Goal: Task Accomplishment & Management: Manage account settings

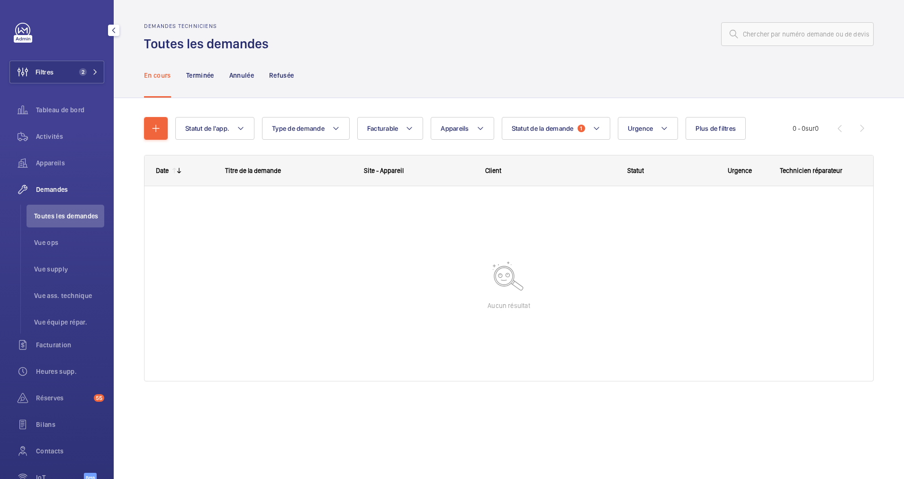
drag, startPoint x: 63, startPoint y: 65, endPoint x: 101, endPoint y: 60, distance: 38.2
click at [64, 65] on button "Filtres 2" at bounding box center [56, 72] width 95 height 23
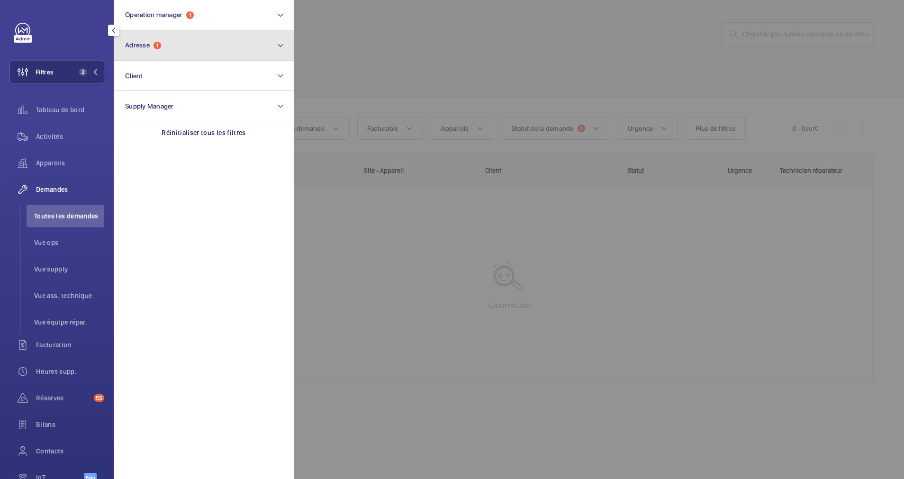
click at [148, 49] on button "Adresse 1" at bounding box center [204, 45] width 180 height 30
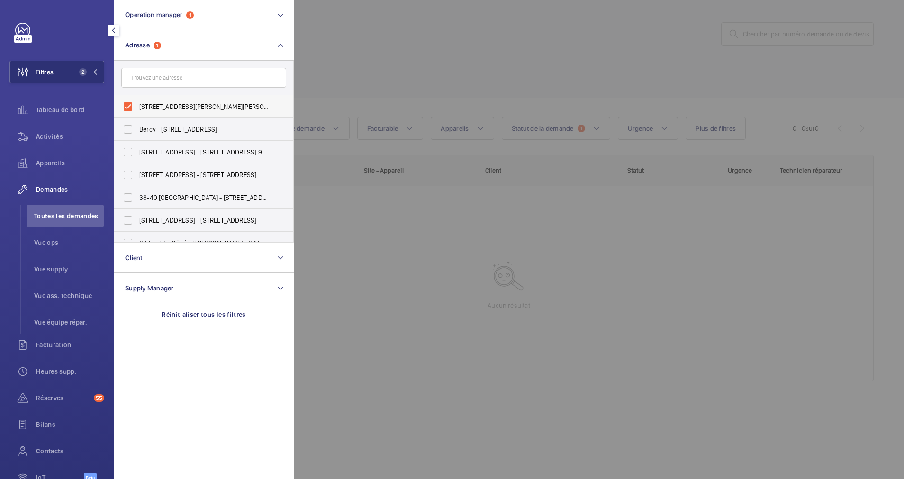
click at [123, 101] on label "[STREET_ADDRESS][PERSON_NAME][PERSON_NAME]" at bounding box center [196, 106] width 165 height 23
click at [123, 101] on input "[STREET_ADDRESS][PERSON_NAME][PERSON_NAME]" at bounding box center [127, 106] width 19 height 19
checkbox input "false"
click at [148, 76] on input "text" at bounding box center [203, 78] width 165 height 20
paste input "[STREET_ADDRESS][PERSON_NAME]"
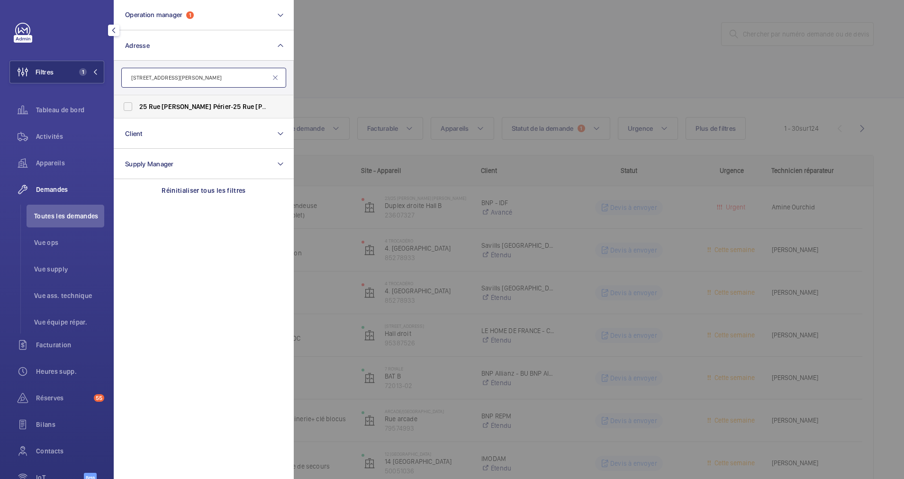
type input "[STREET_ADDRESS][PERSON_NAME]"
click at [159, 106] on span "Rue" at bounding box center [155, 107] width 12 height 8
click at [137, 106] on input "25 Rue Casimir Périer - 25 Rue Casimir Périer , 75007 PARIS, PARIS 75007" at bounding box center [127, 106] width 19 height 19
checkbox input "true"
click at [58, 135] on span "Activités" at bounding box center [70, 136] width 68 height 9
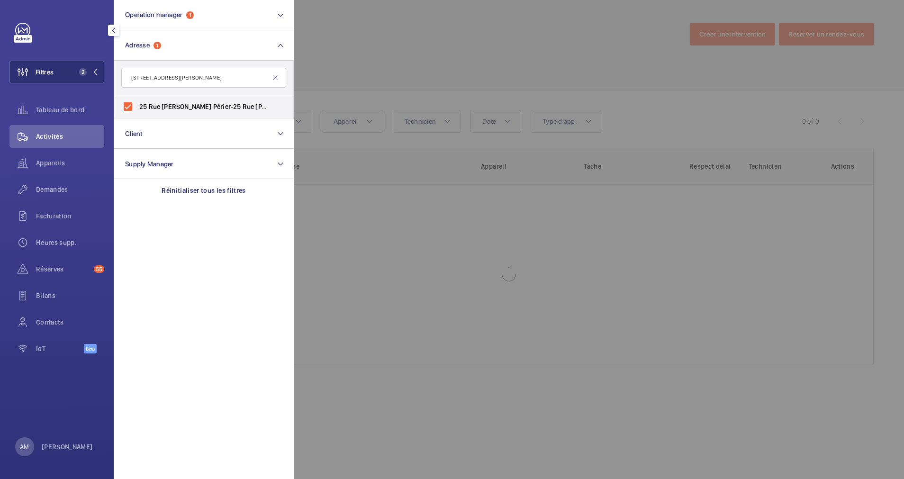
click at [392, 83] on div at bounding box center [746, 239] width 904 height 479
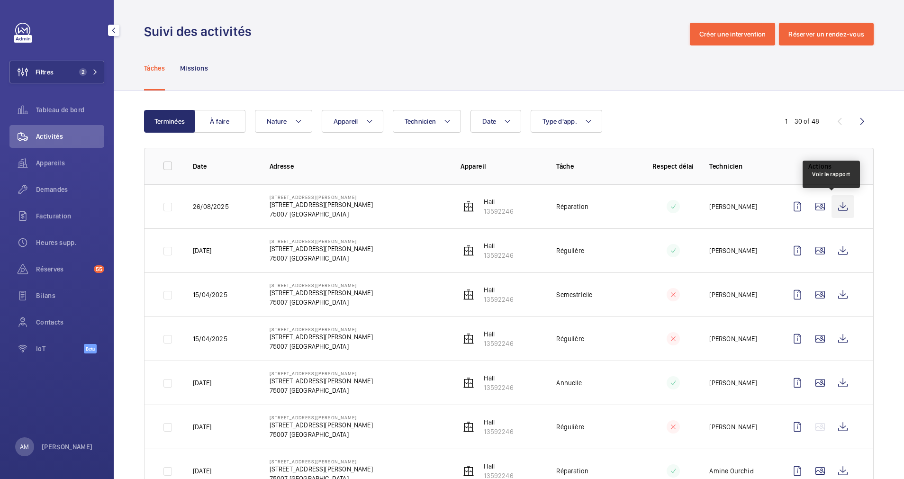
click at [832, 204] on wm-front-icon-button at bounding box center [842, 206] width 23 height 23
click at [100, 72] on button "Filtres 2" at bounding box center [56, 72] width 95 height 23
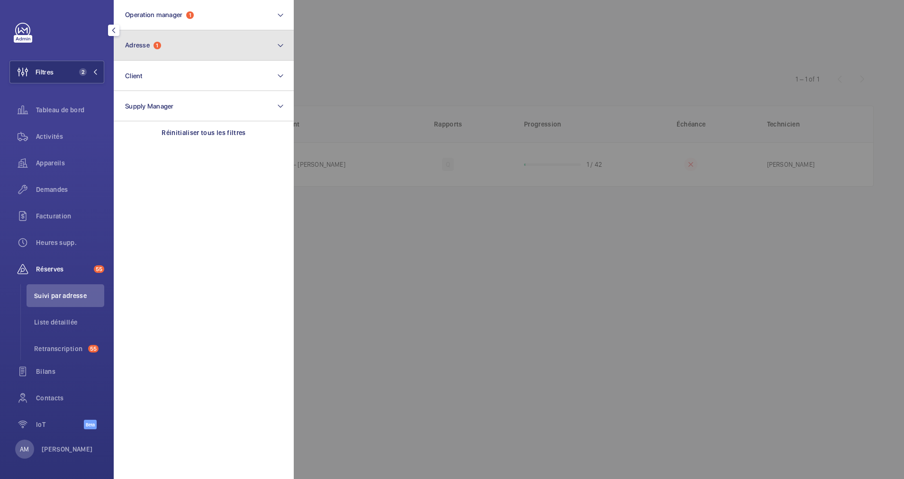
click at [150, 47] on span "Adresse" at bounding box center [137, 45] width 25 height 8
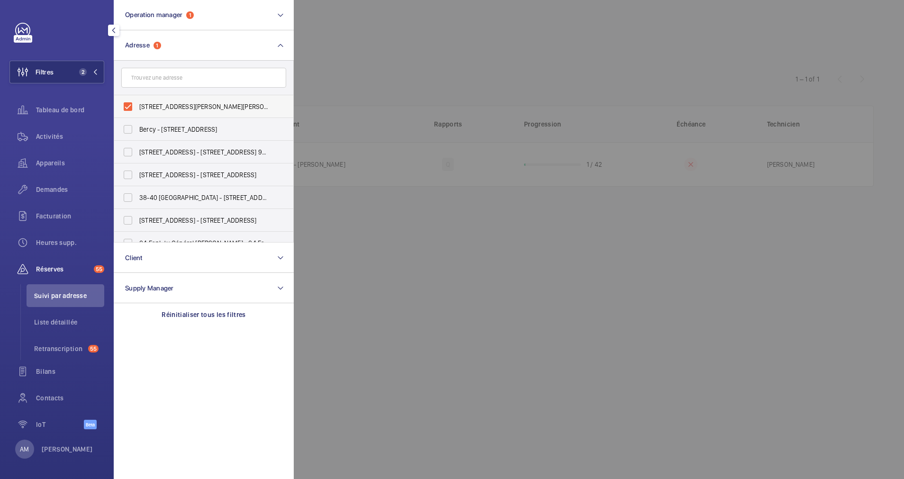
click at [129, 111] on label "13 Rue Jean Nicot - 13 Rue Jean Nicot, 75007 PARIS, PARIS 75007" at bounding box center [196, 106] width 165 height 23
click at [129, 111] on input "13 Rue Jean Nicot - 13 Rue Jean Nicot, 75007 PARIS, PARIS 75007" at bounding box center [127, 106] width 19 height 19
checkbox input "false"
click at [209, 29] on button "Operation manager 1" at bounding box center [204, 15] width 180 height 30
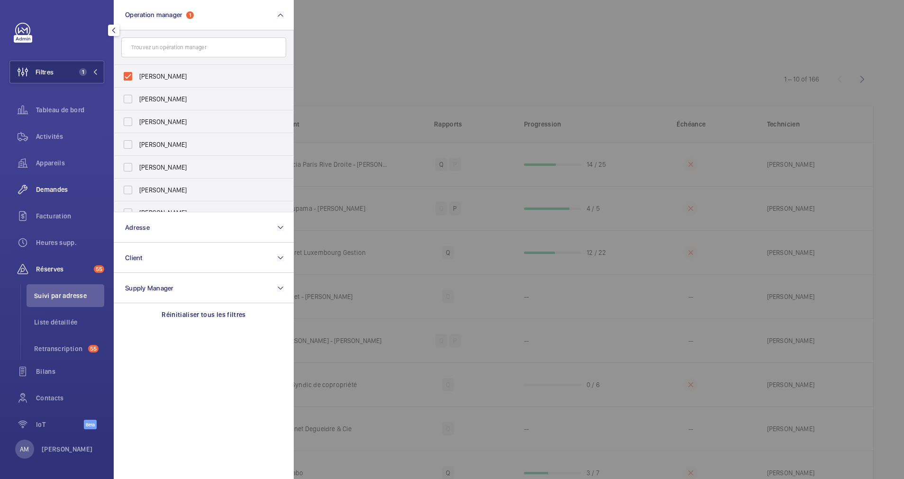
click at [58, 188] on span "Demandes" at bounding box center [70, 189] width 68 height 9
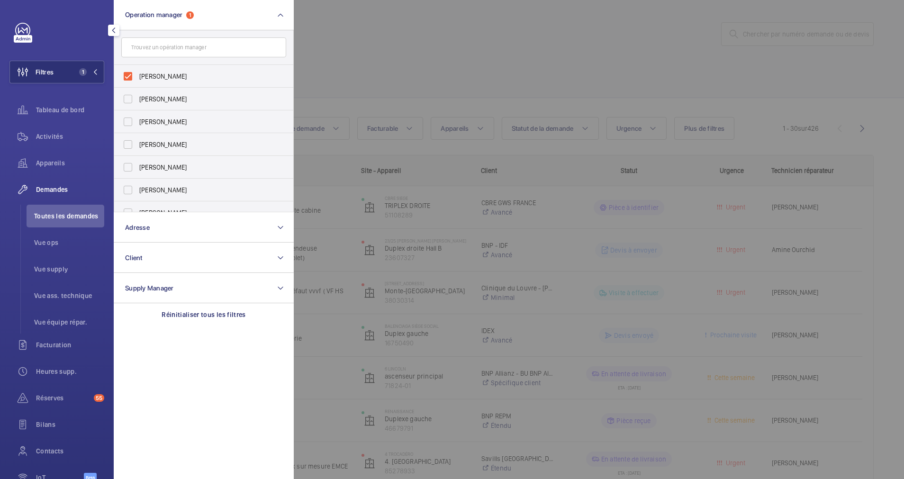
click at [367, 61] on div at bounding box center [746, 239] width 904 height 479
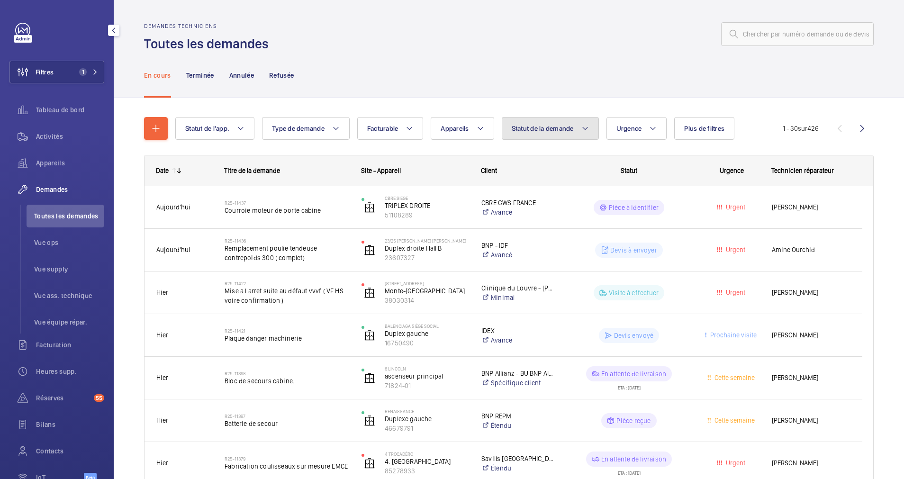
click at [526, 126] on span "Statut de la demande" at bounding box center [543, 129] width 62 height 8
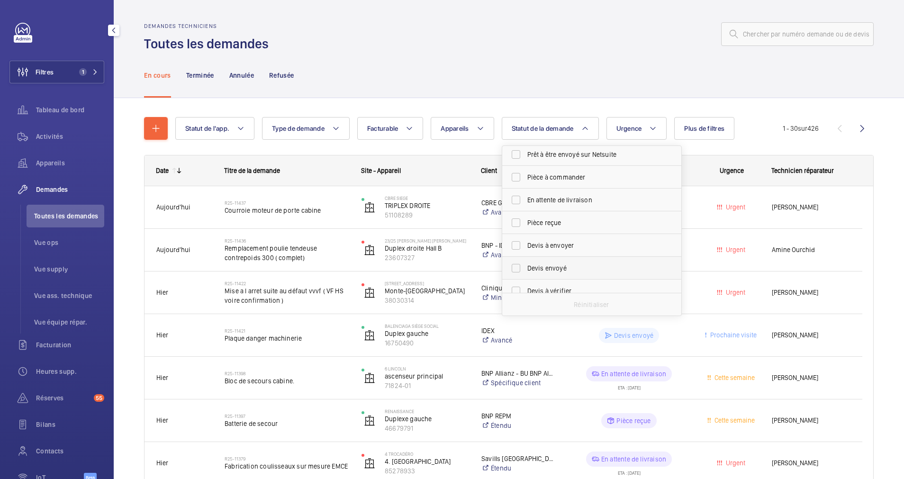
scroll to position [126, 0]
click at [516, 190] on label "Devis à envoyer" at bounding box center [584, 190] width 165 height 23
click at [516, 190] on input "Devis à envoyer" at bounding box center [515, 190] width 19 height 19
checkbox input "true"
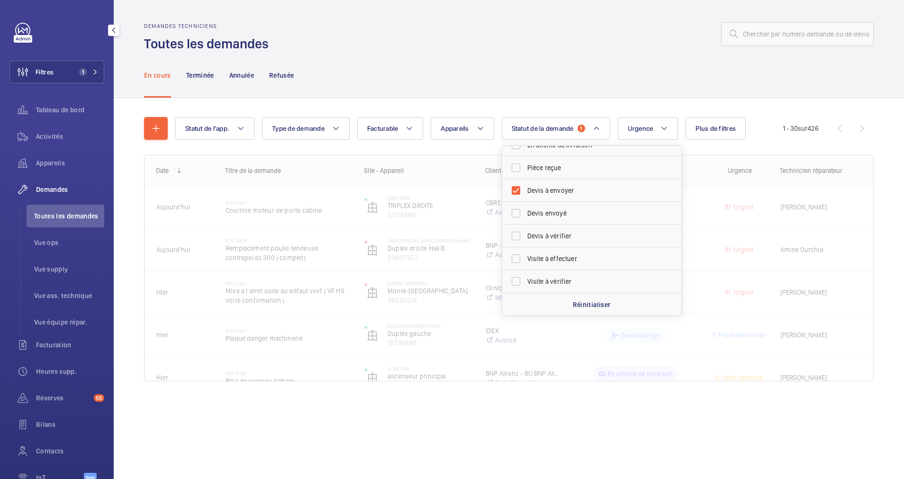
click at [537, 94] on div "En cours Terminée Annulée Refusée" at bounding box center [508, 75] width 729 height 45
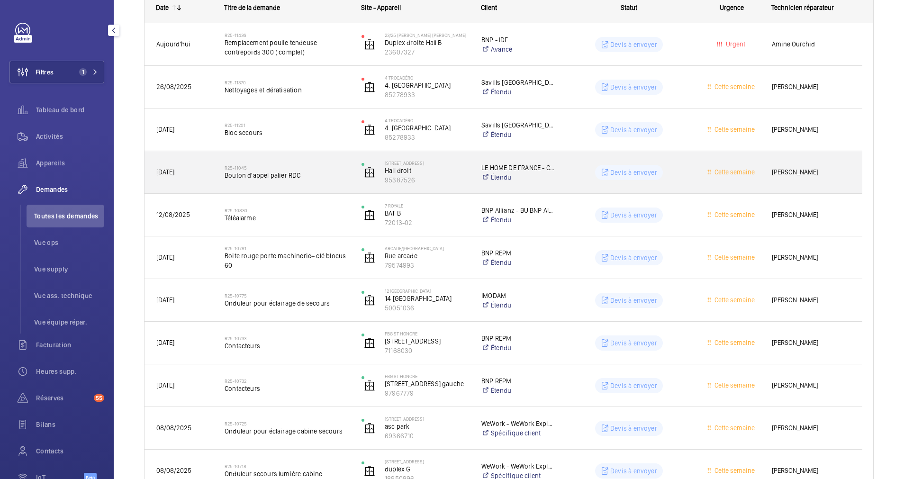
scroll to position [142, 0]
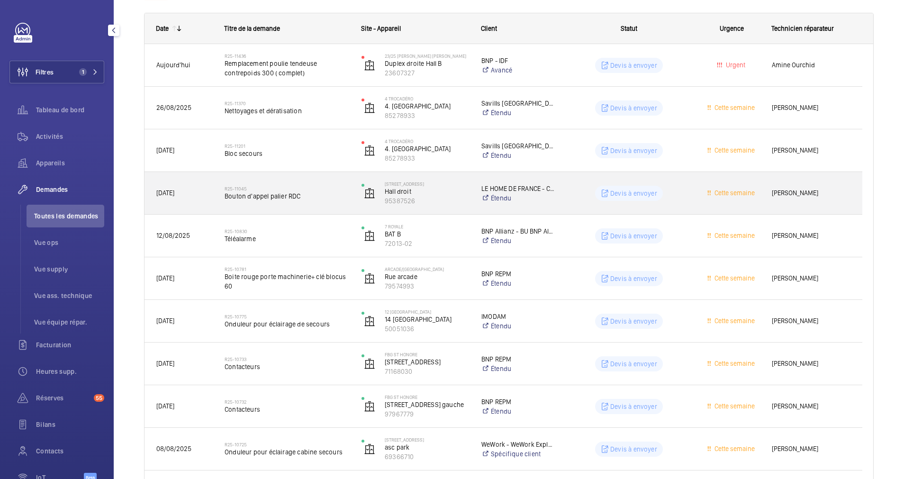
click at [329, 187] on h2 "R25-11045" at bounding box center [287, 189] width 125 height 6
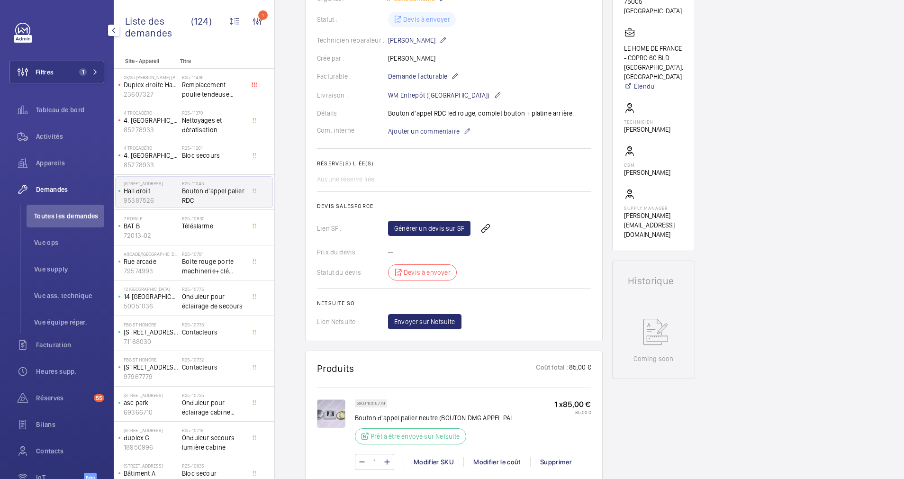
scroll to position [284, 0]
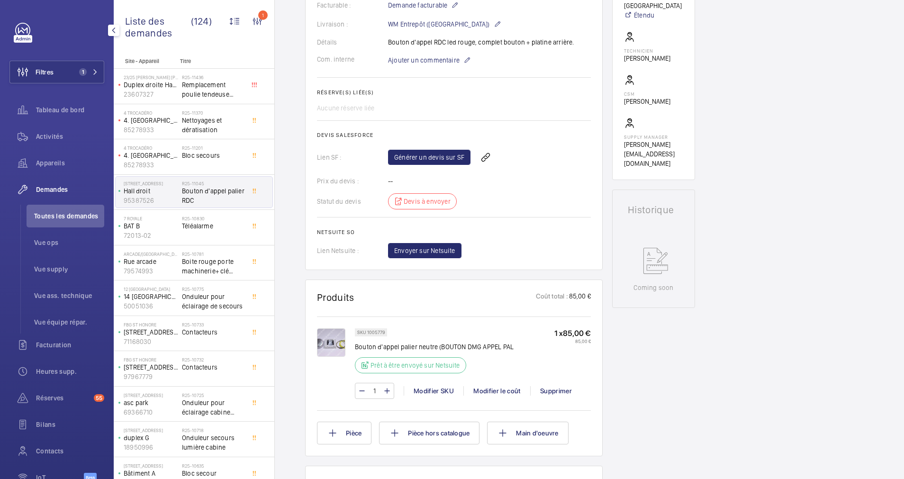
click at [327, 340] on img at bounding box center [331, 342] width 28 height 28
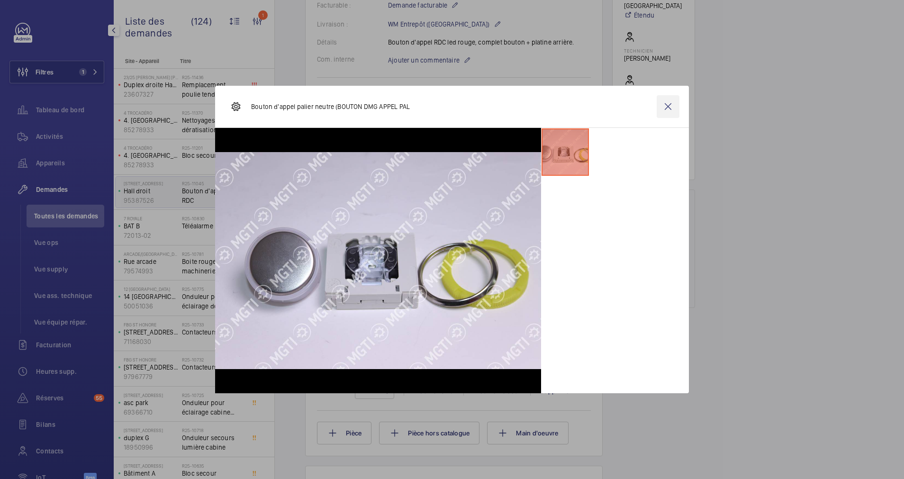
click at [671, 102] on wm-front-icon-button at bounding box center [667, 106] width 23 height 23
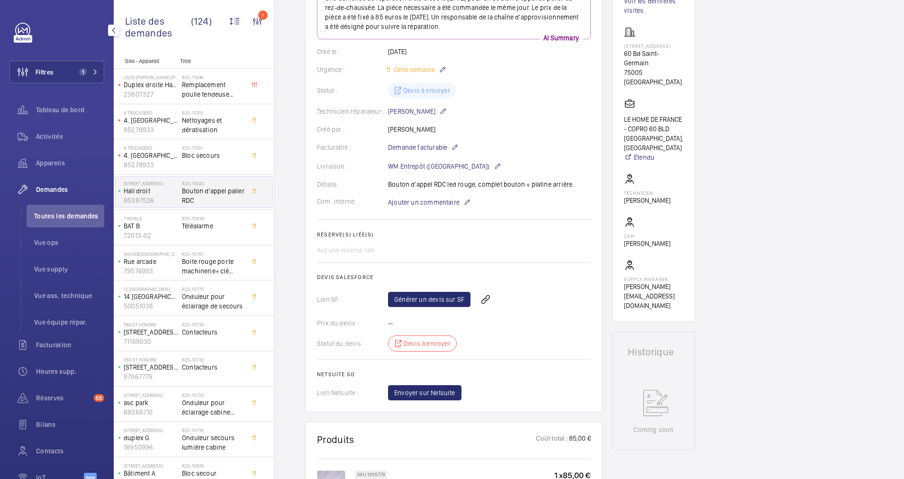
scroll to position [71, 0]
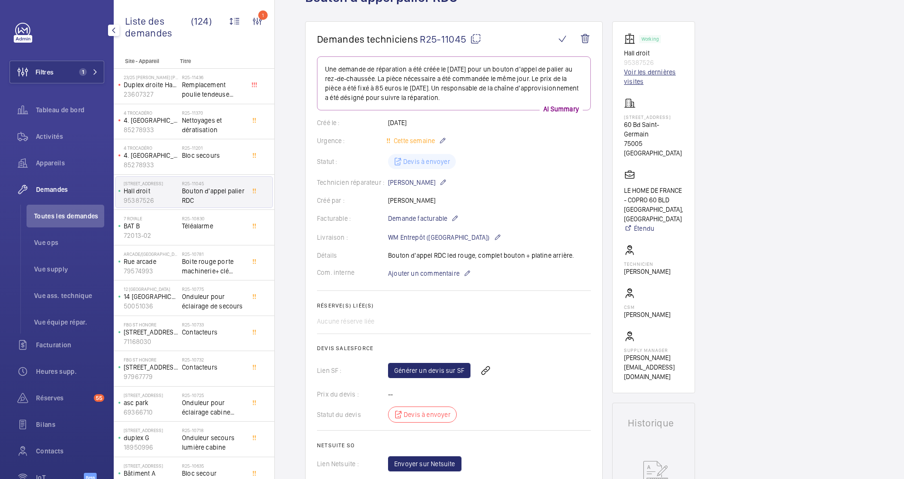
click at [650, 75] on link "Voir les dernières visites" at bounding box center [653, 76] width 59 height 19
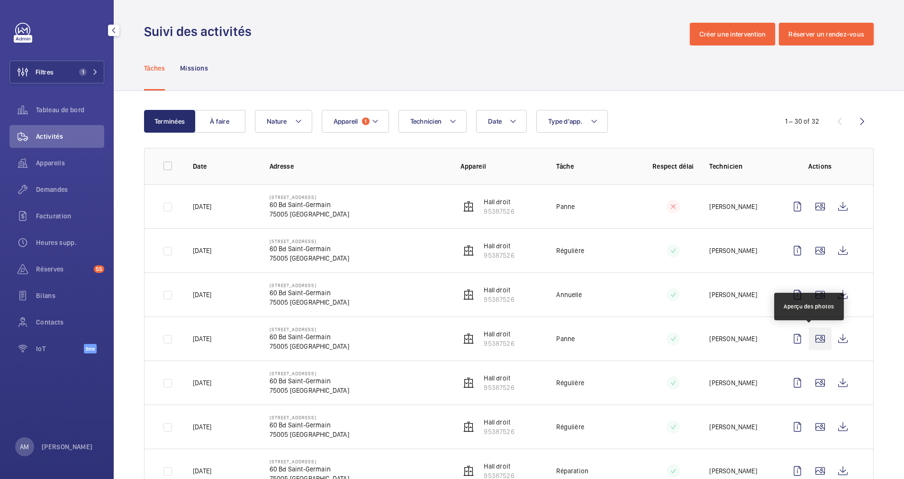
click at [813, 341] on wm-front-icon-button at bounding box center [820, 338] width 23 height 23
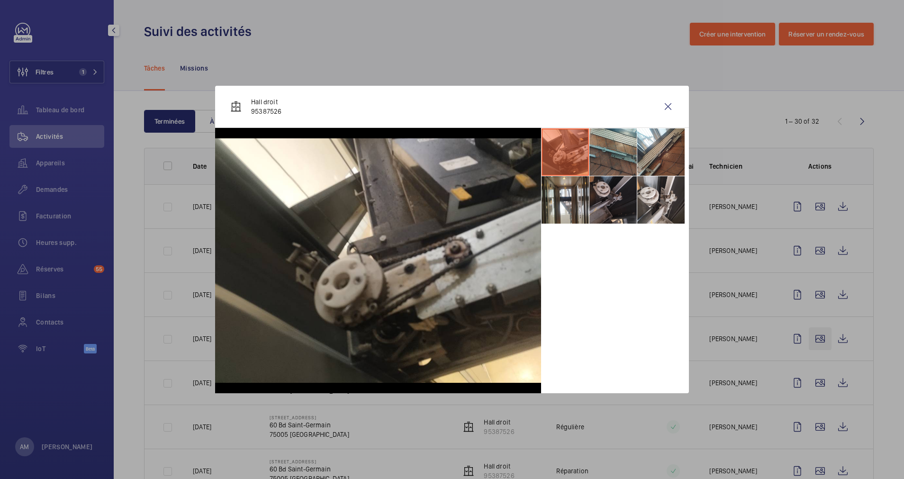
click at [813, 341] on div at bounding box center [452, 239] width 904 height 479
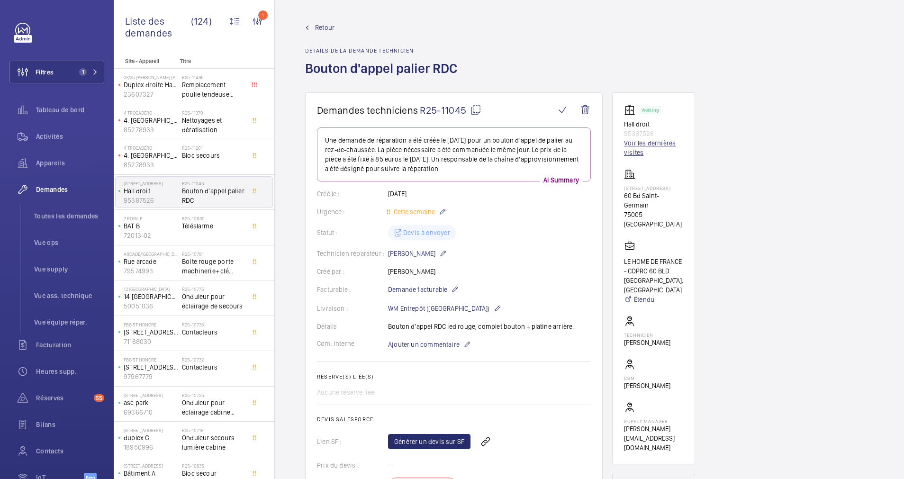
click at [635, 145] on link "Voir les dernières visites" at bounding box center [653, 147] width 59 height 19
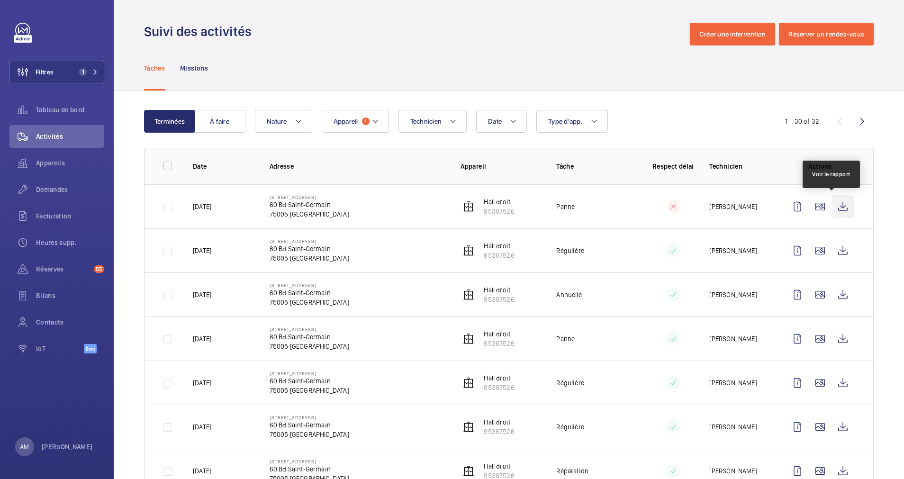
click at [836, 200] on wm-front-icon-button at bounding box center [842, 206] width 23 height 23
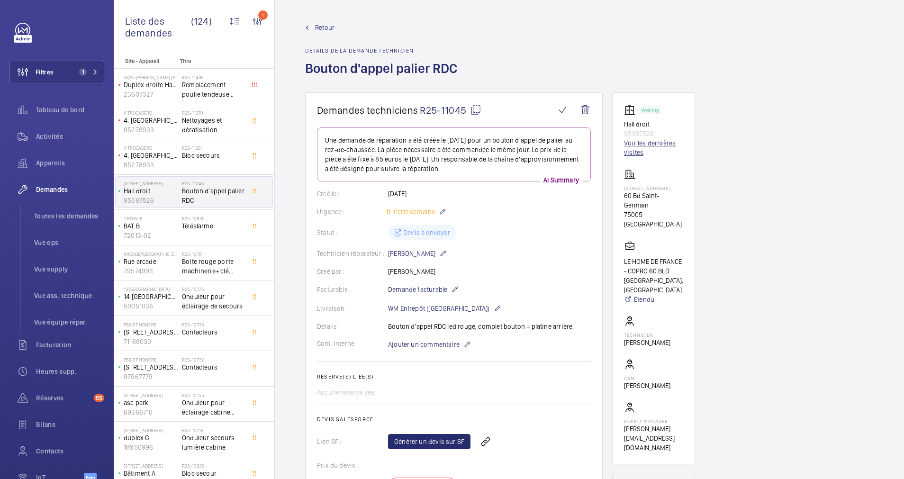
click at [632, 154] on link "Voir les dernières visites" at bounding box center [653, 147] width 59 height 19
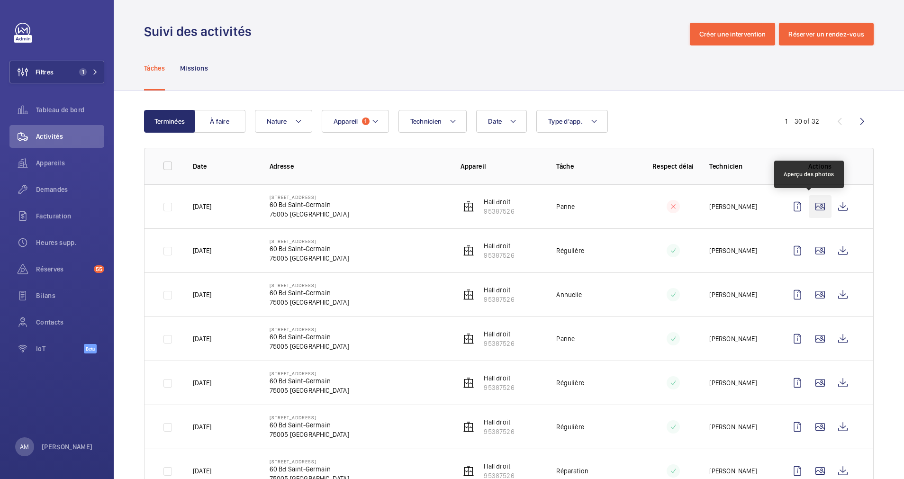
click at [810, 207] on wm-front-icon-button at bounding box center [820, 206] width 23 height 23
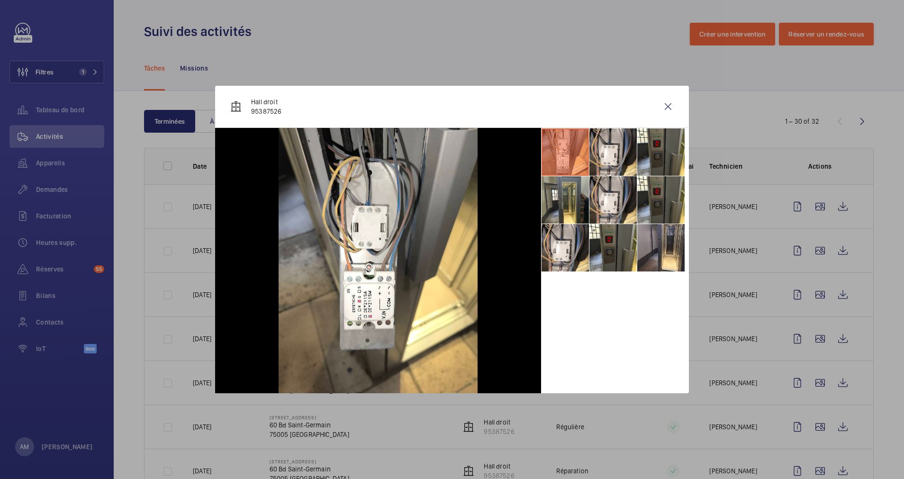
click at [834, 211] on div at bounding box center [452, 239] width 904 height 479
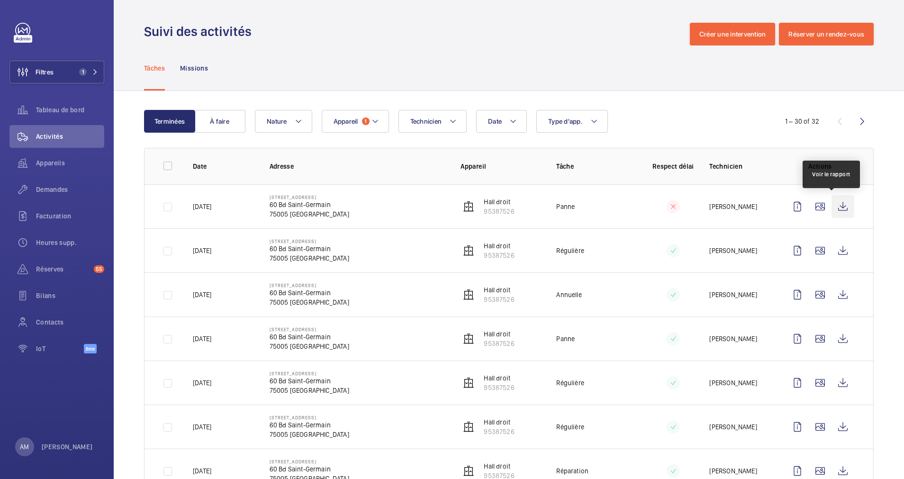
click at [832, 207] on wm-front-icon-button at bounding box center [842, 206] width 23 height 23
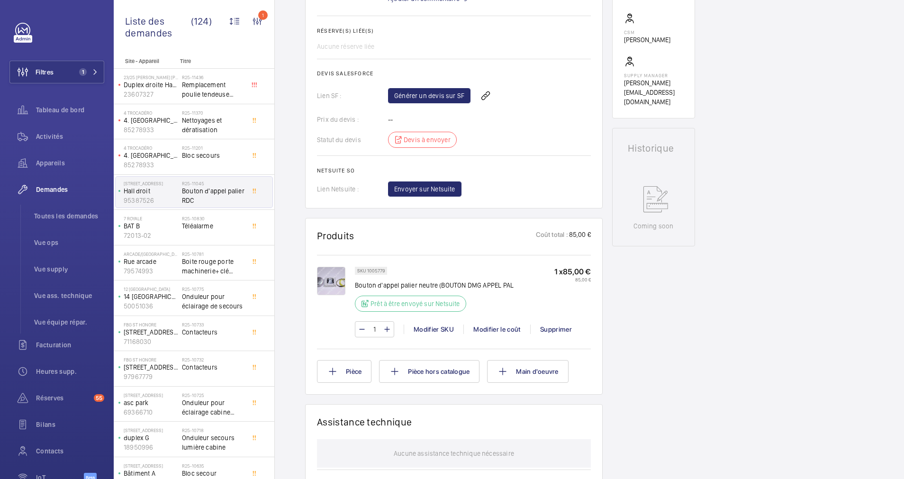
scroll to position [355, 0]
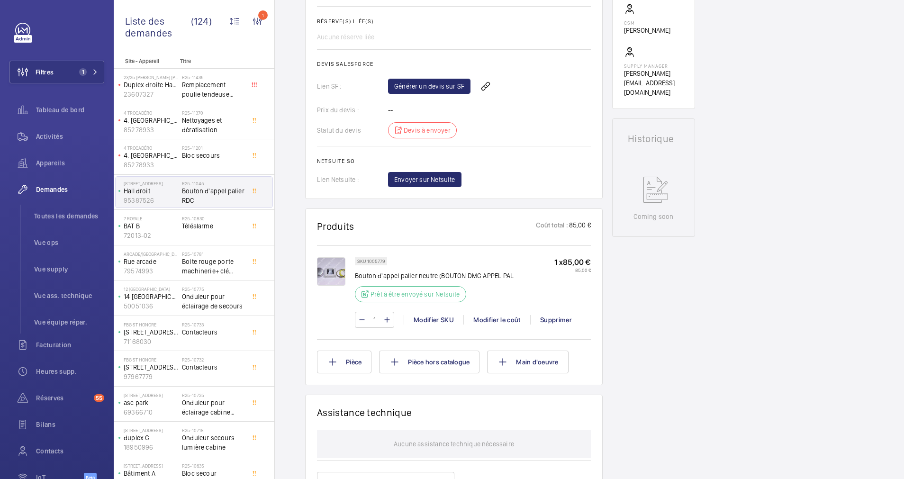
click at [325, 267] on img at bounding box center [331, 271] width 28 height 28
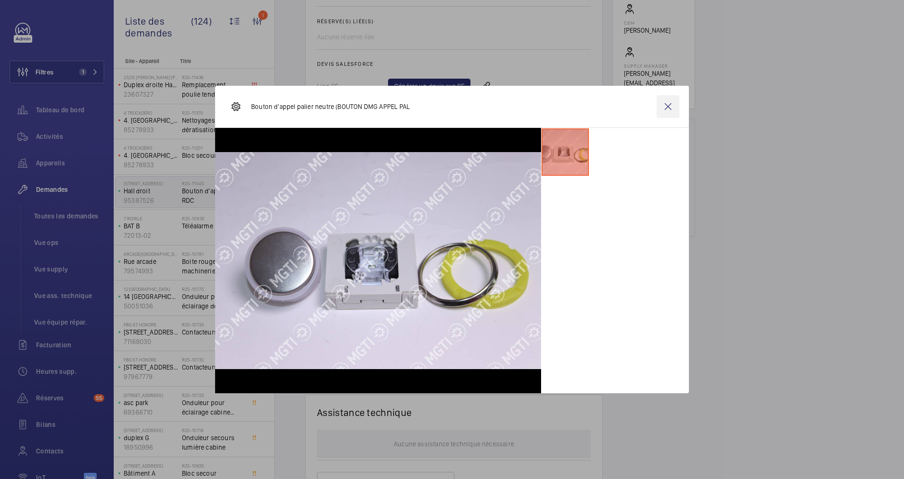
click at [671, 104] on wm-front-icon-button at bounding box center [667, 106] width 23 height 23
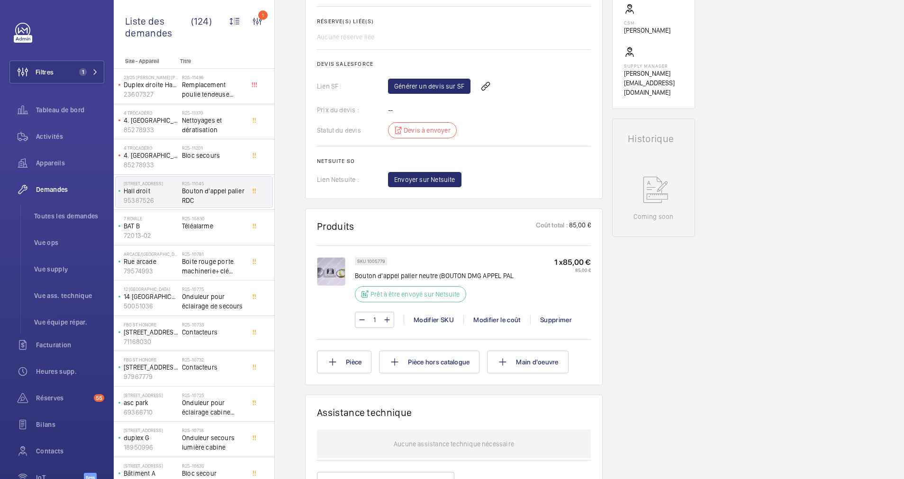
scroll to position [71, 0]
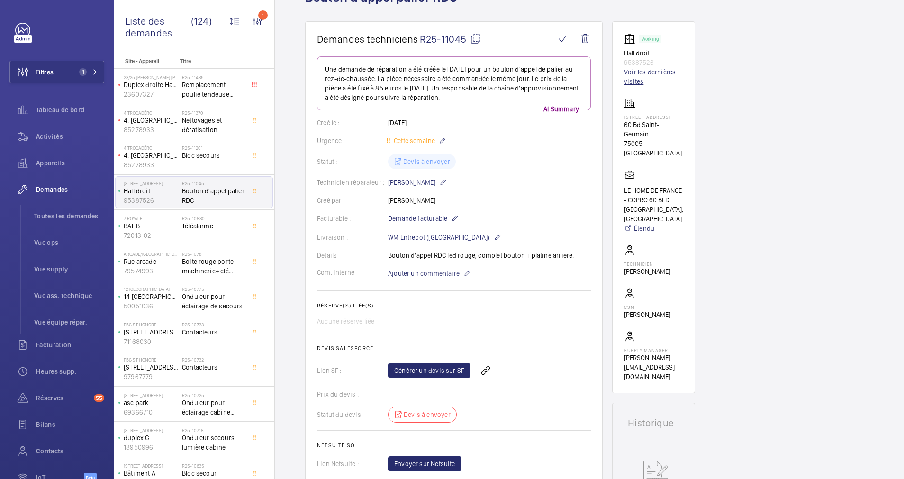
click at [647, 69] on link "Voir les dernières visites" at bounding box center [653, 76] width 59 height 19
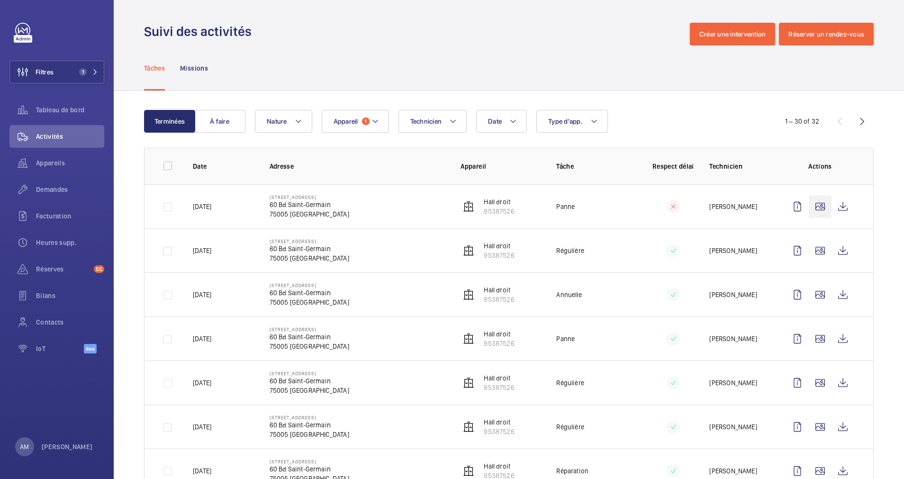
click at [816, 200] on wm-front-icon-button at bounding box center [820, 206] width 23 height 23
click at [811, 206] on wm-front-icon-button at bounding box center [820, 206] width 23 height 23
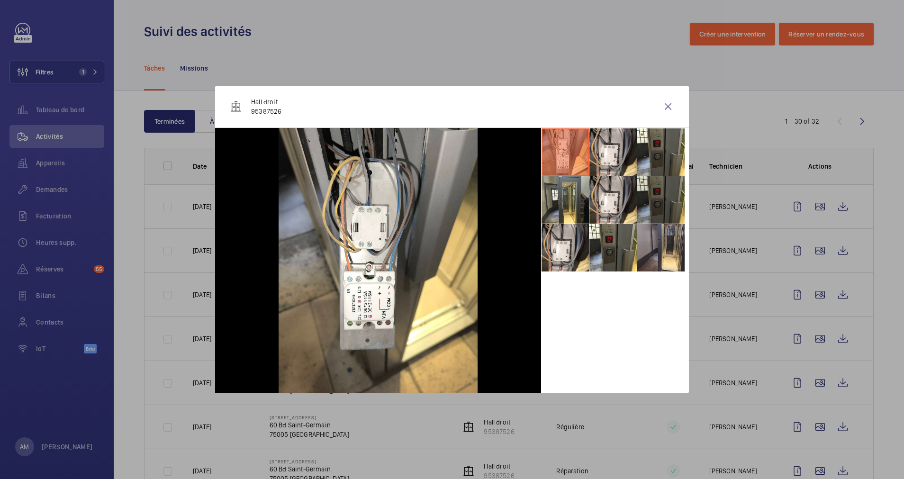
click at [641, 210] on li at bounding box center [660, 199] width 47 height 47
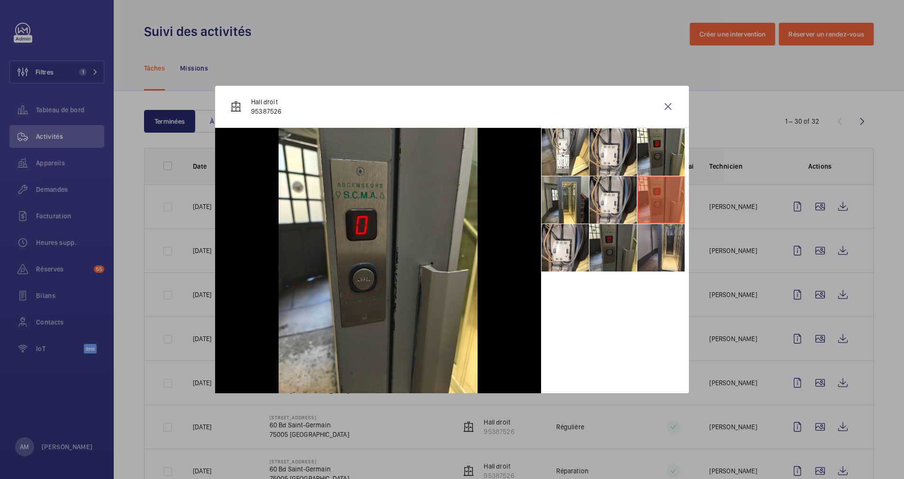
click at [597, 241] on li at bounding box center [612, 247] width 47 height 47
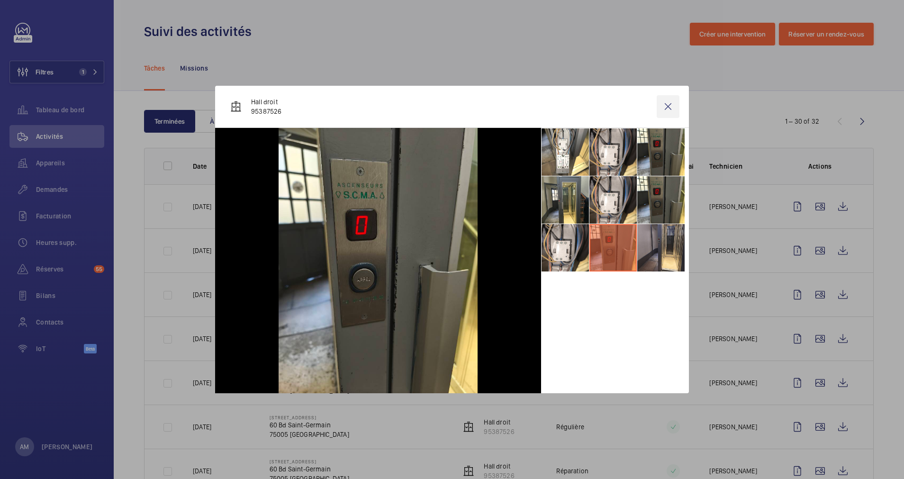
click at [665, 107] on wm-front-icon-button at bounding box center [667, 106] width 23 height 23
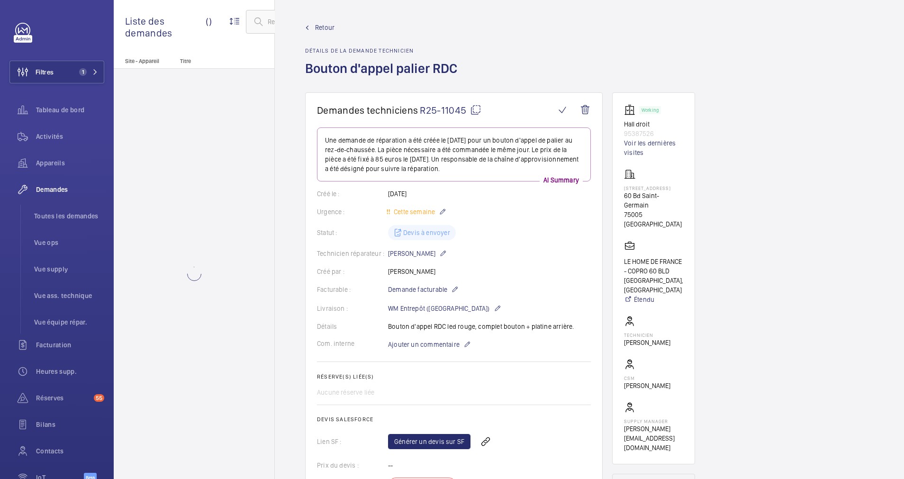
click at [475, 109] on mat-icon at bounding box center [475, 109] width 11 height 11
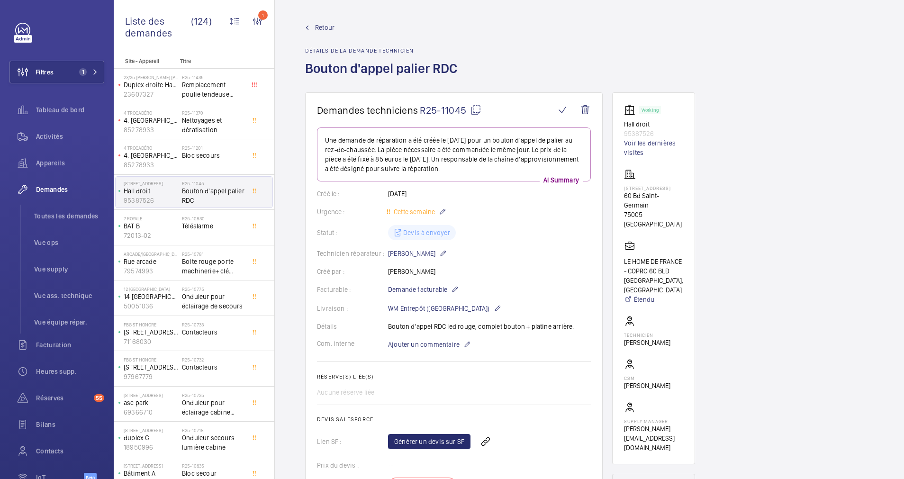
click at [325, 24] on span "Retour" at bounding box center [324, 27] width 19 height 9
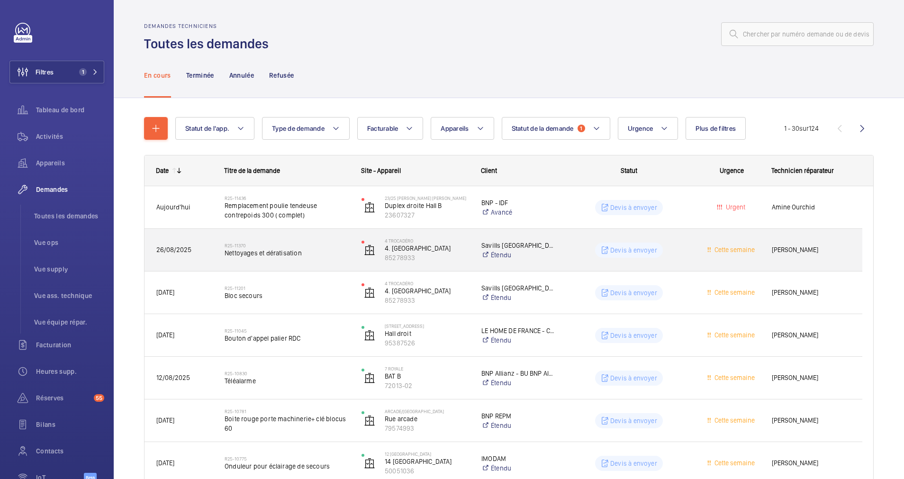
scroll to position [71, 0]
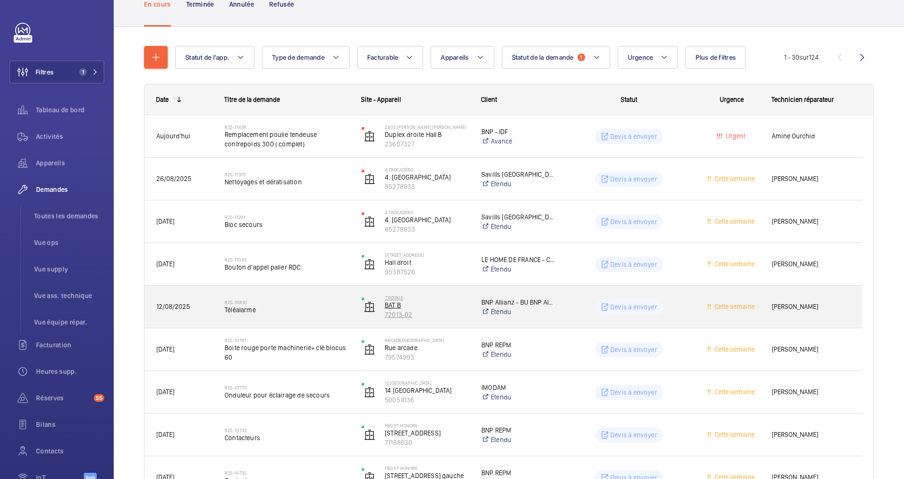
click at [449, 304] on p "BAT B" at bounding box center [427, 304] width 84 height 9
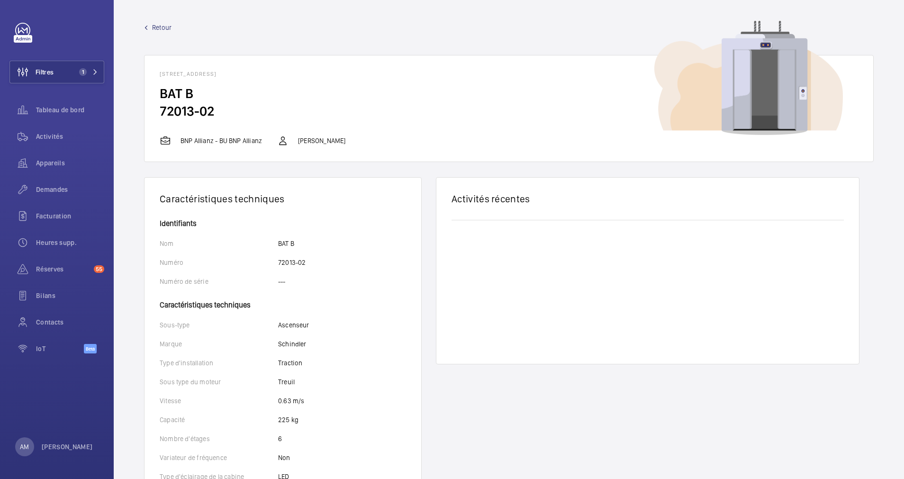
click at [158, 27] on span "Retour" at bounding box center [161, 27] width 19 height 9
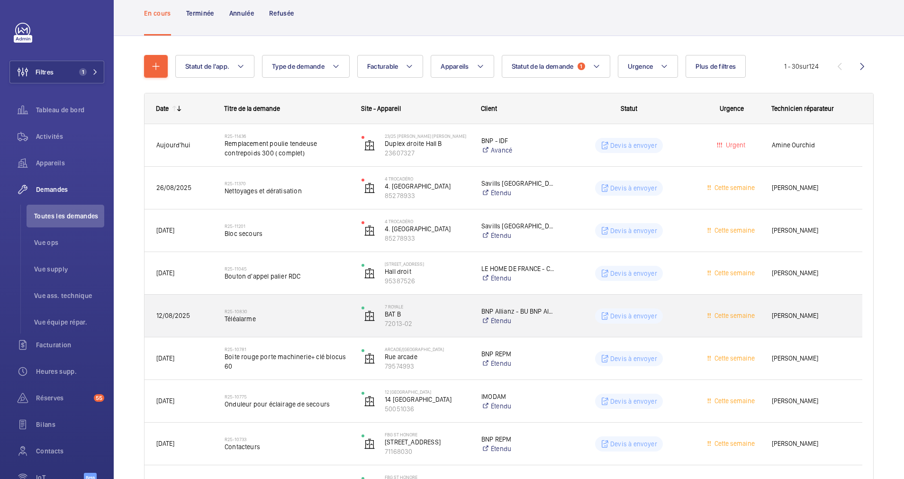
scroll to position [71, 0]
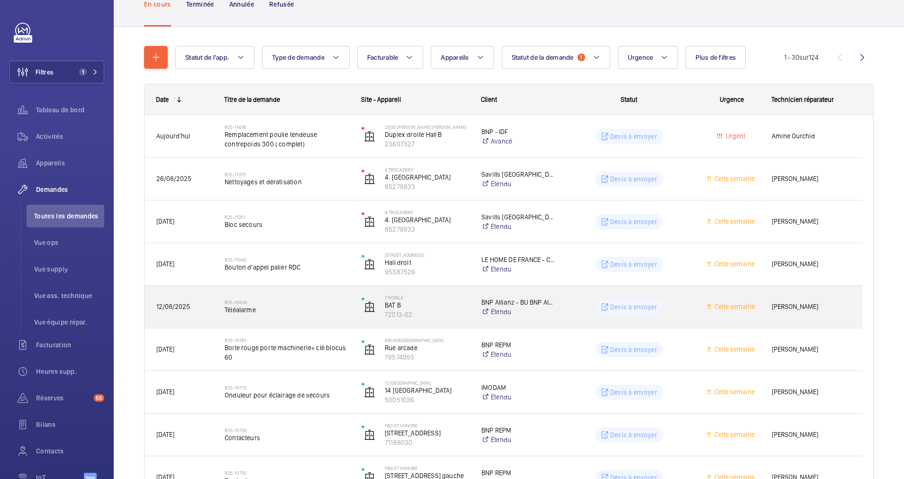
click at [295, 312] on span "Téléalarme" at bounding box center [287, 309] width 125 height 9
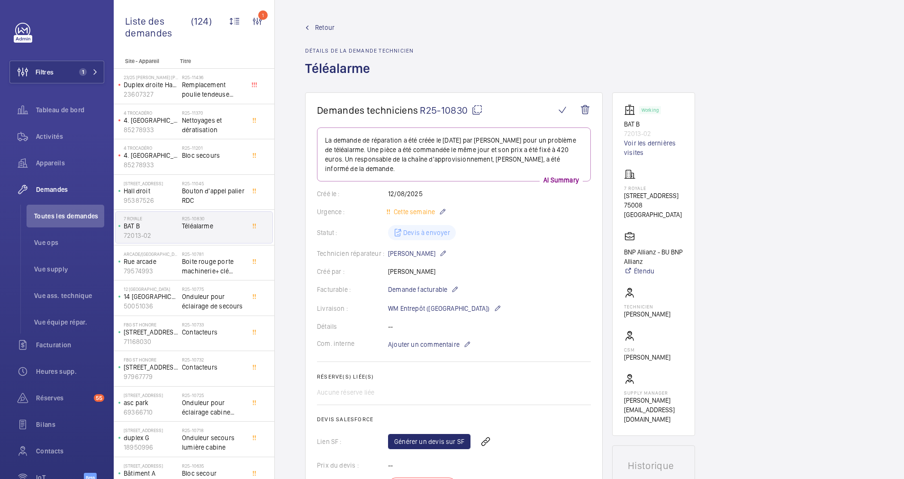
scroll to position [71, 0]
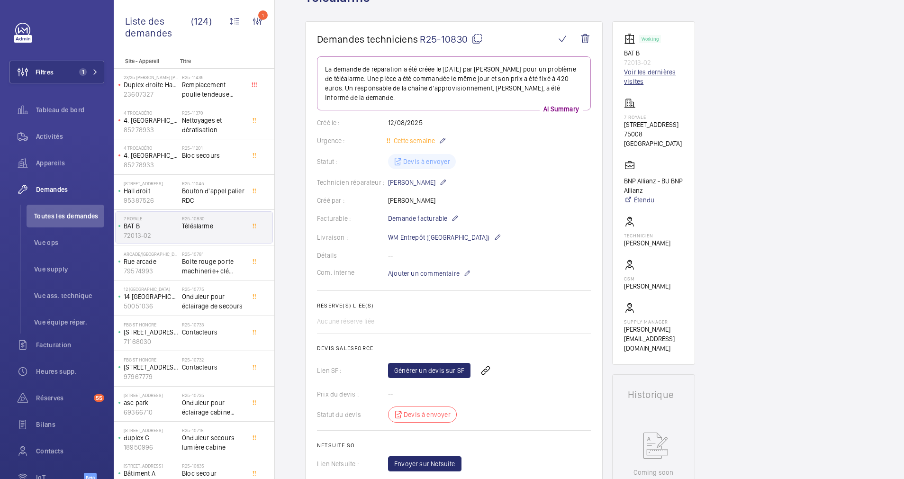
click at [632, 71] on link "Voir les dernières visites" at bounding box center [653, 76] width 59 height 19
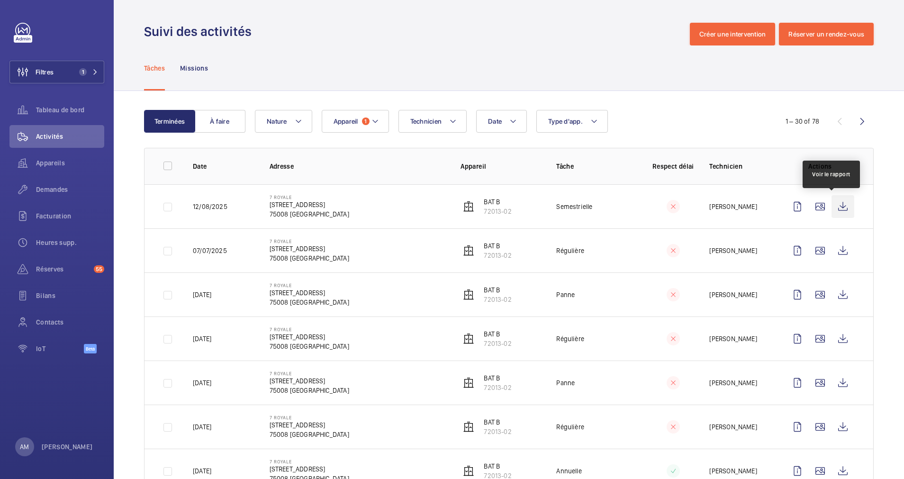
click at [833, 207] on wm-front-icon-button at bounding box center [842, 206] width 23 height 23
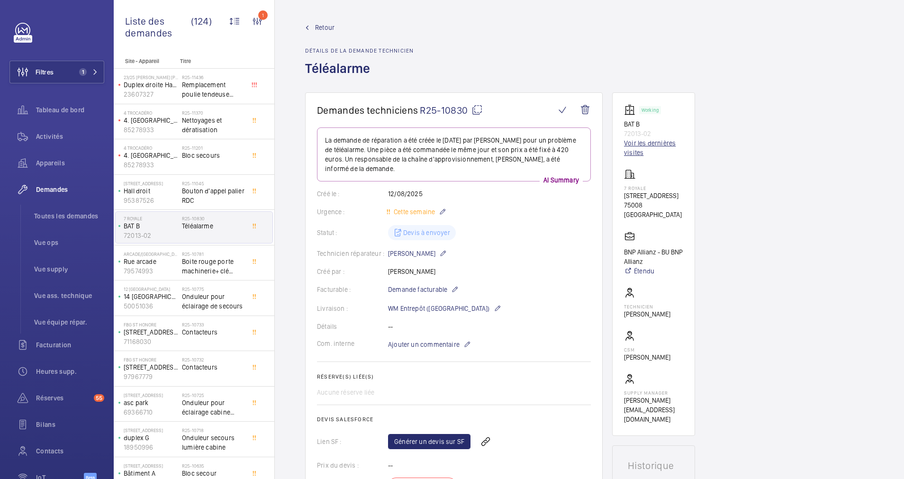
click at [634, 139] on link "Voir les dernières visites" at bounding box center [653, 147] width 59 height 19
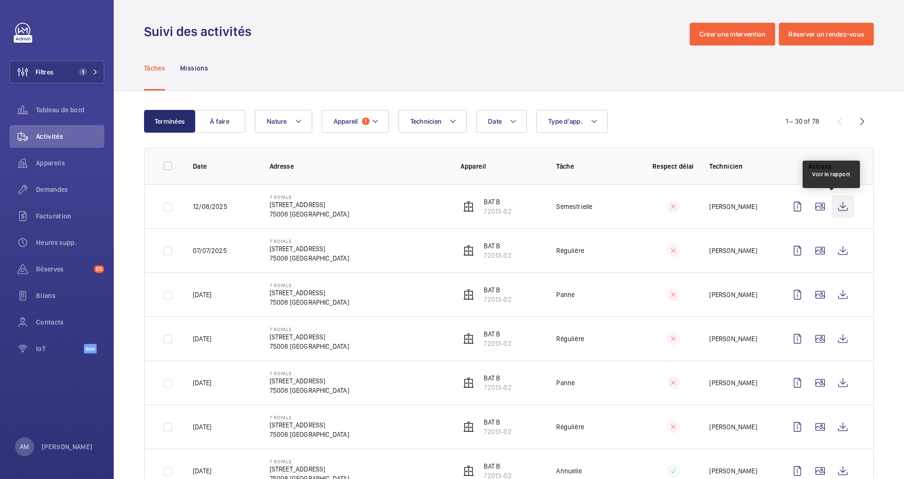
click at [831, 204] on wm-front-icon-button at bounding box center [842, 206] width 23 height 23
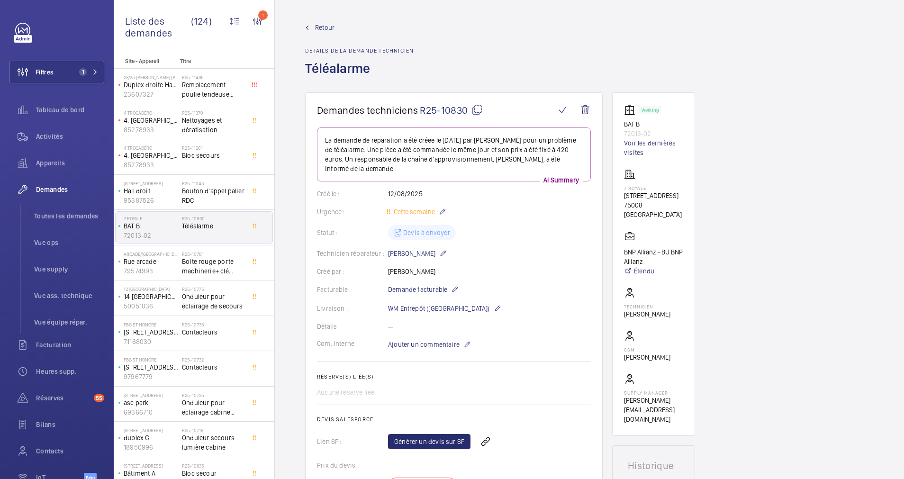
click at [327, 27] on span "Retour" at bounding box center [324, 27] width 19 height 9
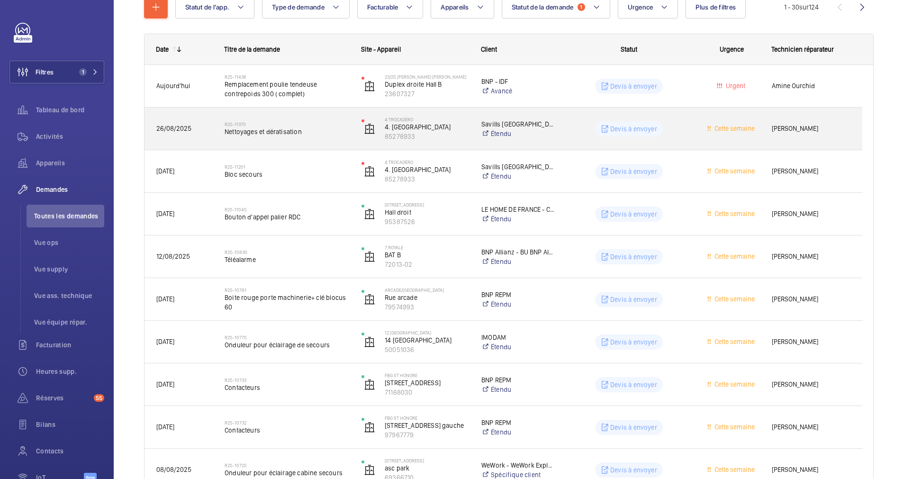
scroll to position [142, 0]
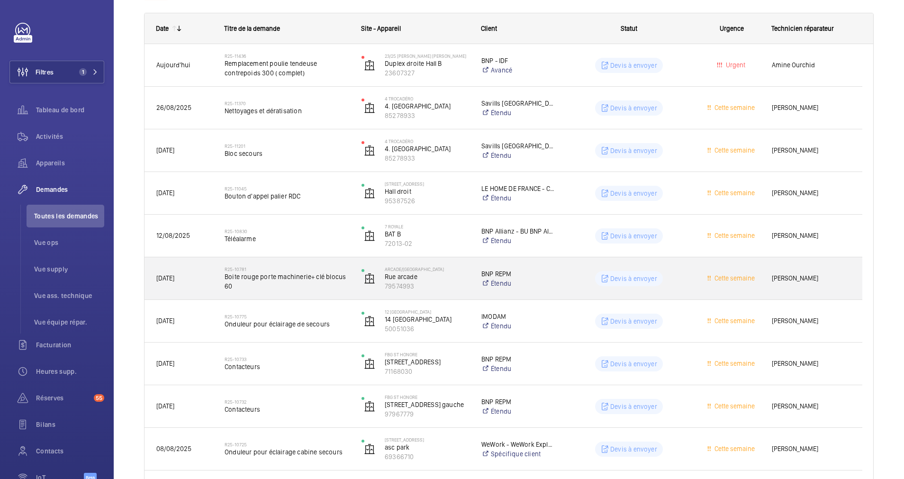
click at [310, 281] on span "Boite rouge porte machinerie+ clé blocus 60" at bounding box center [287, 281] width 125 height 19
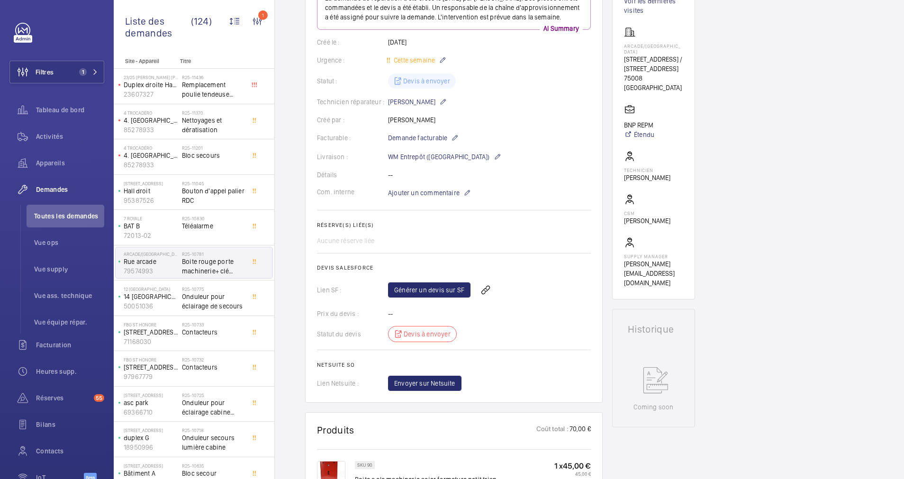
scroll to position [71, 0]
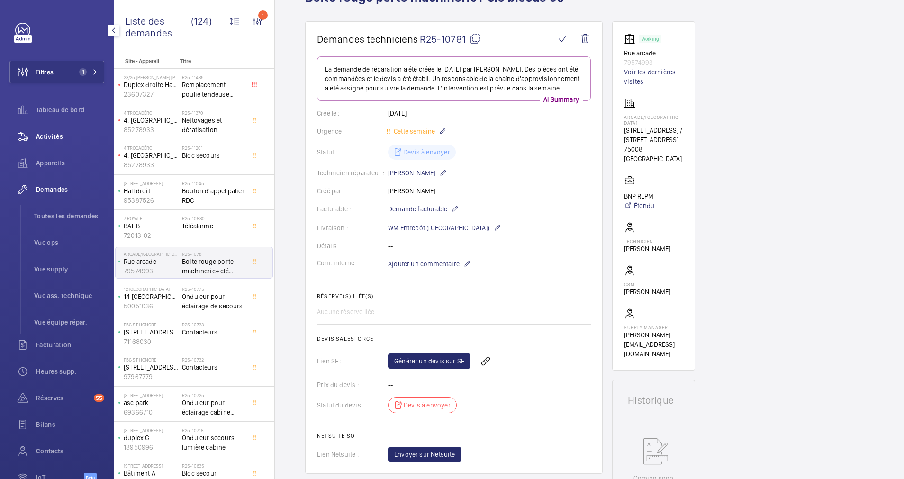
click at [44, 134] on span "Activités" at bounding box center [70, 136] width 68 height 9
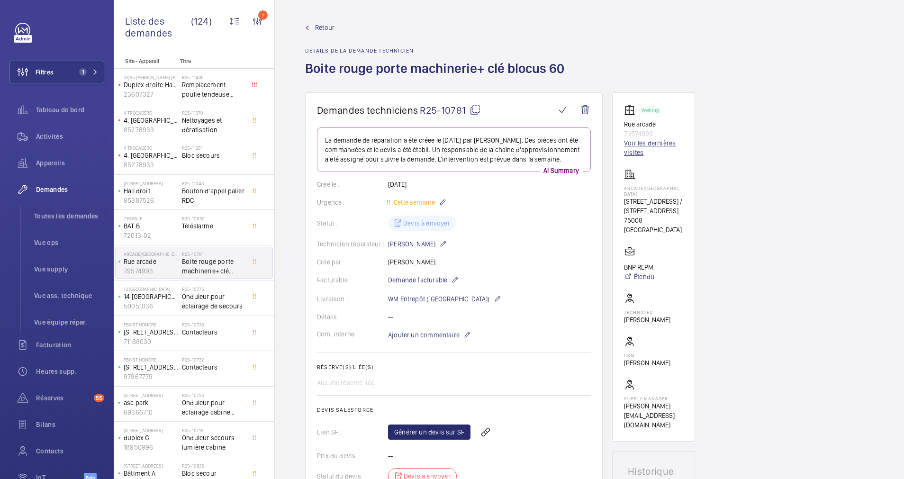
click at [638, 144] on link "Voir les dernières visites" at bounding box center [653, 147] width 59 height 19
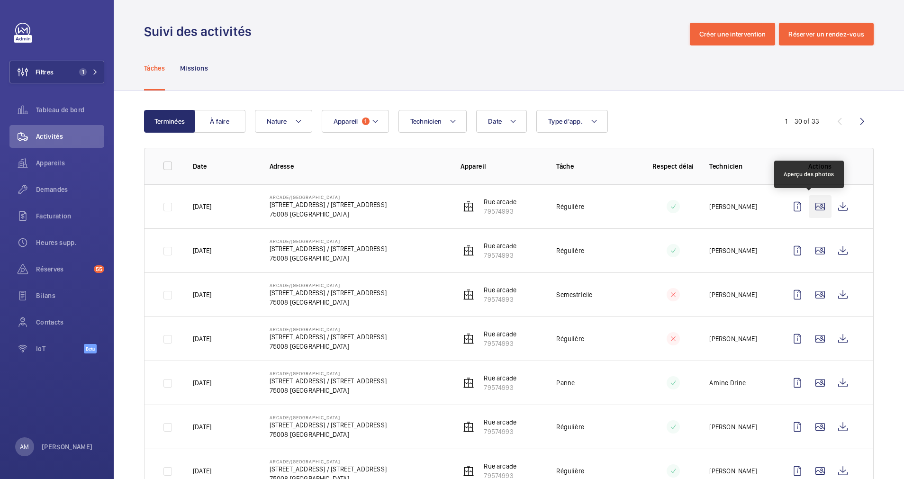
click at [809, 206] on wm-front-icon-button at bounding box center [820, 206] width 23 height 23
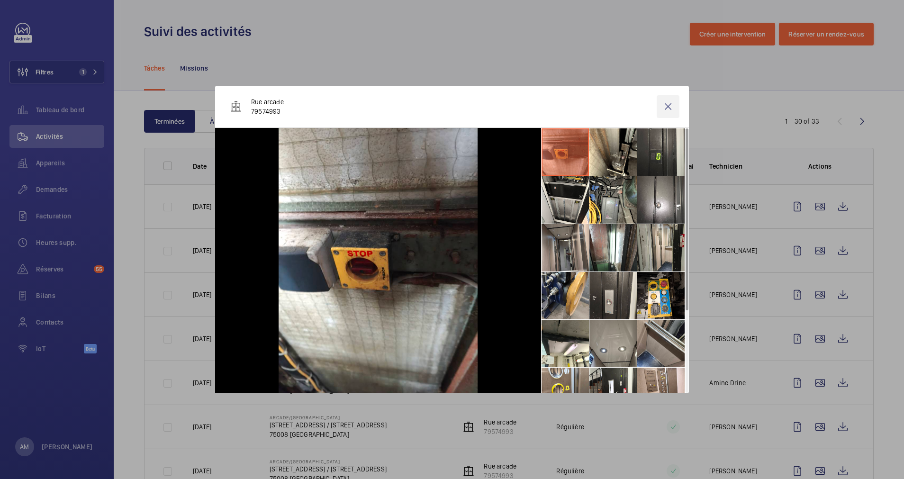
click at [666, 106] on wm-front-icon-button at bounding box center [667, 106] width 23 height 23
click at [809, 247] on wm-front-icon-button at bounding box center [820, 250] width 23 height 23
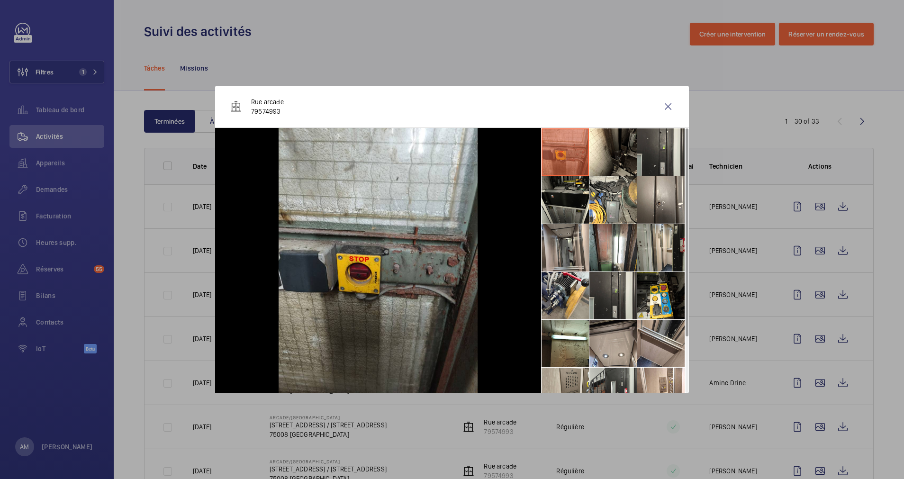
click at [812, 191] on div at bounding box center [452, 239] width 904 height 479
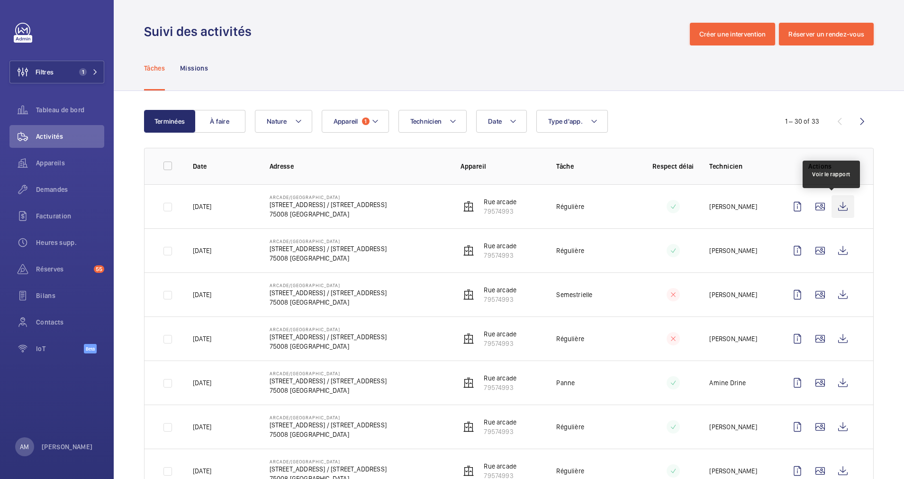
click at [831, 206] on wm-front-icon-button at bounding box center [842, 206] width 23 height 23
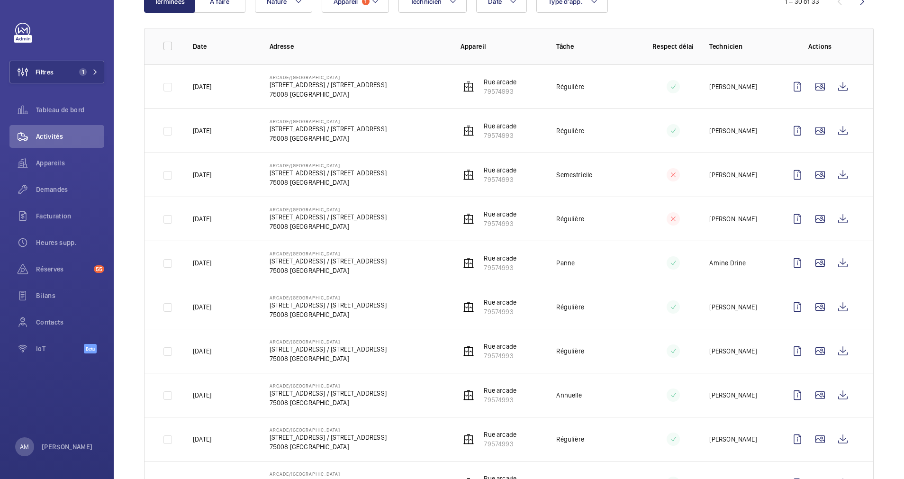
scroll to position [142, 0]
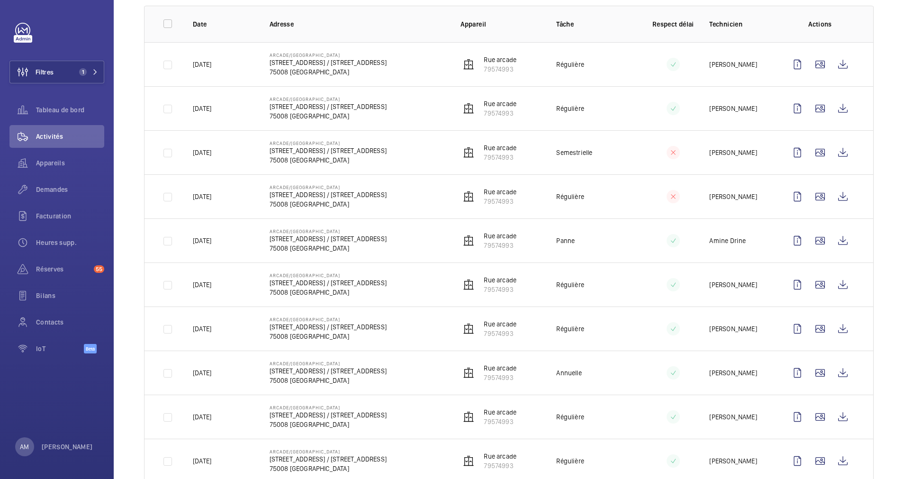
click at [616, 149] on td "Semestrielle" at bounding box center [589, 152] width 96 height 44
click at [831, 149] on wm-front-icon-button at bounding box center [842, 152] width 23 height 23
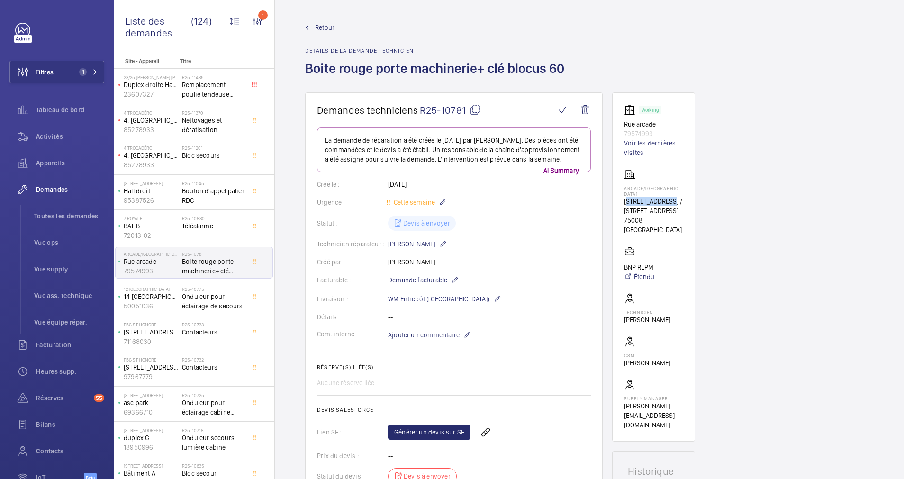
drag, startPoint x: 627, startPoint y: 195, endPoint x: 670, endPoint y: 198, distance: 43.3
click at [670, 198] on p "[STREET_ADDRESS] / [STREET_ADDRESS]" at bounding box center [653, 206] width 59 height 19
drag, startPoint x: 670, startPoint y: 198, endPoint x: 677, endPoint y: 198, distance: 7.2
click at [677, 198] on wm-front-card "Working Rue arcade 79574993 Voir les dernières visites ARCADE/ROME 61 RUE DE L'…" at bounding box center [653, 266] width 83 height 349
drag, startPoint x: 677, startPoint y: 198, endPoint x: 672, endPoint y: 195, distance: 6.2
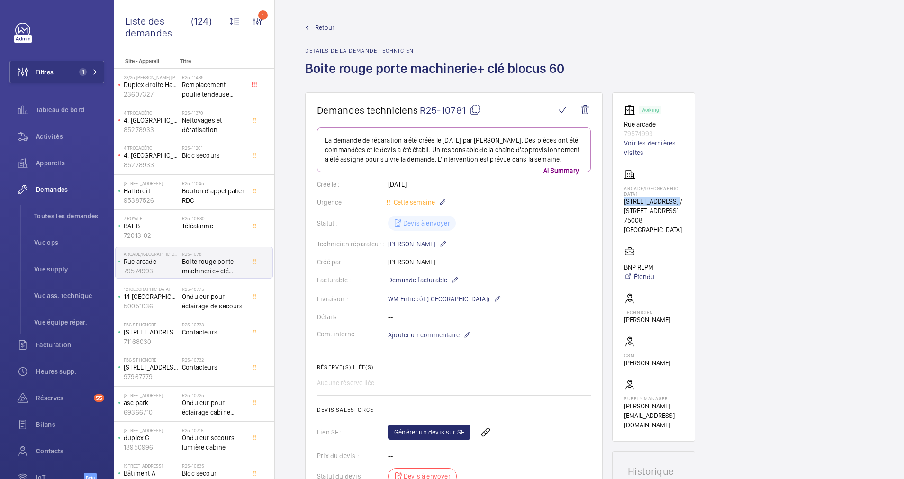
copy p "61 RUE DE L'ARCAD"
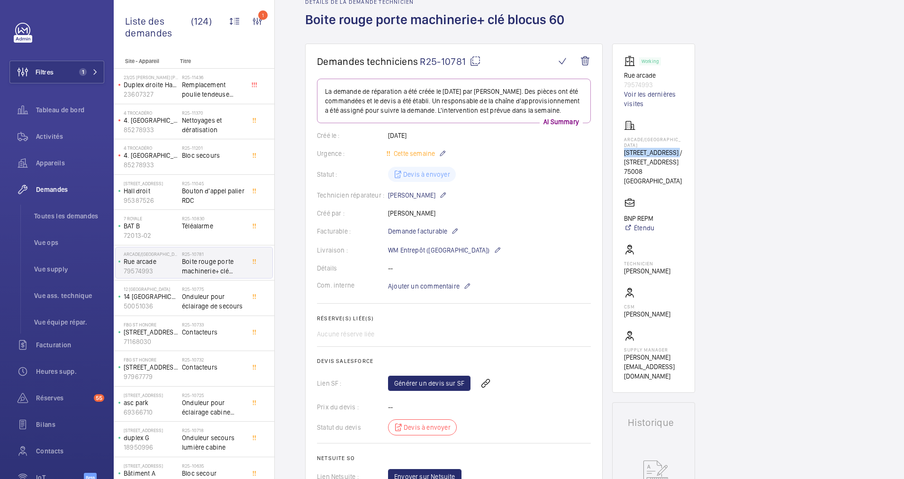
scroll to position [71, 0]
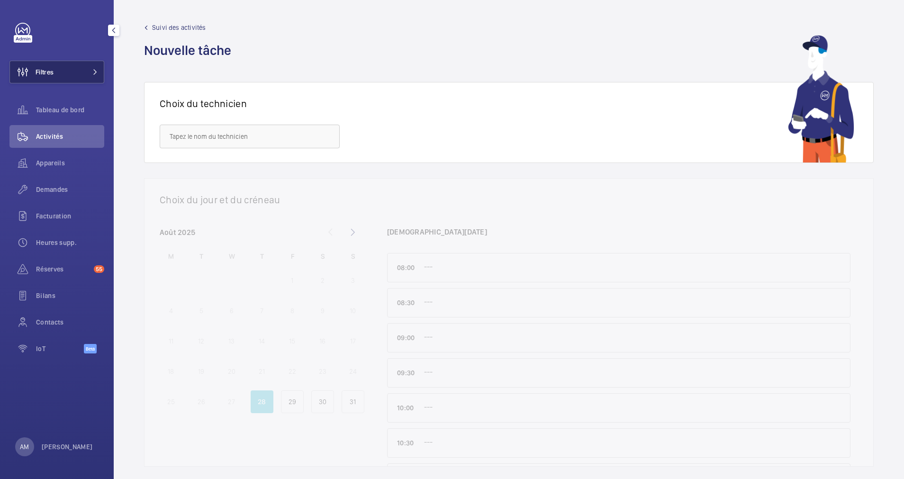
click at [83, 67] on button "Filtres" at bounding box center [56, 72] width 95 height 23
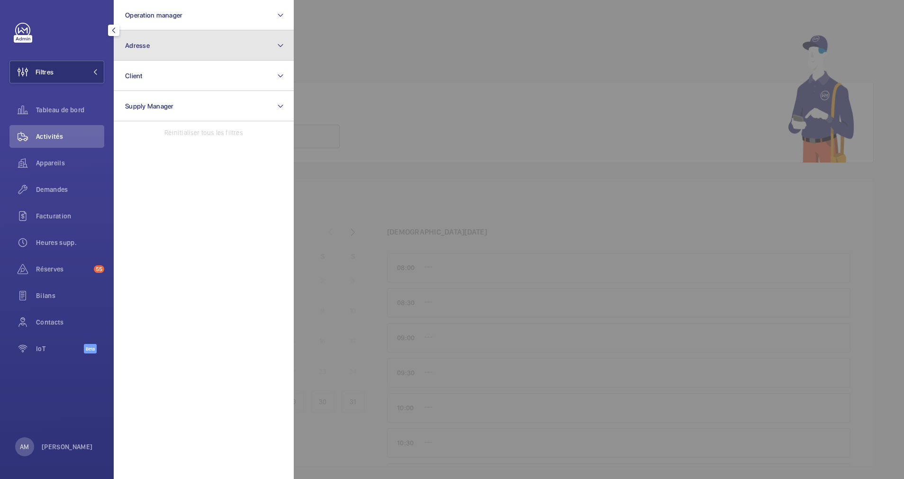
click at [182, 36] on button "Adresse" at bounding box center [204, 45] width 180 height 30
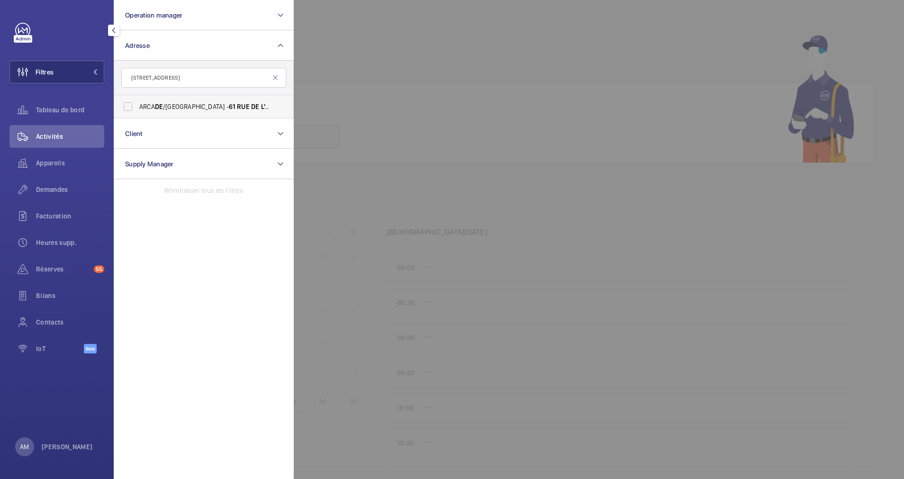
type input "[STREET_ADDRESS]"
click at [128, 105] on label "ARCA DE /ROME - 61 RUE DE L'ARCAD E / 11 RUE DE ROME, PARIS 75008" at bounding box center [196, 106] width 165 height 23
click at [128, 105] on input "ARCA DE /ROME - 61 RUE DE L'ARCAD E / 11 RUE DE ROME, PARIS 75008" at bounding box center [127, 106] width 19 height 19
checkbox input "true"
click at [52, 189] on span "Demandes" at bounding box center [70, 189] width 68 height 9
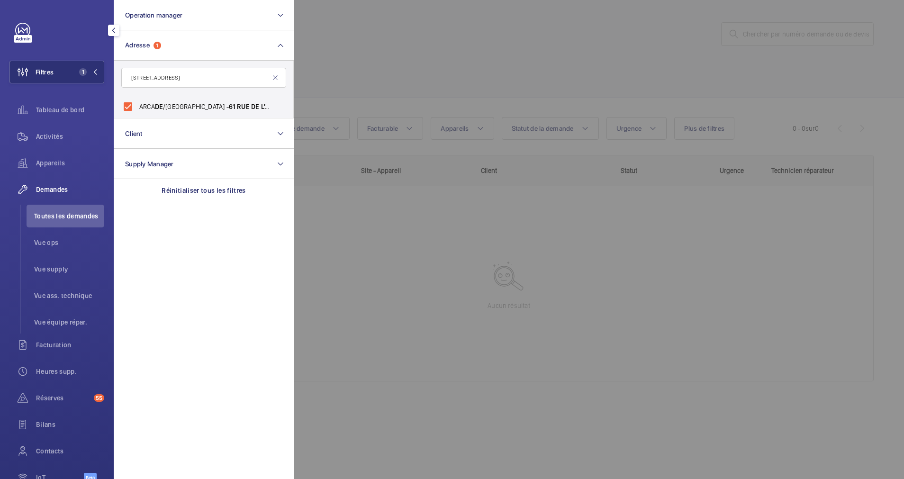
drag, startPoint x: 460, startPoint y: 29, endPoint x: 465, endPoint y: 41, distance: 12.5
click at [460, 30] on div at bounding box center [746, 239] width 904 height 479
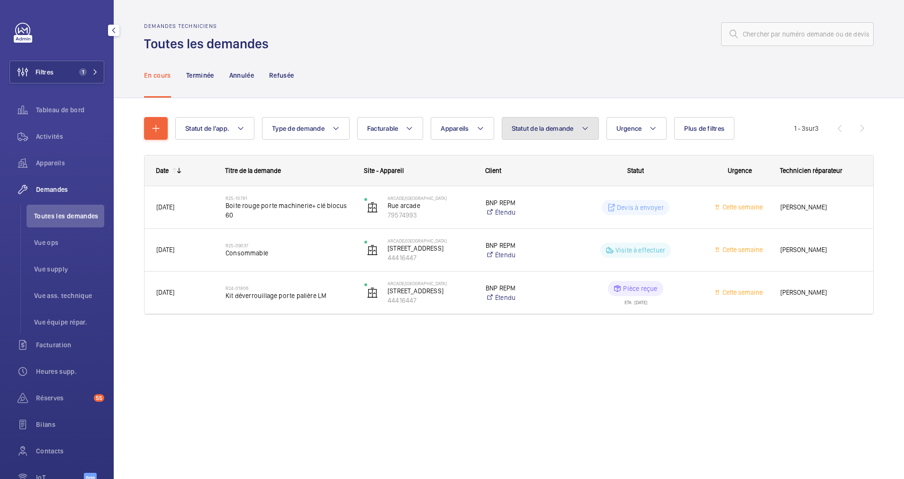
click at [579, 126] on button "Statut de la demande" at bounding box center [550, 128] width 97 height 23
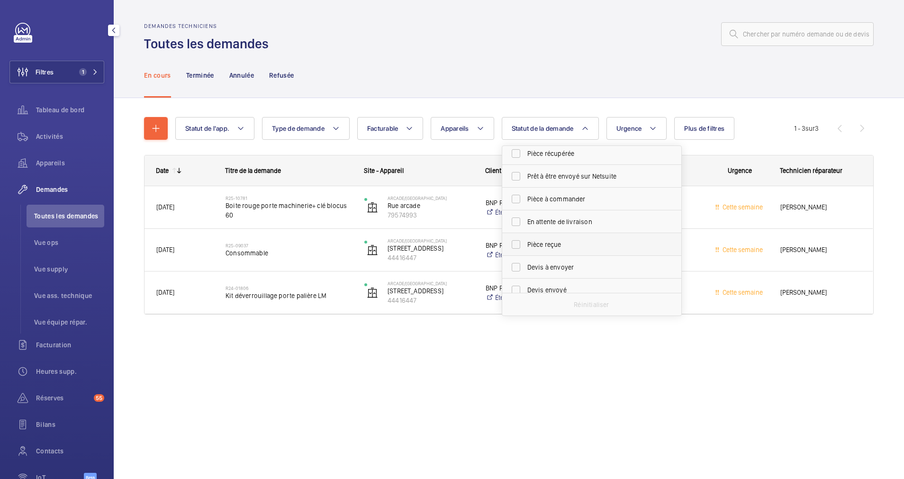
scroll to position [71, 0]
click at [514, 243] on label "Devis à envoyer" at bounding box center [584, 245] width 165 height 23
click at [514, 243] on input "Devis à envoyer" at bounding box center [515, 245] width 19 height 19
checkbox input "true"
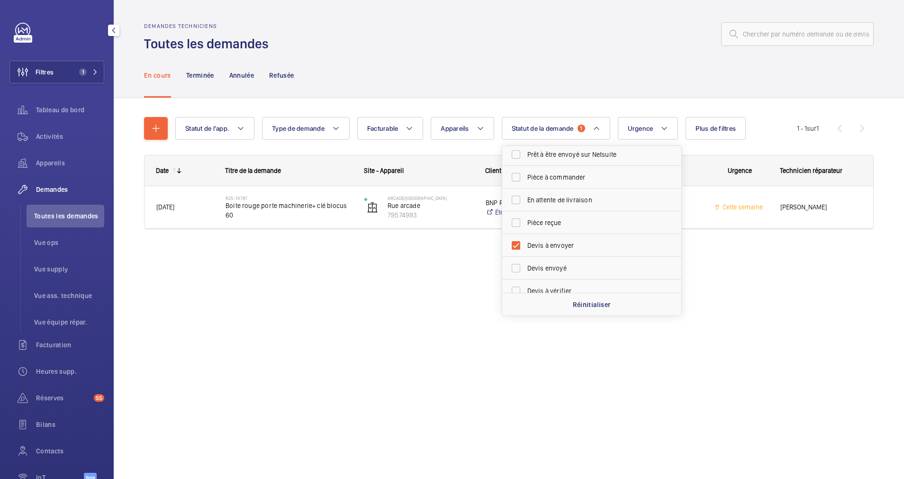
click at [495, 81] on div "En cours Terminée Annulée Refusée" at bounding box center [508, 75] width 729 height 45
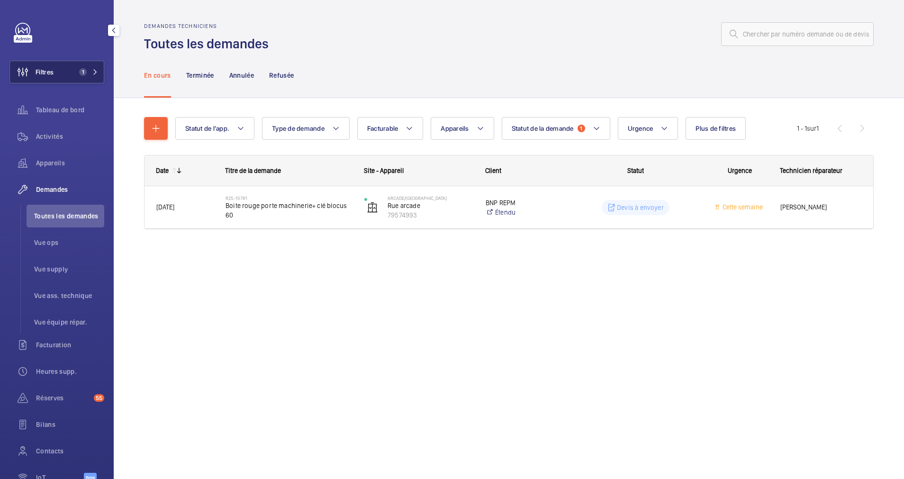
click at [82, 70] on span "1" at bounding box center [83, 72] width 8 height 8
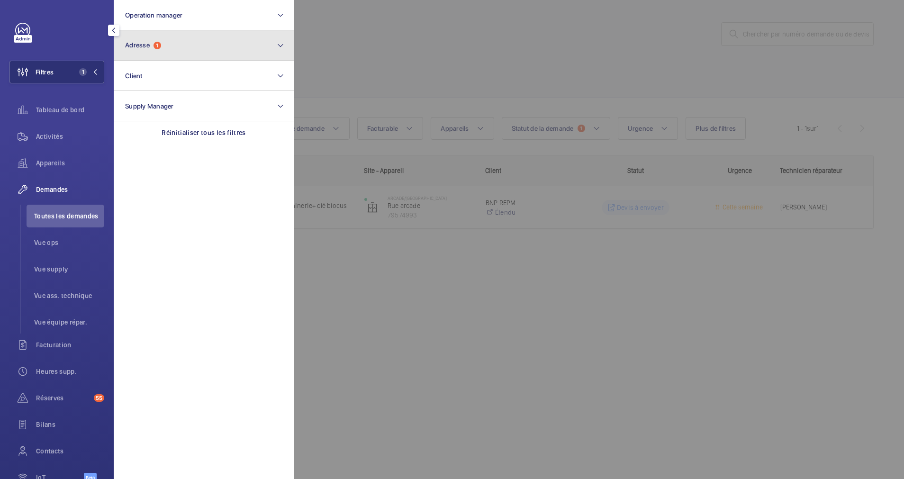
click at [205, 47] on button "Adresse 1" at bounding box center [204, 45] width 180 height 30
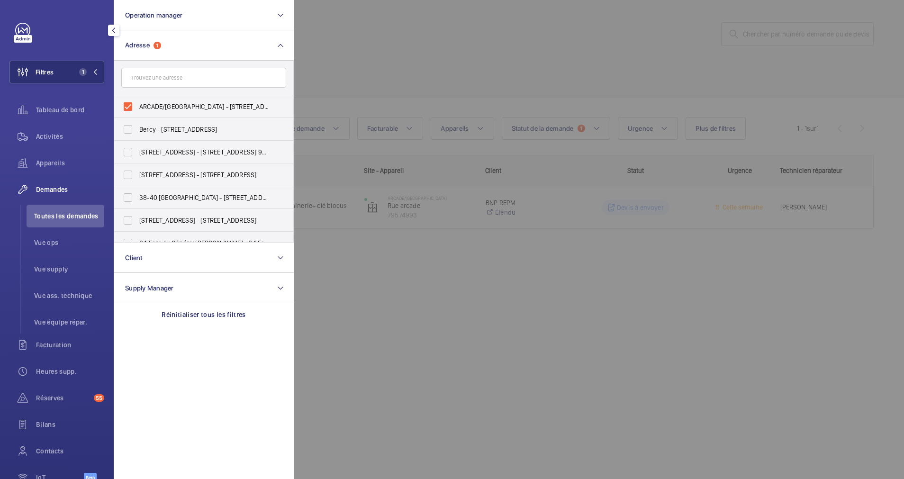
click at [484, 52] on div at bounding box center [746, 239] width 904 height 479
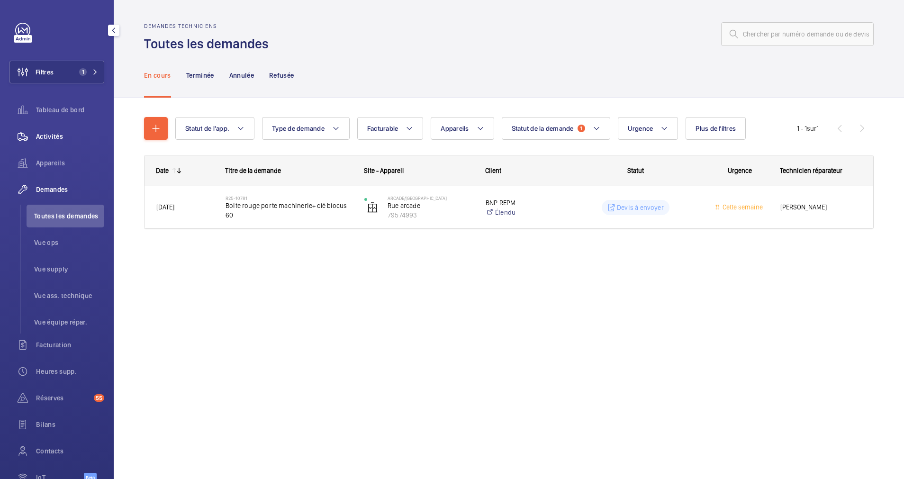
click at [49, 134] on span "Activités" at bounding box center [70, 136] width 68 height 9
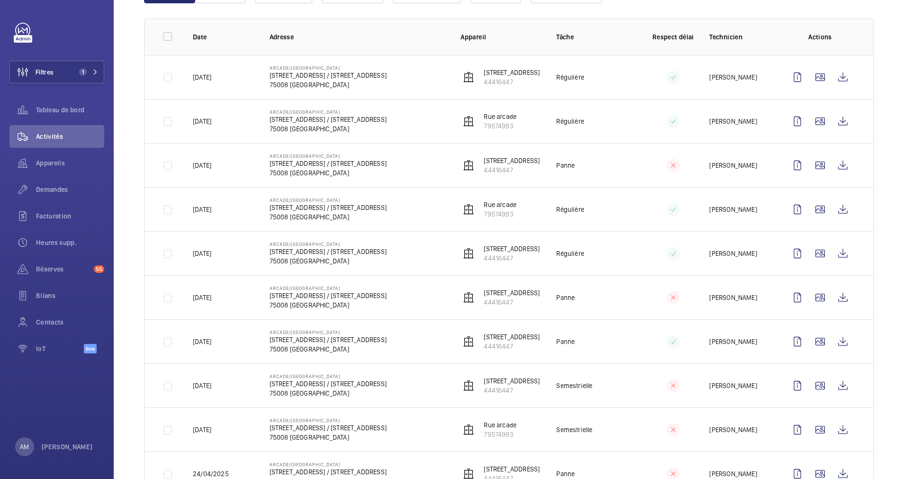
scroll to position [142, 0]
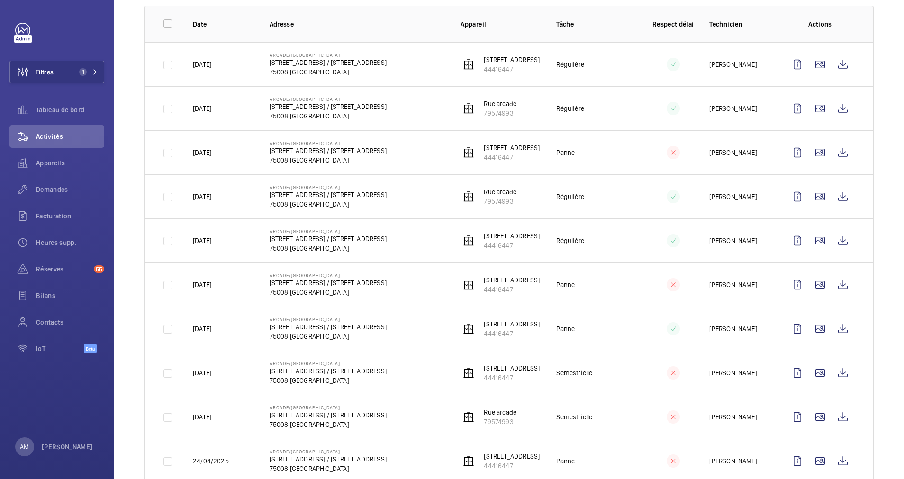
click at [419, 106] on td "ARCADE/ROME 61 RUE DE L'ARCADE / 11 RUE DE ROME 75008 PARIS" at bounding box center [349, 108] width 191 height 44
drag, startPoint x: 266, startPoint y: 60, endPoint x: 324, endPoint y: 63, distance: 57.8
click at [324, 63] on td "ARCADE/ROME 61 RUE DE L'ARCADE / 11 RUE DE ROME 75008 PARIS" at bounding box center [349, 64] width 191 height 44
drag, startPoint x: 324, startPoint y: 63, endPoint x: 276, endPoint y: 70, distance: 48.4
click at [276, 70] on p "75008 PARIS" at bounding box center [328, 71] width 117 height 9
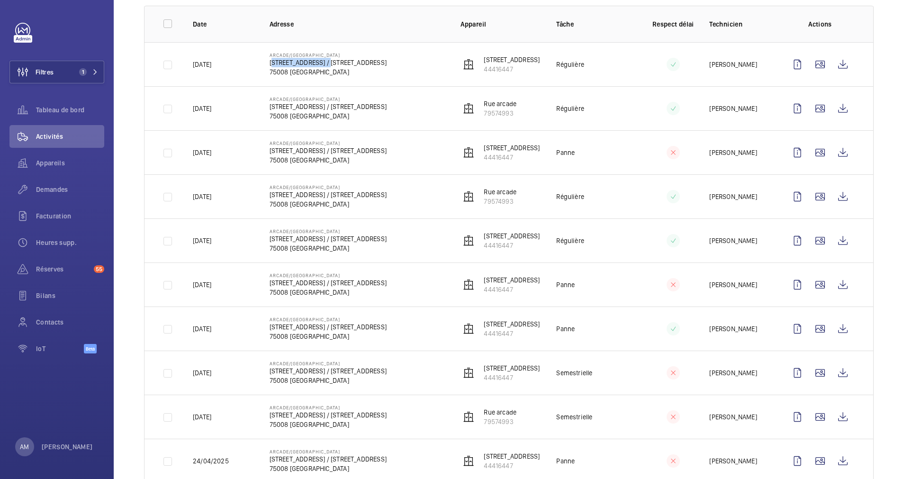
drag, startPoint x: 265, startPoint y: 64, endPoint x: 326, endPoint y: 62, distance: 60.7
click at [326, 62] on td "ARCADE/ROME 61 RUE DE L'ARCADE / 11 RUE DE ROME 75008 PARIS" at bounding box center [349, 64] width 191 height 44
drag, startPoint x: 326, startPoint y: 62, endPoint x: 320, endPoint y: 61, distance: 6.2
copy p "61 RUE DE L'ARCADE"
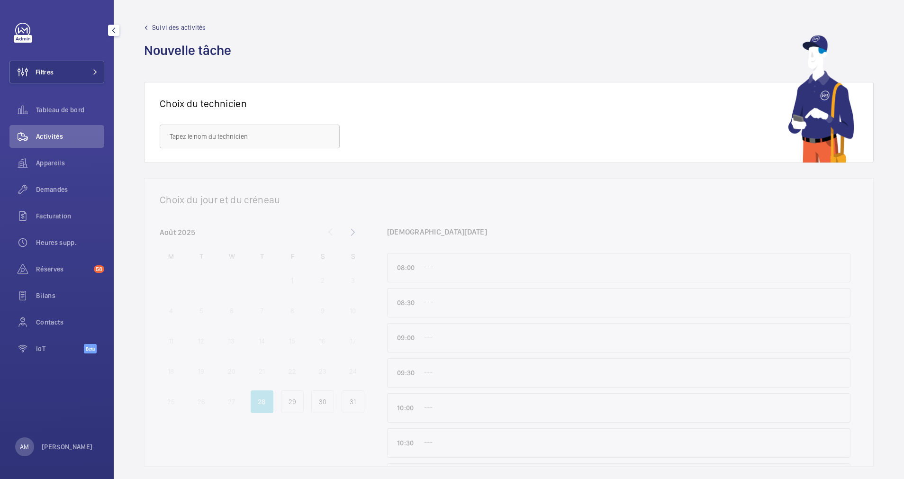
drag, startPoint x: 74, startPoint y: 66, endPoint x: 105, endPoint y: 60, distance: 30.9
click at [75, 66] on button "Filtres" at bounding box center [56, 72] width 95 height 23
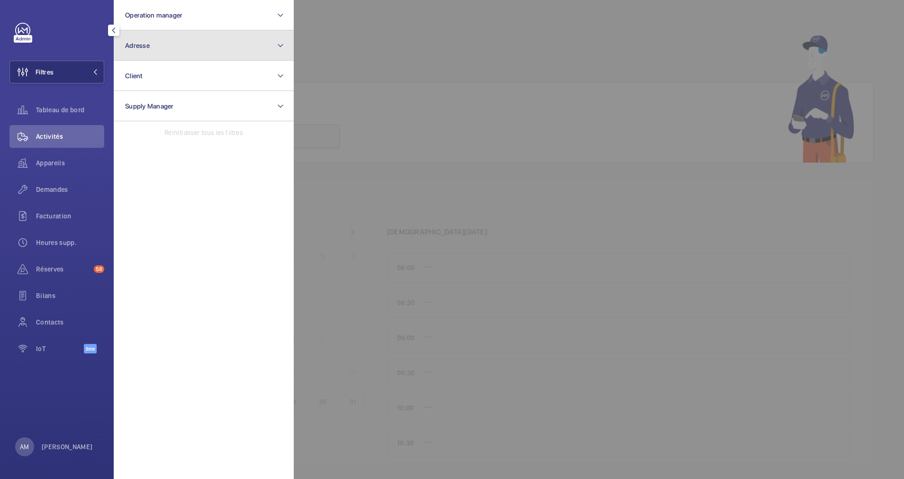
click at [199, 50] on button "Adresse" at bounding box center [204, 45] width 180 height 30
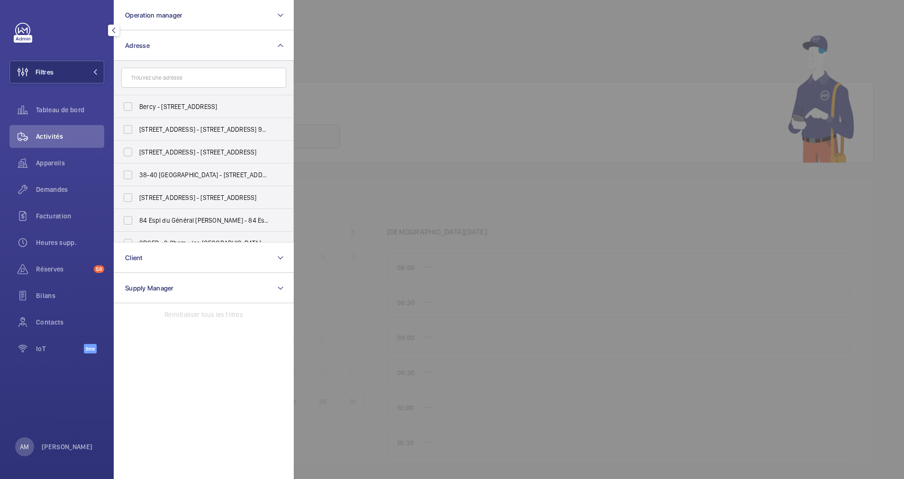
click at [168, 78] on input "text" at bounding box center [203, 78] width 165 height 20
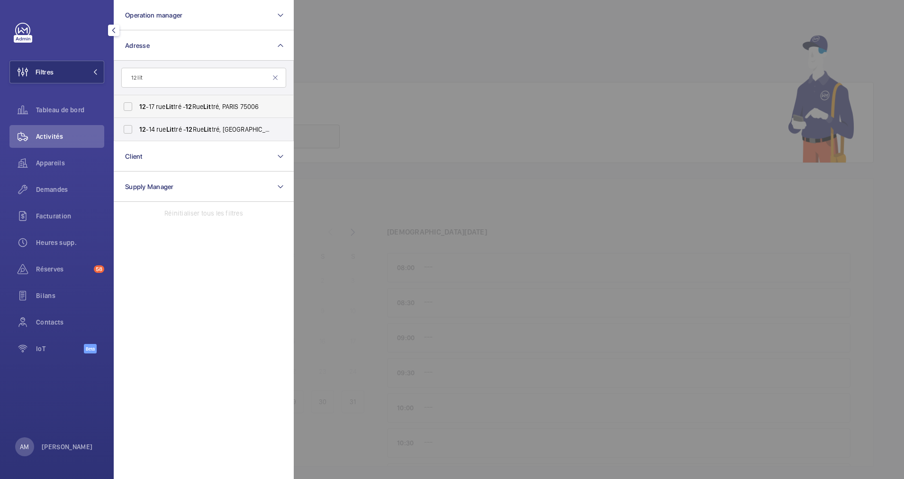
type input "12 lit"
click at [129, 105] on label "12 -17 rue Lit tré - 12 Rue Lit tré, PARIS 75006" at bounding box center [196, 106] width 165 height 23
click at [129, 105] on input "12 -17 rue Lit tré - 12 Rue Lit tré, PARIS 75006" at bounding box center [127, 106] width 19 height 19
checkbox input "true"
click at [130, 131] on label "12 -14 rue Lit tré - 12 Rue Lit tré, 75006 PARIS, PARIS 75006" at bounding box center [196, 129] width 165 height 23
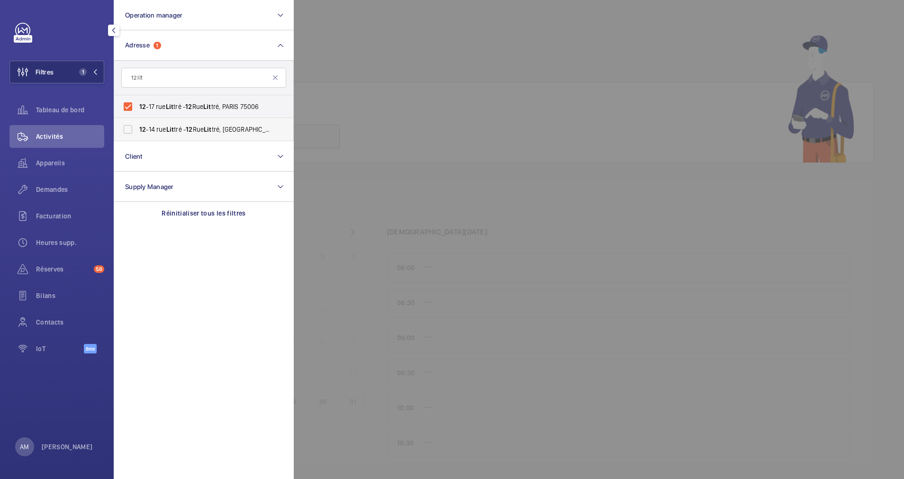
click at [130, 131] on input "12 -14 rue Lit tré - 12 Rue Lit tré, 75006 PARIS, PARIS 75006" at bounding box center [127, 129] width 19 height 19
checkbox input "true"
click at [53, 269] on span "Réserves" at bounding box center [63, 268] width 54 height 9
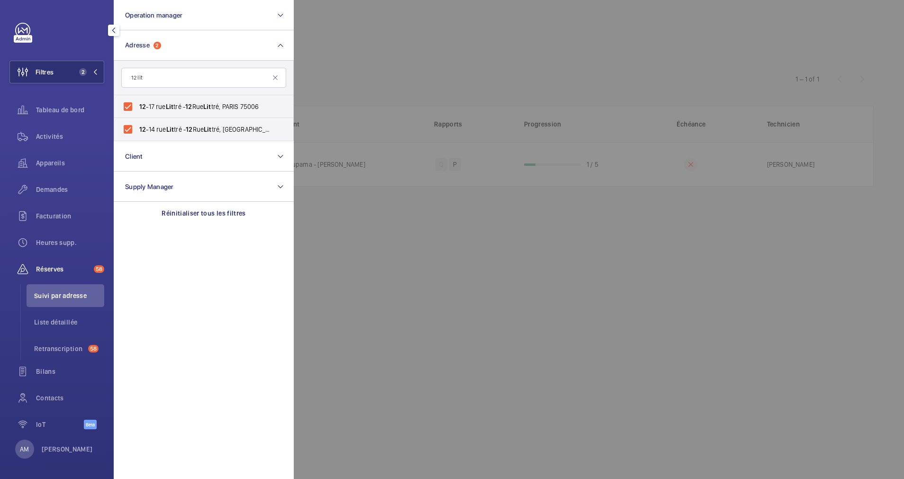
click at [388, 50] on div at bounding box center [746, 239] width 904 height 479
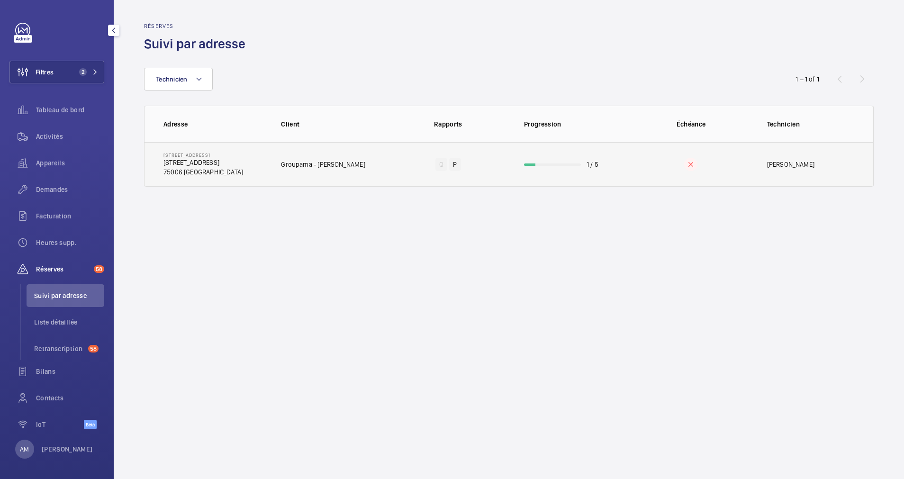
click at [541, 159] on td "1 / 5" at bounding box center [569, 164] width 121 height 45
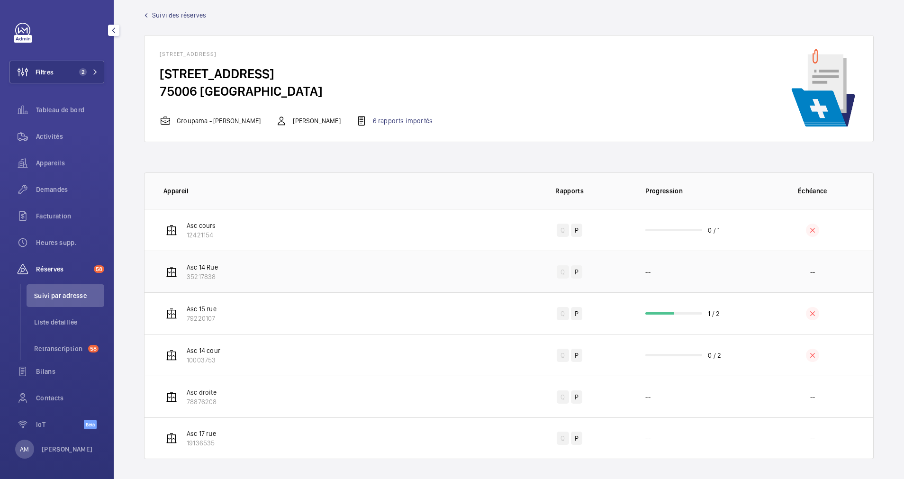
scroll to position [15, 0]
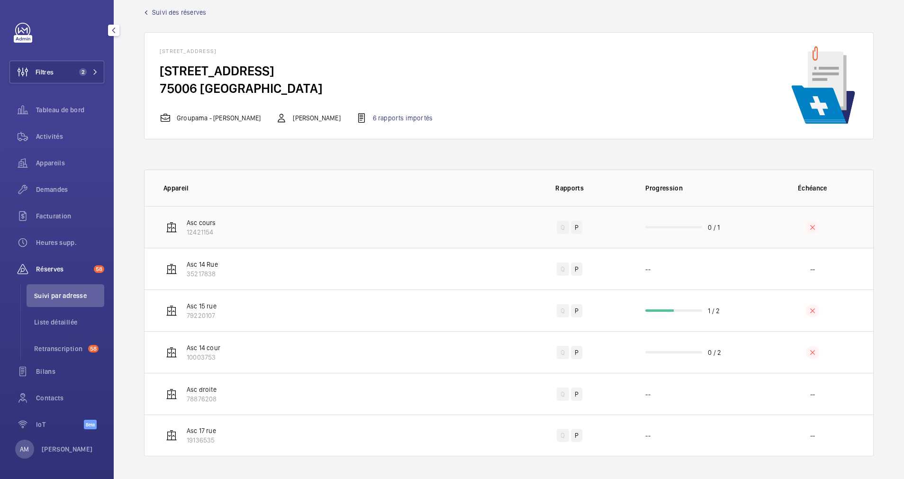
click at [650, 226] on wm-front-progress-bar at bounding box center [673, 227] width 57 height 2
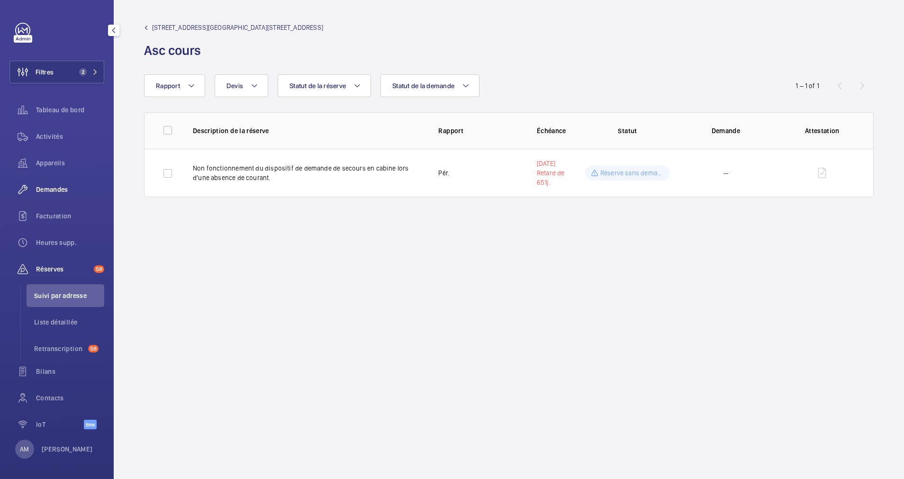
click at [45, 185] on span "Demandes" at bounding box center [70, 189] width 68 height 9
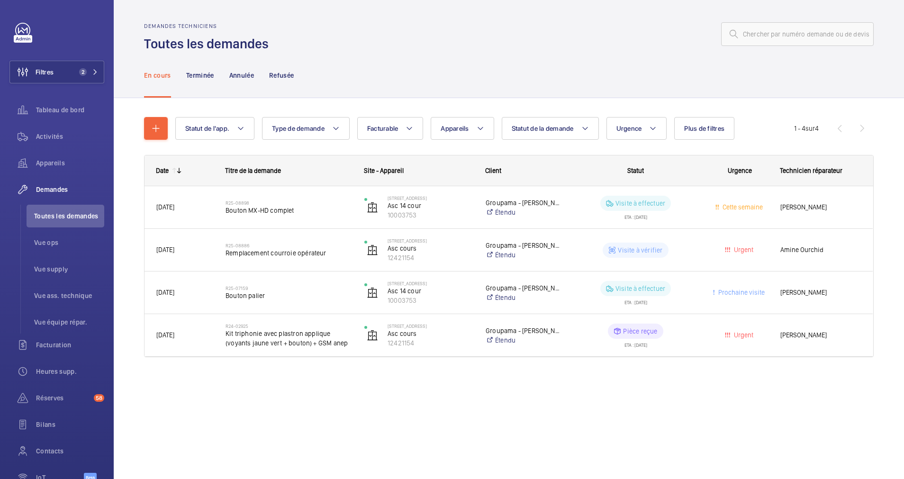
click at [317, 58] on div "En cours Terminée Annulée Refusée" at bounding box center [508, 75] width 729 height 45
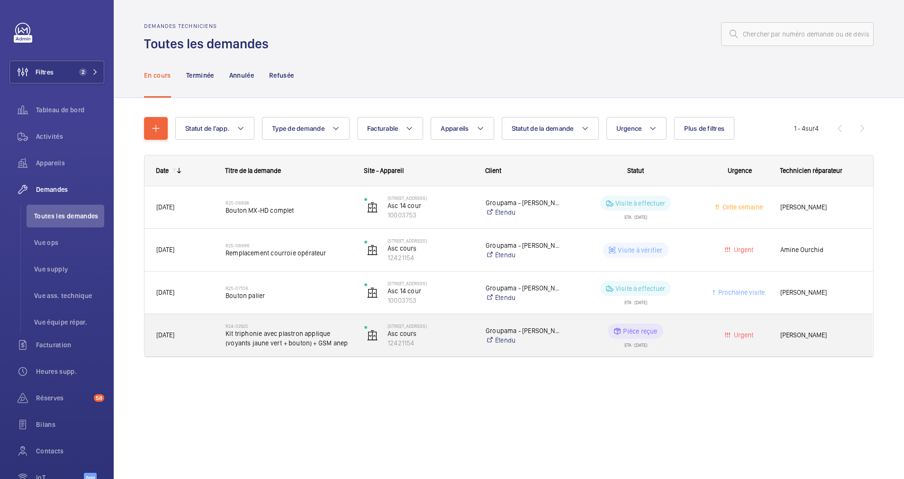
click at [289, 341] on span "Kit triphonie avec plastron applique (voyants jaune vert + bouton) + GSM anep" at bounding box center [288, 338] width 126 height 19
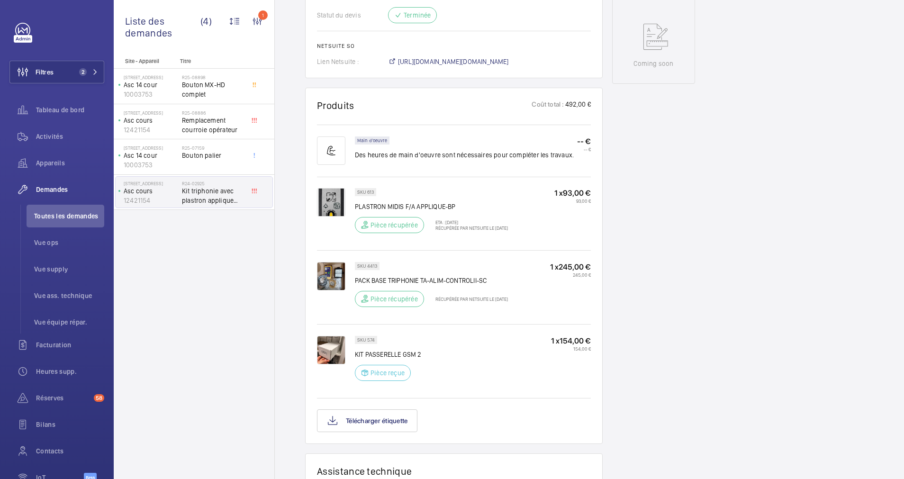
scroll to position [355, 0]
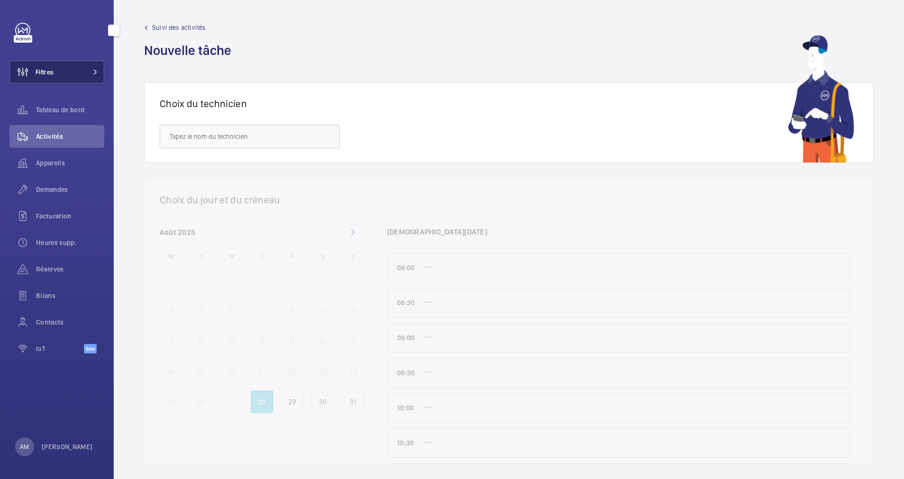
click at [57, 74] on button "Filtres" at bounding box center [56, 72] width 95 height 23
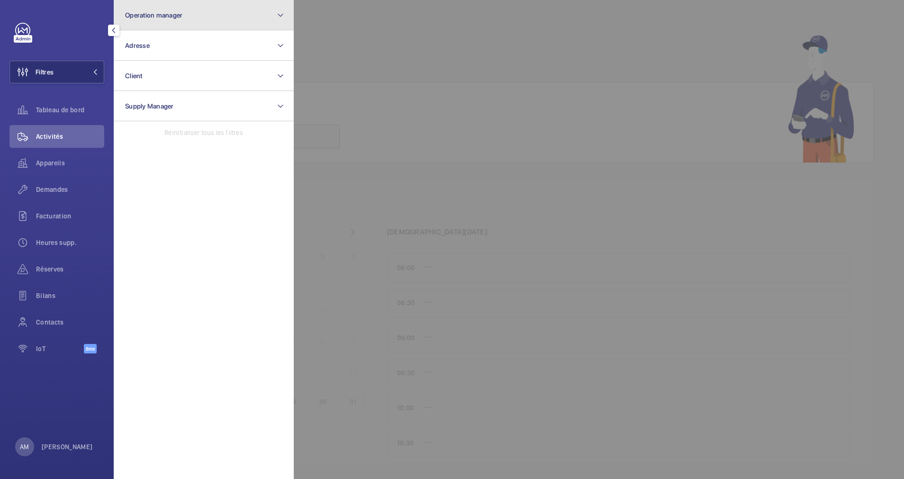
drag, startPoint x: 222, startPoint y: 21, endPoint x: 209, endPoint y: 28, distance: 14.2
click at [221, 21] on button "Operation manager" at bounding box center [204, 15] width 180 height 30
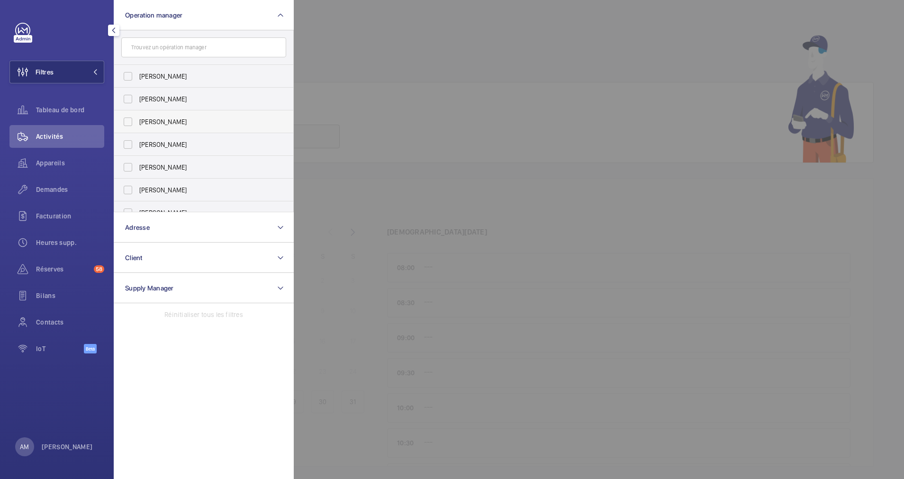
click at [142, 113] on label "[PERSON_NAME]" at bounding box center [196, 121] width 165 height 23
click at [137, 113] on input "[PERSON_NAME]" at bounding box center [127, 121] width 19 height 19
checkbox input "true"
drag, startPoint x: 47, startPoint y: 162, endPoint x: 354, endPoint y: 100, distance: 313.6
click at [48, 162] on span "Appareils" at bounding box center [70, 162] width 68 height 9
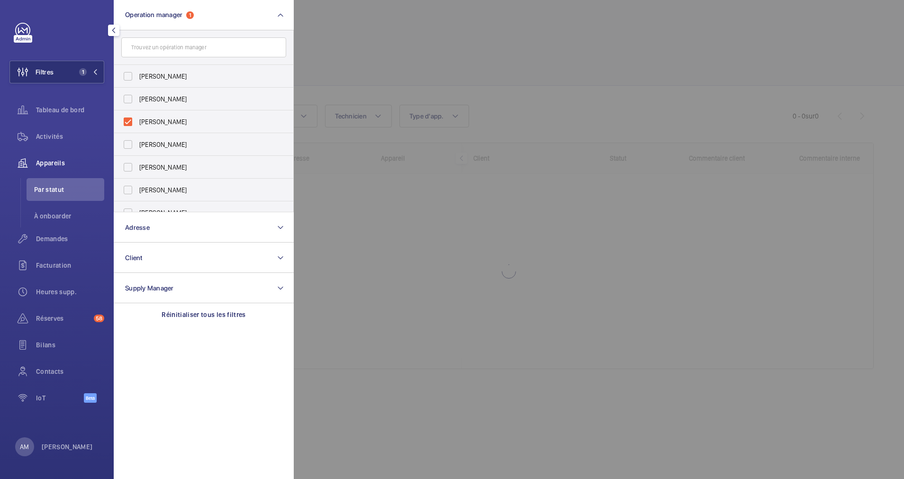
click at [418, 48] on div at bounding box center [746, 239] width 904 height 479
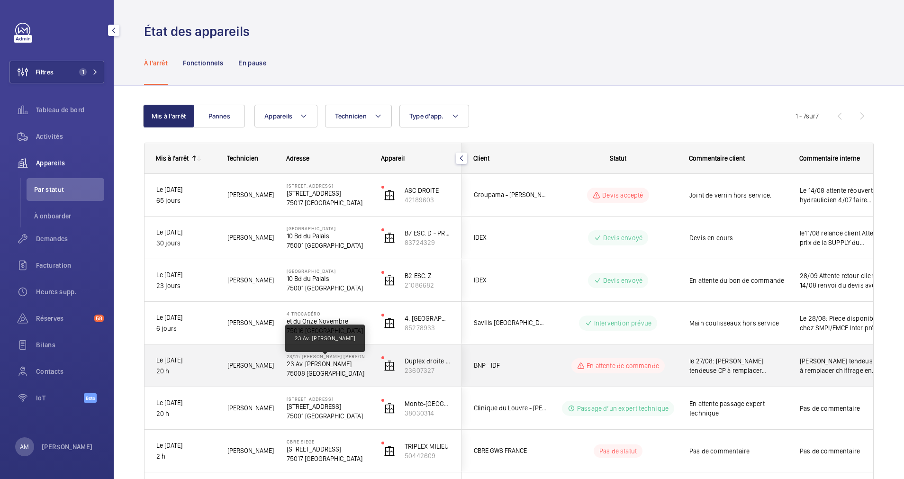
click at [307, 364] on p "23 Av. [PERSON_NAME]" at bounding box center [328, 363] width 82 height 9
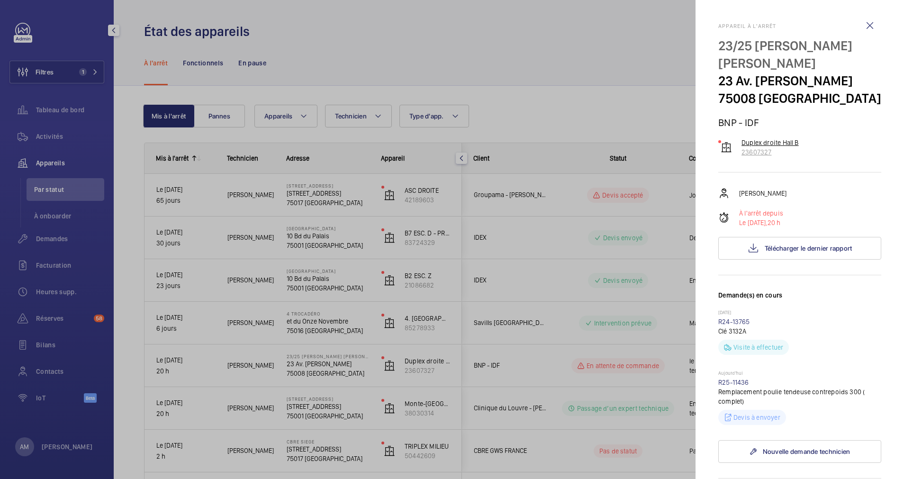
click at [754, 157] on p "23607327" at bounding box center [769, 151] width 57 height 9
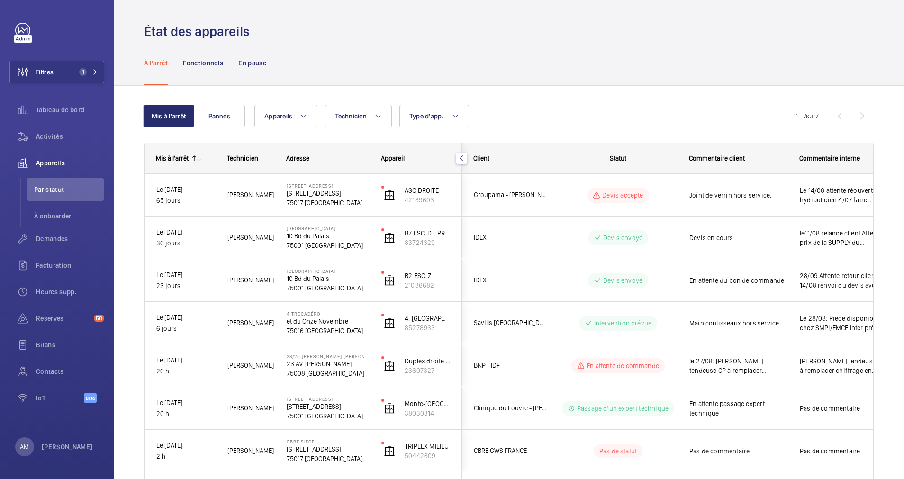
click at [333, 41] on div "À l'arrêt Fonctionnels En pause" at bounding box center [508, 62] width 729 height 45
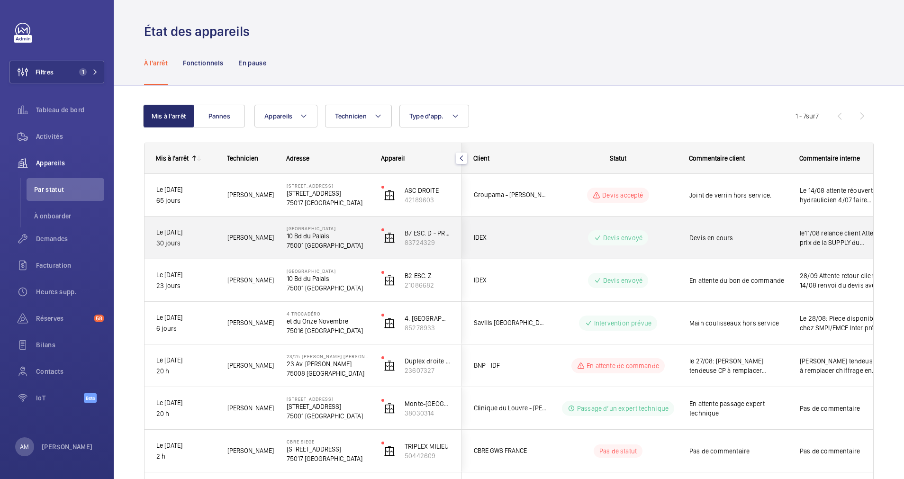
scroll to position [50, 0]
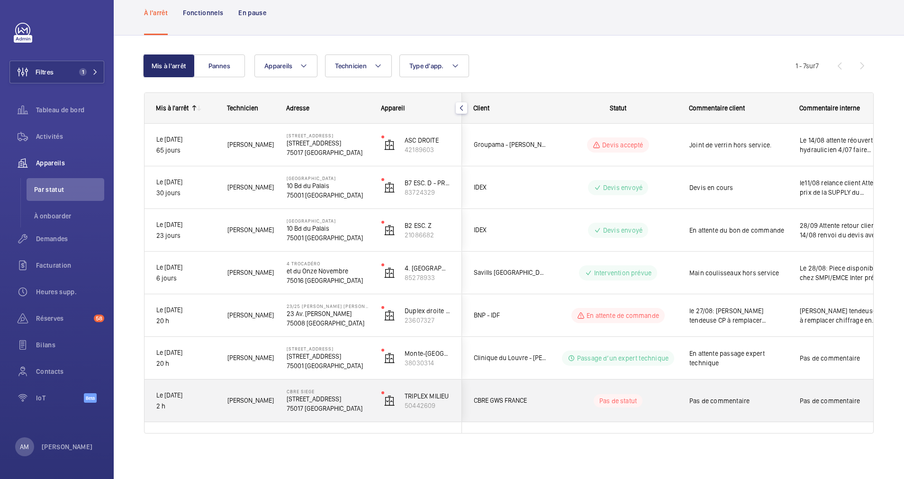
click at [316, 407] on p "75017 [GEOGRAPHIC_DATA]" at bounding box center [328, 408] width 82 height 9
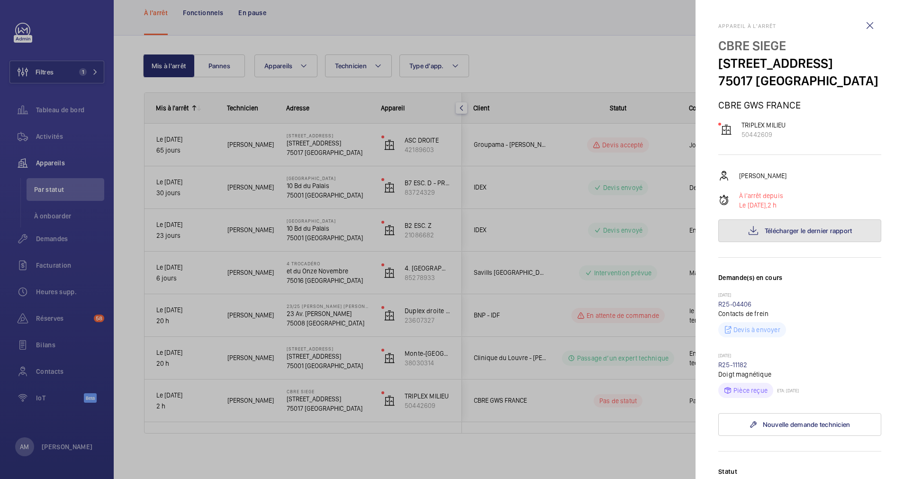
click at [809, 231] on span "Télécharger le dernier rapport" at bounding box center [808, 231] width 88 height 8
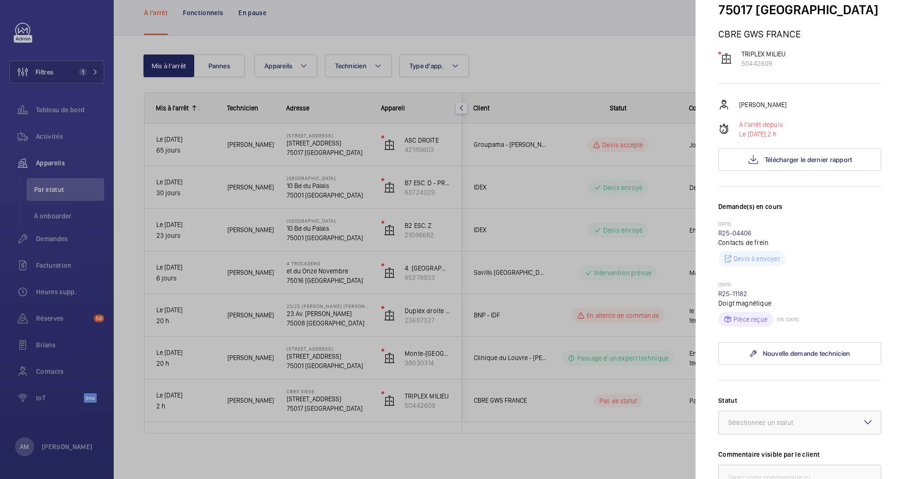
click at [323, 311] on div at bounding box center [452, 239] width 904 height 479
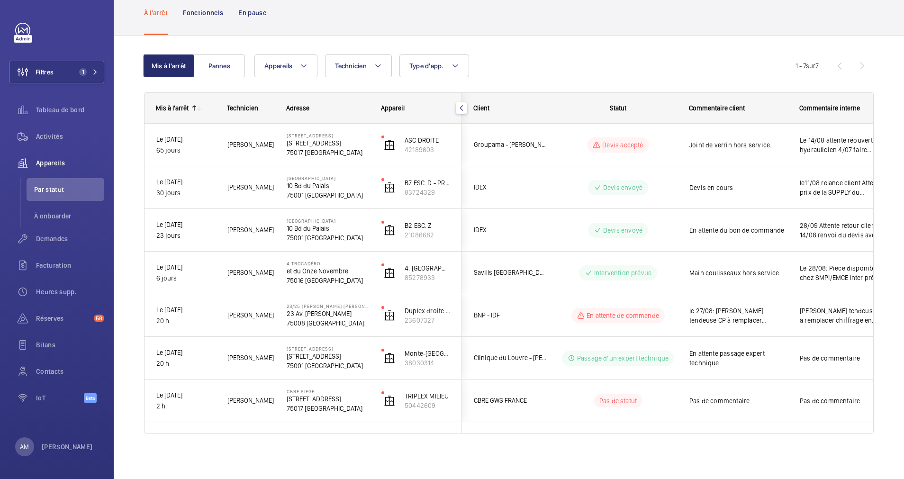
scroll to position [0, 0]
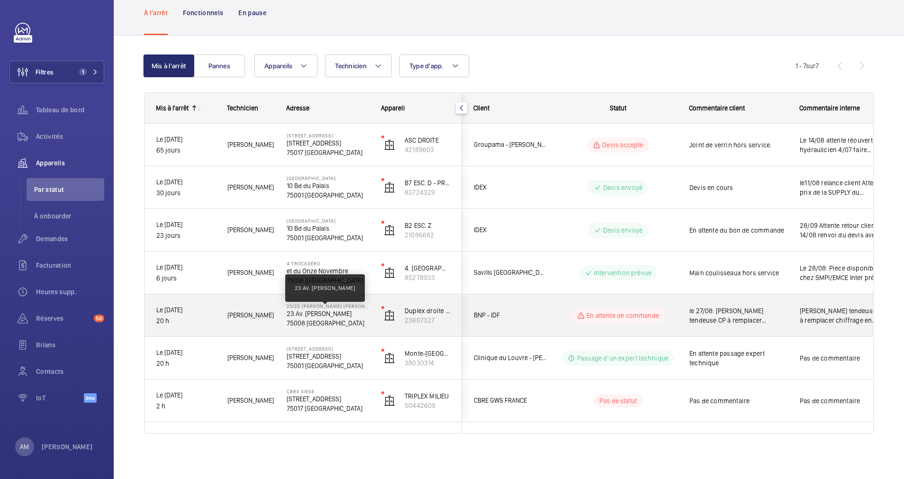
click at [323, 311] on p "23 Av. [PERSON_NAME]" at bounding box center [328, 313] width 82 height 9
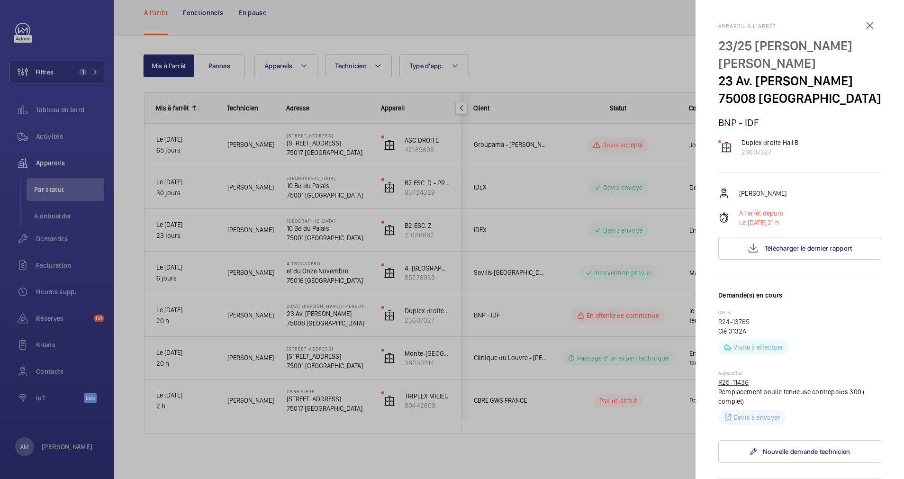
click at [726, 386] on link "R25-11436" at bounding box center [733, 382] width 31 height 8
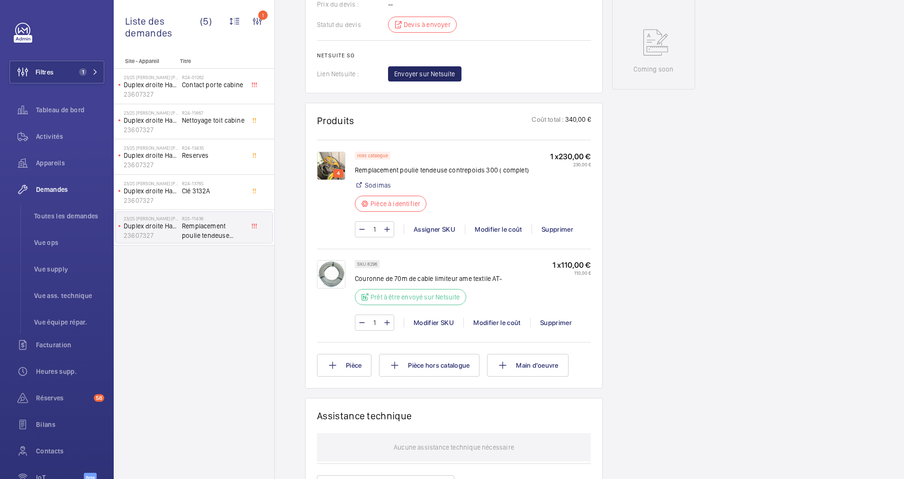
scroll to position [426, 0]
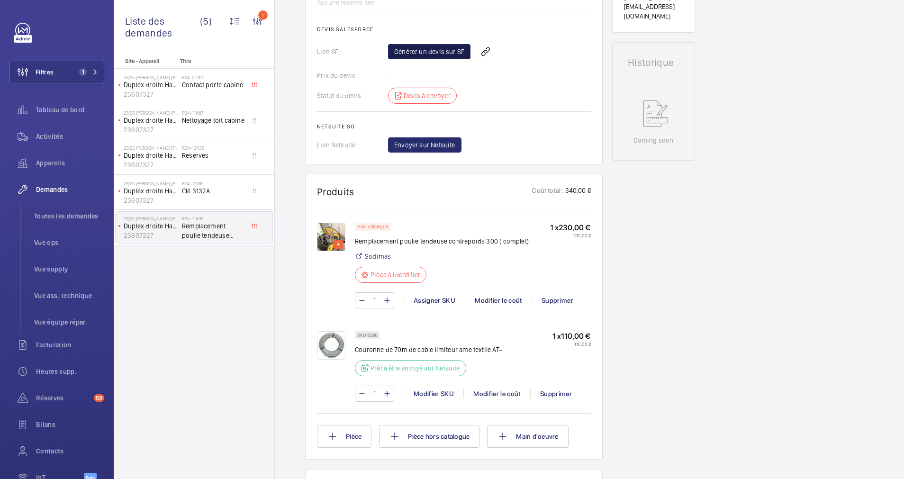
click at [431, 52] on link "Générer un devis sur SF" at bounding box center [429, 51] width 82 height 15
click at [498, 52] on span "Rafraichir la page" at bounding box center [506, 51] width 61 height 11
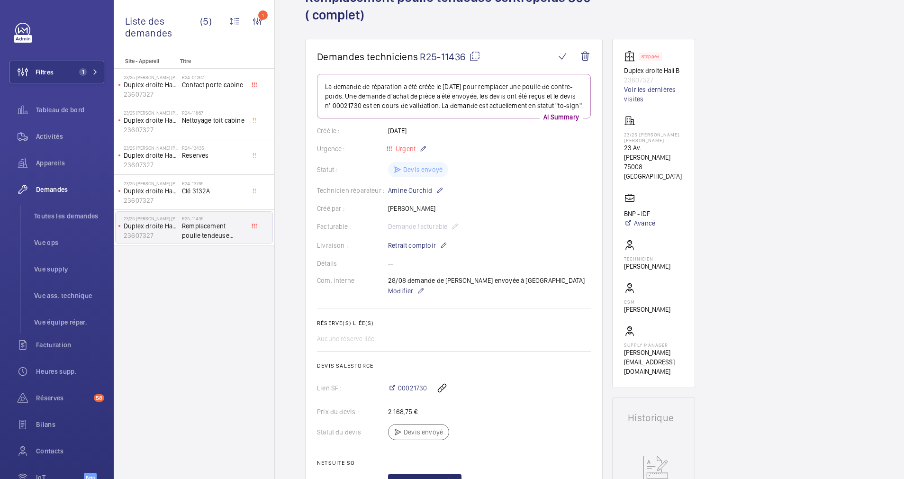
scroll to position [0, 0]
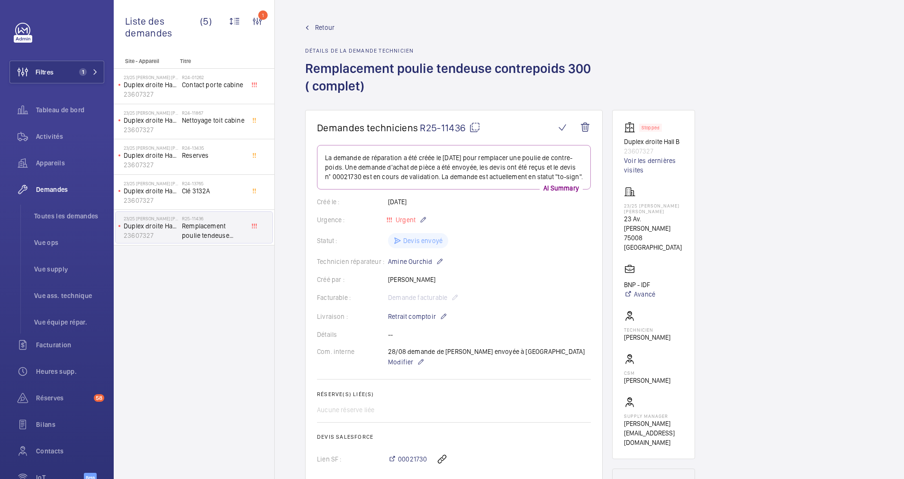
click at [323, 25] on span "Retour" at bounding box center [324, 27] width 19 height 9
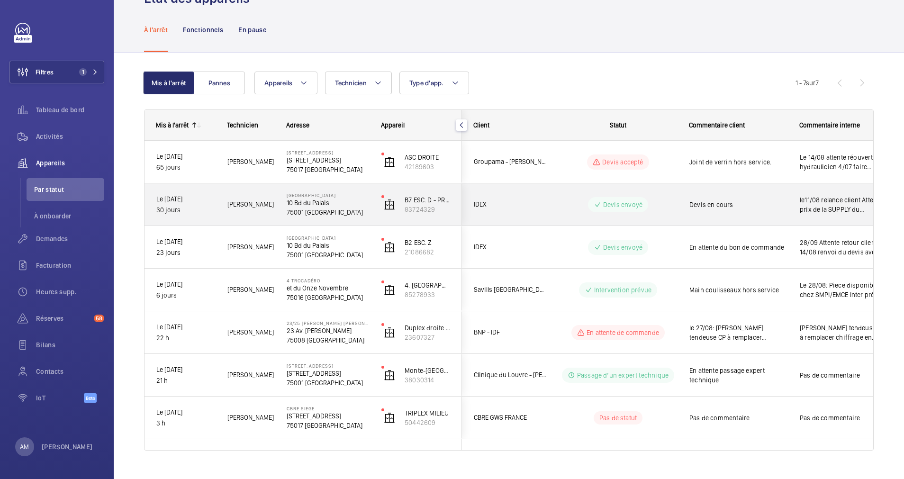
scroll to position [50, 0]
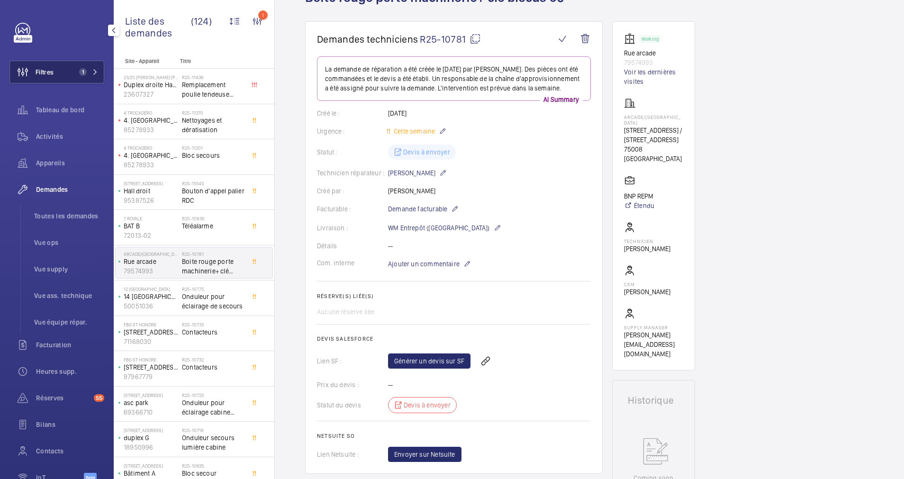
click at [80, 66] on button "Filtres 1" at bounding box center [56, 72] width 95 height 23
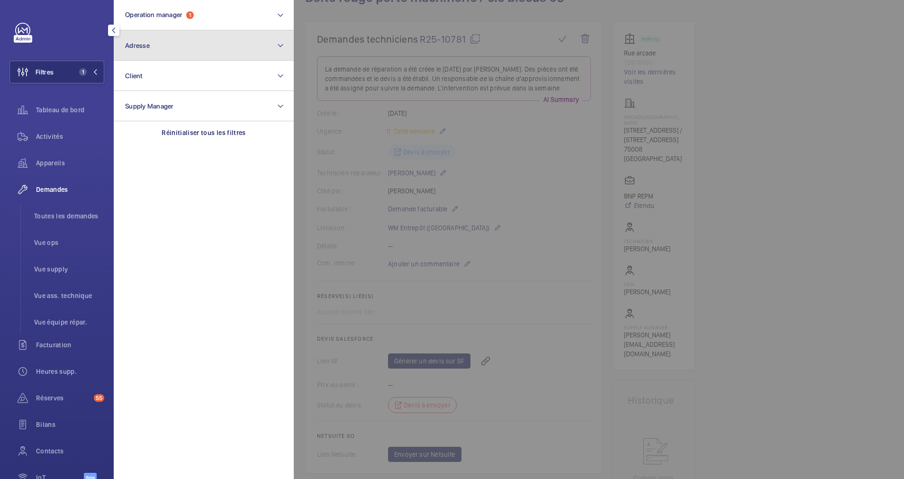
click at [173, 48] on button "Adresse" at bounding box center [204, 45] width 180 height 30
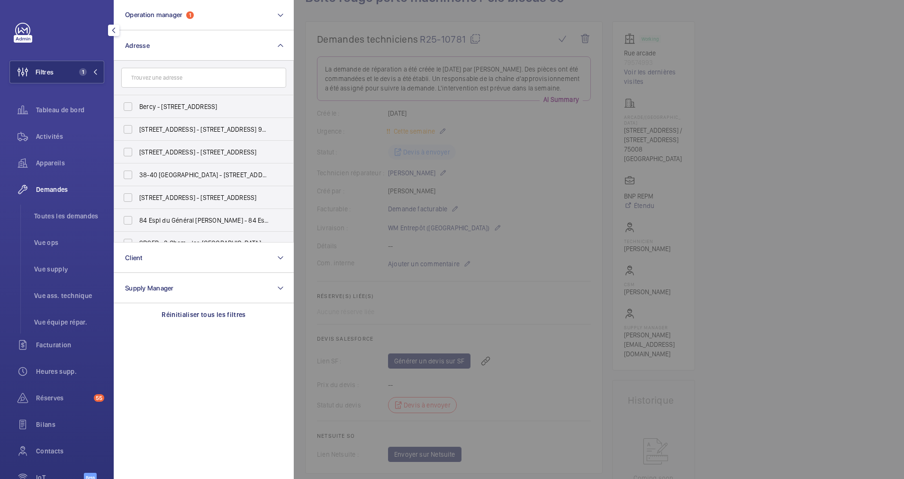
click at [175, 77] on input "text" at bounding box center [203, 78] width 165 height 20
type input "23"
drag, startPoint x: 160, startPoint y: 75, endPoint x: 100, endPoint y: 73, distance: 59.7
click at [100, 73] on wm-front-sidebar-menu-filter "Filtres 1 Operation manager 1 Adresse 23 Bercy - 2 place des Vins de France, 75…" at bounding box center [56, 72] width 95 height 23
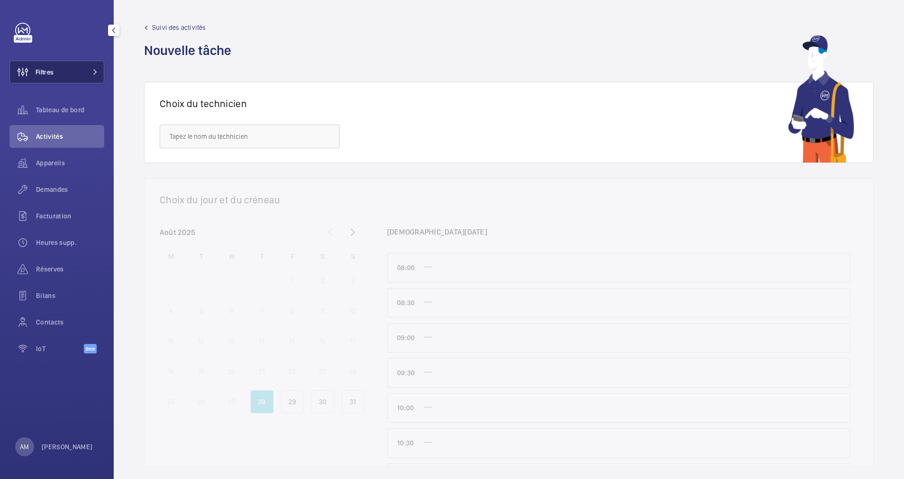
click at [89, 71] on button "Filtres" at bounding box center [56, 72] width 95 height 23
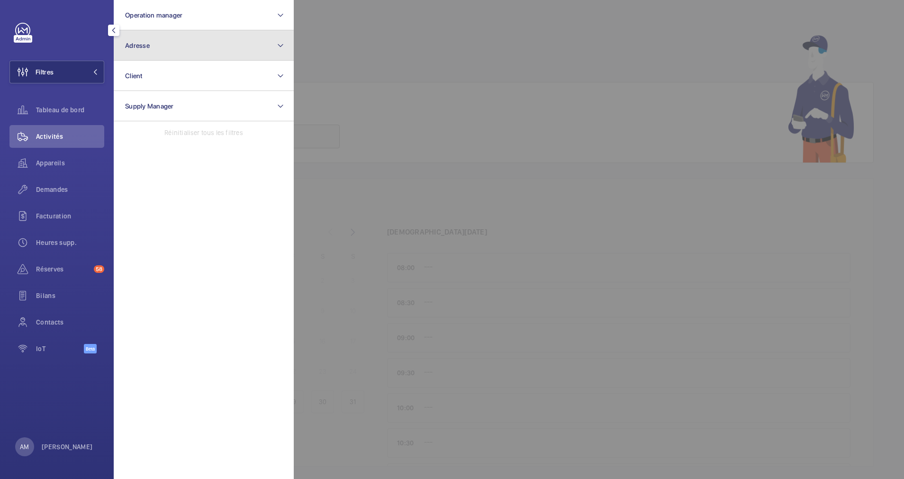
click at [211, 34] on button "Adresse" at bounding box center [204, 45] width 180 height 30
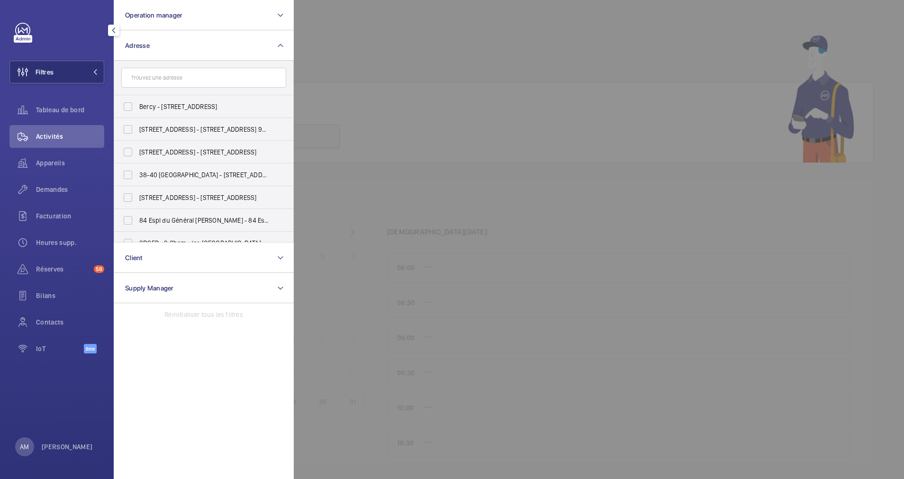
click at [159, 77] on input "text" at bounding box center [203, 78] width 165 height 20
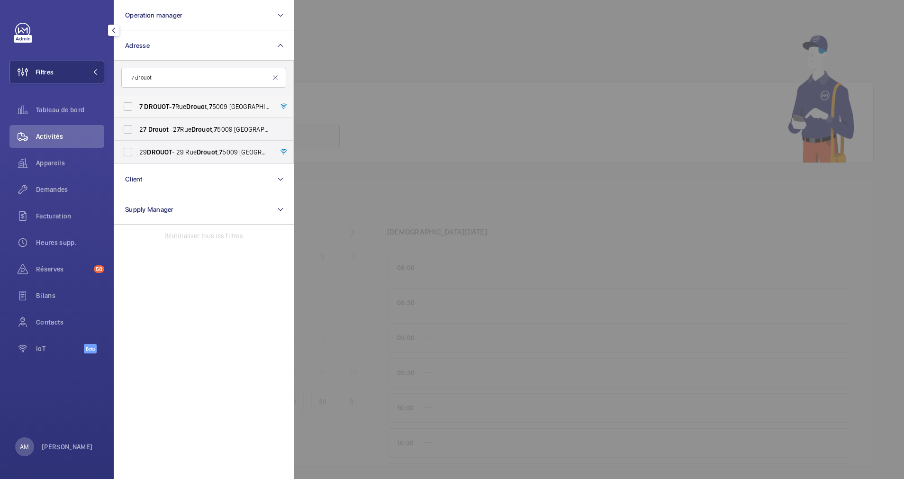
type input "7 drouot"
click at [134, 103] on label "7 DROUOT - [STREET_ADDRESS]" at bounding box center [196, 106] width 165 height 23
click at [134, 103] on input "7 DROUOT - [STREET_ADDRESS]" at bounding box center [127, 106] width 19 height 19
checkbox input "true"
click at [60, 162] on span "Appareils" at bounding box center [70, 162] width 68 height 9
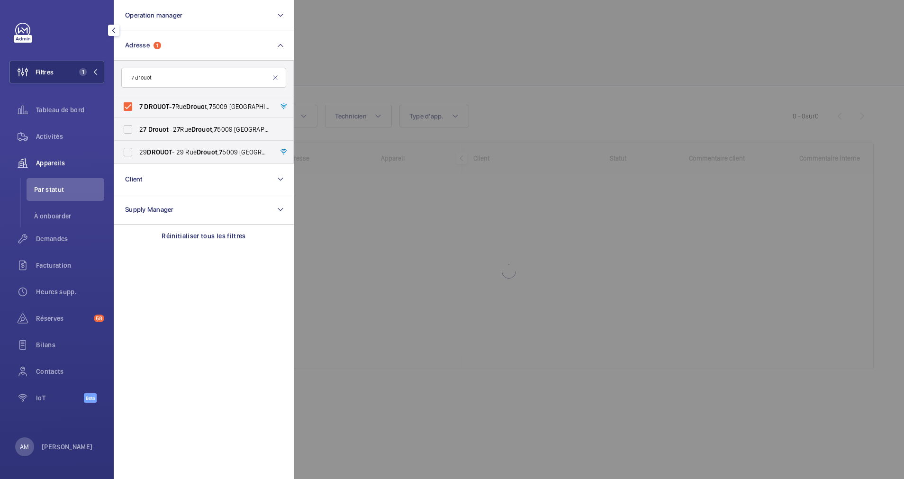
drag, startPoint x: 54, startPoint y: 132, endPoint x: 106, endPoint y: 122, distance: 53.0
click at [55, 131] on div "Activités" at bounding box center [56, 136] width 95 height 23
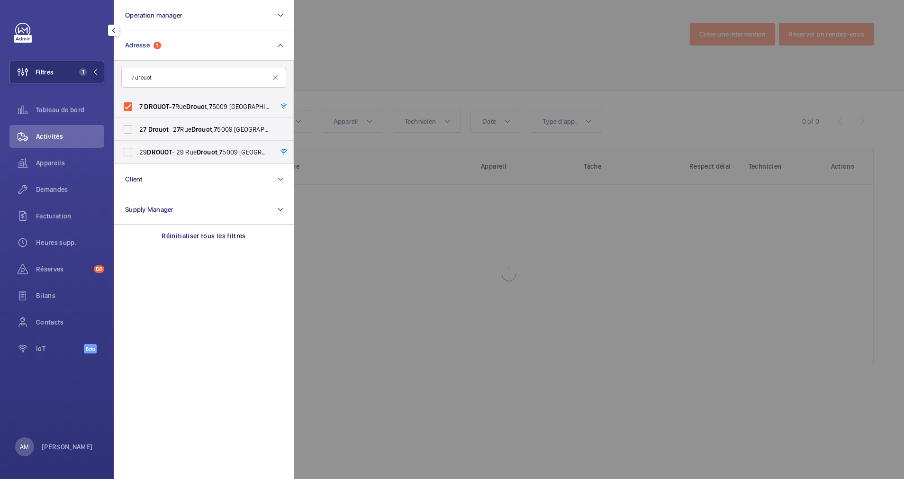
click at [381, 58] on div at bounding box center [746, 239] width 904 height 479
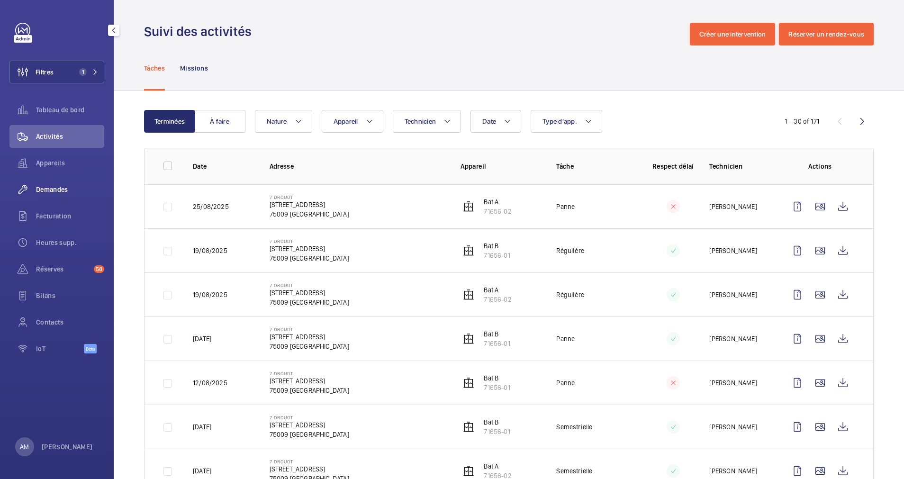
click at [57, 190] on span "Demandes" at bounding box center [70, 189] width 68 height 9
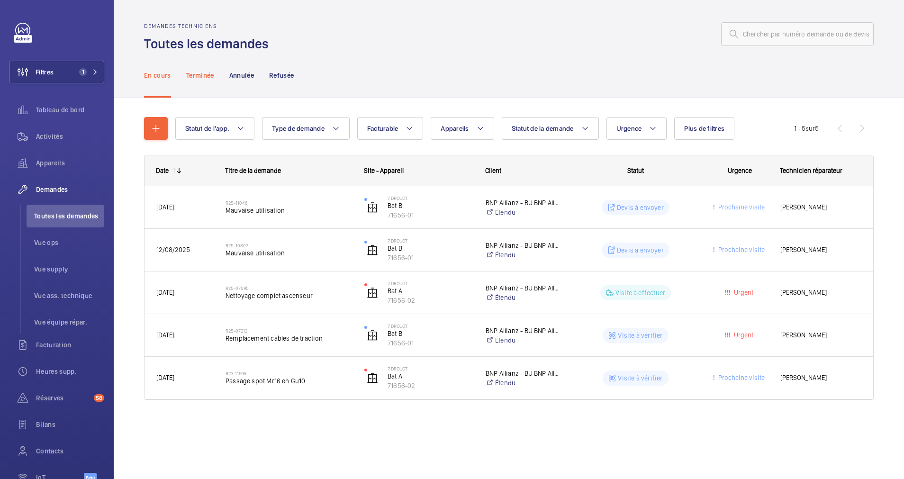
click at [202, 78] on p "Terminée" at bounding box center [200, 75] width 28 height 9
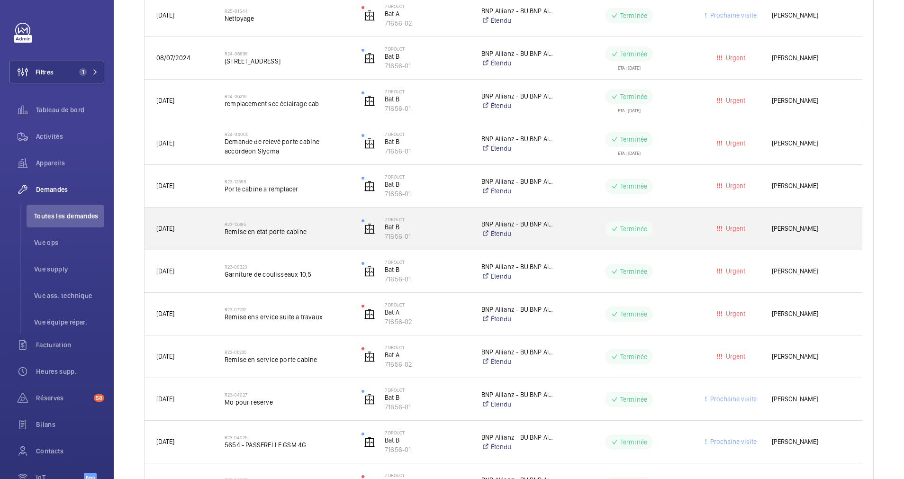
scroll to position [213, 0]
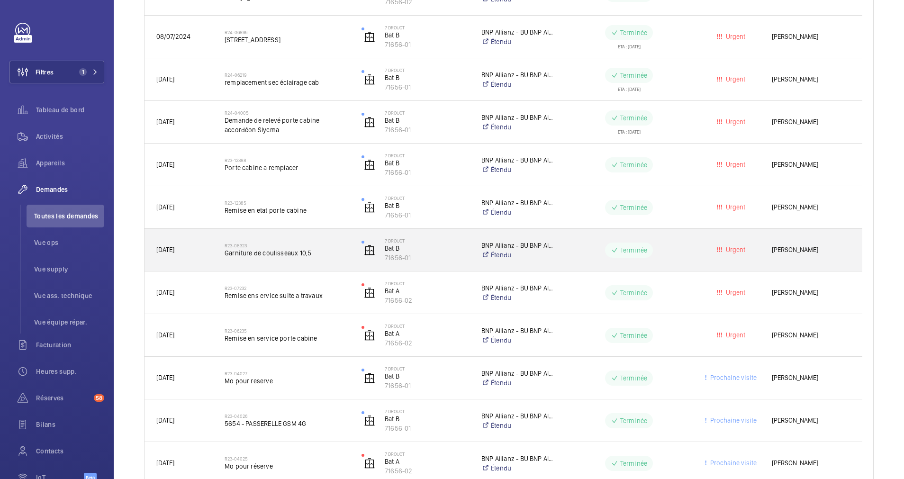
click at [320, 244] on h2 "R23-08323" at bounding box center [287, 246] width 125 height 6
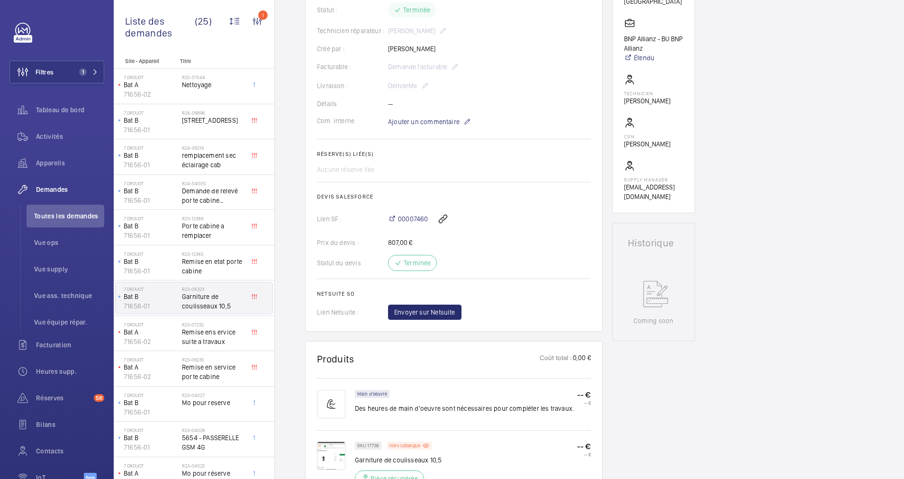
scroll to position [284, 0]
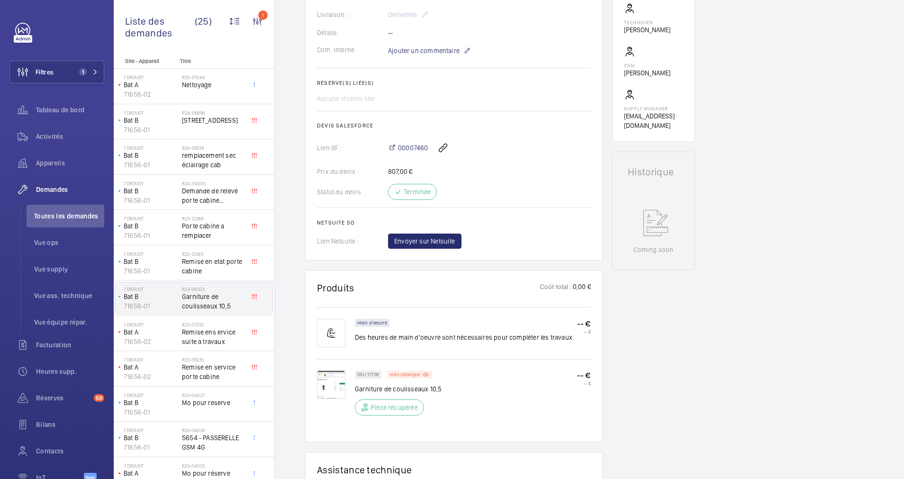
click at [332, 381] on img at bounding box center [331, 384] width 28 height 28
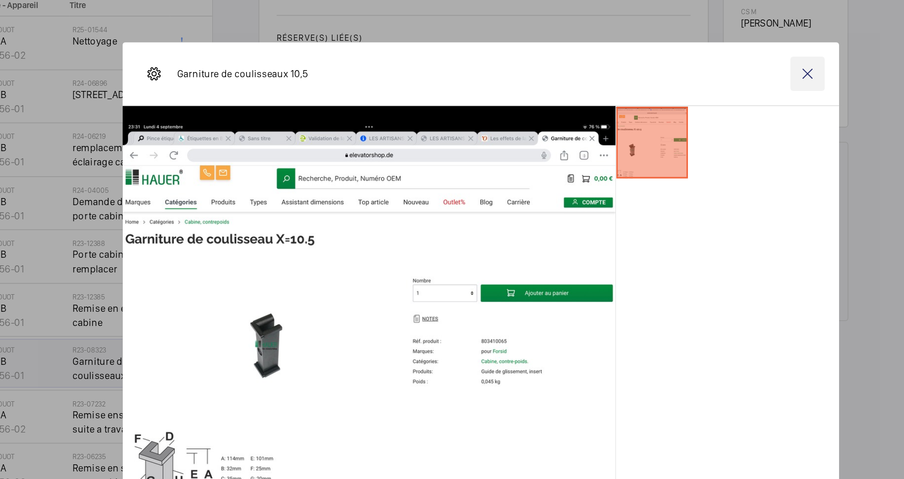
drag, startPoint x: 672, startPoint y: 107, endPoint x: 655, endPoint y: 108, distance: 17.1
click at [670, 107] on wm-front-icon-button at bounding box center [667, 106] width 23 height 23
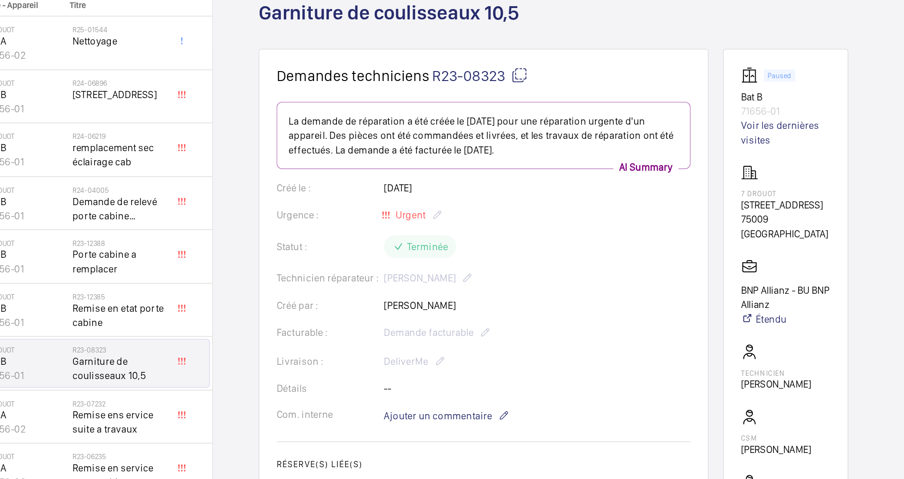
scroll to position [0, 0]
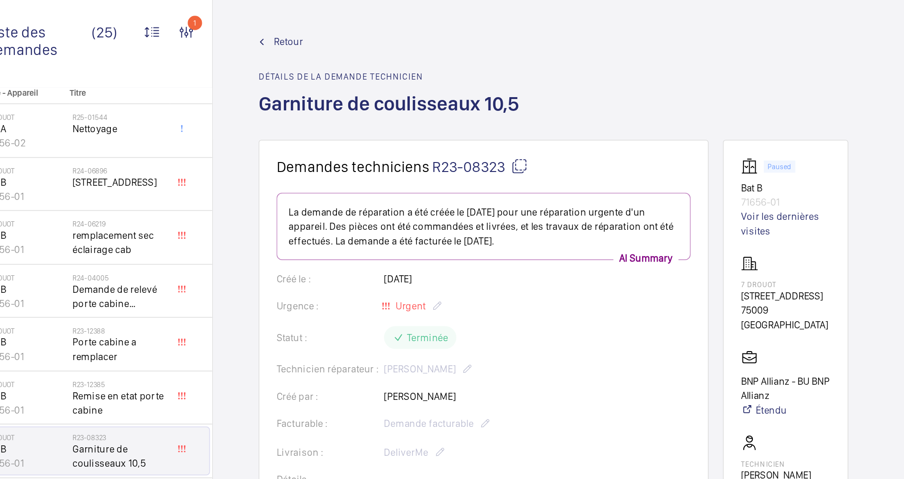
click at [323, 26] on span "Retour" at bounding box center [324, 27] width 19 height 9
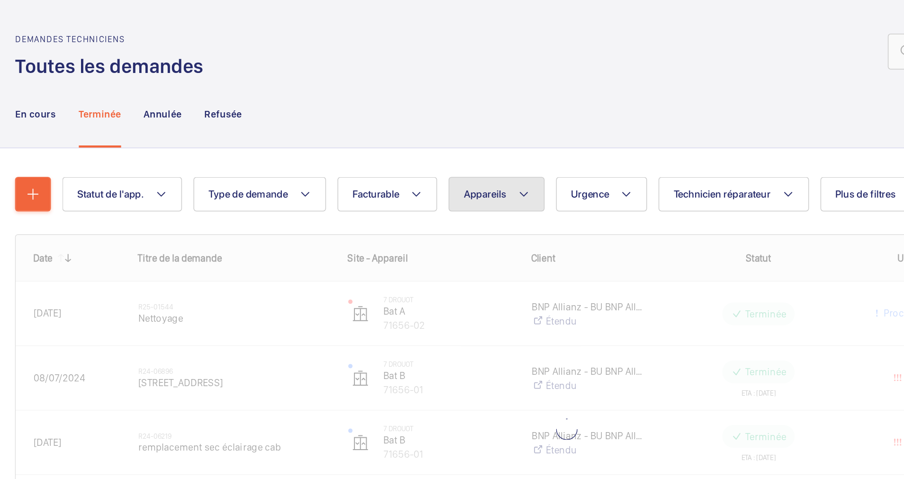
click at [472, 128] on button "Appareils" at bounding box center [462, 128] width 63 height 23
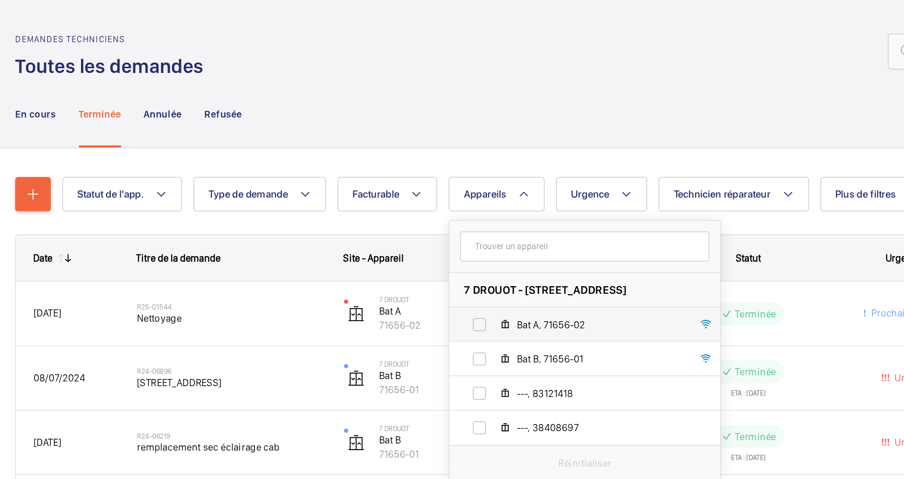
click at [450, 213] on label "Bat A, 71656-02" at bounding box center [513, 214] width 164 height 23
click at [450, 213] on input "Bat A, 71656-02" at bounding box center [450, 214] width 19 height 19
checkbox input "true"
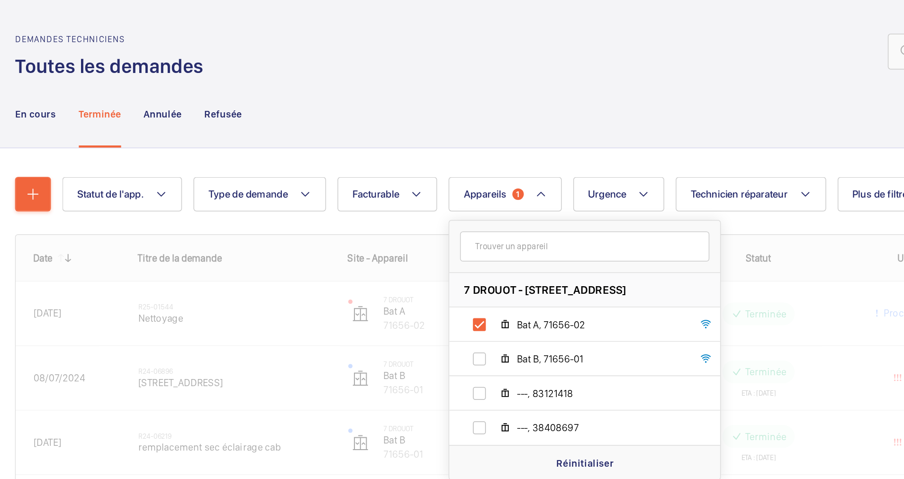
click at [416, 85] on div "En cours Terminée Annulée Refusée" at bounding box center [508, 75] width 729 height 45
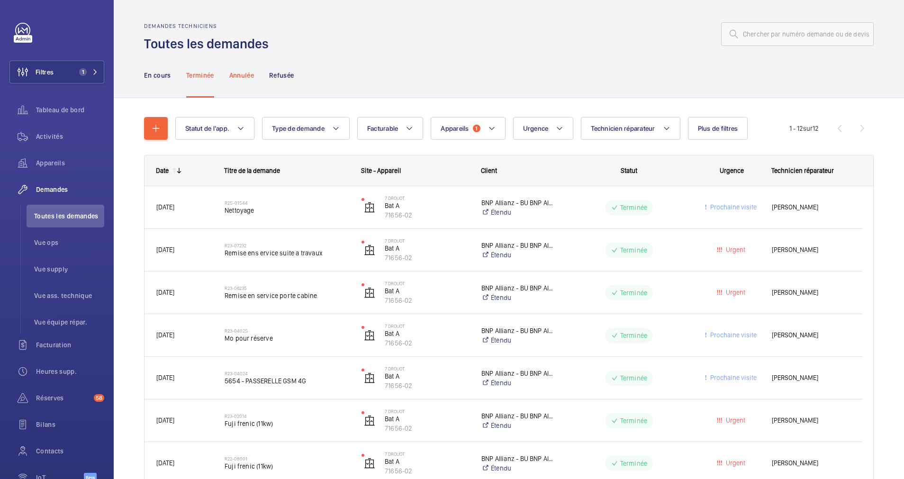
click at [234, 80] on div "Annulée" at bounding box center [241, 75] width 25 height 45
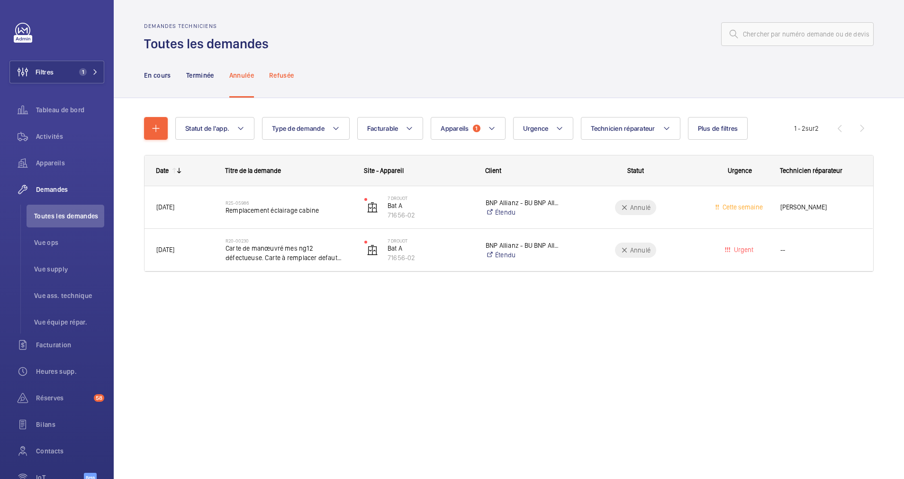
click at [282, 73] on p "Refusée" at bounding box center [281, 75] width 25 height 9
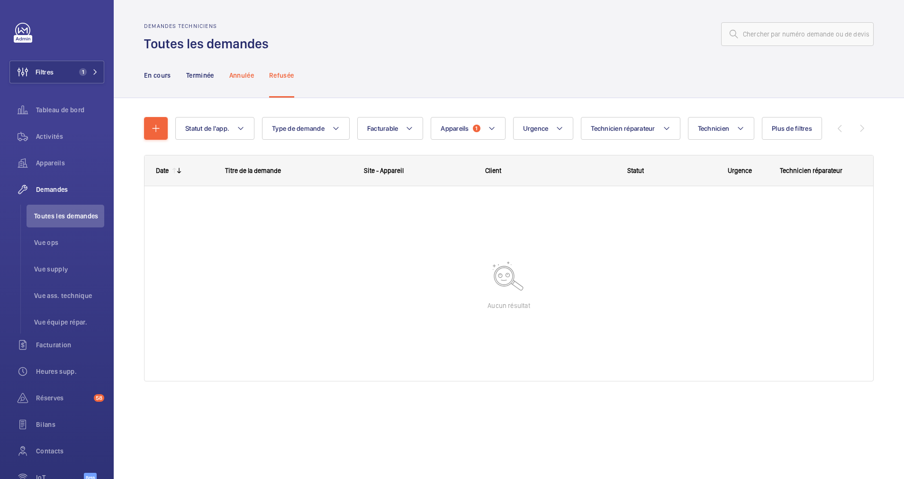
click at [244, 78] on p "Annulée" at bounding box center [241, 75] width 25 height 9
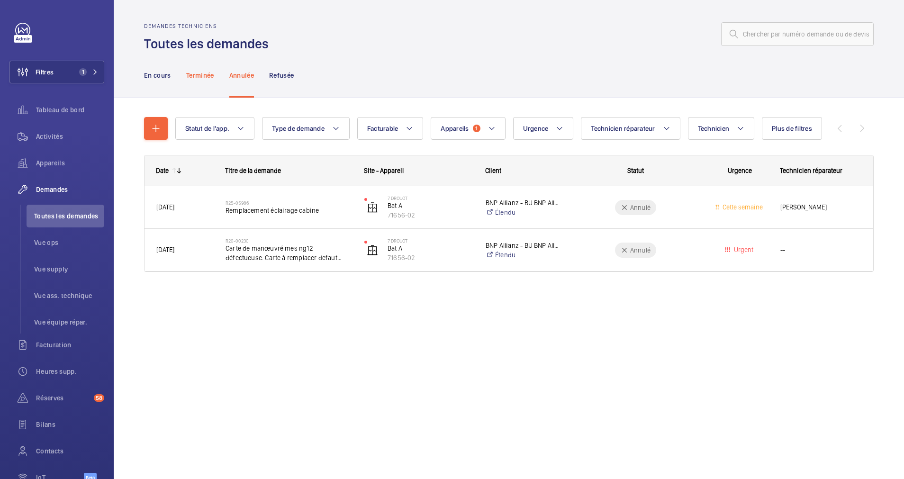
click at [205, 72] on p "Terminée" at bounding box center [200, 75] width 28 height 9
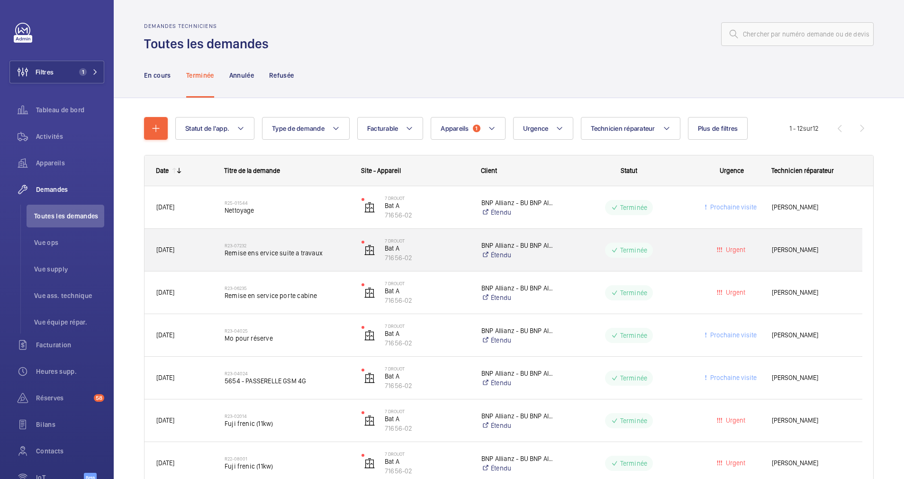
click at [294, 250] on span "Remise ens ervice suite a travaux" at bounding box center [287, 252] width 125 height 9
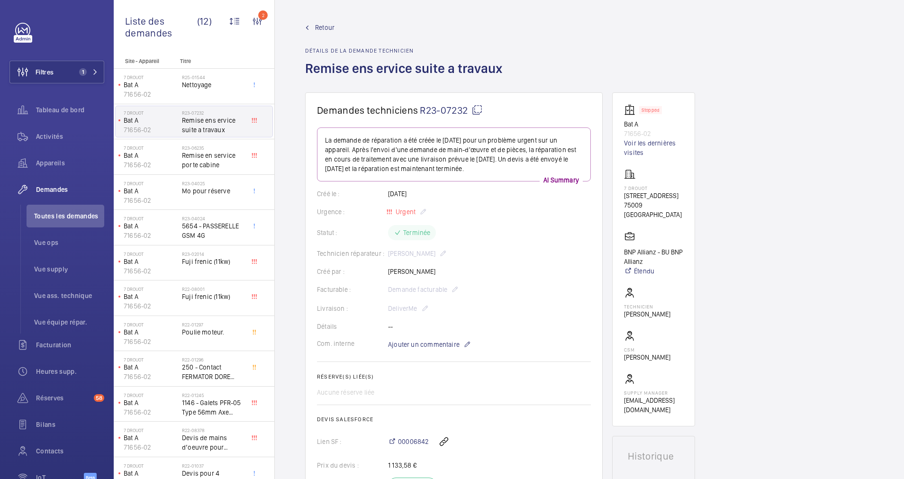
click at [321, 23] on span "Retour" at bounding box center [324, 27] width 19 height 9
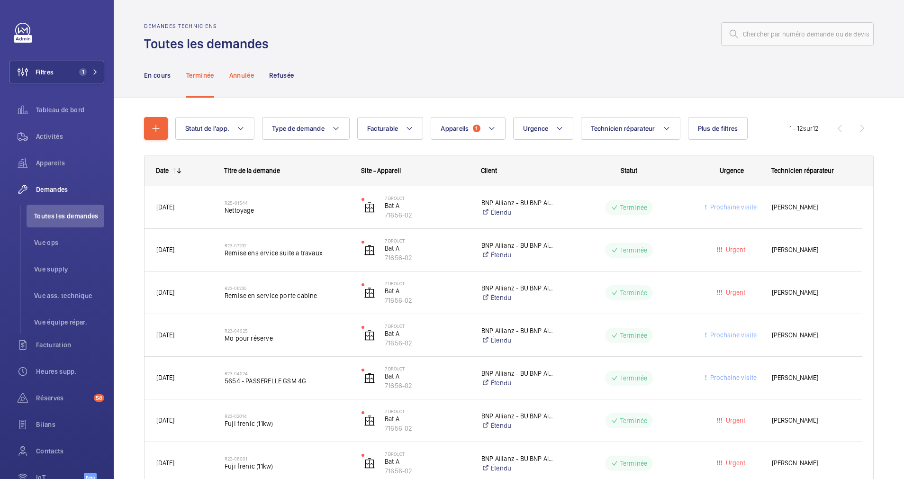
click at [242, 74] on p "Annulée" at bounding box center [241, 75] width 25 height 9
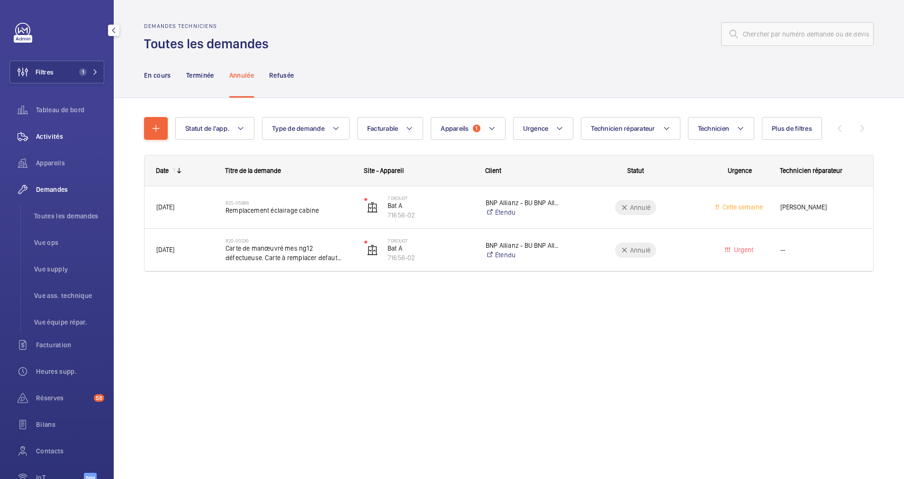
click at [51, 135] on span "Activités" at bounding box center [70, 136] width 68 height 9
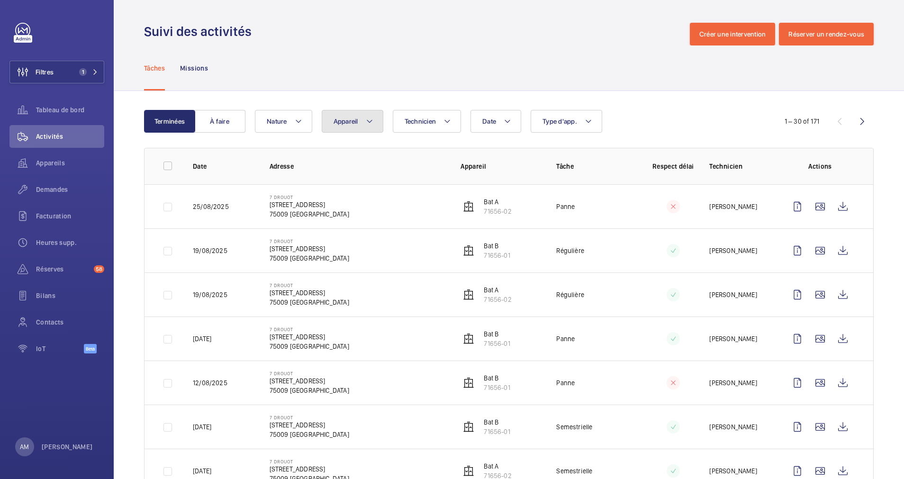
click at [372, 122] on mat-icon at bounding box center [370, 121] width 8 height 11
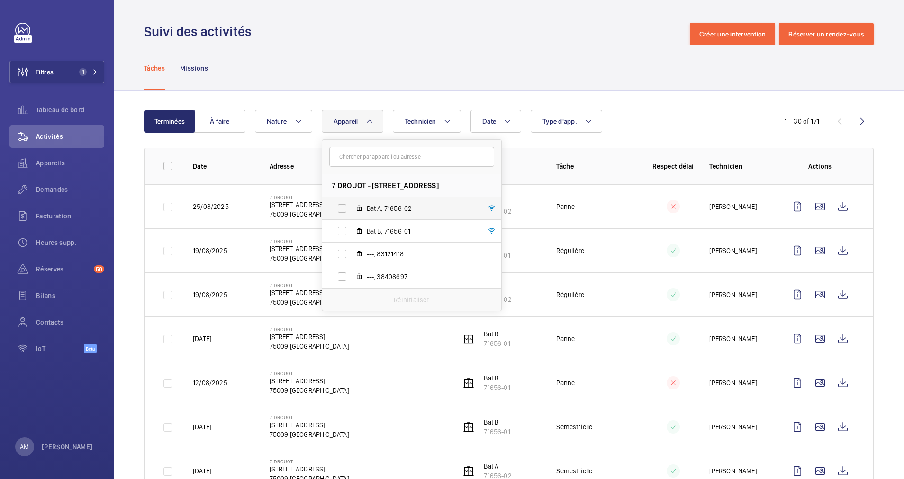
click at [350, 207] on label "Bat A, 71656-02" at bounding box center [404, 208] width 164 height 23
click at [350, 207] on input "Bat A, 71656-02" at bounding box center [341, 208] width 19 height 19
checkbox input "true"
click at [627, 68] on div "Tâches Missions" at bounding box center [508, 67] width 729 height 45
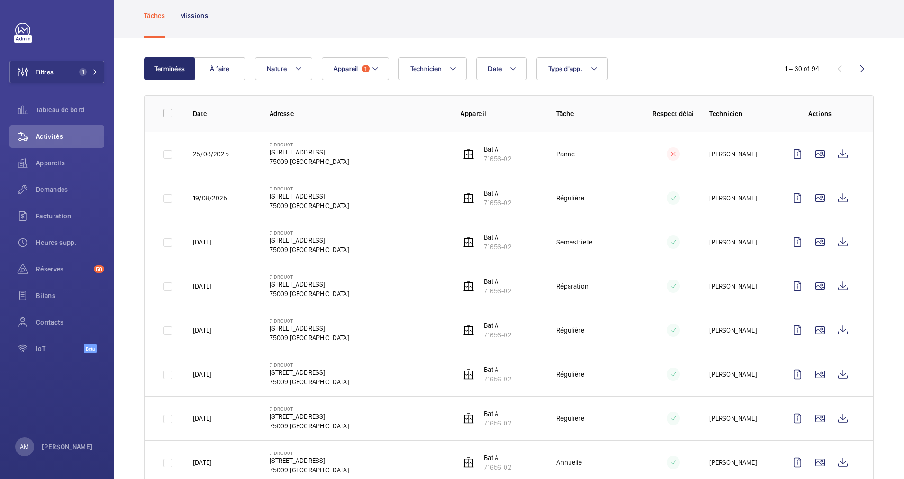
scroll to position [71, 0]
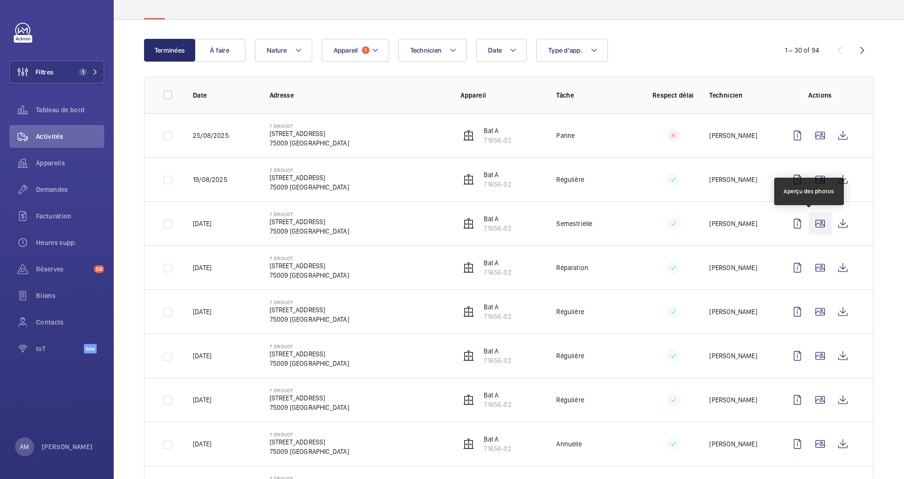
click at [810, 224] on wm-front-icon-button at bounding box center [820, 223] width 23 height 23
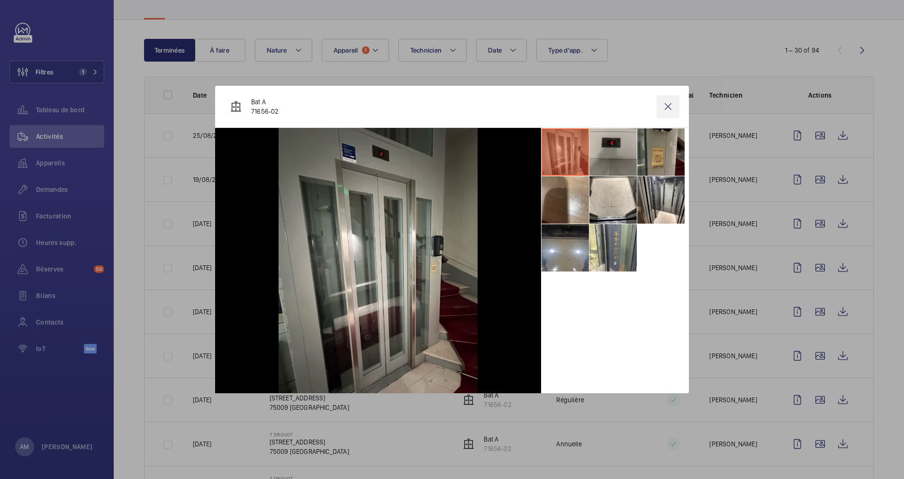
click at [665, 103] on wm-front-icon-button at bounding box center [667, 106] width 23 height 23
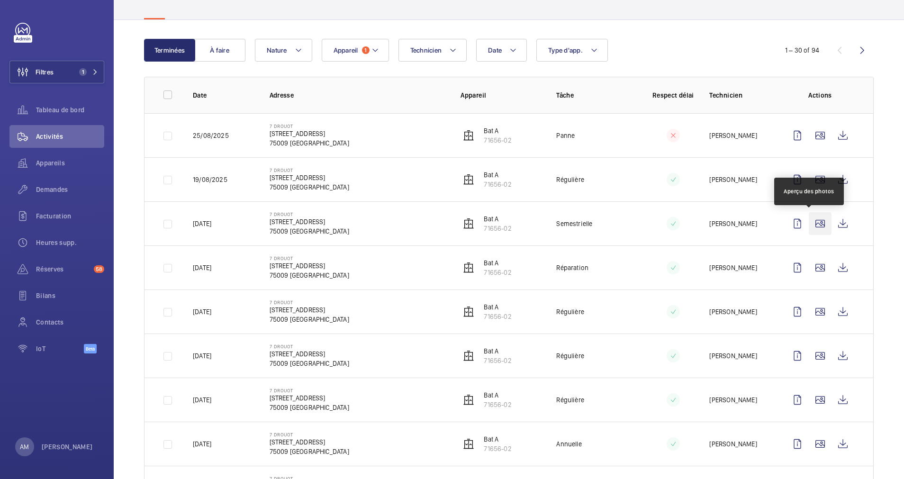
click at [809, 224] on wm-front-icon-button at bounding box center [820, 223] width 23 height 23
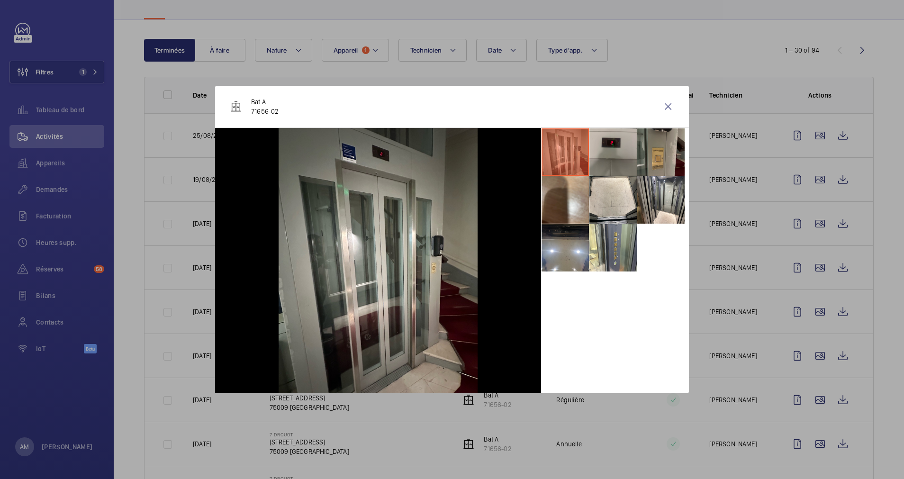
click at [804, 275] on div at bounding box center [452, 239] width 904 height 479
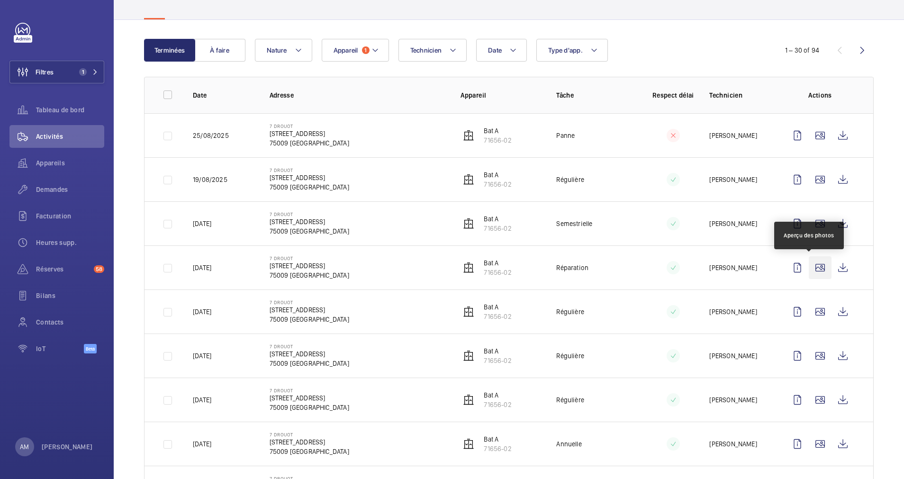
click at [809, 271] on wm-front-icon-button at bounding box center [820, 267] width 23 height 23
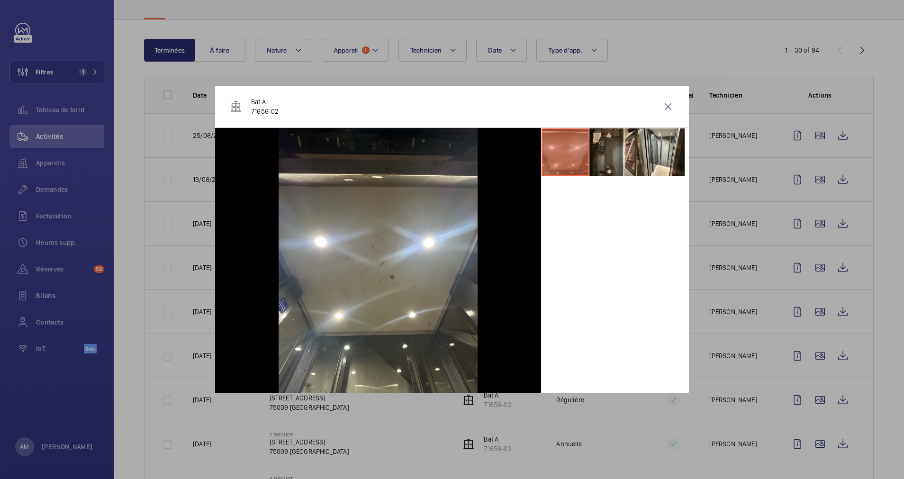
click at [806, 289] on div at bounding box center [452, 239] width 904 height 479
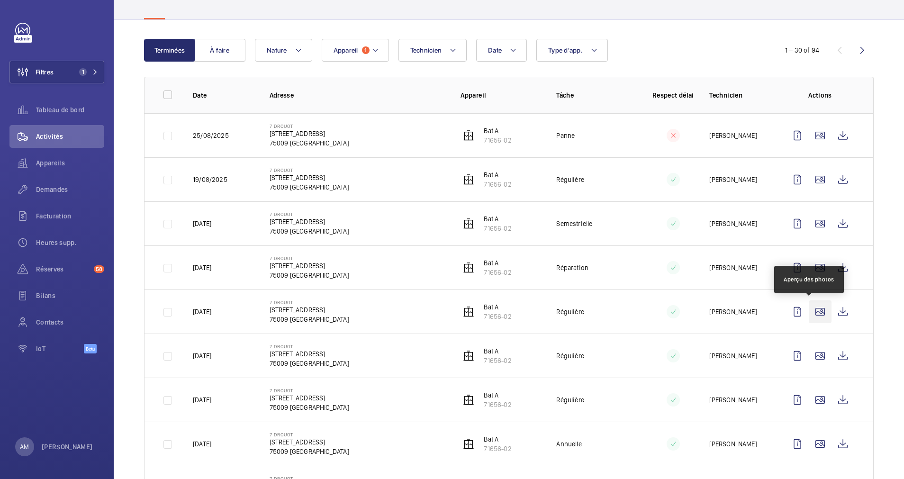
click at [809, 309] on wm-front-icon-button at bounding box center [820, 311] width 23 height 23
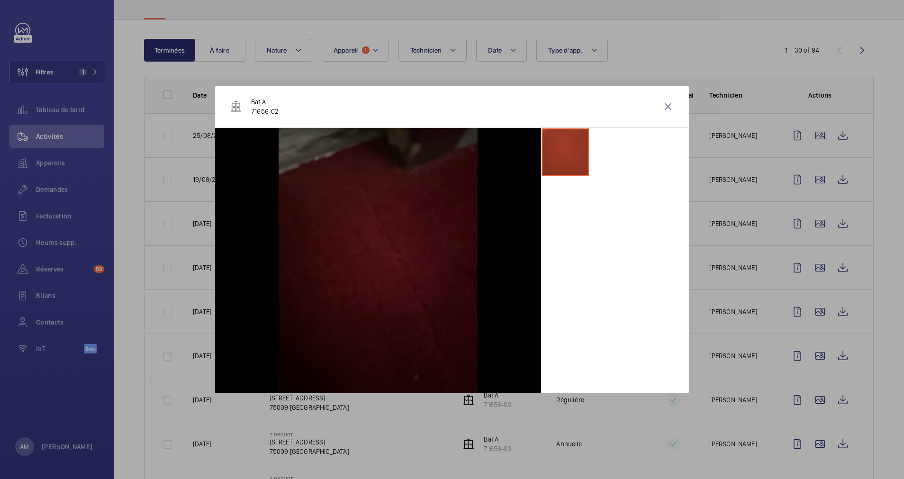
click at [805, 306] on div at bounding box center [452, 239] width 904 height 479
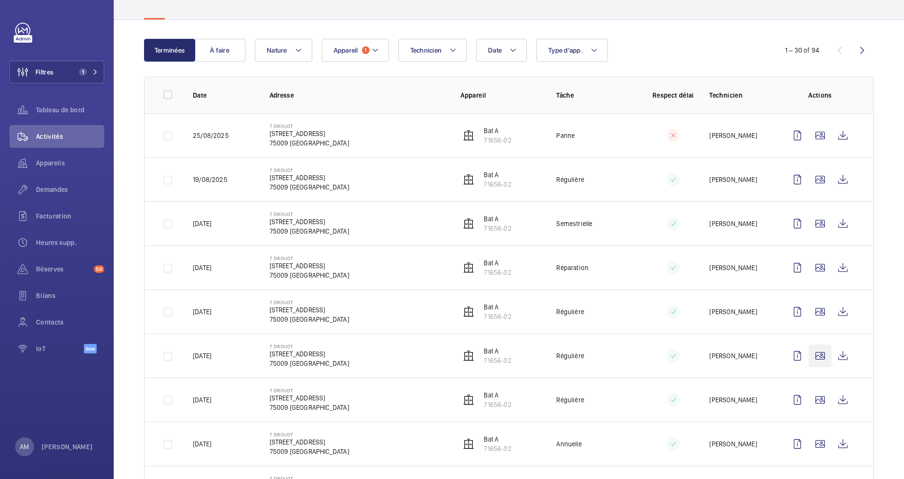
click at [809, 350] on wm-front-icon-button at bounding box center [820, 355] width 23 height 23
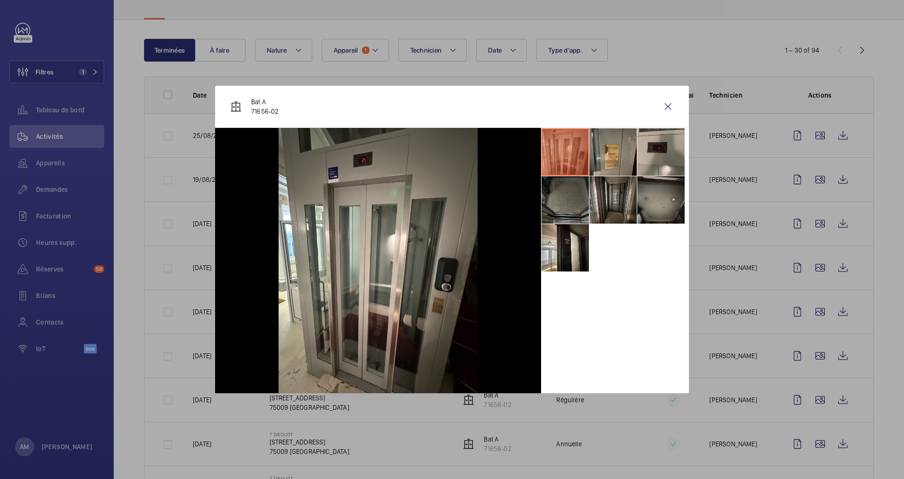
click at [800, 341] on div at bounding box center [452, 239] width 904 height 479
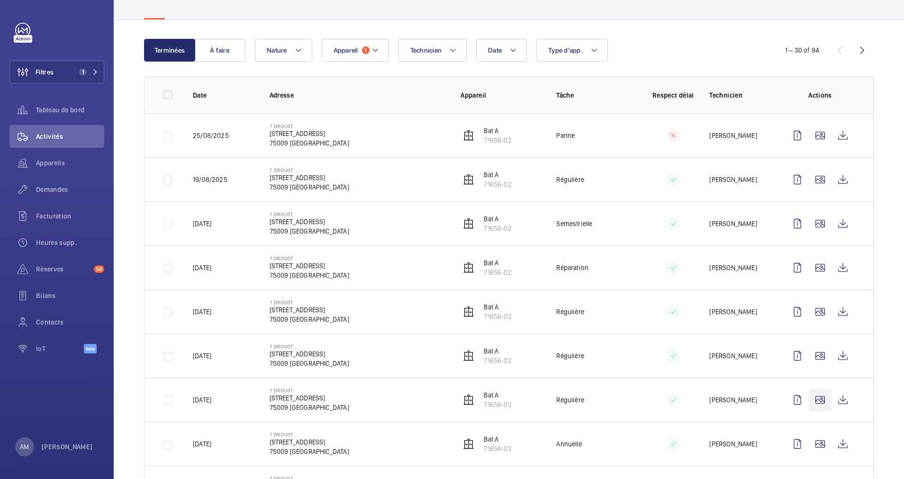
click at [809, 398] on wm-front-icon-button at bounding box center [820, 399] width 23 height 23
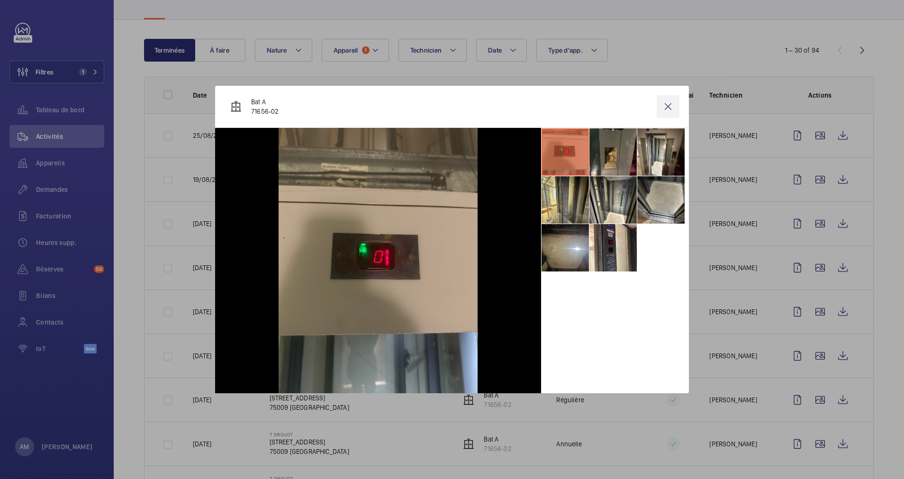
click at [662, 106] on wm-front-icon-button at bounding box center [667, 106] width 23 height 23
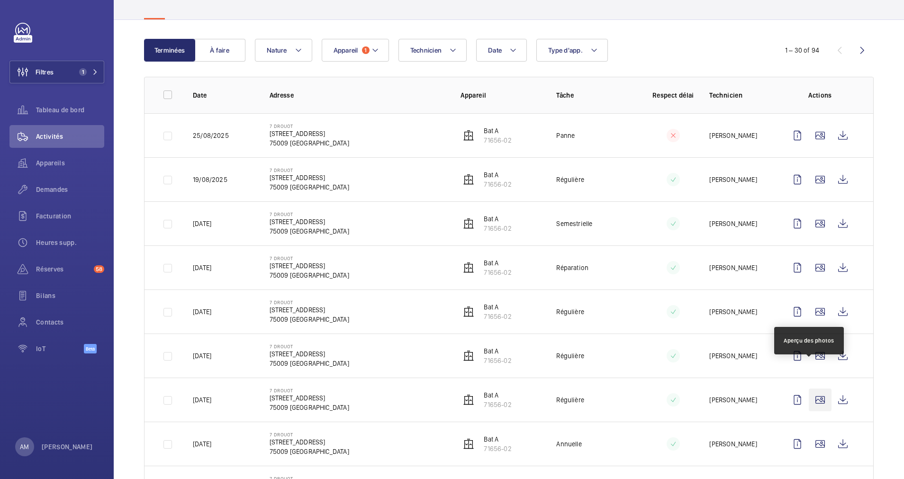
click at [810, 388] on wm-front-icon-button at bounding box center [820, 399] width 23 height 23
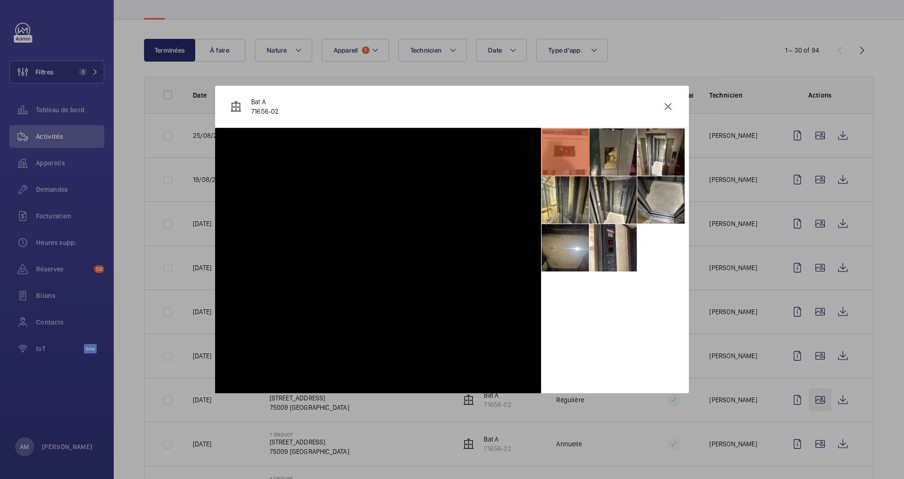
scroll to position [142, 0]
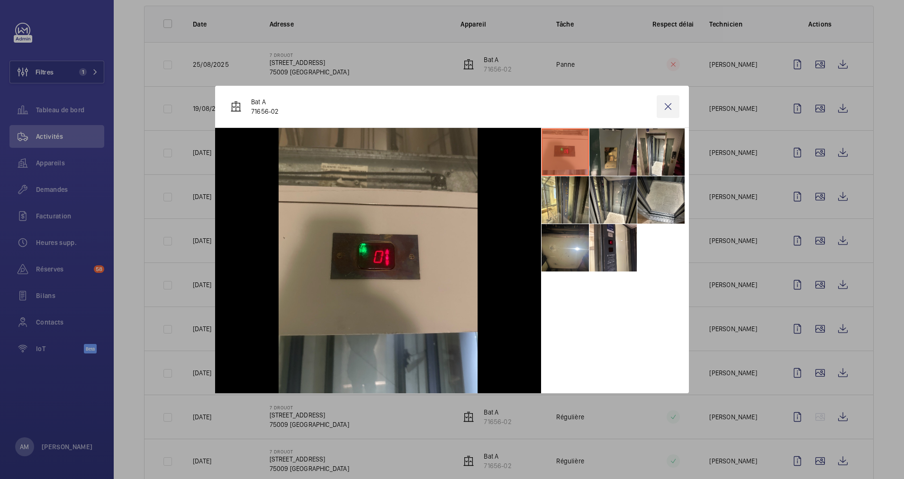
click at [667, 106] on wm-front-icon-button at bounding box center [667, 106] width 23 height 23
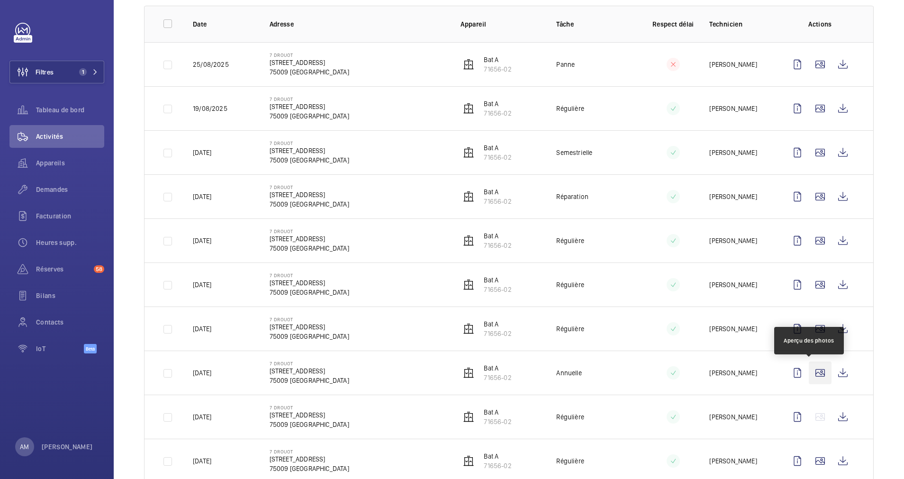
click at [811, 368] on wm-front-icon-button at bounding box center [820, 372] width 23 height 23
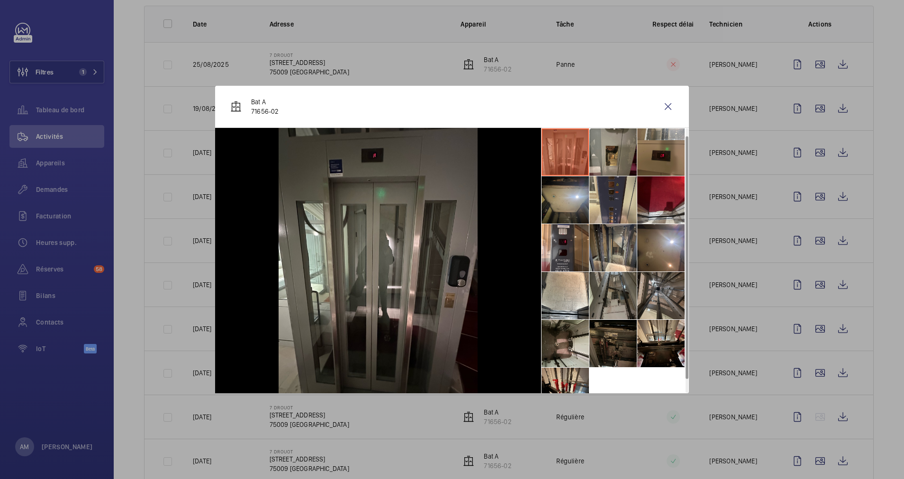
scroll to position [22, 0]
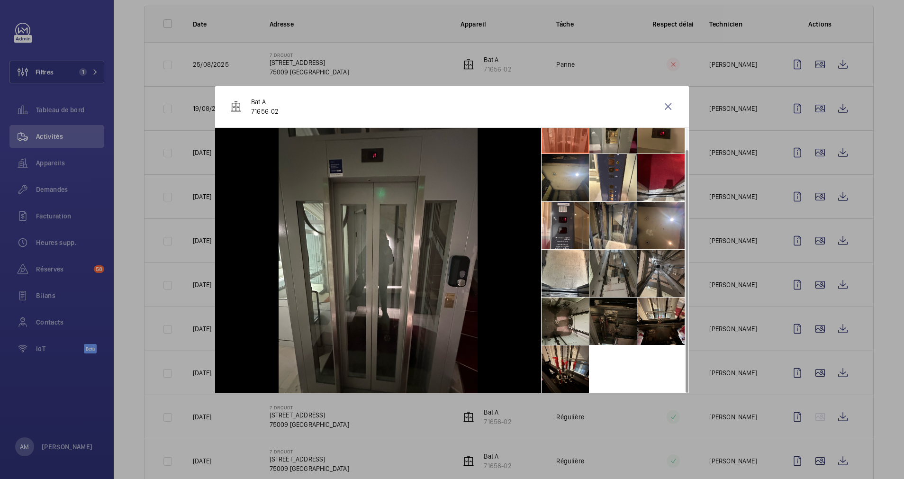
click at [604, 315] on li at bounding box center [612, 320] width 47 height 47
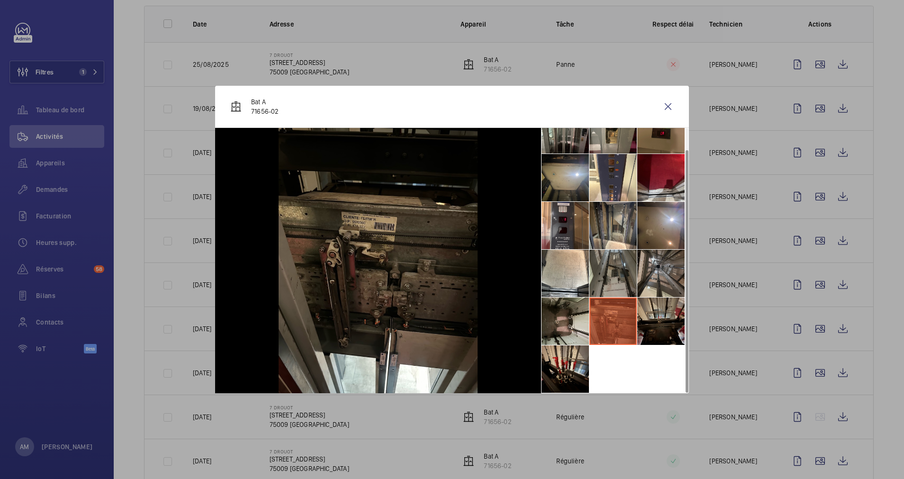
click at [650, 321] on li at bounding box center [660, 320] width 47 height 47
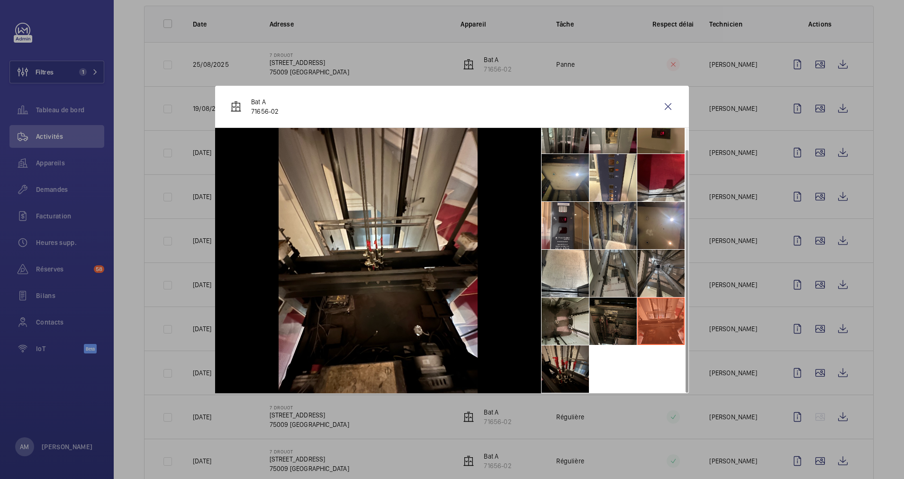
click at [558, 369] on li at bounding box center [564, 368] width 47 height 47
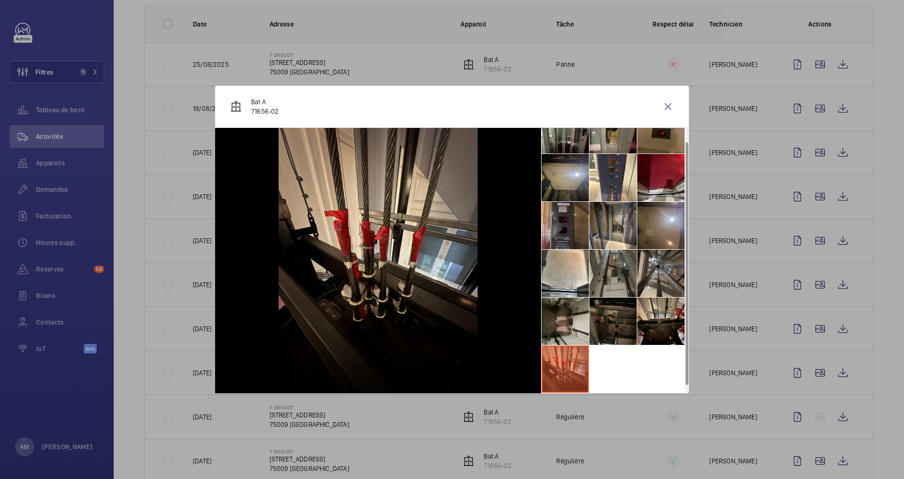
scroll to position [0, 0]
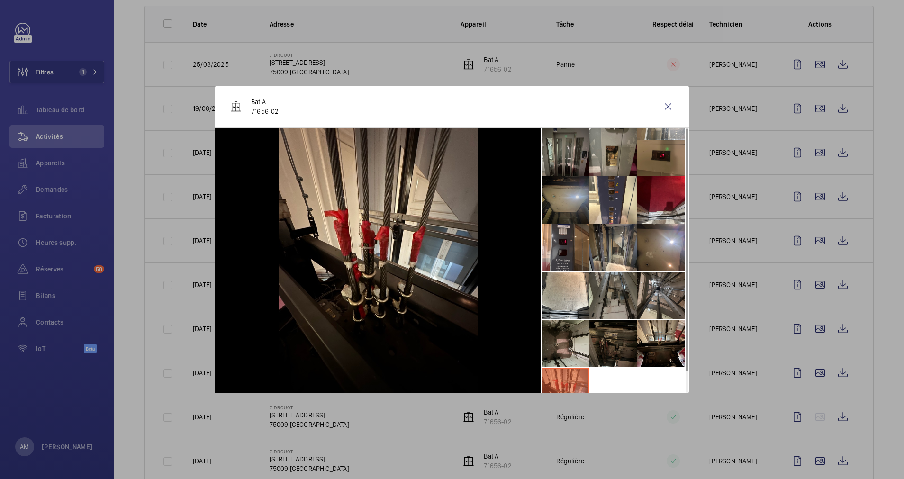
click at [570, 198] on li at bounding box center [564, 199] width 47 height 47
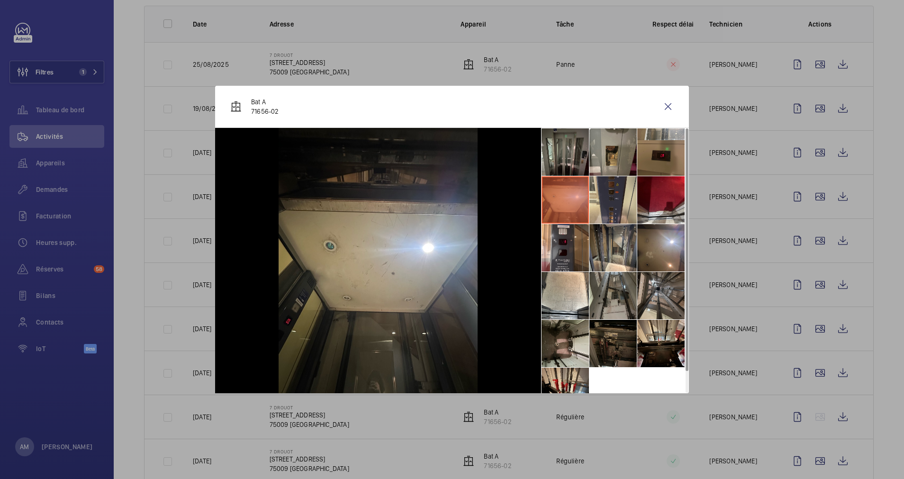
click at [612, 207] on li at bounding box center [612, 199] width 47 height 47
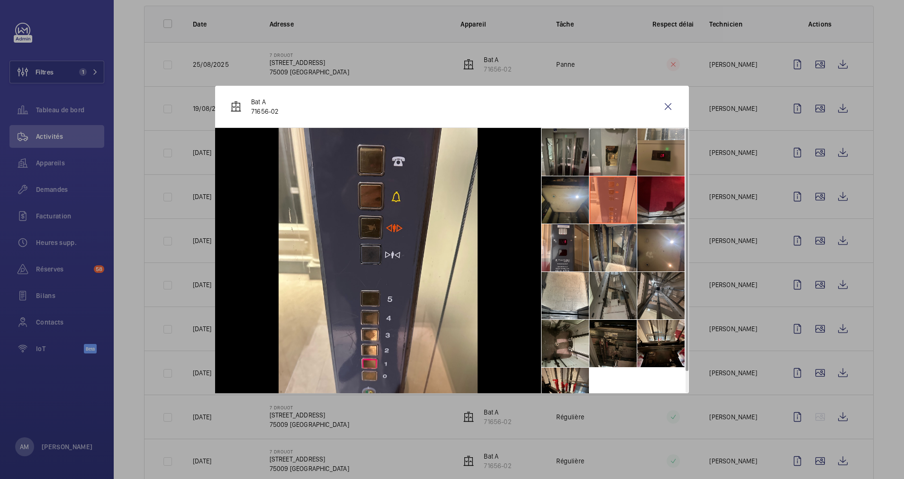
click at [658, 202] on li at bounding box center [660, 199] width 47 height 47
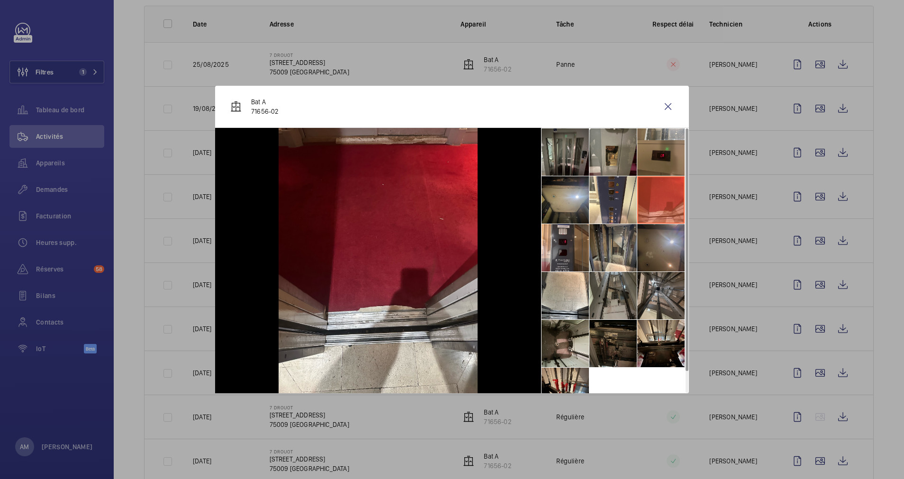
drag, startPoint x: 656, startPoint y: 241, endPoint x: 651, endPoint y: 243, distance: 5.4
click at [656, 241] on li at bounding box center [660, 247] width 47 height 47
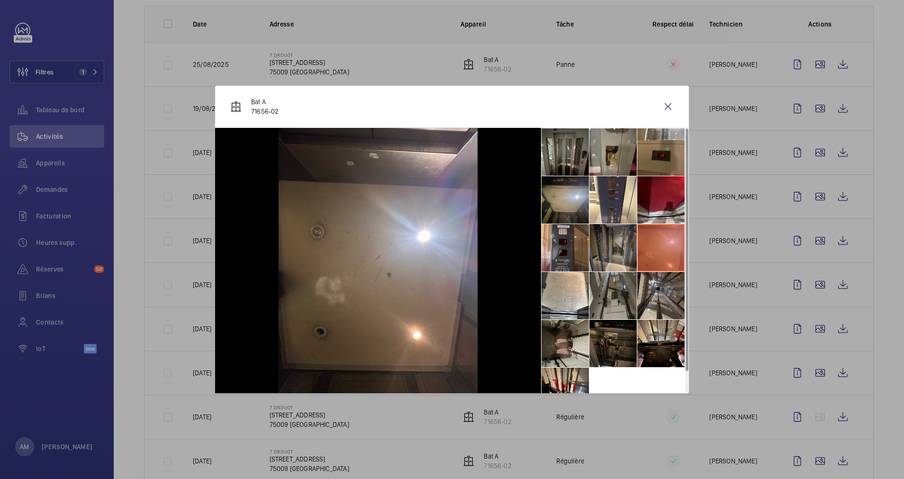
click at [620, 251] on li at bounding box center [612, 247] width 47 height 47
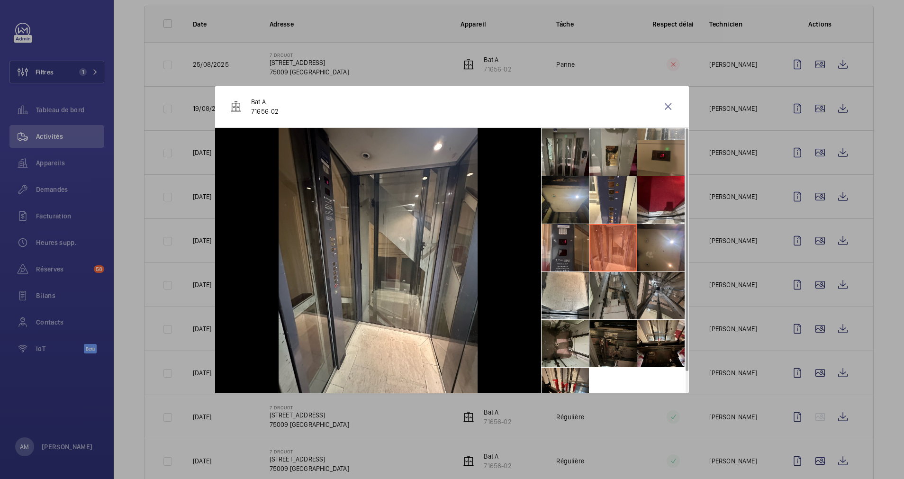
click at [564, 255] on li at bounding box center [564, 247] width 47 height 47
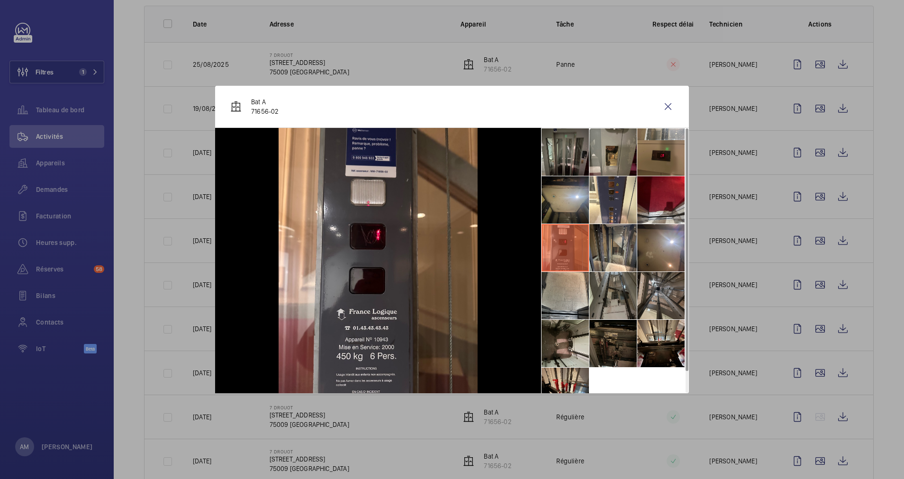
click at [567, 314] on li at bounding box center [564, 295] width 47 height 47
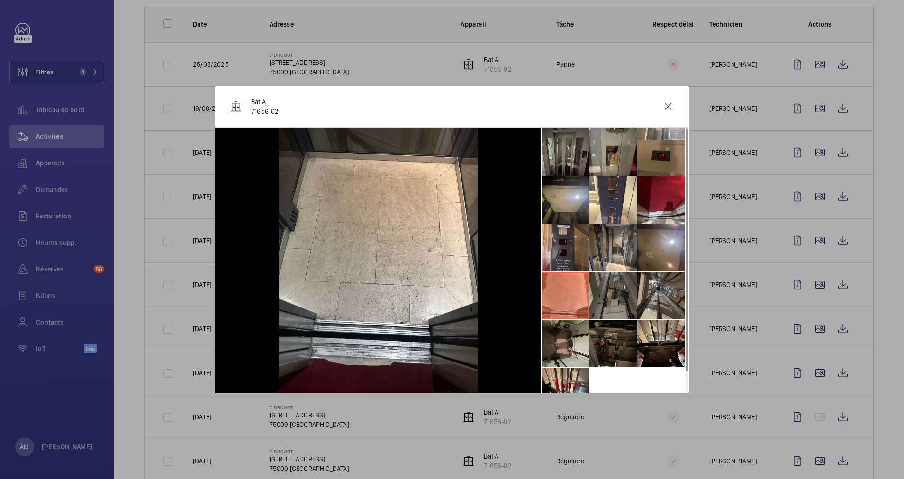
click at [619, 306] on li at bounding box center [612, 295] width 47 height 47
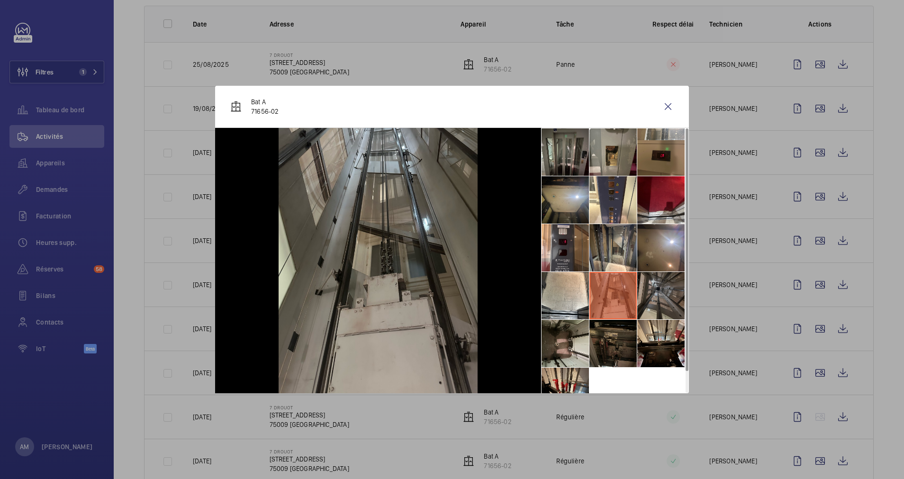
click at [660, 297] on li at bounding box center [660, 295] width 47 height 47
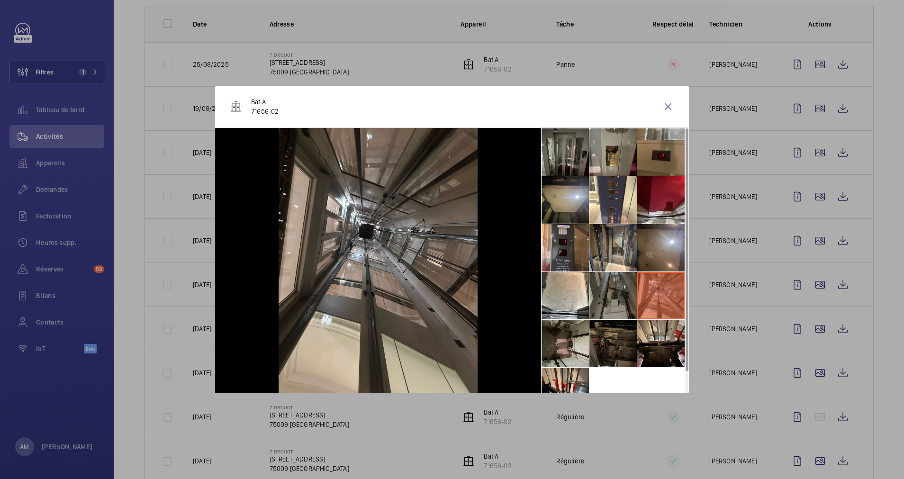
click at [621, 297] on li at bounding box center [612, 295] width 47 height 47
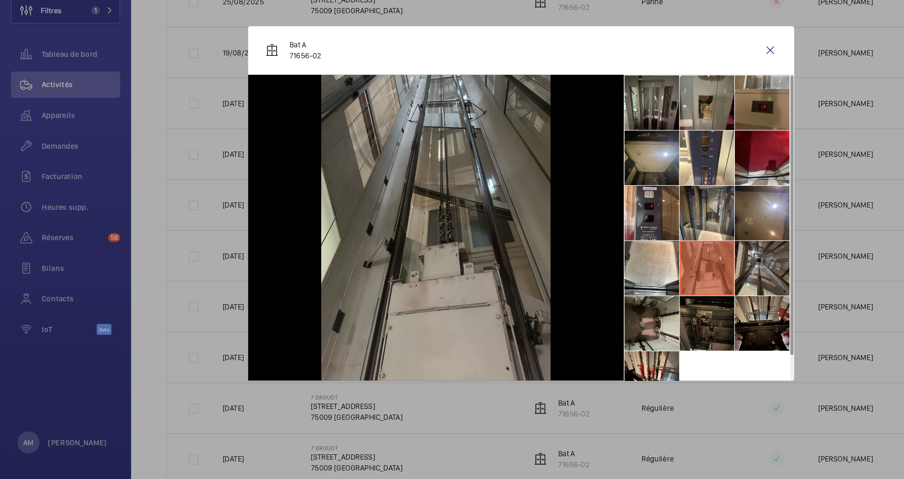
click at [657, 341] on li at bounding box center [660, 343] width 47 height 47
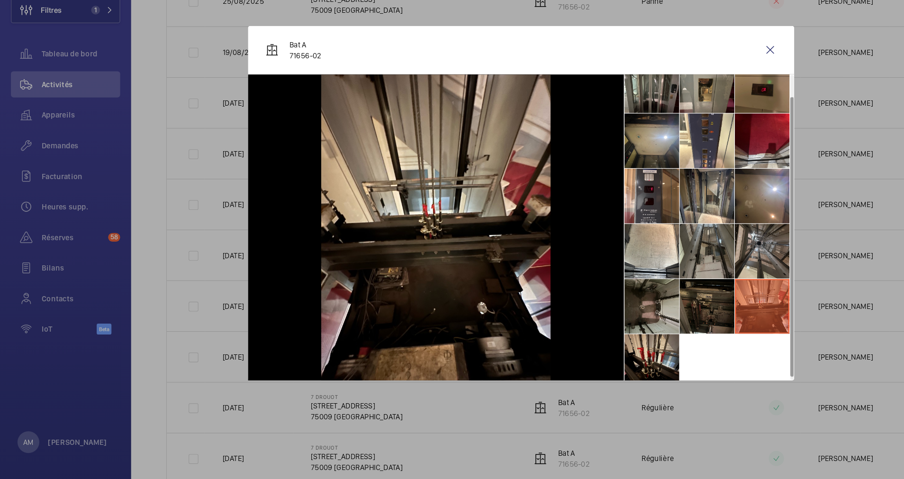
scroll to position [22, 0]
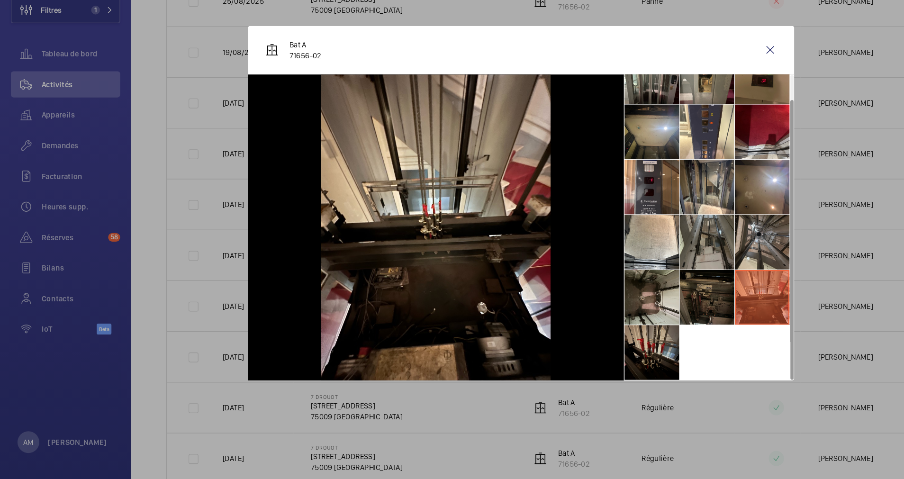
click at [555, 368] on li at bounding box center [564, 368] width 47 height 47
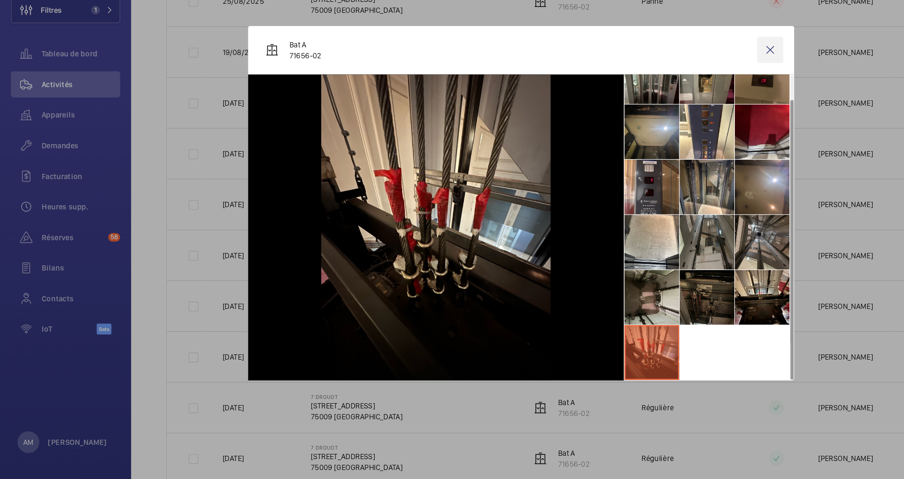
click at [668, 109] on wm-front-icon-button at bounding box center [667, 106] width 23 height 23
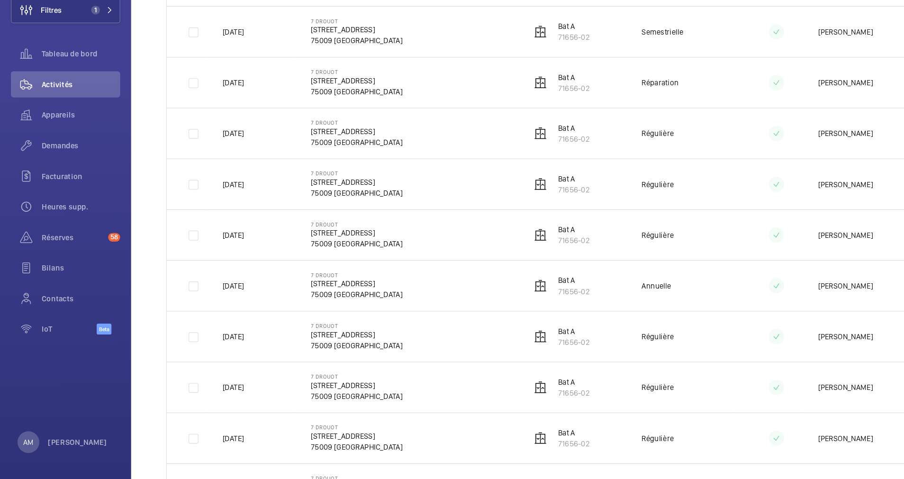
scroll to position [0, 0]
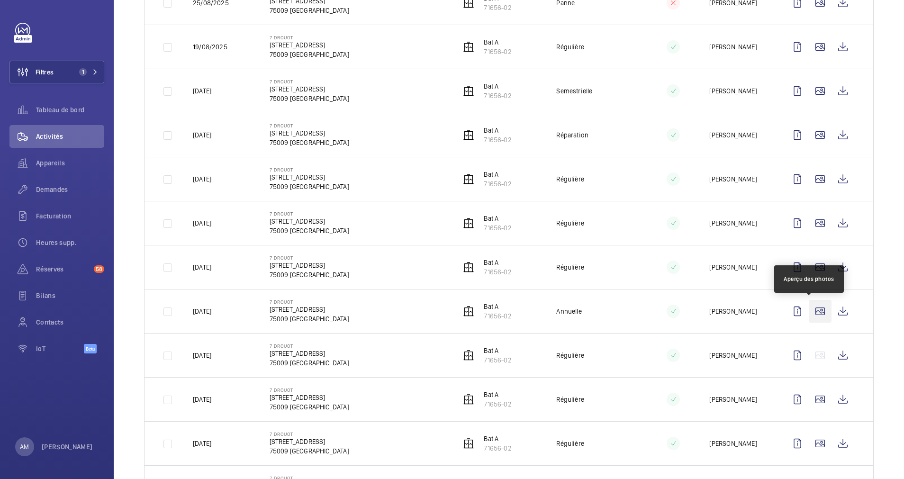
click at [812, 310] on wm-front-icon-button at bounding box center [820, 311] width 23 height 23
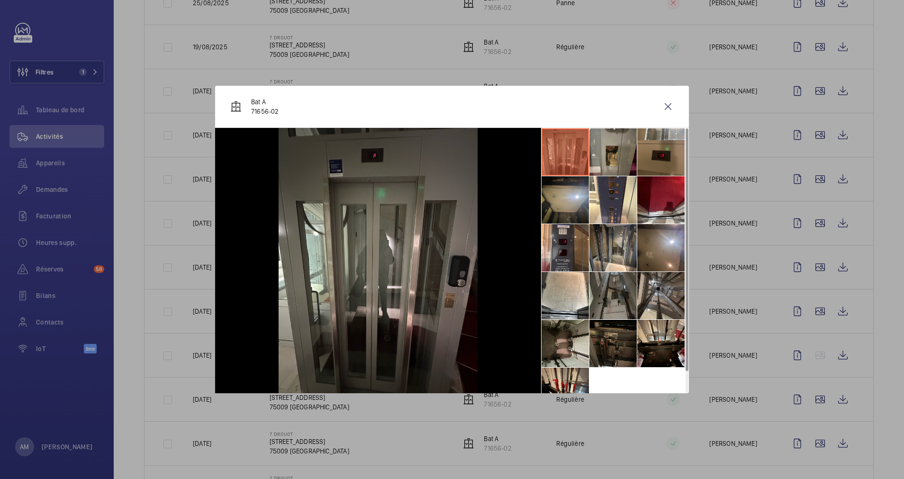
scroll to position [22, 0]
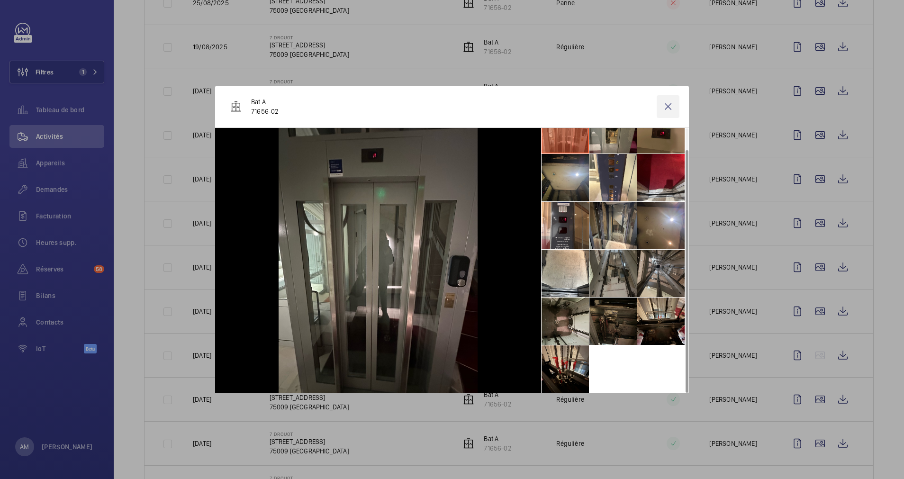
click at [669, 110] on wm-front-icon-button at bounding box center [667, 106] width 23 height 23
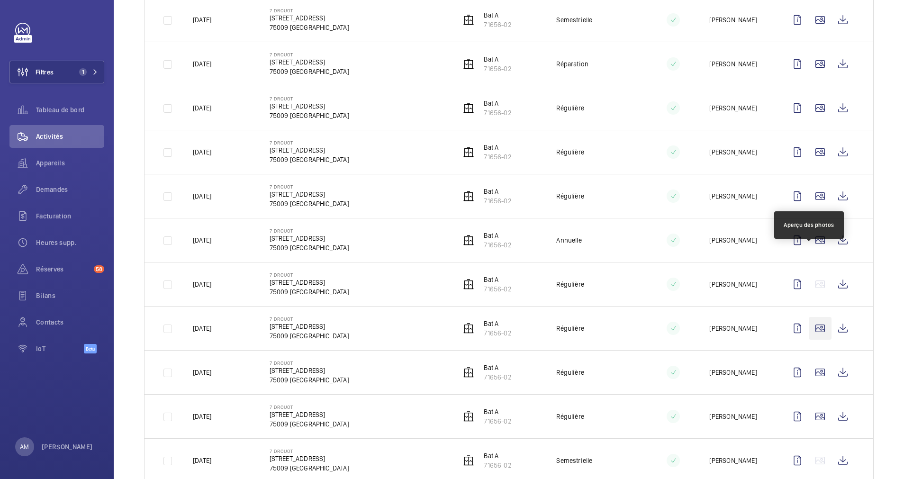
scroll to position [346, 0]
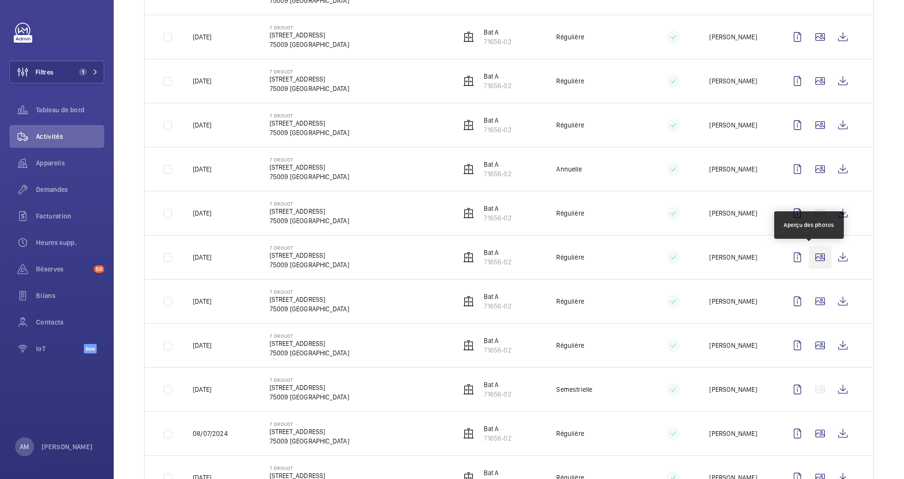
click at [809, 256] on wm-front-icon-button at bounding box center [820, 257] width 23 height 23
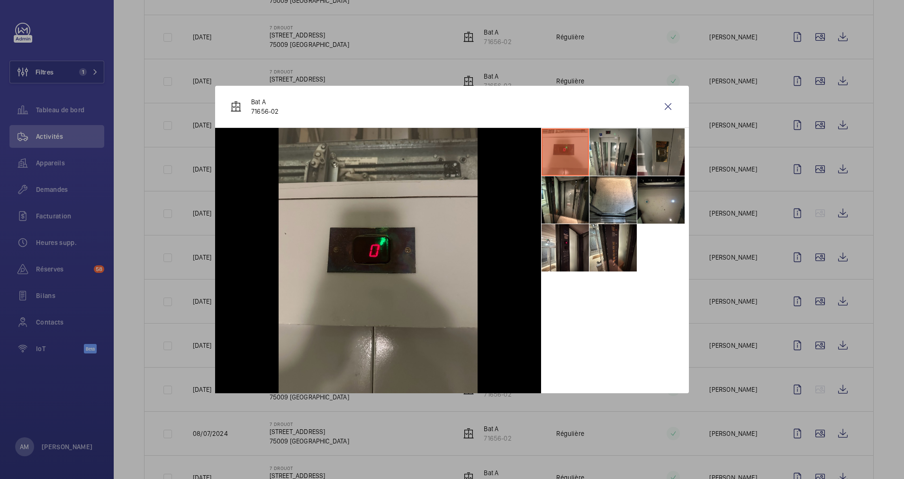
click at [808, 297] on div at bounding box center [452, 239] width 904 height 479
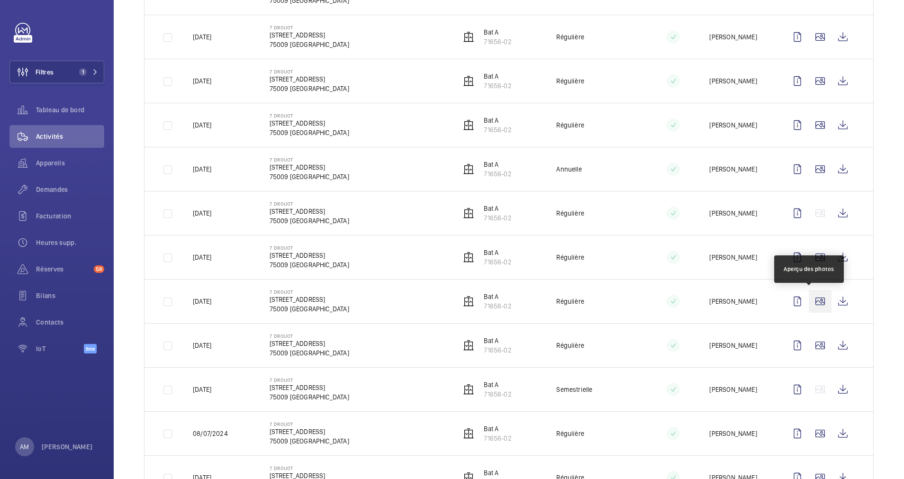
click at [809, 298] on wm-front-icon-button at bounding box center [820, 301] width 23 height 23
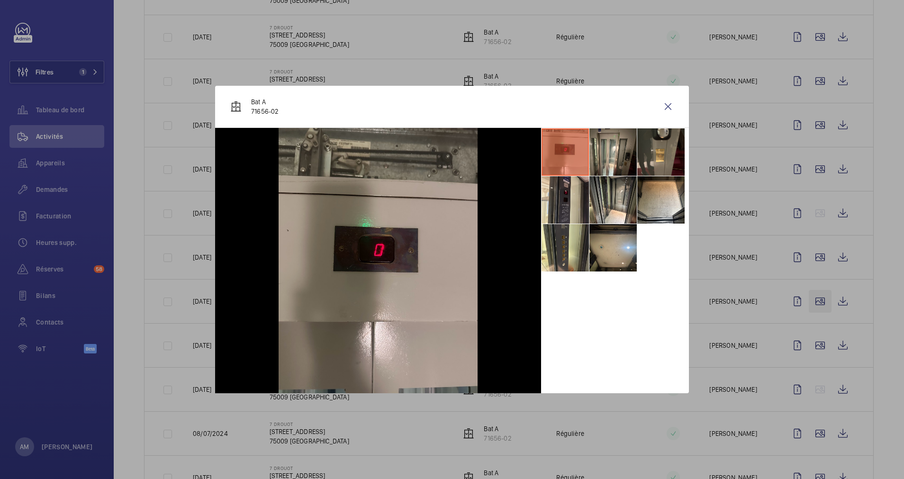
click at [808, 298] on div at bounding box center [452, 239] width 904 height 479
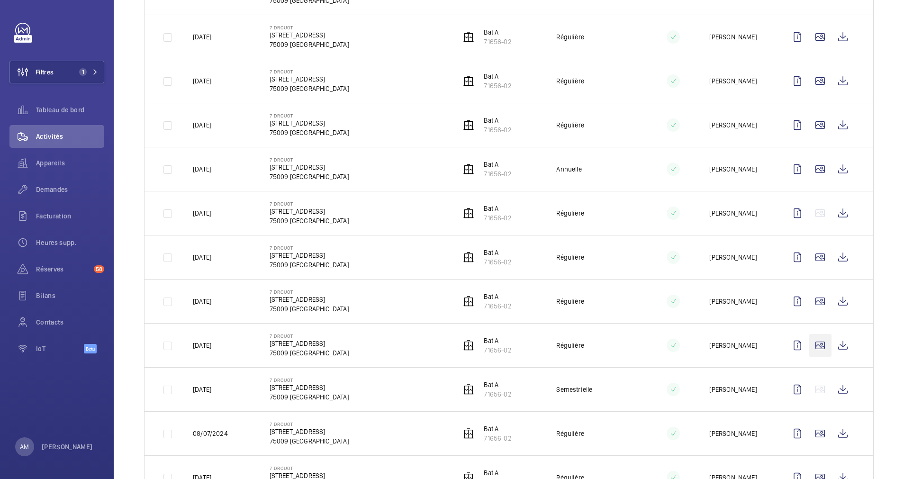
click at [809, 346] on wm-front-icon-button at bounding box center [820, 345] width 23 height 23
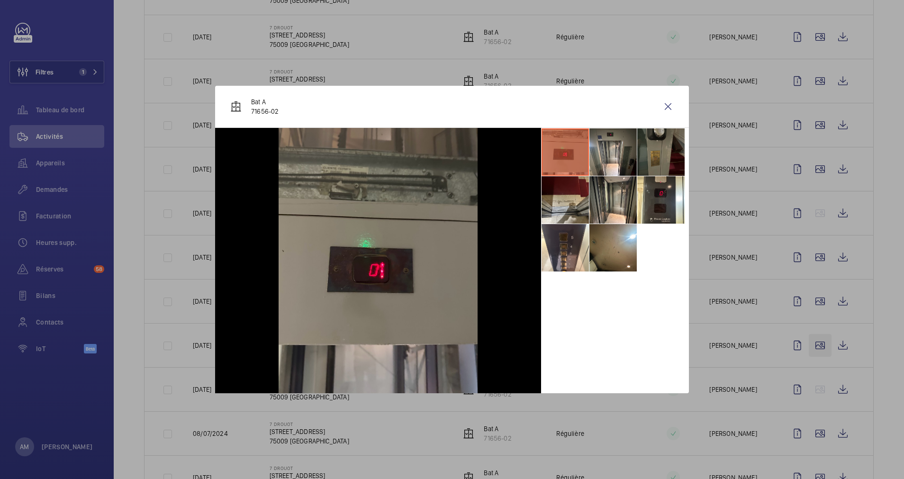
click at [807, 346] on div at bounding box center [452, 239] width 904 height 479
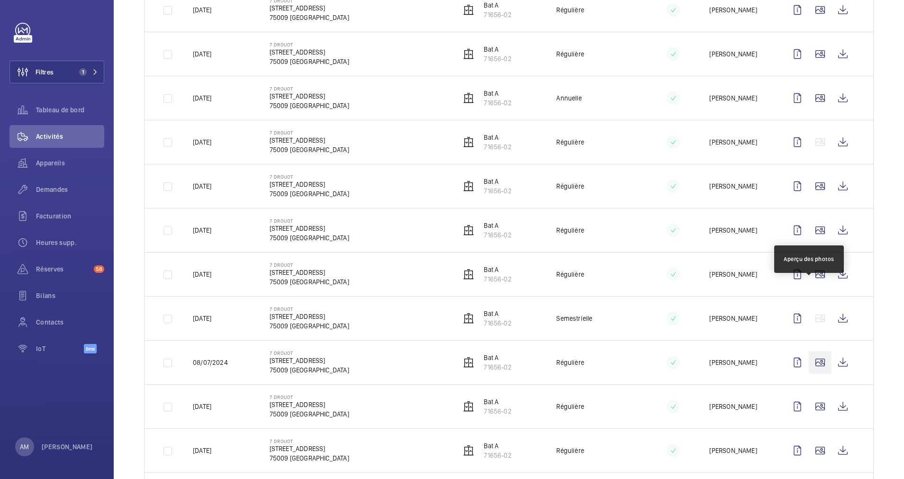
scroll to position [488, 0]
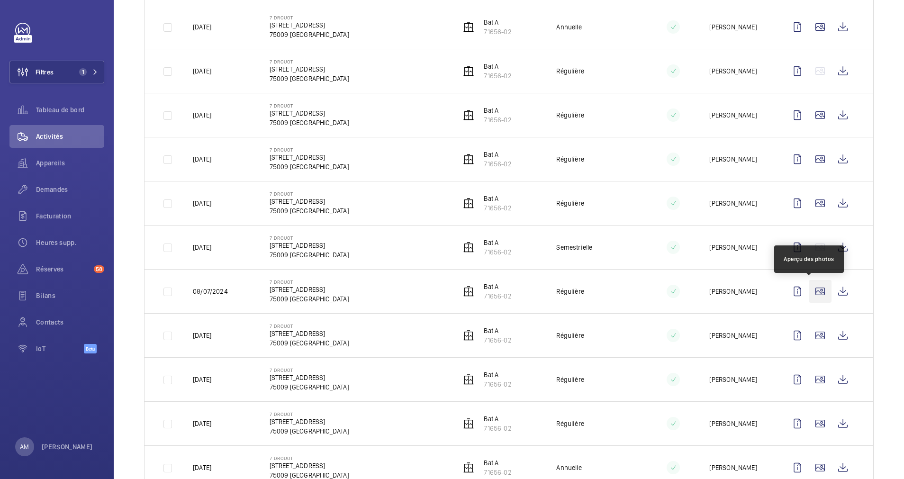
click at [809, 290] on wm-front-icon-button at bounding box center [820, 291] width 23 height 23
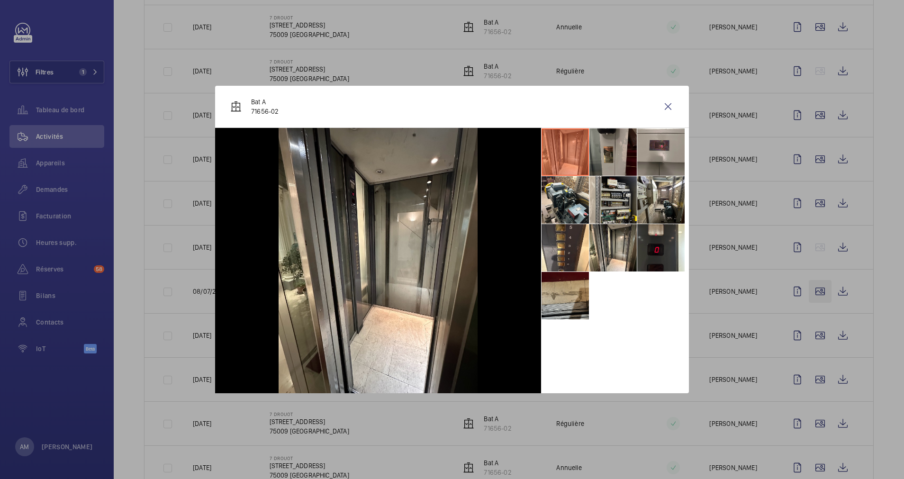
click at [805, 290] on div at bounding box center [452, 239] width 904 height 479
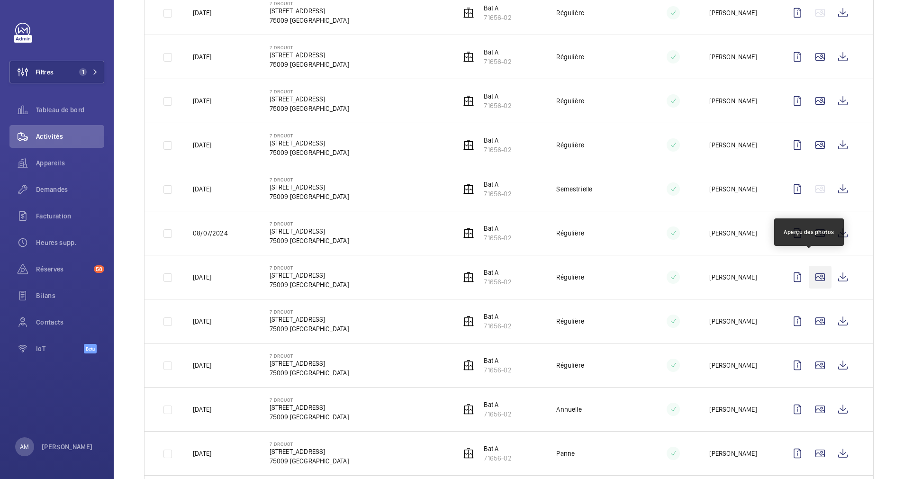
click at [810, 266] on wm-front-icon-button at bounding box center [820, 277] width 23 height 23
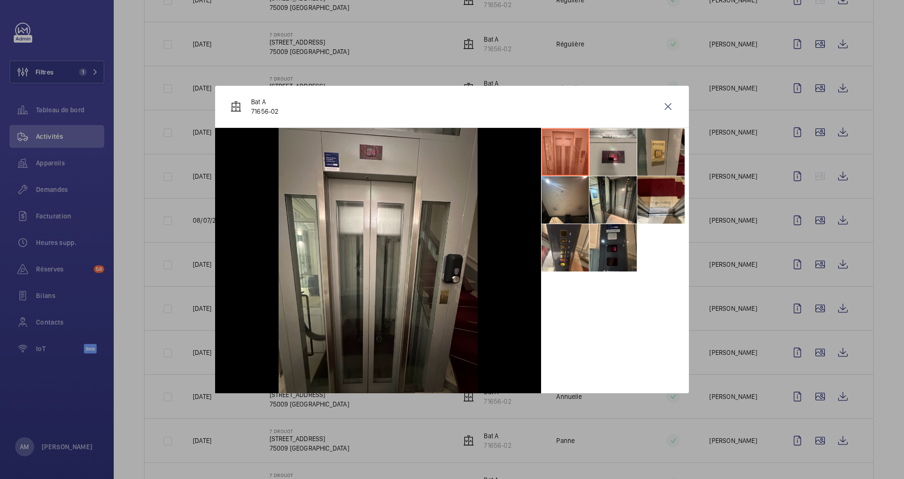
click at [805, 275] on div at bounding box center [452, 239] width 904 height 479
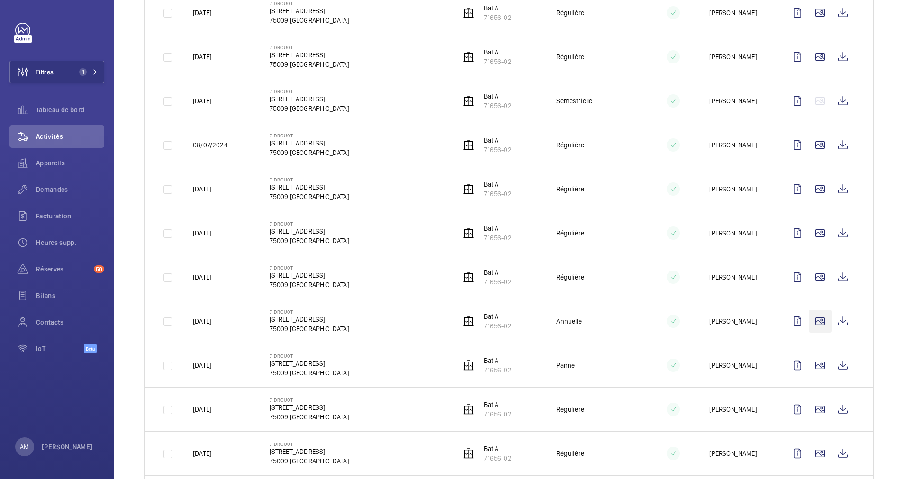
scroll to position [772, 0]
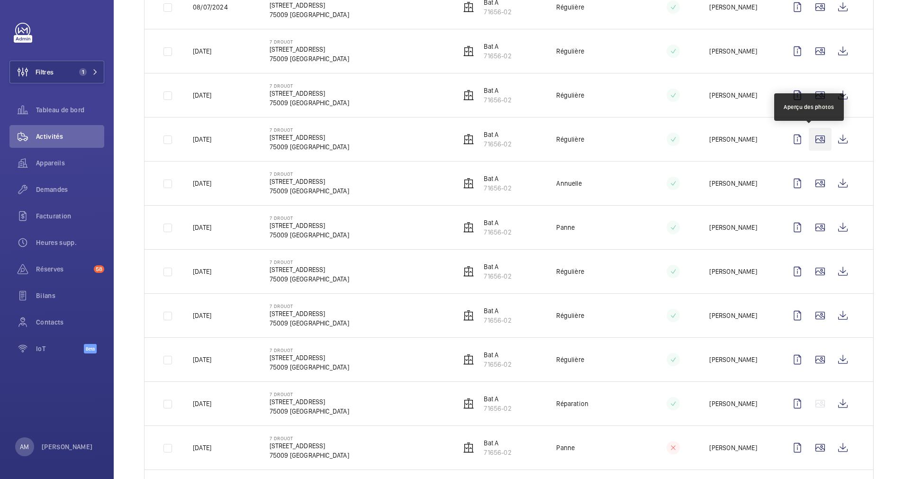
click at [809, 135] on wm-front-icon-button at bounding box center [820, 139] width 23 height 23
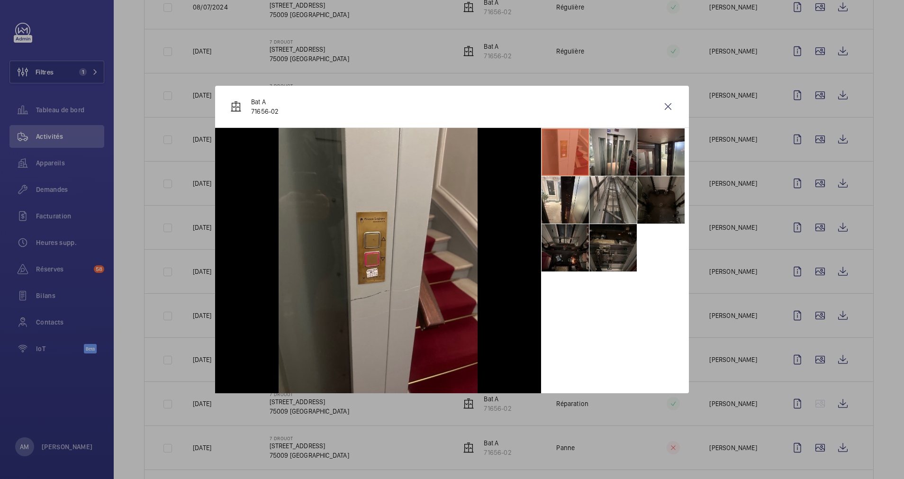
click at [805, 183] on div at bounding box center [452, 239] width 904 height 479
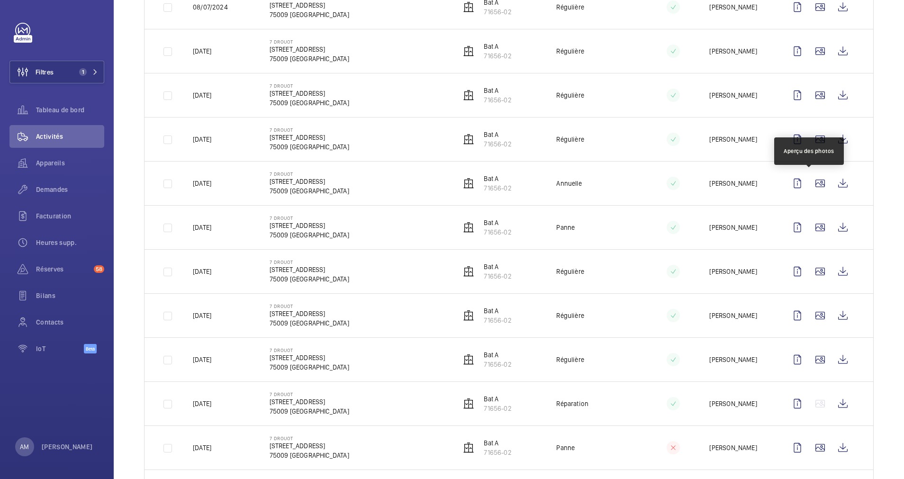
click at [809, 183] on wm-front-icon-button at bounding box center [820, 183] width 23 height 23
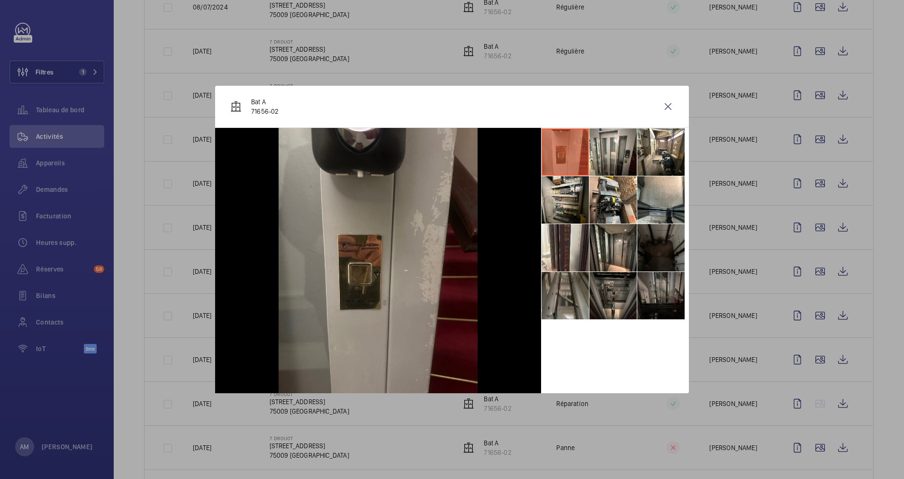
click at [804, 198] on div at bounding box center [452, 239] width 904 height 479
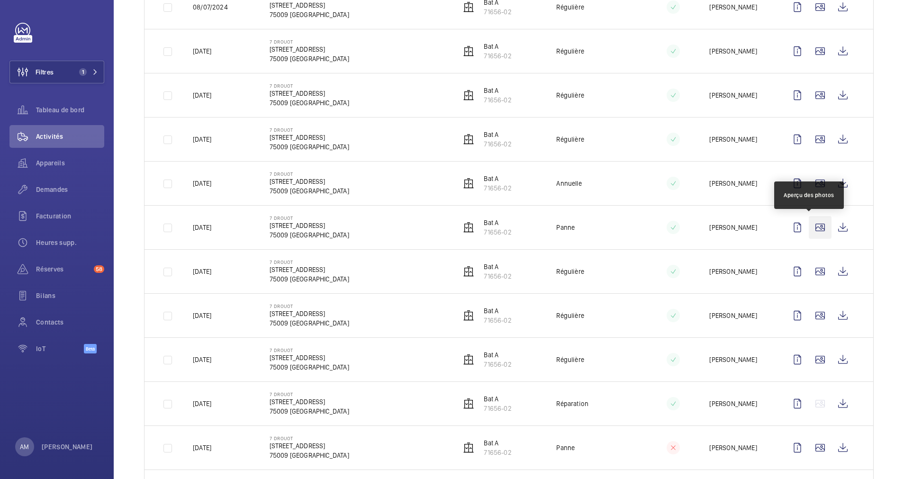
click at [809, 226] on wm-front-icon-button at bounding box center [820, 227] width 23 height 23
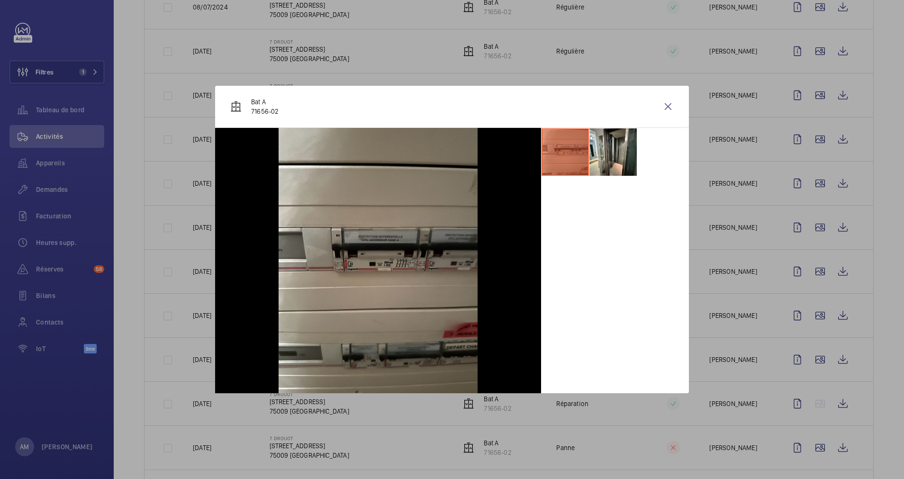
click at [811, 265] on div at bounding box center [452, 239] width 904 height 479
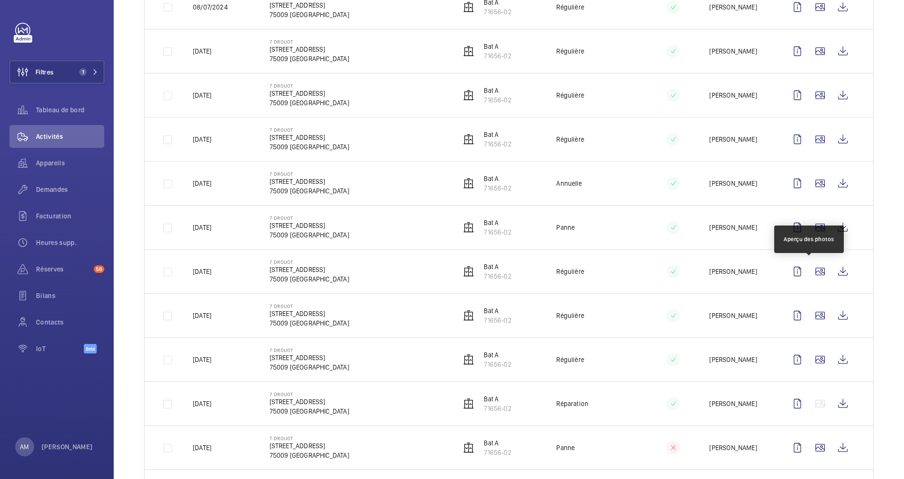
click at [811, 265] on wm-front-icon-button at bounding box center [820, 271] width 23 height 23
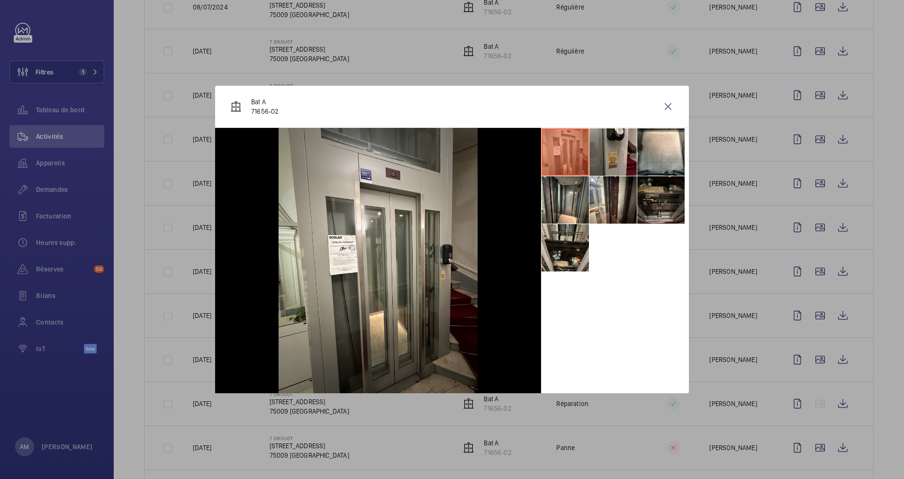
click at [811, 265] on div at bounding box center [452, 239] width 904 height 479
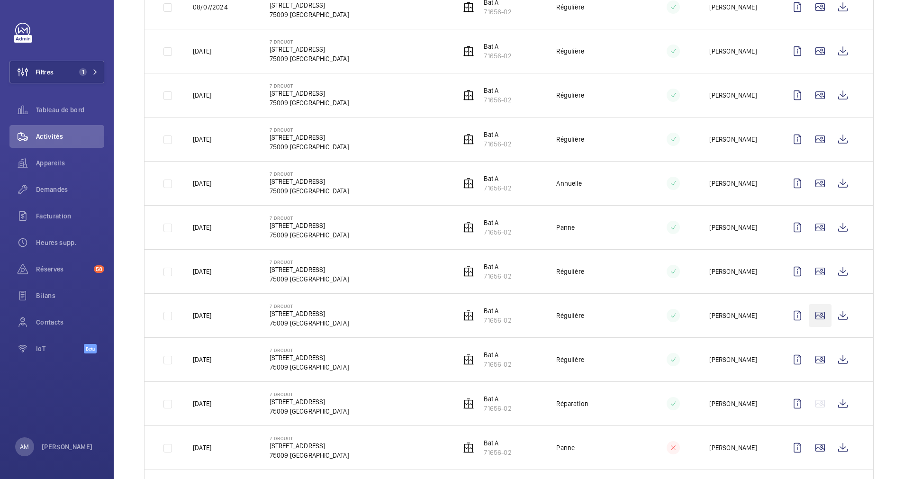
click at [809, 312] on wm-front-icon-button at bounding box center [820, 315] width 23 height 23
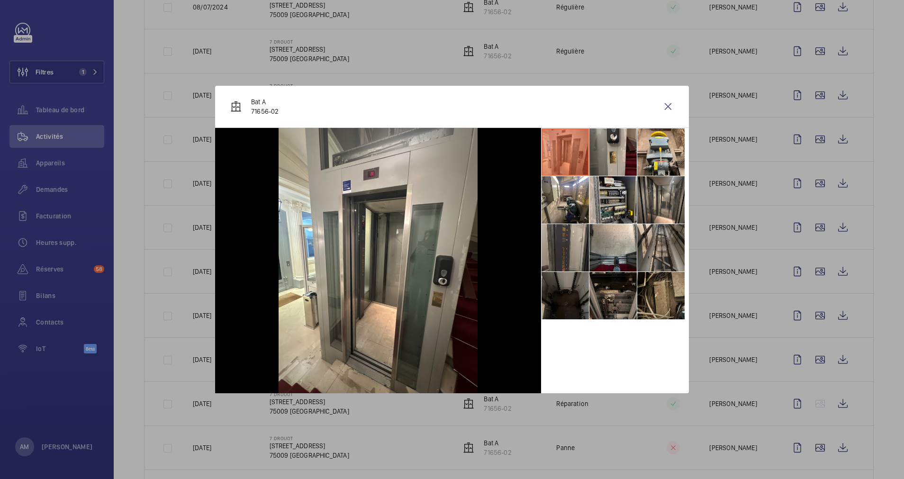
click at [659, 298] on li at bounding box center [660, 295] width 47 height 47
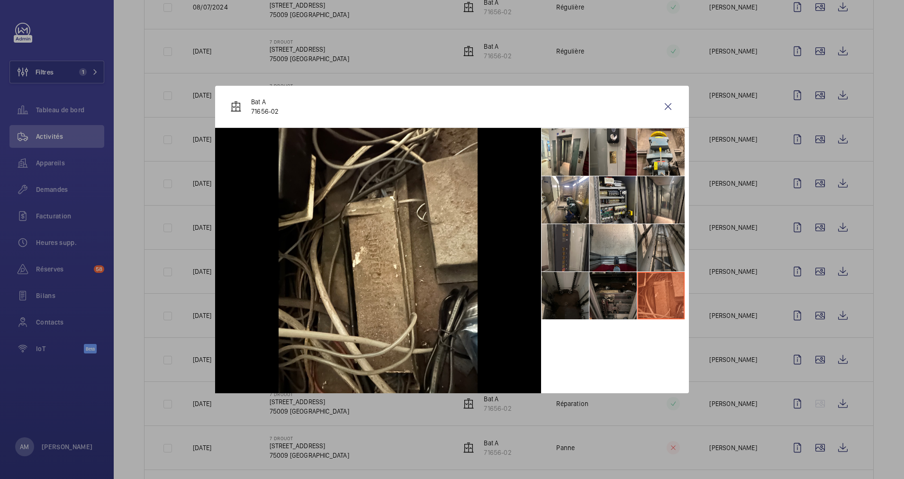
click at [614, 298] on li at bounding box center [612, 295] width 47 height 47
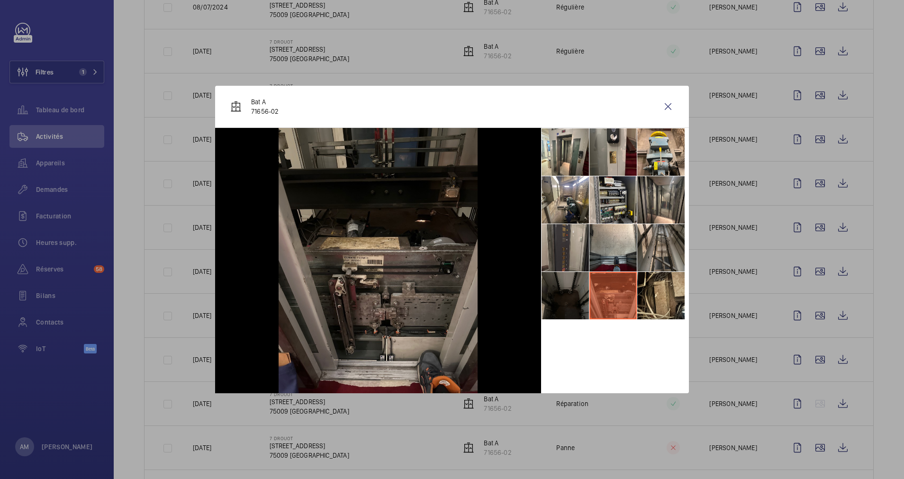
click at [555, 300] on li at bounding box center [564, 295] width 47 height 47
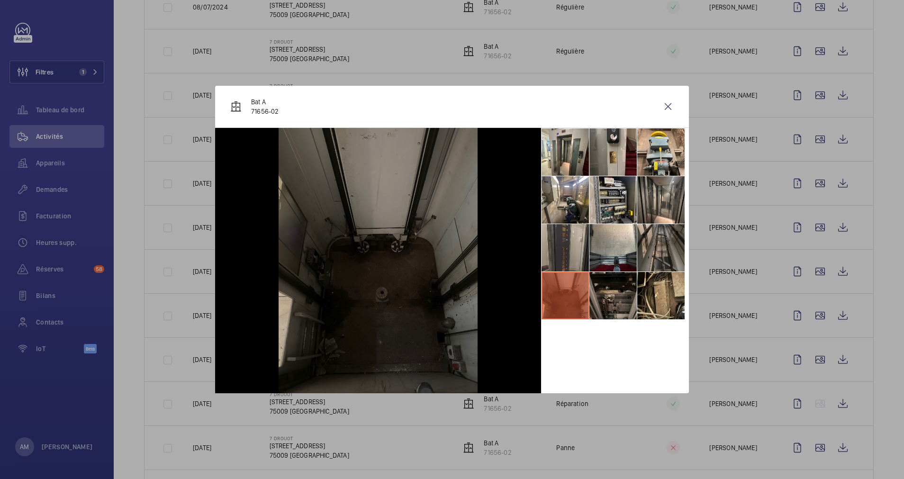
click at [656, 252] on li at bounding box center [660, 247] width 47 height 47
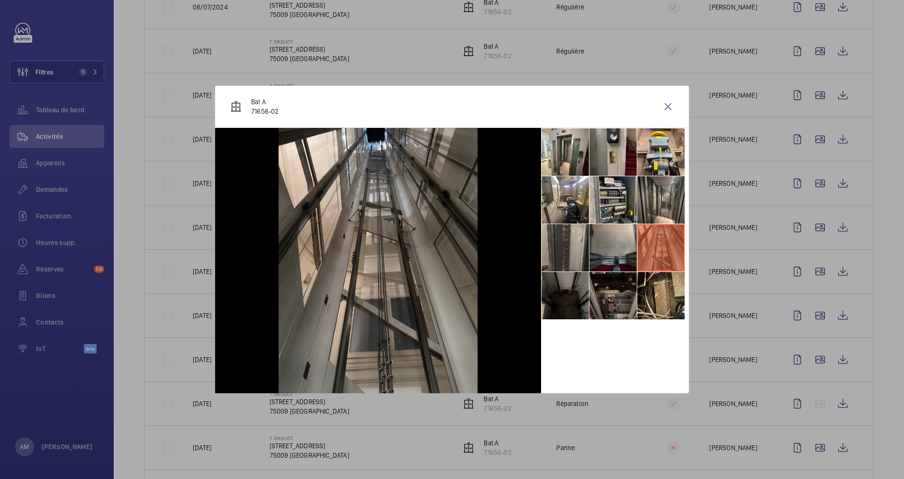
click at [613, 249] on li at bounding box center [612, 247] width 47 height 47
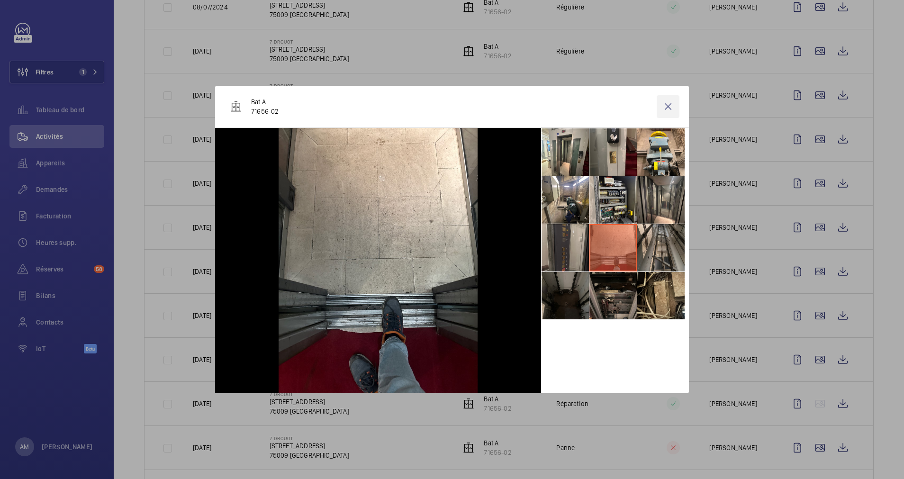
click at [667, 98] on wm-front-icon-button at bounding box center [667, 106] width 23 height 23
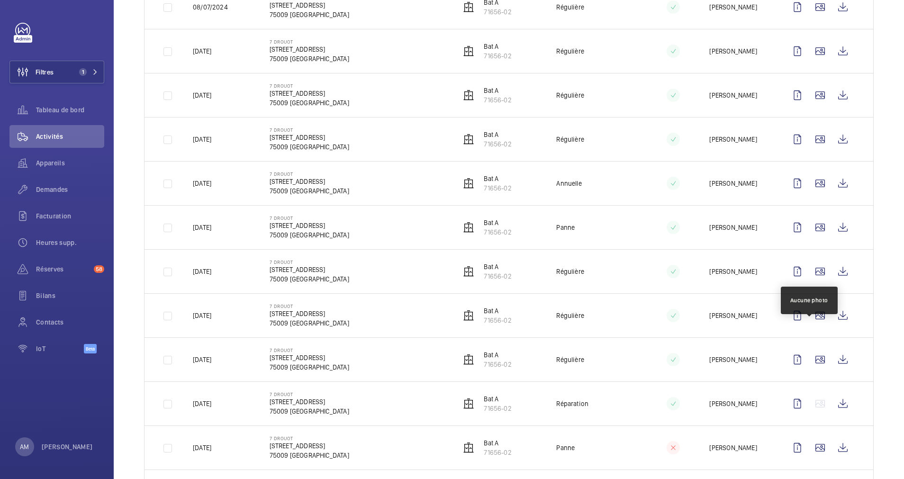
scroll to position [914, 0]
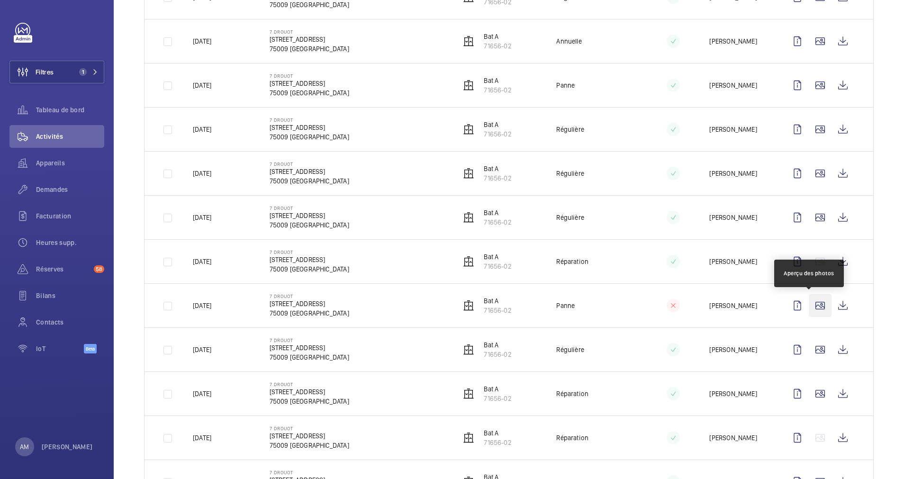
click at [811, 301] on wm-front-icon-button at bounding box center [820, 305] width 23 height 23
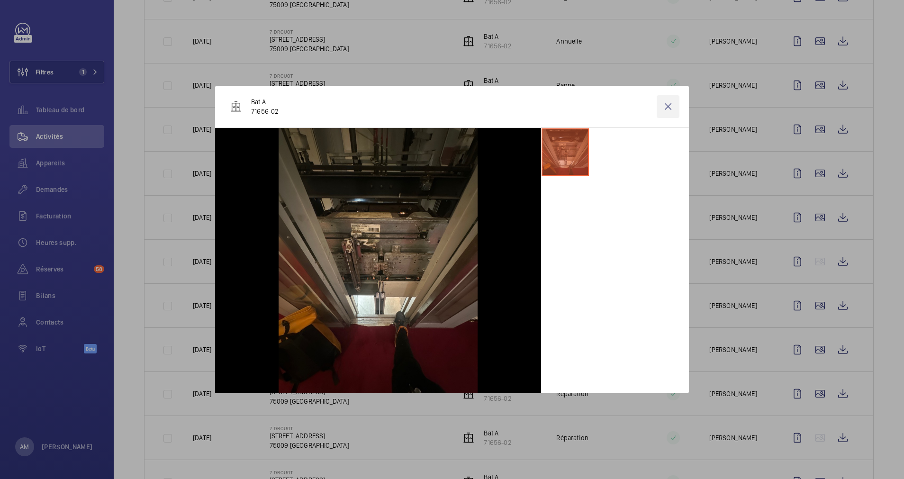
click at [668, 104] on wm-front-icon-button at bounding box center [667, 106] width 23 height 23
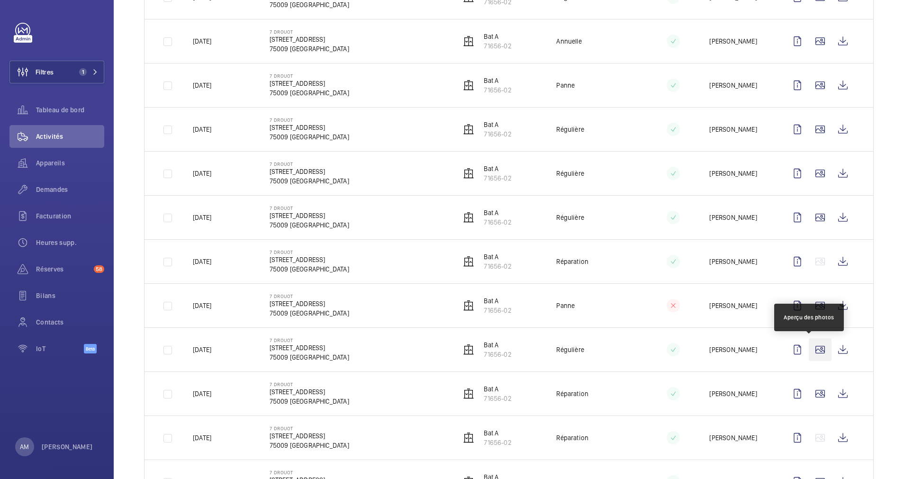
click at [809, 350] on wm-front-icon-button at bounding box center [820, 349] width 23 height 23
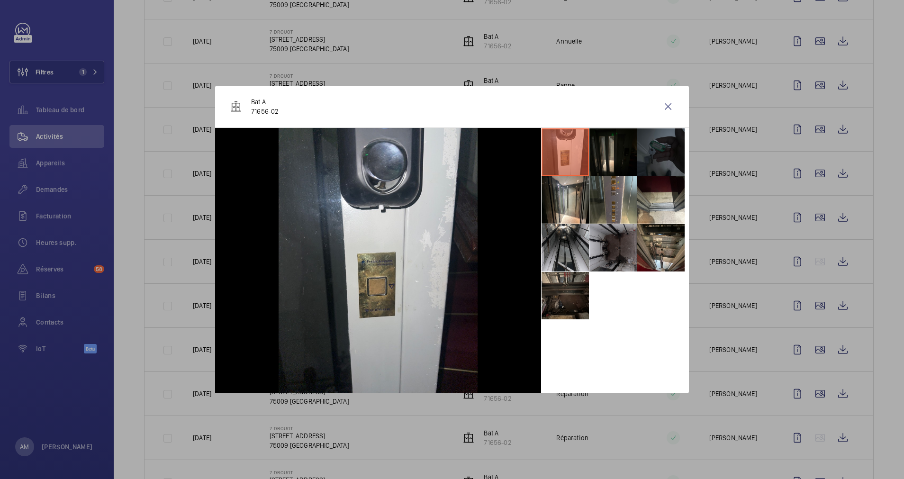
click at [562, 294] on li at bounding box center [564, 295] width 47 height 47
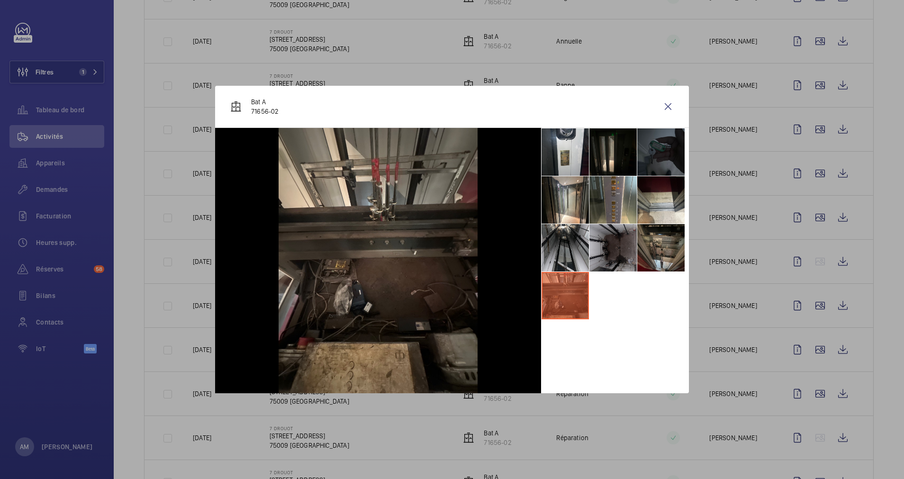
click at [655, 239] on li at bounding box center [660, 247] width 47 height 47
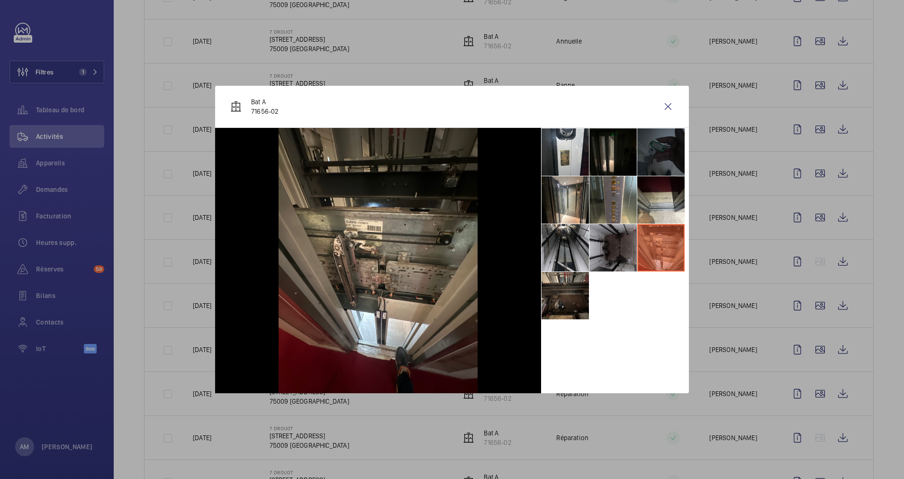
click at [769, 332] on div at bounding box center [452, 239] width 904 height 479
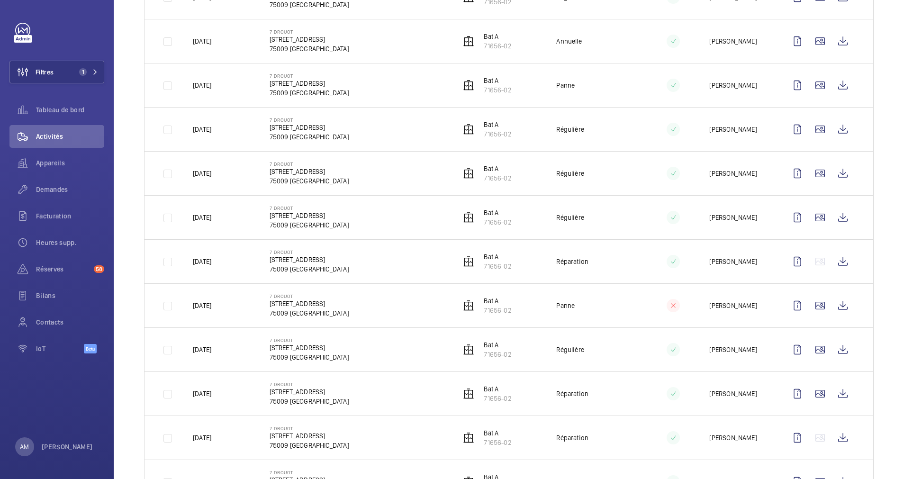
scroll to position [1050, 0]
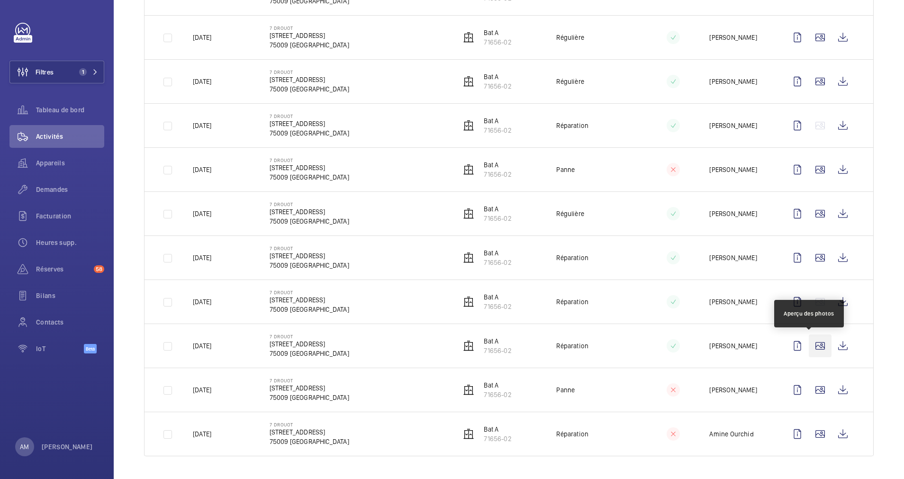
click at [809, 342] on wm-front-icon-button at bounding box center [820, 345] width 23 height 23
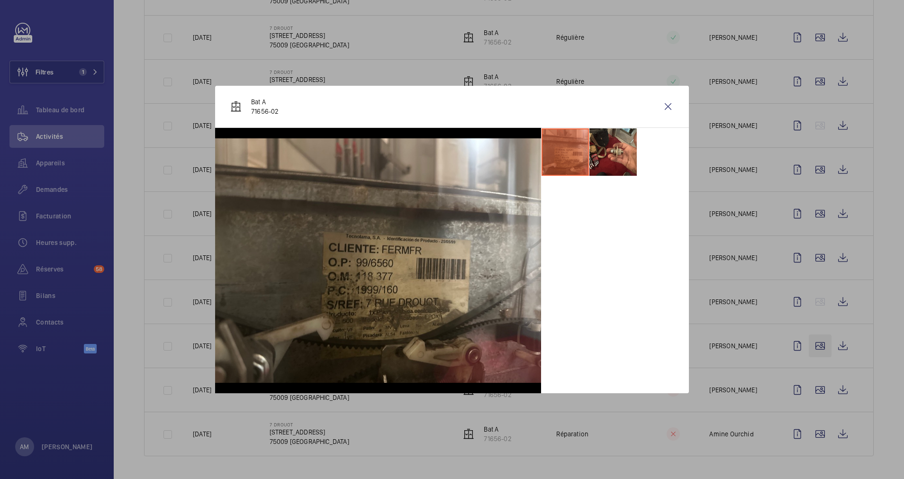
click at [805, 342] on div at bounding box center [452, 239] width 904 height 479
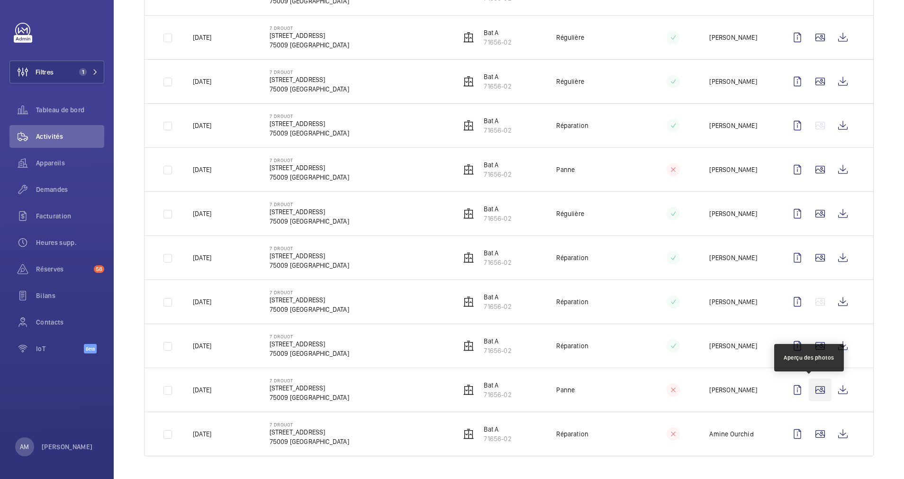
click at [809, 395] on wm-front-icon-button at bounding box center [820, 389] width 23 height 23
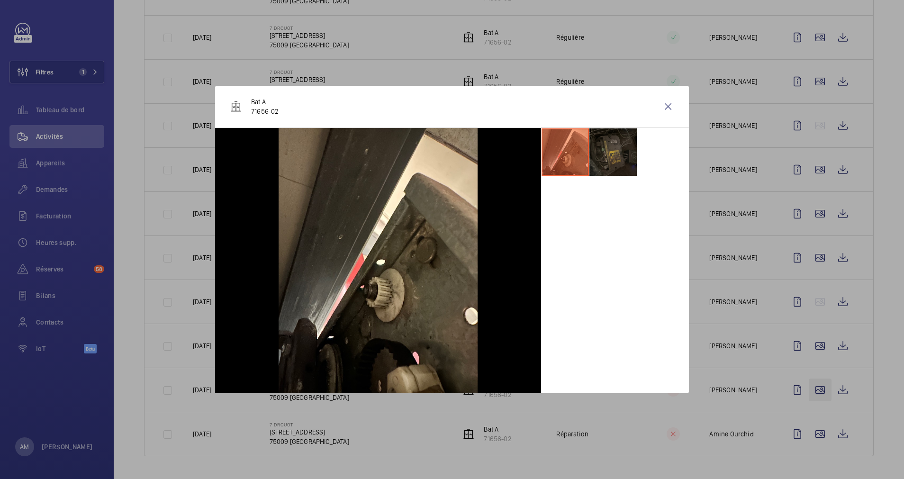
click at [806, 394] on div at bounding box center [452, 239] width 904 height 479
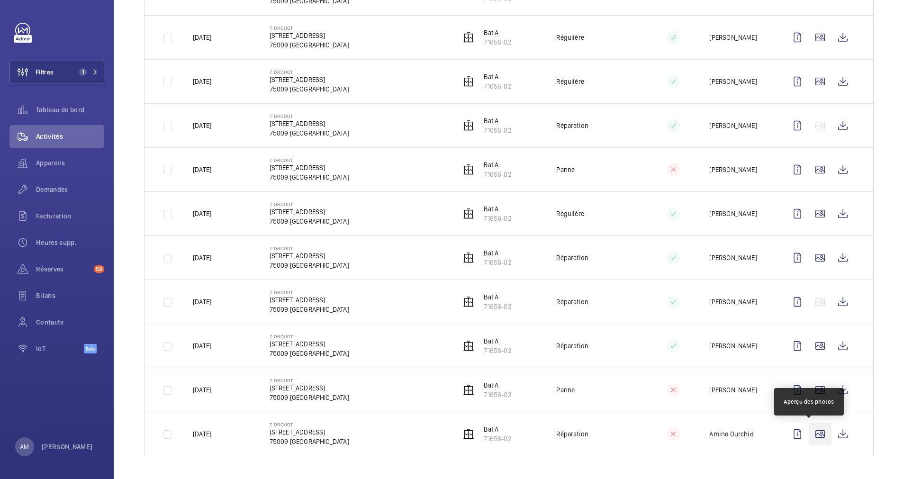
click at [809, 434] on wm-front-icon-button at bounding box center [820, 433] width 23 height 23
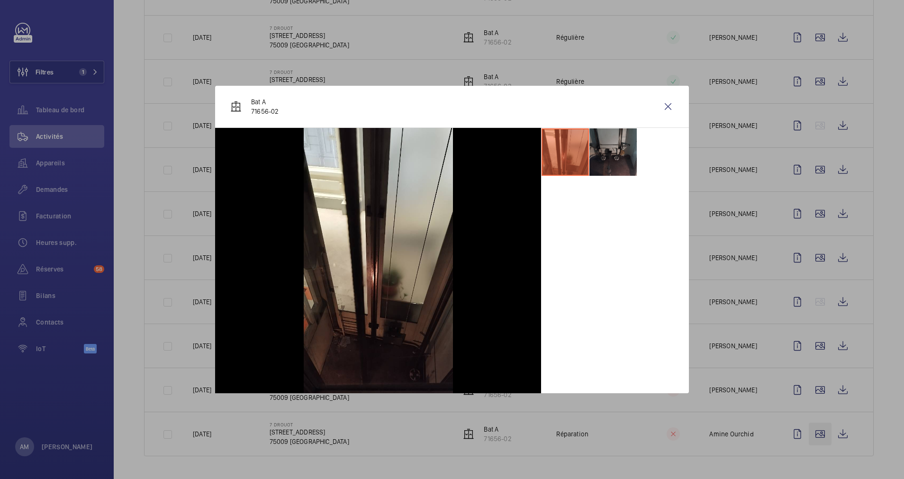
click at [805, 434] on div at bounding box center [452, 239] width 904 height 479
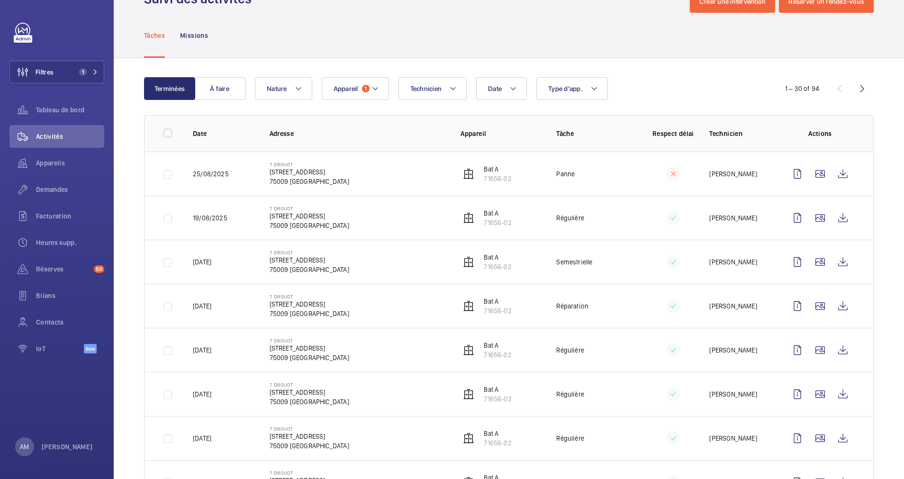
scroll to position [0, 0]
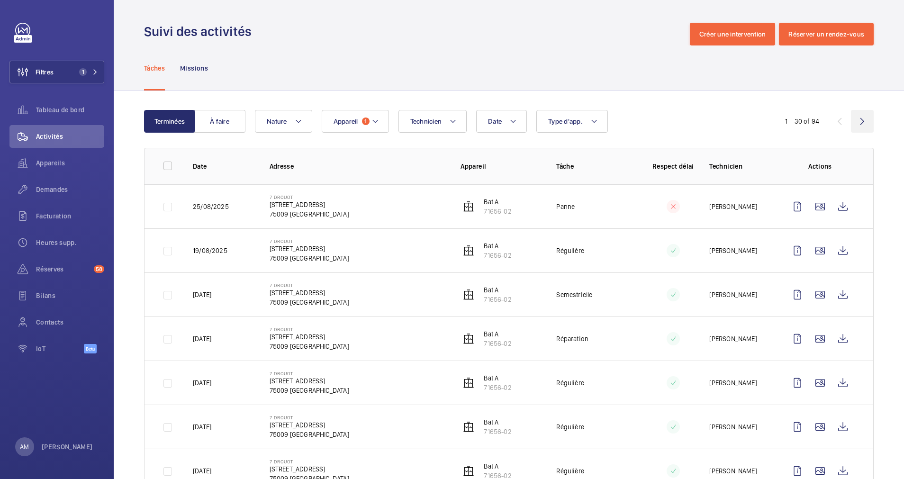
click at [851, 114] on wm-front-icon-button at bounding box center [862, 121] width 23 height 23
click at [809, 248] on wm-front-icon-button at bounding box center [820, 250] width 23 height 23
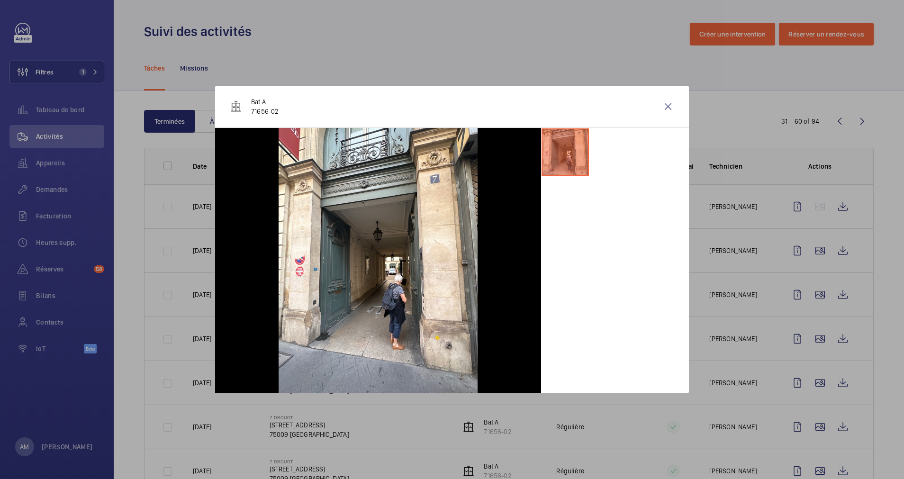
click at [804, 278] on div at bounding box center [452, 239] width 904 height 479
click at [809, 293] on wm-front-icon-button at bounding box center [820, 294] width 23 height 23
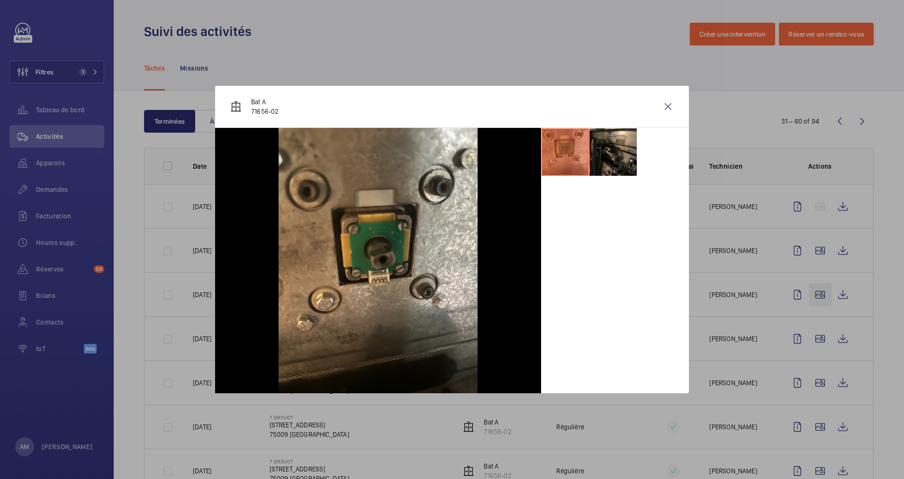
click at [804, 293] on div at bounding box center [452, 239] width 904 height 479
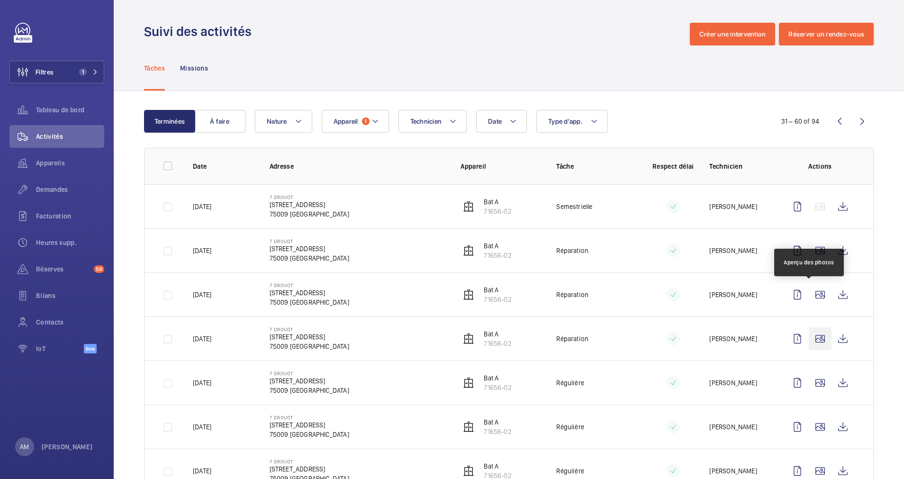
click at [809, 343] on wm-front-icon-button at bounding box center [820, 338] width 23 height 23
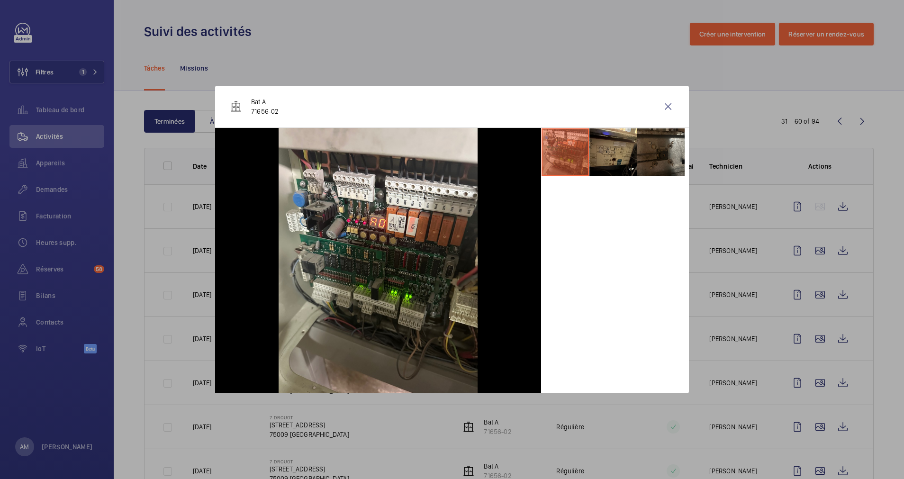
click at [809, 340] on div at bounding box center [452, 239] width 904 height 479
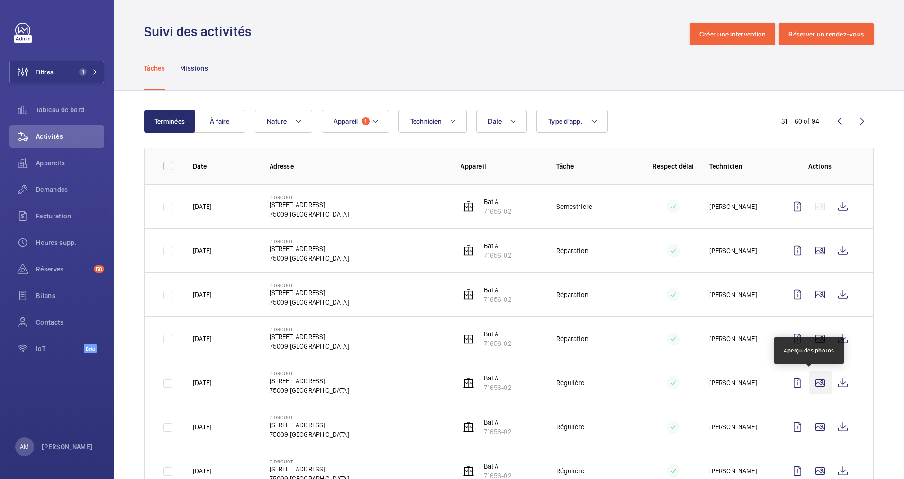
click at [810, 379] on wm-front-icon-button at bounding box center [820, 382] width 23 height 23
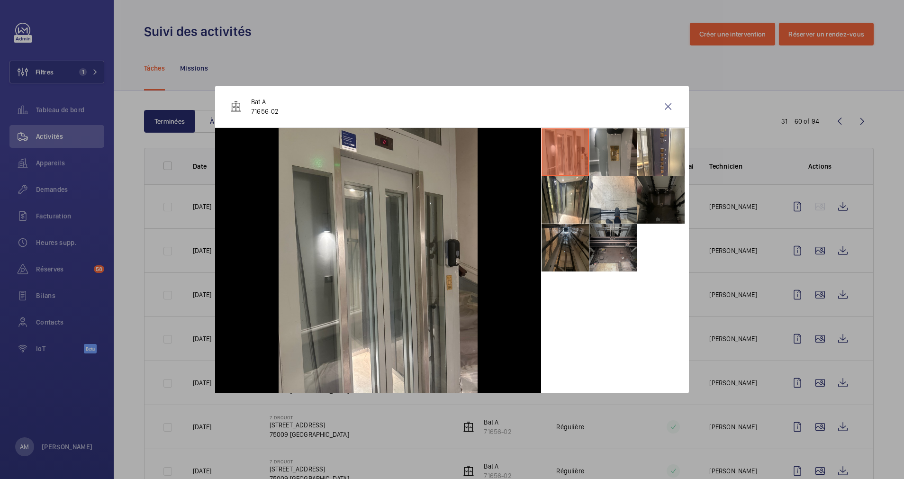
click at [617, 254] on li at bounding box center [612, 247] width 47 height 47
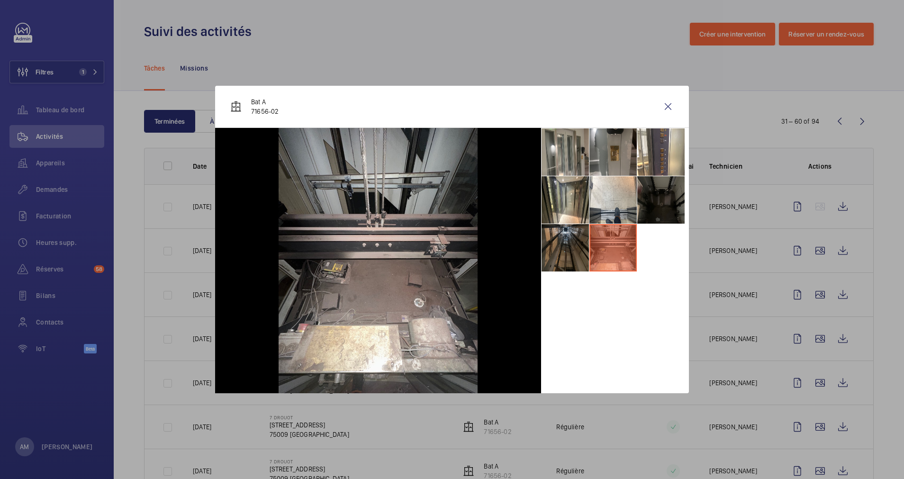
click at [799, 356] on div at bounding box center [452, 239] width 904 height 479
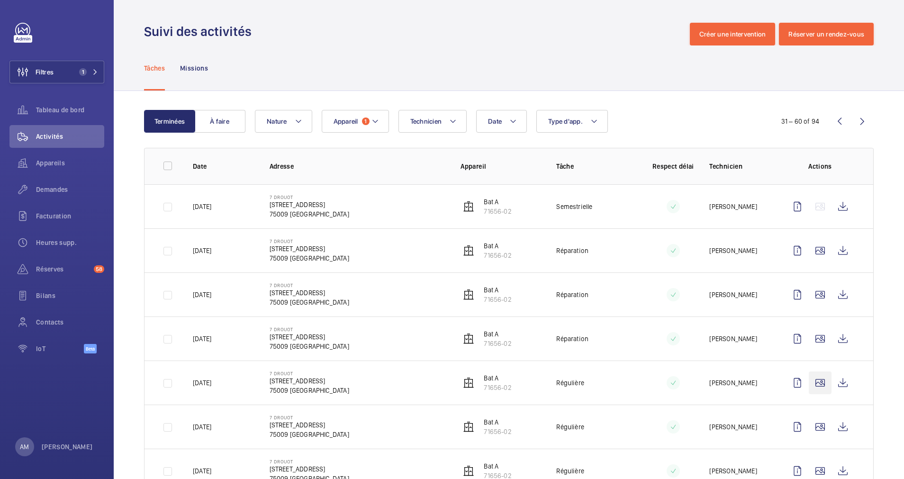
click at [809, 382] on wm-front-icon-button at bounding box center [820, 382] width 23 height 23
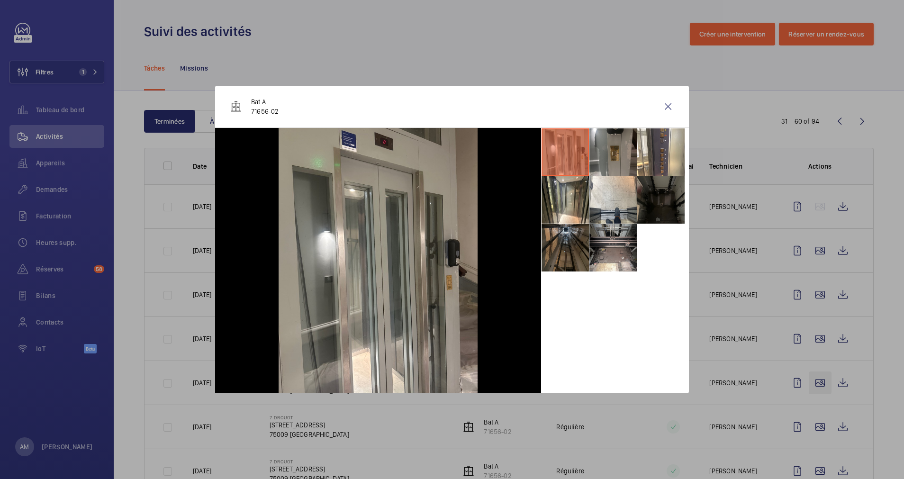
click at [809, 382] on div at bounding box center [452, 239] width 904 height 479
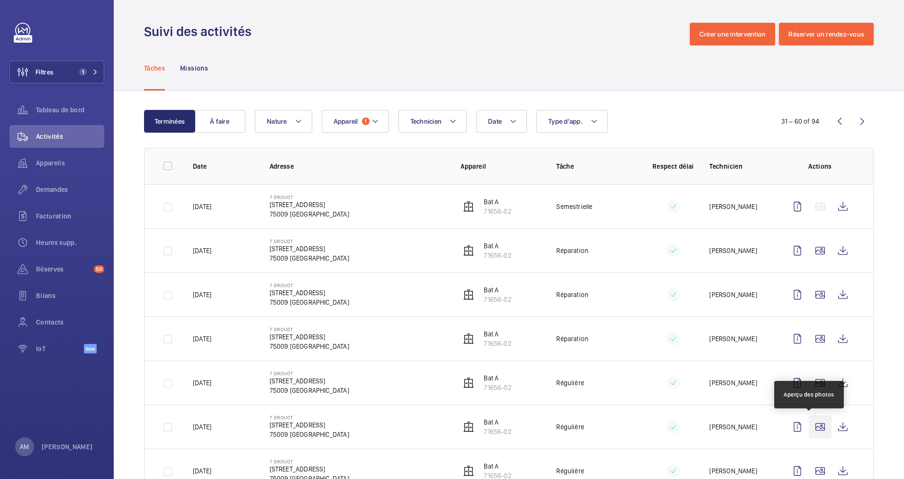
click at [809, 431] on wm-front-icon-button at bounding box center [820, 426] width 23 height 23
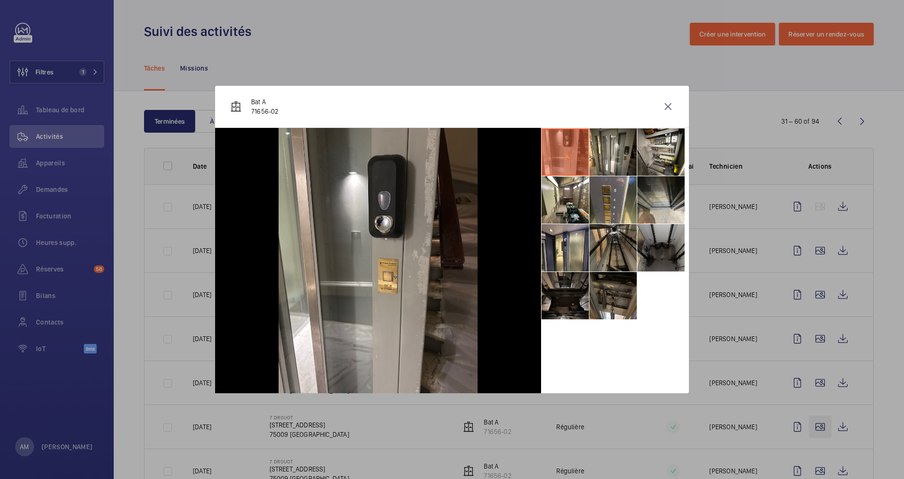
click at [807, 431] on div at bounding box center [452, 239] width 904 height 479
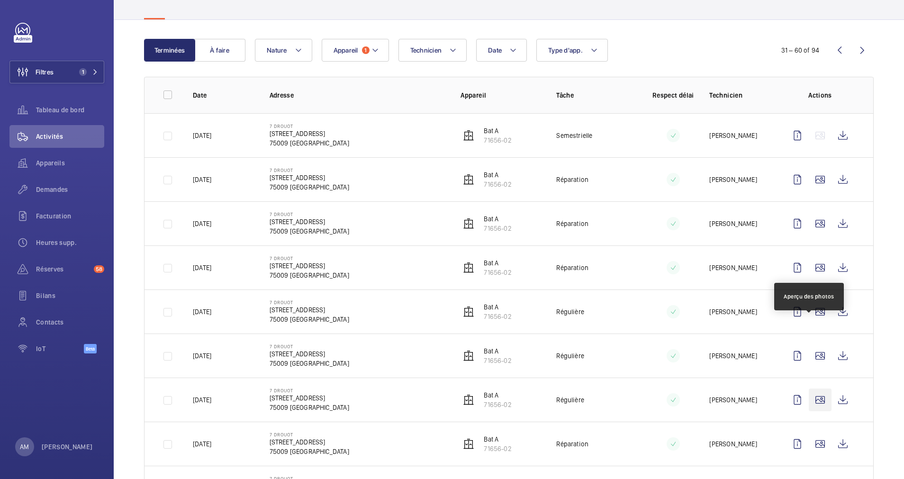
scroll to position [142, 0]
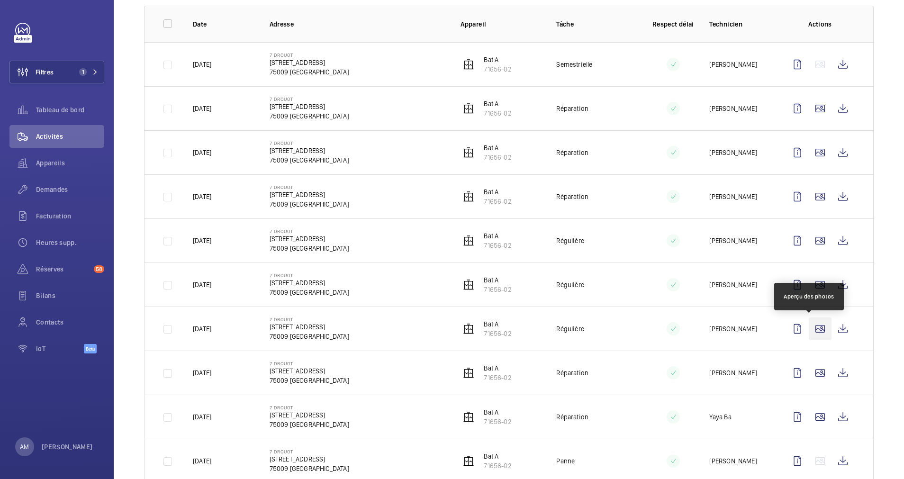
click at [809, 328] on wm-front-icon-button at bounding box center [820, 328] width 23 height 23
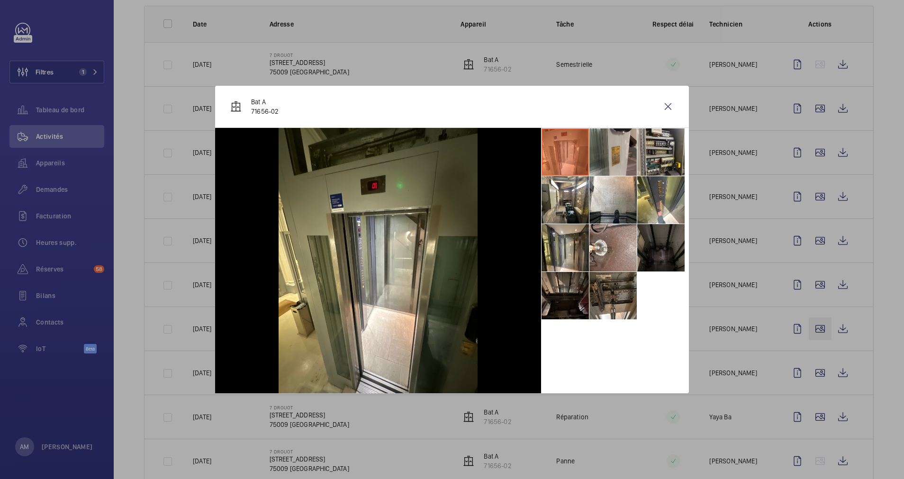
click at [809, 328] on div at bounding box center [452, 239] width 904 height 479
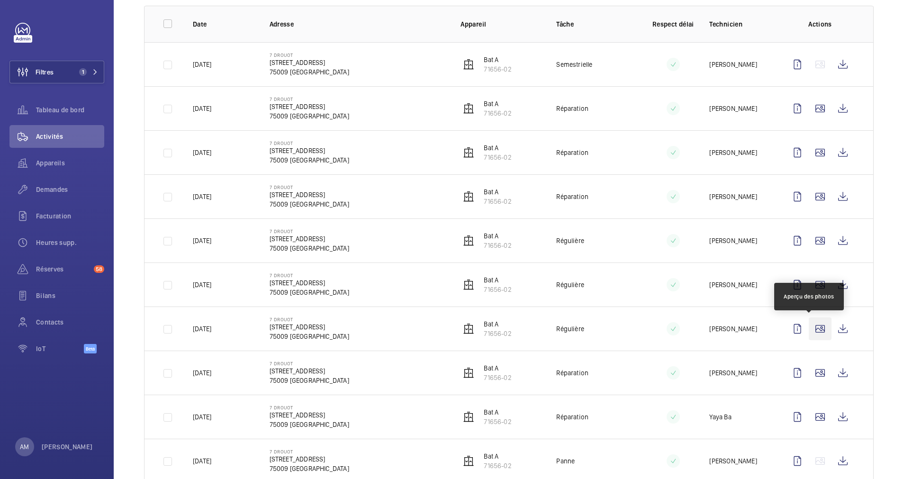
click at [809, 328] on wm-front-icon-button at bounding box center [820, 328] width 23 height 23
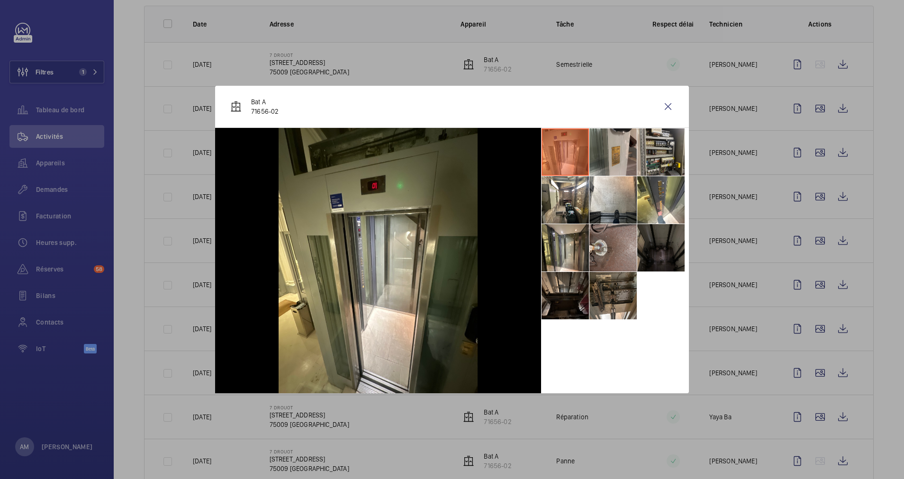
click at [612, 250] on li at bounding box center [612, 247] width 47 height 47
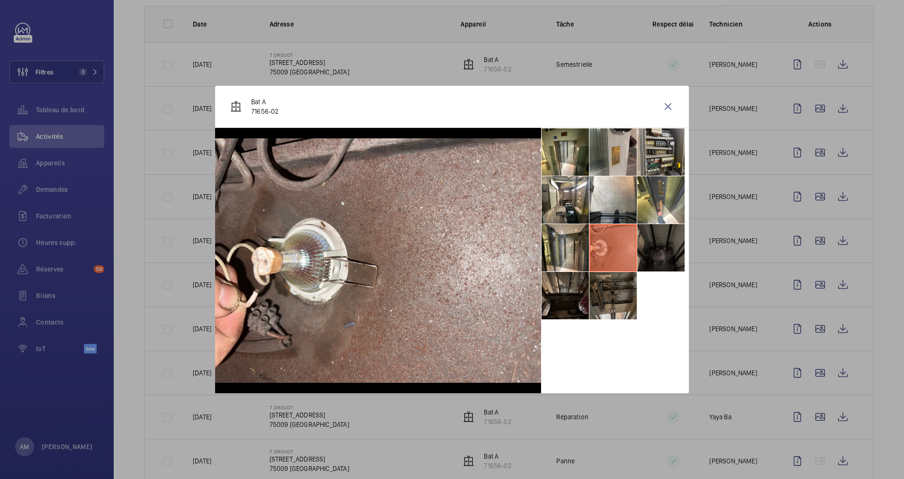
click at [612, 290] on li at bounding box center [612, 295] width 47 height 47
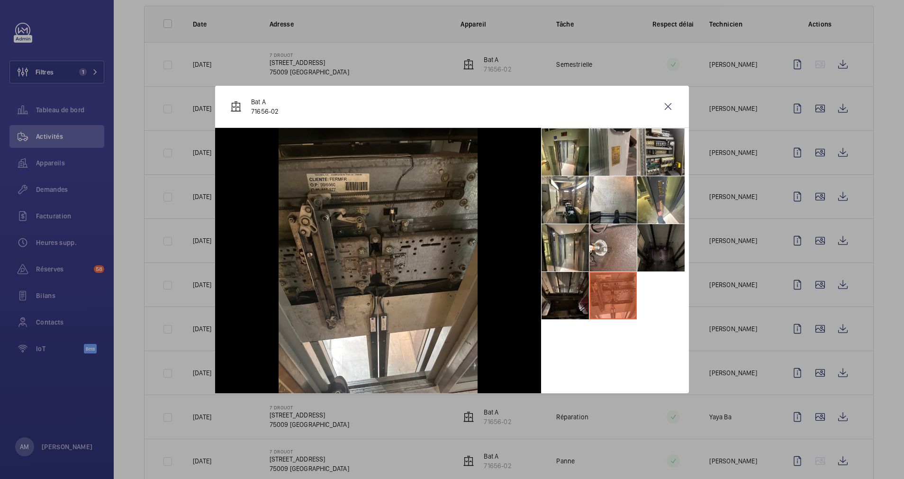
click at [804, 312] on div at bounding box center [452, 239] width 904 height 479
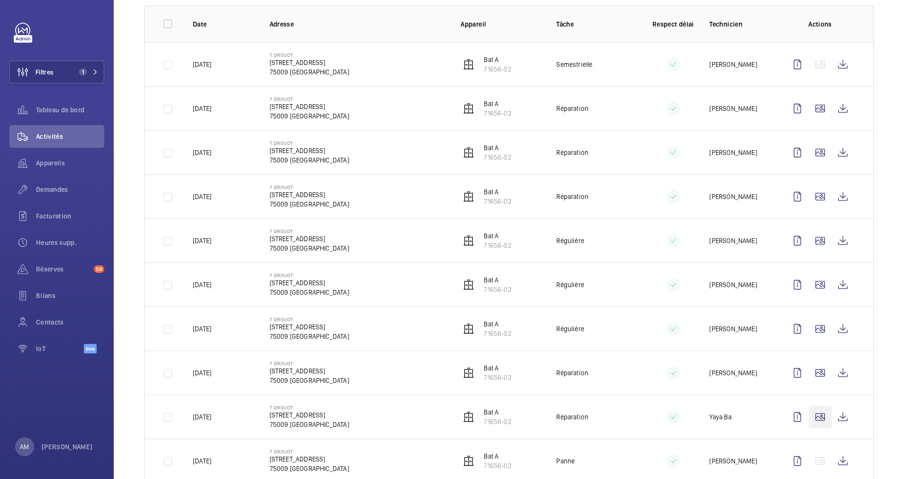
click at [809, 412] on wm-front-icon-button at bounding box center [820, 416] width 23 height 23
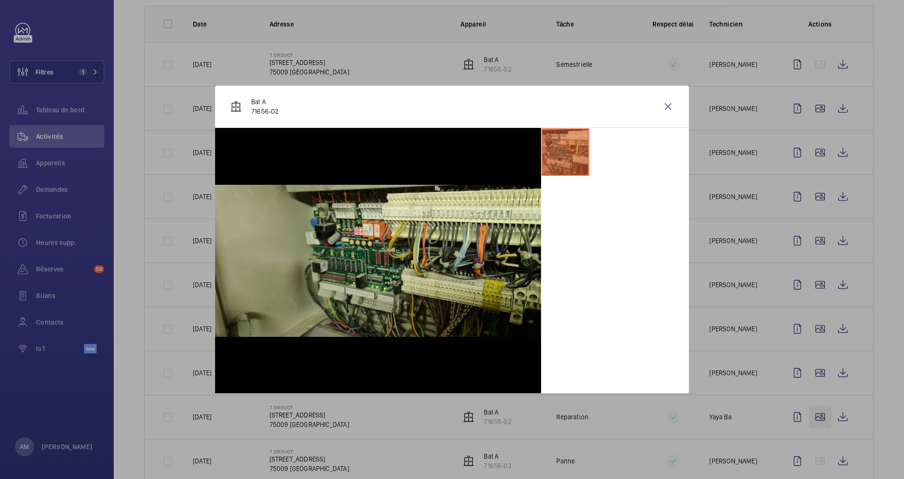
click at [809, 412] on div at bounding box center [452, 239] width 904 height 479
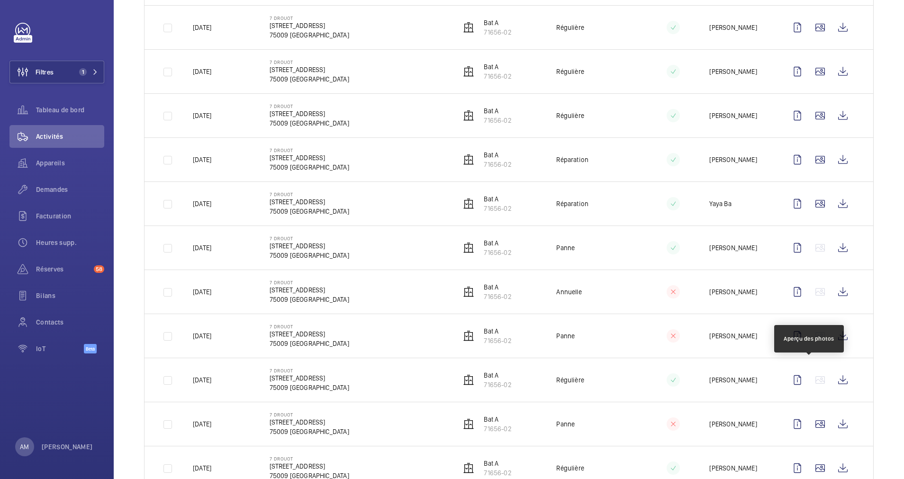
scroll to position [497, 0]
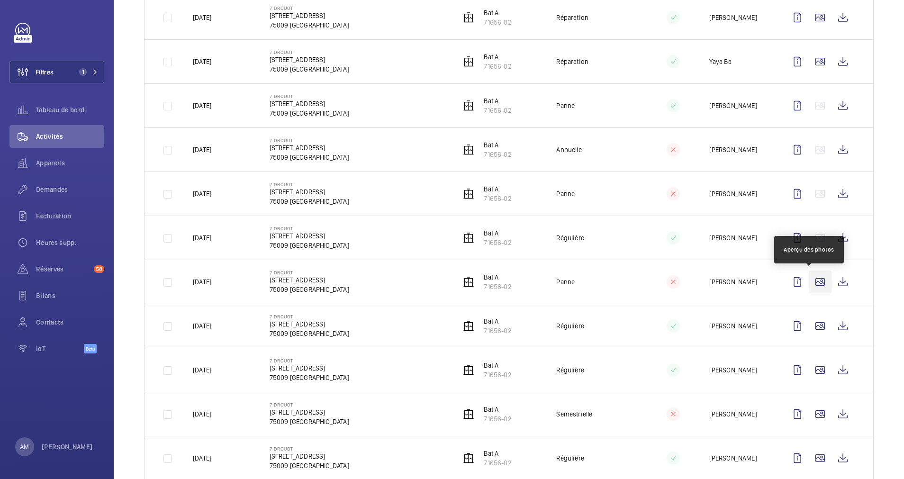
click at [809, 285] on wm-front-icon-button at bounding box center [820, 281] width 23 height 23
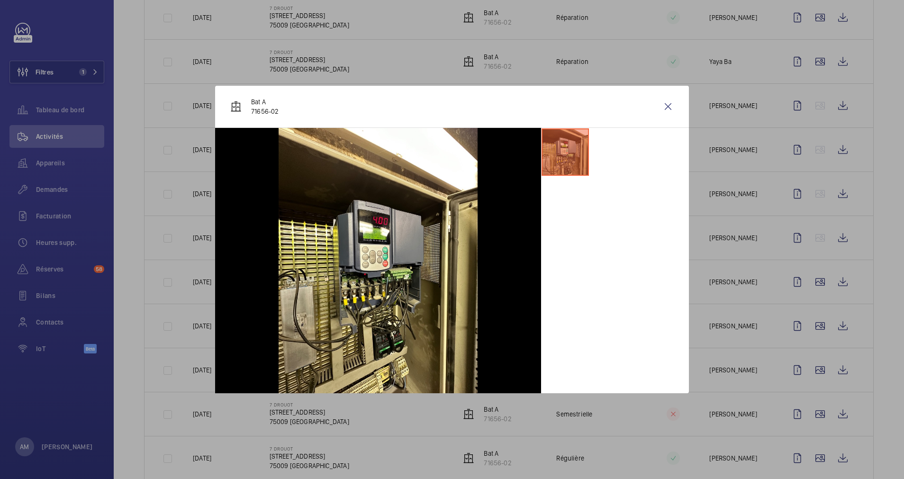
click at [808, 317] on div at bounding box center [452, 239] width 904 height 479
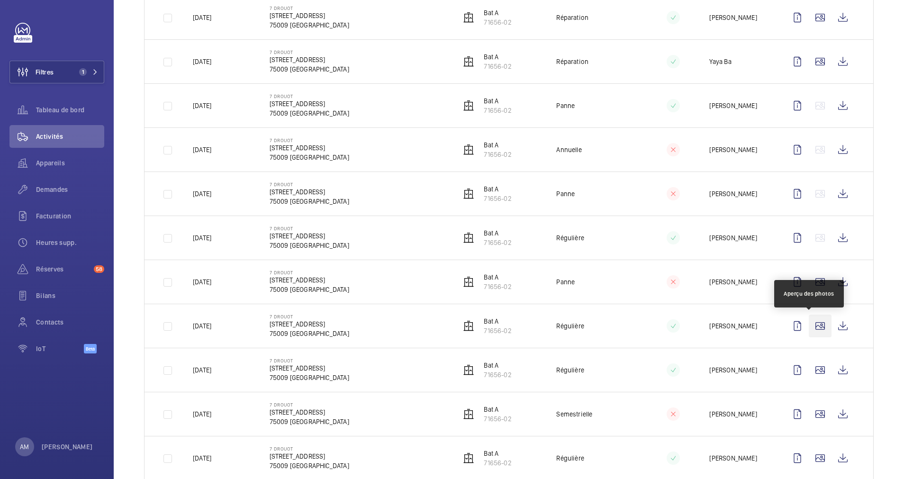
click at [809, 324] on wm-front-icon-button at bounding box center [820, 325] width 23 height 23
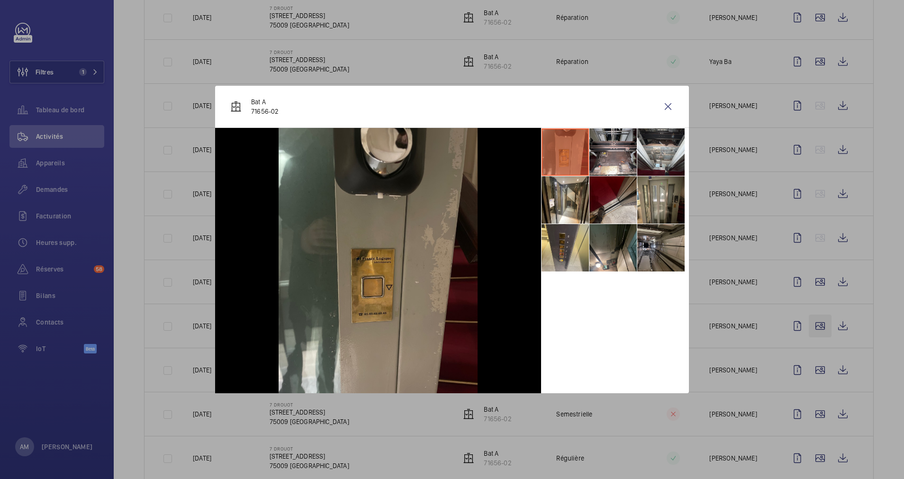
click at [808, 324] on div at bounding box center [452, 239] width 904 height 479
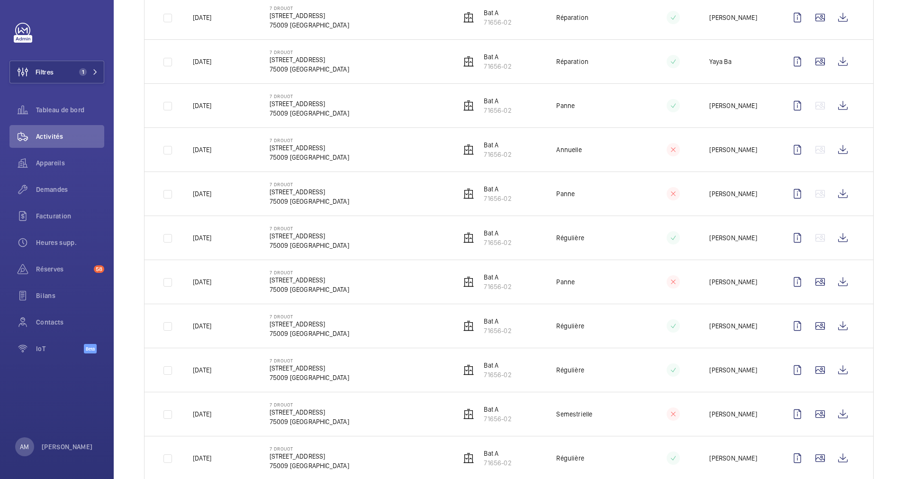
scroll to position [0, 0]
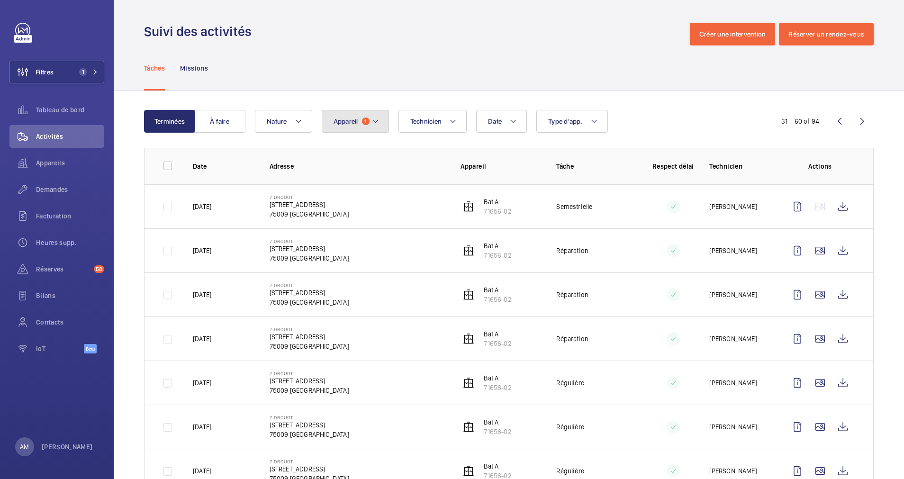
click at [376, 118] on mat-icon at bounding box center [375, 121] width 8 height 11
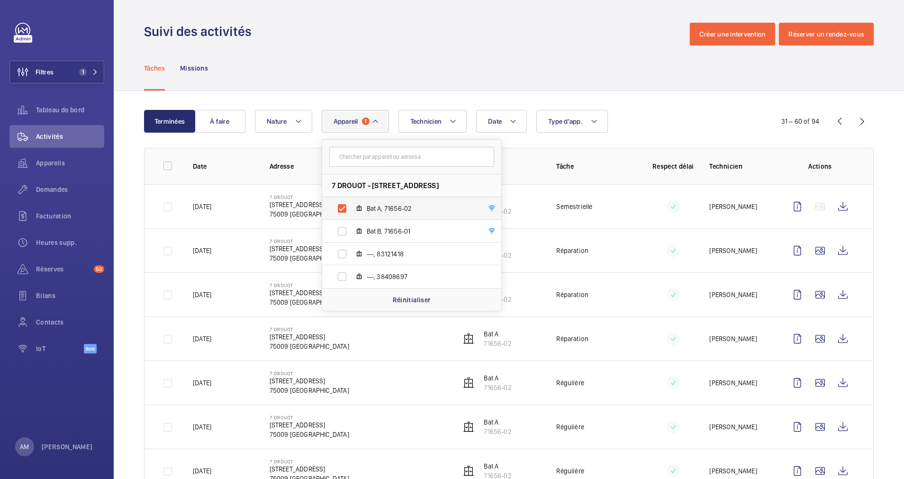
drag, startPoint x: 335, startPoint y: 230, endPoint x: 338, endPoint y: 210, distance: 20.1
click at [335, 226] on label "Bat B, 71656-01" at bounding box center [404, 231] width 164 height 23
click at [335, 226] on input "Bat B, 71656-01" at bounding box center [341, 231] width 19 height 19
checkbox input "true"
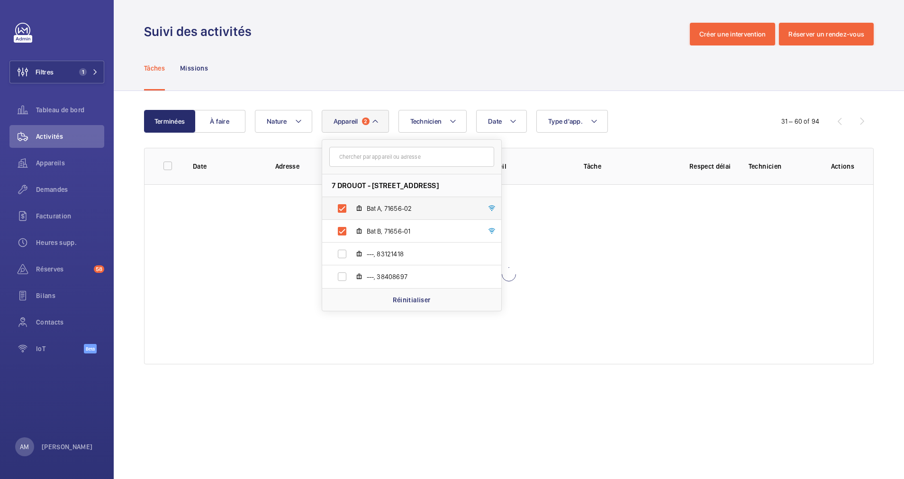
click at [341, 201] on label "Bat A, 71656-02" at bounding box center [404, 208] width 164 height 23
click at [341, 201] on input "Bat A, 71656-02" at bounding box center [341, 208] width 19 height 19
checkbox input "false"
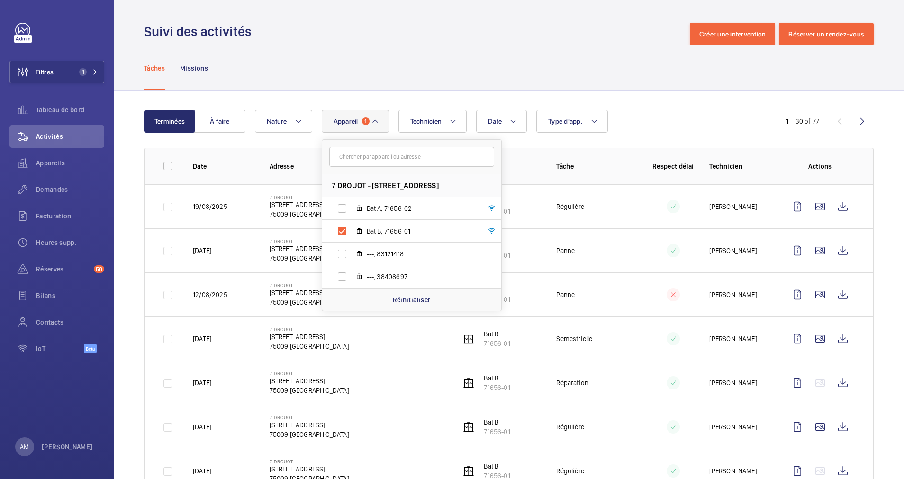
click at [714, 126] on div "Date Technicien Appareil 1 7 DROUOT - 7 Rue Drouot, 75009 PARIS, 75009 PARIS Ba…" at bounding box center [507, 121] width 505 height 23
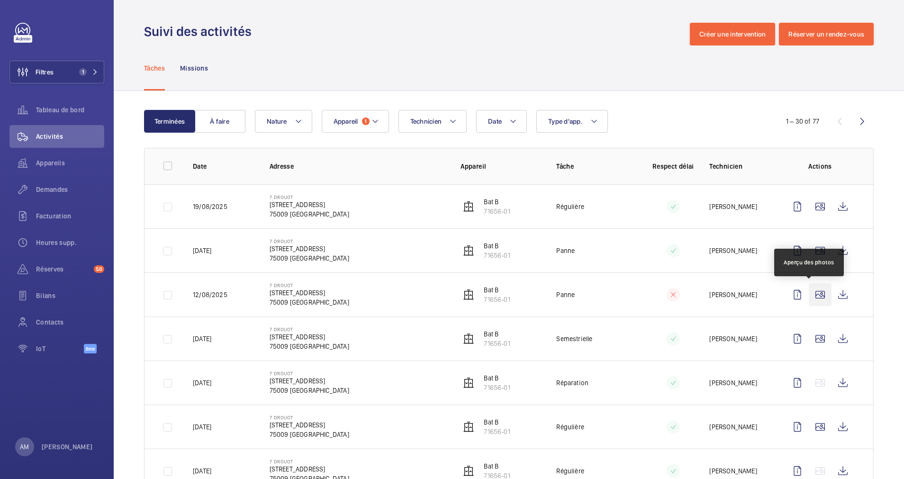
click at [809, 291] on wm-front-icon-button at bounding box center [820, 294] width 23 height 23
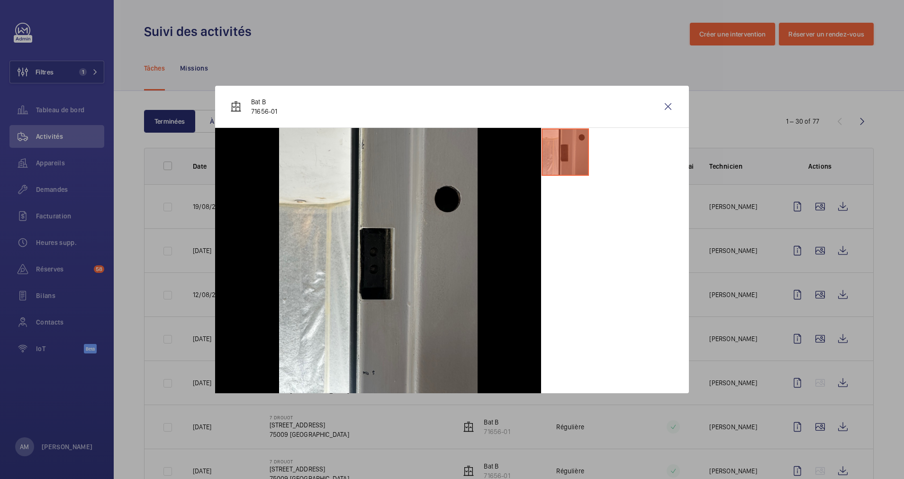
click at [807, 339] on div at bounding box center [452, 239] width 904 height 479
click at [809, 339] on wm-front-icon-button at bounding box center [820, 338] width 23 height 23
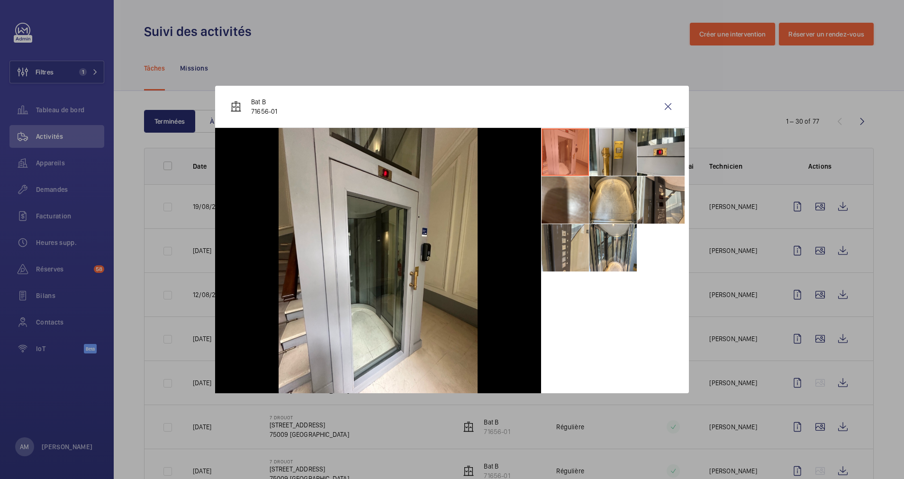
click at [807, 383] on div at bounding box center [452, 239] width 904 height 479
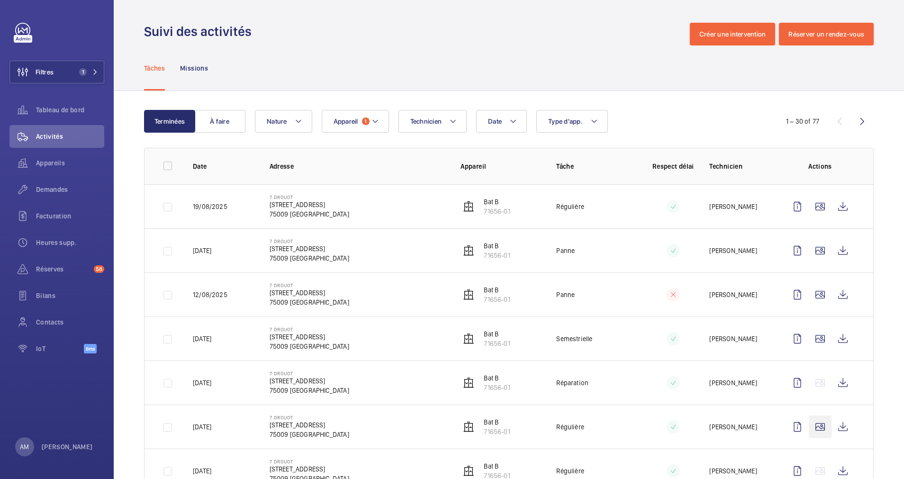
click at [809, 422] on wm-front-icon-button at bounding box center [820, 426] width 23 height 23
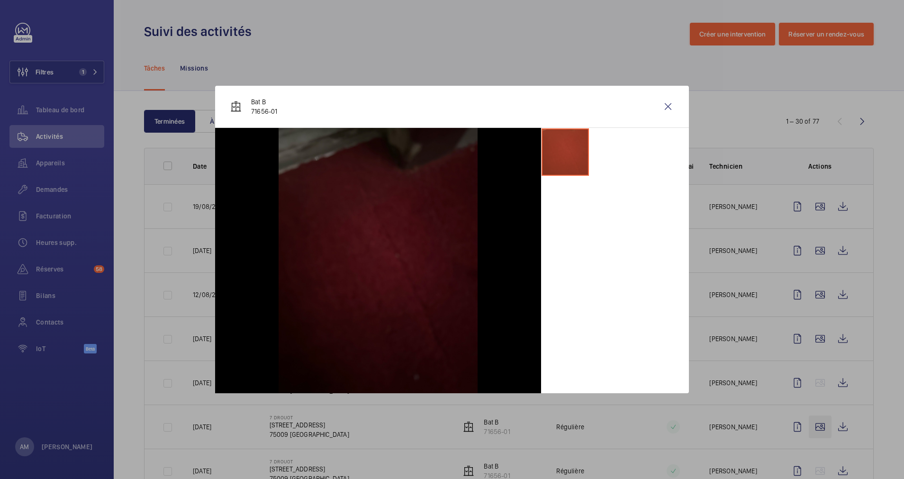
click at [807, 422] on div at bounding box center [452, 239] width 904 height 479
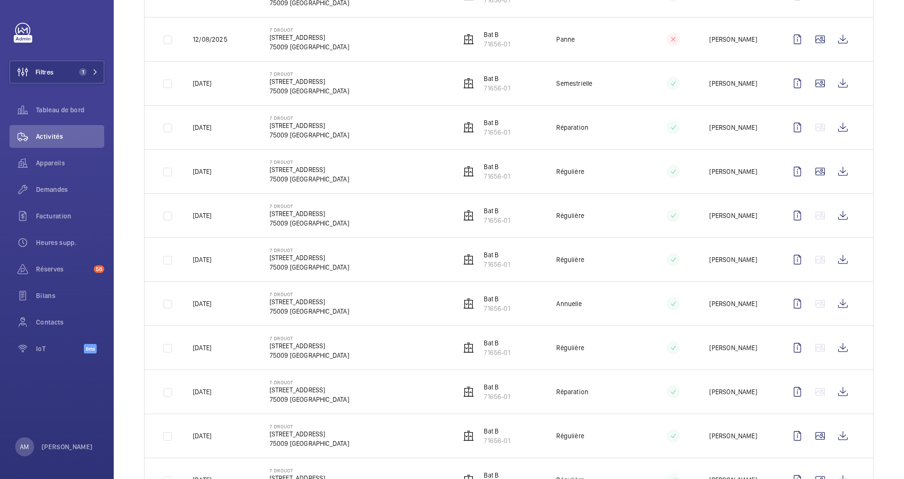
scroll to position [355, 0]
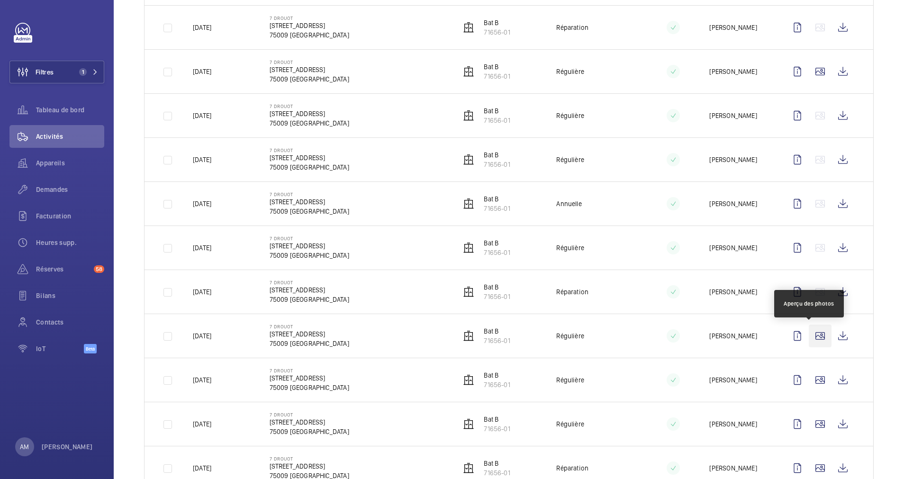
click at [808, 323] on td at bounding box center [822, 336] width 102 height 44
click at [811, 332] on wm-front-icon-button at bounding box center [820, 335] width 23 height 23
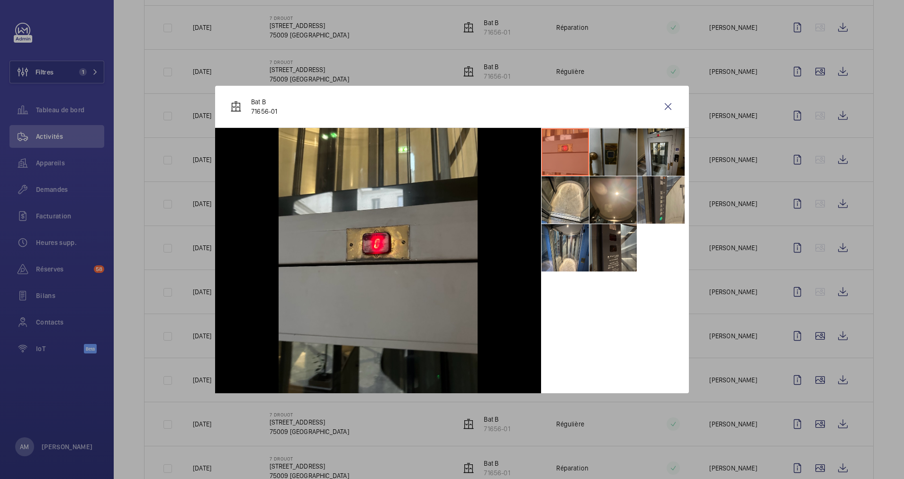
click at [809, 336] on div at bounding box center [452, 239] width 904 height 479
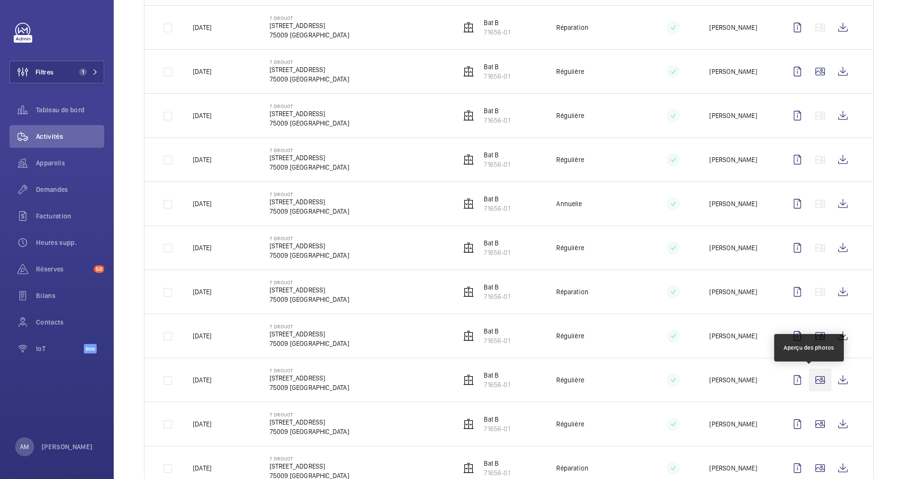
click at [809, 381] on wm-front-icon-button at bounding box center [820, 379] width 23 height 23
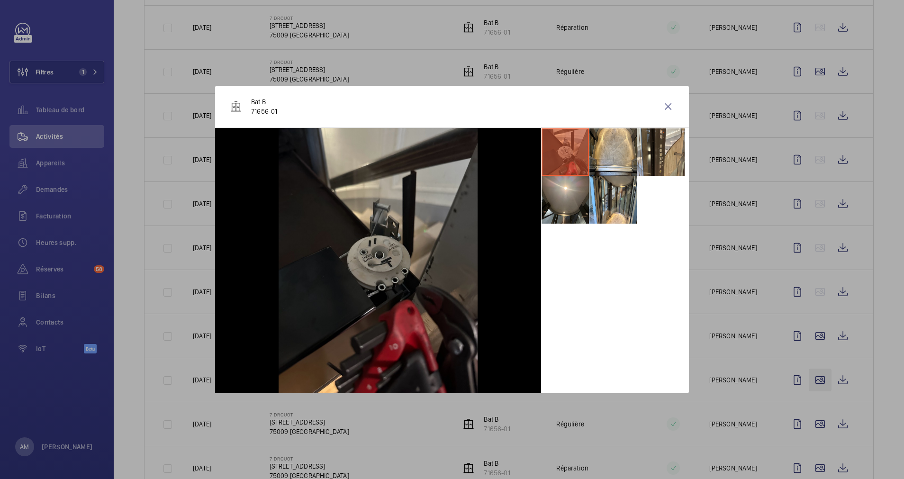
click at [808, 381] on div at bounding box center [452, 239] width 904 height 479
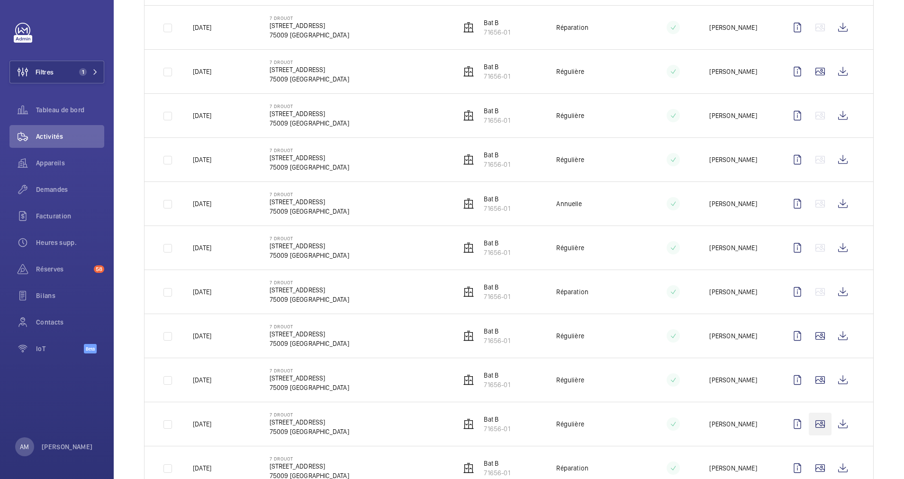
click at [809, 421] on wm-front-icon-button at bounding box center [820, 424] width 23 height 23
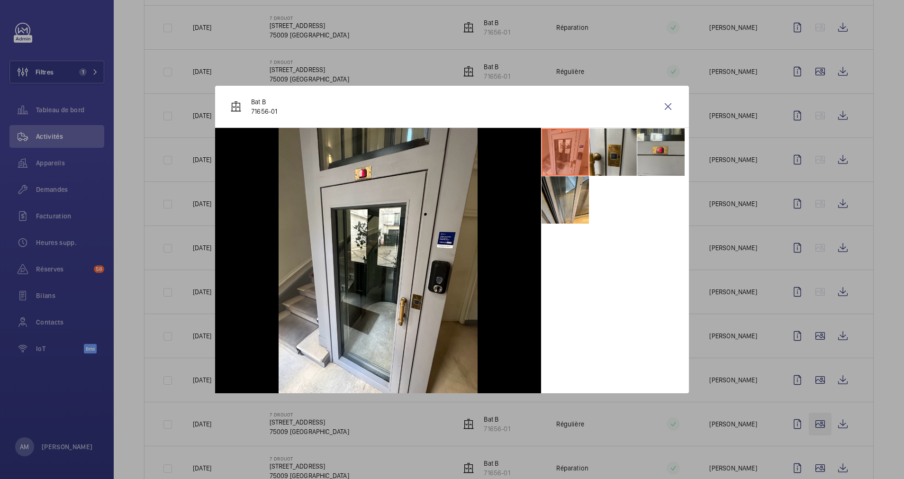
click at [805, 421] on div at bounding box center [452, 239] width 904 height 479
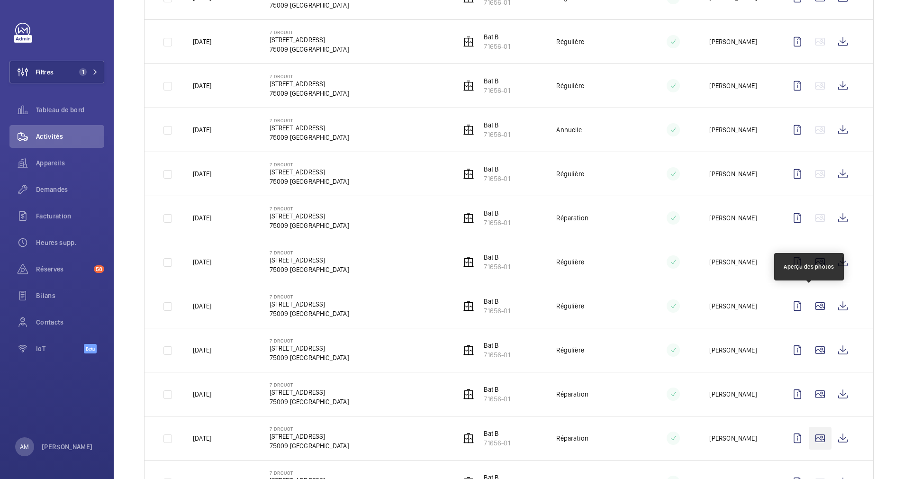
scroll to position [639, 0]
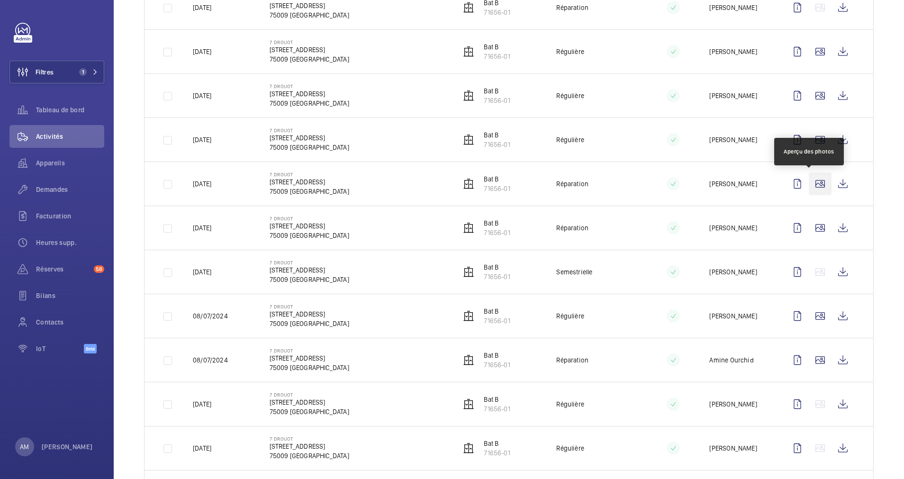
click at [809, 183] on wm-front-icon-button at bounding box center [820, 183] width 23 height 23
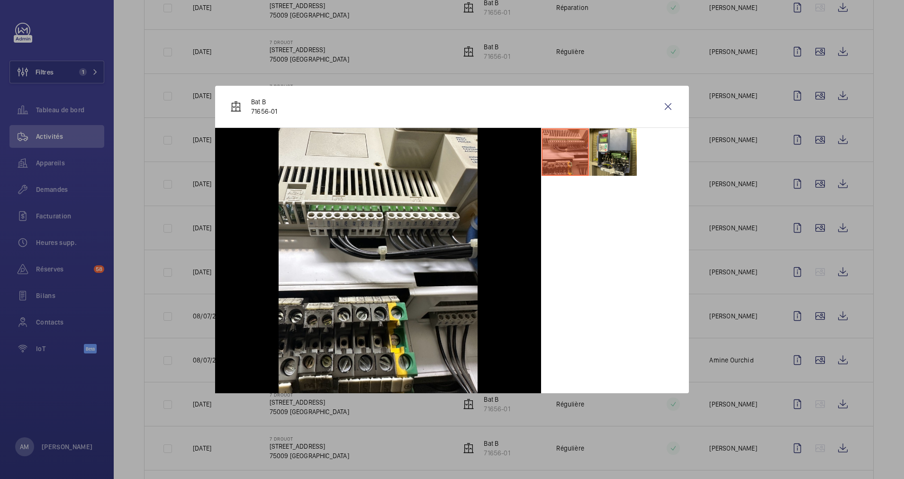
click at [803, 235] on div at bounding box center [452, 239] width 904 height 479
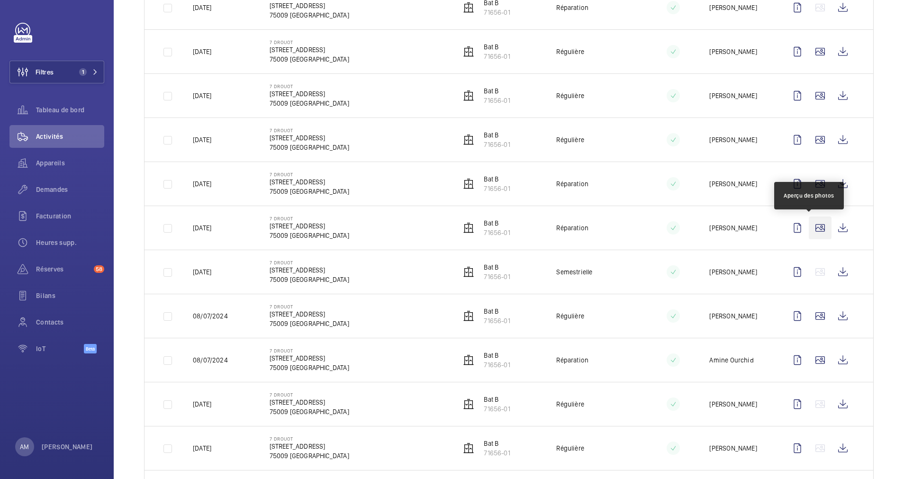
click at [809, 227] on wm-front-icon-button at bounding box center [820, 227] width 23 height 23
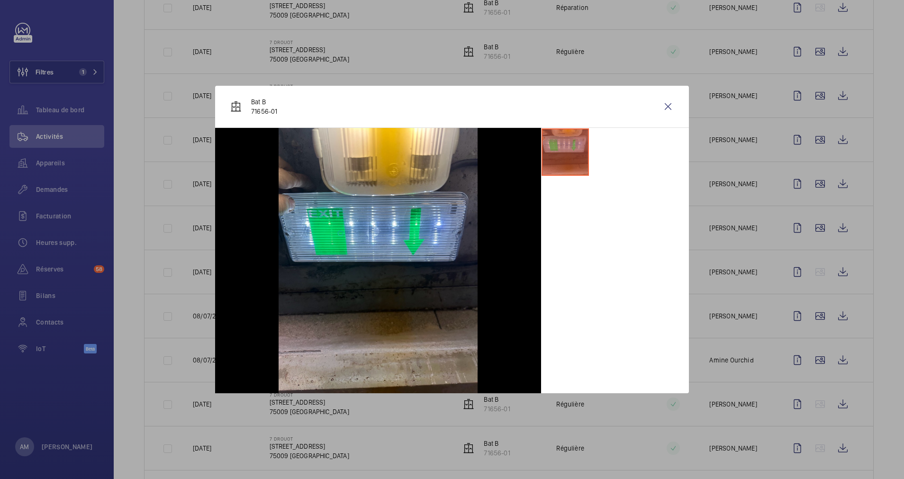
click at [807, 321] on div at bounding box center [452, 239] width 904 height 479
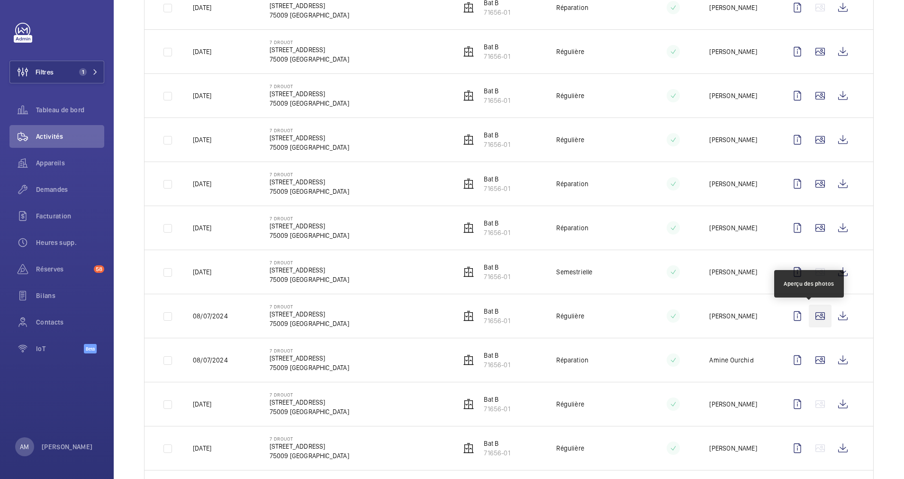
click at [809, 315] on wm-front-icon-button at bounding box center [820, 316] width 23 height 23
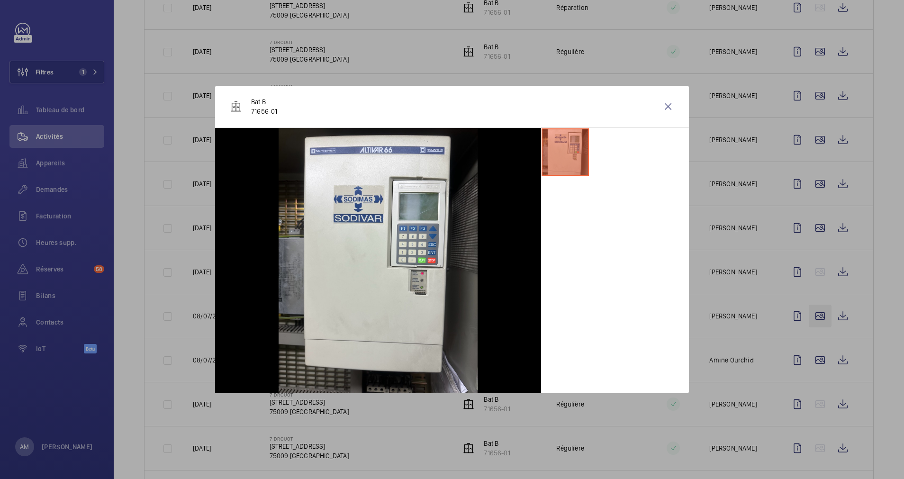
click at [805, 315] on div at bounding box center [452, 239] width 904 height 479
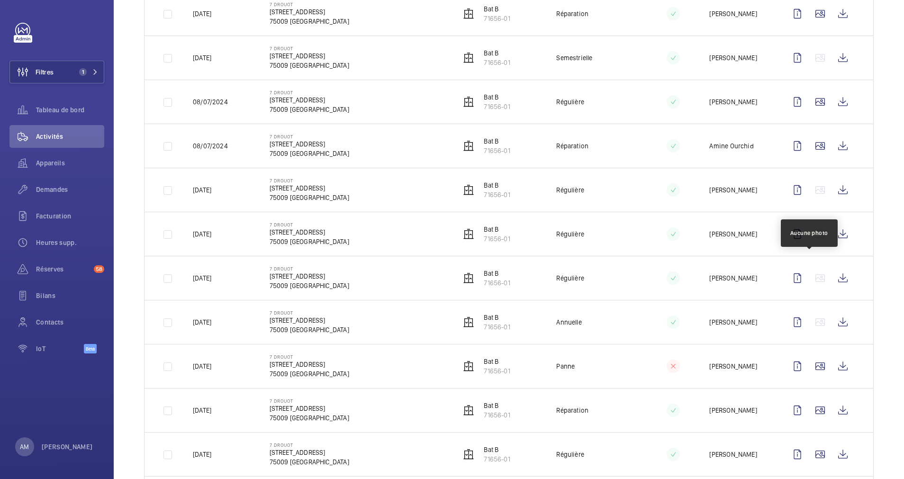
scroll to position [924, 0]
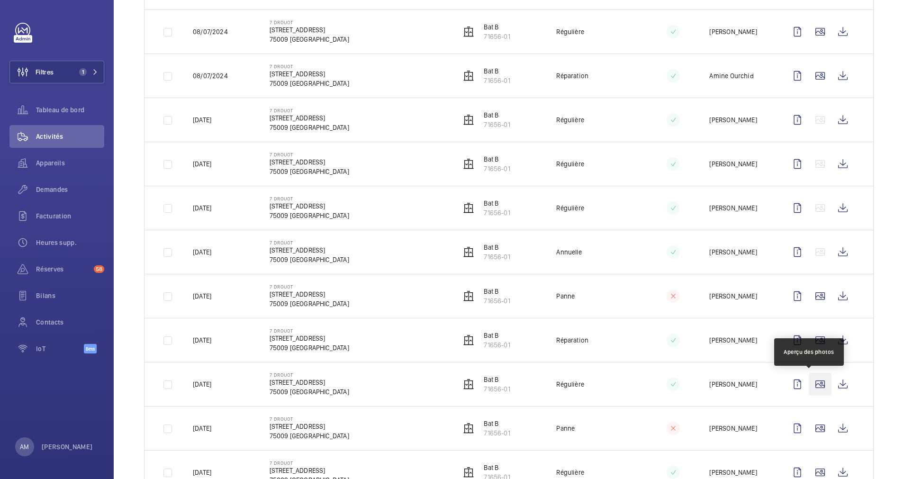
click at [809, 382] on wm-front-icon-button at bounding box center [820, 384] width 23 height 23
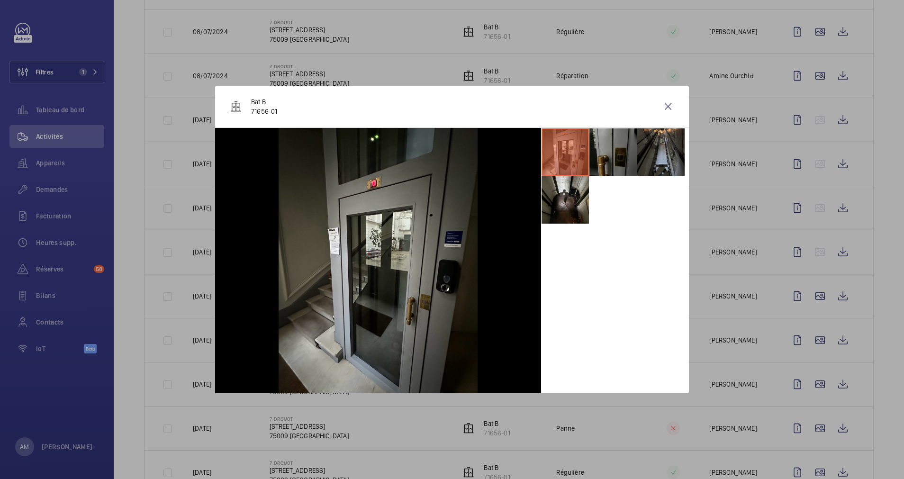
click at [807, 357] on div at bounding box center [452, 239] width 904 height 479
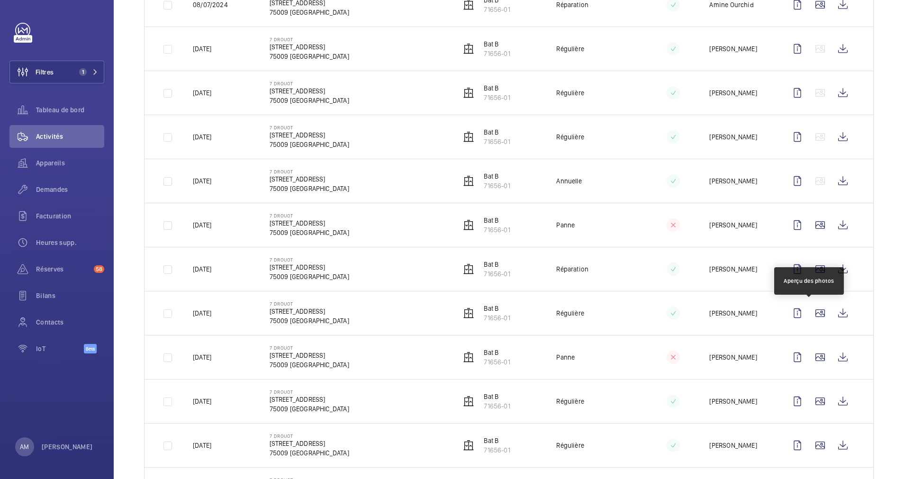
scroll to position [1050, 0]
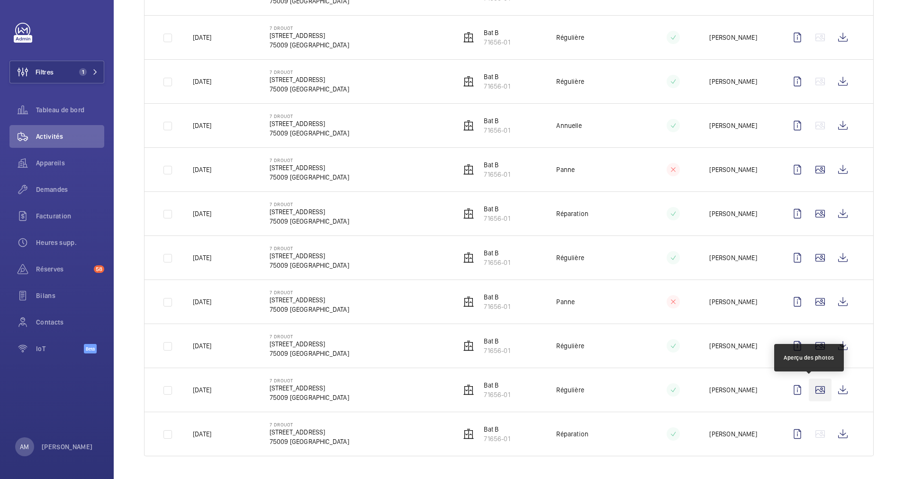
click at [809, 384] on wm-front-icon-button at bounding box center [820, 389] width 23 height 23
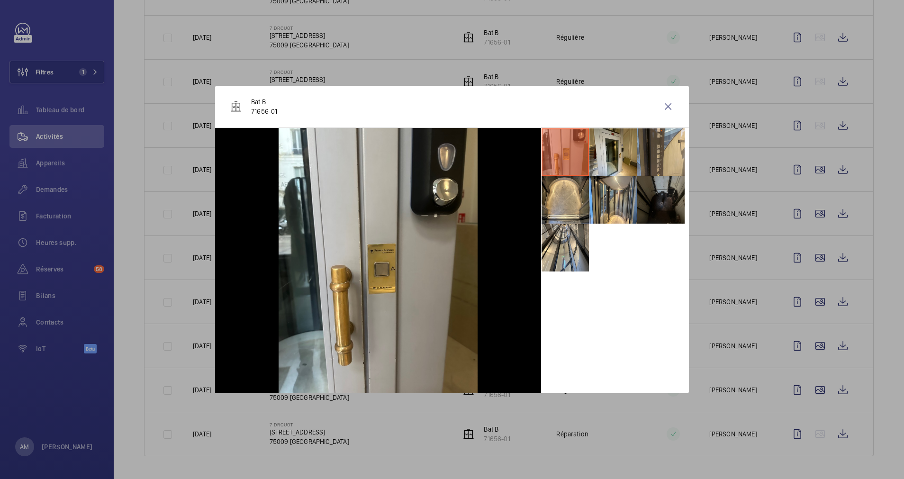
click at [810, 362] on div at bounding box center [452, 239] width 904 height 479
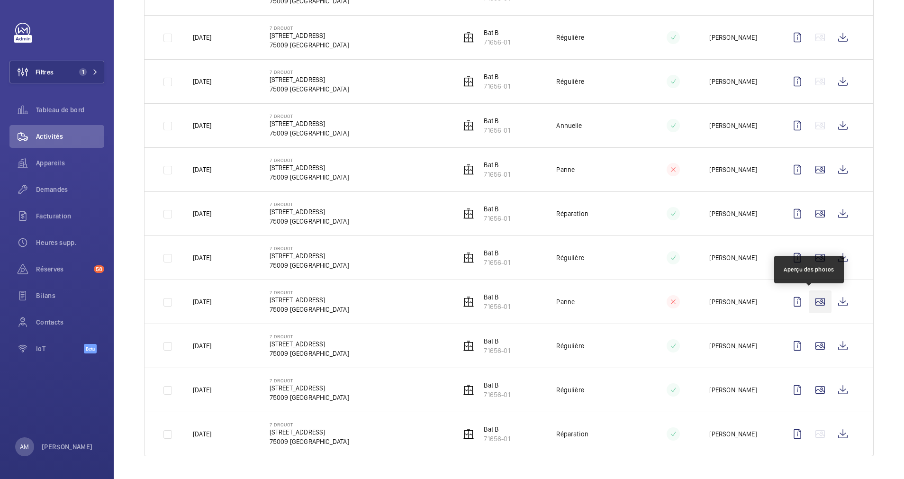
click at [809, 301] on wm-front-icon-button at bounding box center [820, 301] width 23 height 23
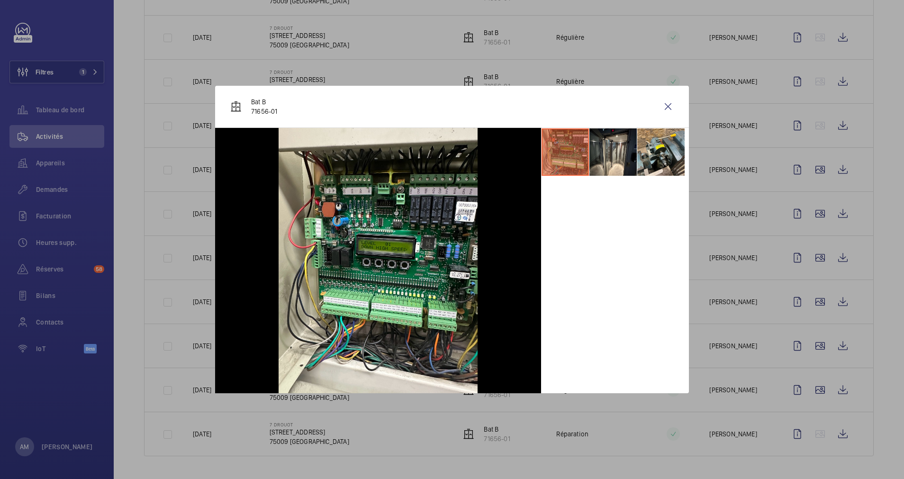
click at [806, 265] on div at bounding box center [452, 239] width 904 height 479
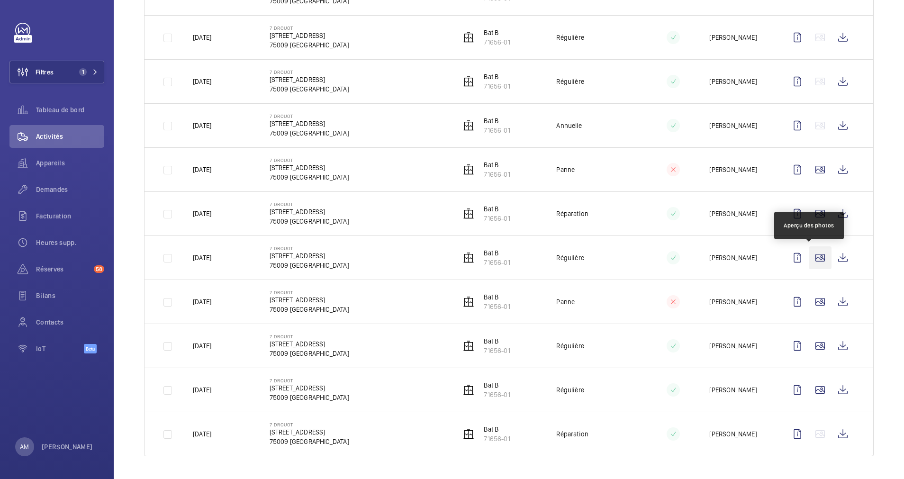
click at [810, 256] on wm-front-icon-button at bounding box center [820, 257] width 23 height 23
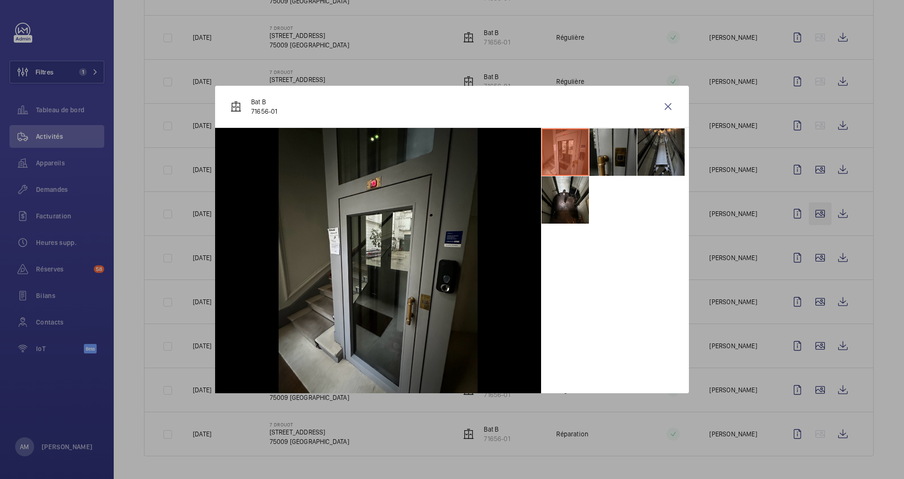
click at [803, 207] on div at bounding box center [452, 239] width 904 height 479
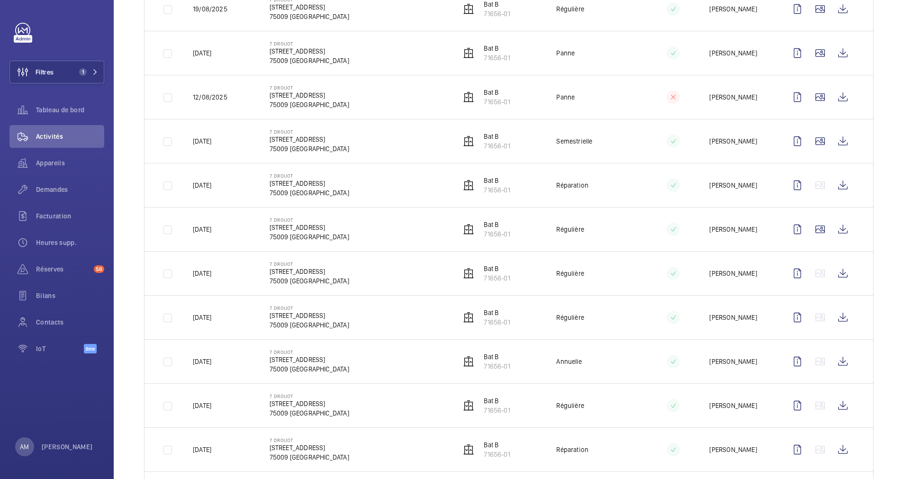
scroll to position [0, 0]
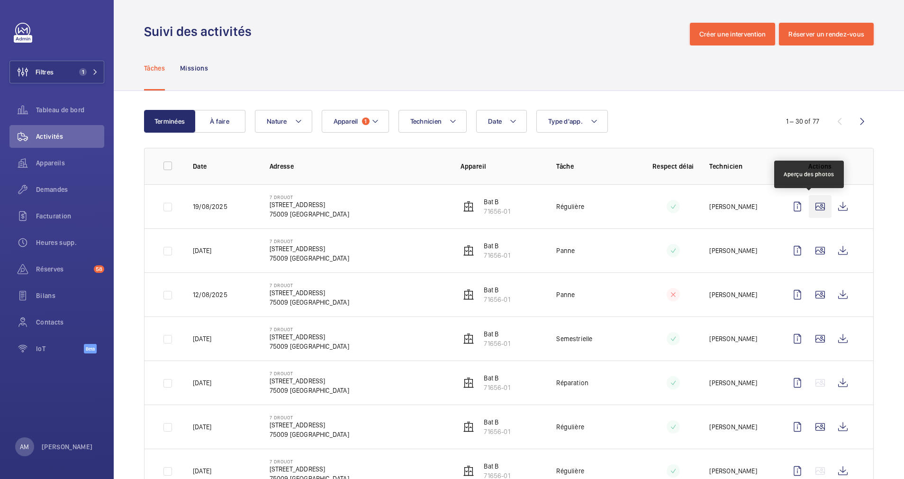
click at [810, 207] on wm-front-icon-button at bounding box center [820, 206] width 23 height 23
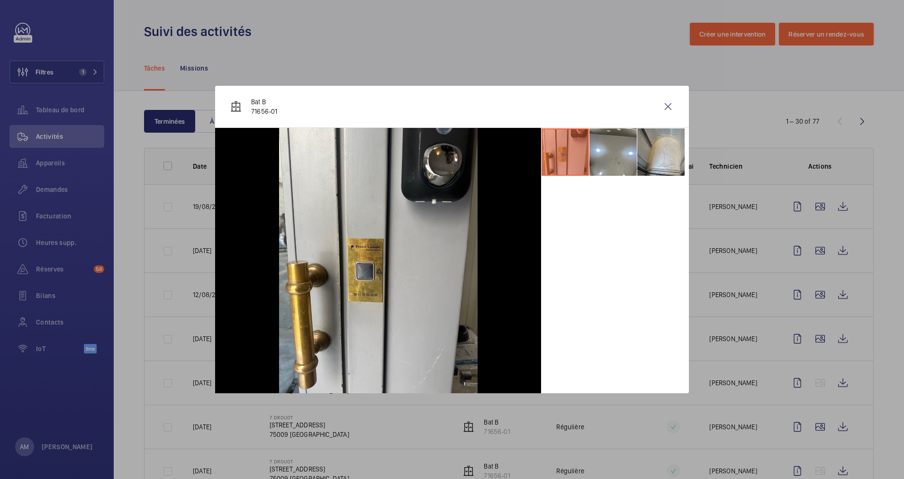
click at [809, 246] on div at bounding box center [452, 239] width 904 height 479
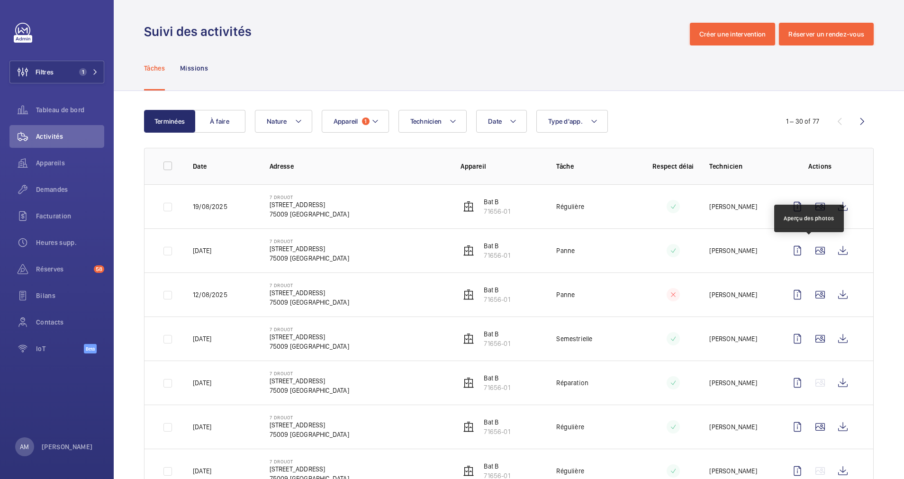
click at [809, 246] on wm-front-icon-button at bounding box center [820, 250] width 23 height 23
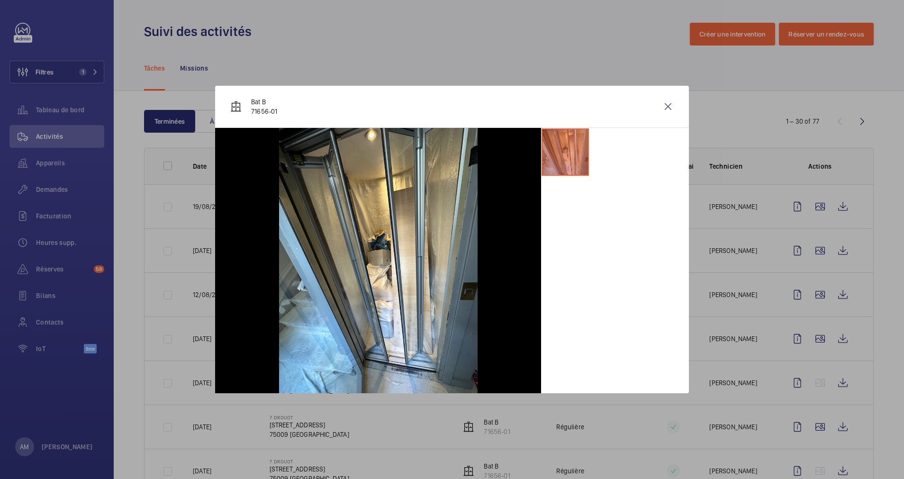
click at [809, 246] on div at bounding box center [452, 239] width 904 height 479
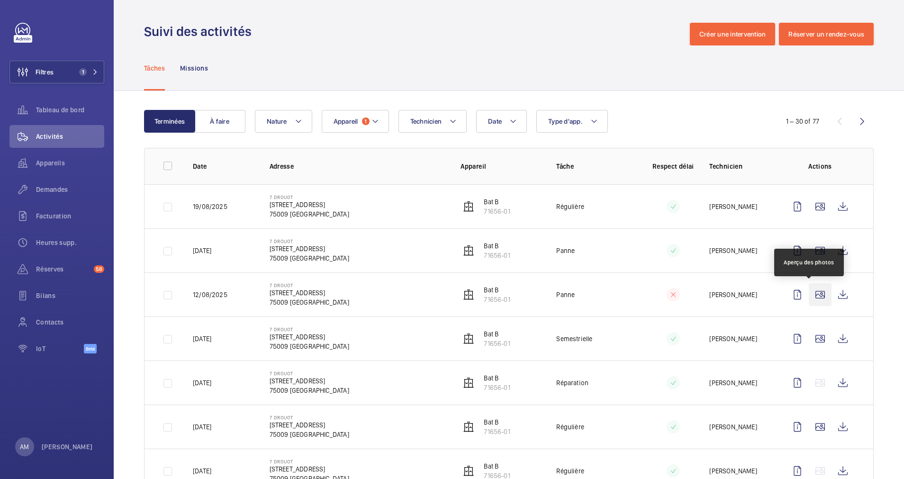
click at [812, 293] on wm-front-icon-button at bounding box center [820, 294] width 23 height 23
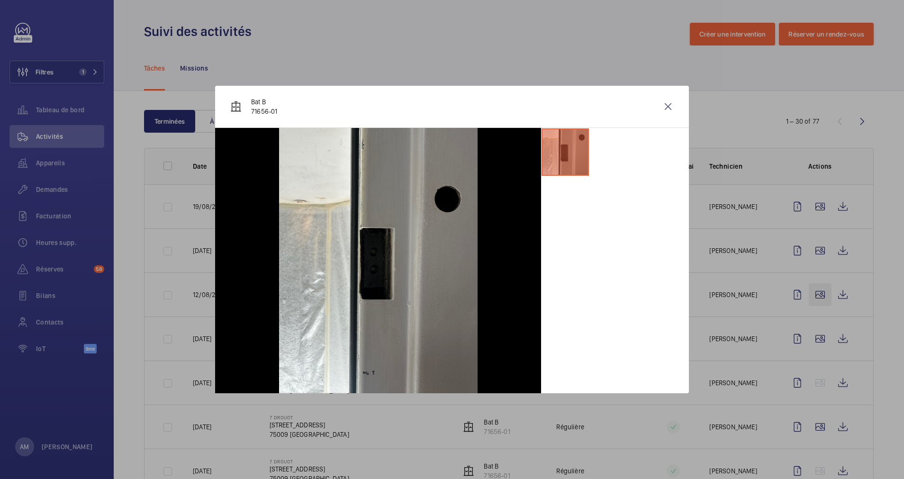
click at [812, 293] on div at bounding box center [452, 239] width 904 height 479
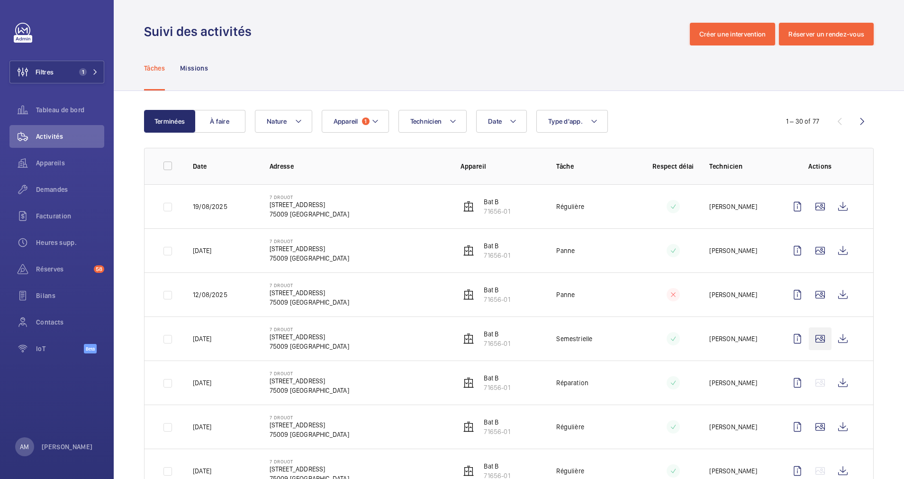
click at [809, 345] on wm-front-icon-button at bounding box center [820, 338] width 23 height 23
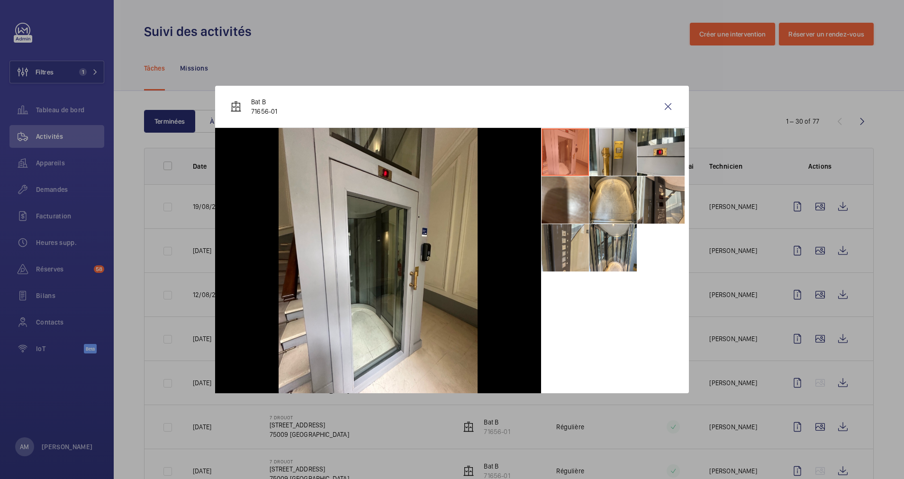
click at [805, 340] on div at bounding box center [452, 239] width 904 height 479
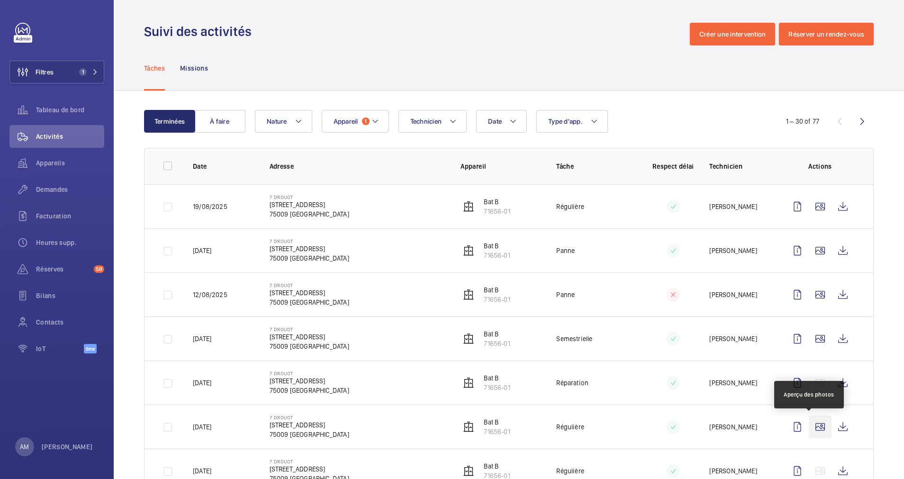
click at [809, 424] on wm-front-icon-button at bounding box center [820, 426] width 23 height 23
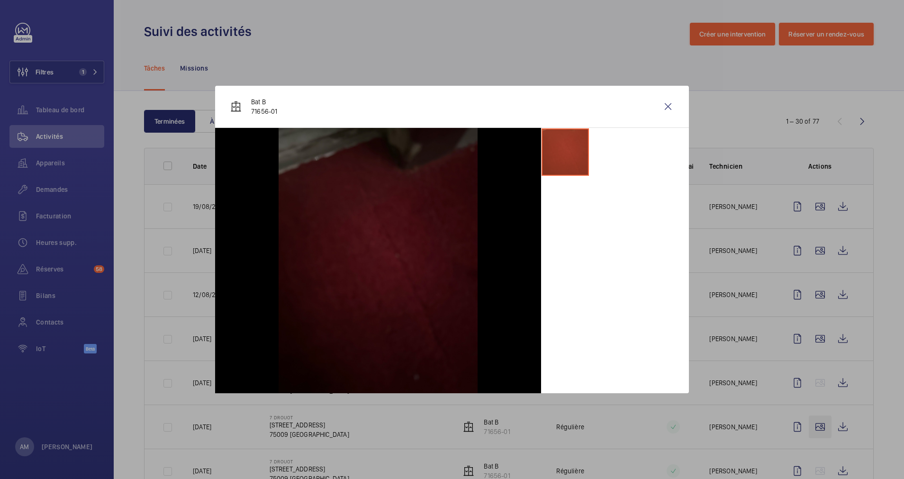
click at [805, 424] on div at bounding box center [452, 239] width 904 height 479
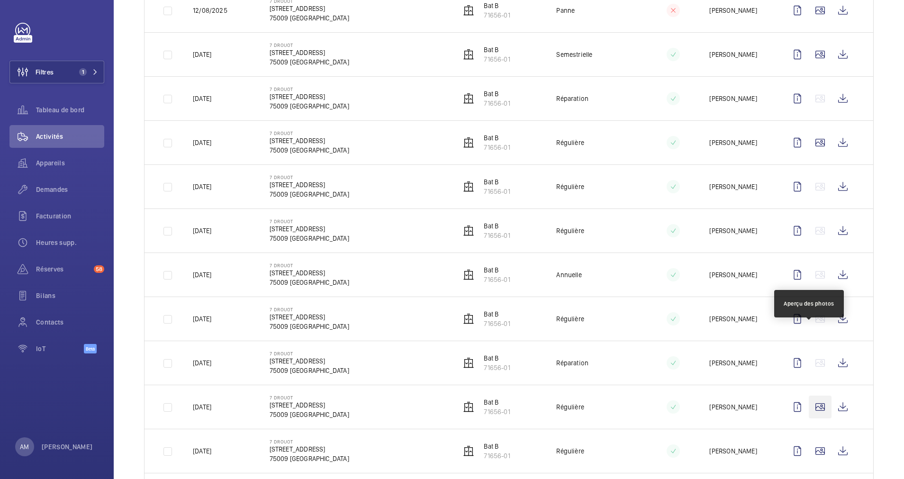
scroll to position [355, 0]
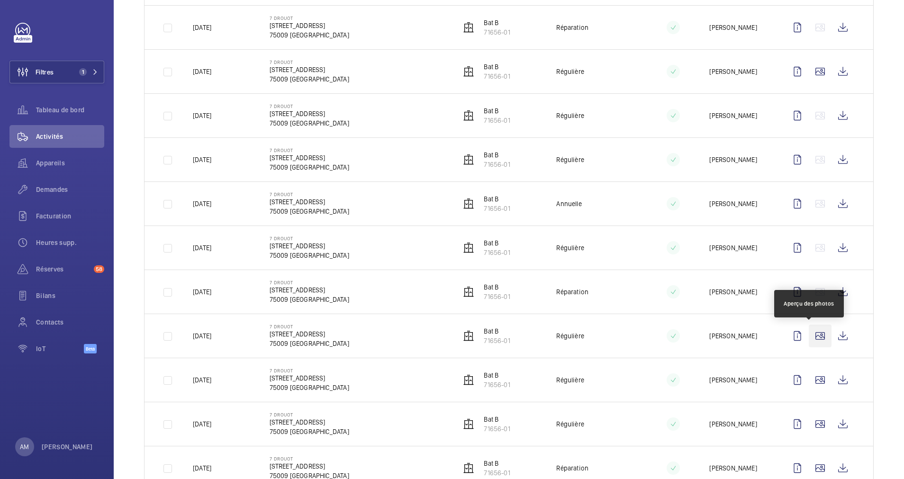
click at [813, 332] on wm-front-icon-button at bounding box center [820, 335] width 23 height 23
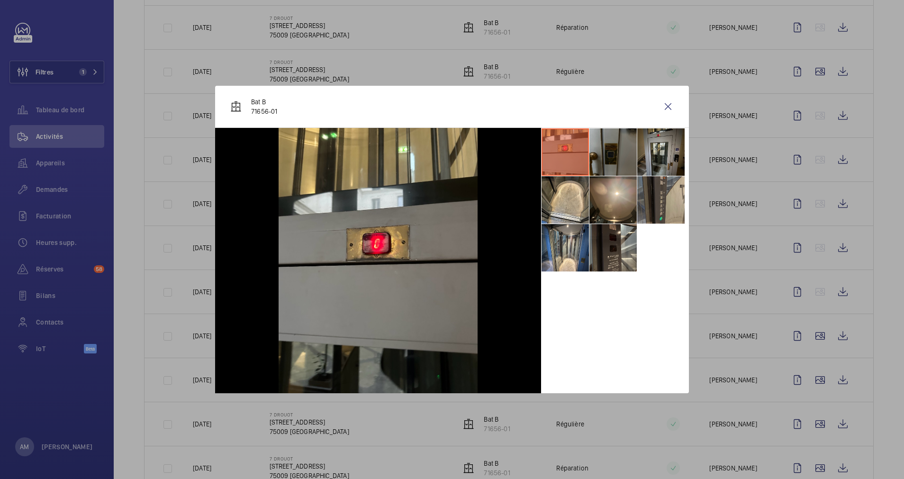
click at [813, 380] on div at bounding box center [452, 239] width 904 height 479
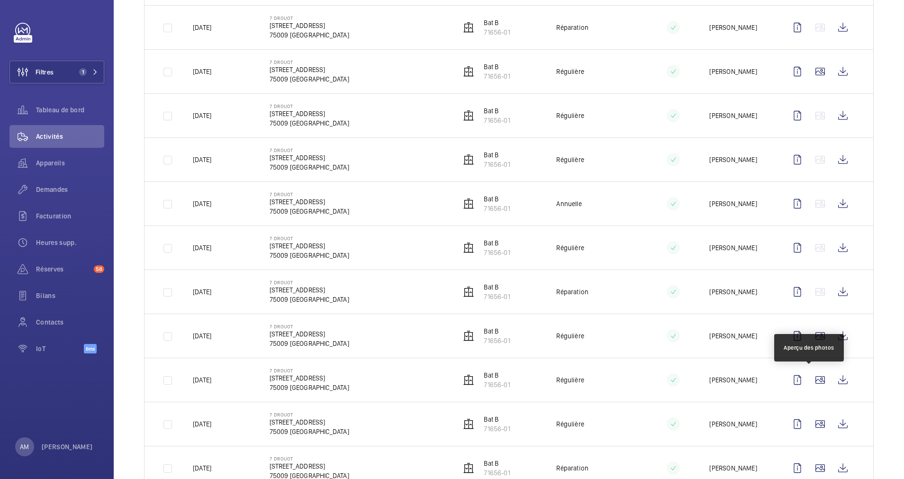
click at [813, 380] on wm-front-icon-button at bounding box center [820, 379] width 23 height 23
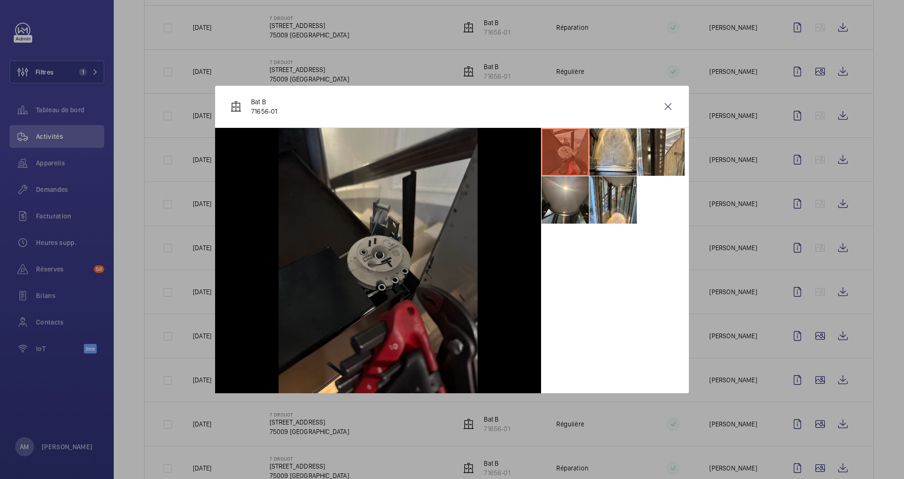
click at [811, 356] on div at bounding box center [452, 239] width 904 height 479
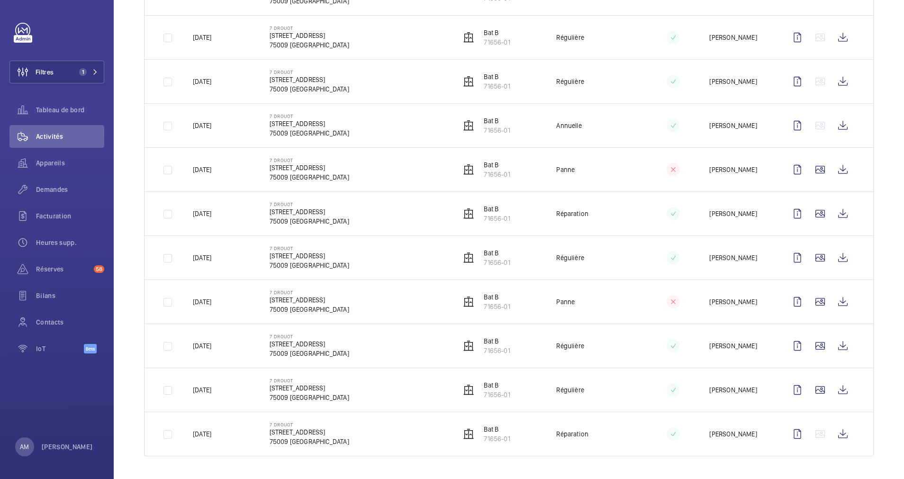
scroll to position [55, 0]
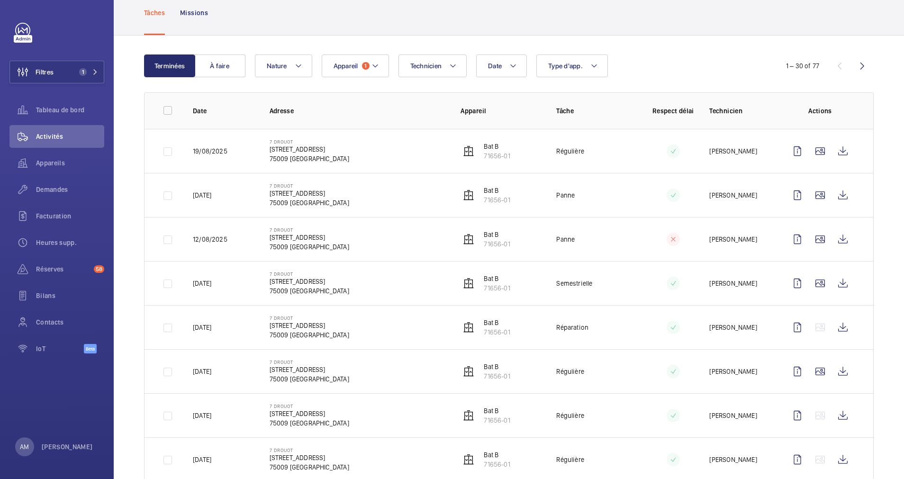
click at [851, 66] on wm-front-icon-button at bounding box center [862, 65] width 23 height 23
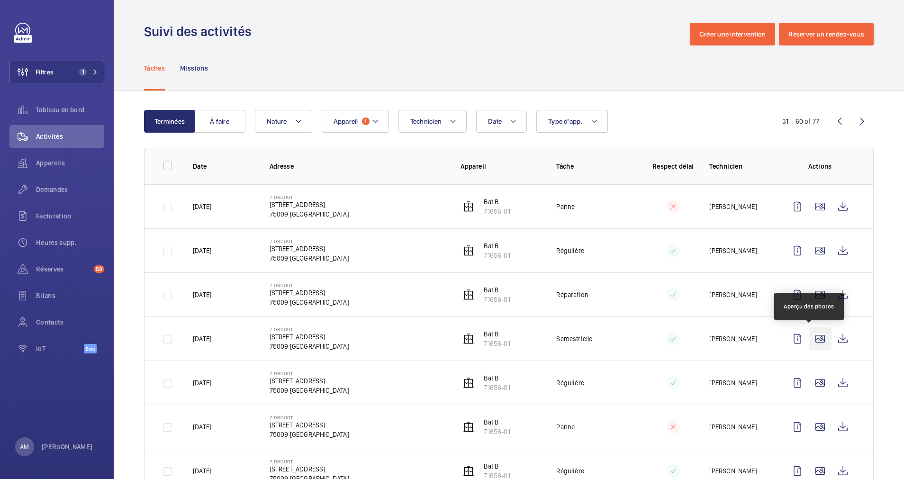
click at [809, 333] on wm-front-icon-button at bounding box center [820, 338] width 23 height 23
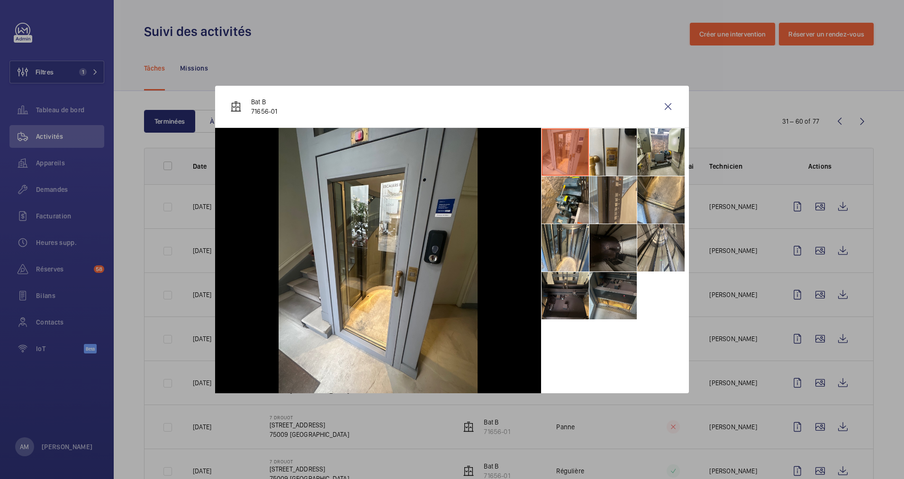
click at [612, 297] on li at bounding box center [612, 295] width 47 height 47
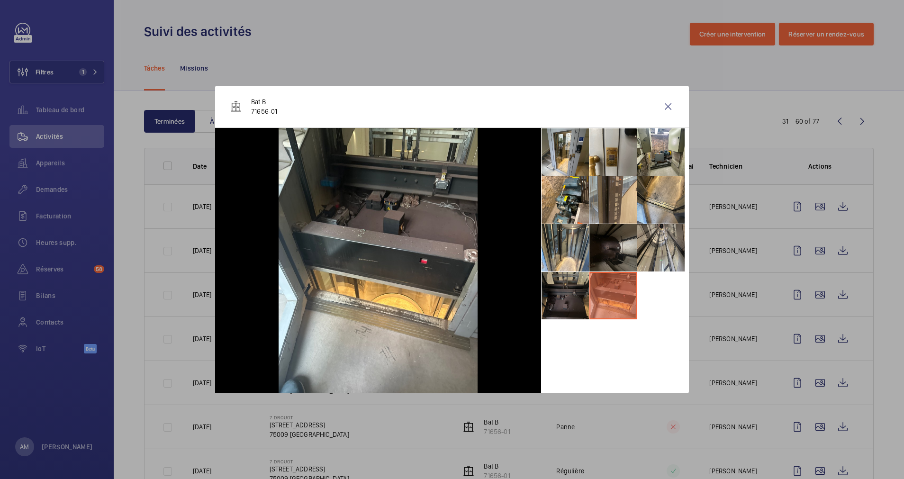
click at [569, 302] on li at bounding box center [564, 295] width 47 height 47
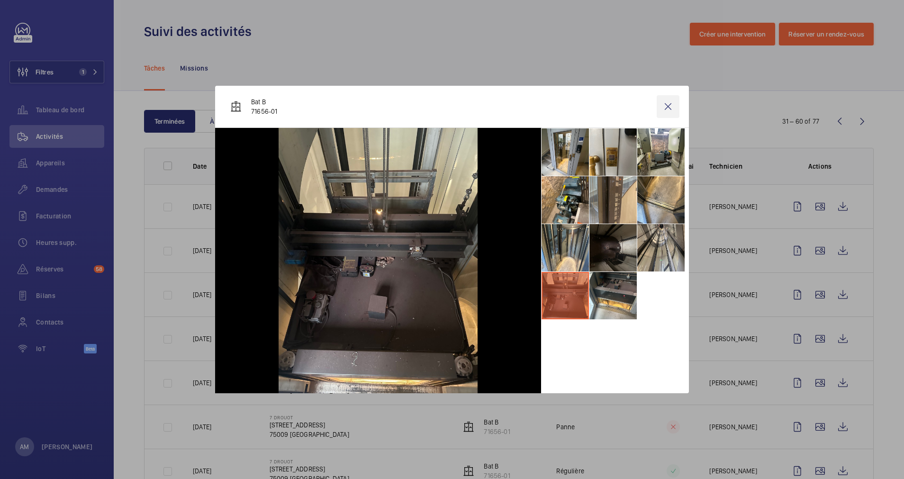
click at [665, 105] on wm-front-icon-button at bounding box center [667, 106] width 23 height 23
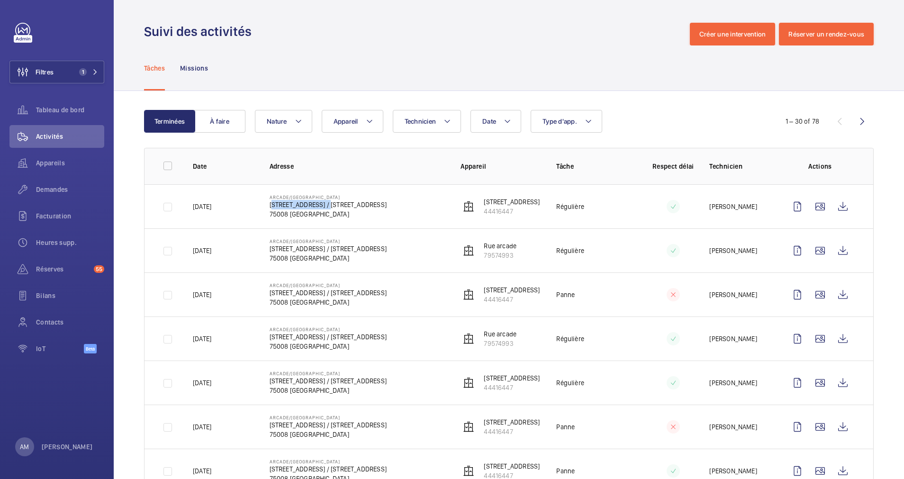
scroll to position [142, 0]
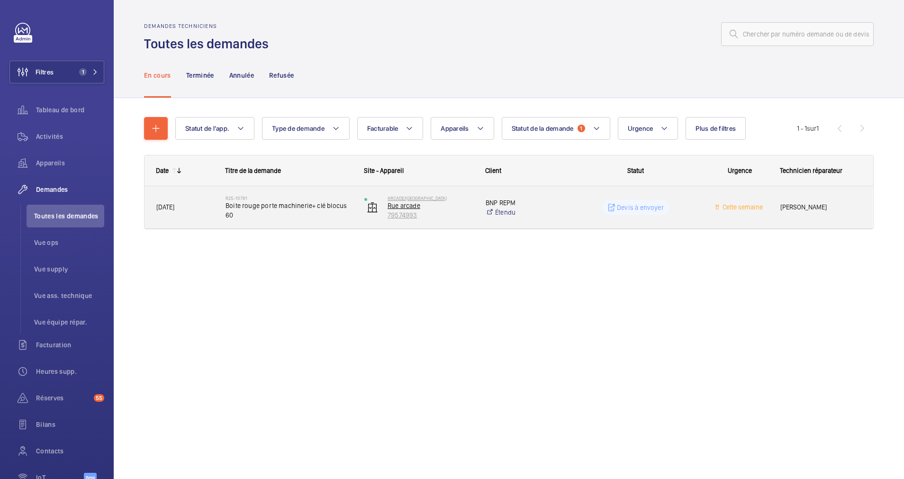
click at [411, 207] on p "Rue arcade" at bounding box center [430, 205] width 86 height 9
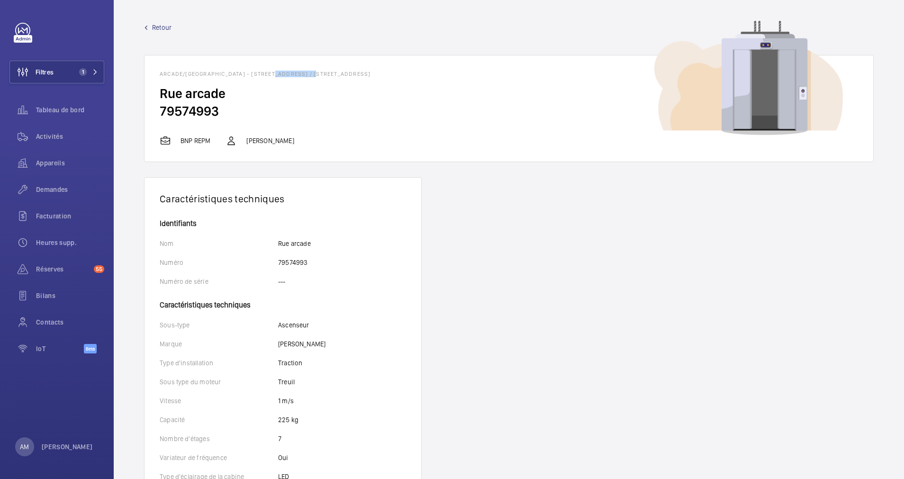
drag, startPoint x: 270, startPoint y: 75, endPoint x: 307, endPoint y: 74, distance: 37.0
click at [307, 74] on h1 "ARCADE/[GEOGRAPHIC_DATA] - [STREET_ADDRESS] / [STREET_ADDRESS]" at bounding box center [509, 74] width 698 height 7
drag, startPoint x: 307, startPoint y: 74, endPoint x: 275, endPoint y: 103, distance: 43.2
click at [275, 103] on h2 "79574993" at bounding box center [509, 111] width 698 height 18
drag, startPoint x: 274, startPoint y: 75, endPoint x: 318, endPoint y: 74, distance: 44.1
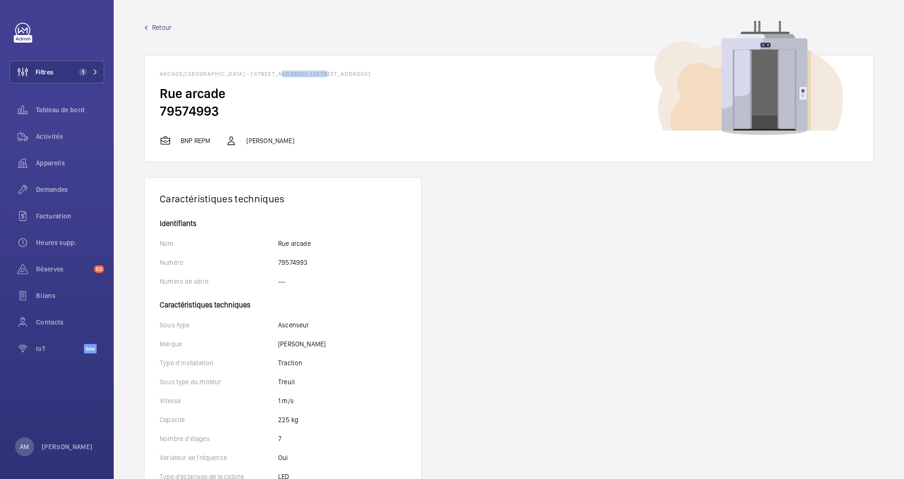
click at [318, 74] on h1 "ARCADE/[GEOGRAPHIC_DATA] - [STREET_ADDRESS] / [STREET_ADDRESS]" at bounding box center [509, 74] width 698 height 7
drag, startPoint x: 318, startPoint y: 74, endPoint x: 314, endPoint y: 73, distance: 4.8
copy h1 "[STREET_ADDRESS]"
click at [157, 26] on span "Retour" at bounding box center [161, 27] width 19 height 9
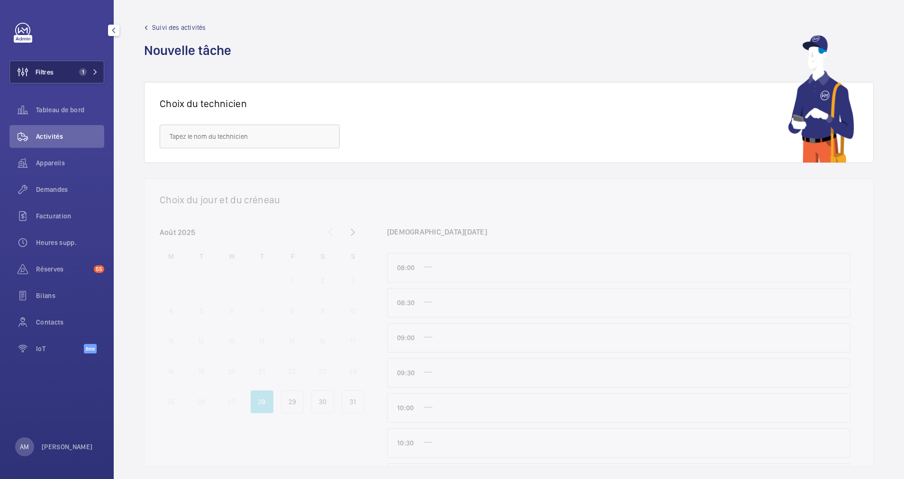
click at [84, 73] on span "1" at bounding box center [83, 72] width 8 height 8
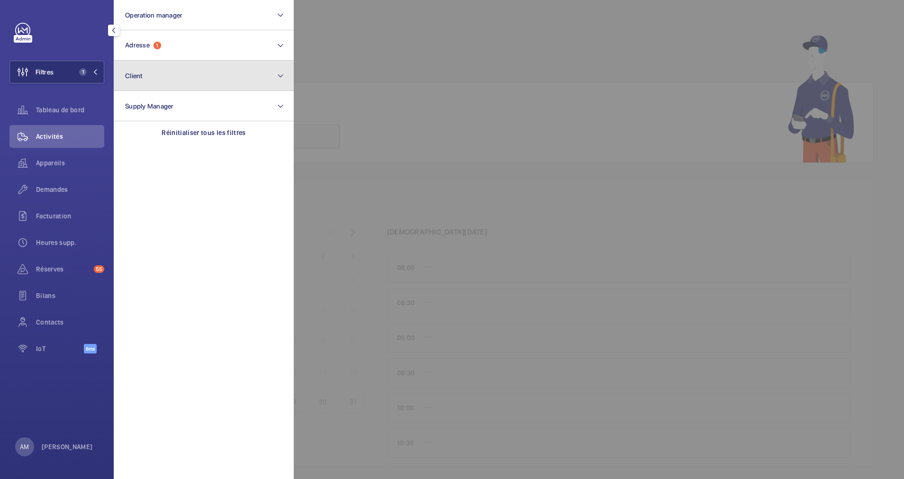
click at [179, 64] on button "Client" at bounding box center [204, 76] width 180 height 30
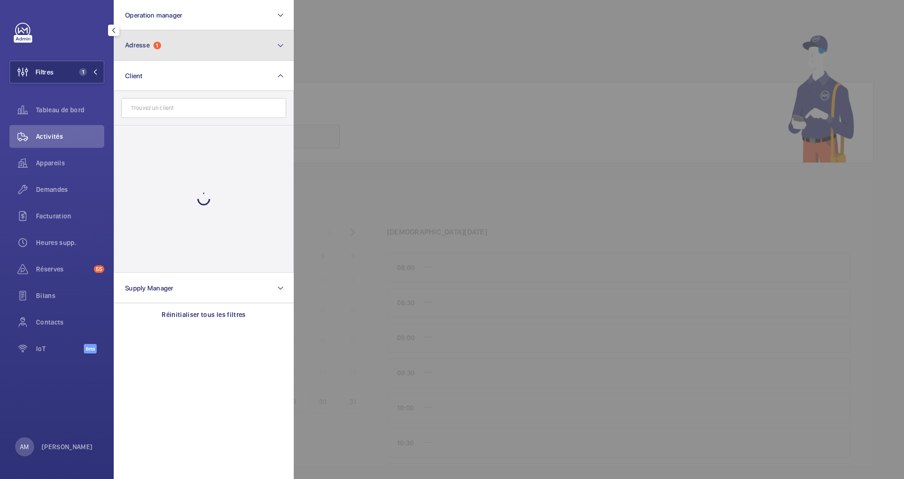
click at [193, 54] on button "Adresse 1" at bounding box center [204, 45] width 180 height 30
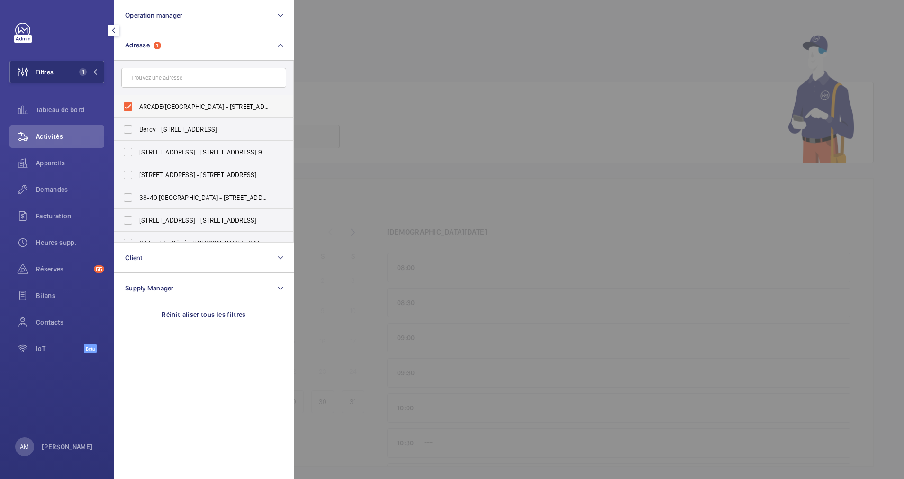
click at [127, 98] on label "ARCADE/[GEOGRAPHIC_DATA] - [STREET_ADDRESS] / [STREET_ADDRESS]" at bounding box center [196, 106] width 165 height 23
click at [127, 98] on input "ARCADE/[GEOGRAPHIC_DATA] - [STREET_ADDRESS] / [STREET_ADDRESS]" at bounding box center [127, 106] width 19 height 19
checkbox input "false"
click at [176, 80] on input "text" at bounding box center [203, 78] width 165 height 20
paste input "[STREET_ADDRESS]"
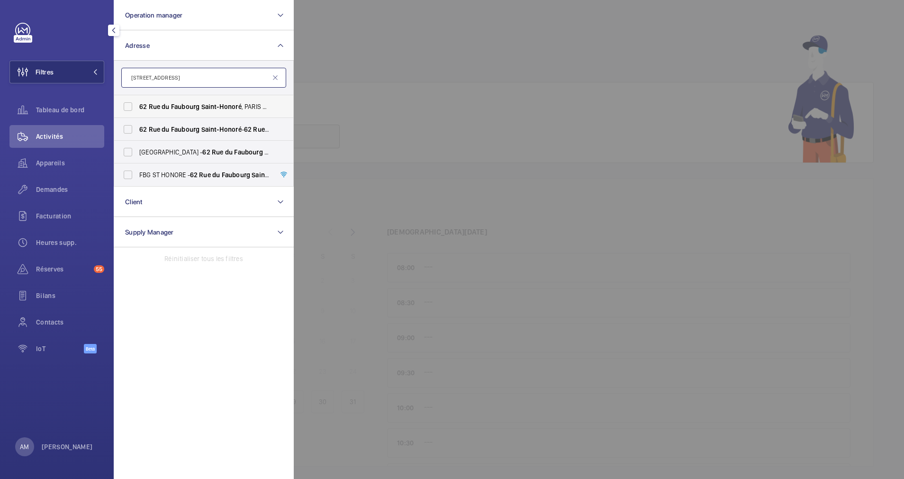
type input "[STREET_ADDRESS]"
click at [132, 108] on label "[STREET_ADDRESS]" at bounding box center [196, 106] width 165 height 23
click at [132, 108] on input "[STREET_ADDRESS]" at bounding box center [127, 106] width 19 height 19
checkbox input "true"
click at [133, 127] on label "[STREET_ADDRESS][GEOGRAPHIC_DATA][STREET_ADDRESS]" at bounding box center [196, 129] width 165 height 23
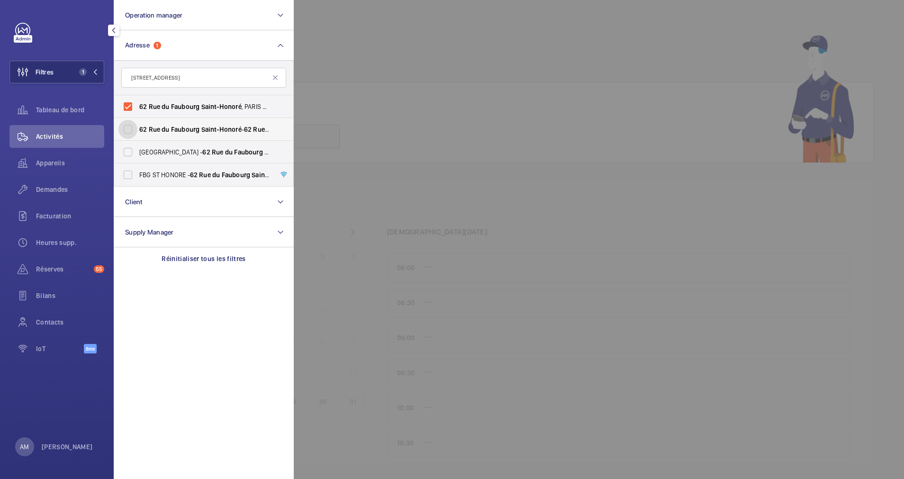
click at [133, 127] on input "[STREET_ADDRESS][GEOGRAPHIC_DATA][STREET_ADDRESS]" at bounding box center [127, 129] width 19 height 19
checkbox input "true"
click at [124, 171] on label "FBG ST HONORE - [STREET_ADDRESS]" at bounding box center [196, 174] width 165 height 23
click at [124, 171] on input "FBG ST HONORE - [STREET_ADDRESS]" at bounding box center [127, 174] width 19 height 19
checkbox input "true"
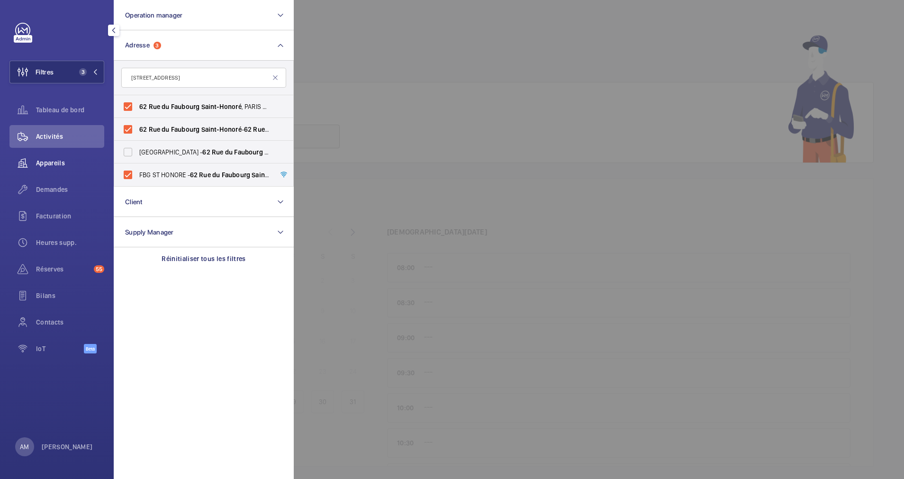
click at [55, 154] on div "Appareils" at bounding box center [56, 163] width 95 height 23
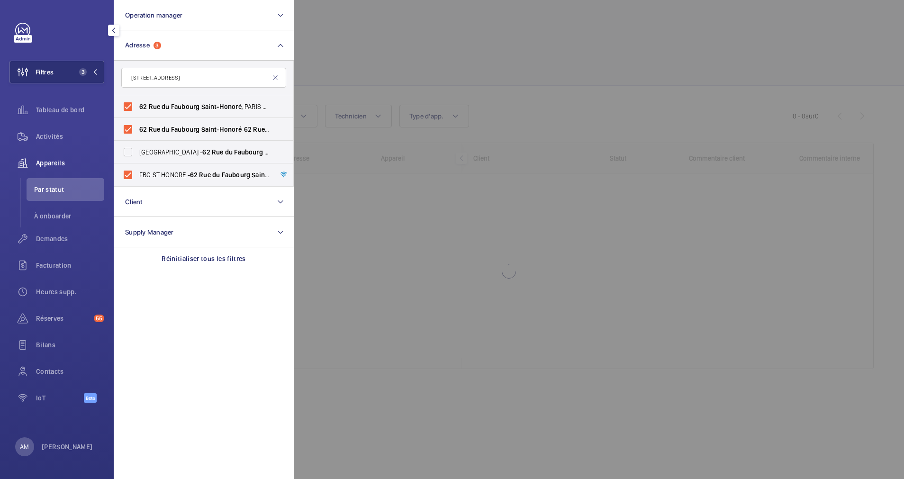
click at [380, 49] on div at bounding box center [746, 239] width 904 height 479
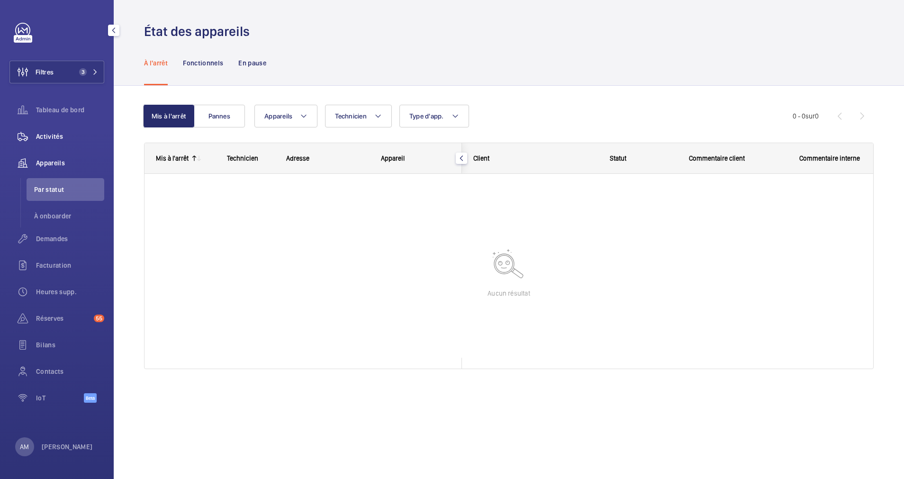
click at [51, 132] on span "Activités" at bounding box center [70, 136] width 68 height 9
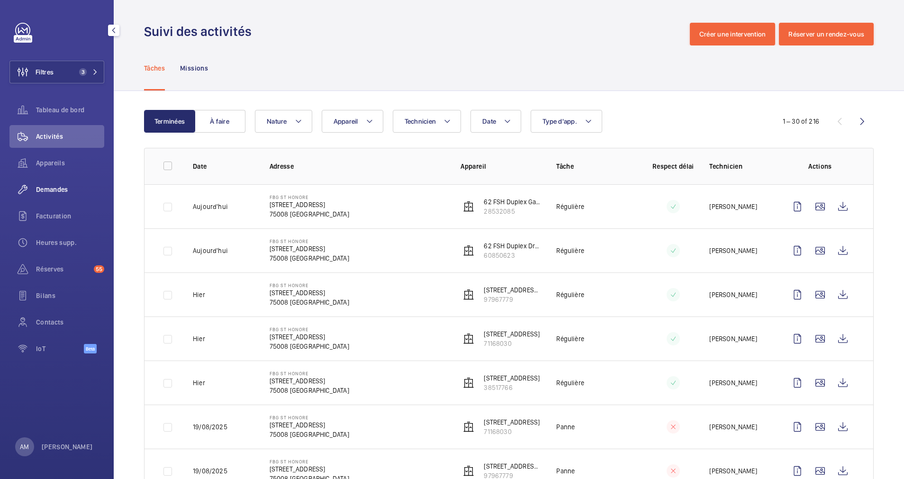
click at [61, 188] on span "Demandes" at bounding box center [70, 189] width 68 height 9
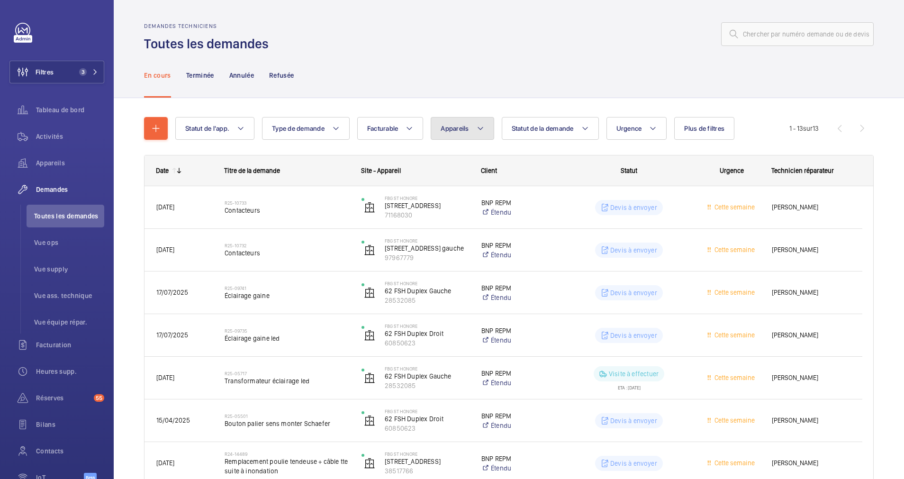
click at [481, 126] on mat-icon at bounding box center [480, 128] width 8 height 11
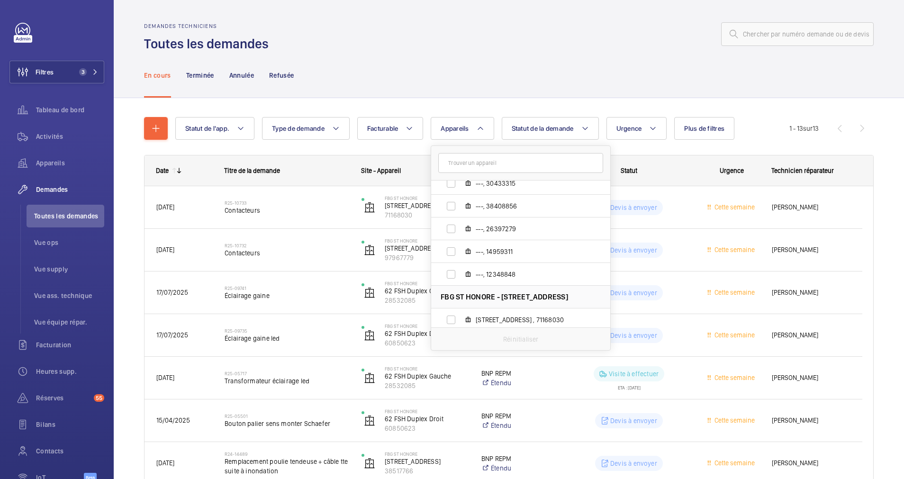
scroll to position [284, 0]
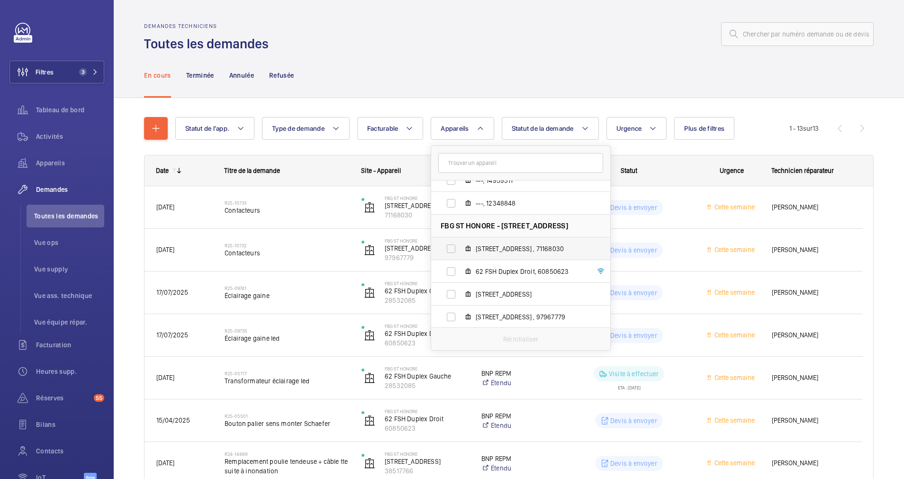
click at [487, 246] on span "[STREET_ADDRESS] , 71168030" at bounding box center [531, 248] width 110 height 9
click at [460, 246] on input "[STREET_ADDRESS] , 71168030" at bounding box center [450, 248] width 19 height 19
checkbox input "true"
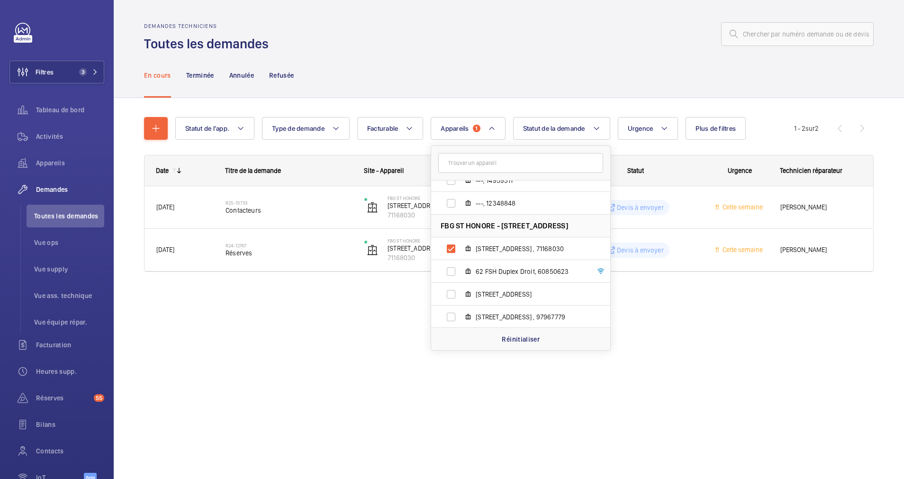
click at [294, 324] on div "Demandes techniciens Toutes les demandes En cours Terminée Annulée Refusée Stat…" at bounding box center [509, 239] width 790 height 479
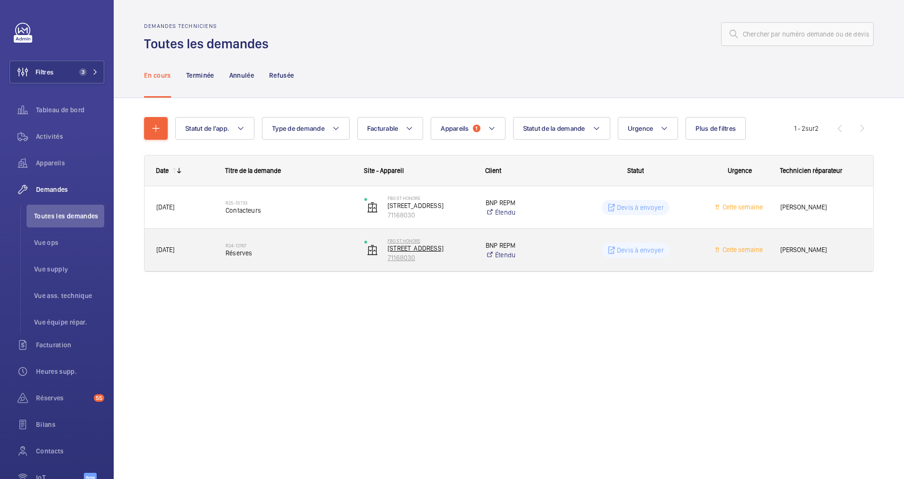
click at [423, 248] on p "[STREET_ADDRESS]" at bounding box center [430, 247] width 86 height 9
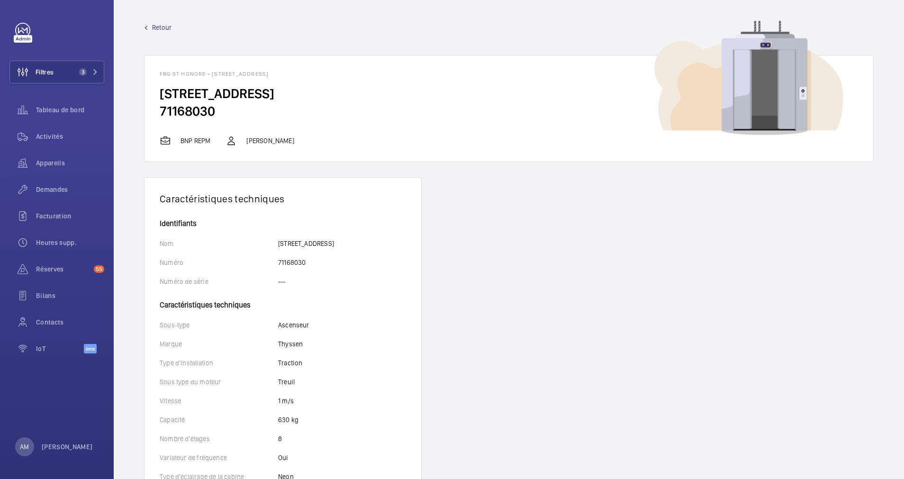
click at [154, 19] on wm-front-device-detail "Retour FBG ST HONORE - [STREET_ADDRESS][GEOGRAPHIC_DATA][STREET_ADDRESS] droit …" at bounding box center [509, 436] width 790 height 872
click at [160, 28] on span "Retour" at bounding box center [161, 27] width 19 height 9
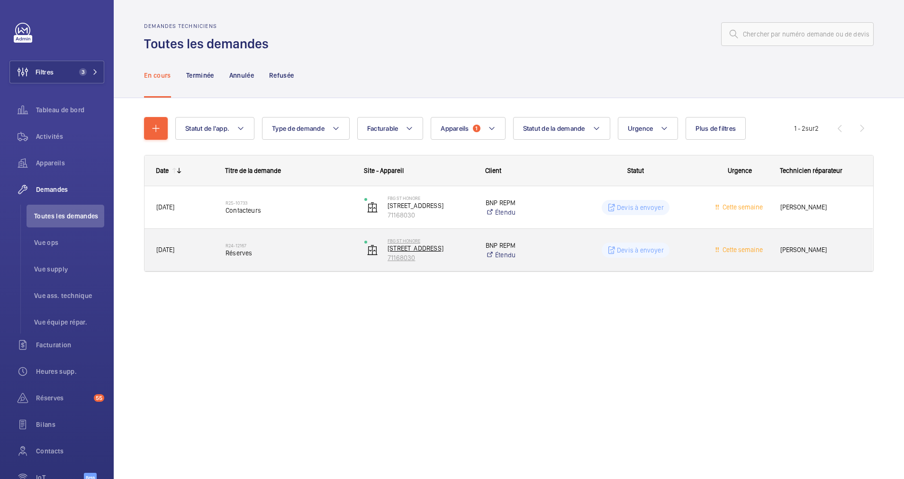
click at [403, 251] on p "[STREET_ADDRESS]" at bounding box center [430, 247] width 86 height 9
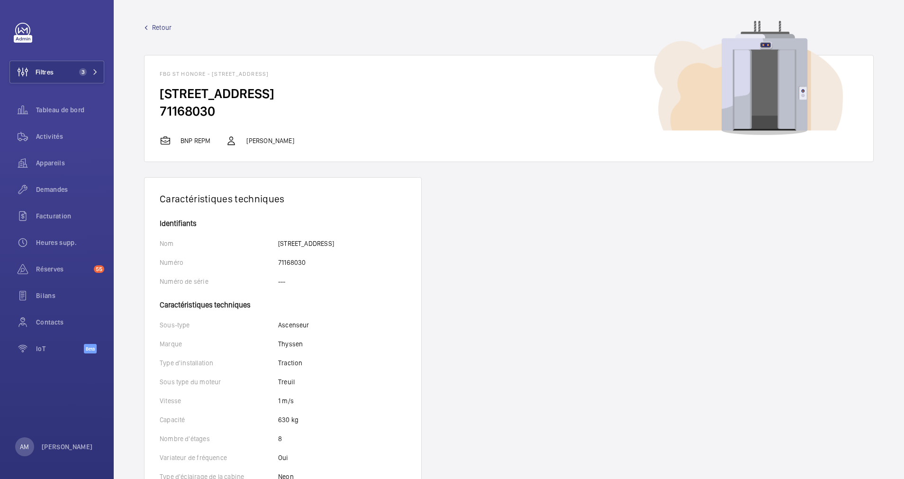
click at [153, 30] on span "Retour" at bounding box center [161, 27] width 19 height 9
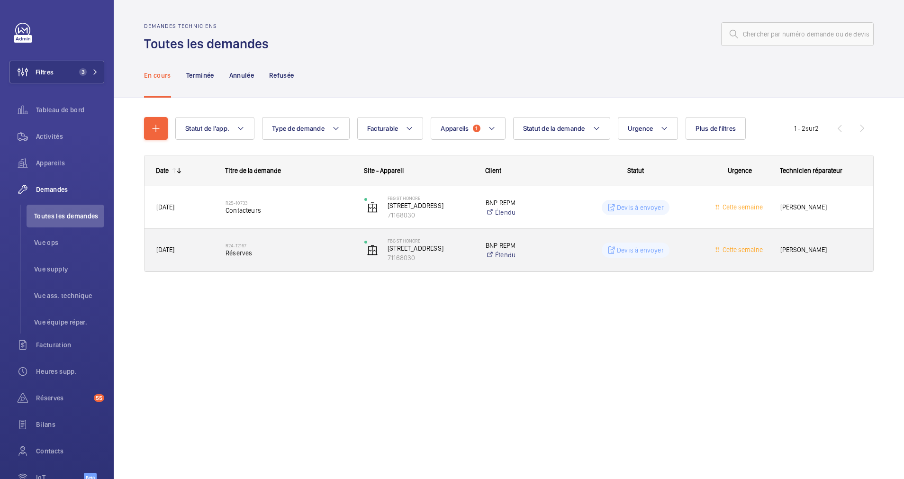
click at [274, 260] on div "R24-12167 Réserves" at bounding box center [288, 249] width 126 height 27
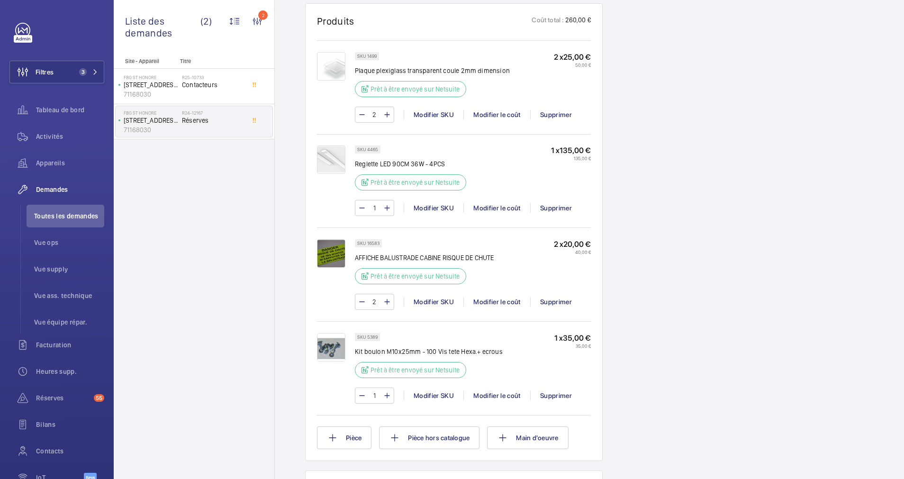
scroll to position [924, 0]
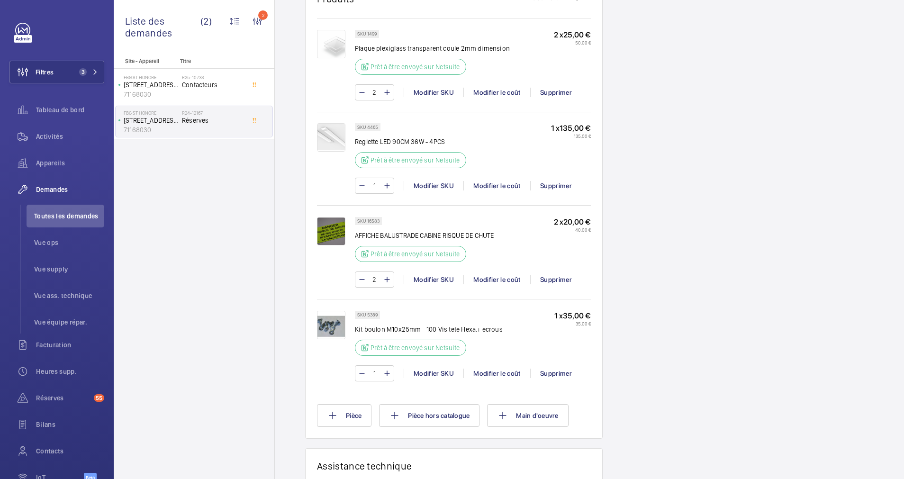
click at [329, 322] on img at bounding box center [331, 325] width 28 height 28
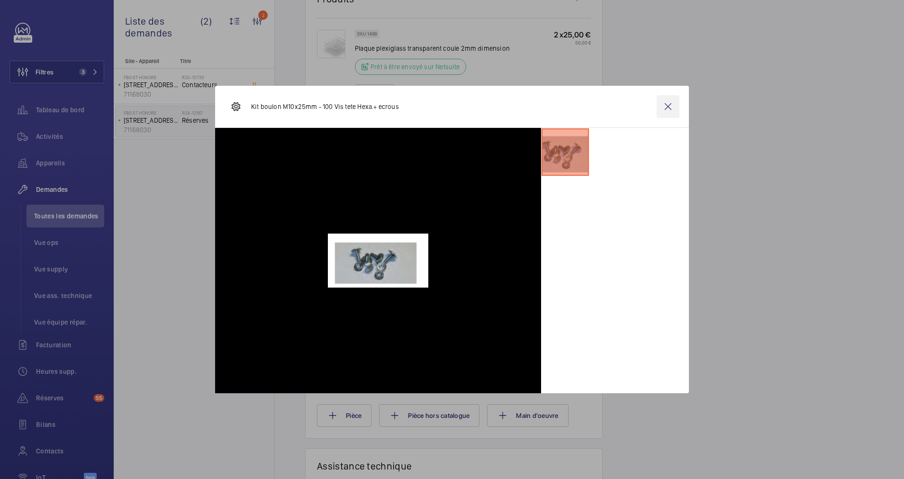
click at [663, 103] on wm-front-icon-button at bounding box center [667, 106] width 23 height 23
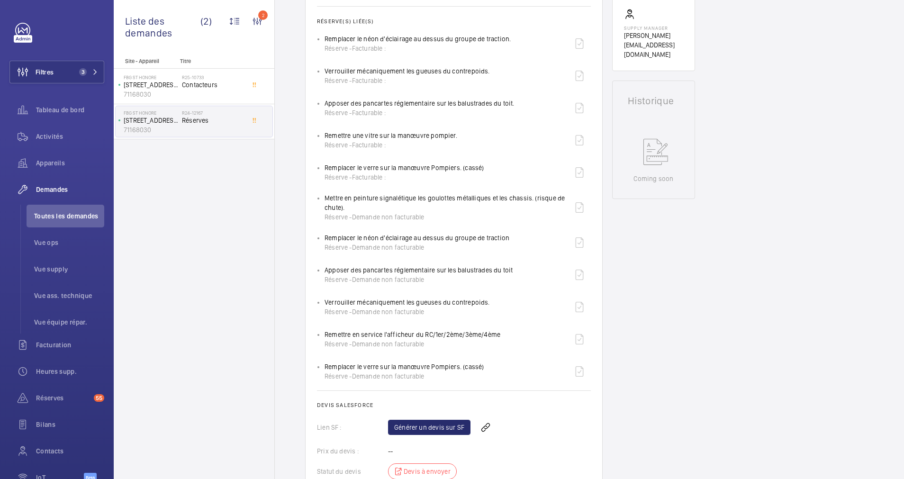
scroll to position [0, 0]
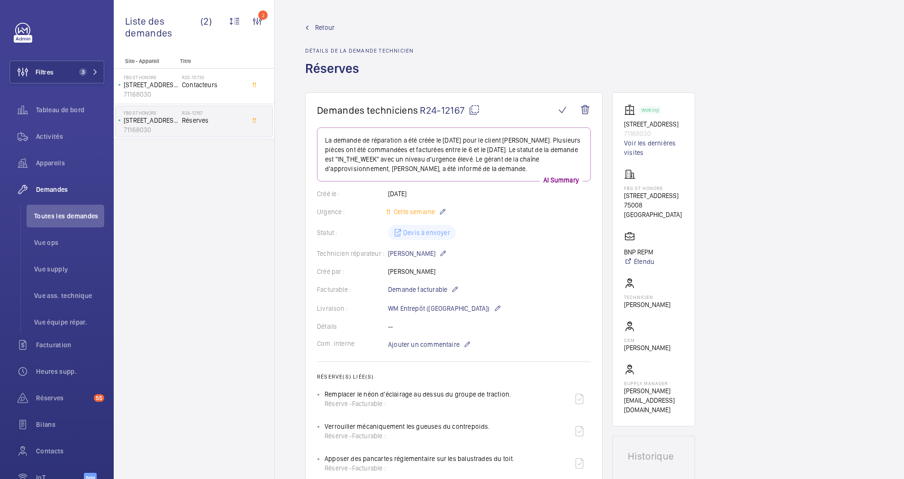
click at [324, 26] on span "Retour" at bounding box center [324, 27] width 19 height 9
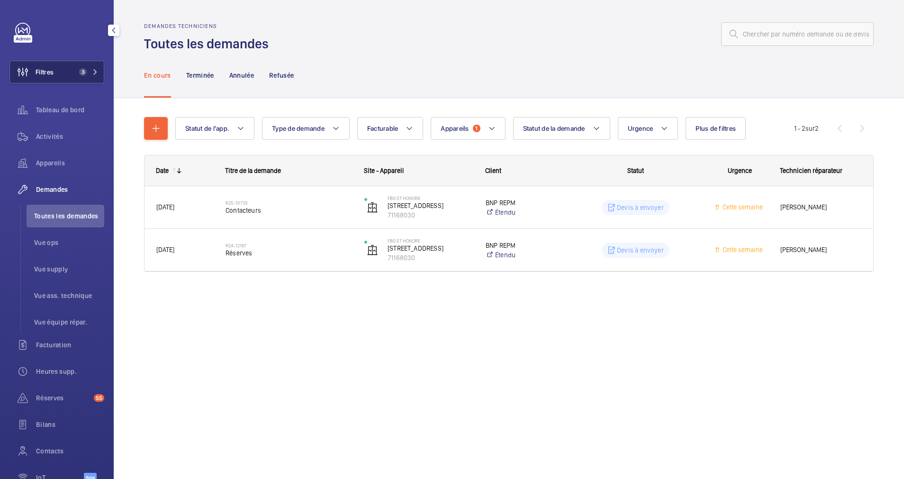
click at [92, 70] on mat-icon at bounding box center [95, 72] width 6 height 6
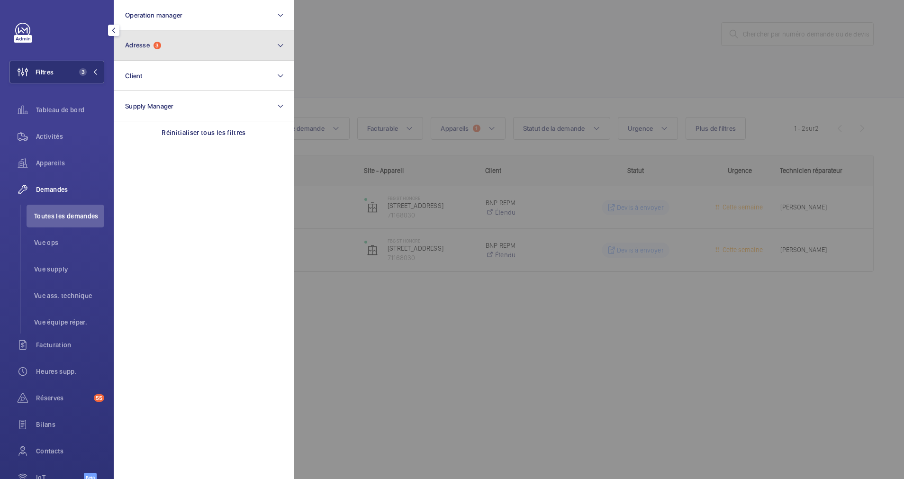
click at [144, 42] on span "Adresse" at bounding box center [137, 45] width 25 height 8
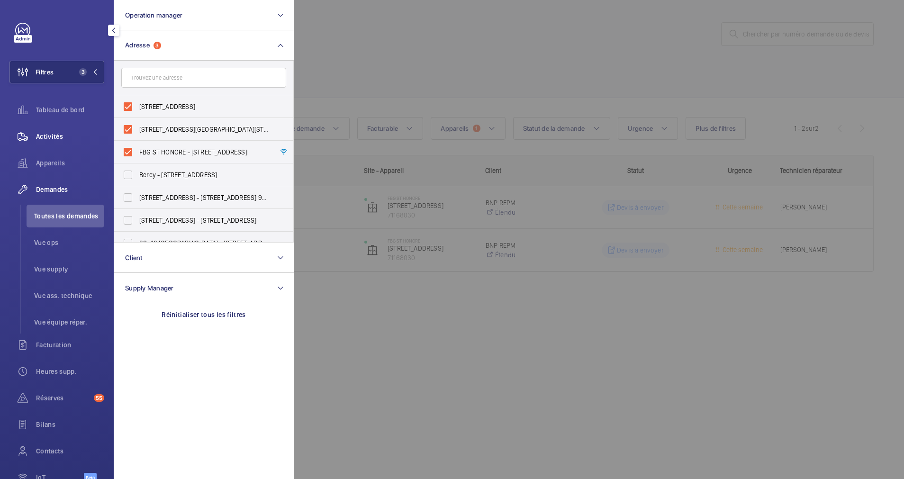
click at [50, 135] on span "Activités" at bounding box center [70, 136] width 68 height 9
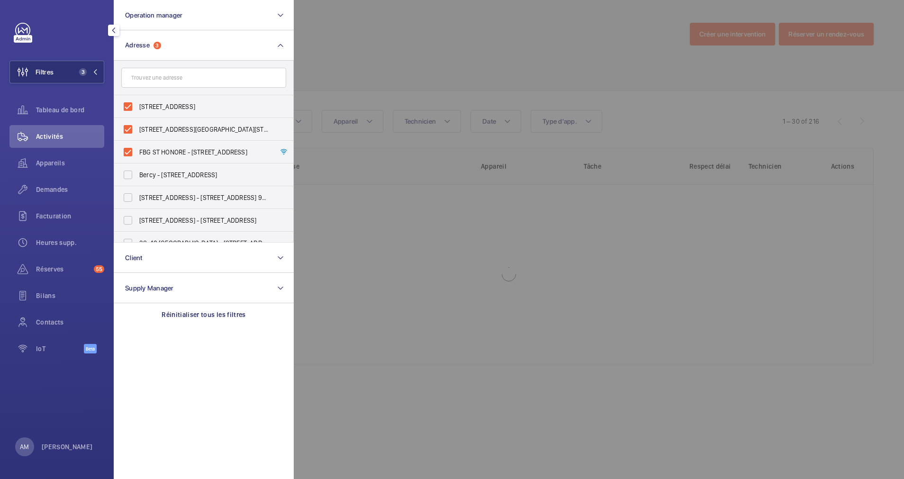
click at [341, 68] on div at bounding box center [746, 239] width 904 height 479
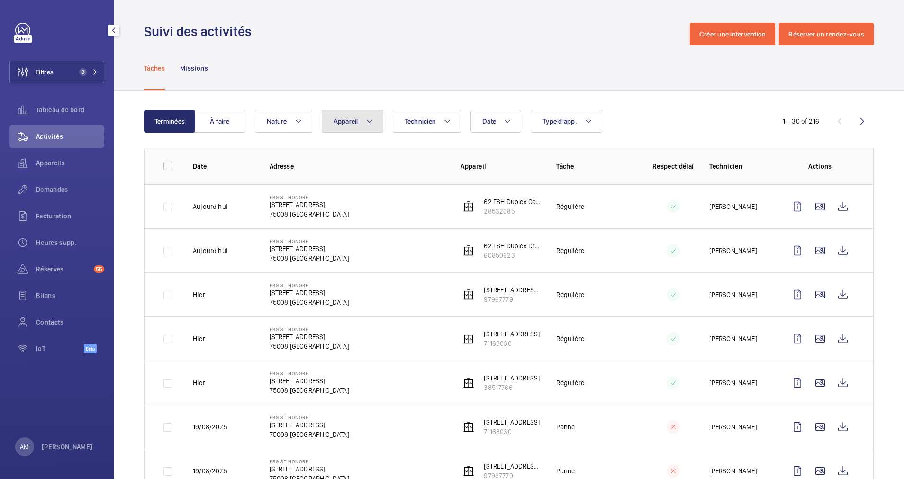
click at [370, 117] on mat-icon at bounding box center [370, 121] width 8 height 11
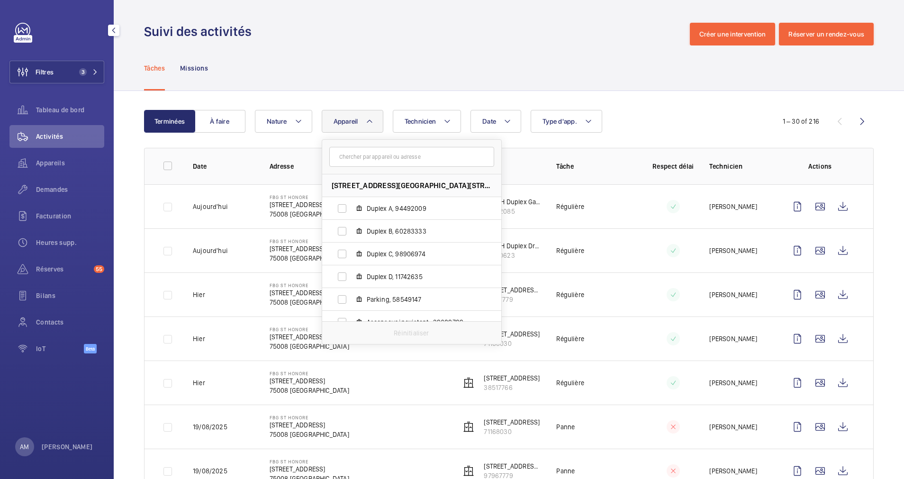
click at [385, 113] on div "Date Technicien Appareil 62 Rue du Faubourg Saint-Honoré - 62 Rue du Faubourg S…" at bounding box center [507, 121] width 505 height 23
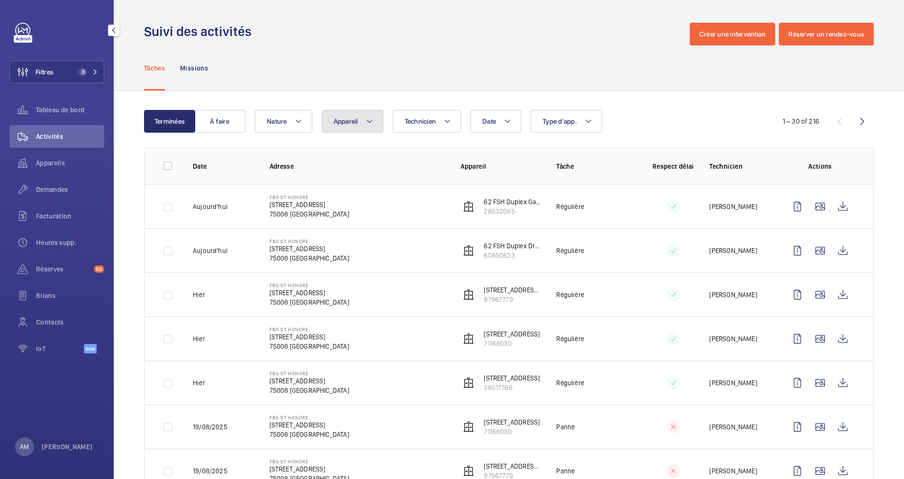
click at [369, 124] on mat-icon at bounding box center [370, 121] width 8 height 11
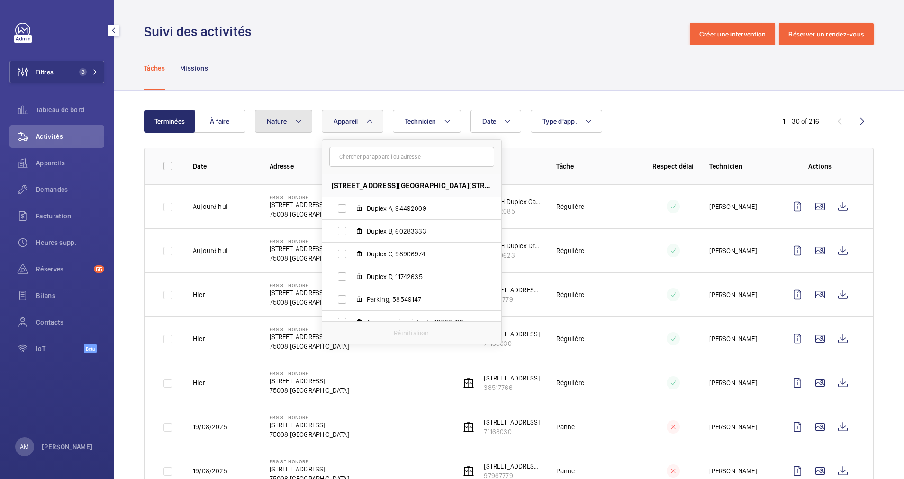
click at [276, 119] on span "Nature" at bounding box center [277, 121] width 20 height 8
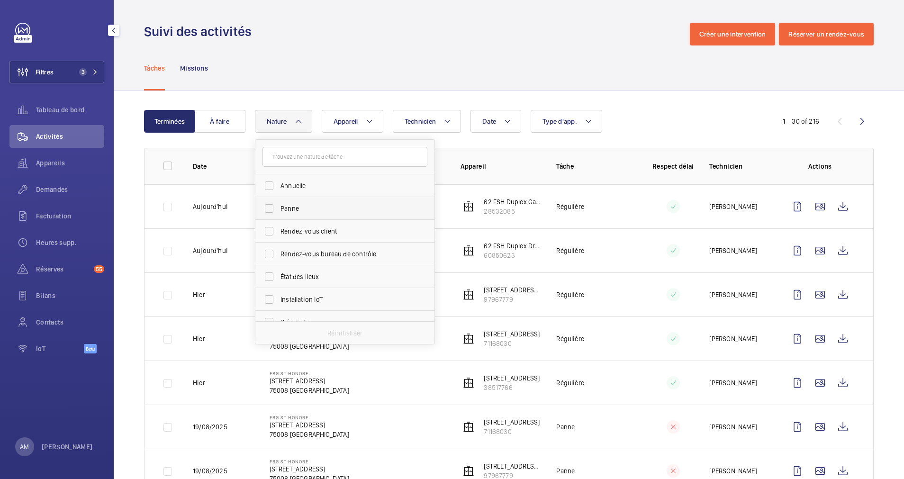
click at [281, 203] on label "Panne" at bounding box center [337, 208] width 165 height 23
click at [279, 203] on input "Panne" at bounding box center [269, 208] width 19 height 19
checkbox input "true"
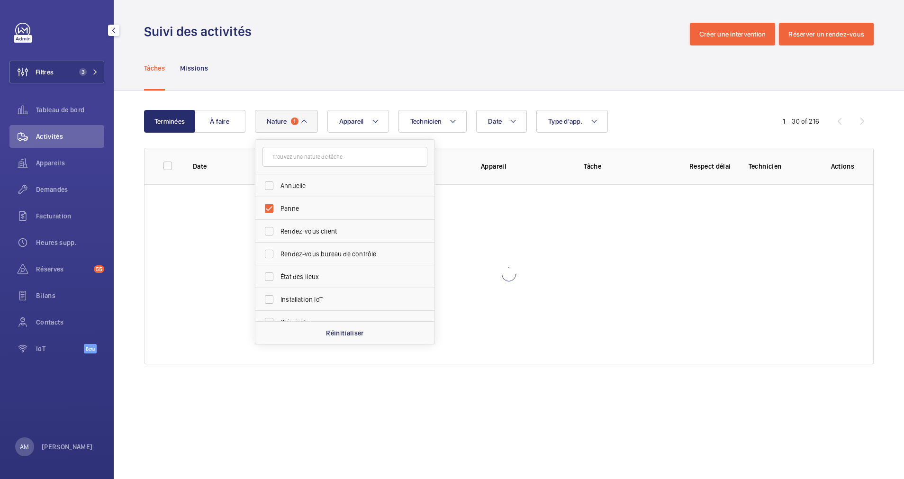
click at [419, 90] on div "Tâches Missions" at bounding box center [509, 67] width 790 height 45
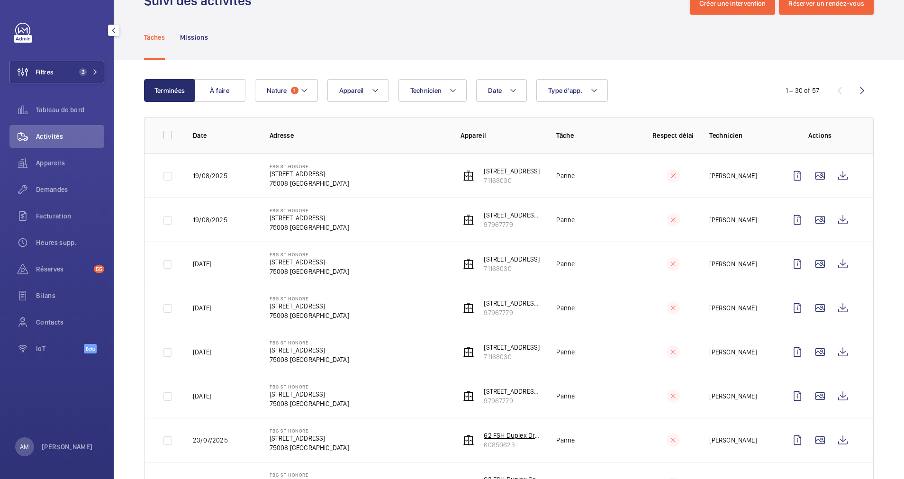
scroll to position [71, 0]
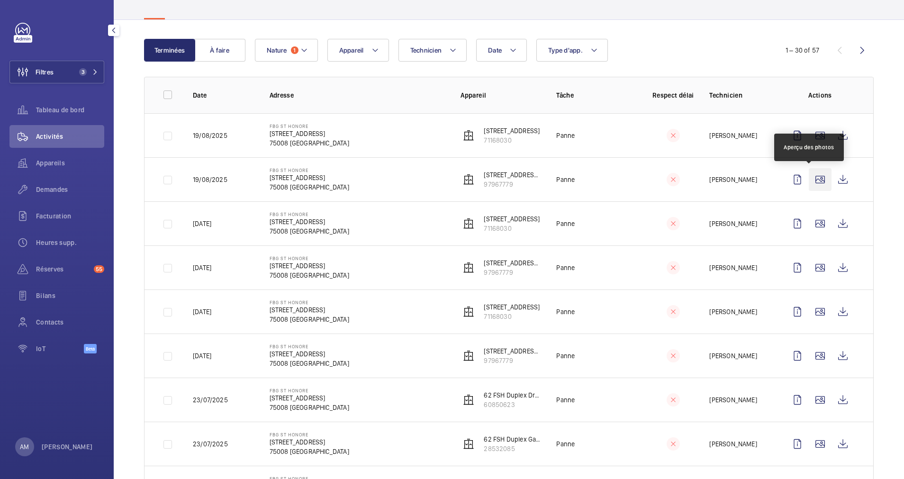
click at [809, 174] on wm-front-icon-button at bounding box center [820, 179] width 23 height 23
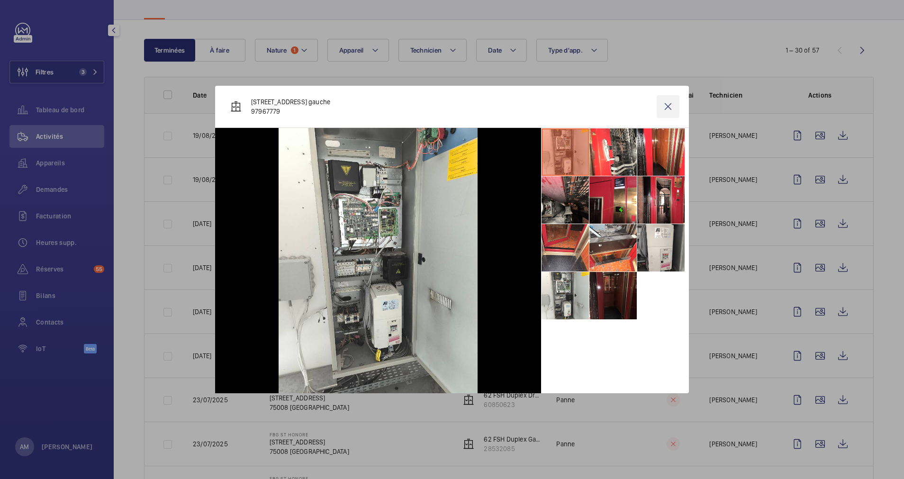
click at [666, 107] on wm-front-icon-button at bounding box center [667, 106] width 23 height 23
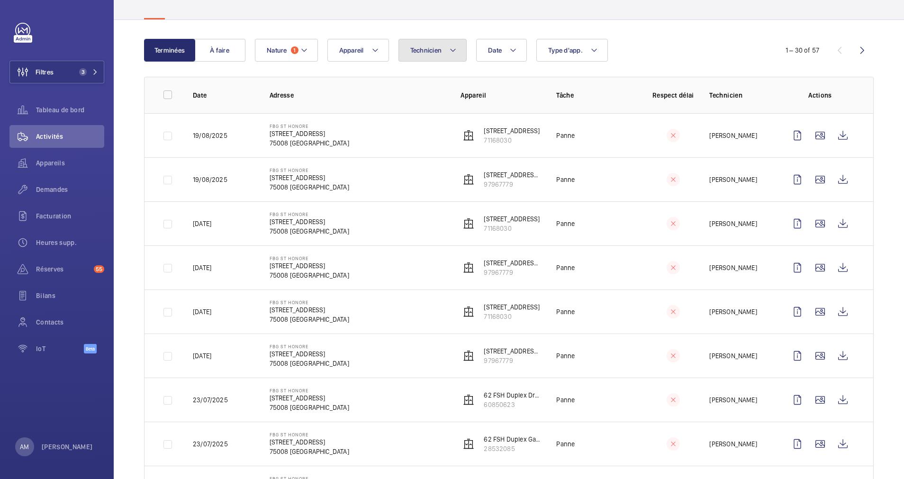
click at [449, 49] on mat-icon at bounding box center [453, 50] width 8 height 11
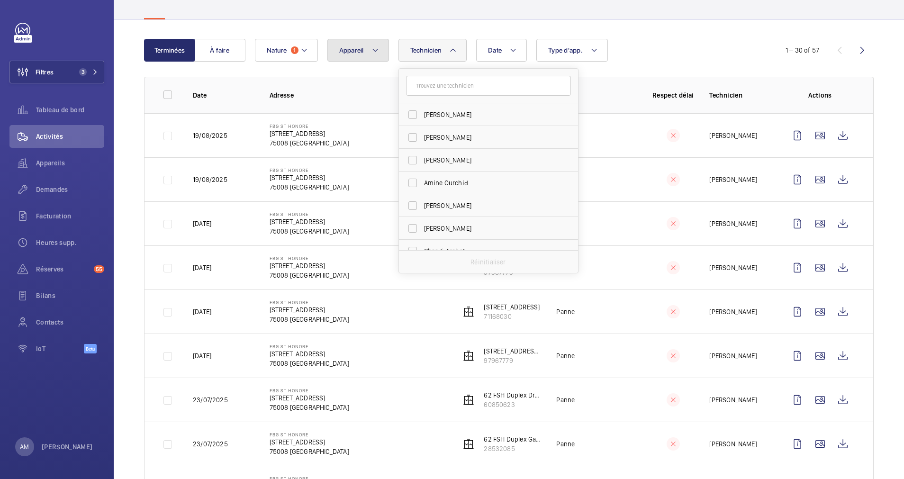
click at [366, 56] on button "Appareil" at bounding box center [358, 50] width 62 height 23
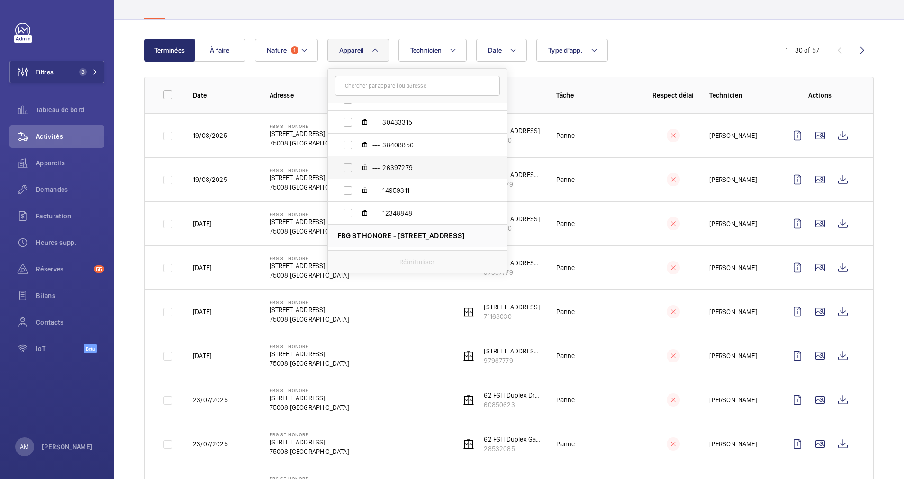
scroll to position [268, 0]
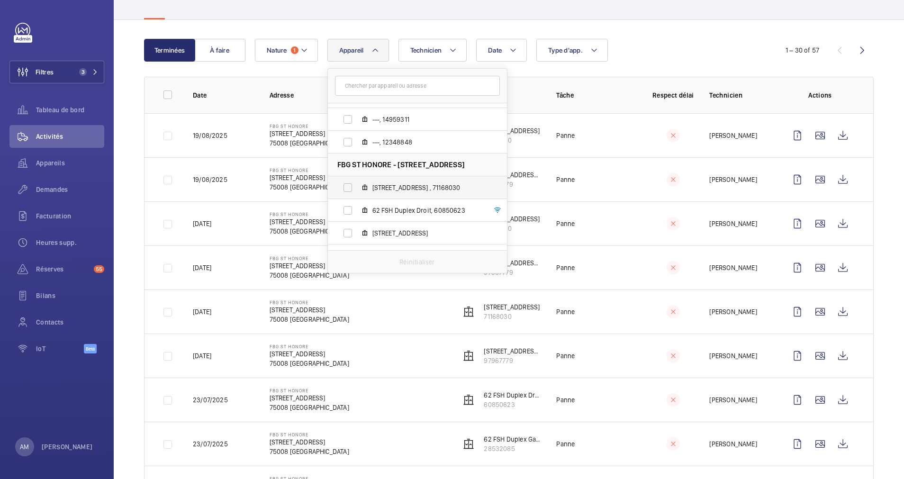
click at [412, 184] on span "3 rue Aguesseau Duplex droit , 71168030" at bounding box center [427, 187] width 110 height 9
click at [357, 184] on input "3 rue Aguesseau Duplex droit , 71168030" at bounding box center [347, 187] width 19 height 19
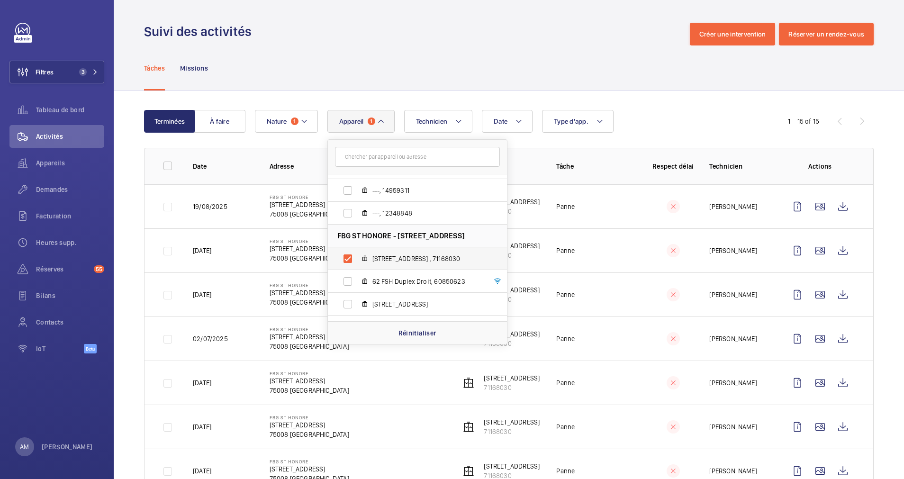
click at [347, 256] on label "3 rue Aguesseau Duplex droit , 71168030" at bounding box center [410, 258] width 164 height 23
click at [347, 256] on input "3 rue Aguesseau Duplex droit , 71168030" at bounding box center [347, 258] width 19 height 19
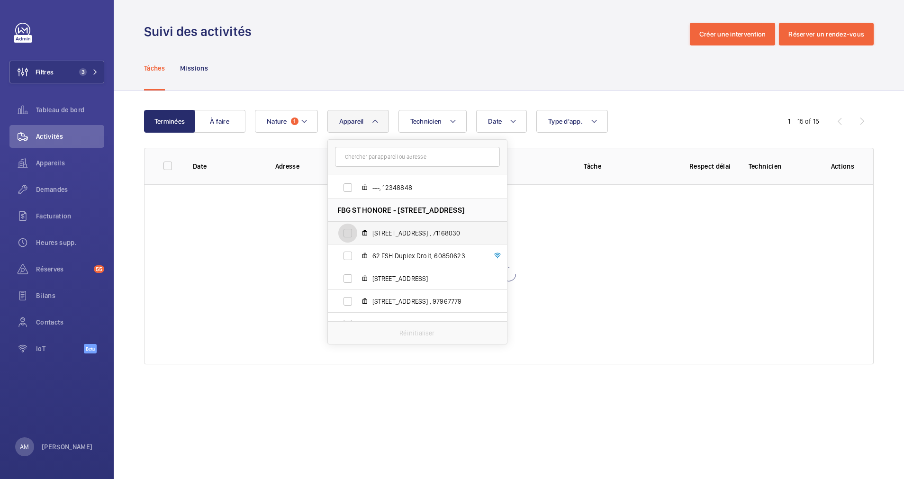
scroll to position [308, 0]
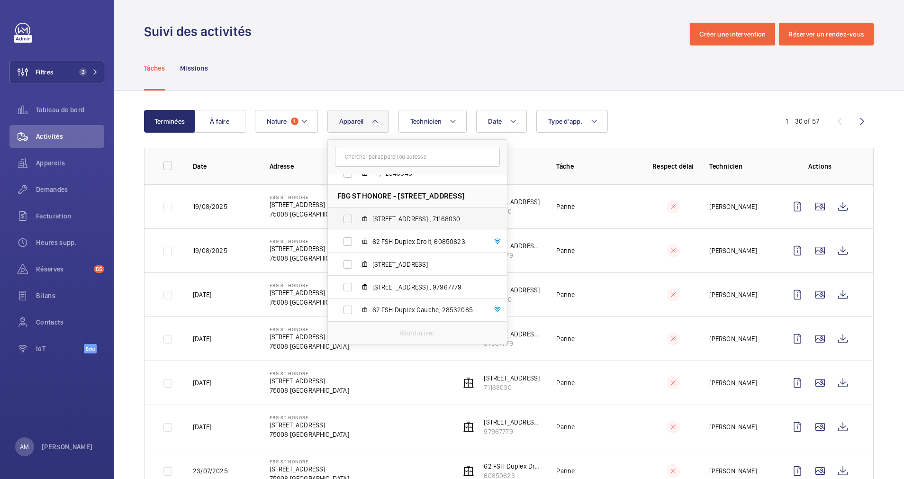
click at [408, 216] on span "3 rue Aguesseau Duplex droit , 71168030" at bounding box center [427, 218] width 110 height 9
click at [357, 216] on input "3 rue Aguesseau Duplex droit , 71168030" at bounding box center [347, 218] width 19 height 19
click at [408, 216] on span "3 rue Aguesseau Duplex droit , 71168030" at bounding box center [427, 218] width 110 height 9
click at [357, 216] on input "3 rue Aguesseau Duplex droit , 71168030" at bounding box center [347, 218] width 19 height 19
checkbox input "false"
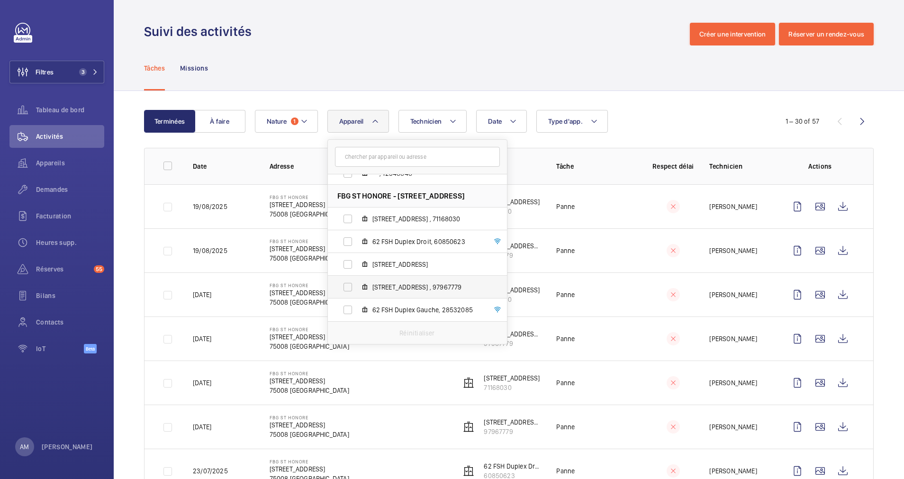
click at [399, 285] on span "3 rue Aguesseau Duplex gauche , 97967779" at bounding box center [427, 286] width 110 height 9
click at [357, 285] on input "3 rue Aguesseau Duplex gauche , 97967779" at bounding box center [347, 287] width 19 height 19
checkbox input "true"
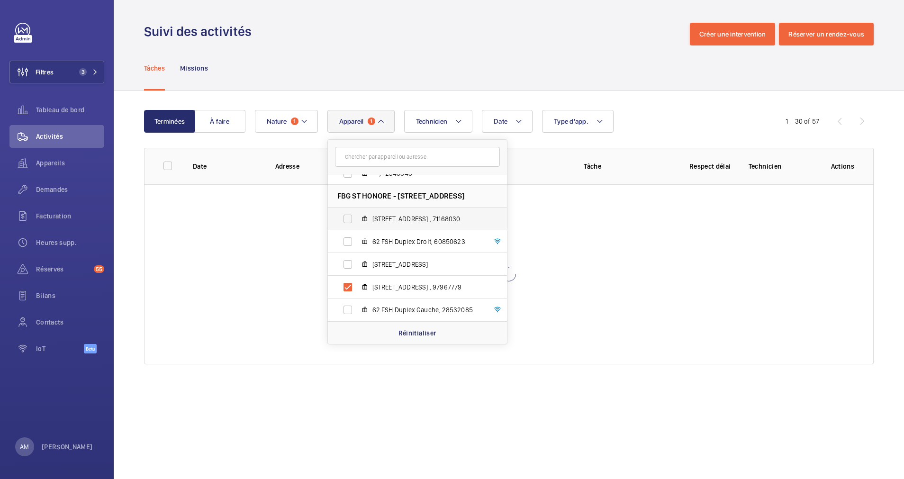
click at [399, 215] on span "3 rue Aguesseau Duplex droit , 71168030" at bounding box center [427, 218] width 110 height 9
click at [357, 215] on input "3 rue Aguesseau Duplex droit , 71168030" at bounding box center [347, 218] width 19 height 19
checkbox input "true"
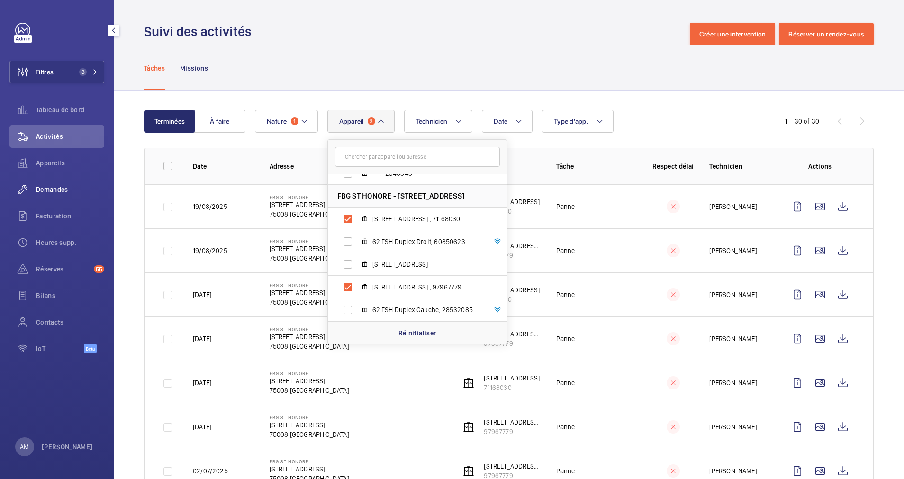
click at [60, 184] on div "Demandes" at bounding box center [56, 189] width 95 height 23
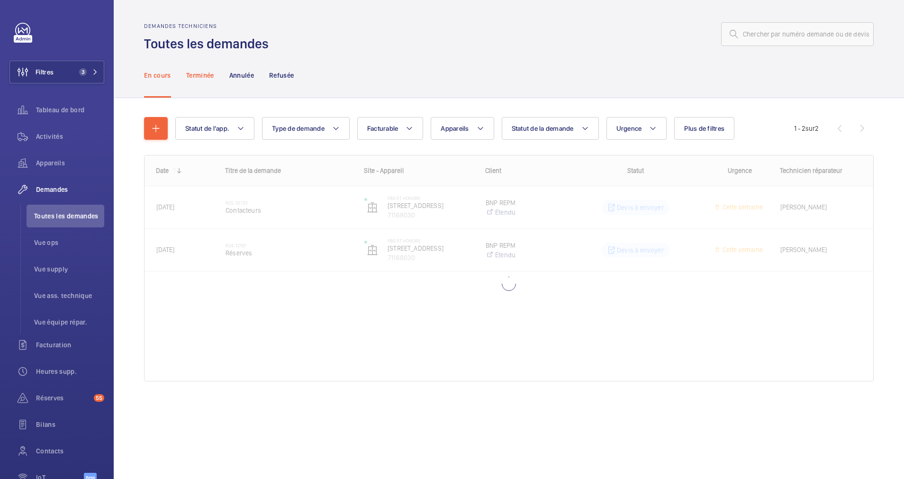
click at [197, 74] on p "Terminée" at bounding box center [200, 75] width 28 height 9
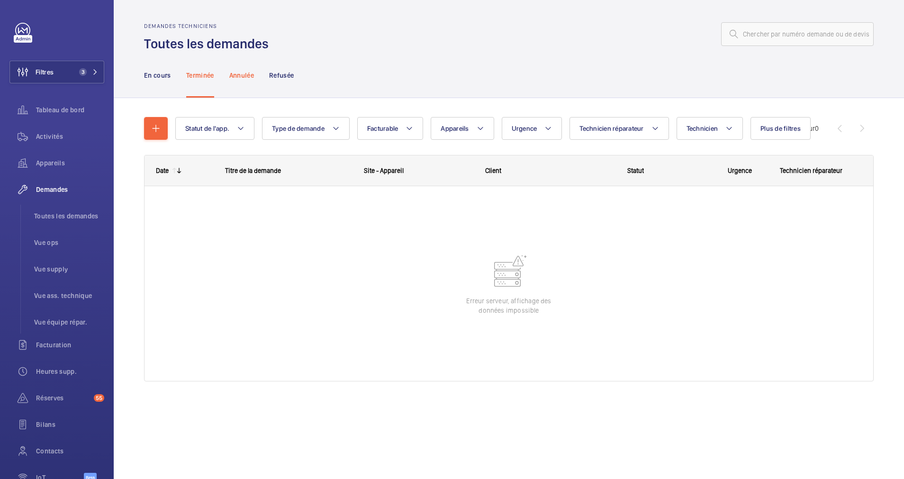
click at [238, 66] on div "Annulée" at bounding box center [241, 75] width 25 height 45
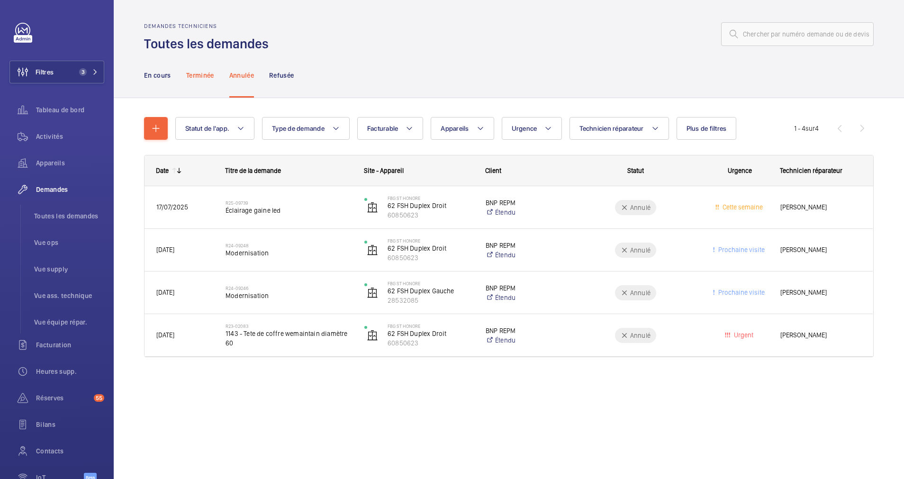
click at [190, 72] on p "Terminée" at bounding box center [200, 75] width 28 height 9
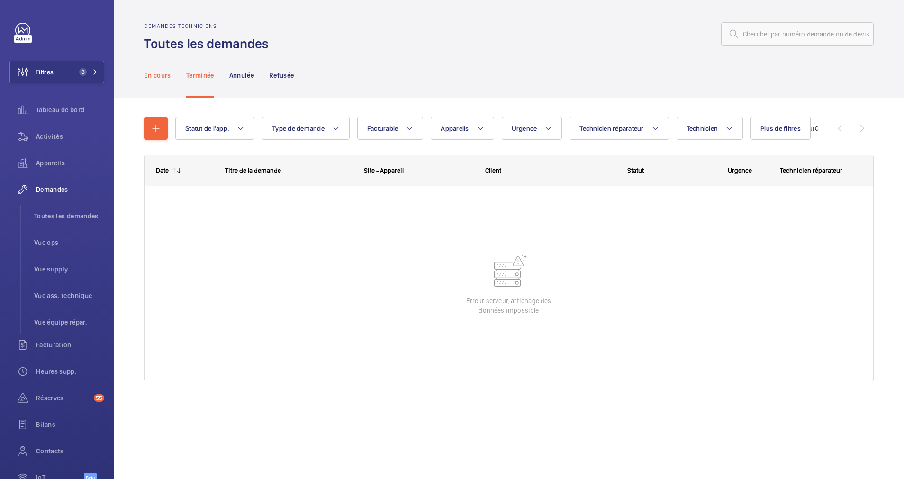
click at [158, 72] on p "En cours" at bounding box center [157, 75] width 27 height 9
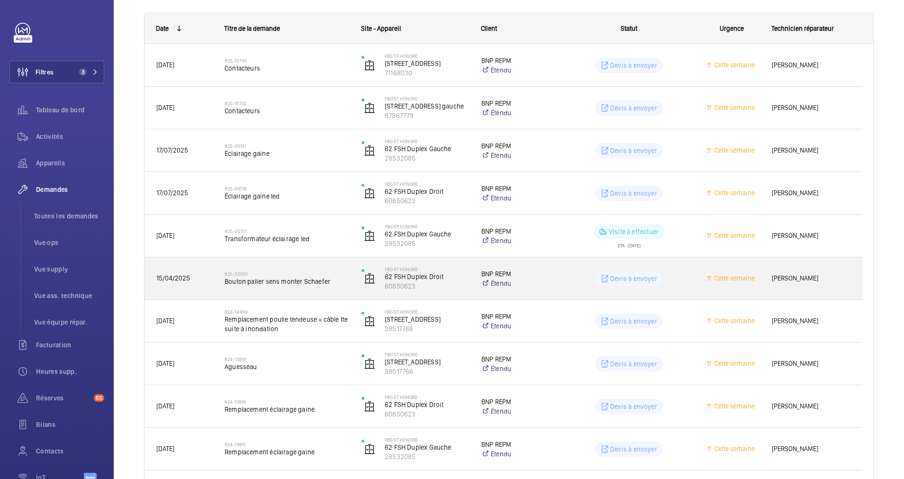
scroll to position [71, 0]
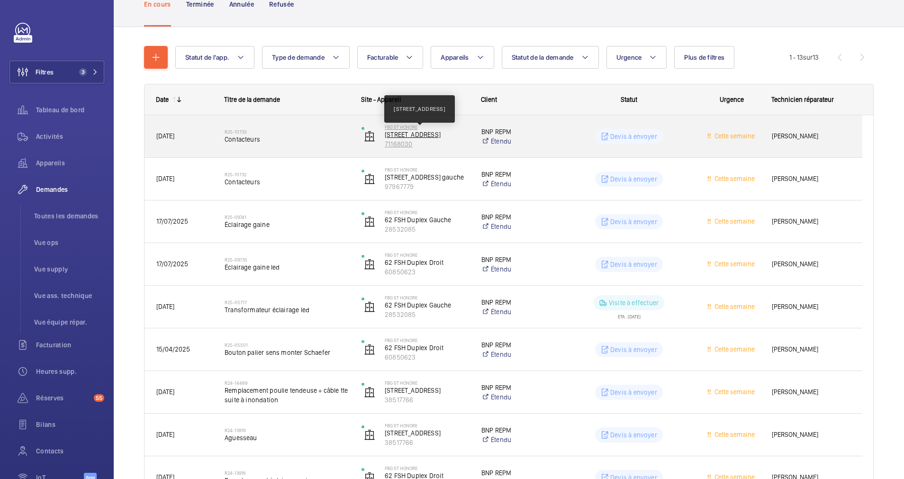
click at [409, 133] on p "[STREET_ADDRESS]" at bounding box center [427, 134] width 84 height 9
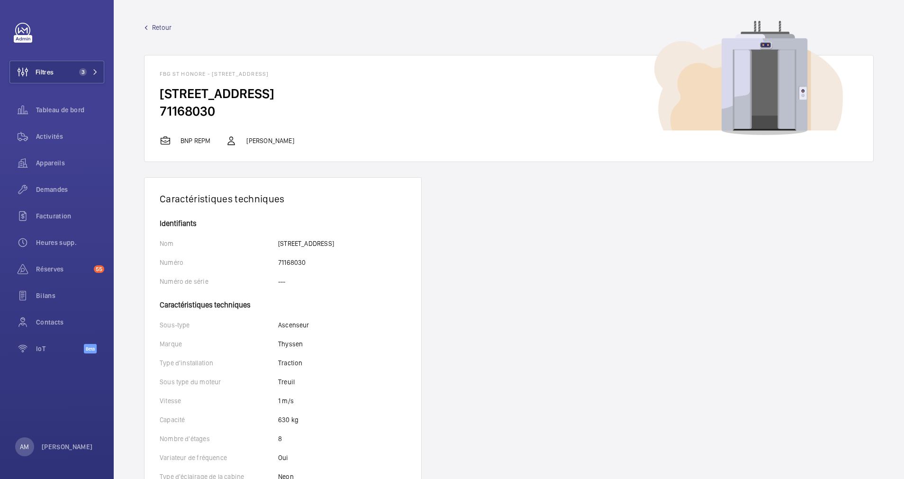
drag, startPoint x: 157, startPoint y: 107, endPoint x: 223, endPoint y: 110, distance: 65.9
click at [223, 110] on wm-front-card-body "3 rue Aguesseau Duplex droit 71168030" at bounding box center [508, 110] width 728 height 50
drag, startPoint x: 223, startPoint y: 110, endPoint x: 200, endPoint y: 111, distance: 22.8
copy h2 "71168030"
click at [159, 23] on span "Retour" at bounding box center [161, 27] width 19 height 9
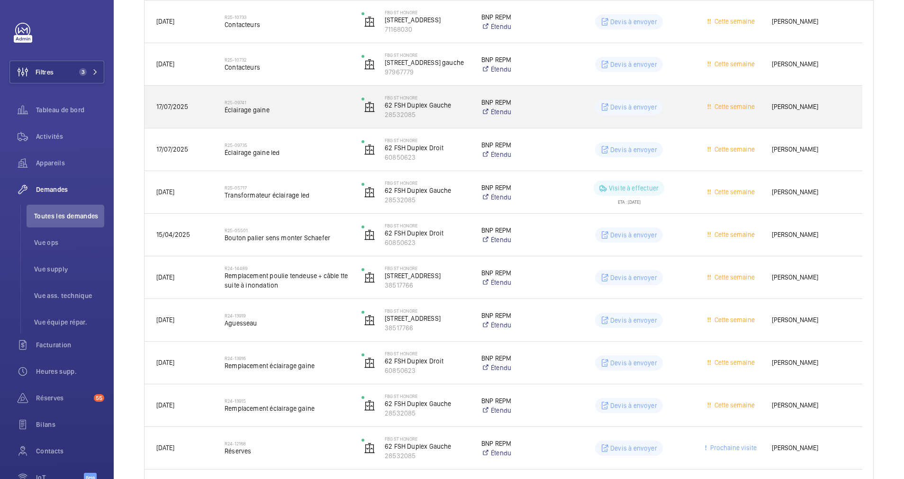
scroll to position [165, 0]
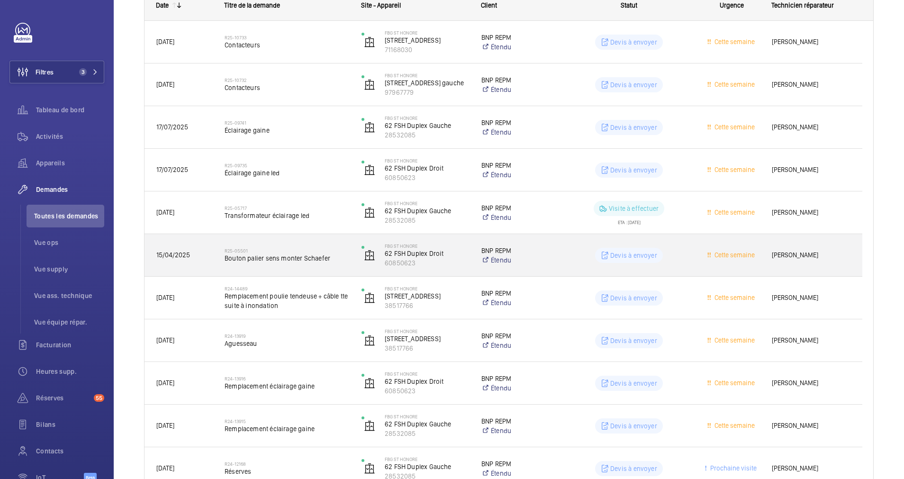
click at [328, 253] on span "Bouton palier sens monter Schaefer" at bounding box center [287, 257] width 125 height 9
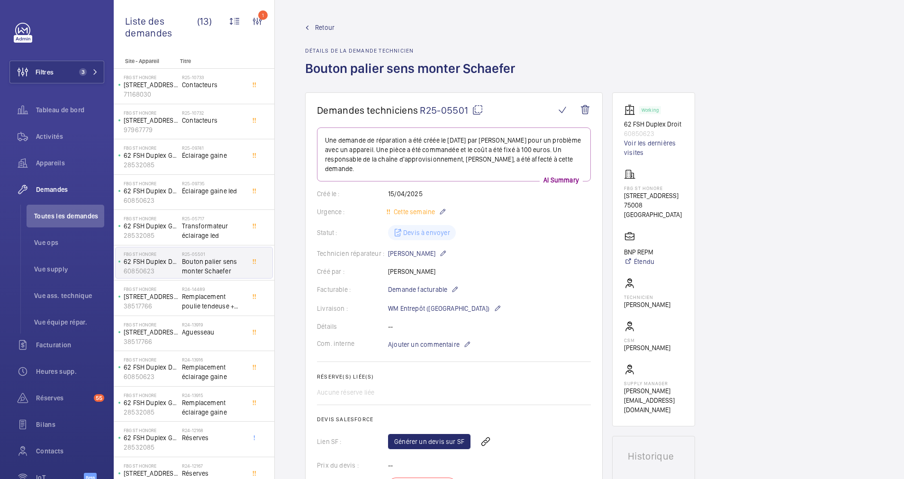
click at [317, 27] on span "Retour" at bounding box center [324, 27] width 19 height 9
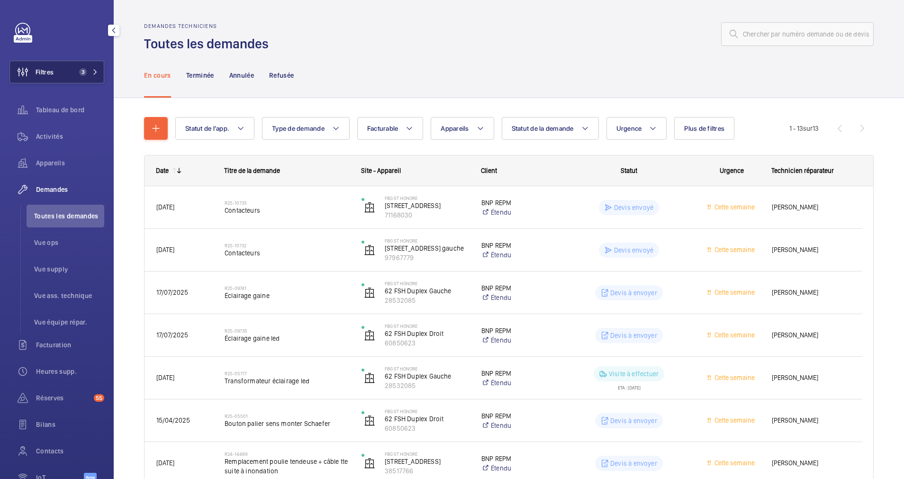
click at [85, 67] on button "Filtres 3" at bounding box center [56, 72] width 95 height 23
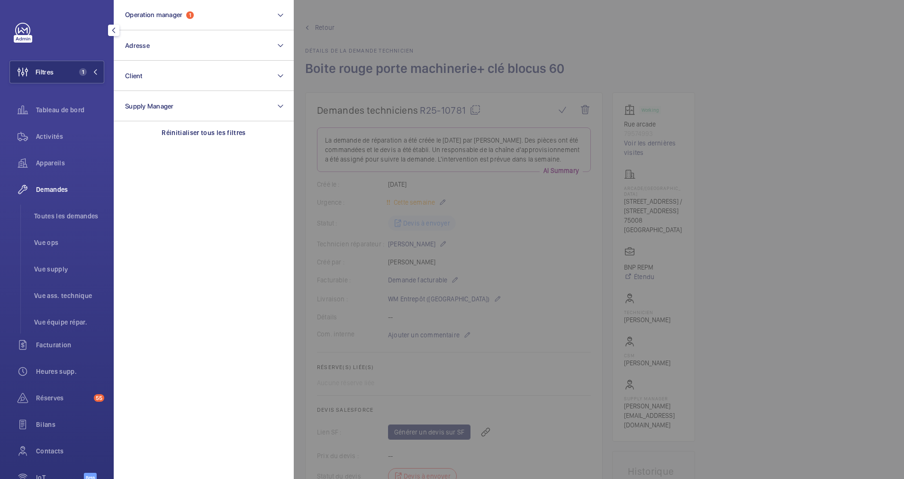
scroll to position [71, 0]
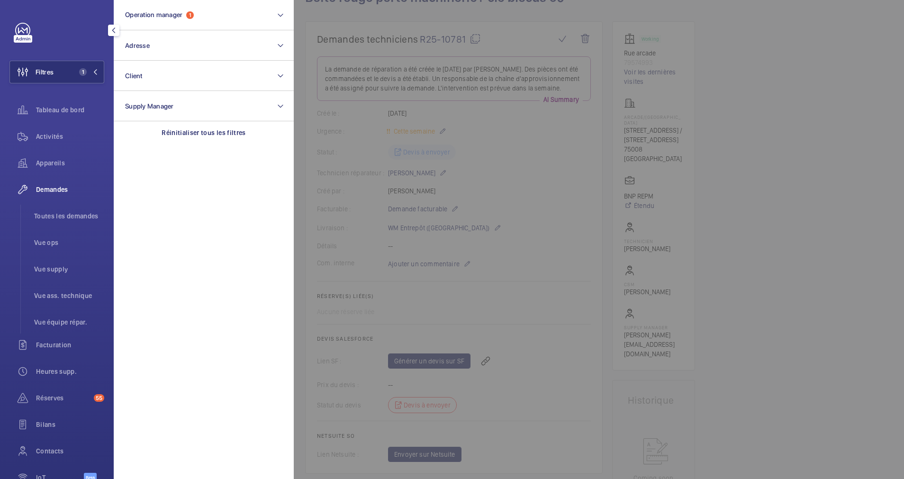
click at [353, 126] on div at bounding box center [746, 239] width 904 height 479
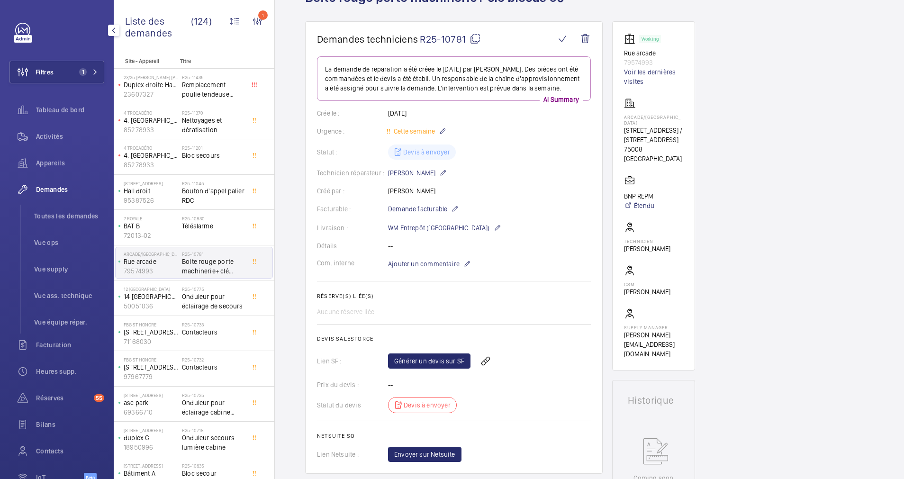
scroll to position [0, 0]
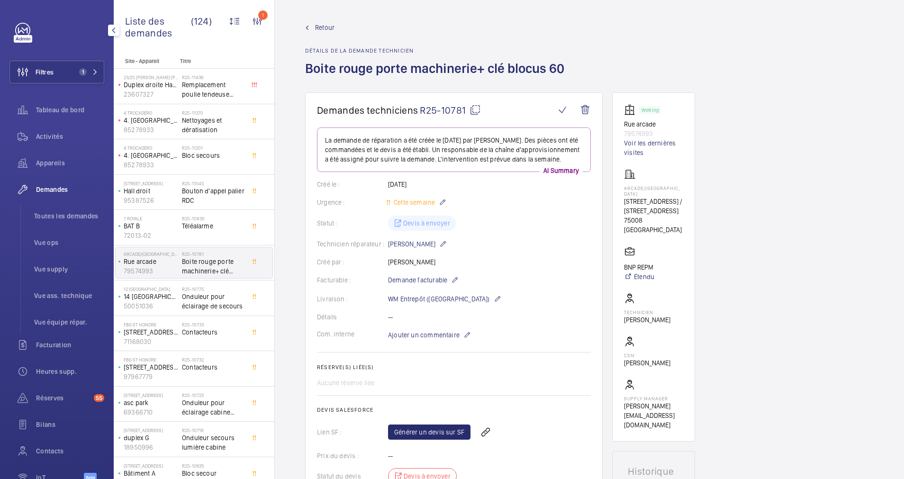
click at [323, 23] on span "Retour" at bounding box center [324, 27] width 19 height 9
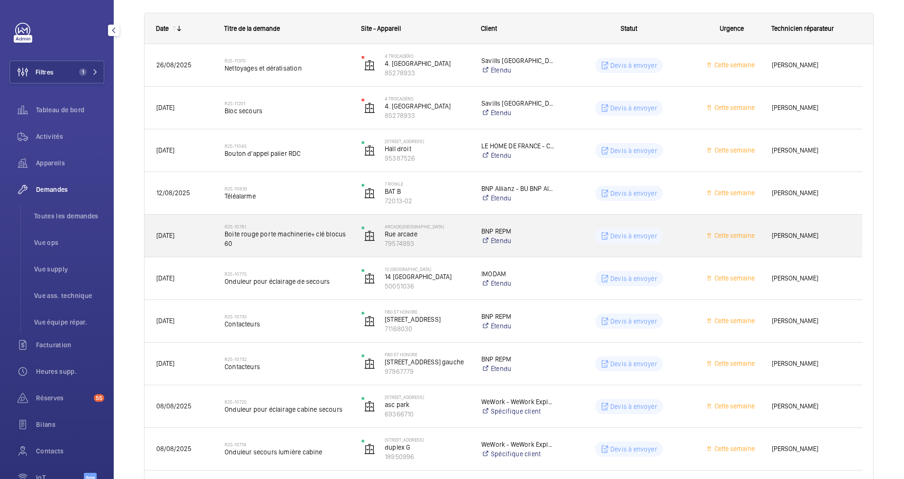
scroll to position [213, 0]
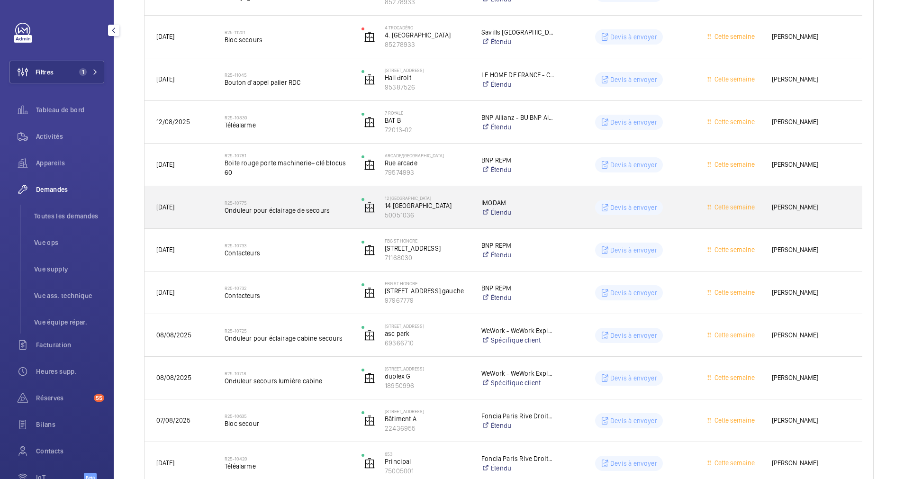
click at [325, 206] on span "Onduleur pour éclairage de secours" at bounding box center [287, 210] width 125 height 9
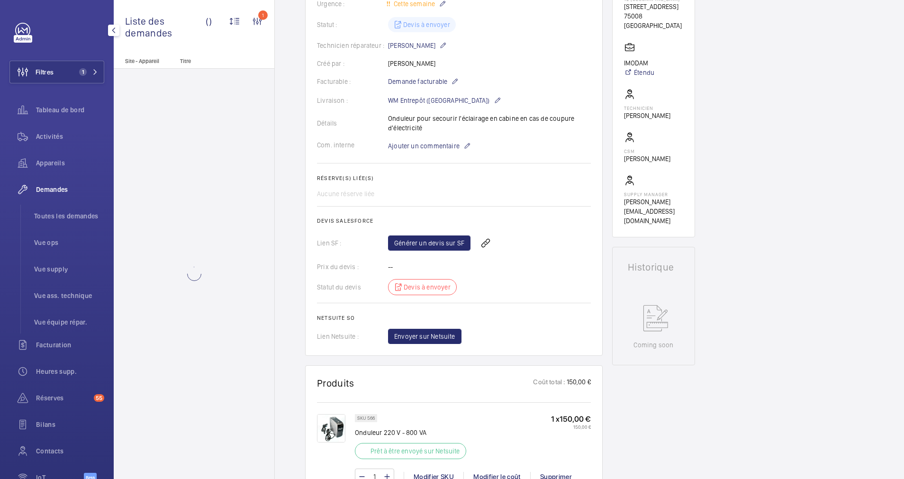
scroll to position [284, 0]
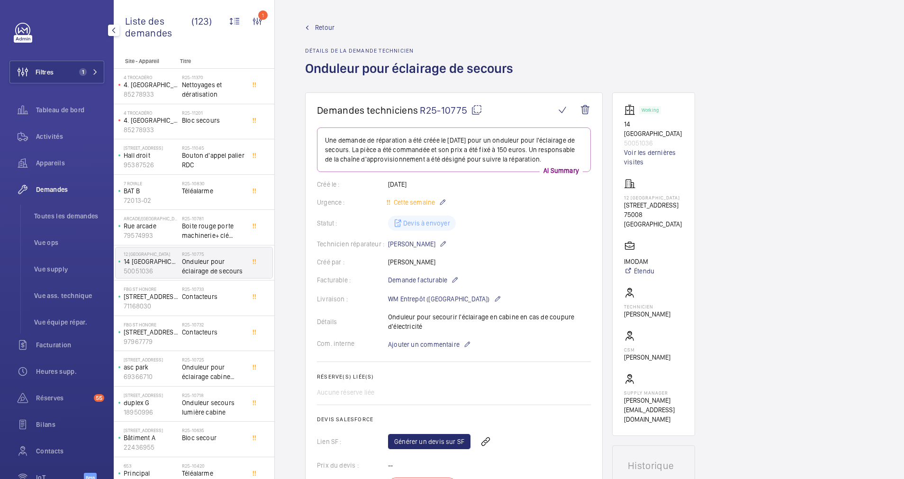
click at [323, 28] on span "Retour" at bounding box center [324, 27] width 19 height 9
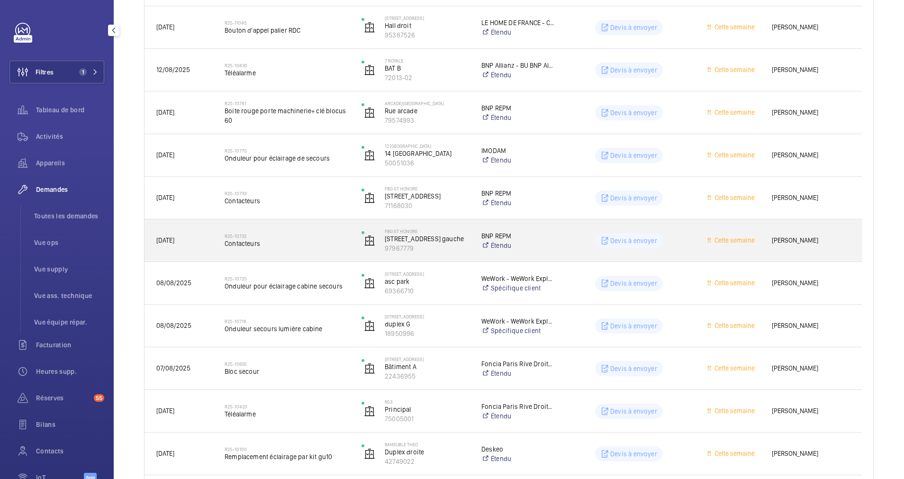
scroll to position [284, 0]
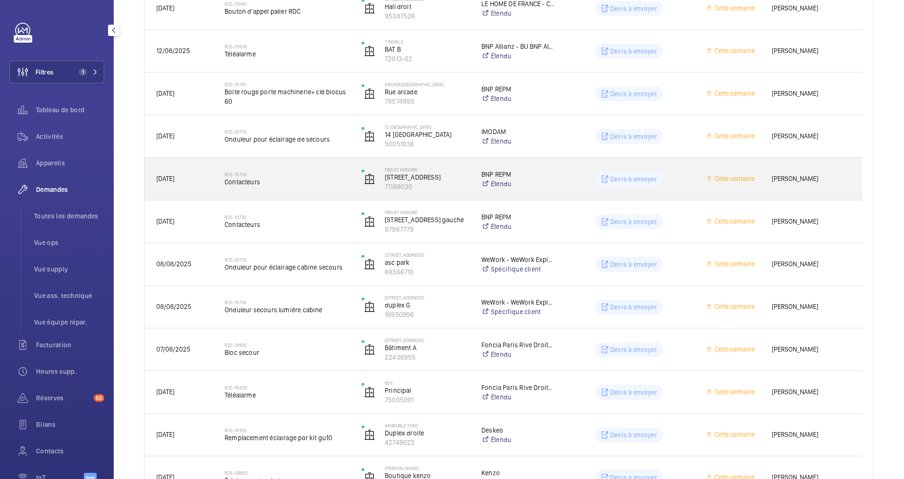
click at [339, 170] on div "R25-10733 Contacteurs" at bounding box center [287, 178] width 125 height 27
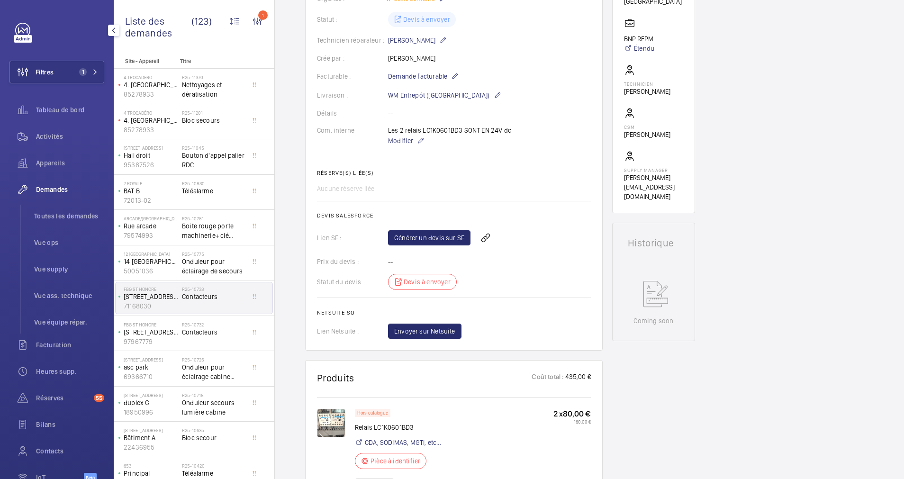
scroll to position [142, 0]
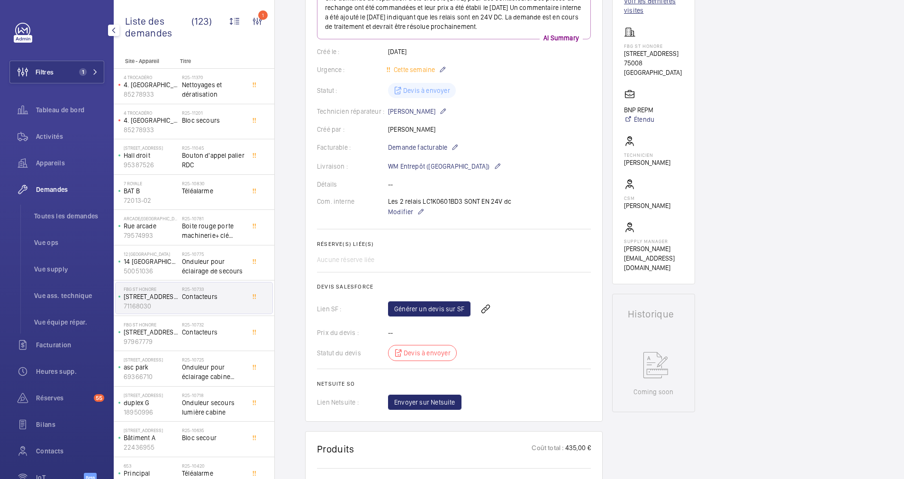
click at [637, 15] on link "Voir les dernières visites" at bounding box center [653, 5] width 59 height 19
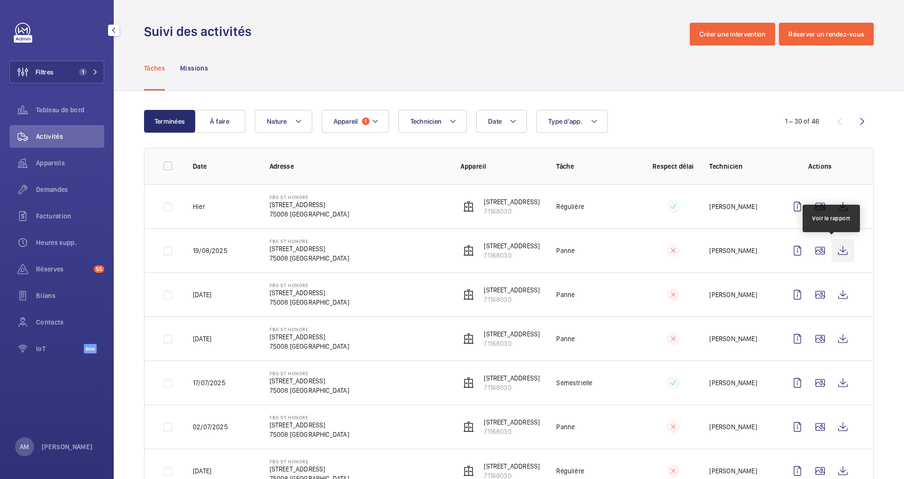
click at [831, 248] on wm-front-icon-button at bounding box center [842, 250] width 23 height 23
click at [833, 290] on wm-front-icon-button at bounding box center [842, 294] width 23 height 23
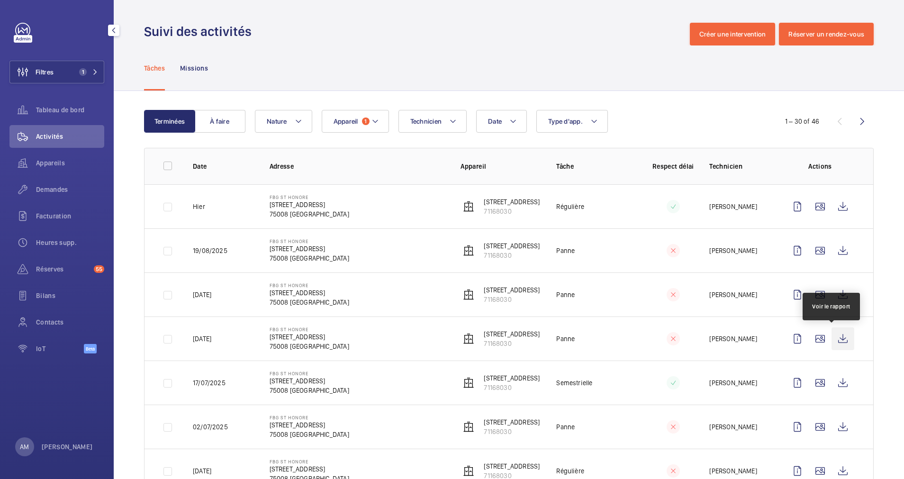
click at [831, 339] on wm-front-icon-button at bounding box center [842, 338] width 23 height 23
drag, startPoint x: 266, startPoint y: 204, endPoint x: 367, endPoint y: 201, distance: 100.9
click at [367, 201] on td "FBG ST HONORE [STREET_ADDRESS]" at bounding box center [349, 206] width 191 height 44
drag, startPoint x: 367, startPoint y: 201, endPoint x: 357, endPoint y: 205, distance: 10.6
copy p "[STREET_ADDRESS]"
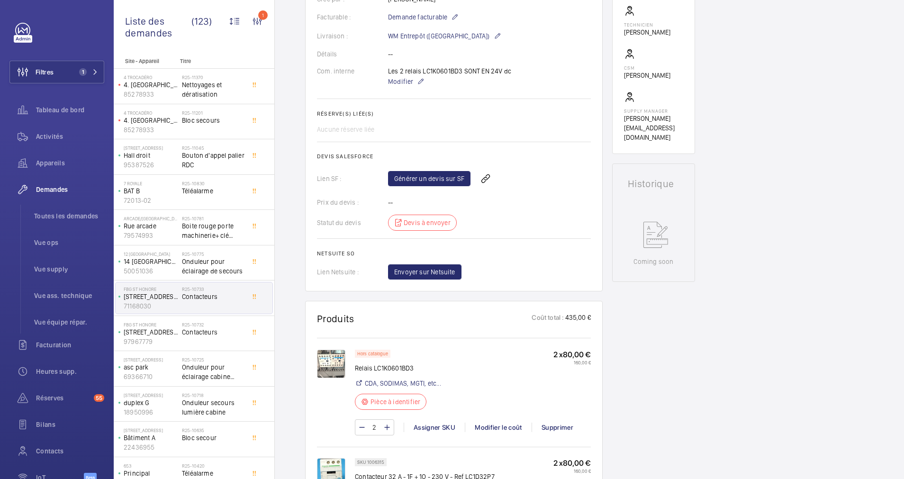
scroll to position [242, 0]
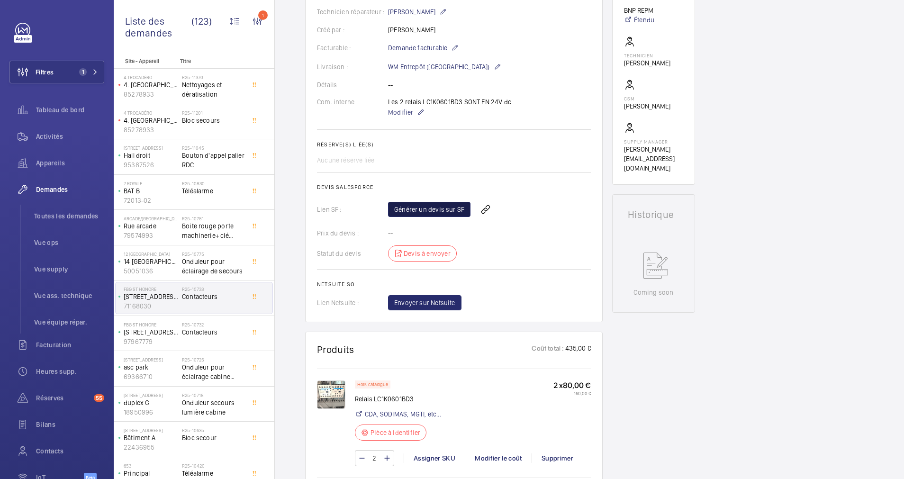
click at [428, 205] on link "Générer un devis sur SF" at bounding box center [429, 209] width 82 height 15
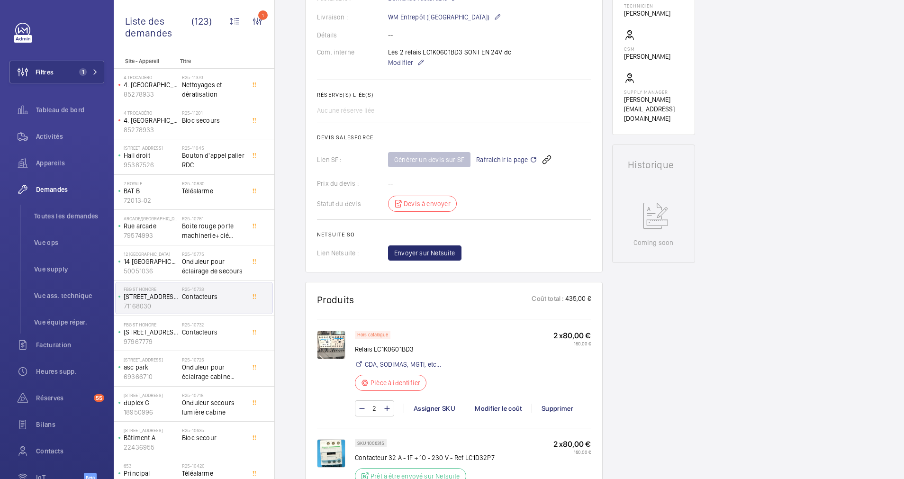
scroll to position [313, 0]
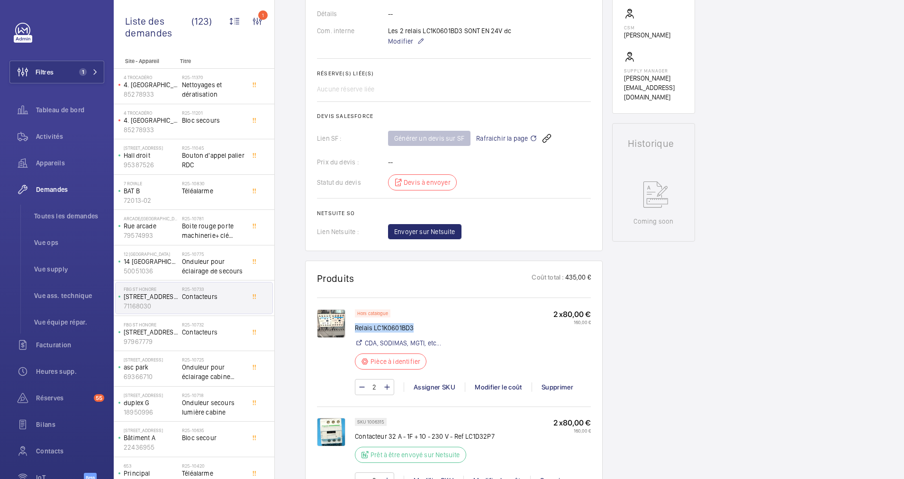
drag, startPoint x: 424, startPoint y: 325, endPoint x: 356, endPoint y: 328, distance: 68.3
click at [356, 328] on p "Relais LC1K0601BD3" at bounding box center [398, 327] width 86 height 9
drag, startPoint x: 356, startPoint y: 328, endPoint x: 383, endPoint y: 328, distance: 27.0
drag, startPoint x: 383, startPoint y: 328, endPoint x: 328, endPoint y: 319, distance: 55.1
click at [328, 319] on img at bounding box center [331, 323] width 28 height 28
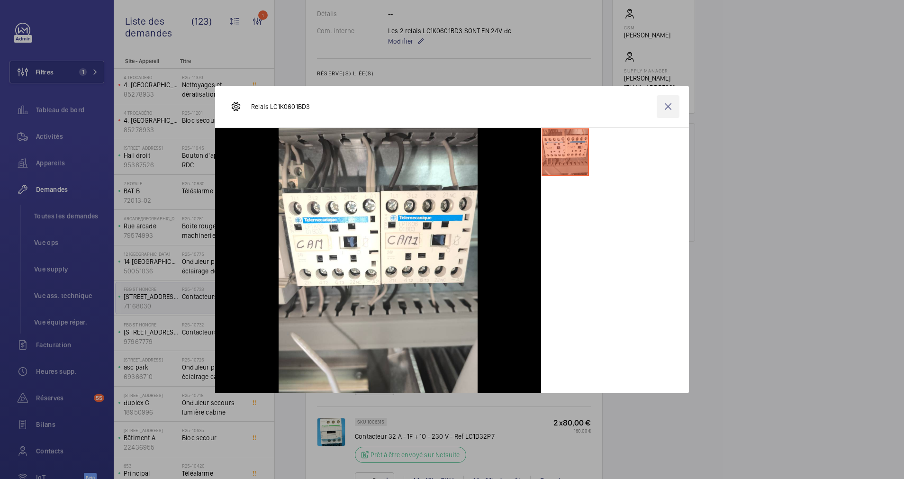
click at [670, 109] on wm-front-icon-button at bounding box center [667, 106] width 23 height 23
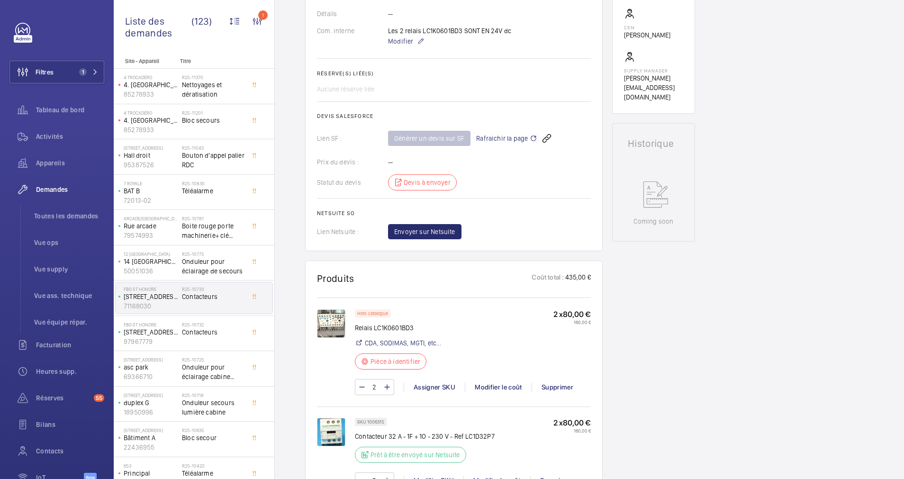
scroll to position [0, 0]
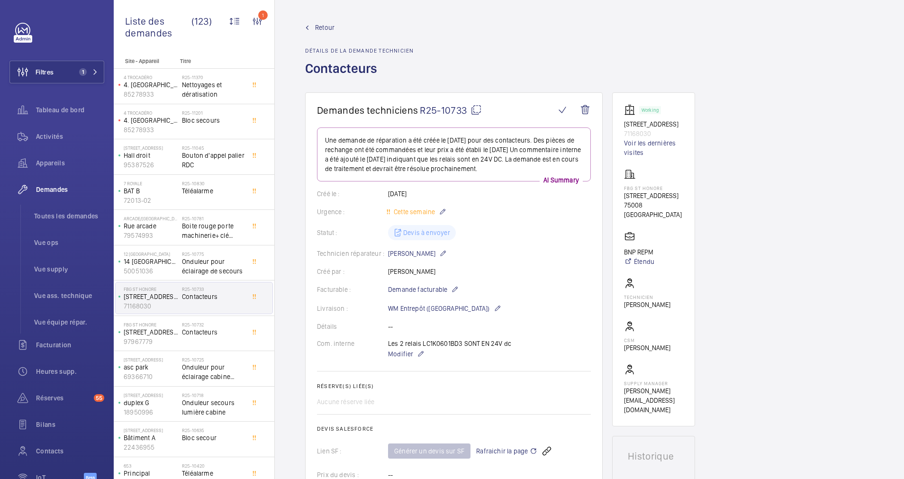
drag, startPoint x: 618, startPoint y: 121, endPoint x: 659, endPoint y: 132, distance: 42.5
click at [659, 132] on wm-front-card "Working 3 rue Aguesseau Duplex droit 71168030 Voir les dernières visites FBG ST…" at bounding box center [653, 259] width 83 height 334
drag, startPoint x: 659, startPoint y: 132, endPoint x: 646, endPoint y: 132, distance: 13.3
copy p "3 rue Aguesseau Duplex droit"
drag, startPoint x: 613, startPoint y: 210, endPoint x: 657, endPoint y: 212, distance: 44.1
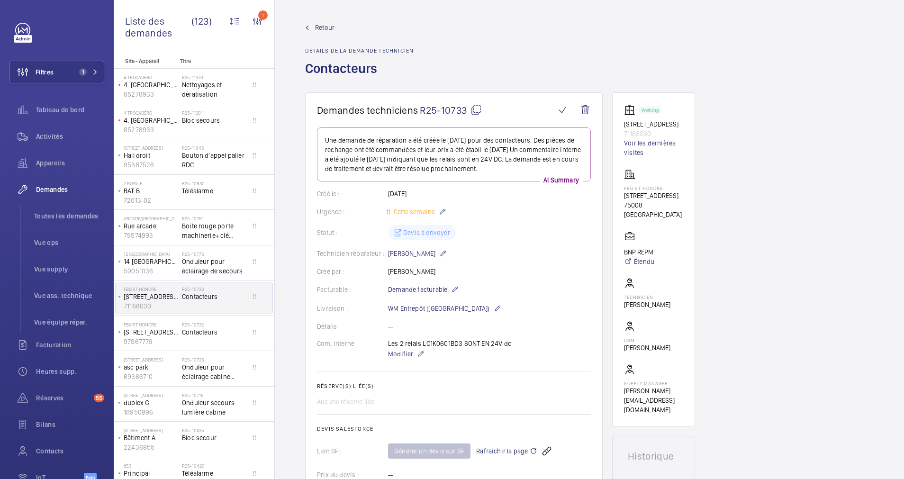
click at [657, 212] on wm-front-card "Working 3 rue Aguesseau Duplex droit 71168030 Voir les dernières visites FBG ST…" at bounding box center [653, 259] width 83 height 334
drag, startPoint x: 657, startPoint y: 212, endPoint x: 665, endPoint y: 215, distance: 8.7
click at [665, 200] on p "62 Rue du Faubourg Saint-Honoré" at bounding box center [653, 195] width 59 height 9
drag, startPoint x: 665, startPoint y: 214, endPoint x: 622, endPoint y: 202, distance: 45.2
click at [622, 202] on wm-front-card "Working 3 rue Aguesseau Duplex droit 71168030 Voir les dernières visites FBG ST…" at bounding box center [653, 259] width 83 height 334
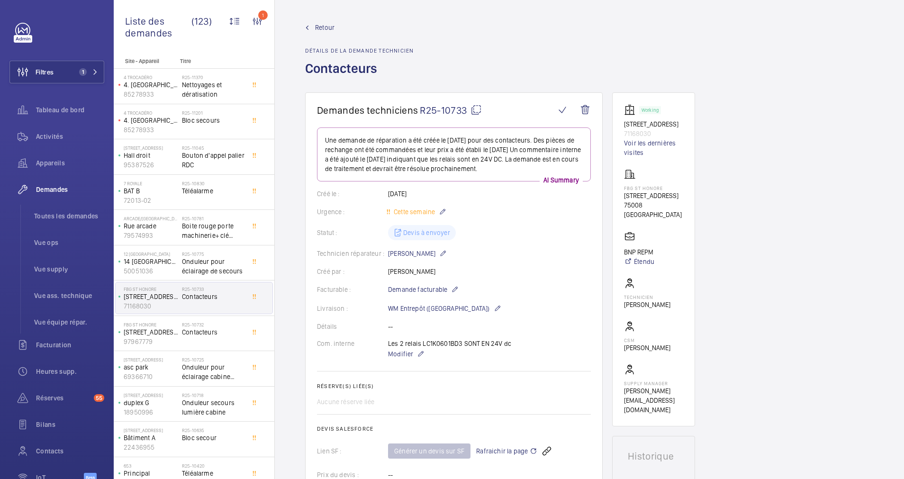
drag, startPoint x: 622, startPoint y: 202, endPoint x: 631, endPoint y: 208, distance: 11.2
copy p "[STREET_ADDRESS]"
click at [321, 25] on span "Retour" at bounding box center [324, 27] width 19 height 9
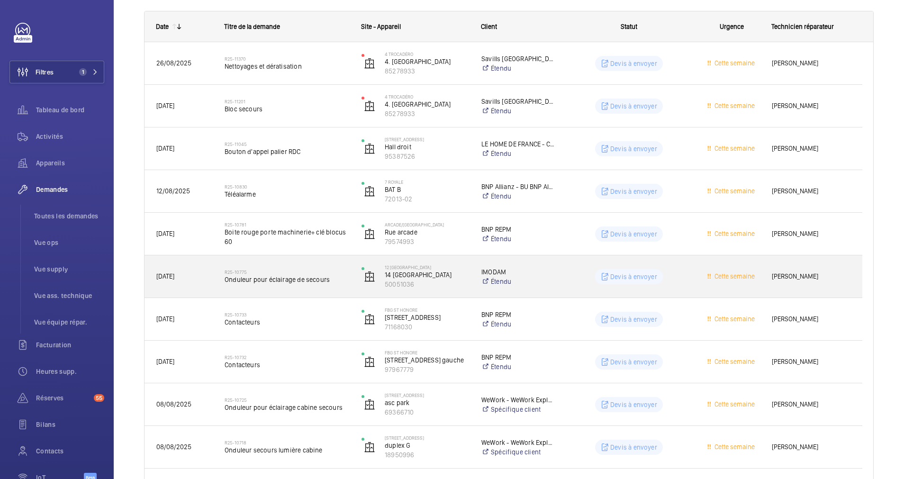
scroll to position [213, 0]
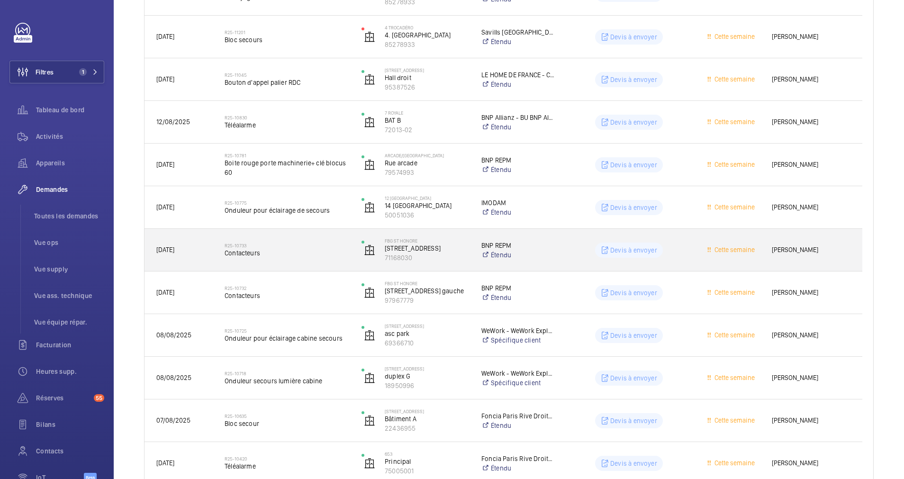
click at [310, 240] on div "R25-10733 Contacteurs" at bounding box center [287, 249] width 125 height 27
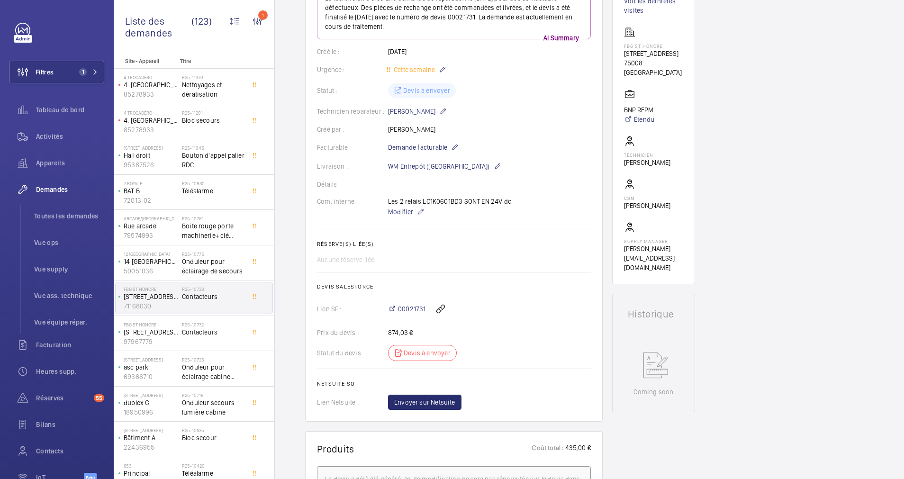
scroll to position [284, 0]
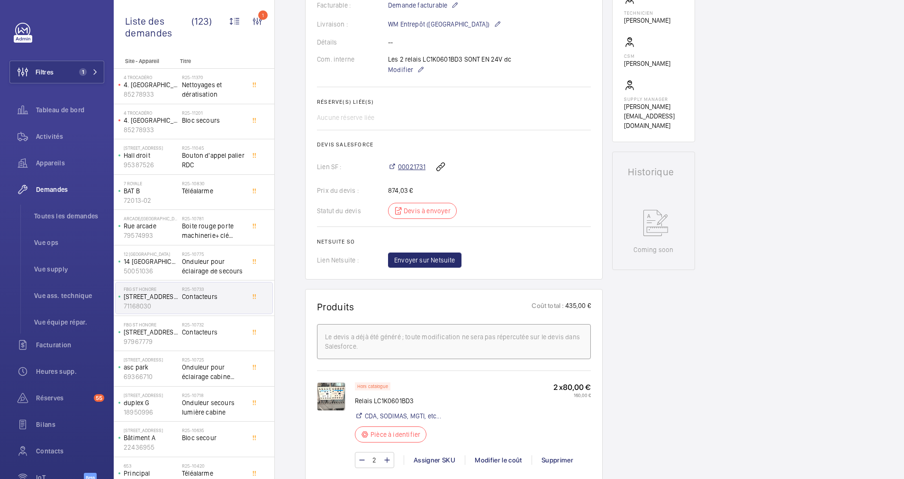
click at [406, 163] on span "00021731" at bounding box center [411, 166] width 27 height 9
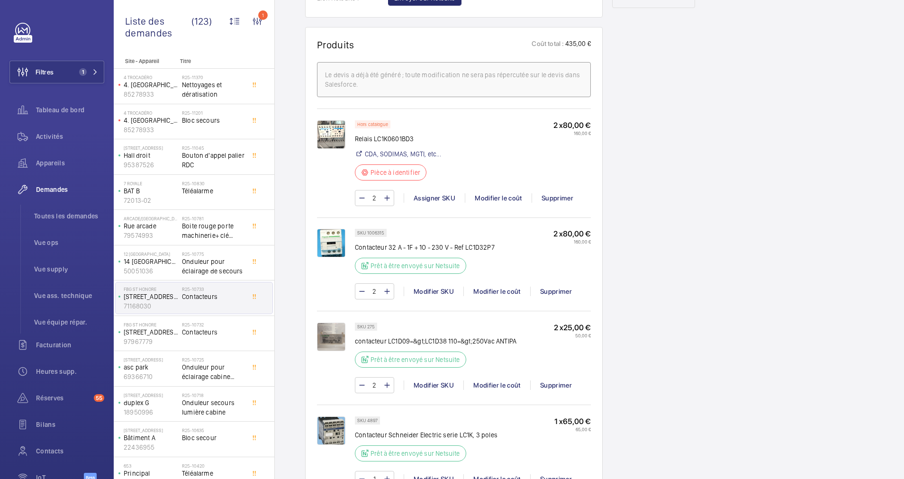
scroll to position [568, 0]
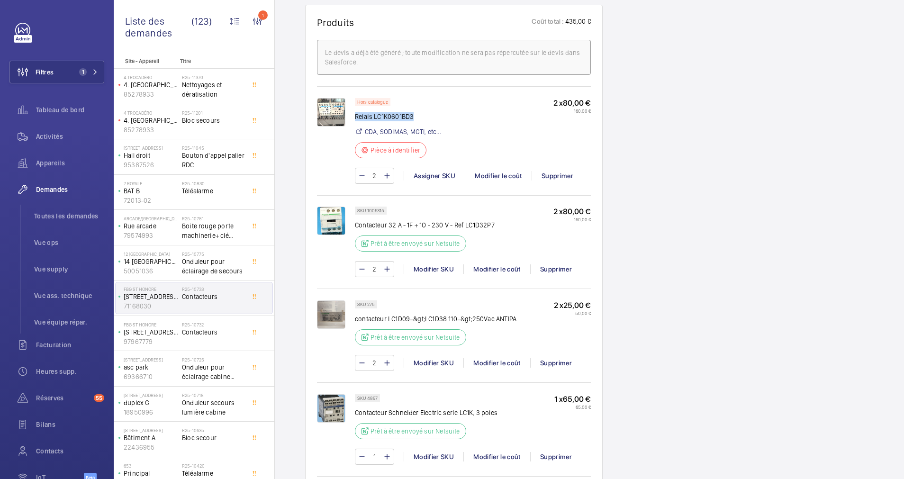
drag, startPoint x: 431, startPoint y: 118, endPoint x: 355, endPoint y: 120, distance: 76.3
click at [355, 120] on p "Relais LC1K0601BD3" at bounding box center [398, 116] width 86 height 9
drag, startPoint x: 355, startPoint y: 120, endPoint x: 362, endPoint y: 118, distance: 7.4
copy p "Relais LC1K0601BD3"
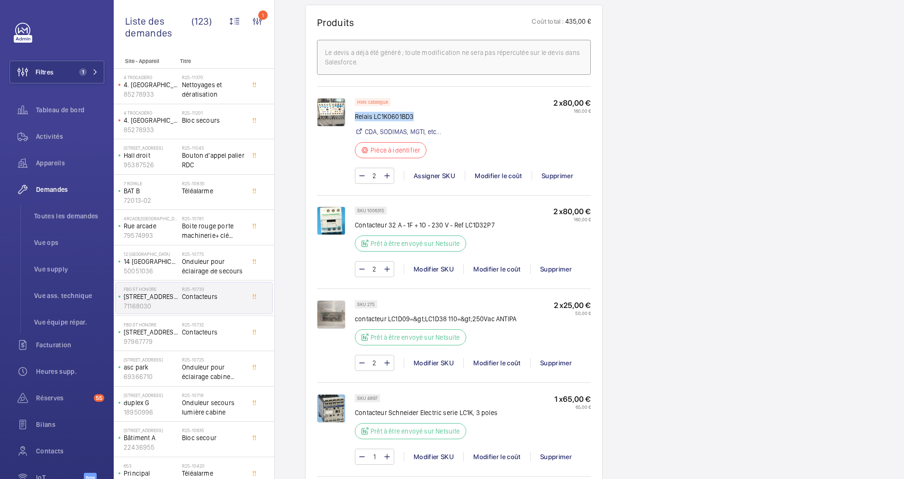
click at [333, 109] on img at bounding box center [331, 112] width 28 height 28
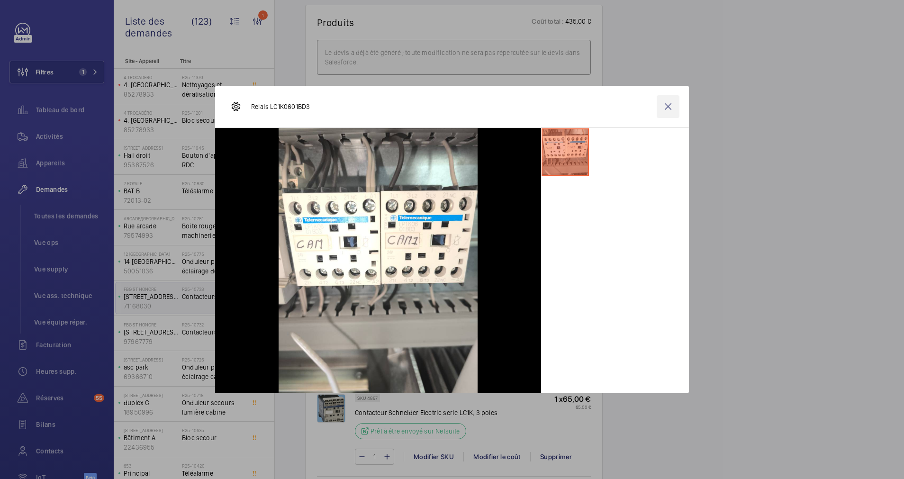
click at [671, 106] on wm-front-icon-button at bounding box center [667, 106] width 23 height 23
click at [403, 133] on link "CDA, SODIMAS, MGTI, etc..." at bounding box center [403, 131] width 76 height 9
click at [428, 131] on link "CDA, SODIMAS, MGTI, etc..." at bounding box center [403, 131] width 76 height 9
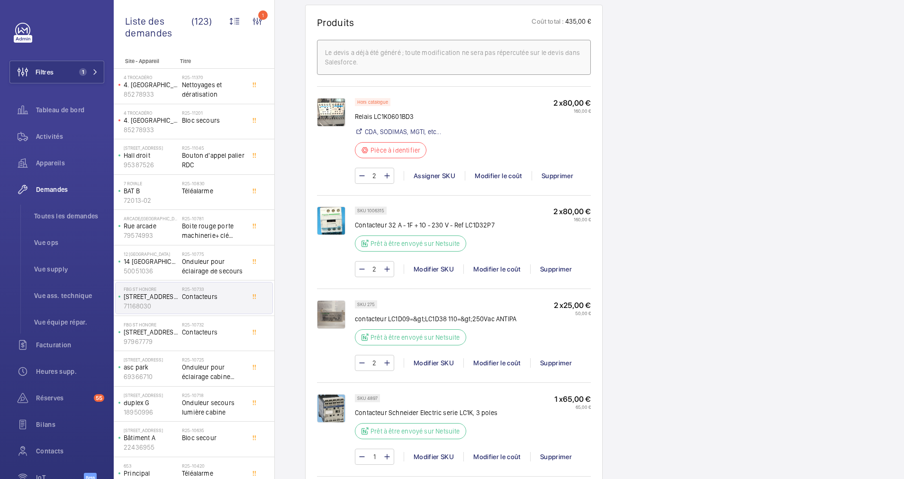
click at [334, 235] on img at bounding box center [331, 221] width 28 height 28
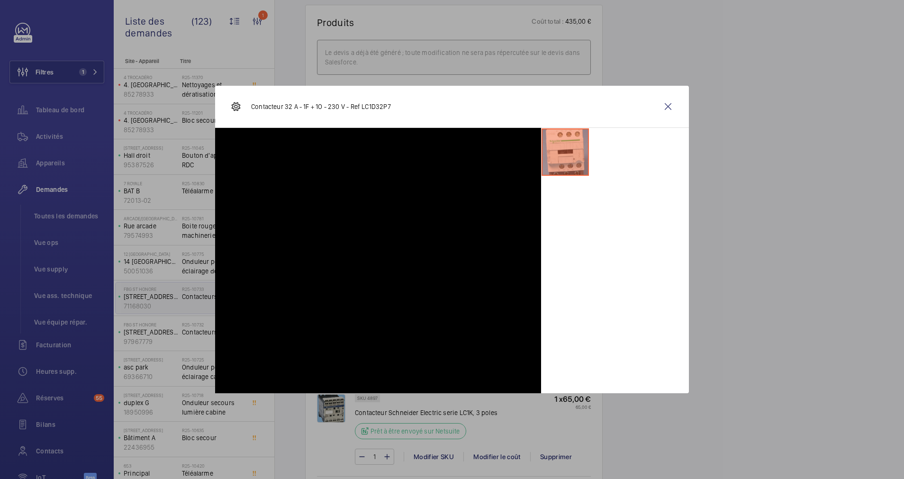
scroll to position [70, 0]
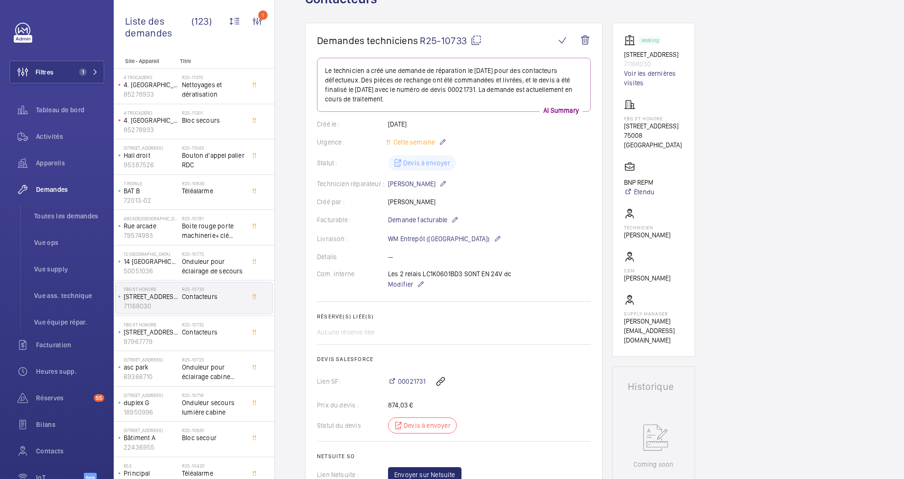
click at [399, 298] on wm-front-card-body "Le technicien a créé une demande de réparation le 9 août 2025 pour des contacte…" at bounding box center [454, 270] width 274 height 424
click at [394, 370] on div "00021731" at bounding box center [489, 381] width 203 height 23
click at [342, 370] on div "Lien SF : 00021731" at bounding box center [454, 381] width 274 height 23
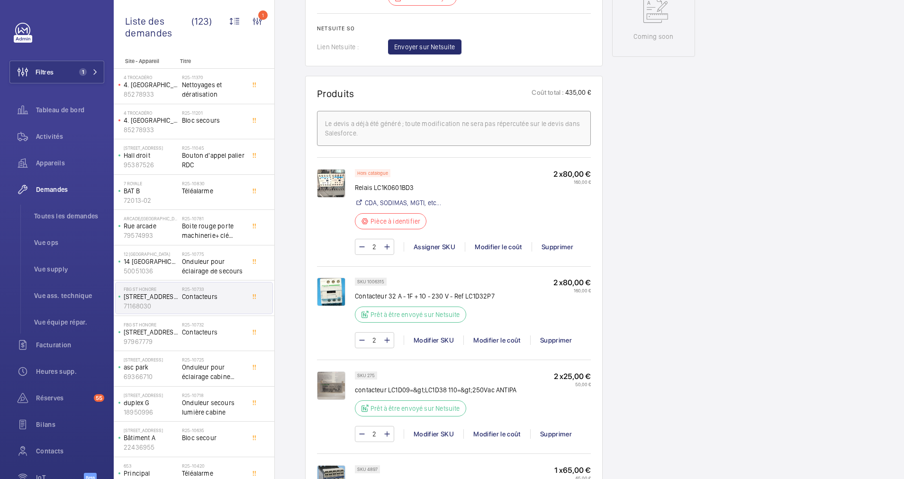
click at [340, 290] on img at bounding box center [331, 292] width 28 height 28
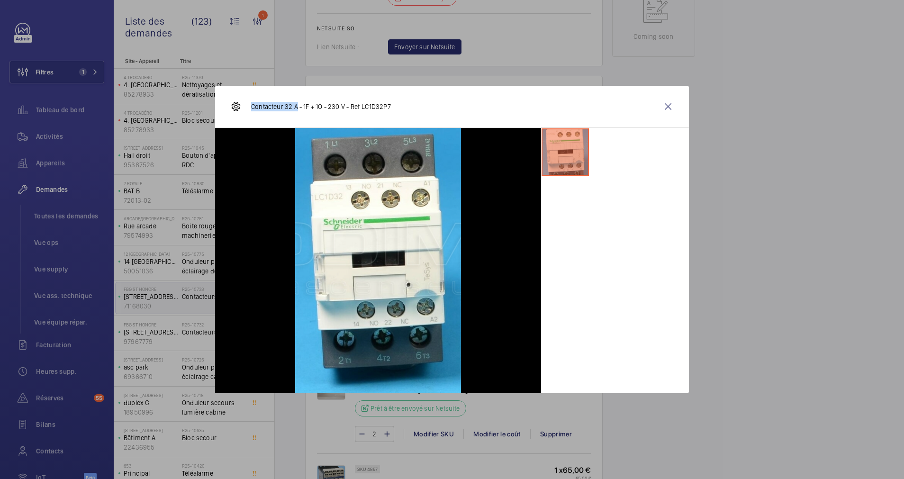
drag, startPoint x: 248, startPoint y: 108, endPoint x: 296, endPoint y: 108, distance: 47.8
click at [296, 108] on div "Contacteur 32 A - 1F + 1O - 230 V - Ref LC1D32P7" at bounding box center [310, 106] width 161 height 23
copy p "Contacteur 32 A"
click at [669, 104] on wm-front-icon-button at bounding box center [667, 106] width 23 height 23
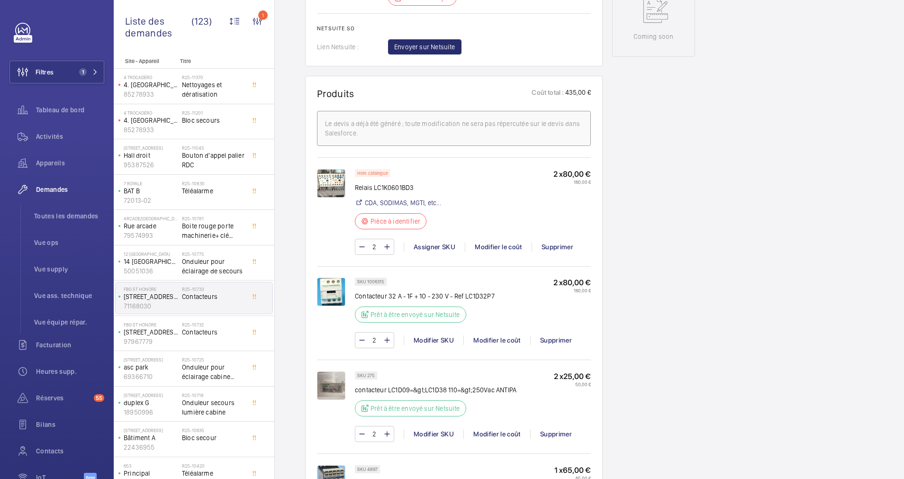
click at [336, 371] on img at bounding box center [331, 385] width 28 height 28
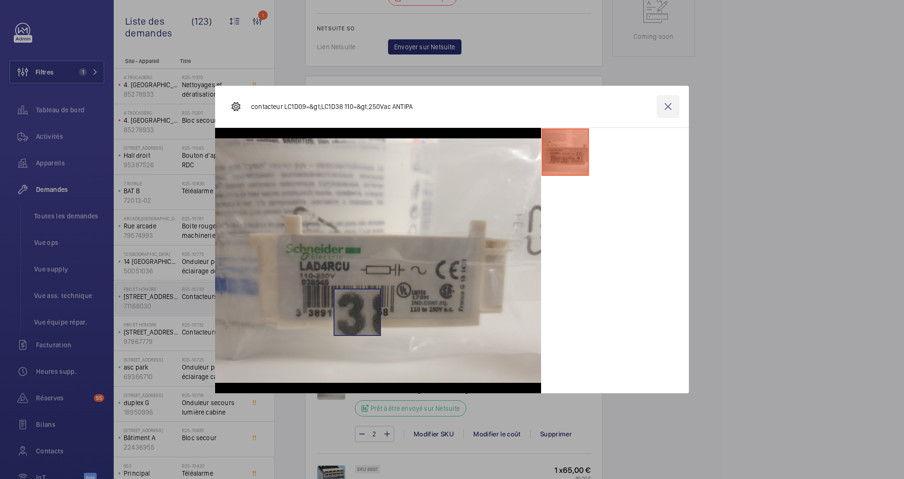
click at [669, 104] on wm-front-icon-button at bounding box center [667, 106] width 23 height 23
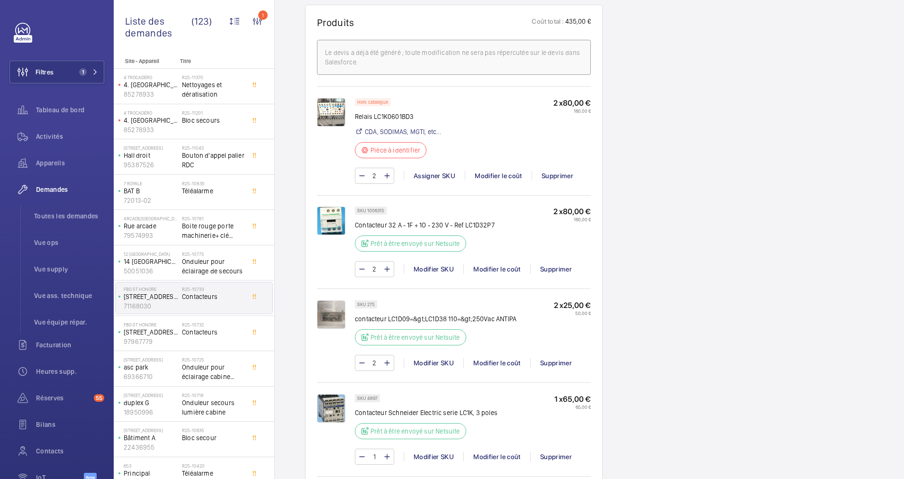
click at [403, 317] on div "SKU 275 contacteur LC1D09=&gt;LC1D38 110=&gt;250Vac ANTIPA Prêt à être envoyé s…" at bounding box center [454, 340] width 274 height 80
drag, startPoint x: 341, startPoint y: 312, endPoint x: 388, endPoint y: 309, distance: 46.5
click at [388, 309] on div "SKU 275 contacteur LC1D09=&gt;LC1D38 110=&gt;250Vac ANTIPA Prêt à être envoyé s…" at bounding box center [436, 325] width 162 height 51
drag, startPoint x: 409, startPoint y: 319, endPoint x: 356, endPoint y: 319, distance: 52.6
click at [356, 319] on p "contacteur LC1D09=&gt;LC1D38 110=&gt;250Vac ANTIPA" at bounding box center [436, 318] width 162 height 9
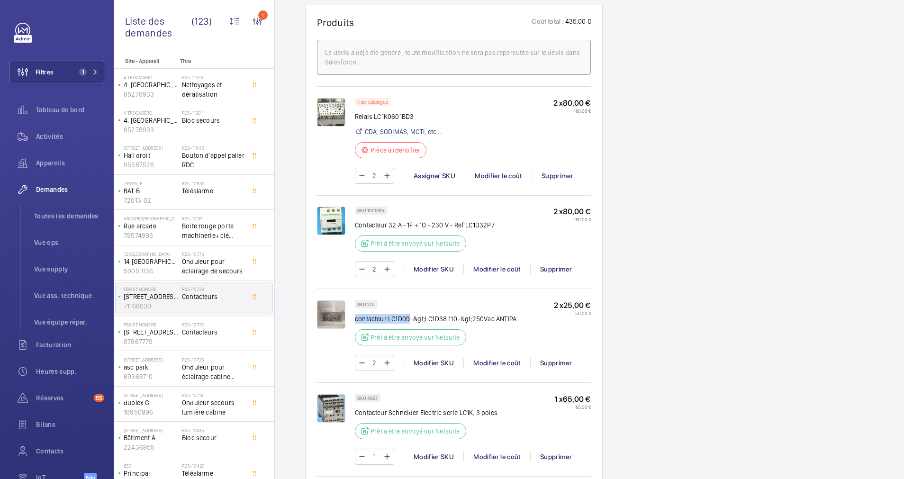
copy p "contacteur LC1D09"
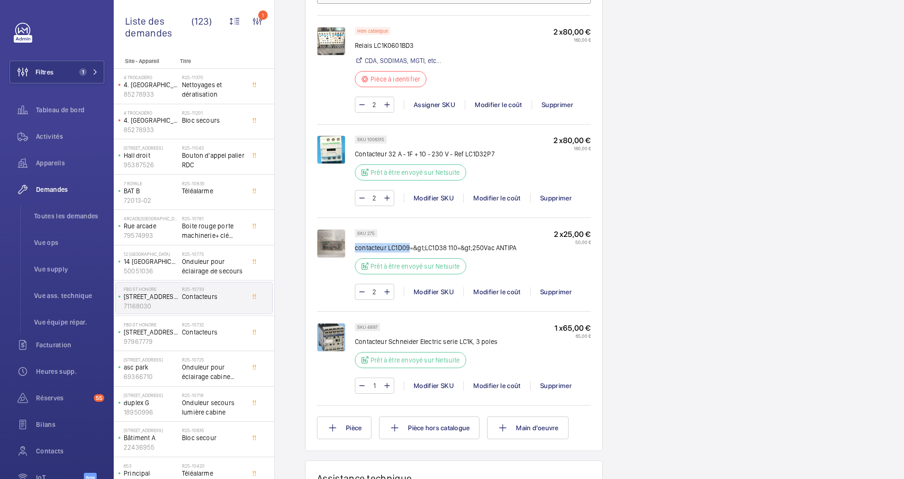
click at [334, 338] on img at bounding box center [331, 337] width 28 height 28
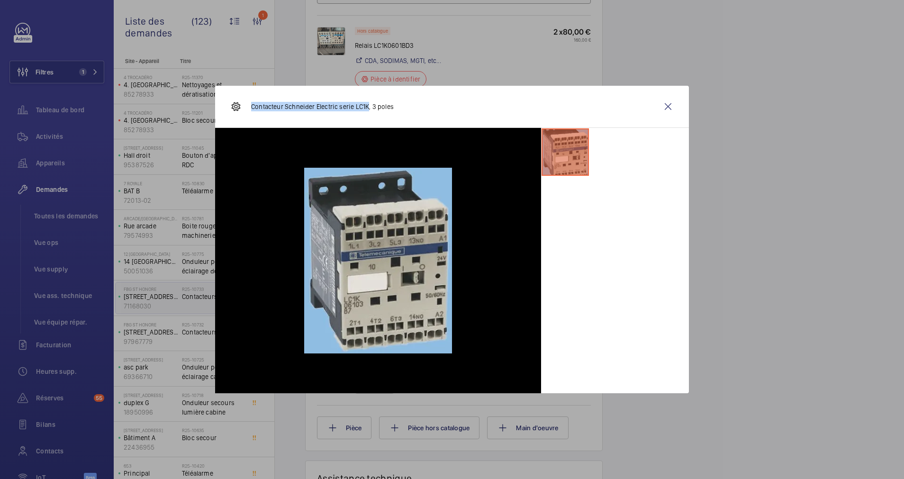
drag, startPoint x: 368, startPoint y: 106, endPoint x: 249, endPoint y: 106, distance: 118.9
click at [249, 106] on div "Contacteur Schneider Electric serie LC1K, 3 poles" at bounding box center [311, 106] width 163 height 23
drag, startPoint x: 249, startPoint y: 106, endPoint x: 255, endPoint y: 107, distance: 6.8
copy p "Contacteur Schneider Electric serie LC1K"
click at [666, 108] on wm-front-icon-button at bounding box center [667, 106] width 23 height 23
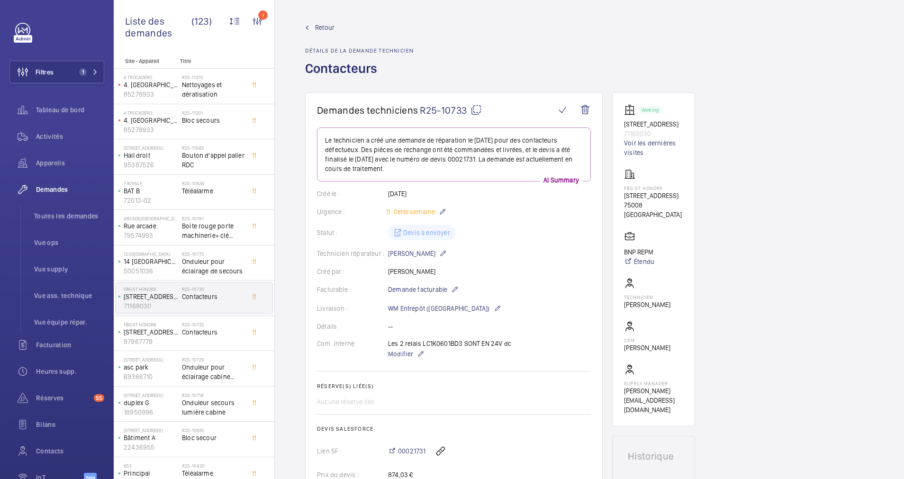
scroll to position [355, 0]
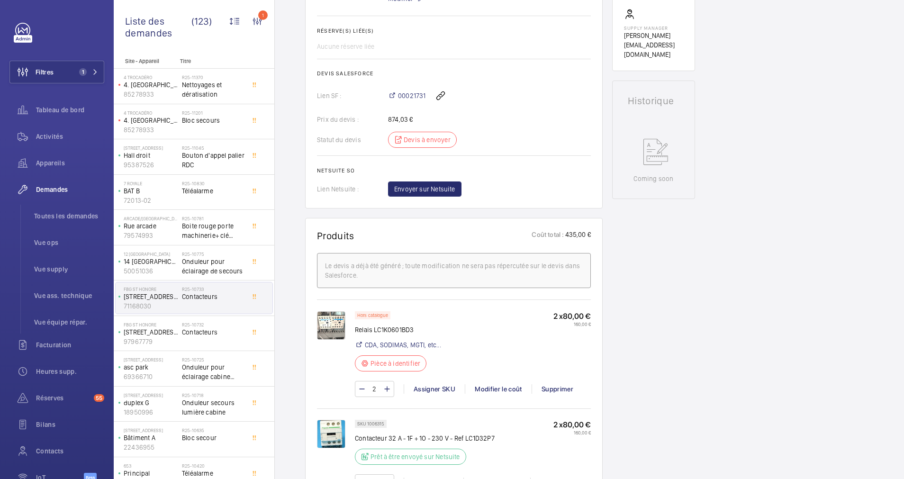
click at [638, 123] on div "Working 3 rue Aguesseau Duplex droit 71168030 Voir les dernières visites FBG ST…" at bounding box center [653, 411] width 83 height 1349
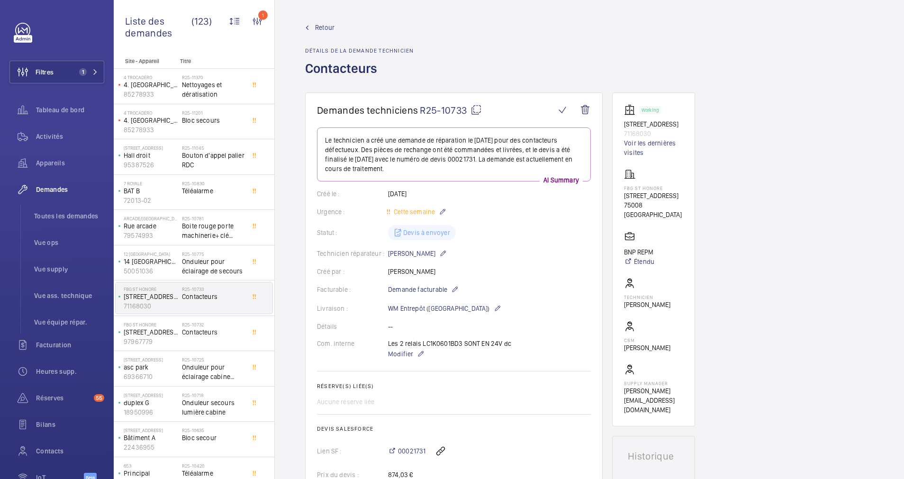
drag, startPoint x: 641, startPoint y: 125, endPoint x: 669, endPoint y: 131, distance: 28.1
click at [669, 129] on p "3 rue Aguesseau Duplex droit" at bounding box center [653, 123] width 59 height 9
drag, startPoint x: 670, startPoint y: 121, endPoint x: 625, endPoint y: 121, distance: 45.5
click at [625, 121] on p "3 rue Aguesseau Duplex droit" at bounding box center [653, 123] width 59 height 9
copy p "3 rue Aguesseau"
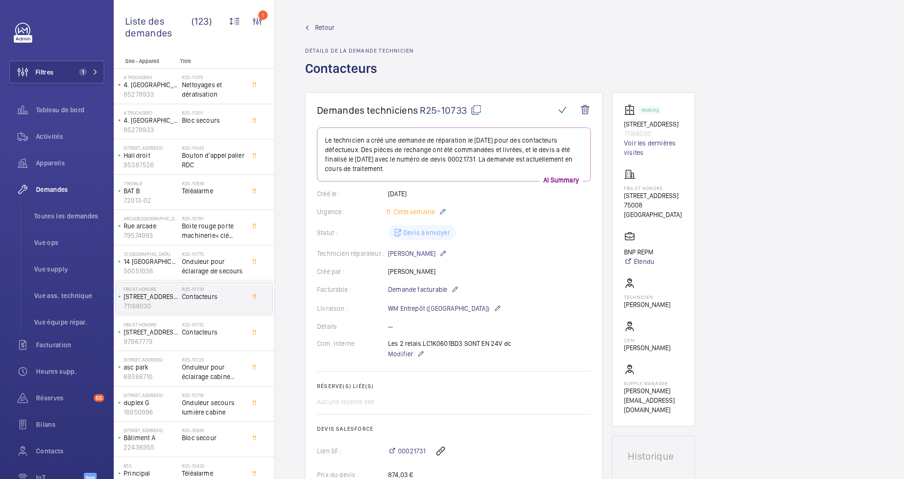
click at [321, 27] on span "Retour" at bounding box center [324, 27] width 19 height 9
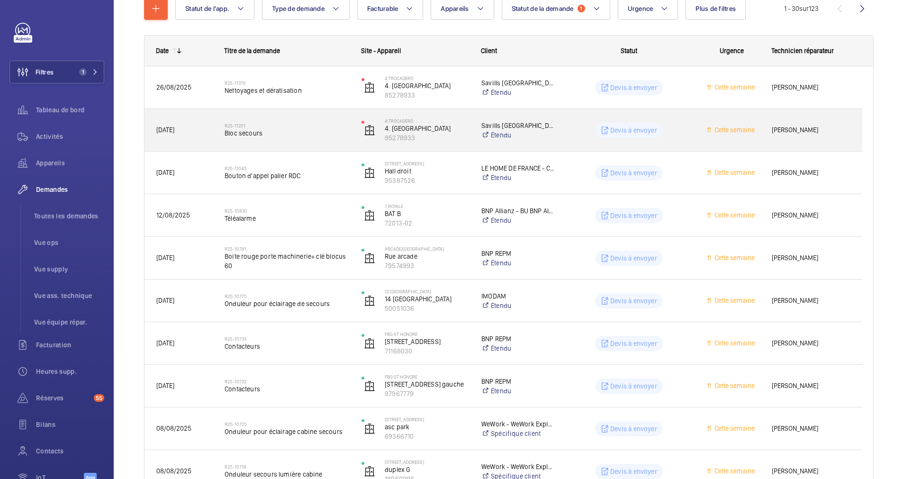
scroll to position [142, 0]
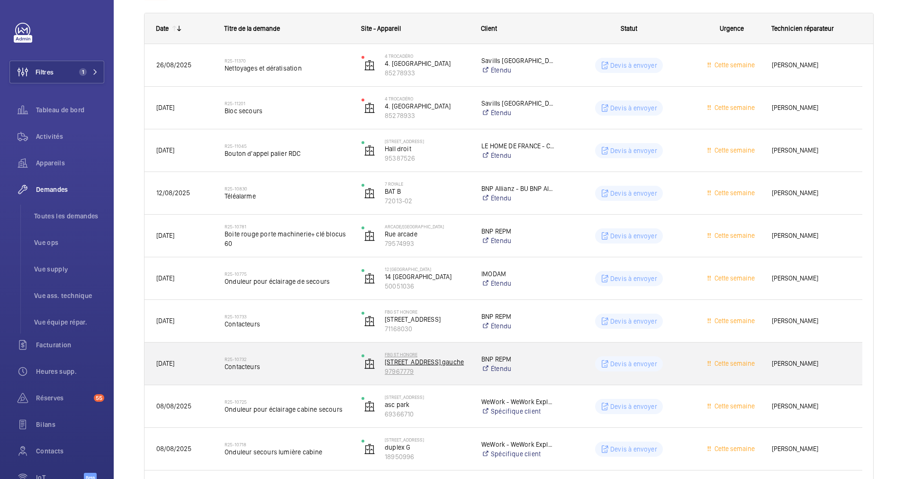
click at [419, 369] on p "97967779" at bounding box center [427, 371] width 84 height 9
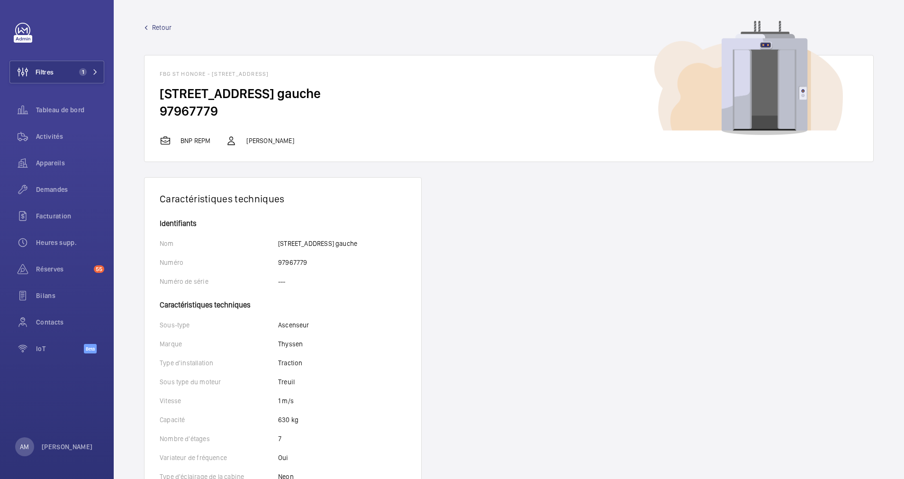
drag, startPoint x: 216, startPoint y: 114, endPoint x: 163, endPoint y: 111, distance: 52.7
click at [163, 111] on h2 "97967779" at bounding box center [509, 111] width 698 height 18
copy h2 "97967779"
drag, startPoint x: 212, startPoint y: 71, endPoint x: 321, endPoint y: 72, distance: 109.4
click at [321, 72] on h1 "FBG ST HONORE - 62 Rue du Faubourg Saint-Honoré, 75008 PARIS" at bounding box center [509, 74] width 698 height 7
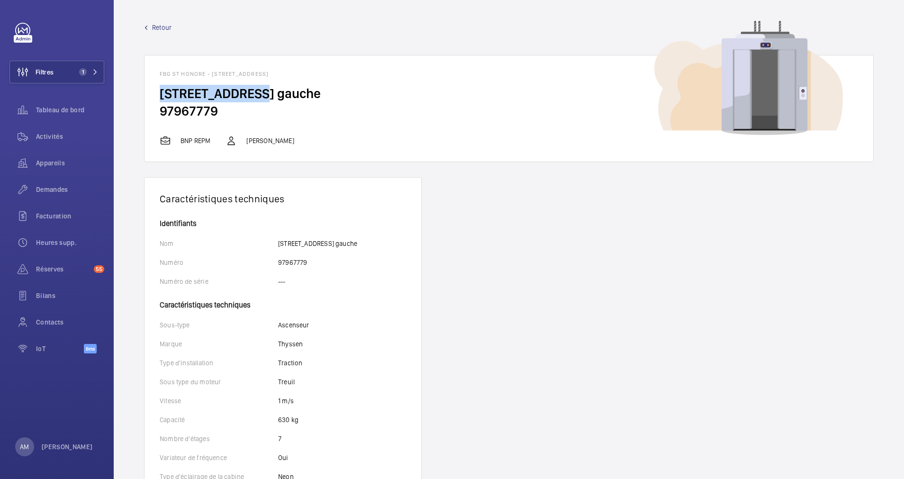
drag, startPoint x: 161, startPoint y: 91, endPoint x: 254, endPoint y: 94, distance: 92.9
click at [254, 94] on h2 "3 rue Aguesseau Duplex gauche" at bounding box center [509, 94] width 698 height 18
click at [213, 71] on h1 "FBG ST HONORE - 62 Rue du Faubourg Saint-Honoré, 75008 PARIS" at bounding box center [509, 74] width 698 height 7
drag, startPoint x: 211, startPoint y: 72, endPoint x: 344, endPoint y: 74, distance: 132.6
click at [344, 74] on h1 "FBG ST HONORE - 62 Rue du Faubourg Saint-Honoré, 75008 PARIS" at bounding box center [509, 74] width 698 height 7
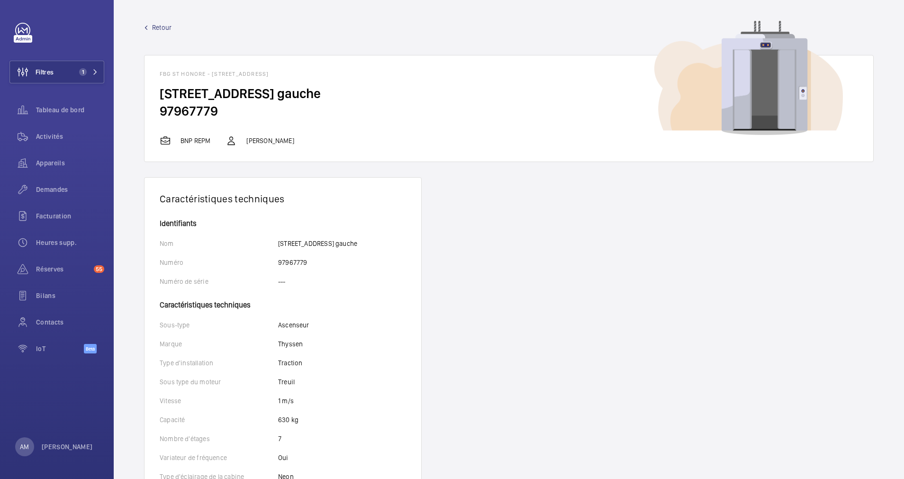
drag, startPoint x: 344, startPoint y: 74, endPoint x: 339, endPoint y: 71, distance: 5.5
click at [162, 111] on h2 "97967779" at bounding box center [509, 111] width 698 height 18
drag, startPoint x: 160, startPoint y: 95, endPoint x: 254, endPoint y: 97, distance: 93.8
click at [254, 97] on h2 "3 rue Aguesseau Duplex gauche" at bounding box center [509, 94] width 698 height 18
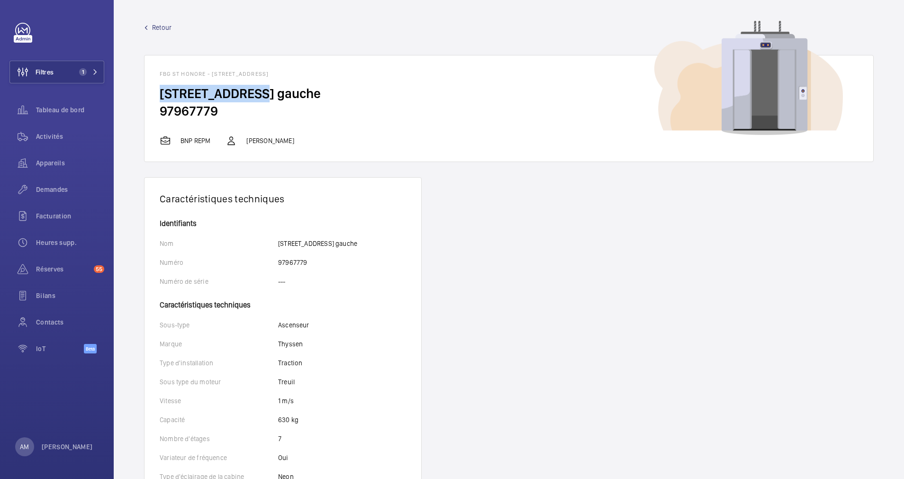
drag, startPoint x: 254, startPoint y: 97, endPoint x: 246, endPoint y: 93, distance: 8.7
drag, startPoint x: 214, startPoint y: 72, endPoint x: 323, endPoint y: 74, distance: 109.0
click at [323, 74] on h1 "FBG ST HONORE - 62 Rue du Faubourg Saint-Honoré, 75008 PARIS" at bounding box center [509, 74] width 698 height 7
drag, startPoint x: 323, startPoint y: 74, endPoint x: 317, endPoint y: 73, distance: 5.3
click at [227, 99] on h2 "3 rue Aguesseau Duplex gauche" at bounding box center [509, 94] width 698 height 18
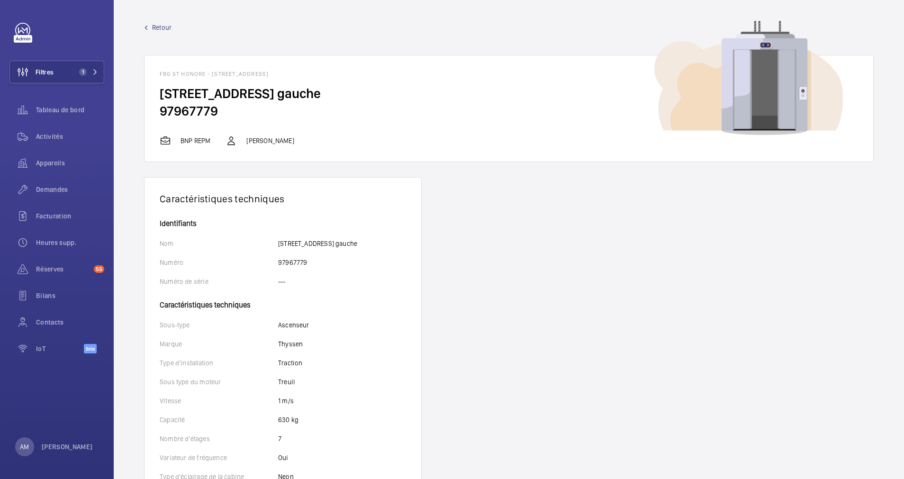
drag, startPoint x: 212, startPoint y: 74, endPoint x: 276, endPoint y: 72, distance: 64.4
click at [276, 72] on h1 "FBG ST HONORE - 62 Rue du Faubourg Saint-Honoré, 75008 PARIS" at bounding box center [509, 74] width 698 height 7
click at [175, 109] on h2 "97967779" at bounding box center [509, 111] width 698 height 18
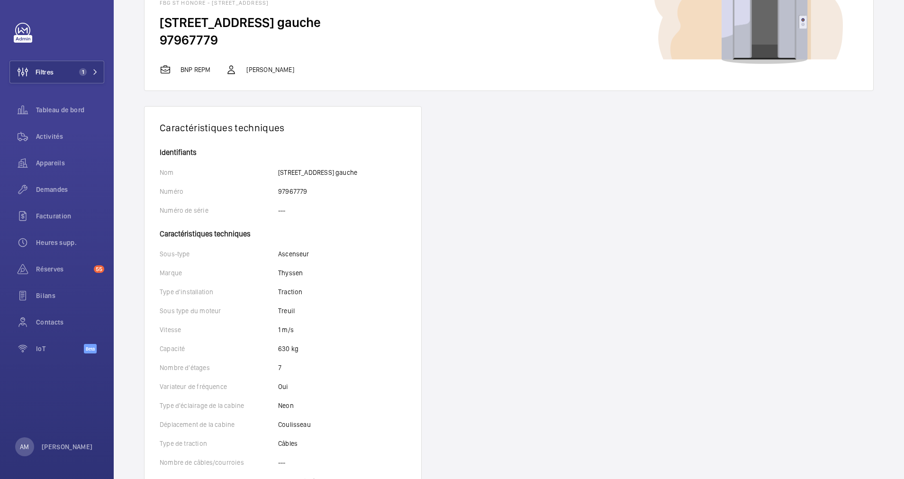
click at [294, 189] on p "97967779" at bounding box center [292, 191] width 29 height 9
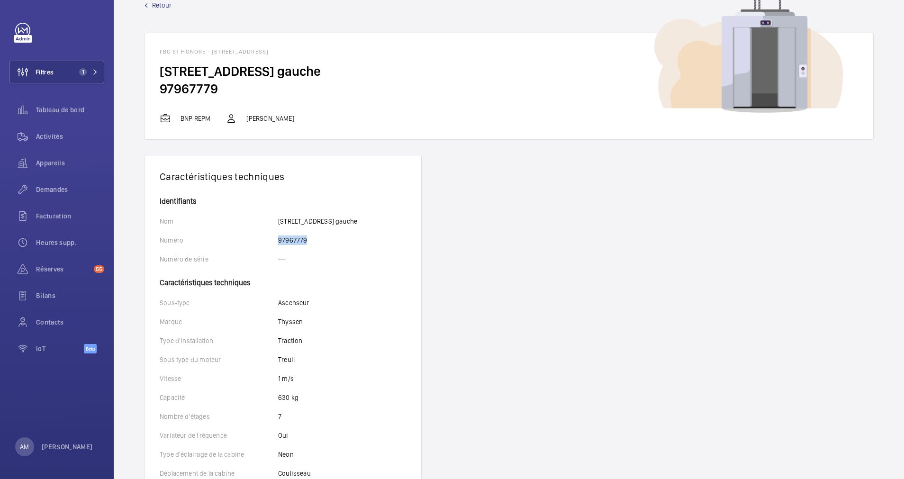
scroll to position [0, 0]
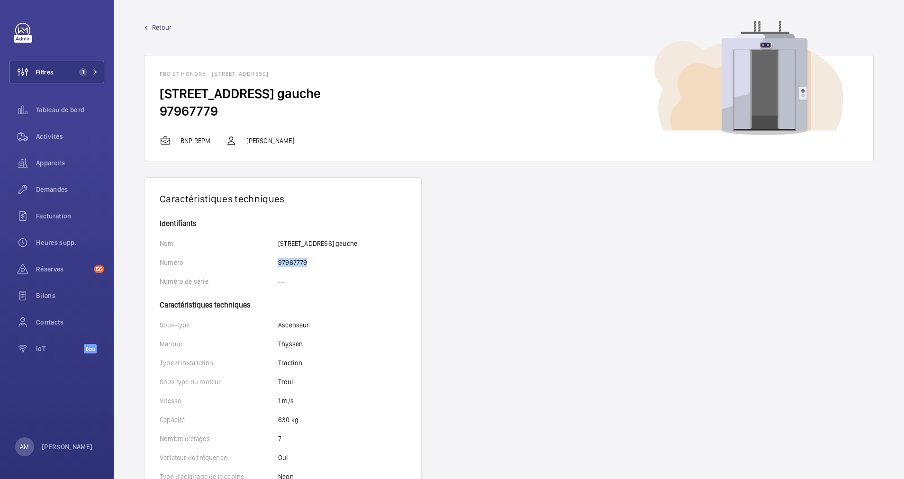
drag, startPoint x: 213, startPoint y: 74, endPoint x: 322, endPoint y: 73, distance: 109.4
click at [322, 73] on h1 "FBG ST HONORE - 62 Rue du Faubourg Saint-Honoré, 75008 PARIS" at bounding box center [509, 74] width 698 height 7
click at [180, 112] on h2 "97967779" at bounding box center [509, 111] width 698 height 18
drag, startPoint x: 181, startPoint y: 111, endPoint x: 152, endPoint y: 165, distance: 61.0
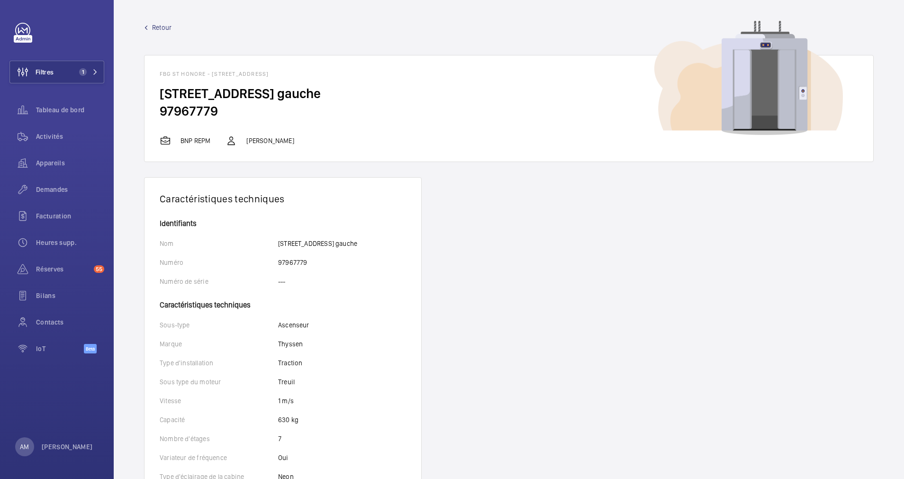
click at [150, 162] on wm-front-async-data-loader "Retour FBG ST HONORE - 62 Rue du Faubourg Saint-Honoré, 75008 PARIS 3 rue Agues…" at bounding box center [508, 436] width 729 height 827
click at [291, 262] on p "97967779" at bounding box center [292, 262] width 29 height 9
click at [153, 24] on span "Retour" at bounding box center [161, 27] width 19 height 9
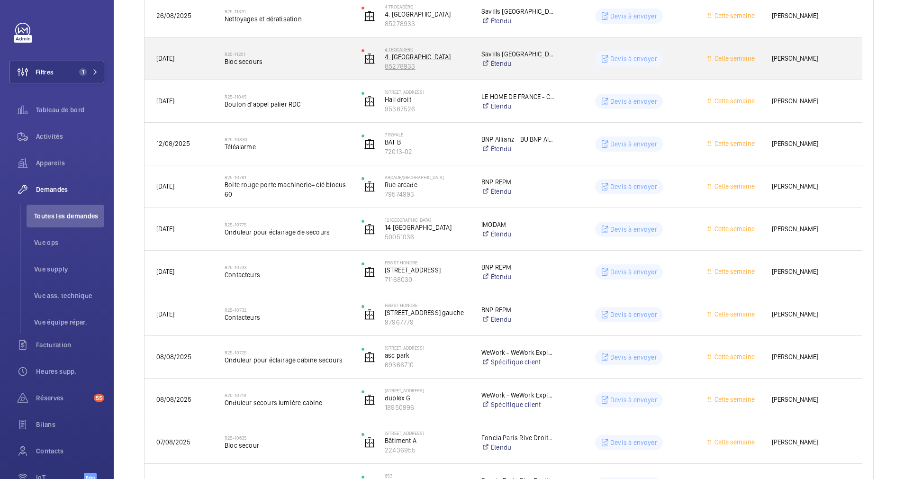
scroll to position [213, 0]
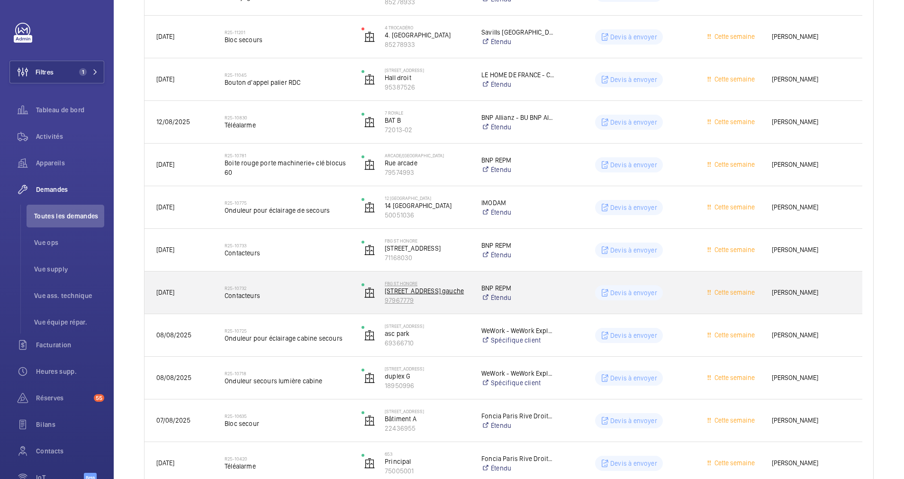
click at [410, 296] on p "97967779" at bounding box center [427, 300] width 84 height 9
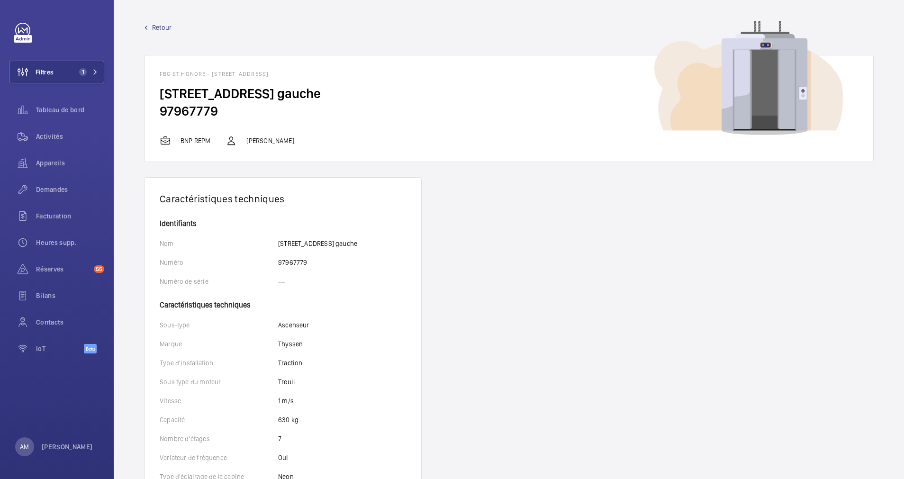
click at [153, 29] on span "Retour" at bounding box center [161, 27] width 19 height 9
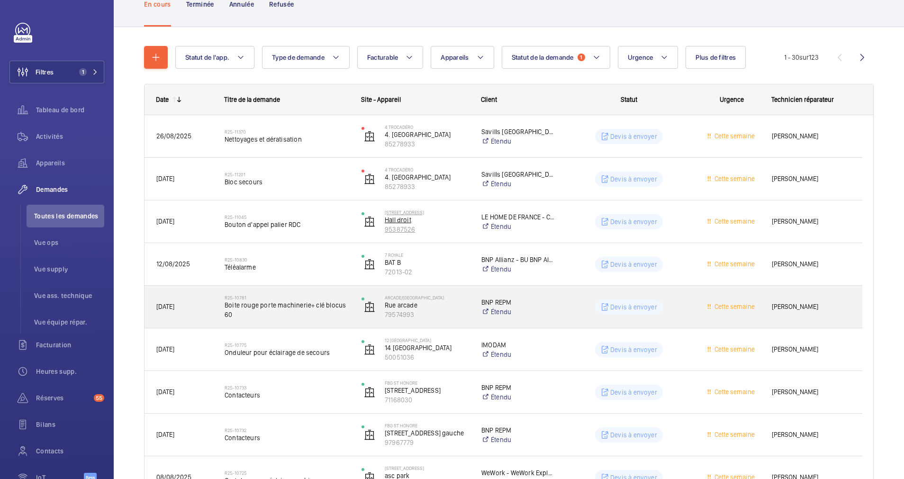
scroll to position [142, 0]
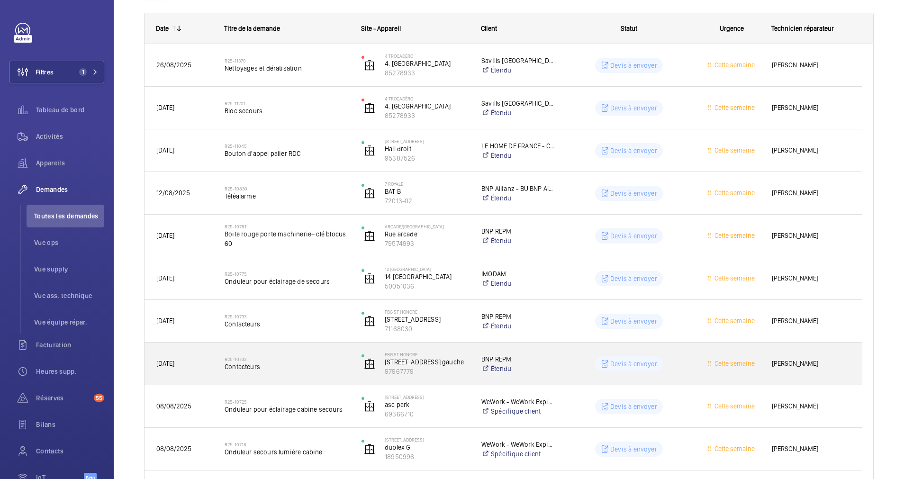
click at [305, 359] on h2 "R25-10732" at bounding box center [287, 359] width 125 height 6
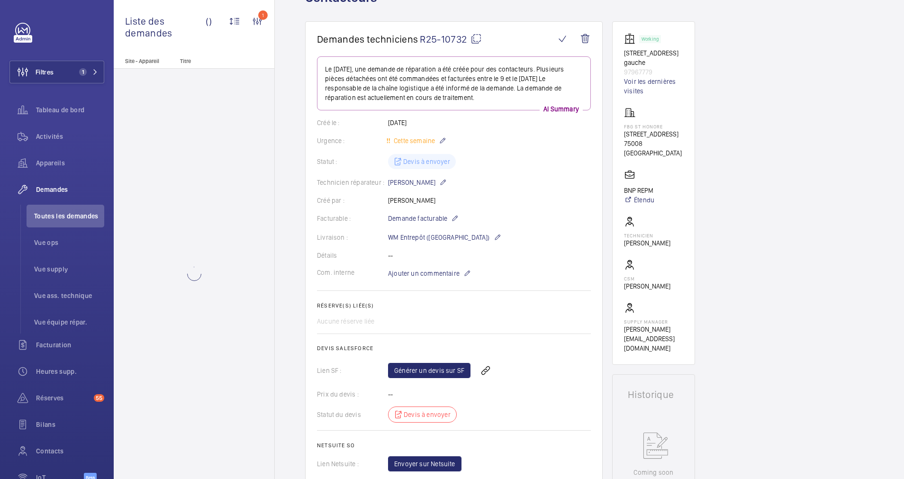
scroll to position [142, 0]
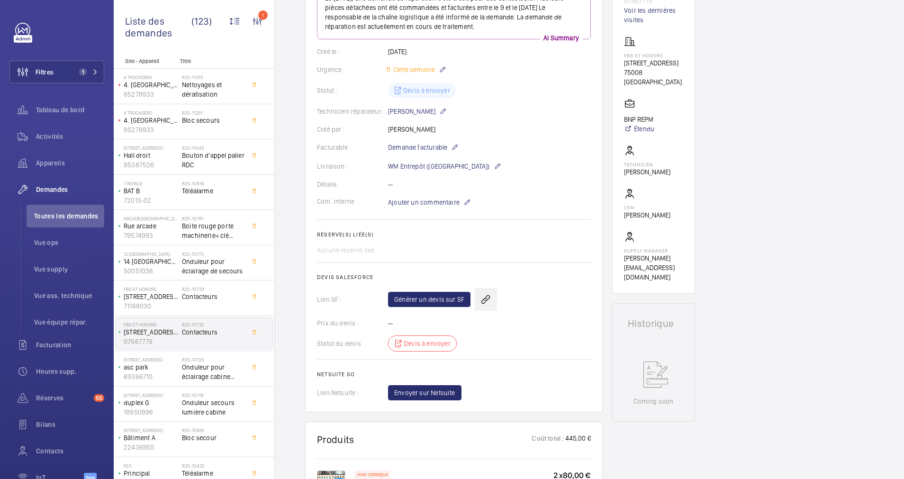
click at [483, 297] on wm-front-icon-button at bounding box center [485, 299] width 23 height 23
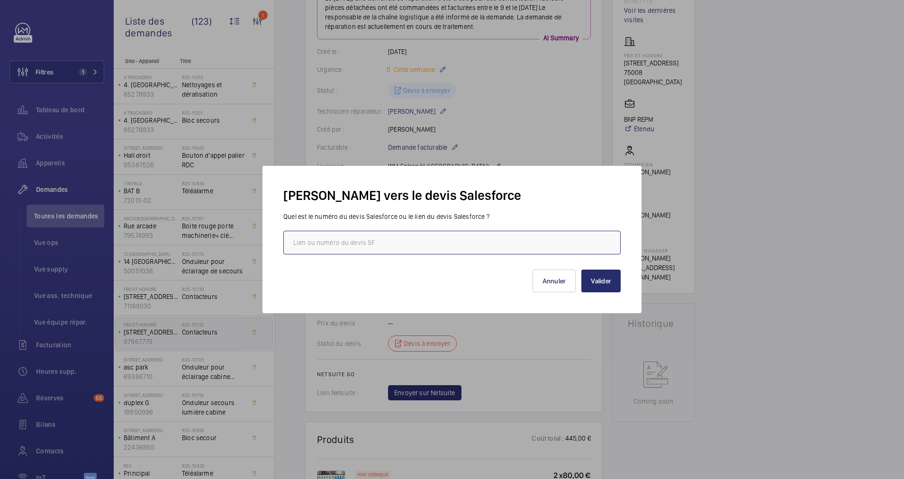
click at [450, 241] on input "text" at bounding box center [451, 243] width 337 height 24
paste input "https://wemaintain.lightning.force.com/lightning/r/Quote/0Q0SZ000007x8gf0AA/view"
type input "https://wemaintain.lightning.force.com/lightning/r/Quote/0Q0SZ000007x8gf0AA/view"
click at [597, 274] on button "Valider" at bounding box center [600, 281] width 39 height 23
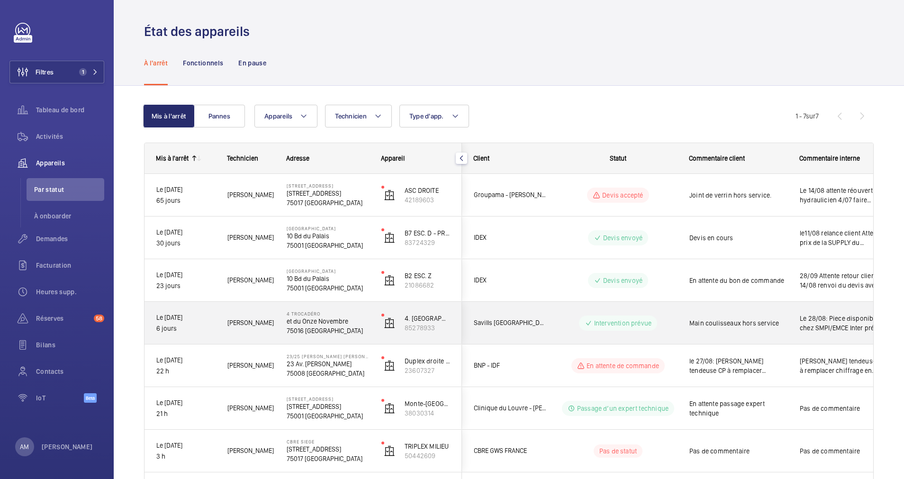
scroll to position [50, 0]
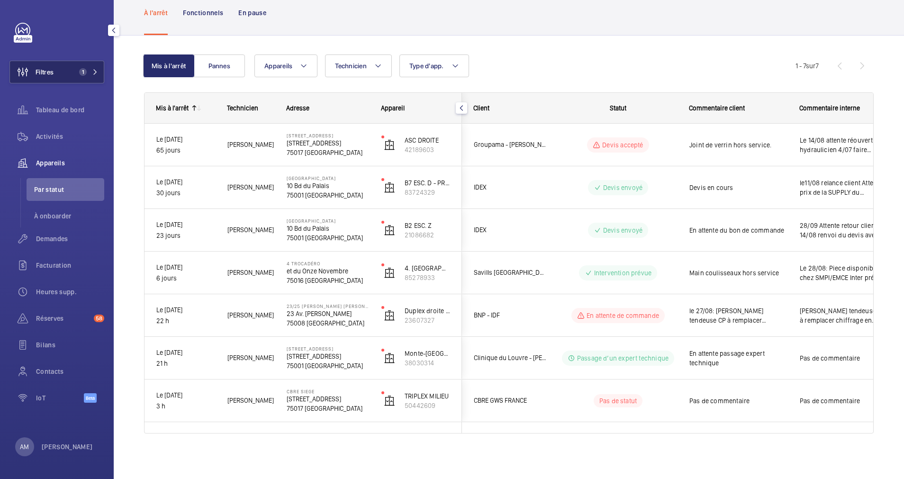
click at [74, 70] on button "Filtres 1" at bounding box center [56, 72] width 95 height 23
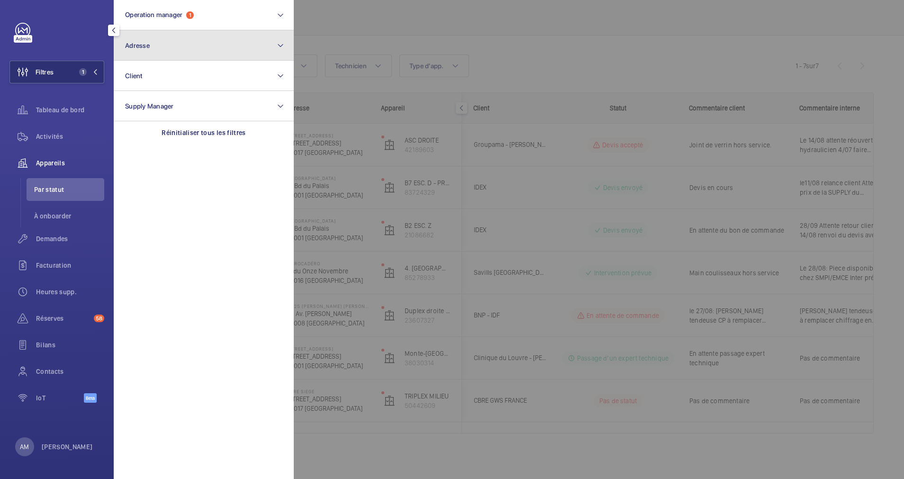
click at [173, 44] on button "Adresse" at bounding box center [204, 45] width 180 height 30
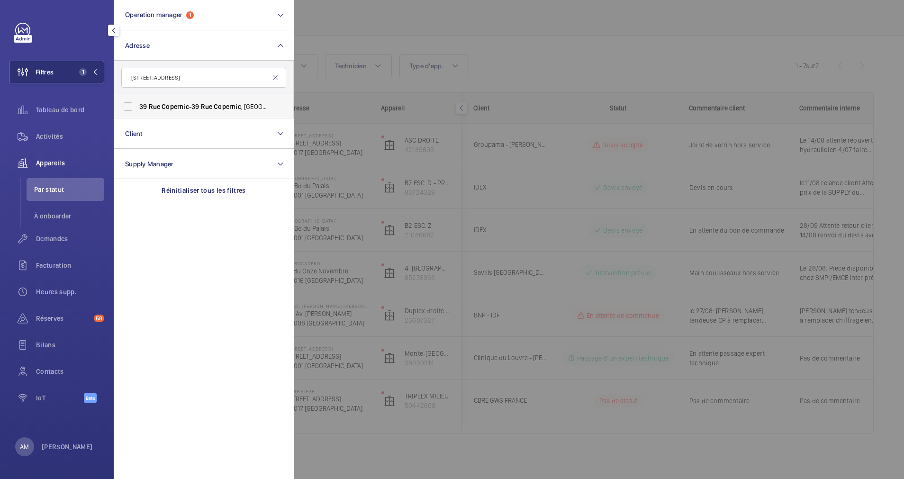
type input "[STREET_ADDRESS]"
click at [119, 99] on label "[STREET_ADDRESS]" at bounding box center [196, 106] width 165 height 23
click at [119, 99] on input "39 Rue Copernic - 39 Rue Copernic , 75116 PARIS, PARIS 75116" at bounding box center [127, 106] width 19 height 19
checkbox input "true"
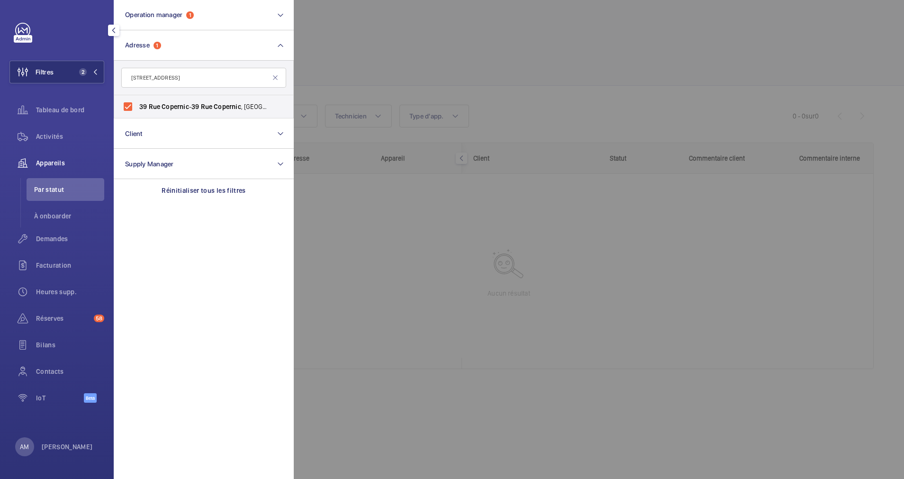
click at [414, 76] on div at bounding box center [746, 239] width 904 height 479
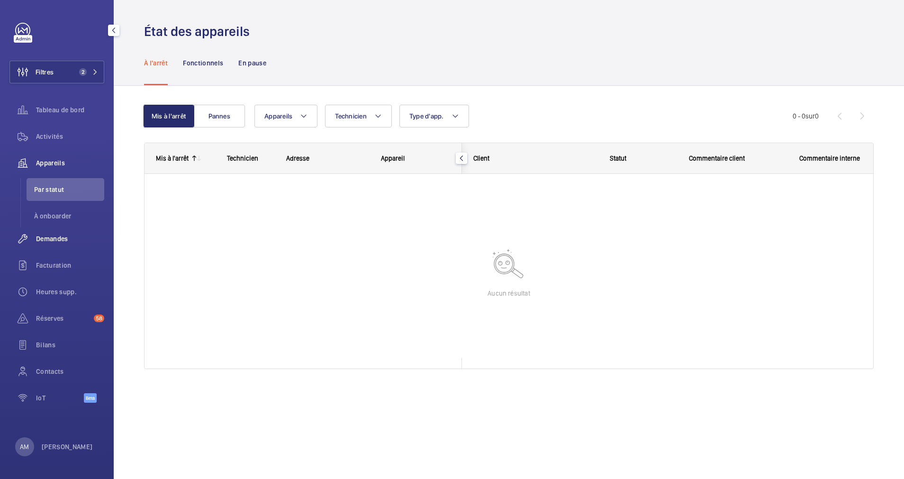
click at [54, 234] on div "Demandes" at bounding box center [56, 238] width 95 height 23
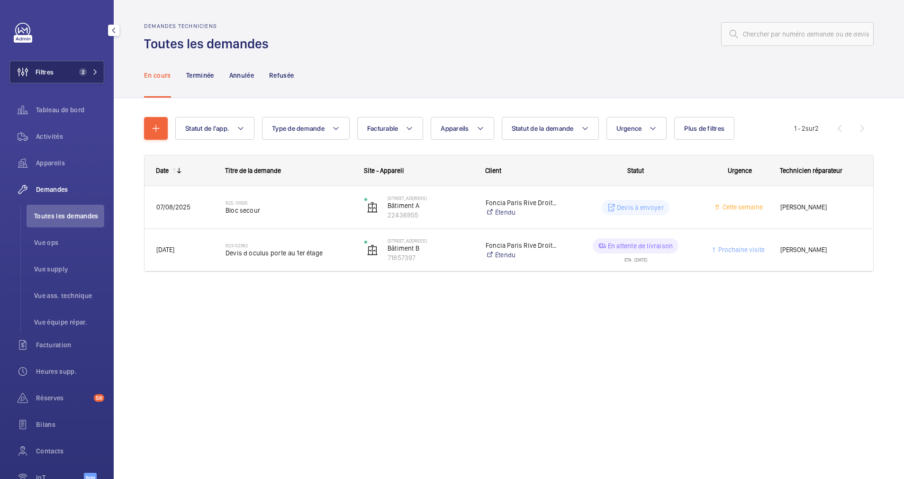
click at [85, 63] on button "Filtres 2" at bounding box center [56, 72] width 95 height 23
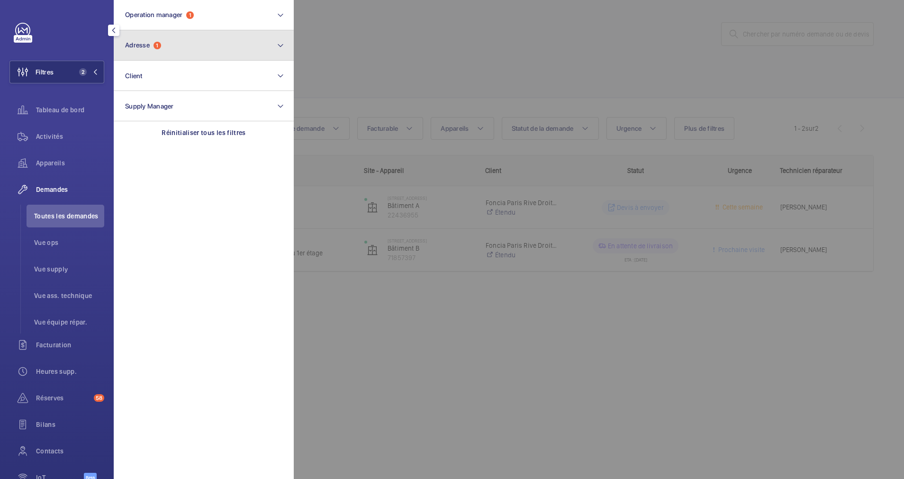
click at [210, 41] on button "Adresse 1" at bounding box center [204, 45] width 180 height 30
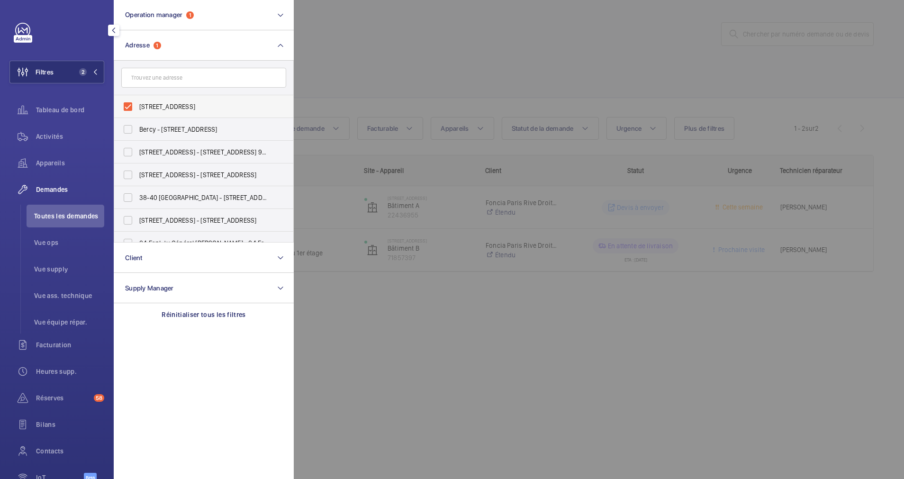
drag, startPoint x: 127, startPoint y: 105, endPoint x: 156, endPoint y: 77, distance: 40.2
click at [131, 99] on label "39 Rue Copernic - 39 Rue Copernic, 75116 PARIS, PARIS 75116" at bounding box center [196, 106] width 165 height 23
click at [131, 99] on input "39 Rue Copernic - 39 Rue Copernic, 75116 PARIS, PARIS 75116" at bounding box center [127, 106] width 19 height 19
checkbox input "false"
click at [156, 77] on input "text" at bounding box center [203, 78] width 165 height 20
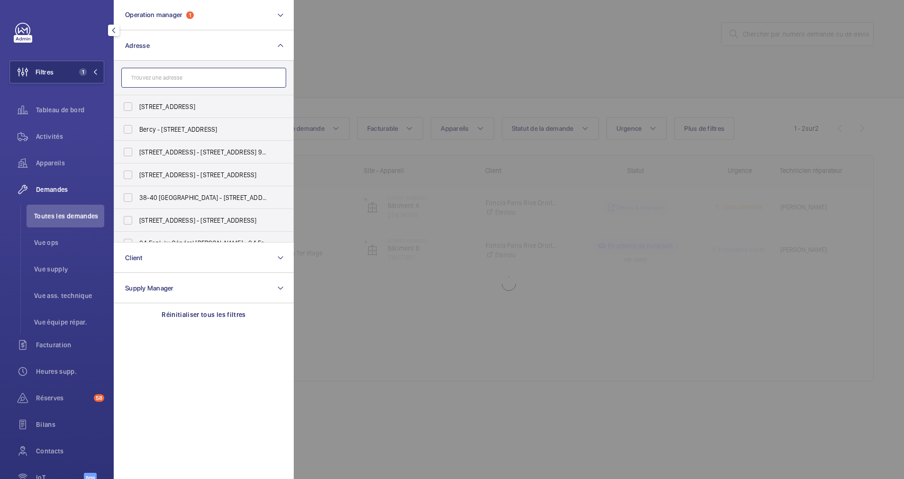
paste input "[STREET_ADDRESS]"
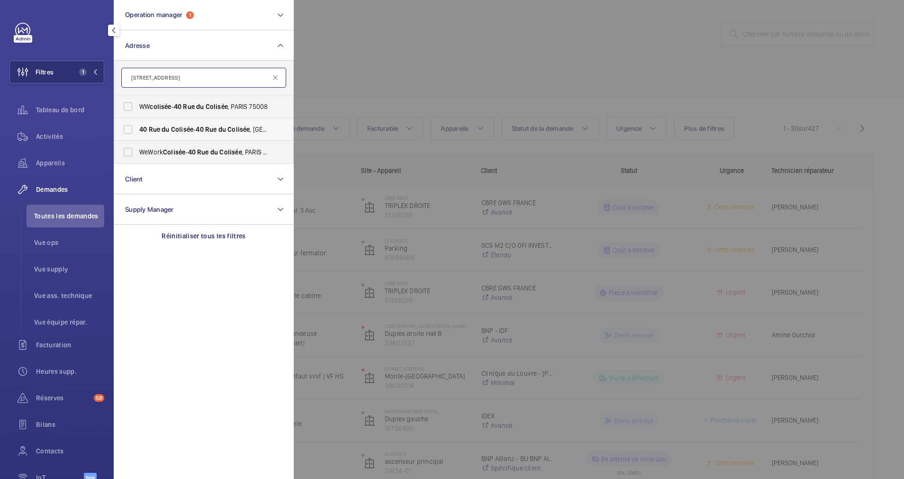
type input "[STREET_ADDRESS]"
click at [129, 126] on label "40 Rue du Colisée - 40 Rue du Colisée , 75008 PARIS, PARIS 75008" at bounding box center [196, 129] width 165 height 23
click at [129, 126] on input "40 Rue du Colisée - 40 Rue du Colisée , 75008 PARIS, PARIS 75008" at bounding box center [127, 129] width 19 height 19
checkbox input "true"
click at [370, 65] on div at bounding box center [746, 239] width 904 height 479
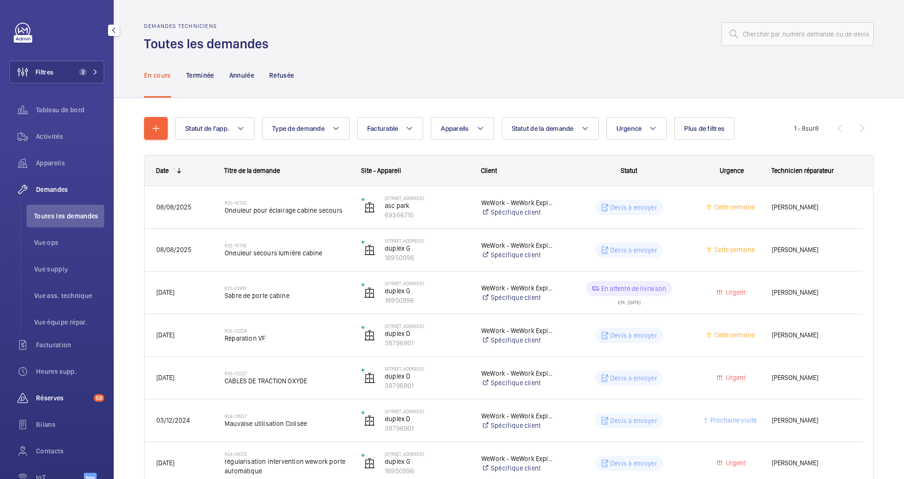
click at [52, 392] on div "Réserves 58" at bounding box center [56, 397] width 95 height 23
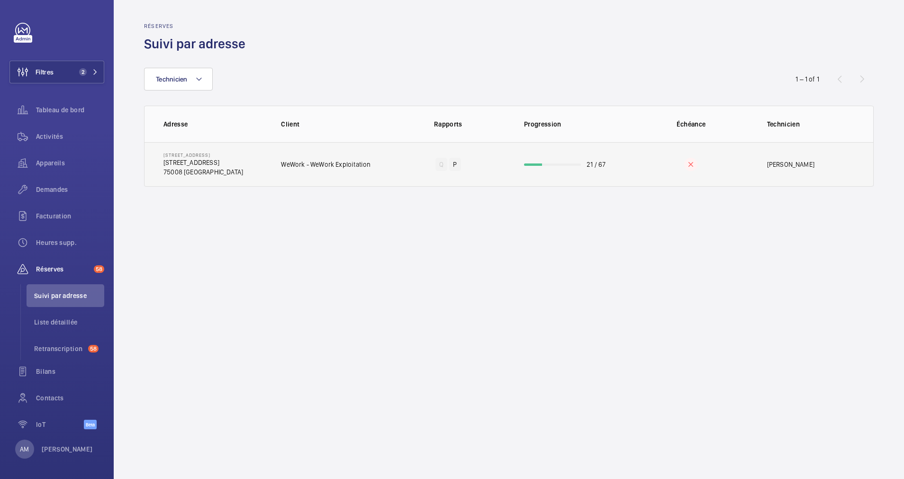
click at [566, 162] on td "21 / 67" at bounding box center [569, 164] width 121 height 45
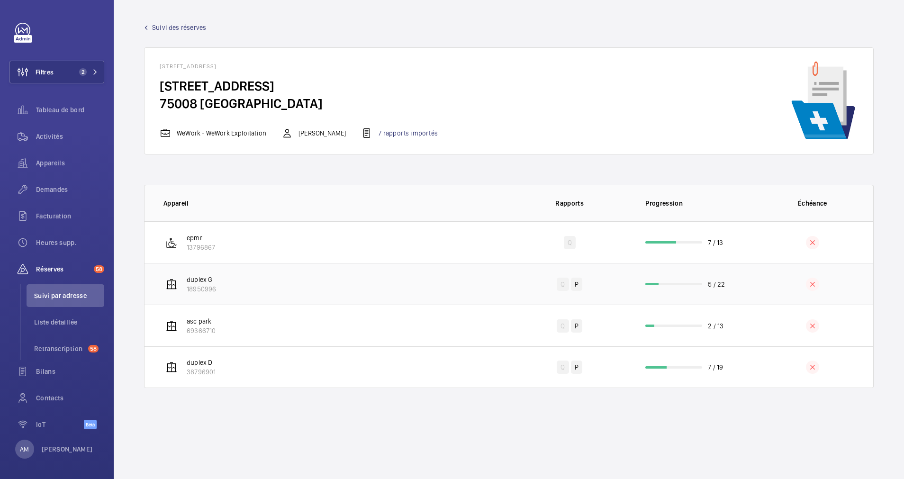
click at [678, 288] on td "5 / 22" at bounding box center [690, 284] width 121 height 42
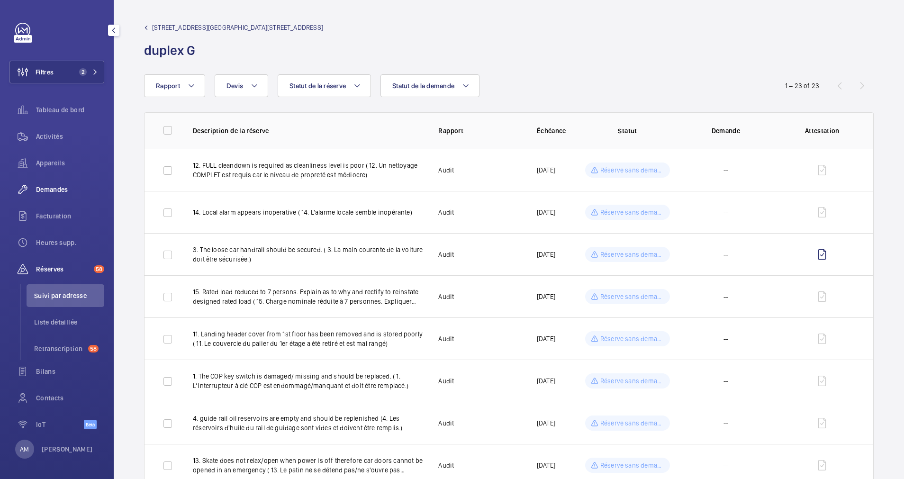
click at [53, 190] on span "Demandes" at bounding box center [70, 189] width 68 height 9
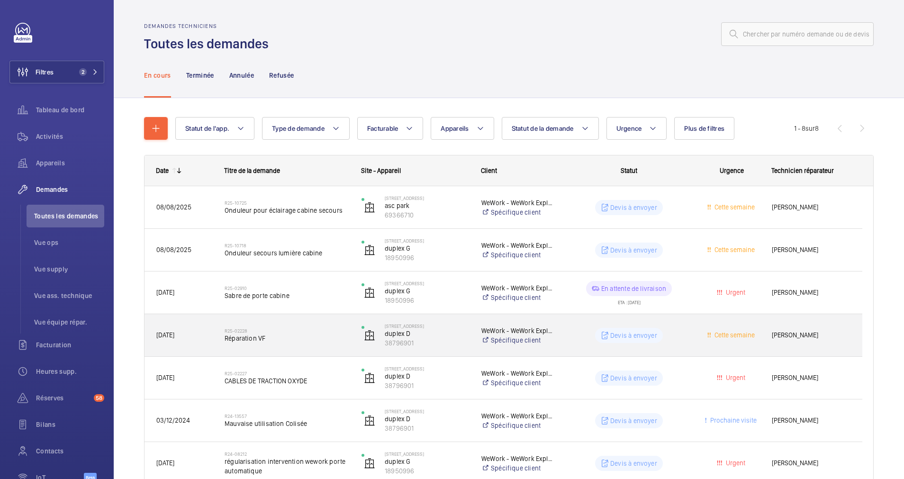
scroll to position [71, 0]
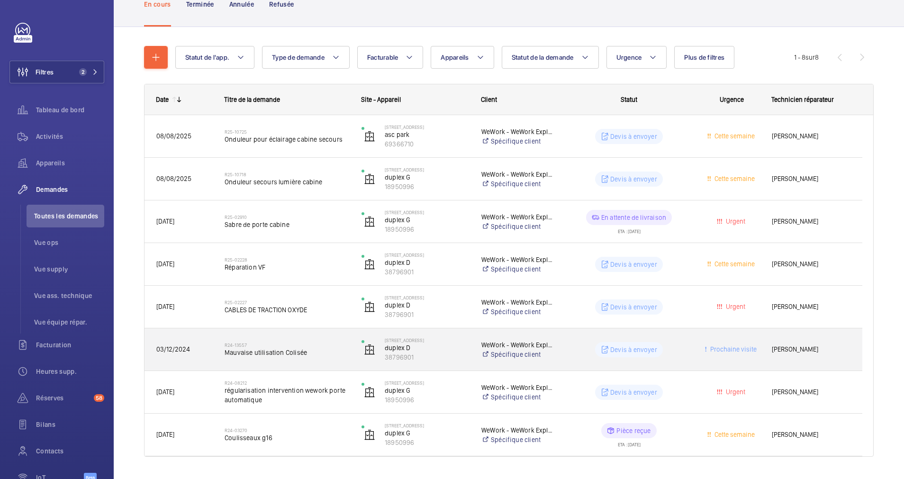
click at [341, 343] on h2 "R24-13557" at bounding box center [287, 345] width 125 height 6
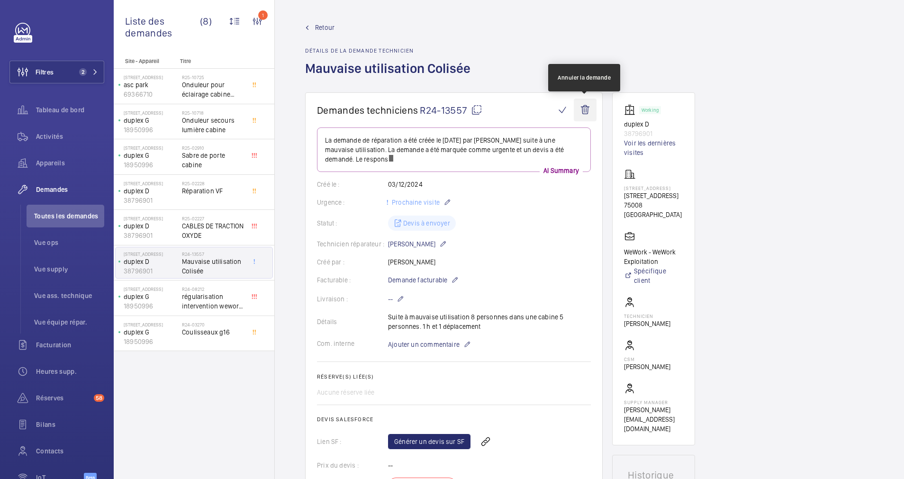
click at [583, 108] on wm-front-icon-button at bounding box center [585, 110] width 23 height 23
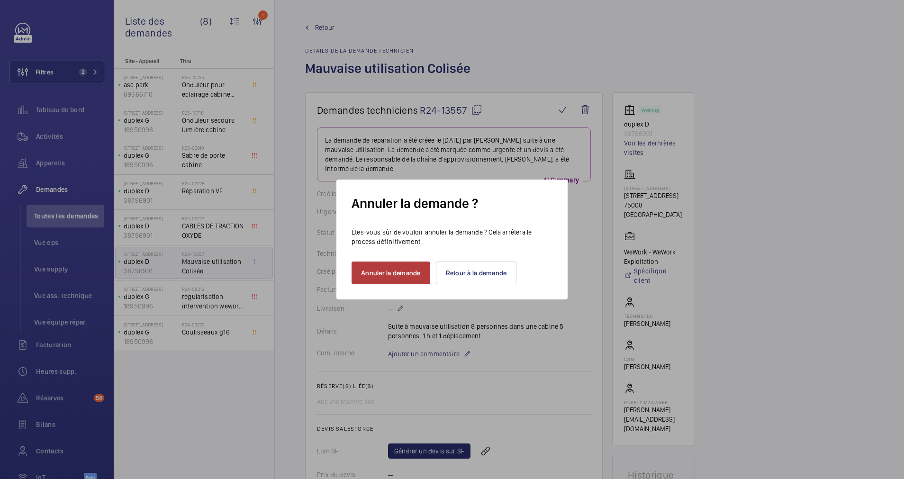
click at [401, 268] on button "Annuler la demande" at bounding box center [390, 272] width 79 height 23
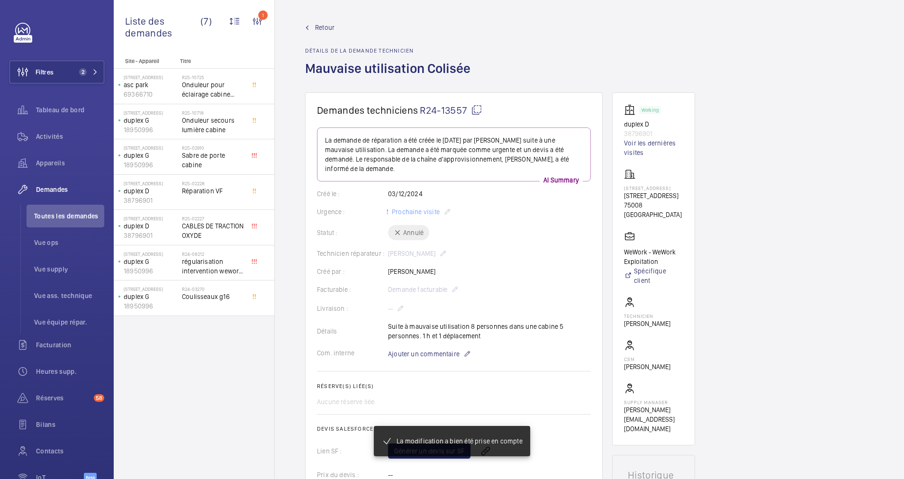
click at [326, 23] on span "Retour" at bounding box center [324, 27] width 19 height 9
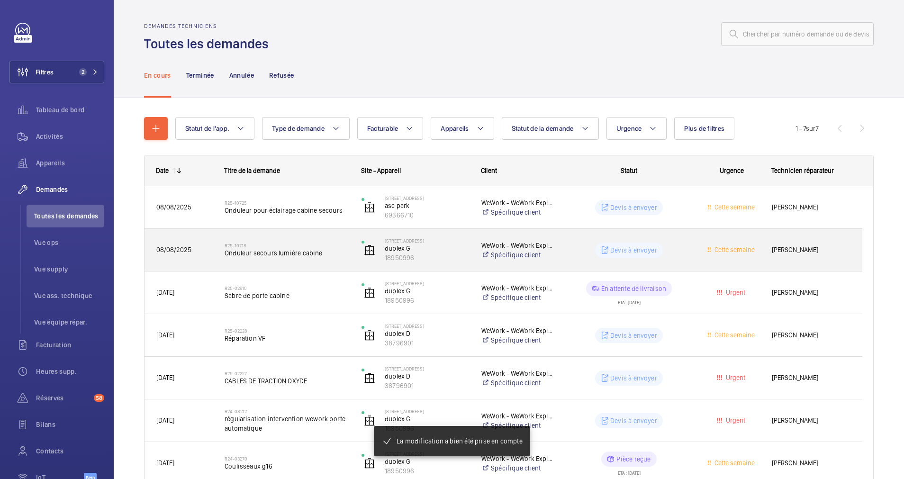
scroll to position [52, 0]
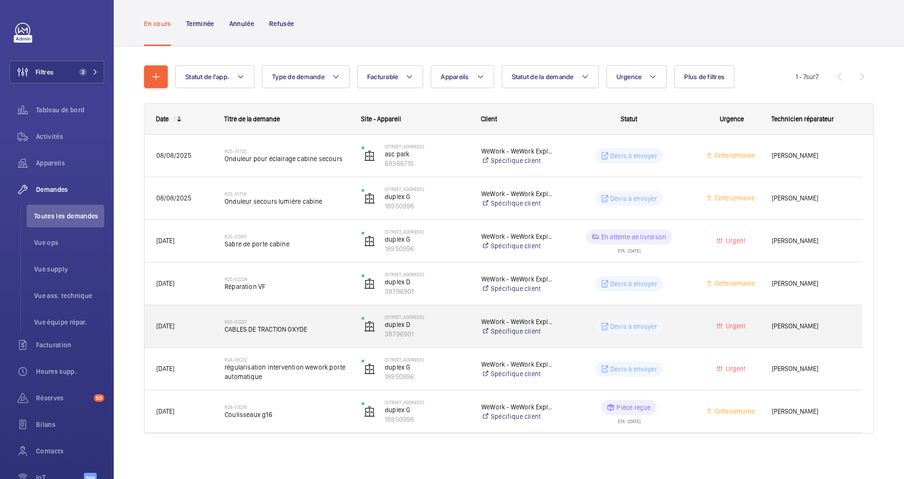
click at [315, 328] on span "CABLES DE TRACTION OXYDE" at bounding box center [287, 328] width 125 height 9
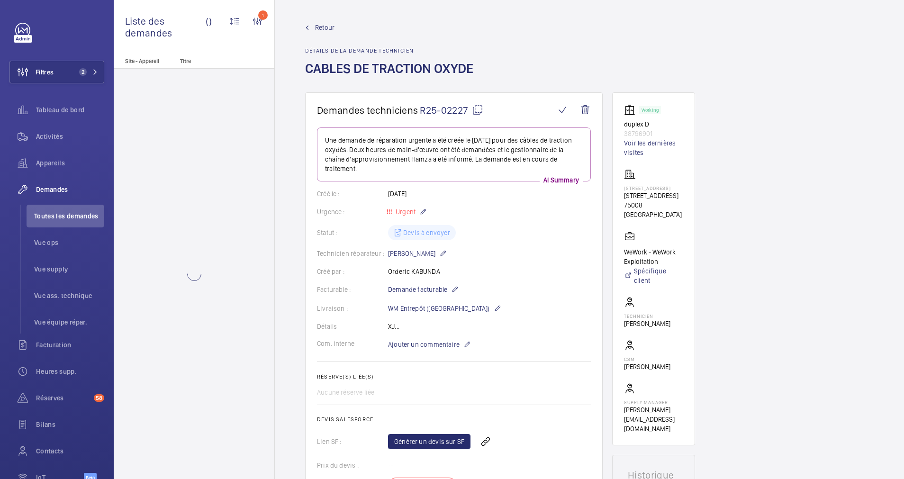
scroll to position [142, 0]
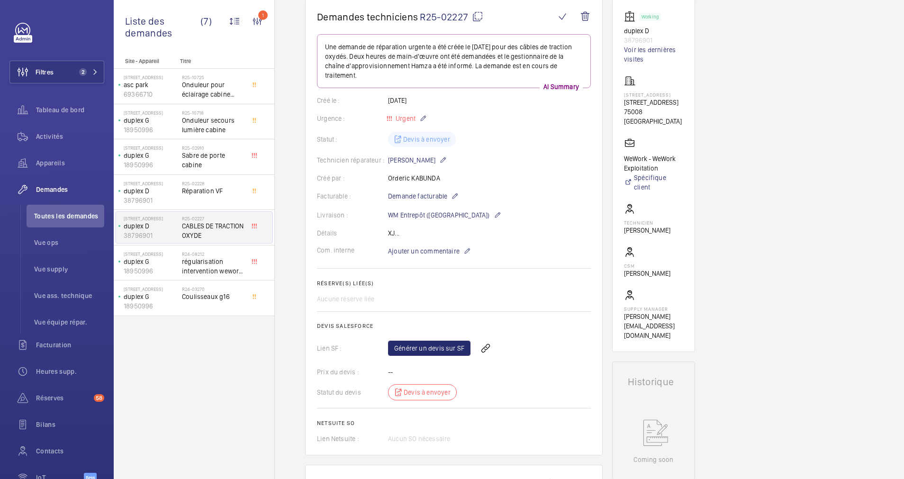
scroll to position [71, 0]
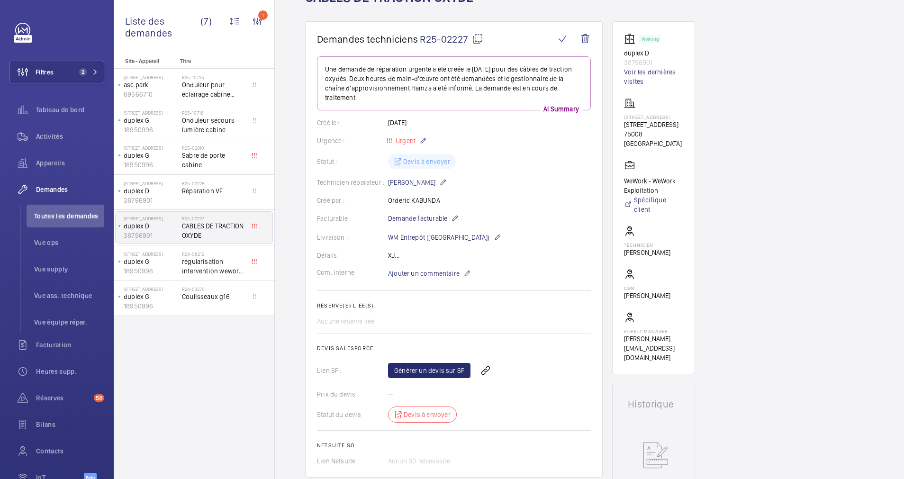
drag, startPoint x: 619, startPoint y: 126, endPoint x: 673, endPoint y: 125, distance: 54.0
click at [673, 125] on wm-front-card "Working duplex D 38796901 Voir les dernières visites 40 Rue du Colisée 40 Rue d…" at bounding box center [653, 197] width 83 height 353
drag, startPoint x: 673, startPoint y: 125, endPoint x: 667, endPoint y: 122, distance: 6.4
copy p "[STREET_ADDRESS]"
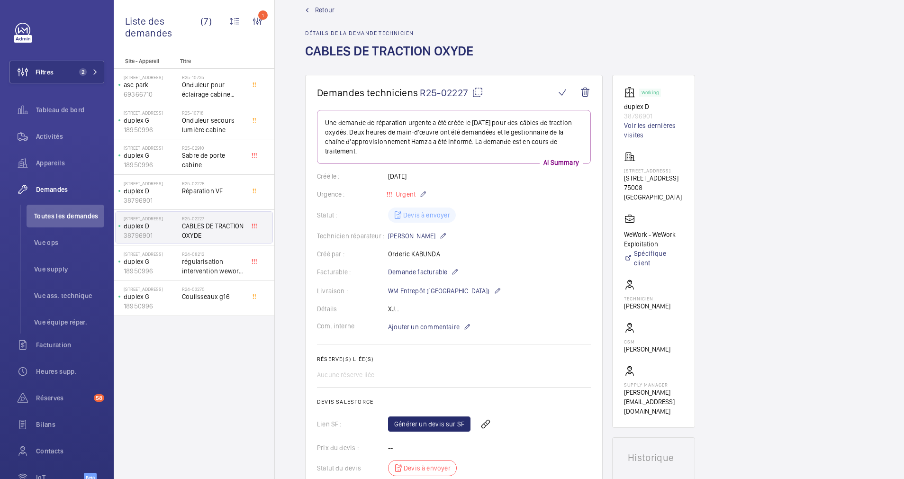
scroll to position [0, 0]
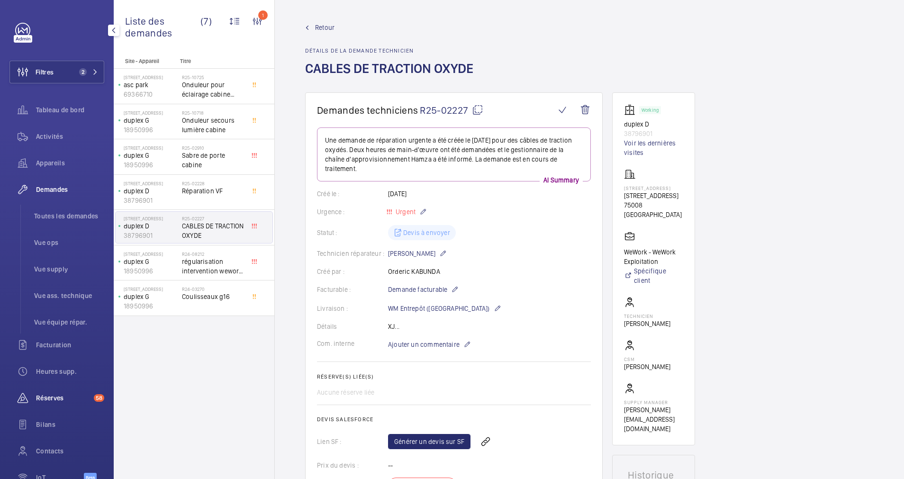
click at [48, 396] on span "Réserves" at bounding box center [63, 397] width 54 height 9
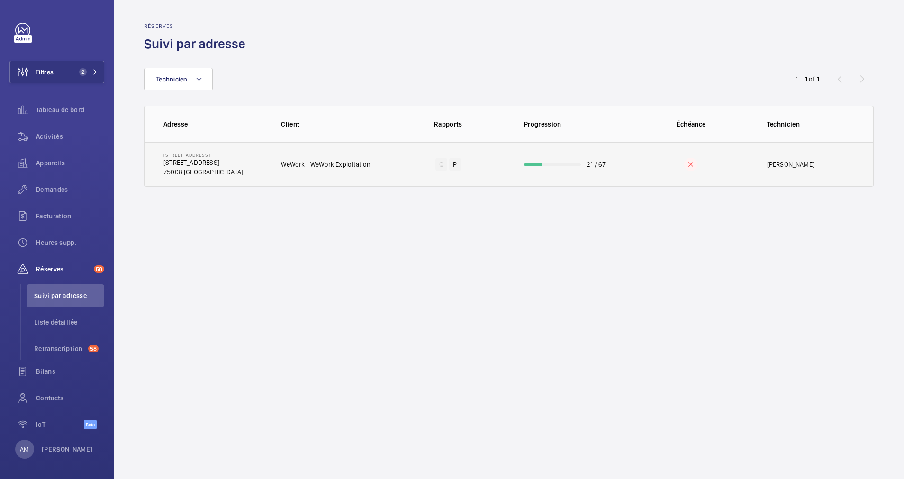
click at [556, 163] on wm-front-progress-bar at bounding box center [552, 164] width 57 height 2
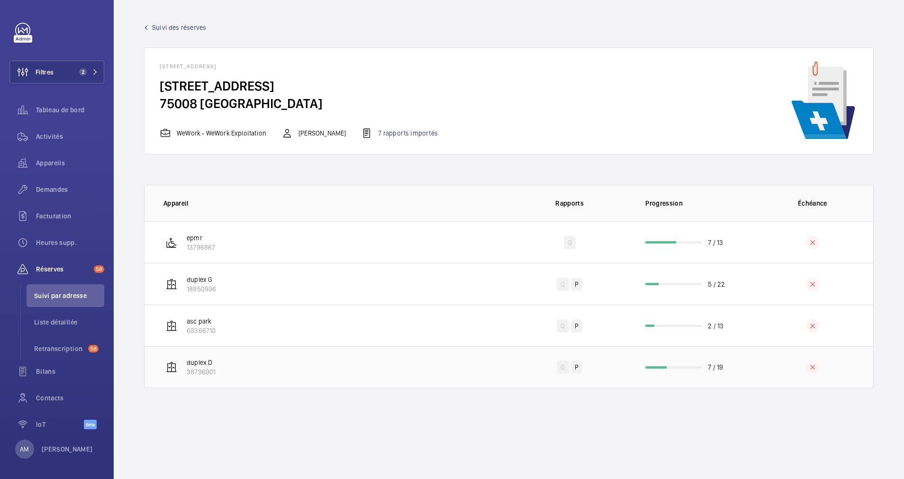
click at [681, 362] on td "7 / 19" at bounding box center [690, 367] width 121 height 42
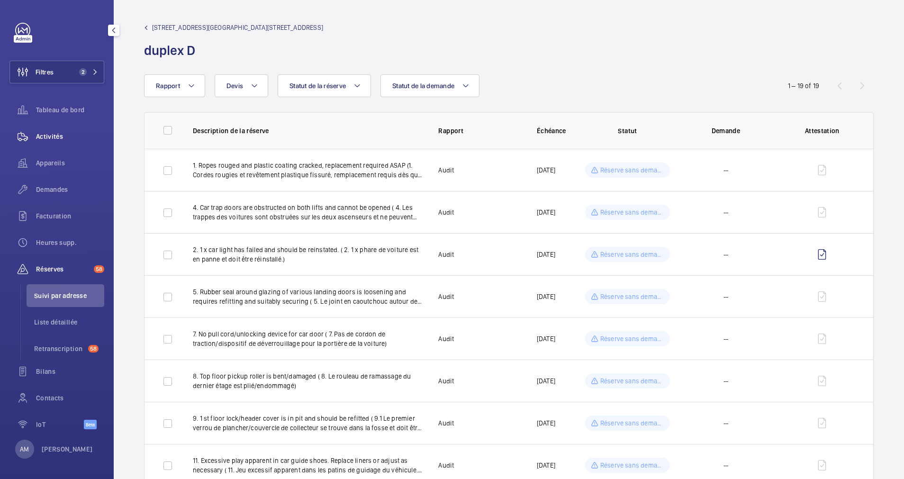
click at [54, 136] on span "Activités" at bounding box center [70, 136] width 68 height 9
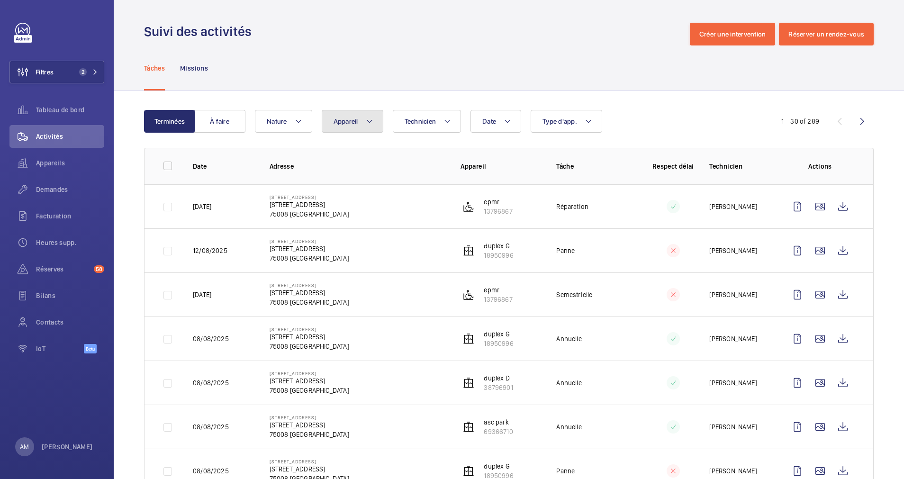
click at [351, 121] on span "Appareil" at bounding box center [345, 121] width 25 height 8
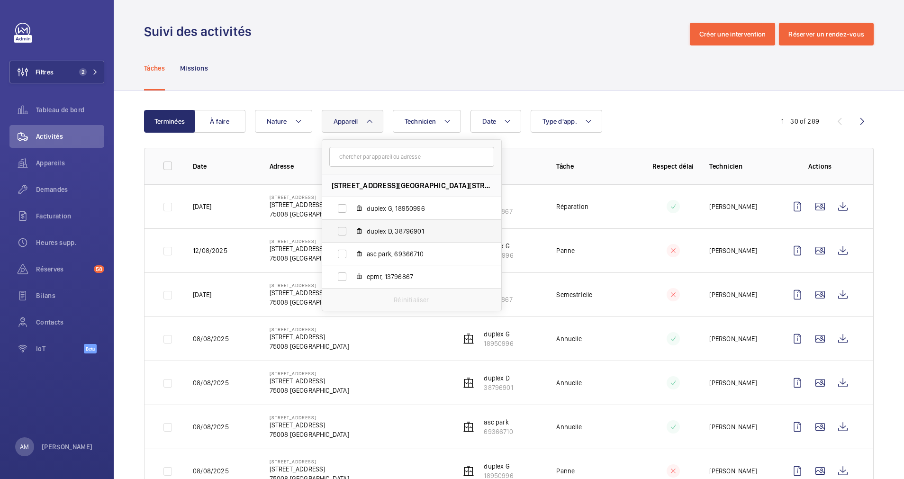
click at [347, 231] on label "duplex D, 38796901" at bounding box center [404, 231] width 164 height 23
click at [347, 231] on input "duplex D, 38796901" at bounding box center [341, 231] width 19 height 19
checkbox input "true"
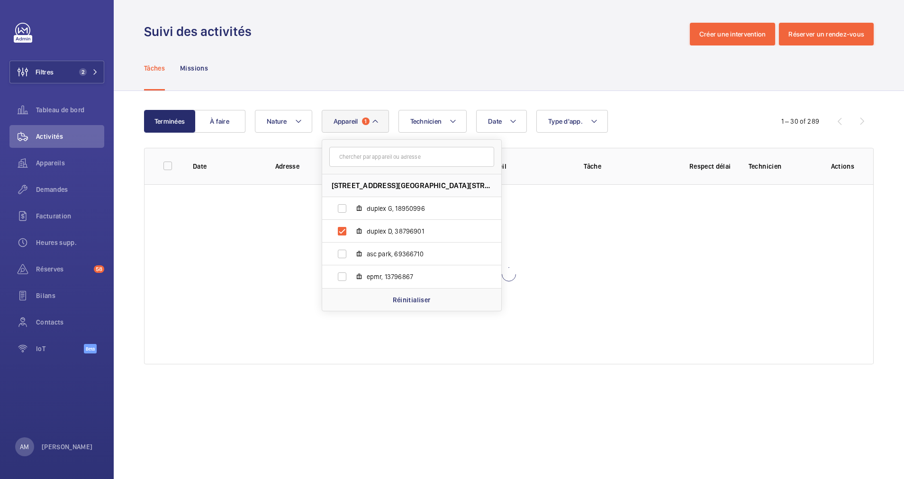
click at [710, 122] on div "Date Technicien Appareil 1 40 Rue du Colisée - 40 Rue du Colisée, 75008 PARIS, …" at bounding box center [507, 121] width 505 height 23
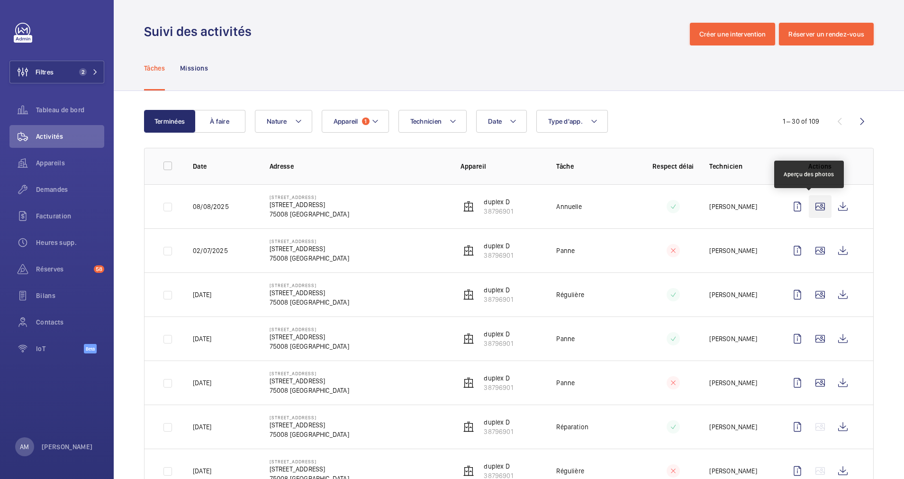
click at [815, 207] on wm-front-icon-button at bounding box center [820, 206] width 23 height 23
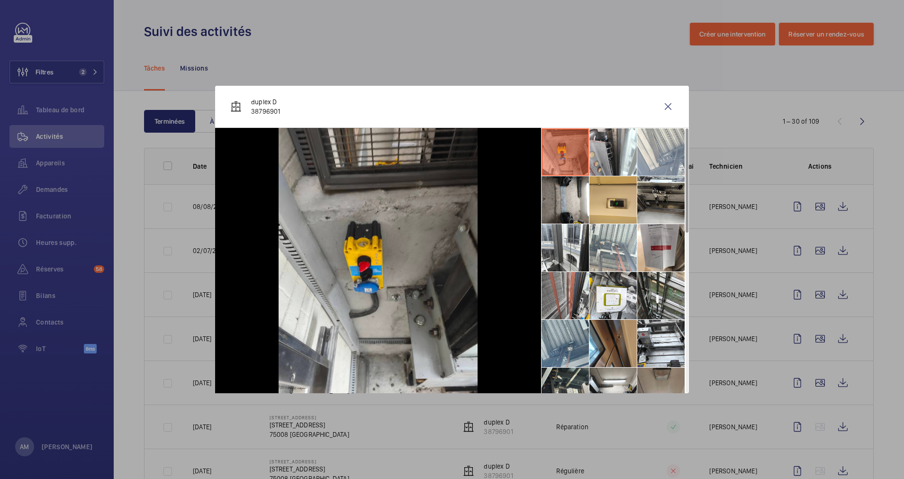
click at [555, 290] on li at bounding box center [564, 295] width 47 height 47
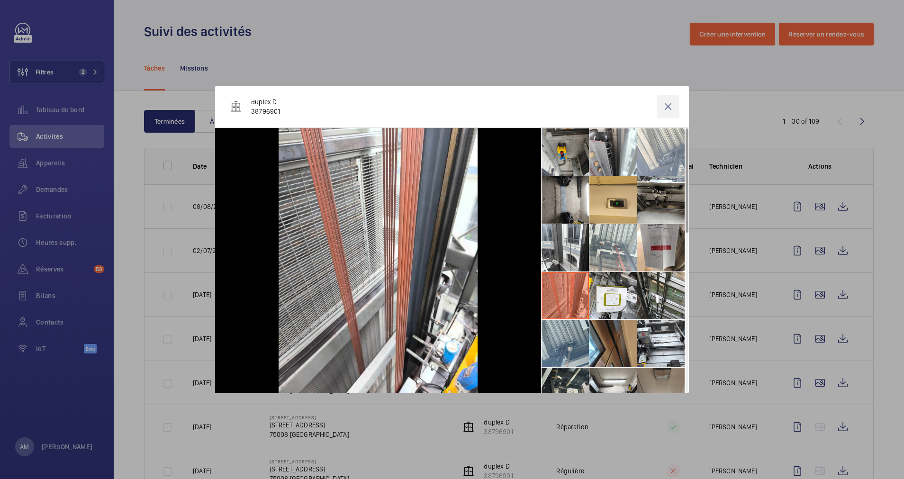
click at [669, 106] on wm-front-icon-button at bounding box center [667, 106] width 23 height 23
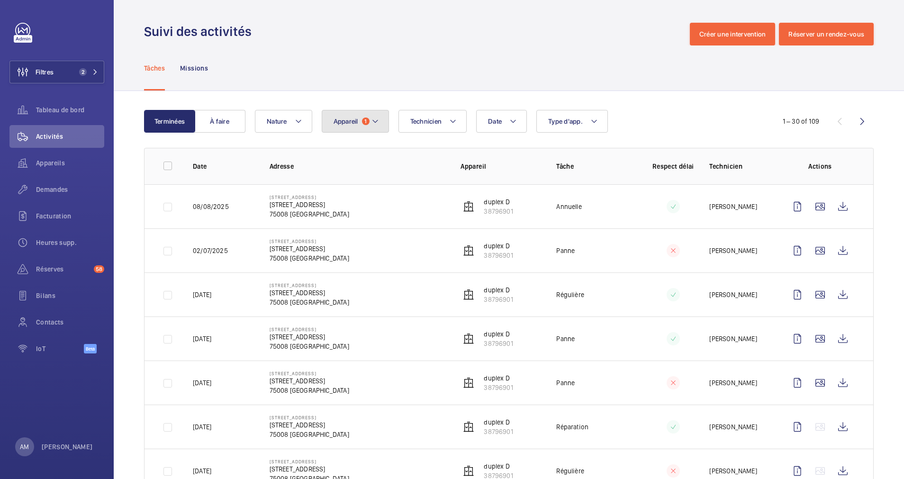
click at [369, 118] on button "Appareil 1" at bounding box center [355, 121] width 67 height 23
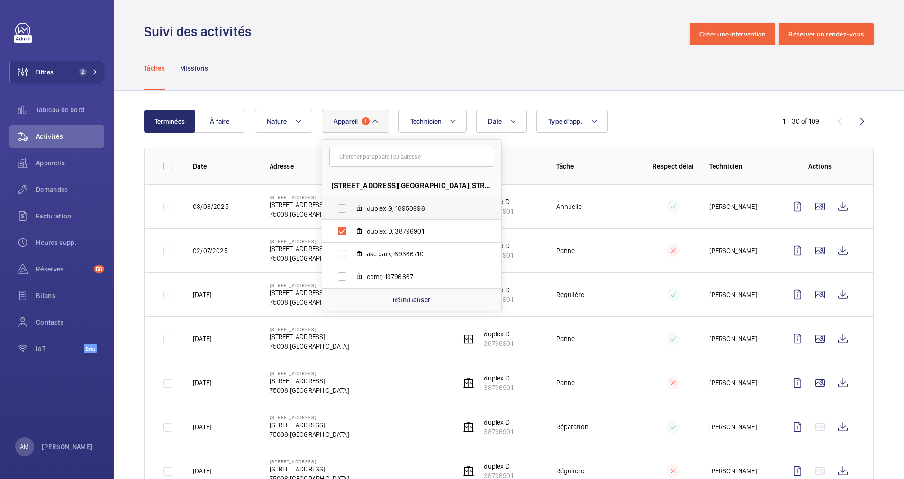
click at [341, 214] on label "duplex G, 18950996" at bounding box center [404, 208] width 164 height 23
click at [341, 214] on input "duplex G, 18950996" at bounding box center [341, 208] width 19 height 19
checkbox input "true"
click at [710, 121] on div "Date Technicien Appareil 2 40 Rue du Colisée - 40 Rue du Colisée, 75008 PARIS, …" at bounding box center [507, 121] width 505 height 23
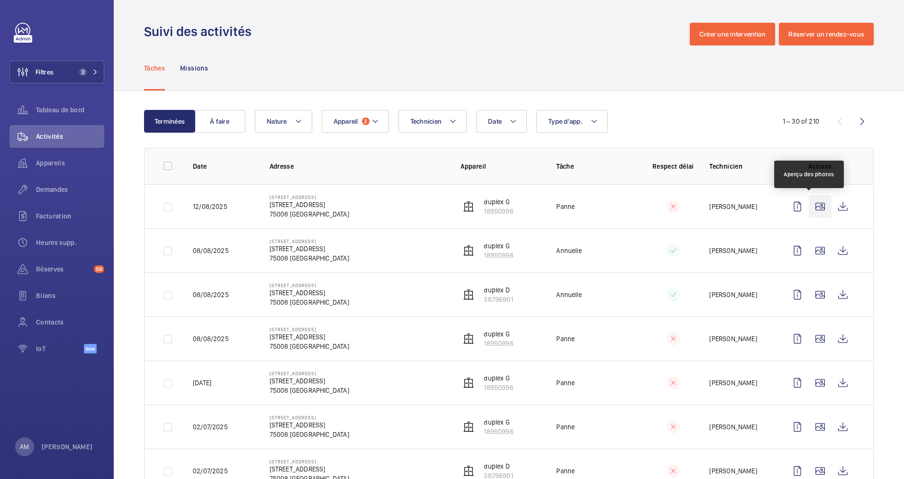
click at [811, 204] on wm-front-icon-button at bounding box center [820, 206] width 23 height 23
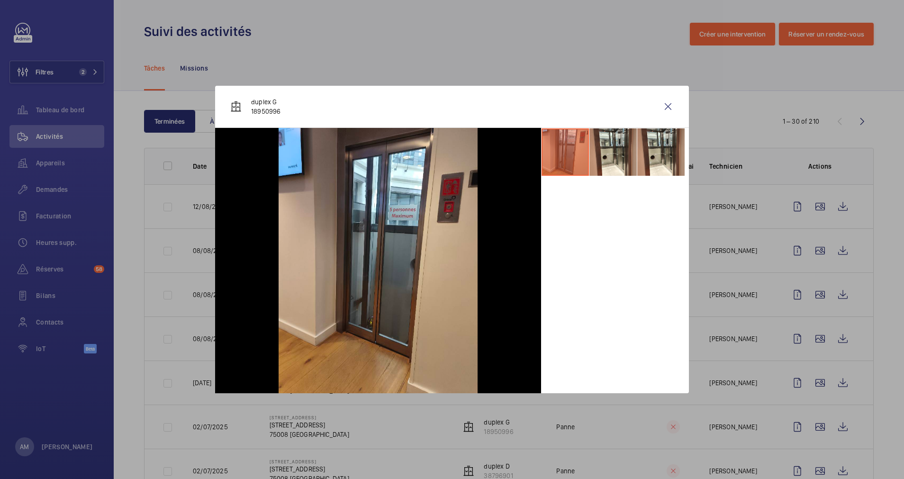
click at [809, 245] on div at bounding box center [452, 239] width 904 height 479
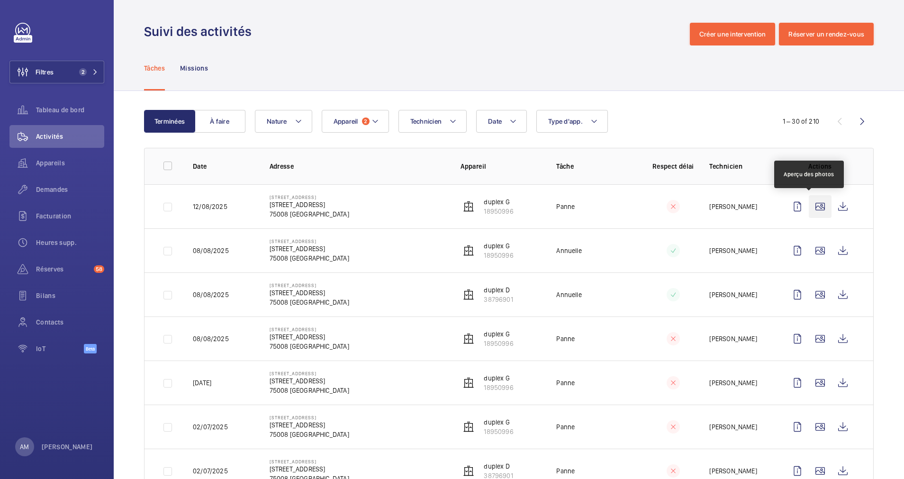
click at [814, 206] on wm-front-icon-button at bounding box center [820, 206] width 23 height 23
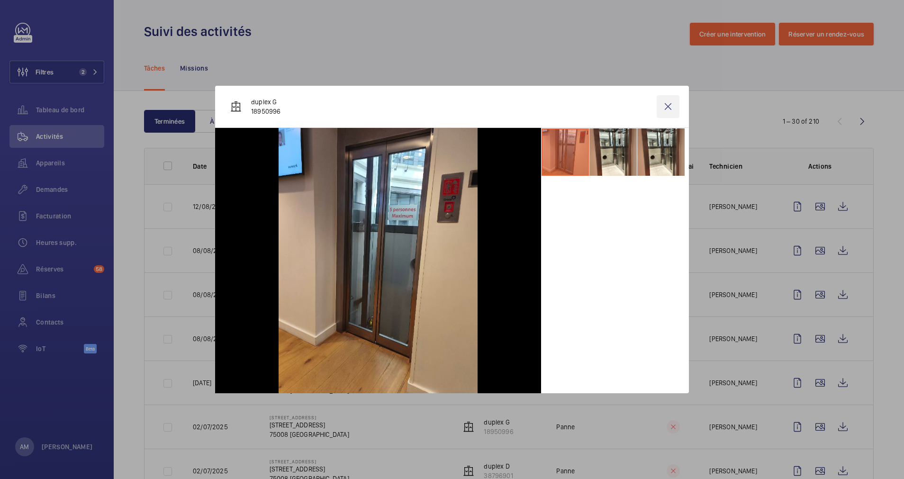
click at [669, 107] on wm-front-icon-button at bounding box center [667, 106] width 23 height 23
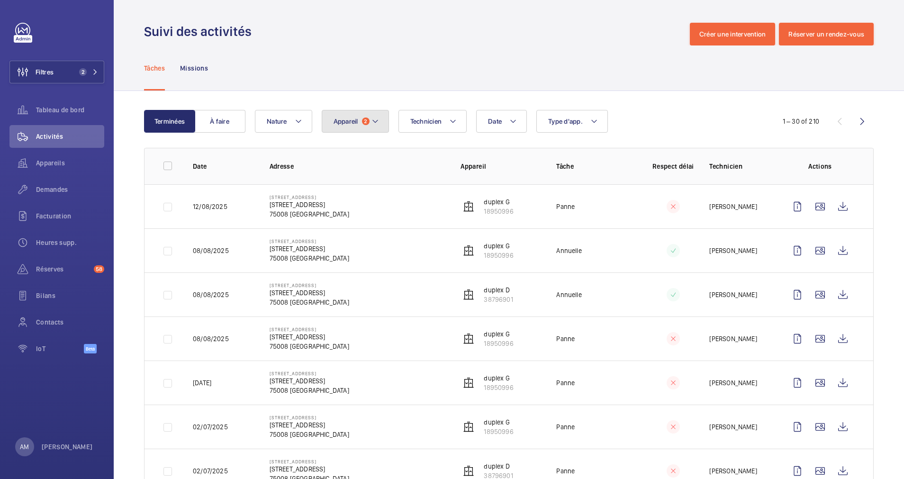
click at [356, 113] on button "Appareil 2" at bounding box center [355, 121] width 67 height 23
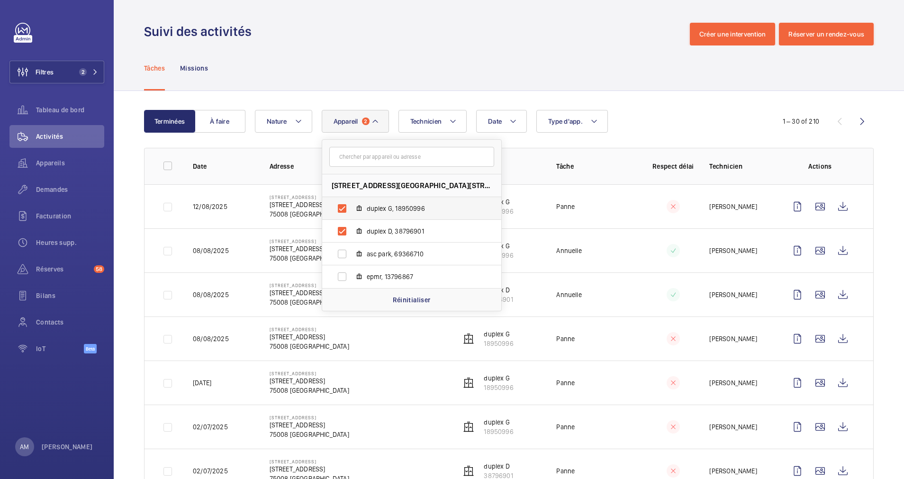
click at [341, 205] on label "duplex G, 18950996" at bounding box center [404, 208] width 164 height 23
click at [341, 205] on input "duplex G, 18950996" at bounding box center [341, 208] width 19 height 19
checkbox input "false"
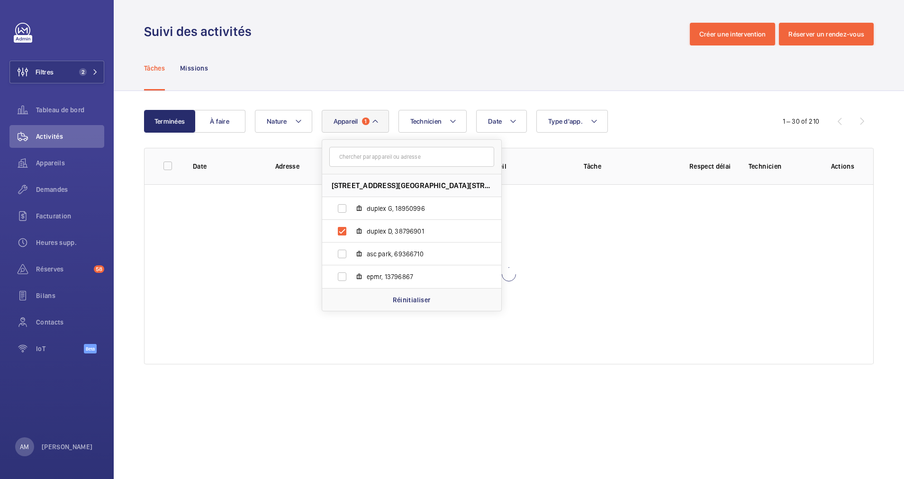
click at [722, 135] on wm-front-table "Terminées À faire Date Technicien Appareil 1 40 Rue du Colisée - 40 Rue du Coli…" at bounding box center [508, 237] width 729 height 254
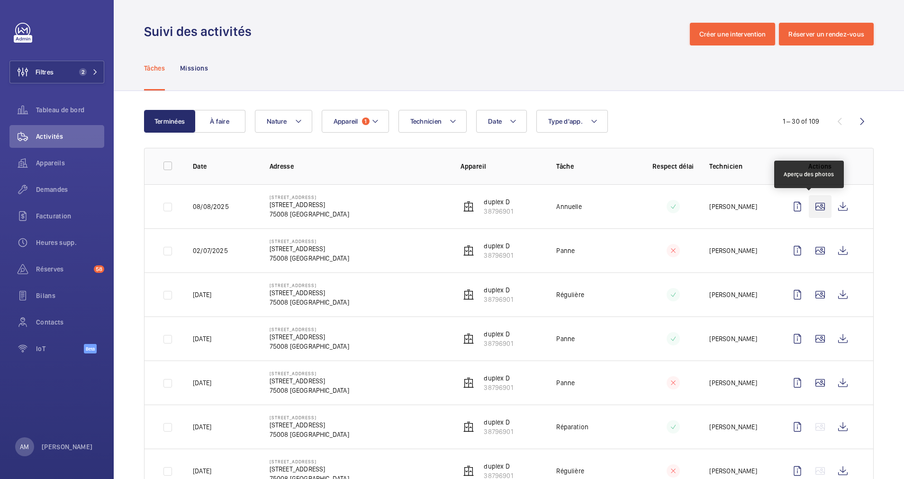
click at [809, 210] on wm-front-icon-button at bounding box center [820, 206] width 23 height 23
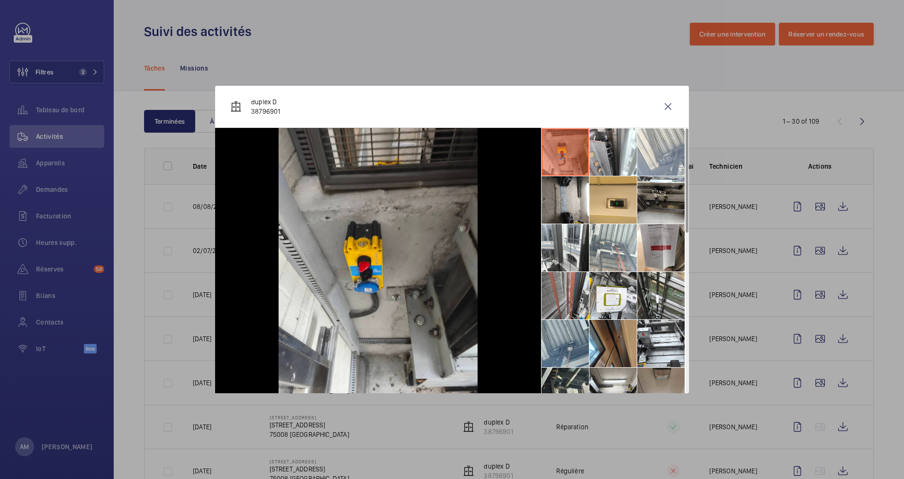
click at [561, 292] on li at bounding box center [564, 295] width 47 height 47
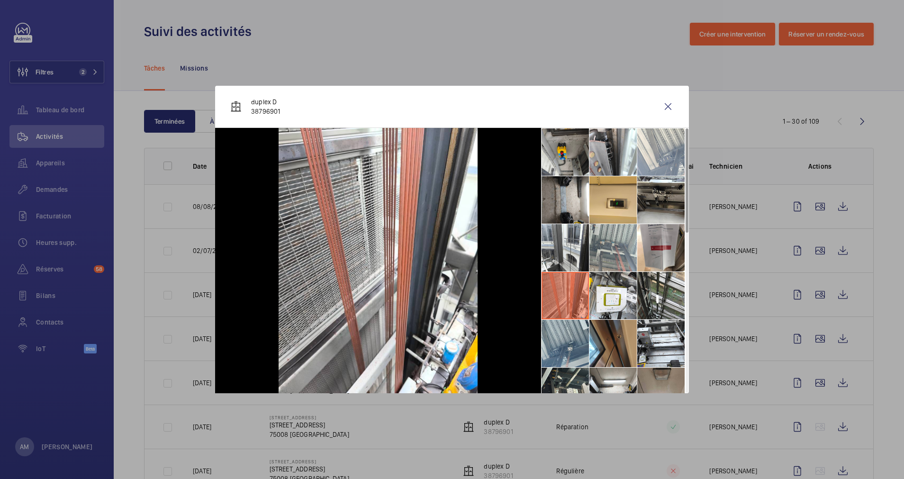
click at [611, 257] on li at bounding box center [612, 247] width 47 height 47
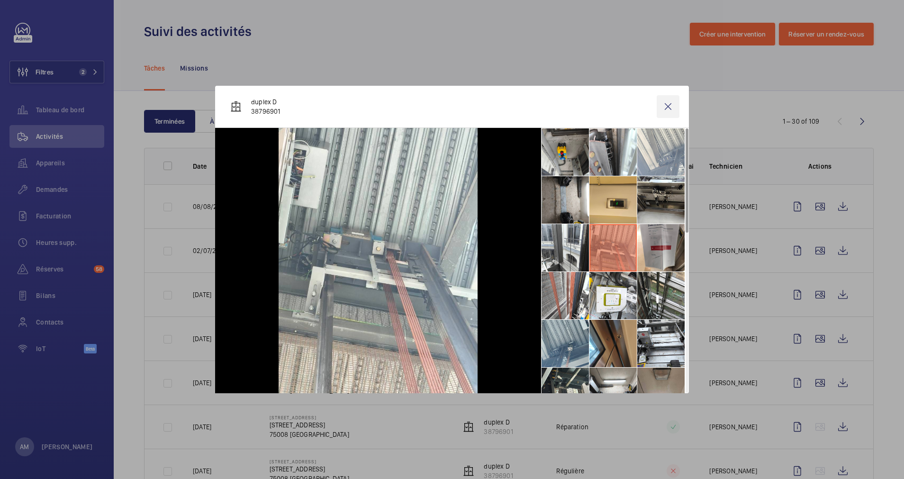
click at [666, 101] on wm-front-icon-button at bounding box center [667, 106] width 23 height 23
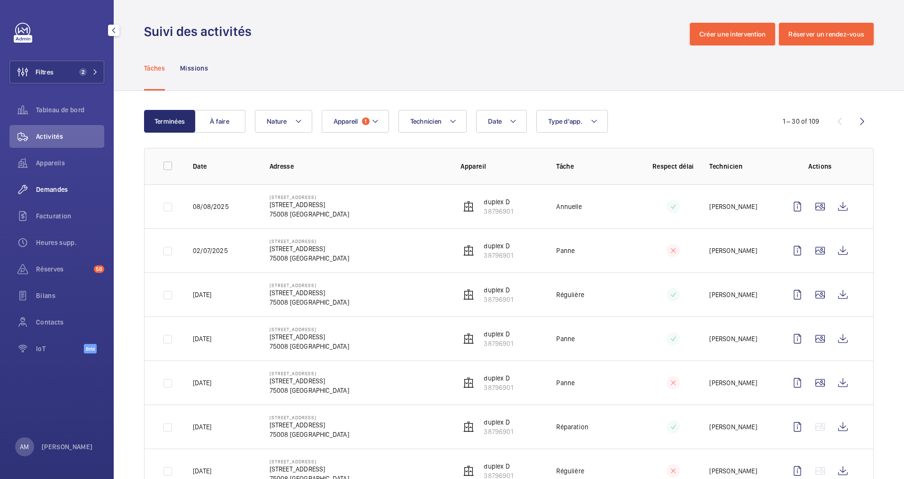
click at [60, 187] on span "Demandes" at bounding box center [70, 189] width 68 height 9
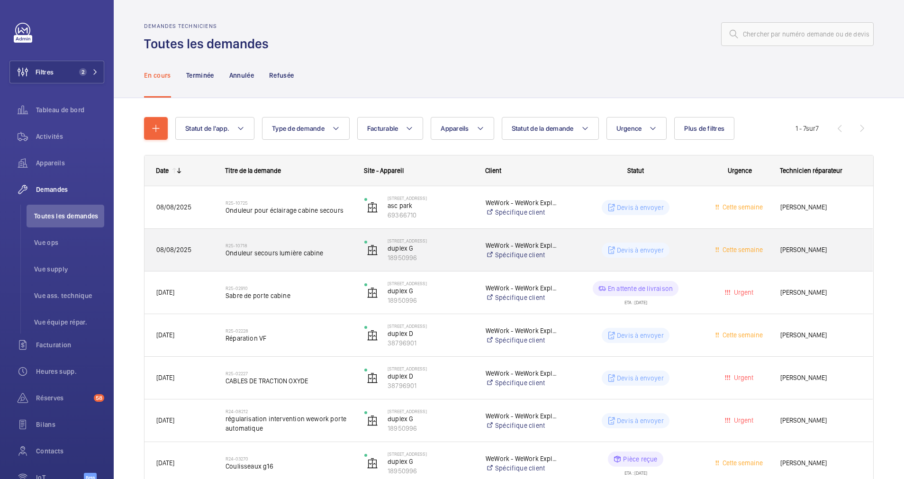
scroll to position [52, 0]
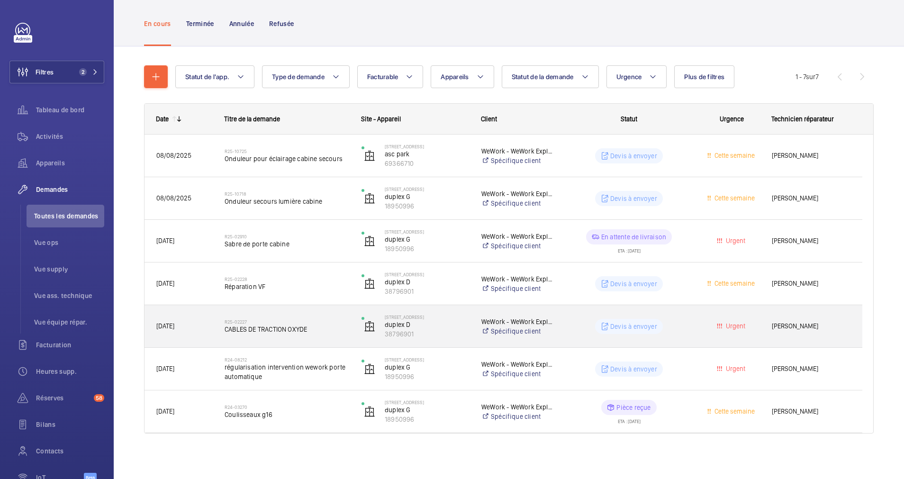
click at [337, 322] on h2 "R25-02227" at bounding box center [287, 322] width 125 height 6
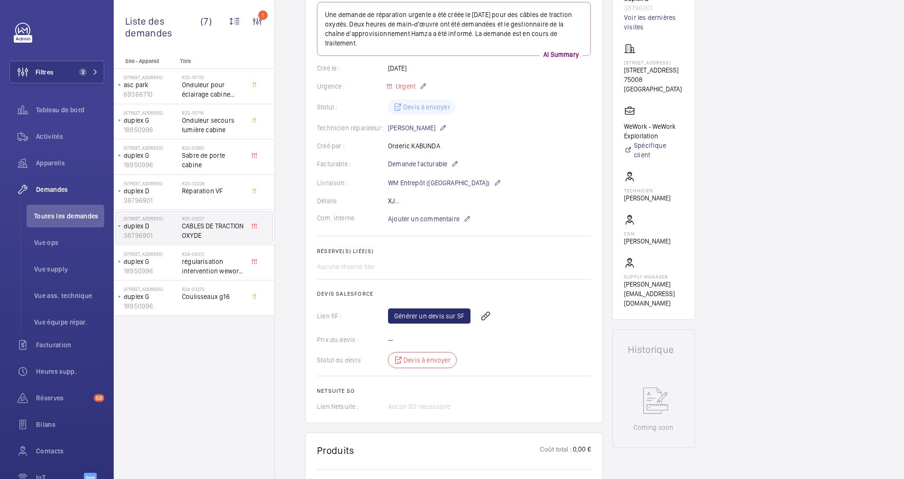
scroll to position [142, 0]
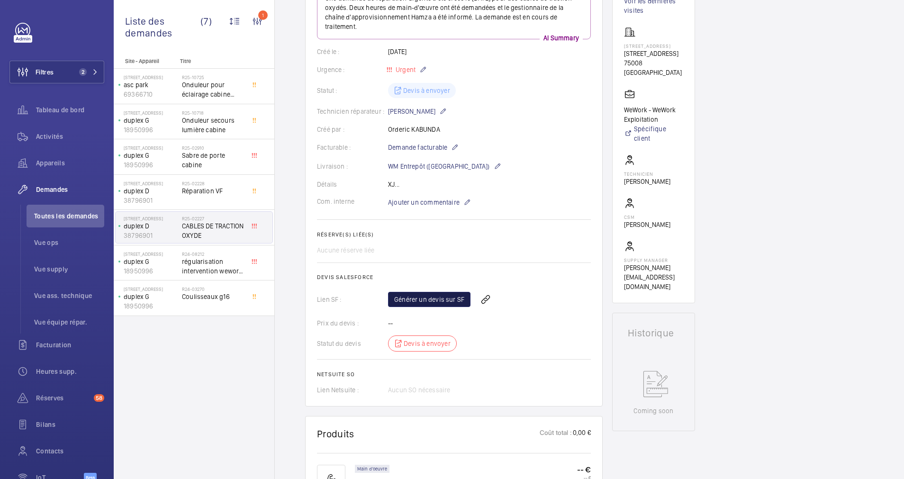
click at [443, 295] on link "Générer un devis sur SF" at bounding box center [429, 299] width 82 height 15
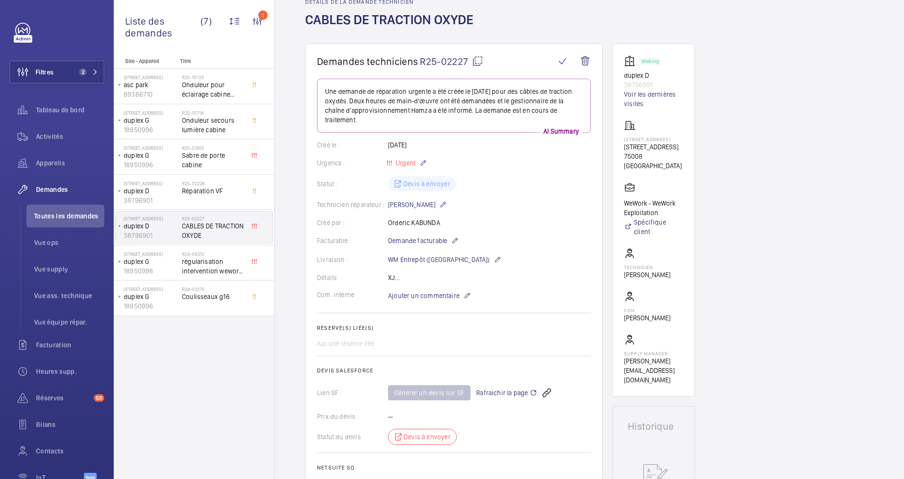
scroll to position [71, 0]
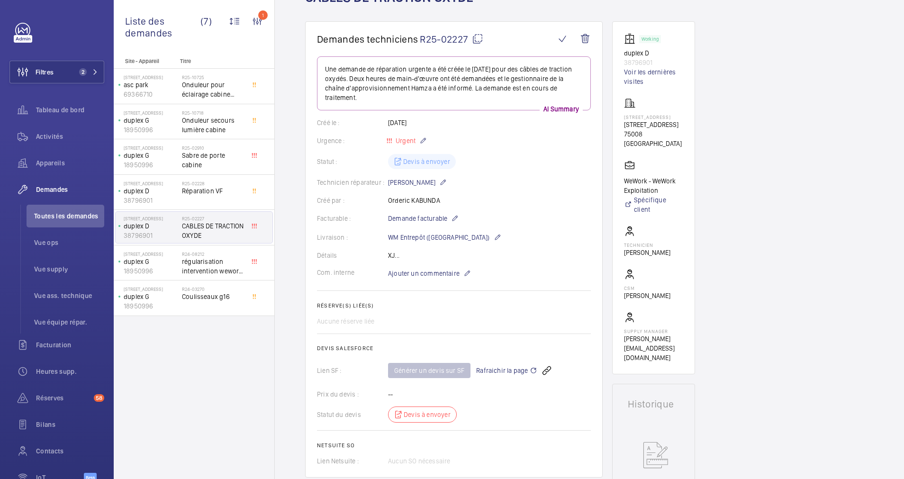
click at [488, 367] on span "Rafraichir la page" at bounding box center [506, 370] width 61 height 11
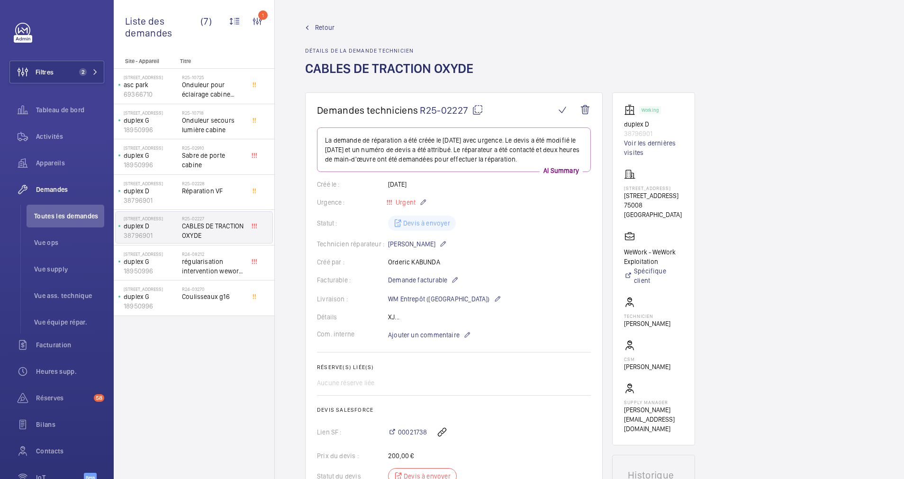
click at [322, 27] on span "Retour" at bounding box center [324, 27] width 19 height 9
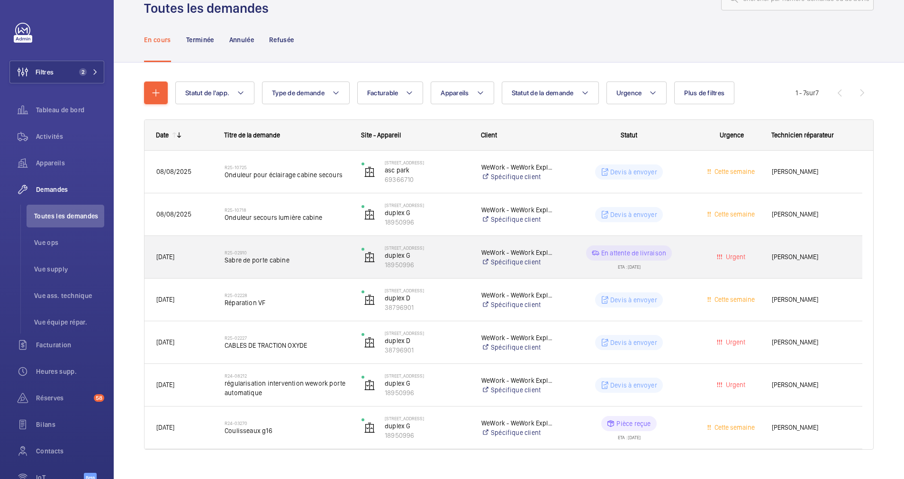
scroll to position [52, 0]
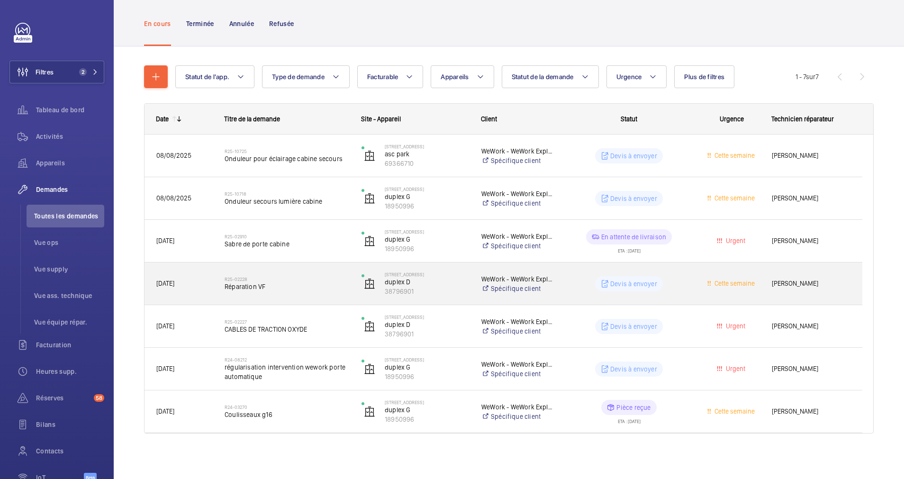
click at [319, 282] on span "Réparation VF" at bounding box center [287, 286] width 125 height 9
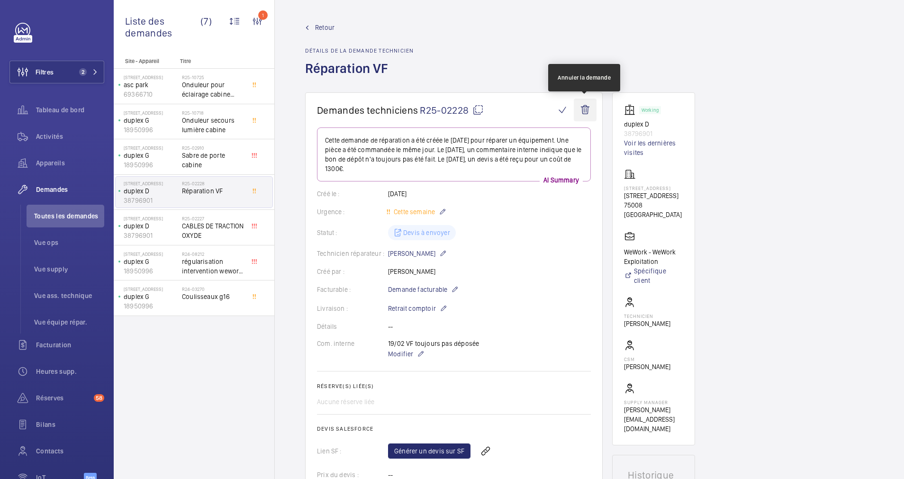
click at [584, 107] on wm-front-icon-button at bounding box center [585, 110] width 23 height 23
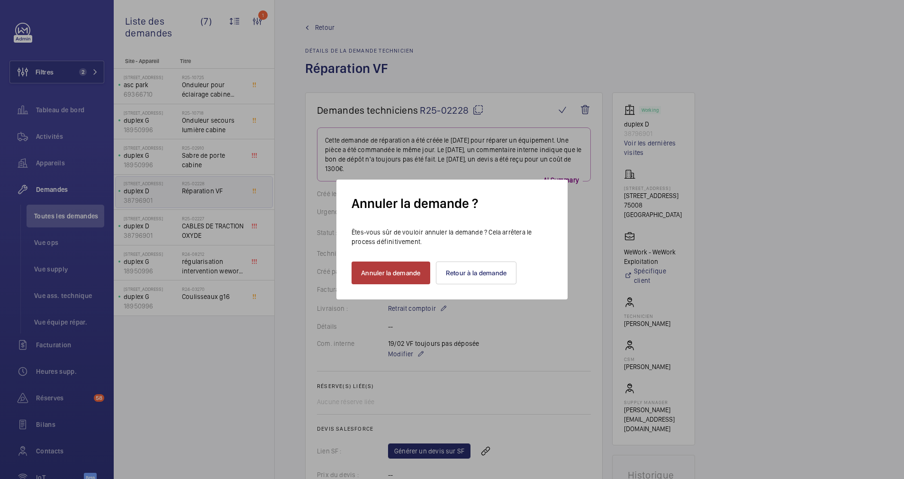
click at [387, 271] on button "Annuler la demande" at bounding box center [390, 272] width 79 height 23
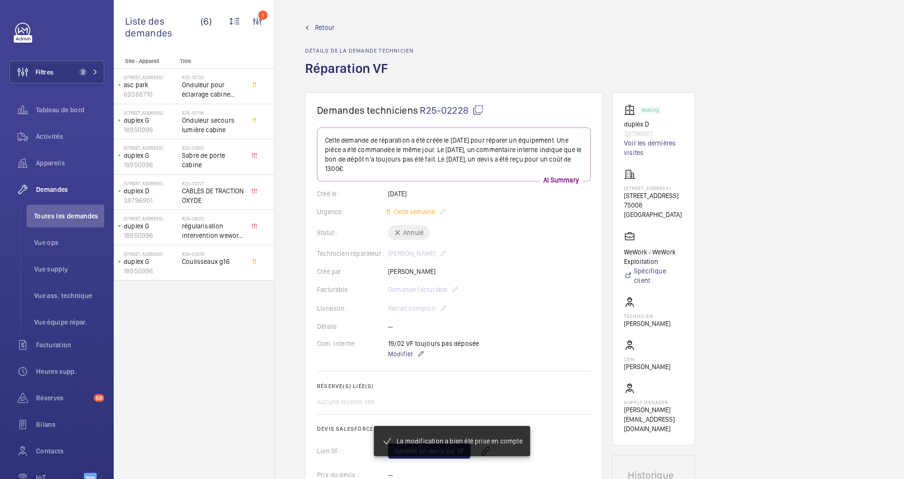
click at [325, 24] on span "Retour" at bounding box center [324, 27] width 19 height 9
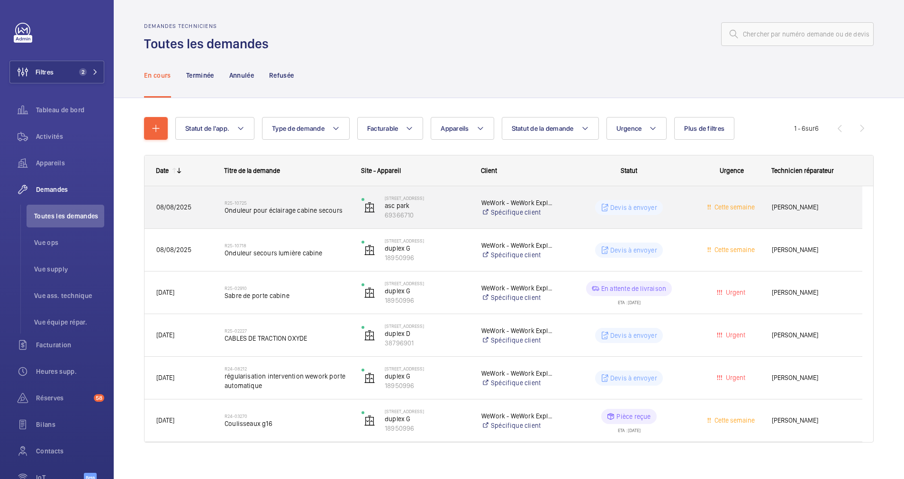
click at [296, 207] on span "Onduleur pour éclairage cabine secours" at bounding box center [287, 210] width 125 height 9
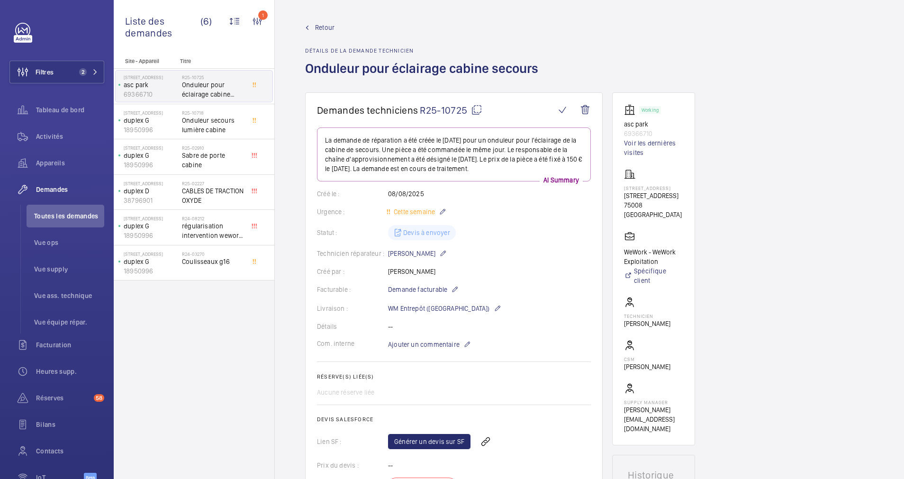
click at [326, 28] on span "Retour" at bounding box center [324, 27] width 19 height 9
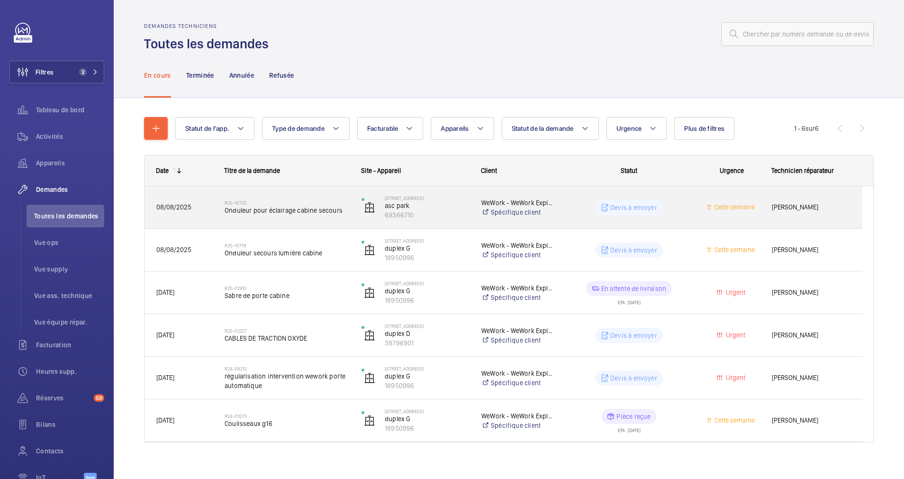
click at [306, 215] on span "Onduleur pour éclairage cabine secours" at bounding box center [287, 210] width 125 height 9
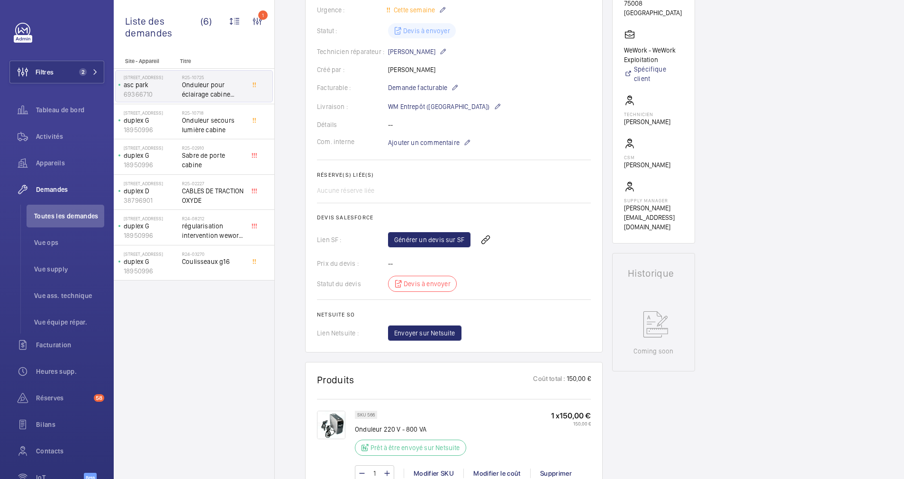
scroll to position [213, 0]
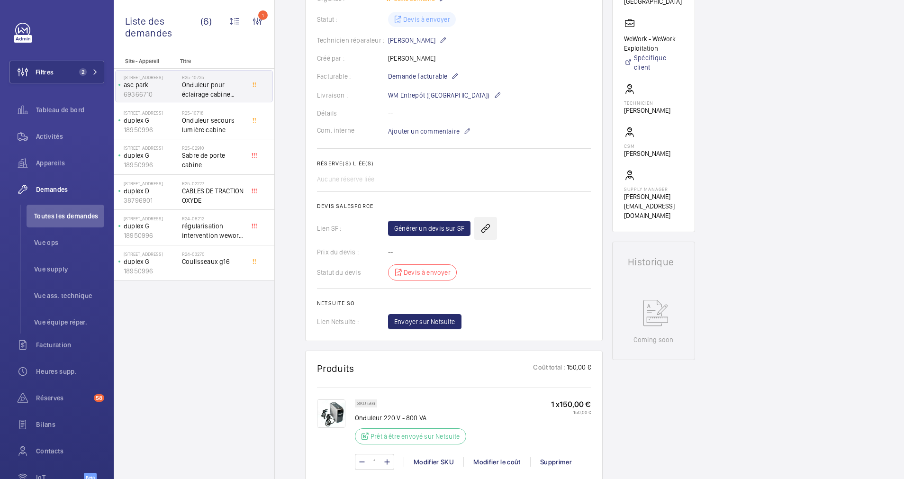
click at [487, 233] on wm-front-icon-button at bounding box center [485, 228] width 23 height 23
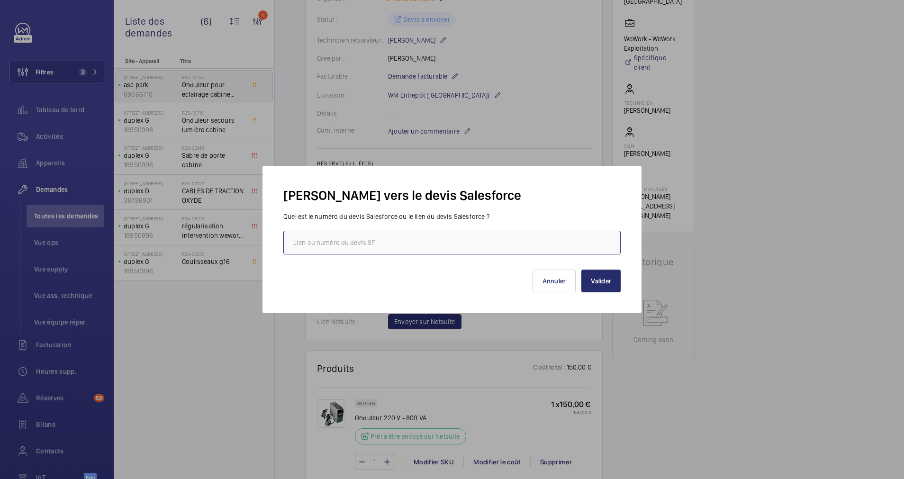
paste input "https://wemaintain.lightning.force.com/lightning/r/Quote/0Q0SZ000007xGki0AE/view"
type input "https://wemaintain.lightning.force.com/lightning/r/Quote/0Q0SZ000007xGki0AE/view"
click at [593, 278] on button "Valider" at bounding box center [600, 281] width 39 height 23
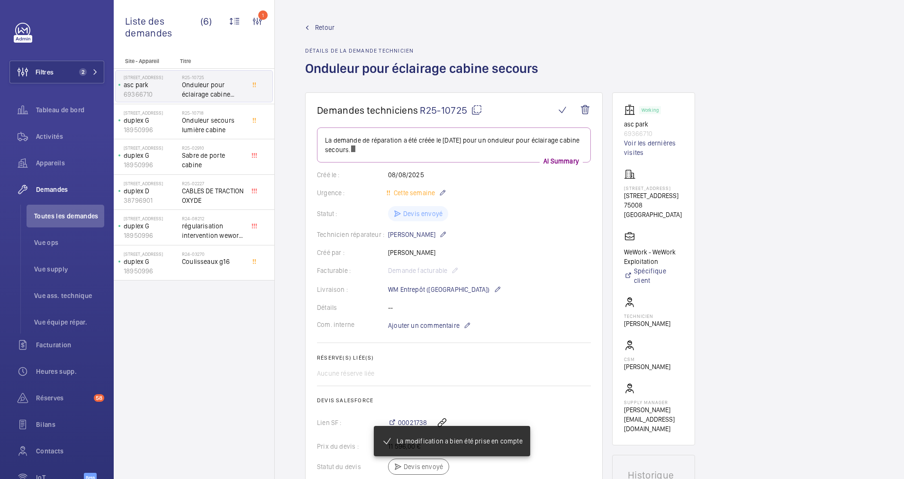
click at [319, 28] on span "Retour" at bounding box center [324, 27] width 19 height 9
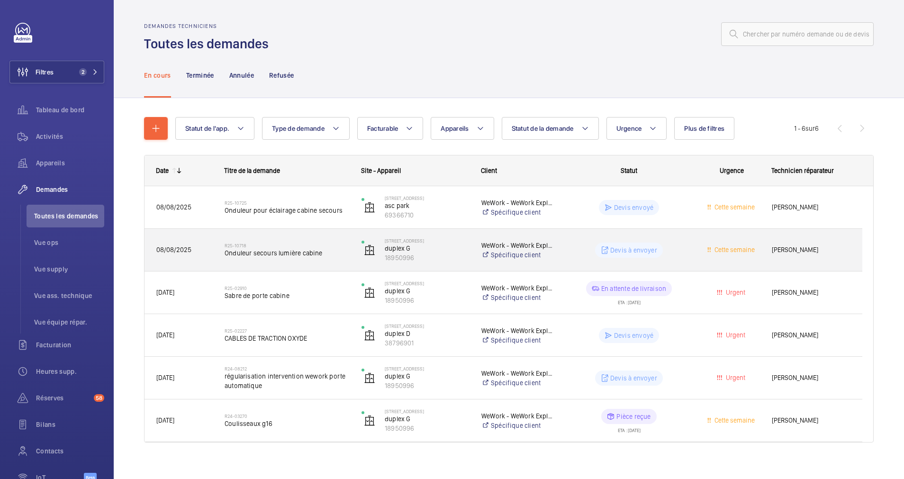
click at [292, 248] on span "Onduleur secours lumière cabine" at bounding box center [287, 252] width 125 height 9
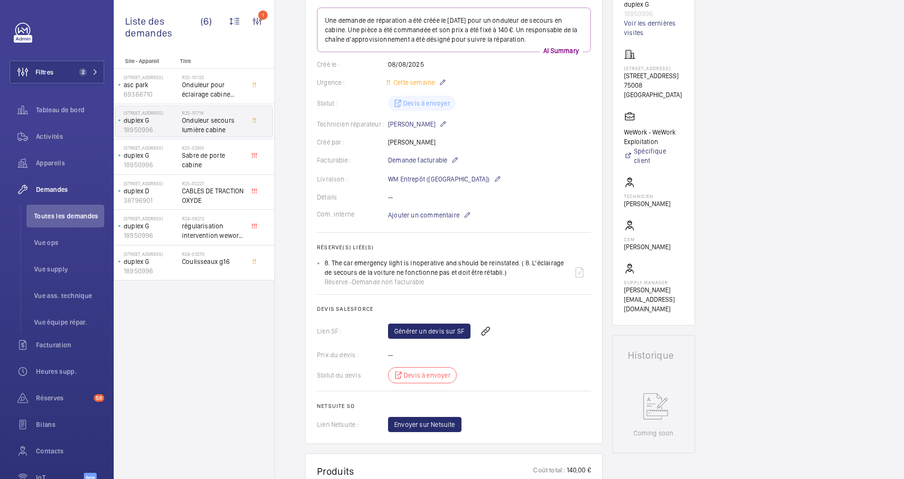
scroll to position [142, 0]
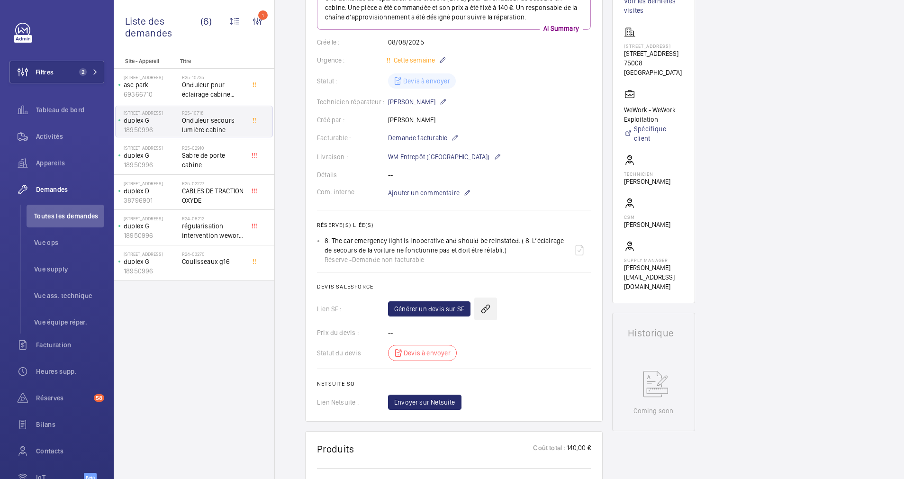
click at [480, 304] on wm-front-icon-button at bounding box center [485, 308] width 23 height 23
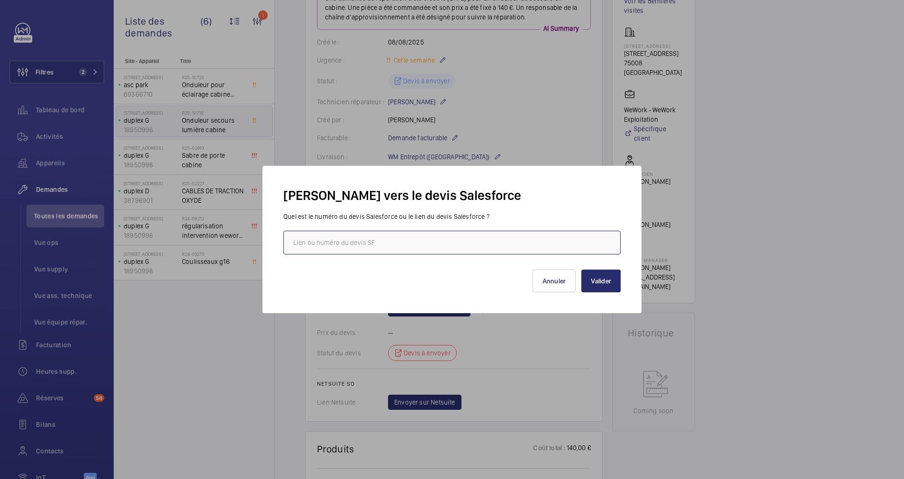
click at [433, 237] on input "text" at bounding box center [451, 243] width 337 height 24
click at [505, 139] on div at bounding box center [452, 239] width 904 height 479
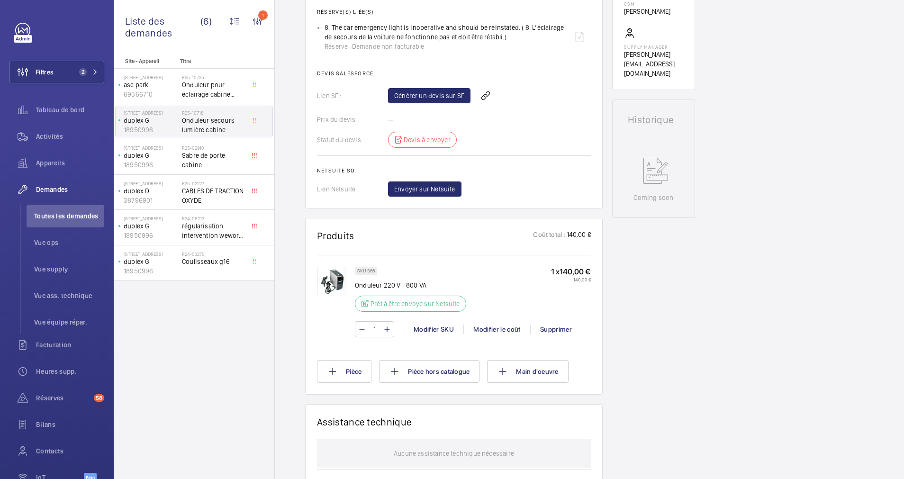
scroll to position [284, 0]
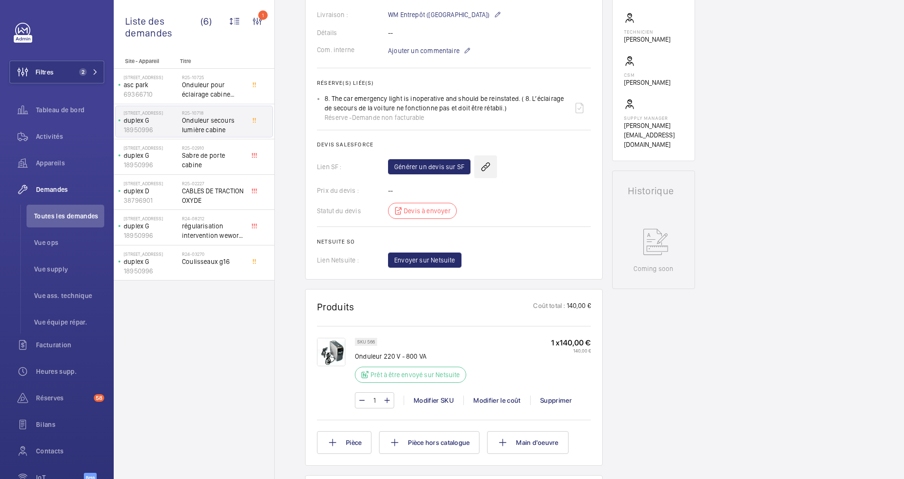
click at [483, 165] on wm-front-icon-button at bounding box center [485, 166] width 23 height 23
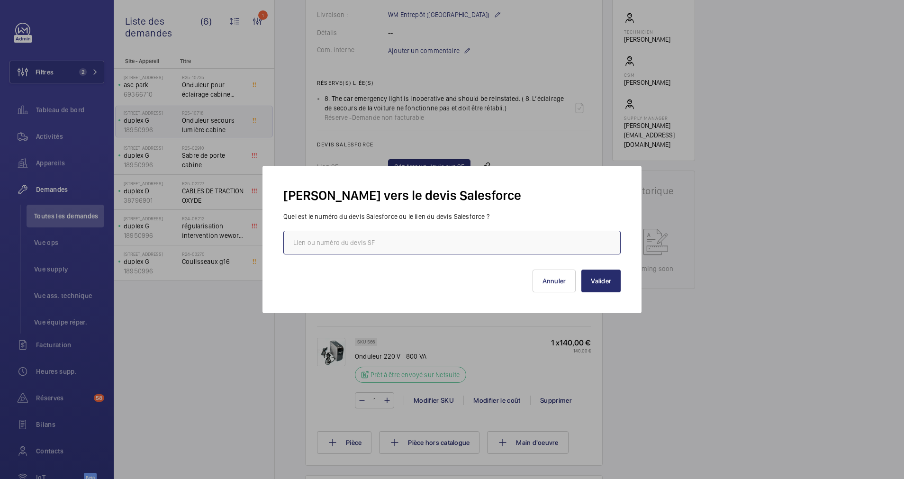
paste input "https://wemaintain.lightning.force.com/lightning/r/Quote/0Q0SZ000007xGki0AE/view"
type input "https://wemaintain.lightning.force.com/lightning/r/Quote/0Q0SZ000007xGki0AE/view"
click at [609, 278] on button "Valider" at bounding box center [600, 281] width 39 height 23
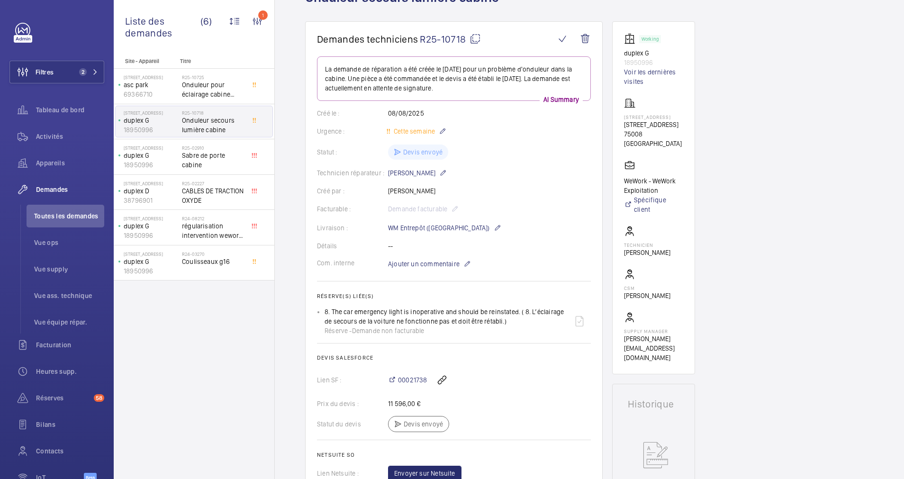
scroll to position [0, 0]
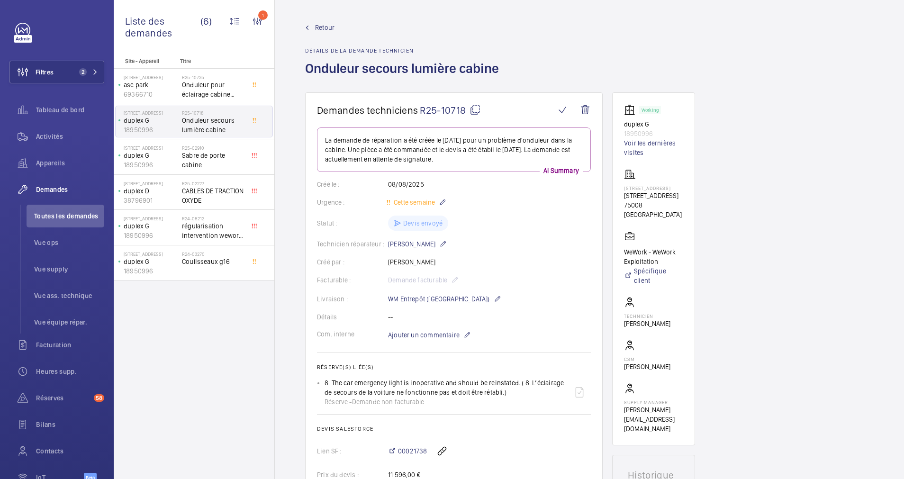
click at [327, 26] on span "Retour" at bounding box center [324, 27] width 19 height 9
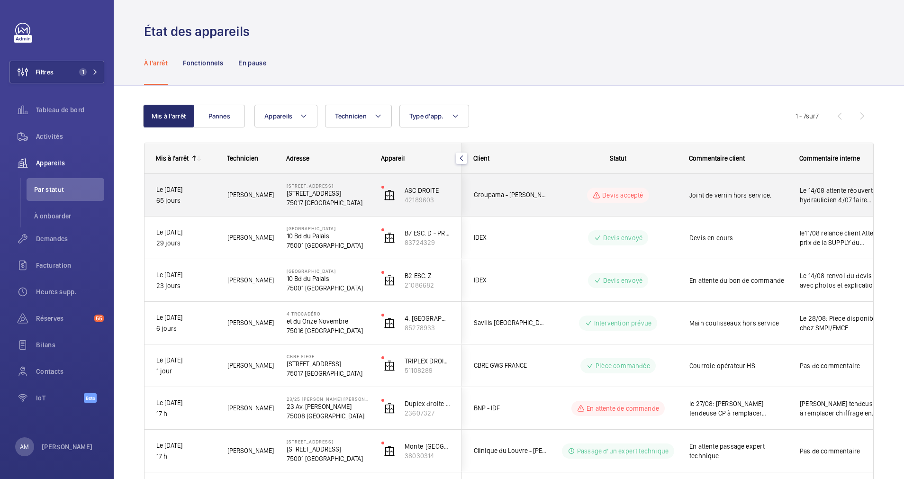
scroll to position [50, 0]
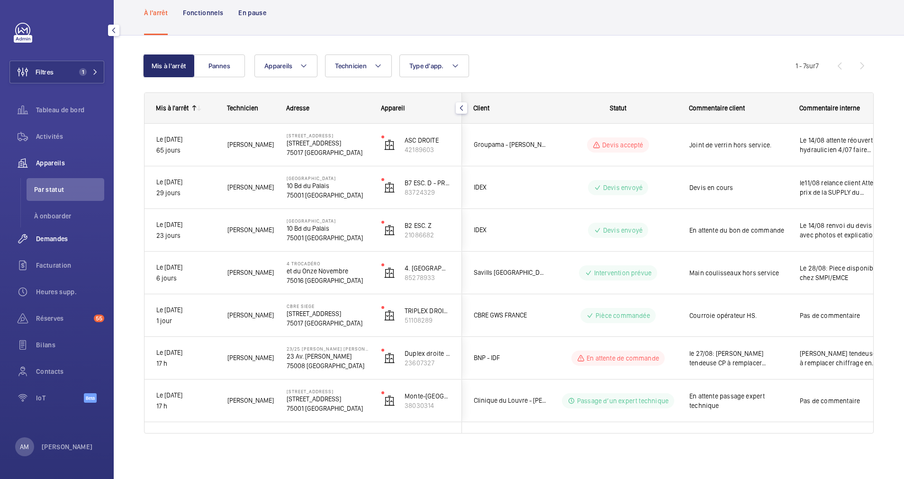
click at [53, 237] on span "Demandes" at bounding box center [70, 238] width 68 height 9
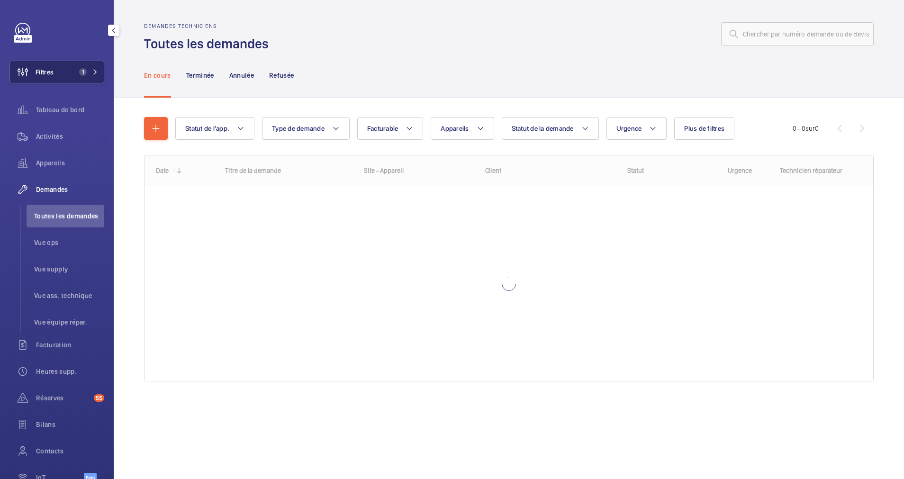
click at [90, 64] on button "Filtres 1" at bounding box center [56, 72] width 95 height 23
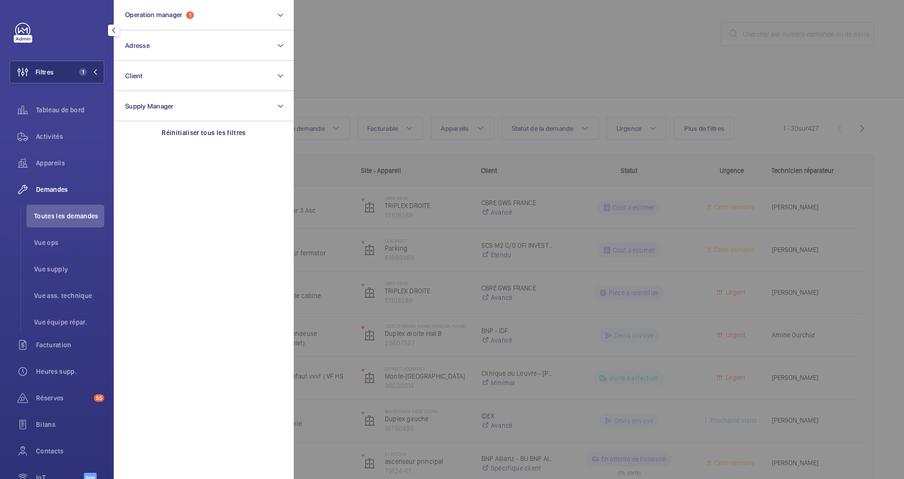
click at [399, 46] on div at bounding box center [746, 239] width 904 height 479
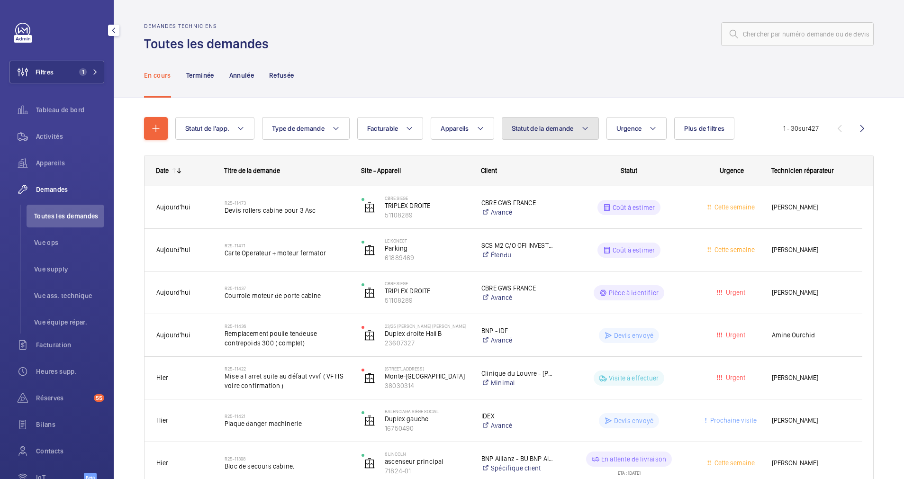
click at [540, 117] on button "Statut de la demande" at bounding box center [550, 128] width 97 height 23
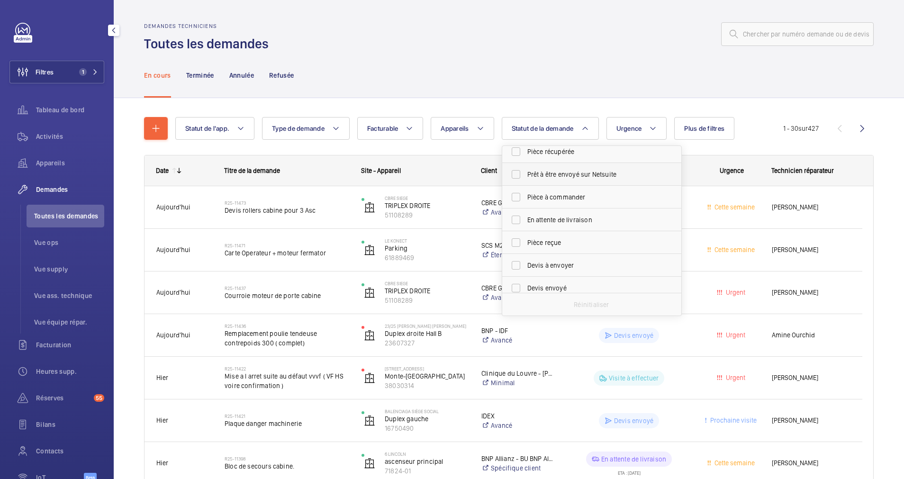
scroll to position [71, 0]
click at [519, 242] on label "Devis à envoyer" at bounding box center [584, 245] width 165 height 23
click at [519, 242] on input "Devis à envoyer" at bounding box center [515, 245] width 19 height 19
checkbox input "true"
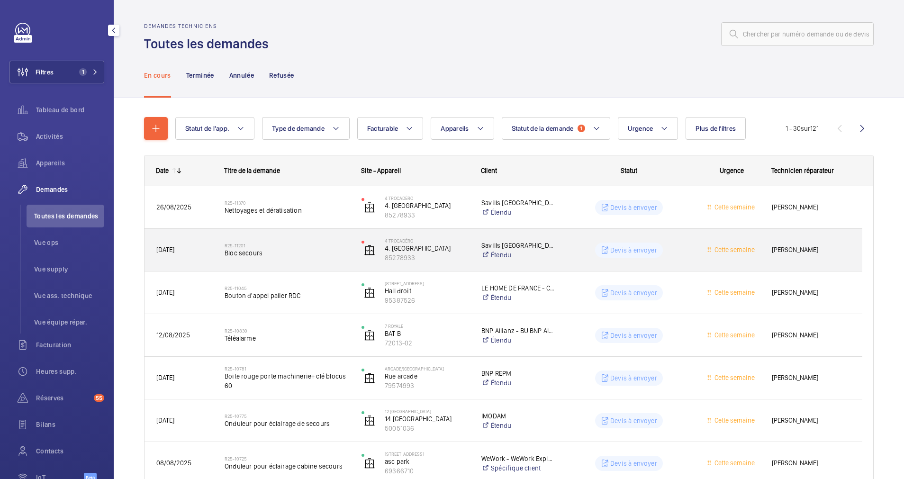
scroll to position [71, 0]
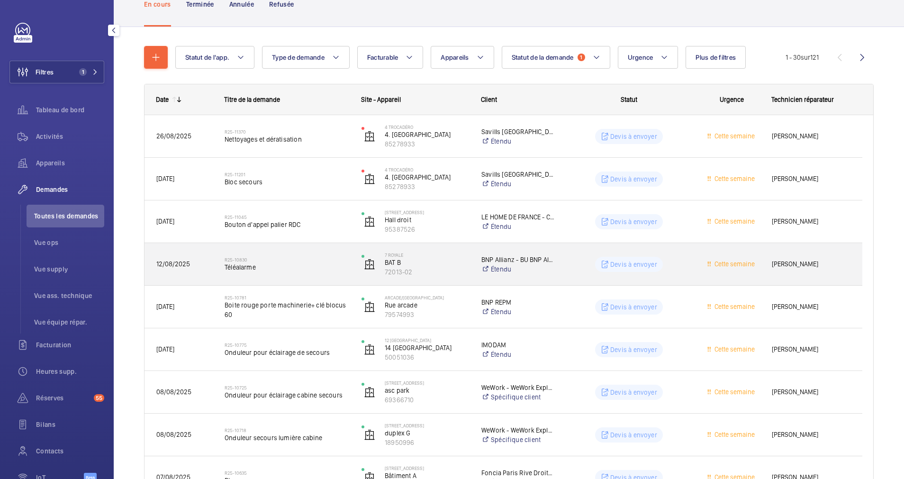
click at [333, 263] on span "Téléalarme" at bounding box center [287, 266] width 125 height 9
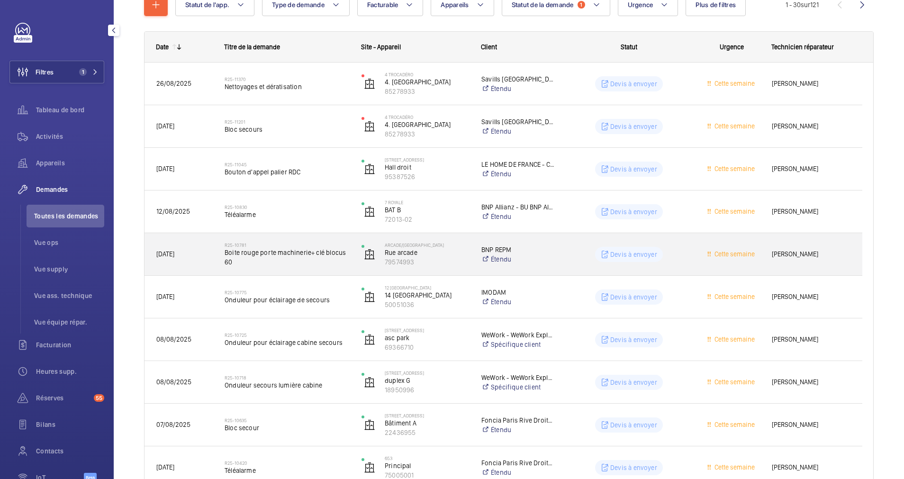
scroll to position [142, 0]
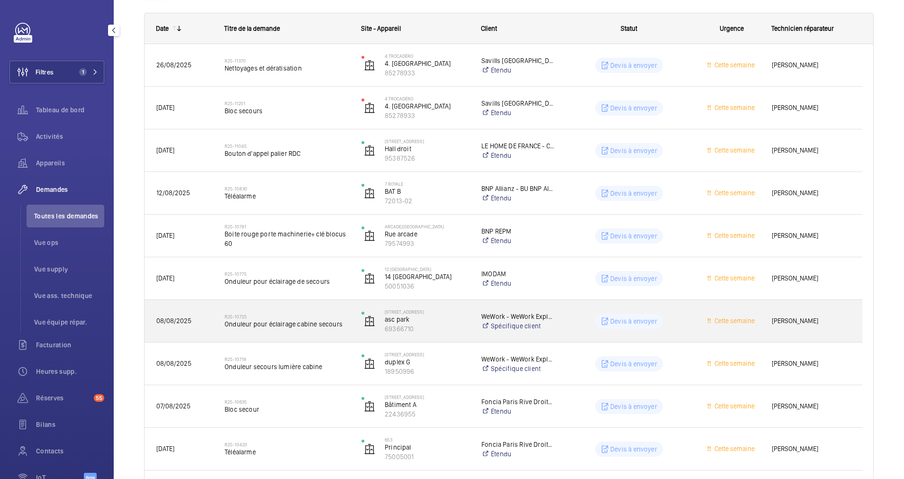
click at [347, 317] on h2 "R25-10725" at bounding box center [287, 317] width 125 height 6
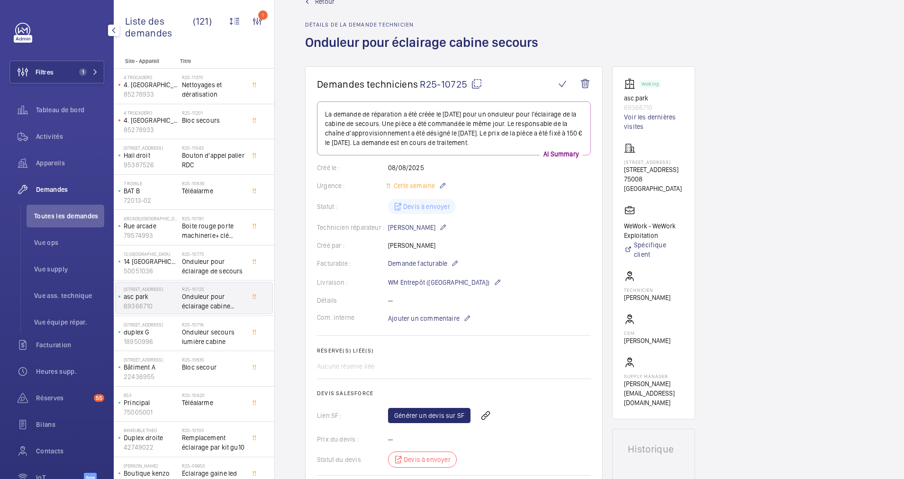
scroll to position [4, 0]
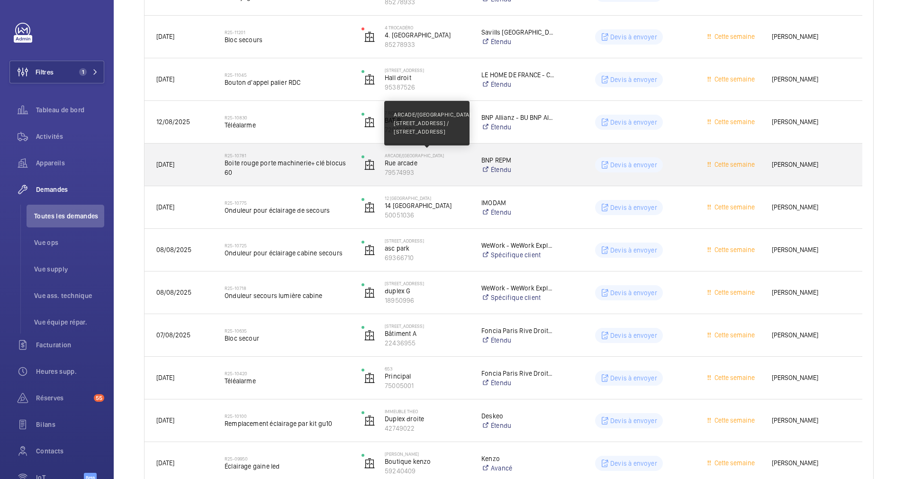
scroll to position [284, 0]
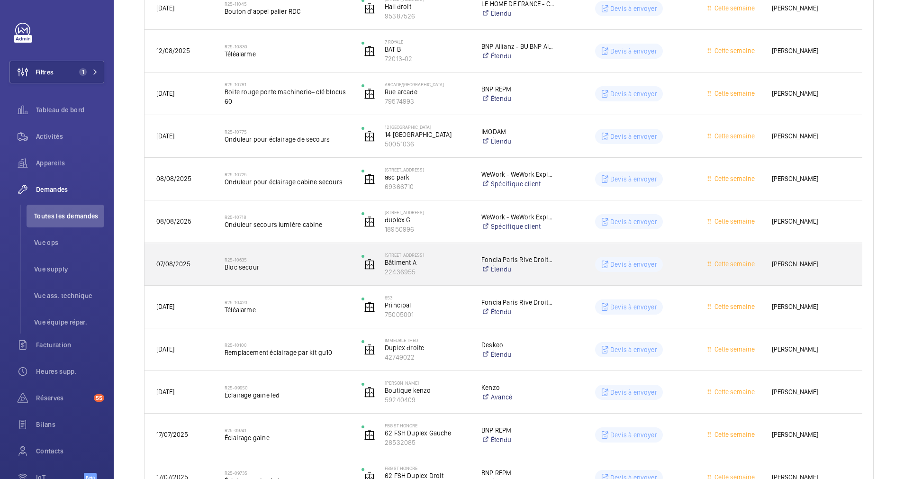
click at [327, 257] on h2 "R25-10635" at bounding box center [287, 260] width 125 height 6
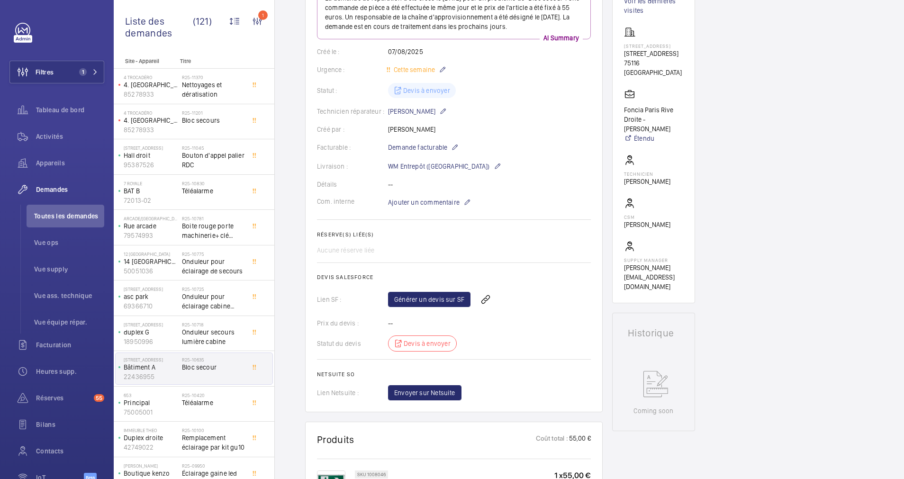
scroll to position [71, 0]
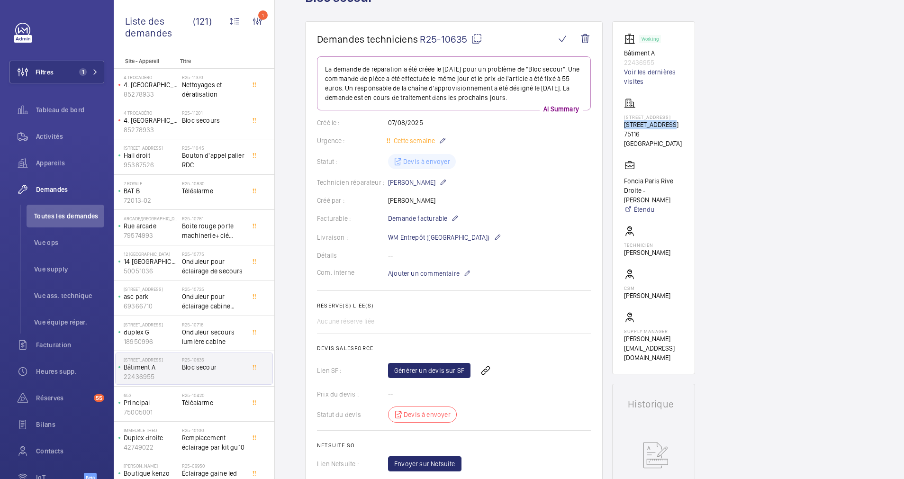
drag, startPoint x: 615, startPoint y: 126, endPoint x: 669, endPoint y: 124, distance: 53.6
click at [669, 124] on wm-front-card "Working Bâtiment A 22436955 Voir les dernières visites 39 Rue Copernic 39 Rue C…" at bounding box center [653, 197] width 83 height 353
copy p "39 Rue Copernic"
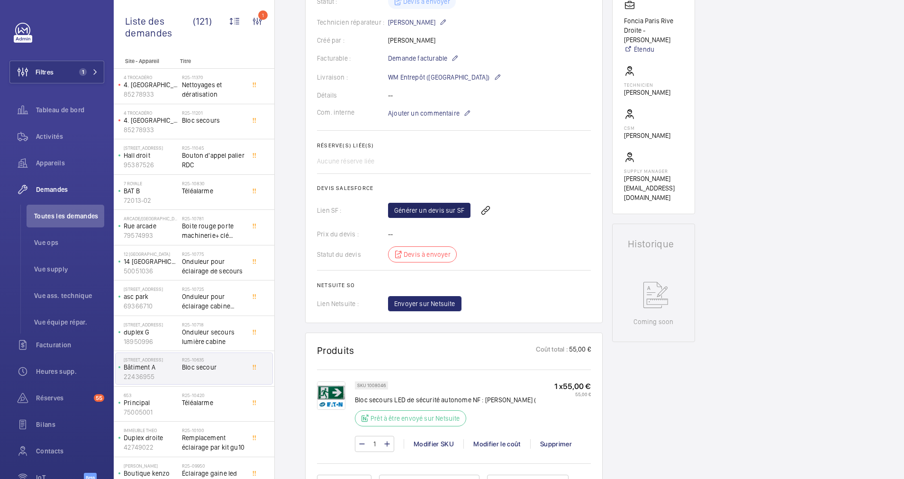
scroll to position [288, 0]
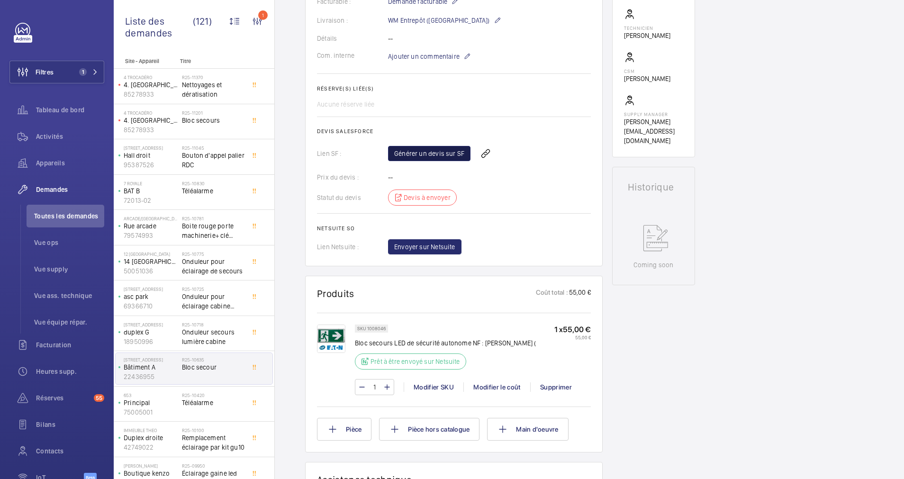
click at [432, 152] on link "Générer un devis sur SF" at bounding box center [429, 153] width 82 height 15
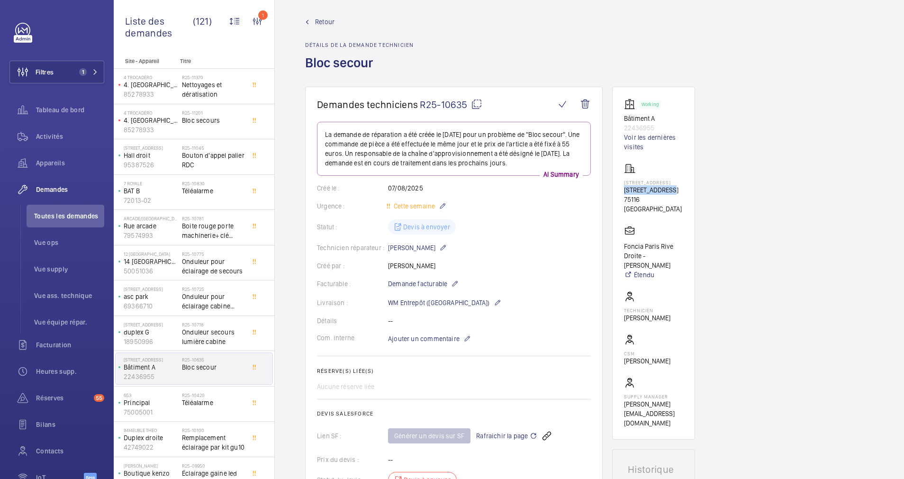
scroll to position [0, 0]
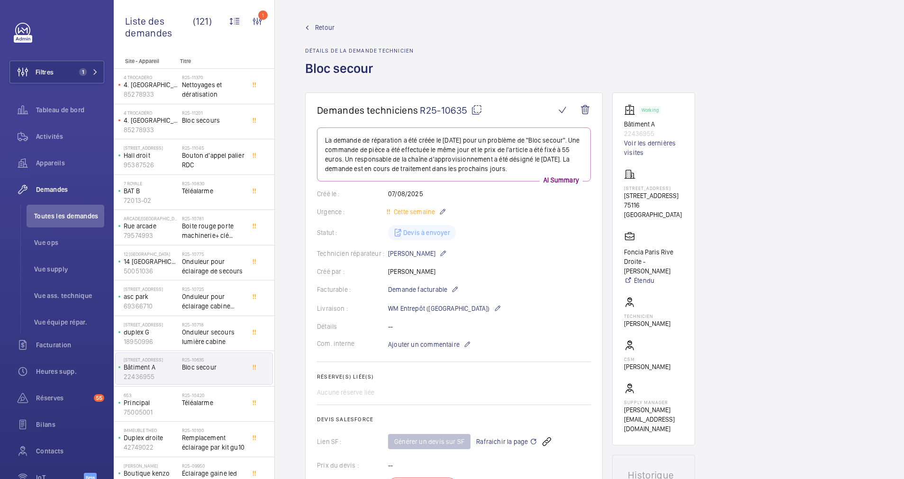
click at [314, 21] on wm-front-admin-header "Retour Détails de la demande technicien Bloc secour" at bounding box center [589, 46] width 629 height 92
click at [319, 24] on span "Retour" at bounding box center [324, 27] width 19 height 9
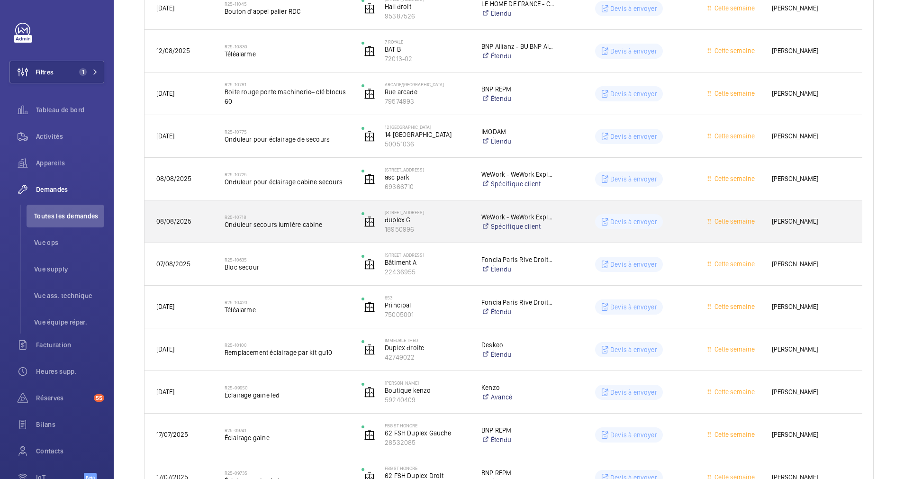
scroll to position [355, 0]
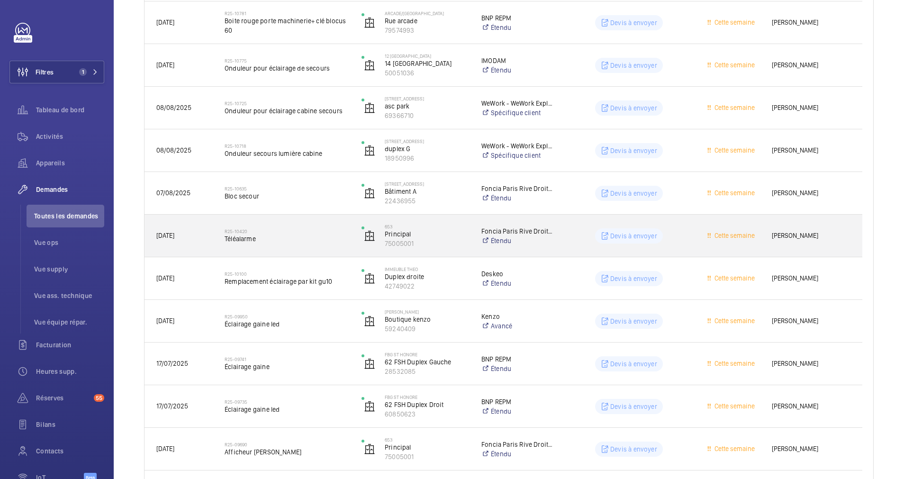
click at [229, 234] on span "Téléalarme" at bounding box center [287, 238] width 125 height 9
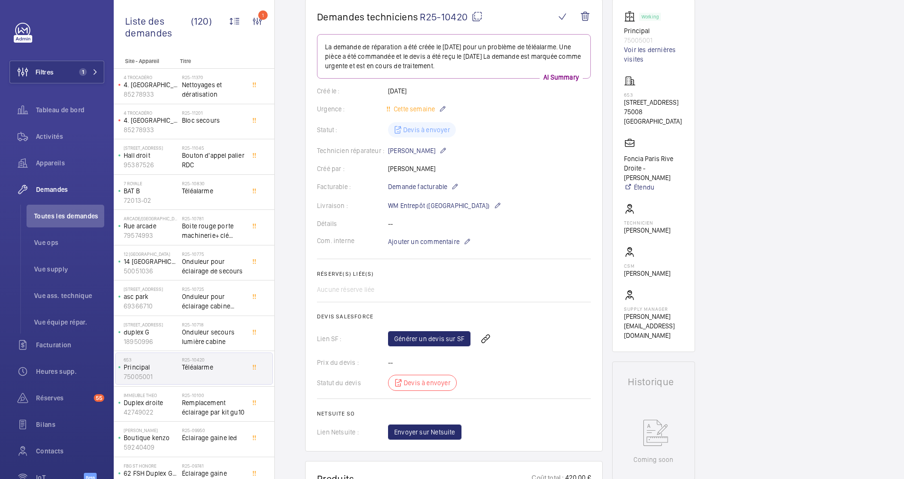
scroll to position [71, 0]
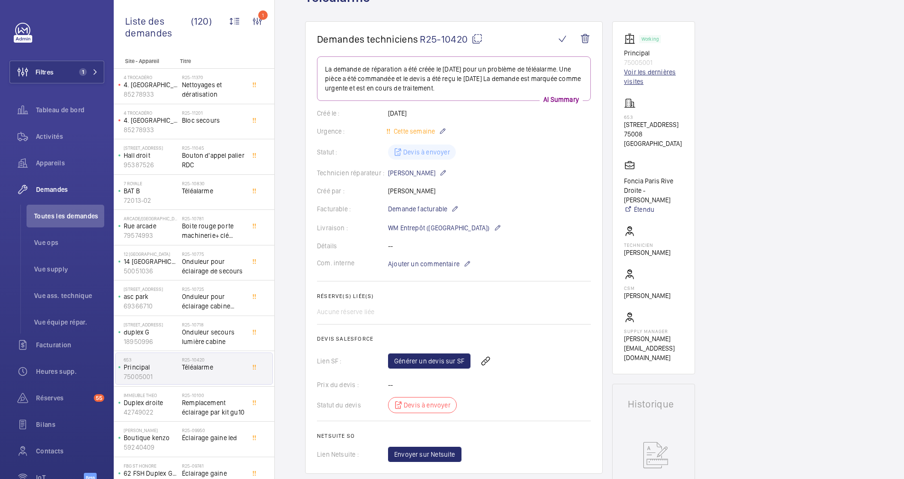
click at [639, 72] on link "Voir les dernières visites" at bounding box center [653, 76] width 59 height 19
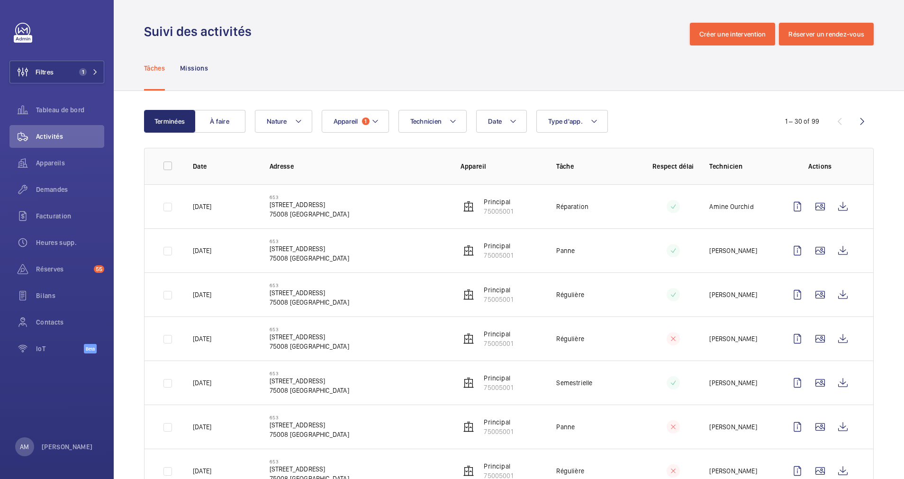
scroll to position [71, 0]
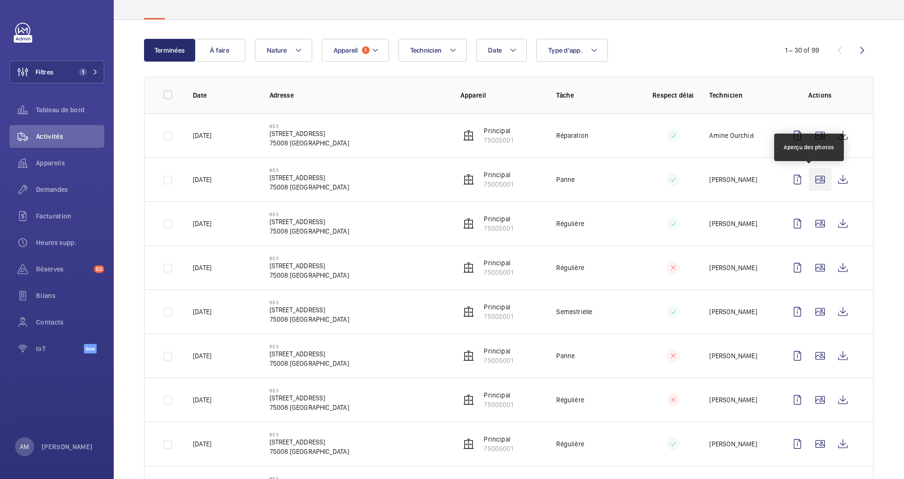
click at [812, 174] on wm-front-icon-button at bounding box center [820, 179] width 23 height 23
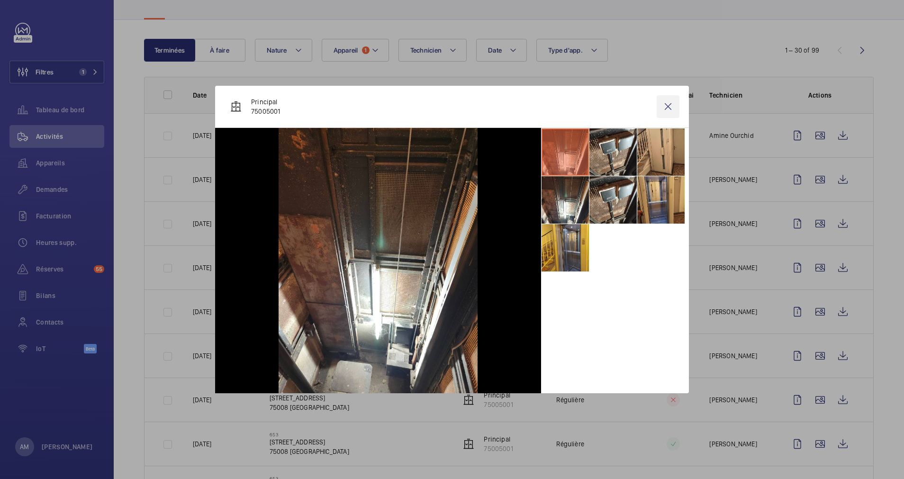
click at [665, 103] on wm-front-icon-button at bounding box center [667, 106] width 23 height 23
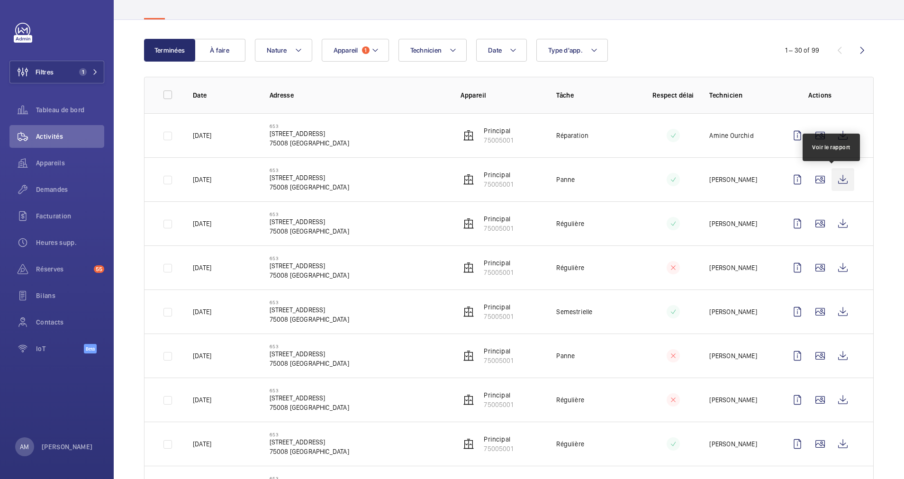
click at [831, 180] on wm-front-icon-button at bounding box center [842, 179] width 23 height 23
click at [831, 134] on wm-front-icon-button at bounding box center [842, 135] width 23 height 23
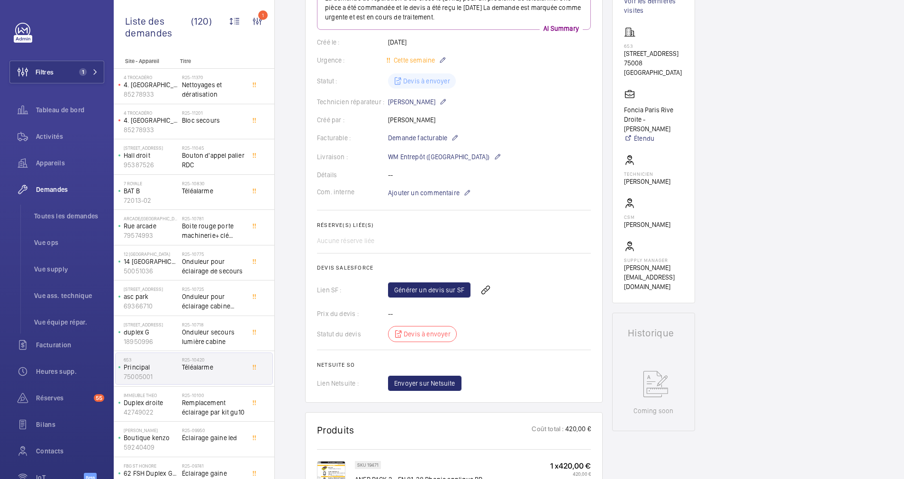
scroll to position [71, 0]
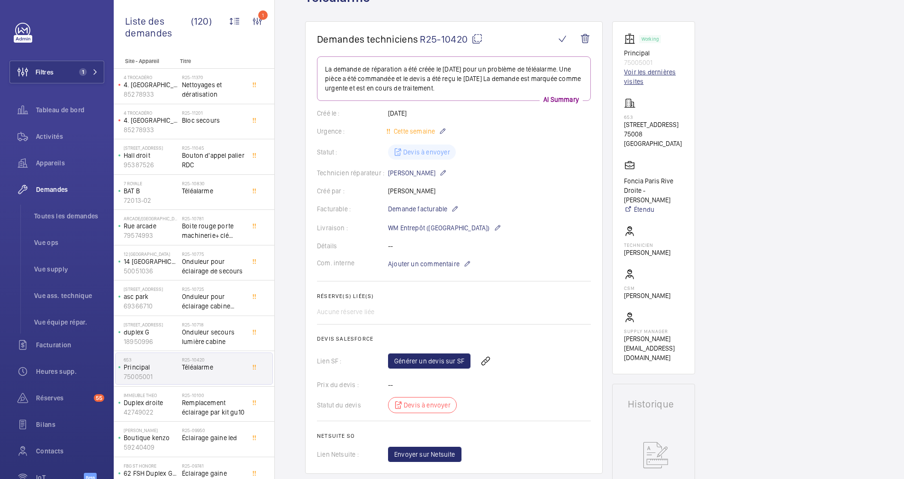
click at [631, 84] on link "Voir les dernières visites" at bounding box center [653, 76] width 59 height 19
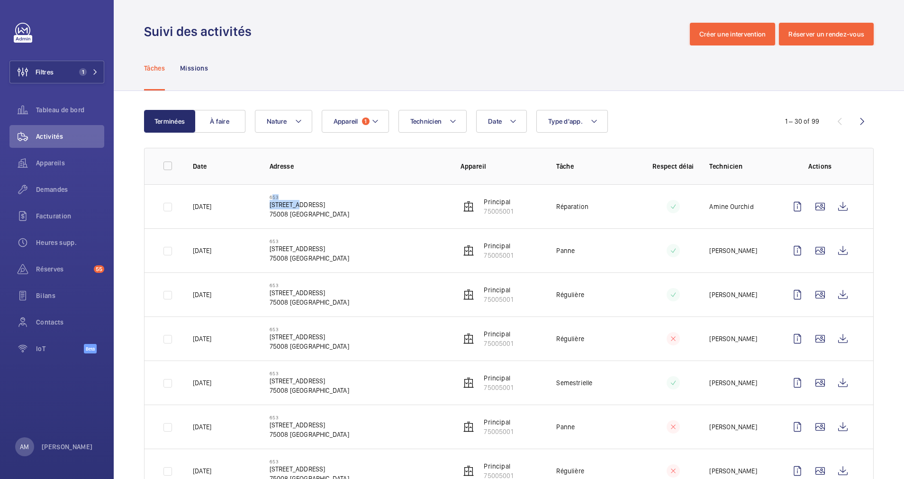
drag, startPoint x: 268, startPoint y: 199, endPoint x: 292, endPoint y: 205, distance: 24.7
click at [292, 205] on div "653 39 rue Boissy D'anglas, 75008 PARIS 75008 PARIS" at bounding box center [310, 206] width 80 height 25
drag, startPoint x: 292, startPoint y: 205, endPoint x: 267, endPoint y: 221, distance: 29.8
click at [269, 225] on td "653 39 rue Boissy D'anglas, 75008 PARIS 75008 PARIS" at bounding box center [349, 206] width 191 height 44
drag, startPoint x: 263, startPoint y: 206, endPoint x: 332, endPoint y: 204, distance: 69.7
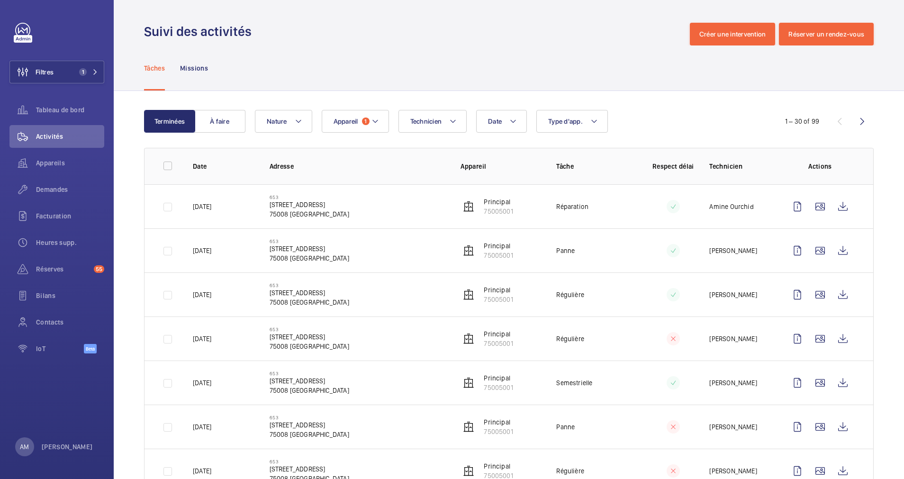
click at [332, 204] on td "653 39 rue Boissy D'anglas, 75008 PARIS 75008 PARIS" at bounding box center [349, 206] width 191 height 44
drag, startPoint x: 332, startPoint y: 204, endPoint x: 325, endPoint y: 204, distance: 7.1
copy p "39 rue Boissy D'anglas"
click at [484, 204] on p "Principal" at bounding box center [498, 201] width 29 height 9
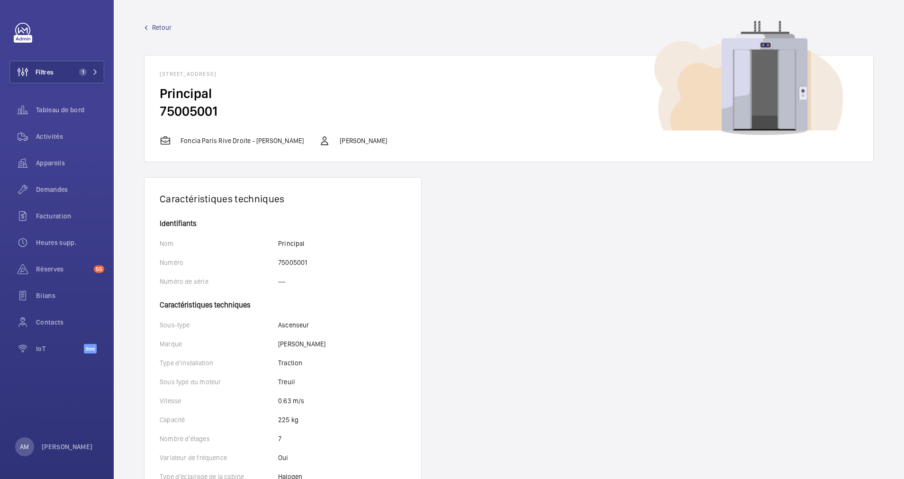
click at [164, 24] on span "Retour" at bounding box center [161, 27] width 19 height 9
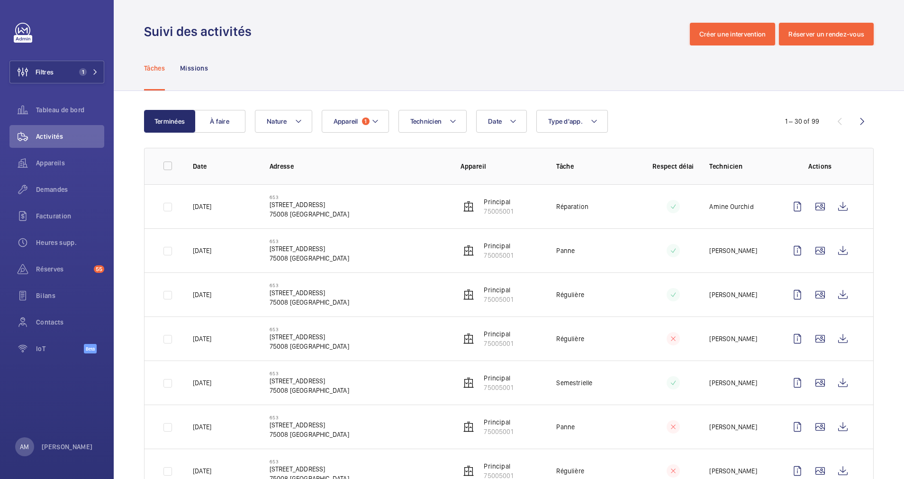
scroll to position [71, 0]
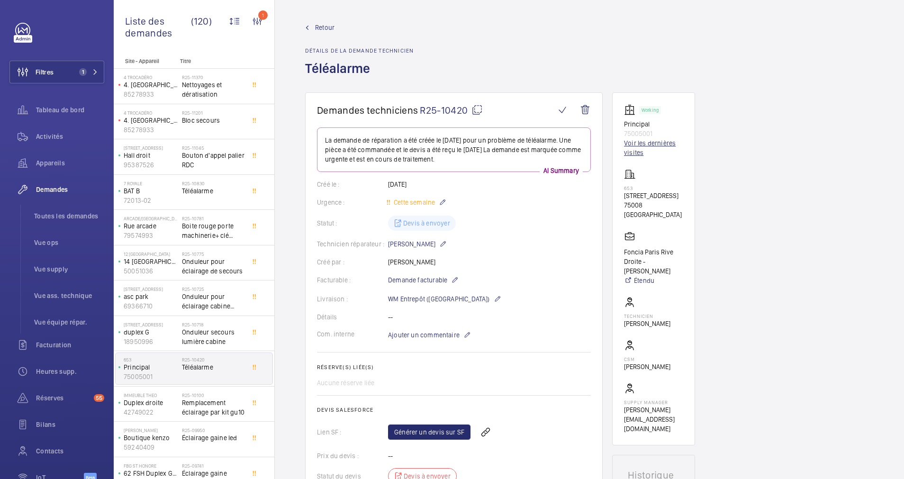
click at [634, 145] on link "Voir les dernières visites" at bounding box center [653, 147] width 59 height 19
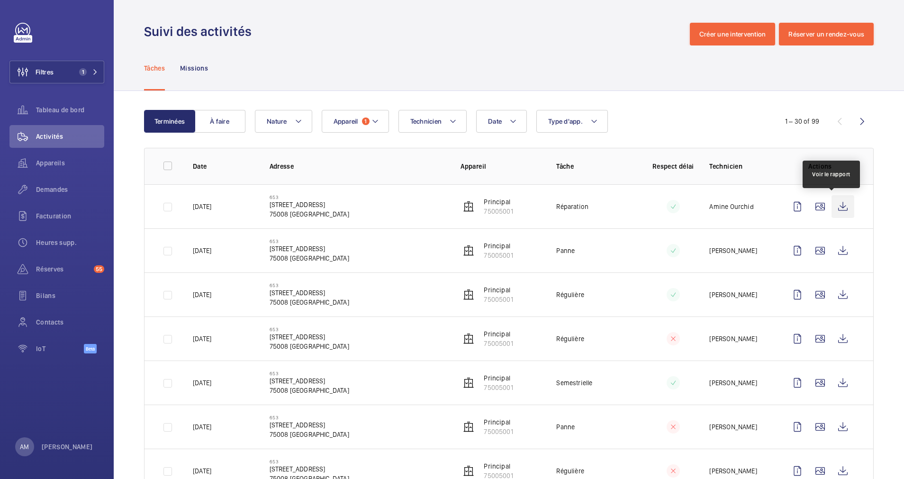
click at [831, 207] on wm-front-icon-button at bounding box center [842, 206] width 23 height 23
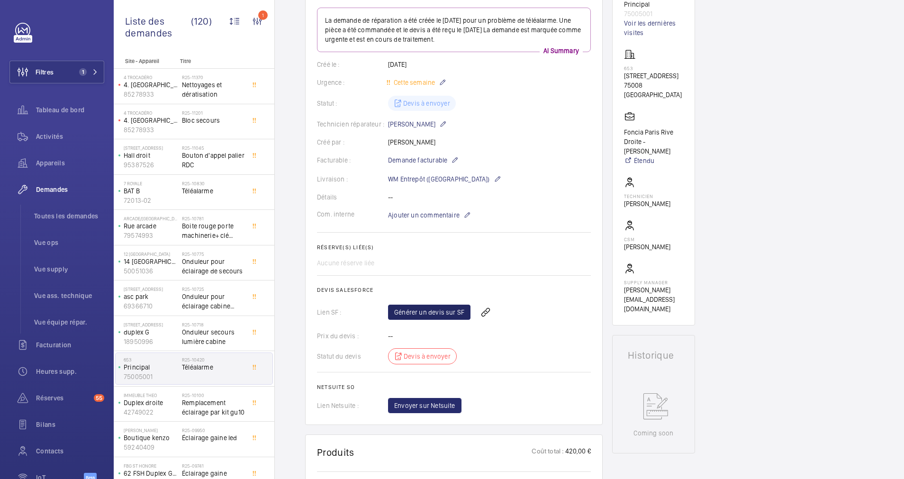
scroll to position [142, 0]
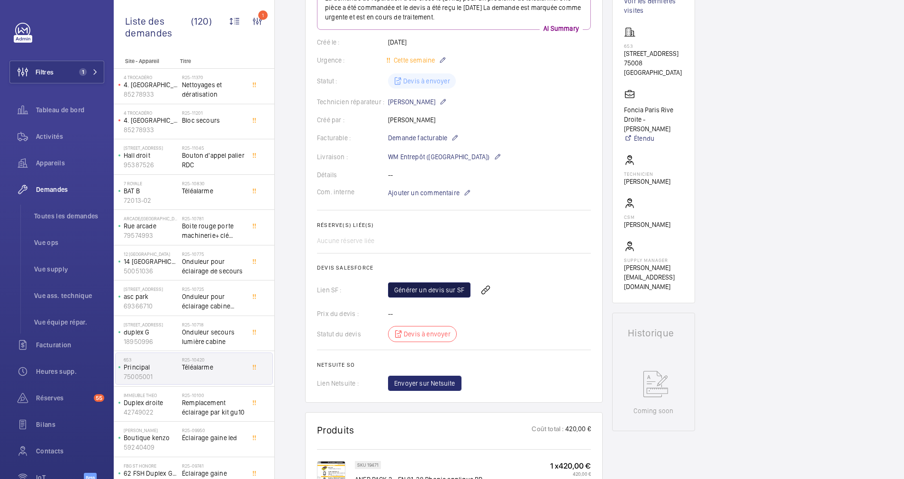
click at [424, 286] on link "Générer un devis sur SF" at bounding box center [429, 289] width 82 height 15
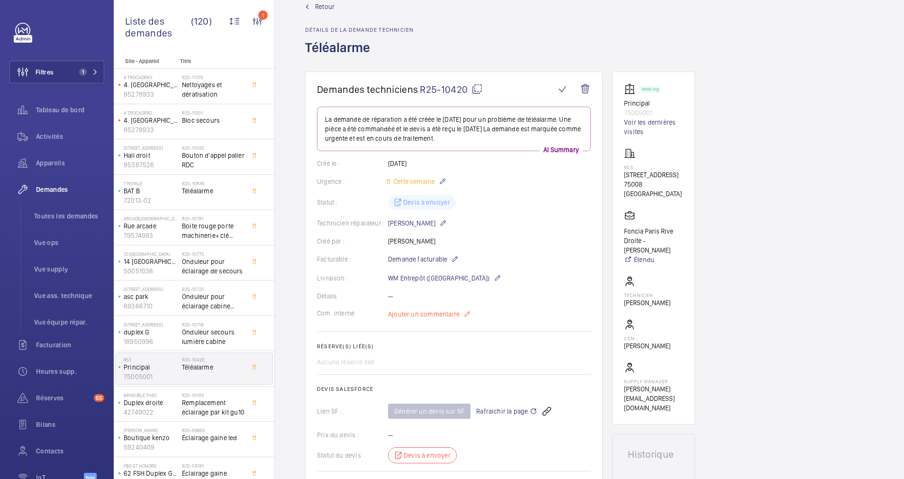
scroll to position [0, 0]
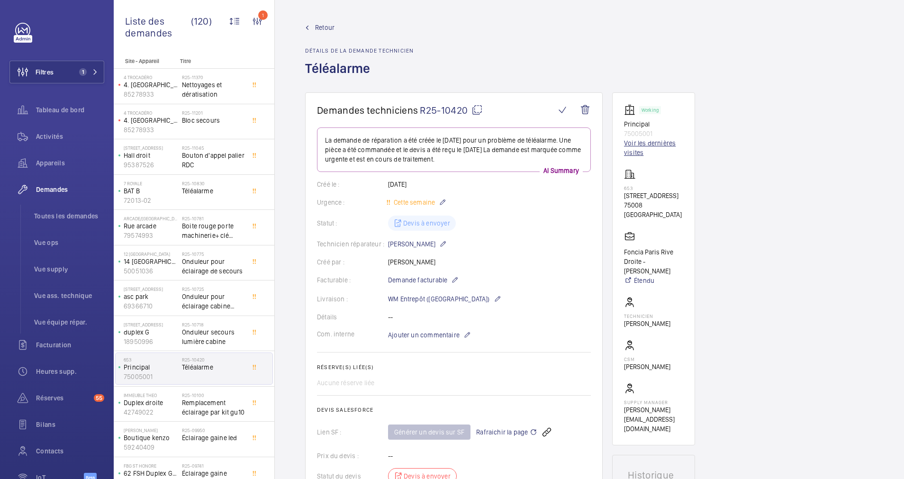
click at [632, 151] on link "Voir les dernières visites" at bounding box center [653, 147] width 59 height 19
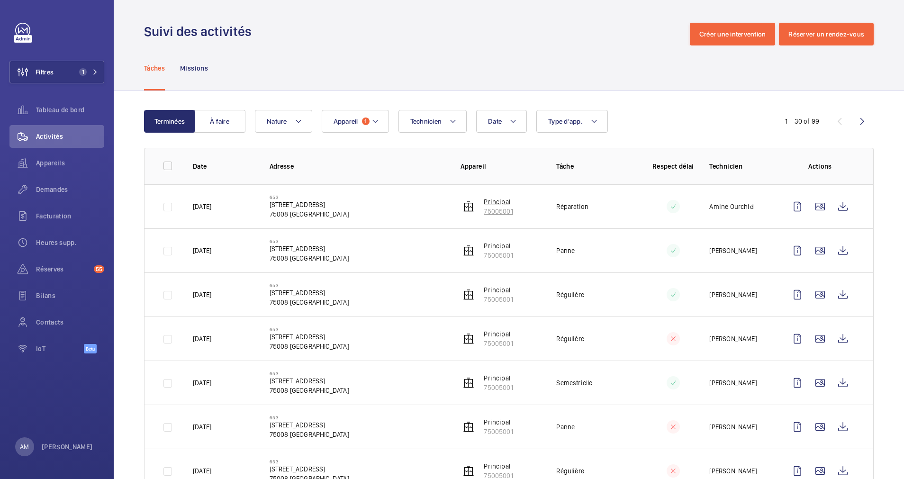
click at [487, 210] on p "75005001" at bounding box center [498, 211] width 29 height 9
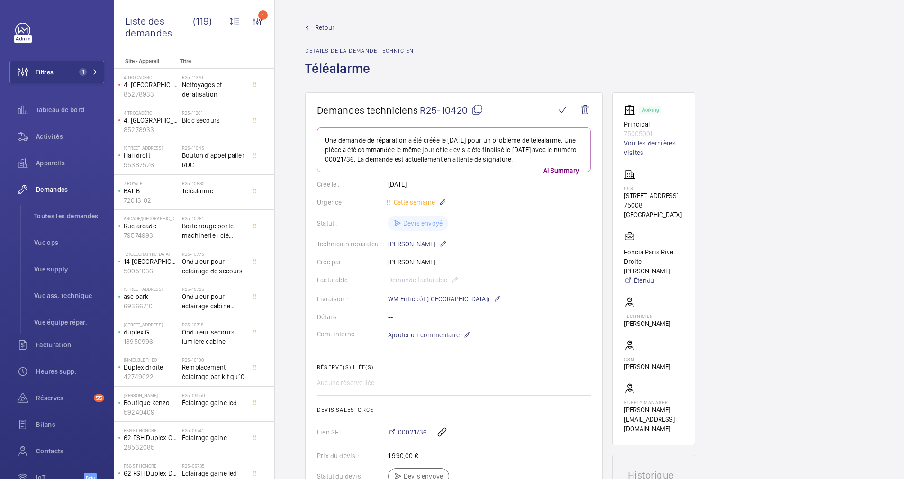
click at [319, 27] on span "Retour" at bounding box center [324, 27] width 19 height 9
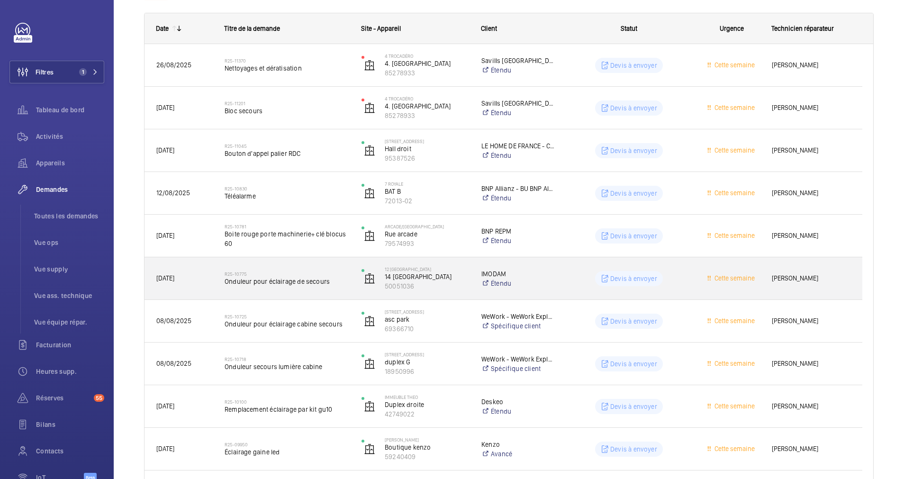
scroll to position [213, 0]
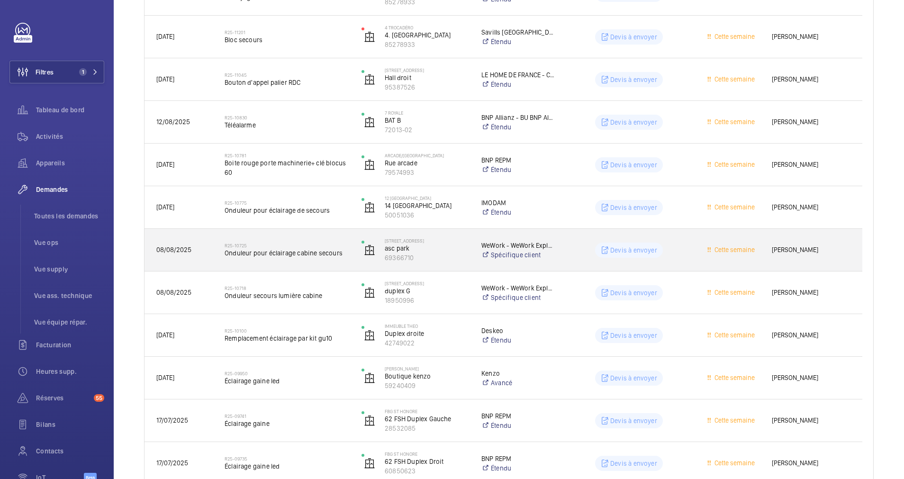
click at [333, 253] on span "Onduleur pour éclairage cabine secours" at bounding box center [287, 252] width 125 height 9
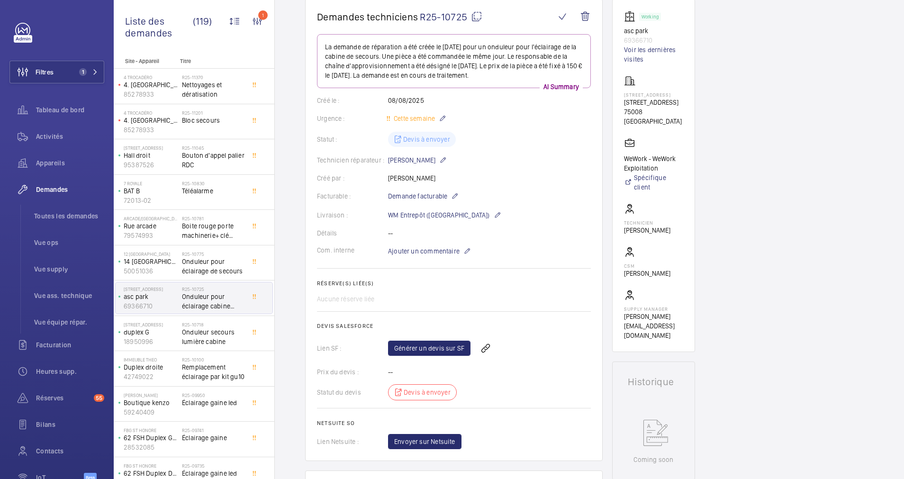
scroll to position [71, 0]
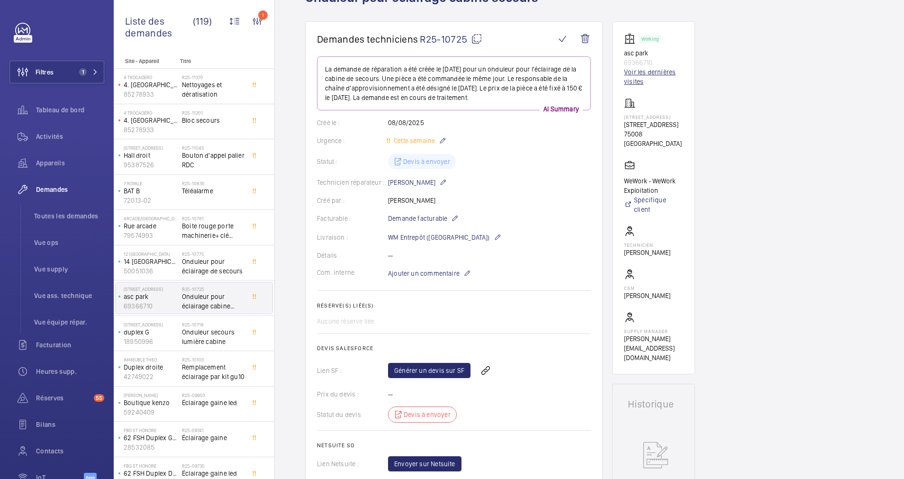
click at [638, 77] on link "Voir les dernières visites" at bounding box center [653, 76] width 59 height 19
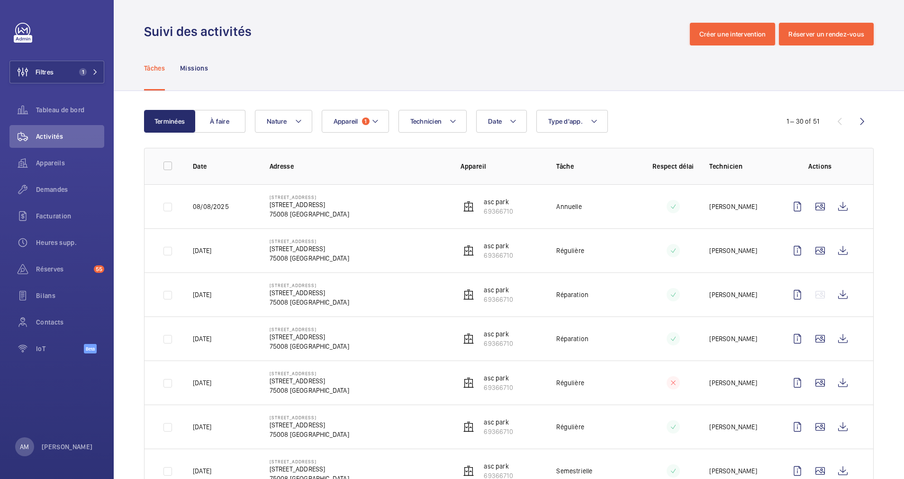
drag, startPoint x: 258, startPoint y: 202, endPoint x: 317, endPoint y: 205, distance: 59.3
click at [318, 205] on td "40 Rue du Colisée 40 Rue du Colisée, 75008 PARIS 75008 PARIS" at bounding box center [349, 206] width 191 height 44
drag, startPoint x: 317, startPoint y: 205, endPoint x: 313, endPoint y: 204, distance: 4.8
copy p "[STREET_ADDRESS]"
click at [485, 200] on p "asc park" at bounding box center [498, 201] width 29 height 9
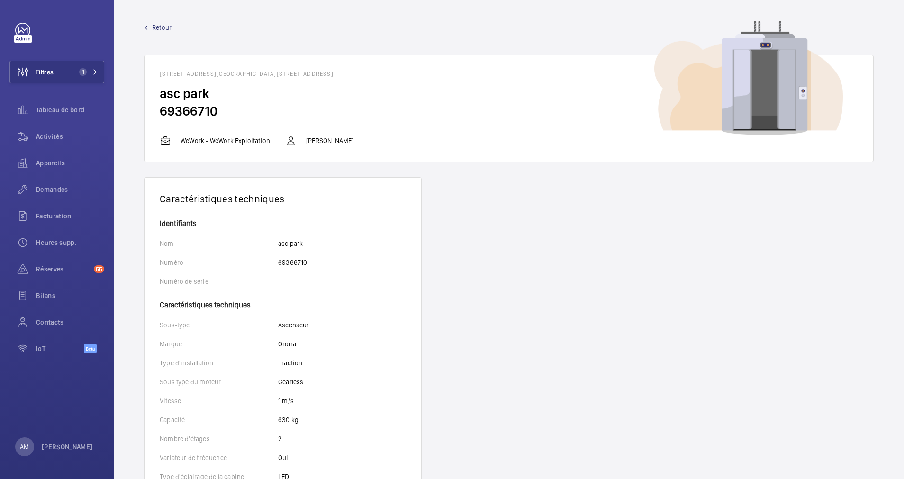
click at [161, 27] on span "Retour" at bounding box center [161, 27] width 19 height 9
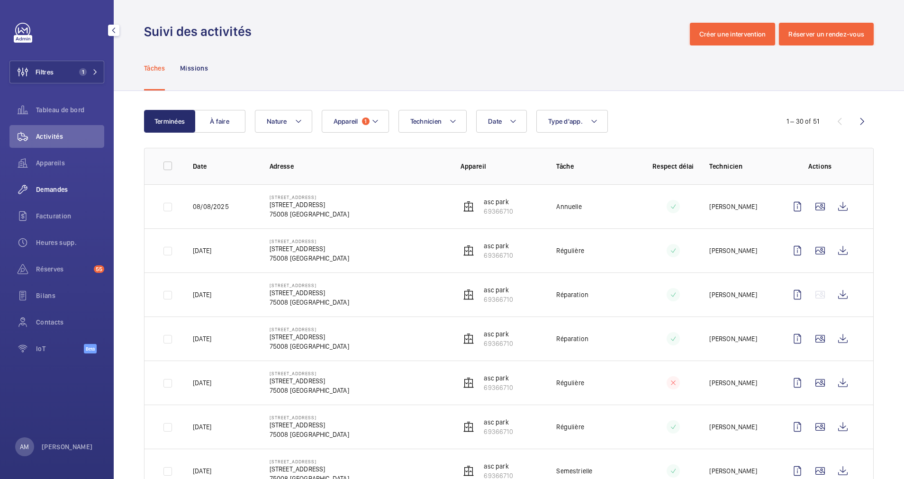
click at [58, 189] on span "Demandes" at bounding box center [70, 189] width 68 height 9
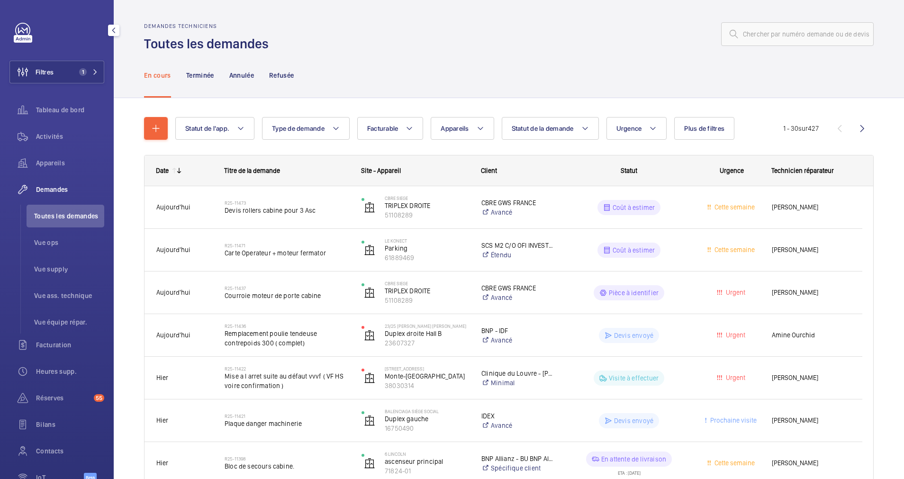
drag, startPoint x: 90, startPoint y: 72, endPoint x: 104, endPoint y: 64, distance: 16.7
click at [92, 70] on mat-icon at bounding box center [95, 72] width 6 height 6
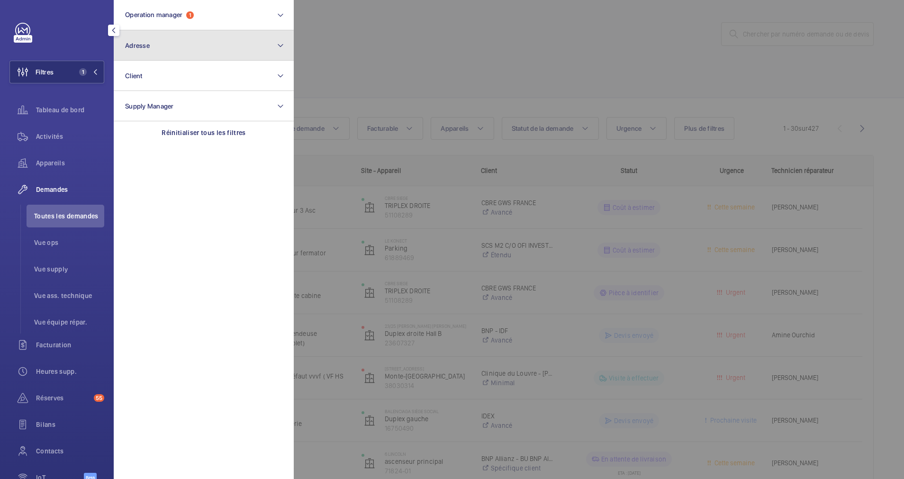
click at [185, 39] on button "Adresse" at bounding box center [204, 45] width 180 height 30
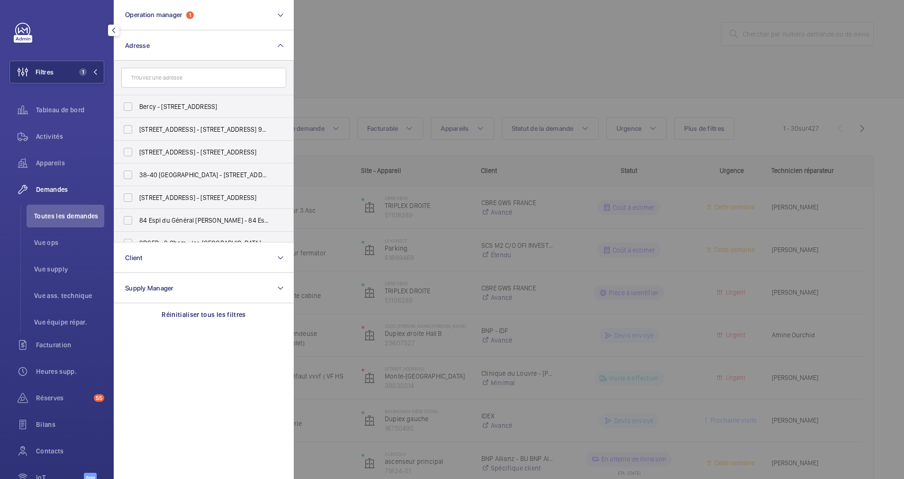
click at [173, 80] on input "text" at bounding box center [203, 78] width 165 height 20
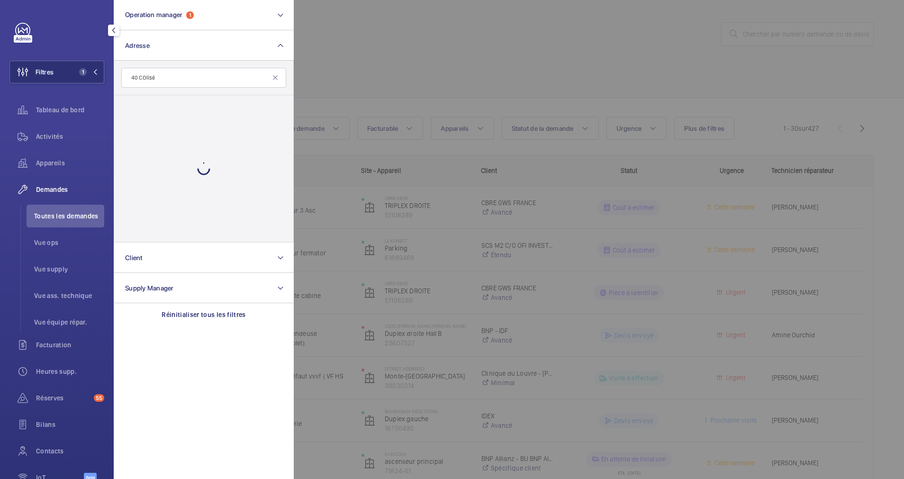
type input "40 COlisé"
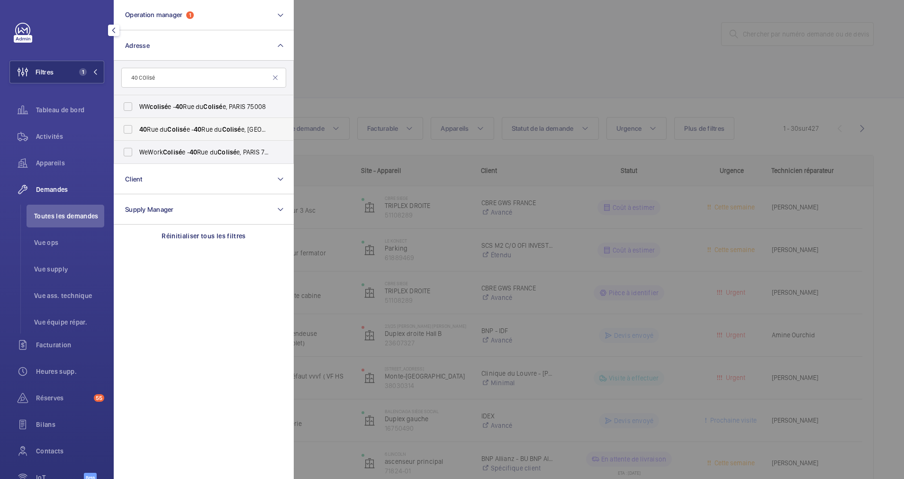
click at [127, 131] on label "40 Rue du Colisé e - 40 Rue du Colisé e, 75008 PARIS, PARIS 75008" at bounding box center [196, 129] width 165 height 23
click at [127, 131] on input "40 Rue du Colisé e - 40 Rue du Colisé e, 75008 PARIS, PARIS 75008" at bounding box center [127, 129] width 19 height 19
checkbox input "true"
click at [390, 76] on div at bounding box center [746, 239] width 904 height 479
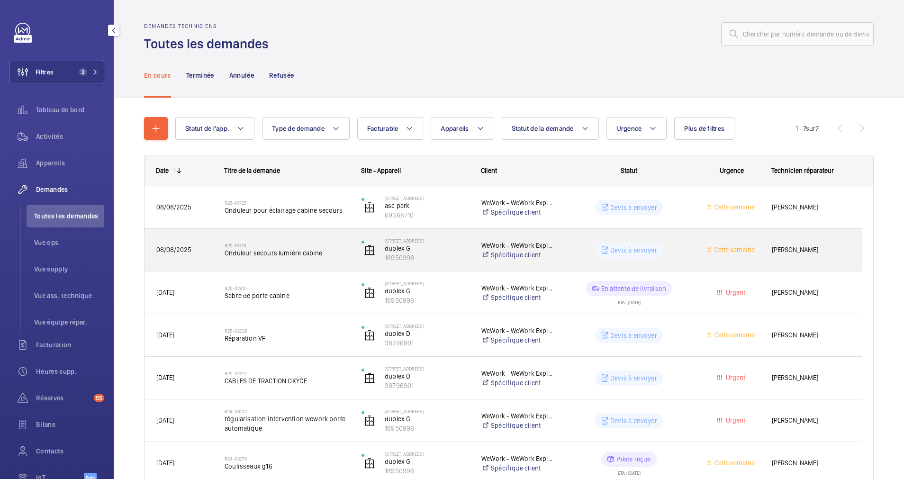
scroll to position [52, 0]
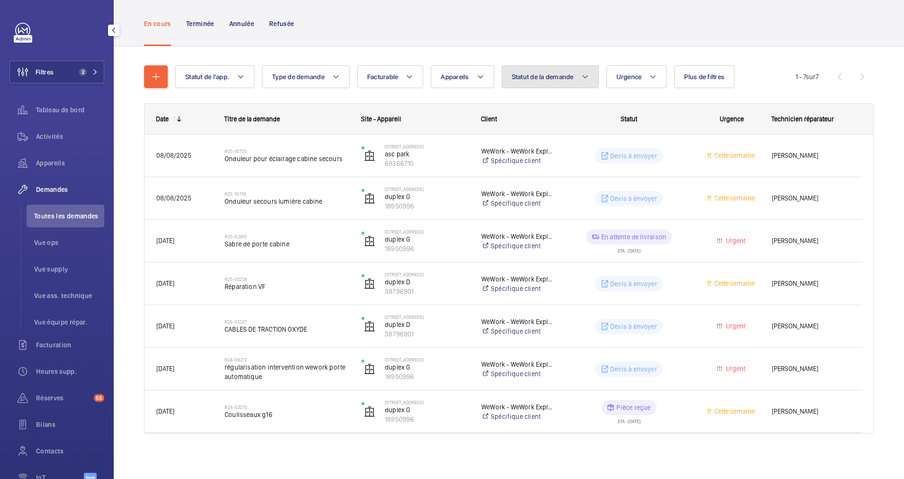
click at [552, 66] on button "Statut de la demande" at bounding box center [550, 76] width 97 height 23
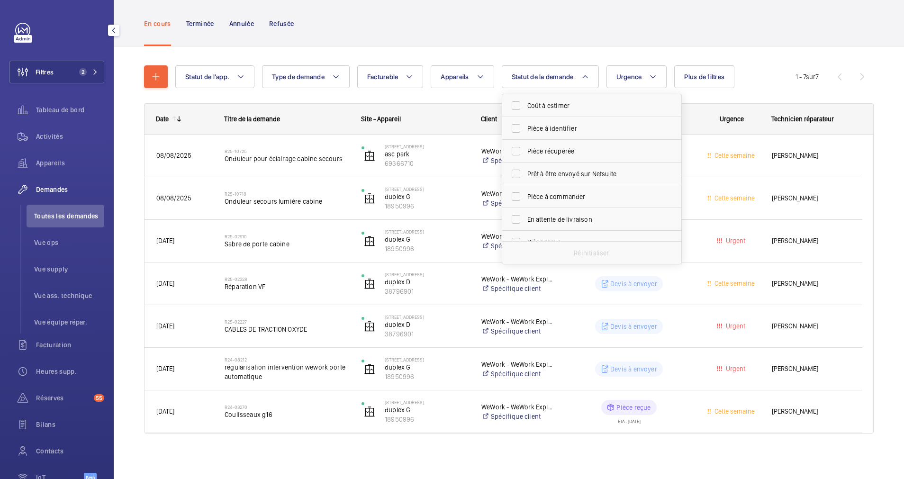
scroll to position [71, 0]
click at [519, 193] on label "Devis à envoyer" at bounding box center [584, 193] width 165 height 23
click at [519, 193] on input "Devis à envoyer" at bounding box center [515, 193] width 19 height 19
checkbox input "true"
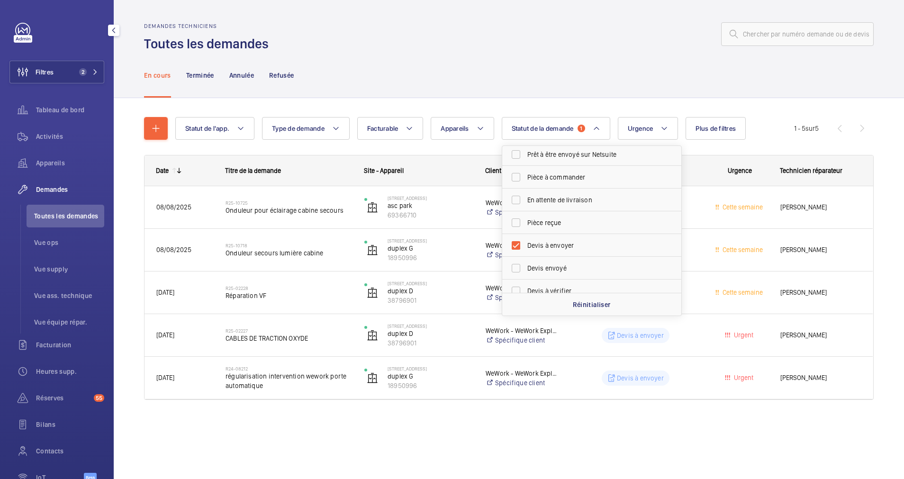
click at [473, 97] on div "En cours Terminée Annulée Refusée" at bounding box center [508, 75] width 729 height 45
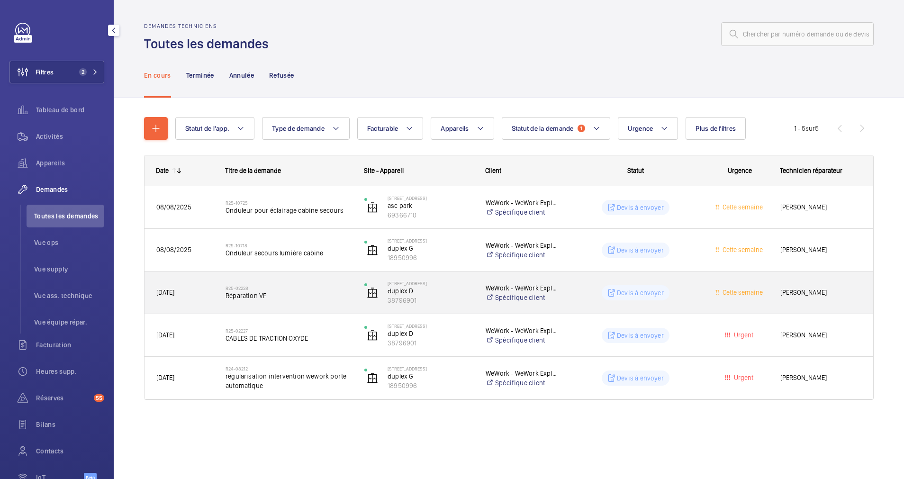
click at [315, 296] on span "Réparation VF" at bounding box center [288, 295] width 126 height 9
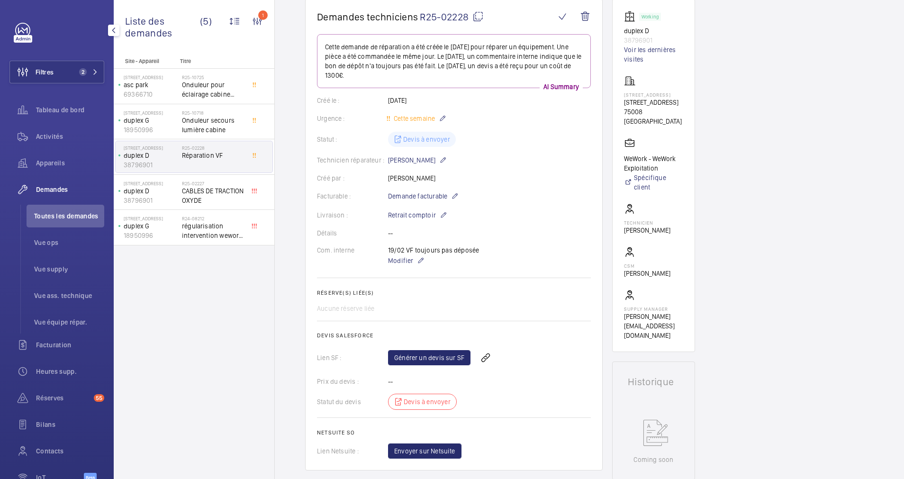
scroll to position [71, 0]
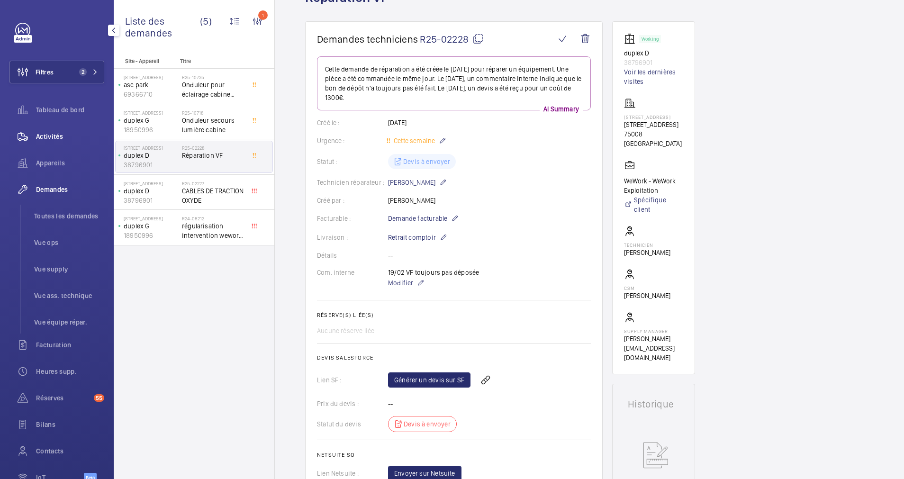
click at [51, 132] on span "Activités" at bounding box center [70, 136] width 68 height 9
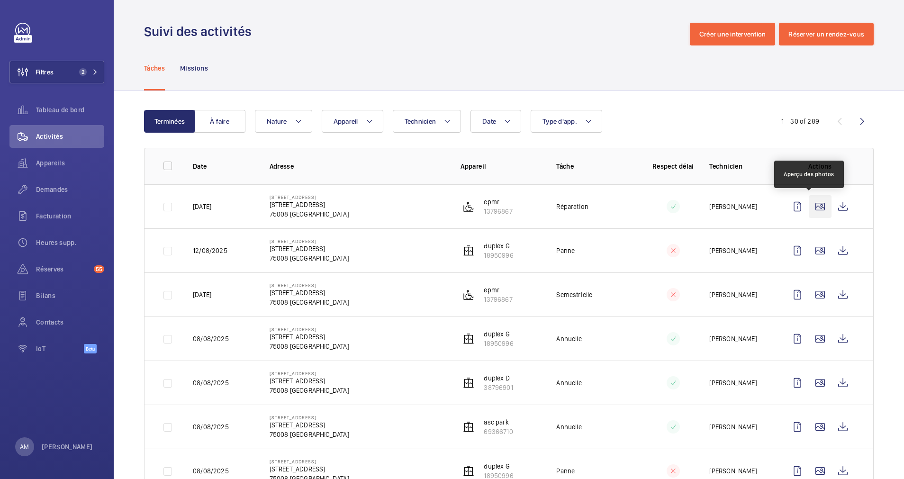
click at [809, 204] on wm-front-icon-button at bounding box center [820, 206] width 23 height 23
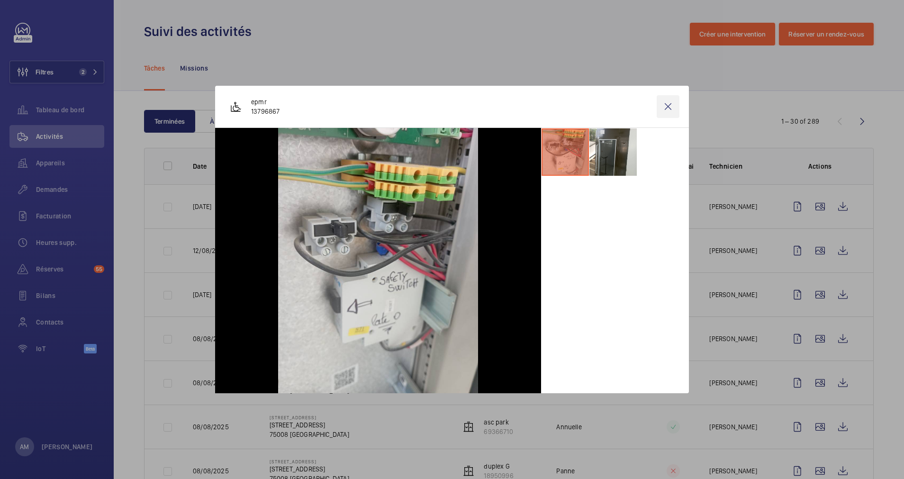
click at [670, 102] on wm-front-icon-button at bounding box center [667, 106] width 23 height 23
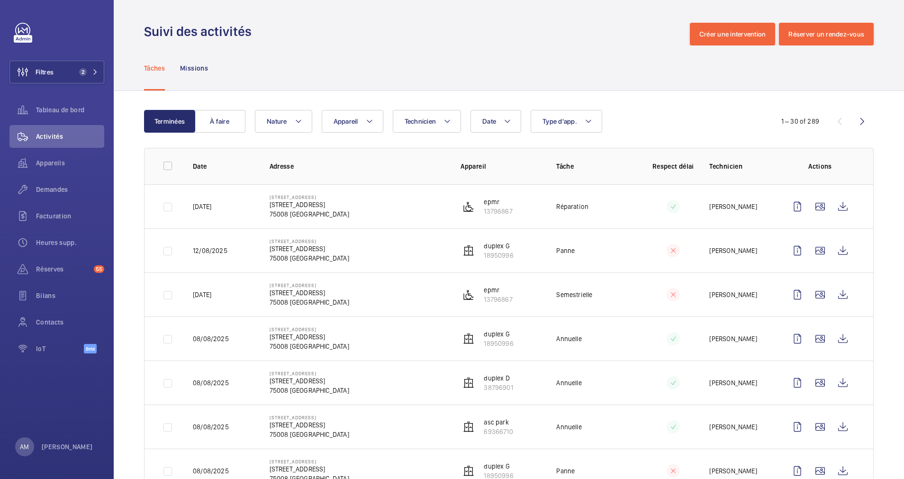
click at [832, 250] on wm-front-icon-button at bounding box center [842, 250] width 23 height 23
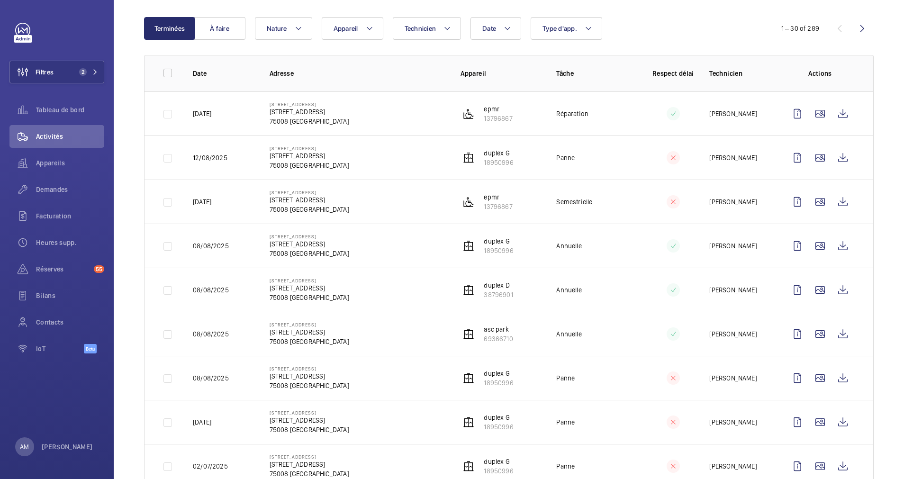
scroll to position [71, 0]
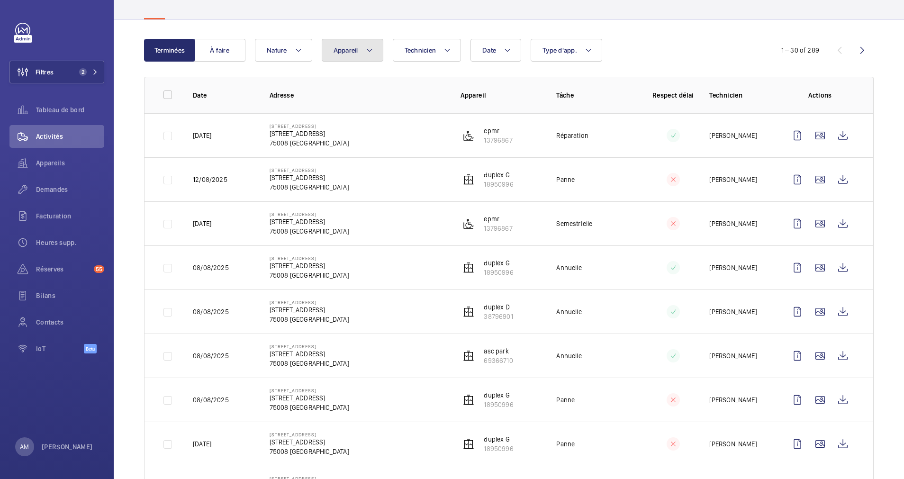
click at [364, 48] on button "Appareil" at bounding box center [353, 50] width 62 height 23
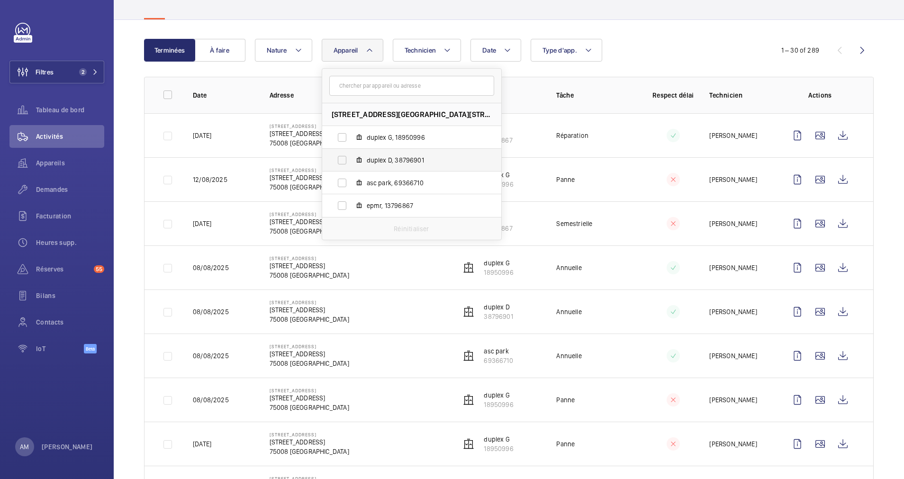
click at [348, 156] on label "duplex D, 38796901" at bounding box center [404, 160] width 164 height 23
click at [348, 156] on input "duplex D, 38796901" at bounding box center [341, 160] width 19 height 19
checkbox input "true"
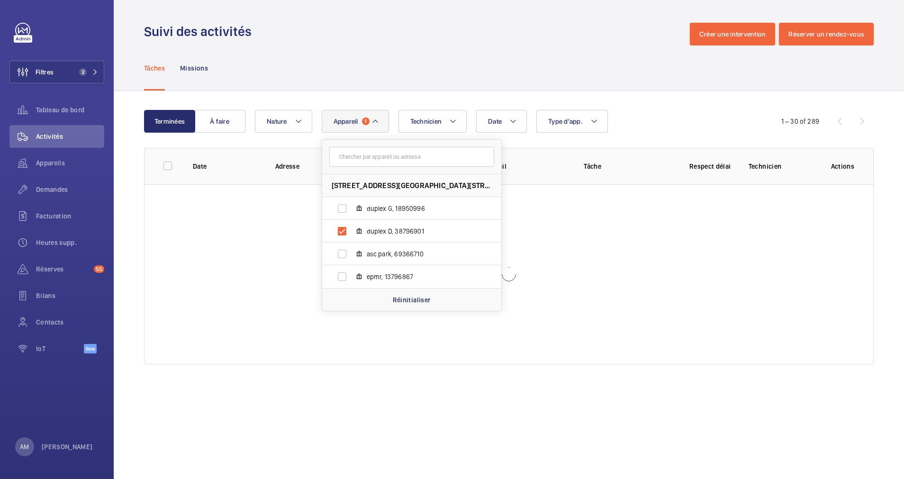
click at [647, 107] on div "Terminées À faire Date Technicien Appareil 1 40 Rue du Colisée - 40 Rue du Coli…" at bounding box center [509, 239] width 790 height 296
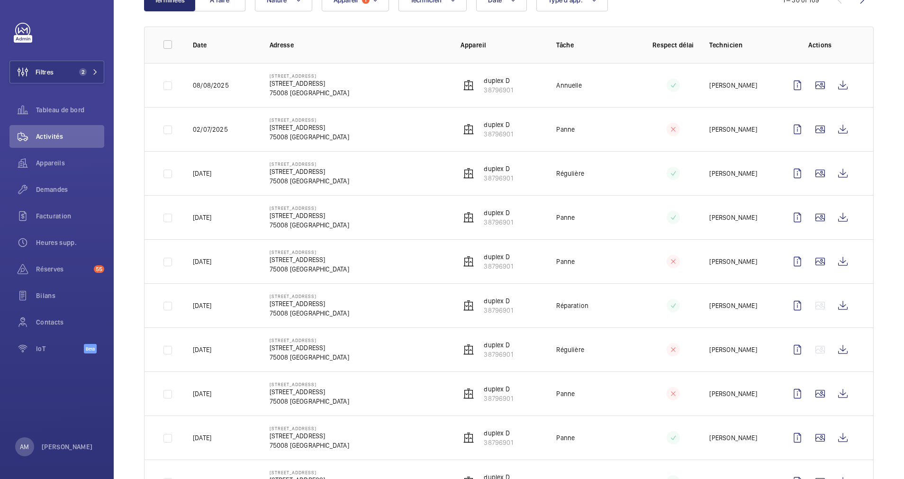
scroll to position [142, 0]
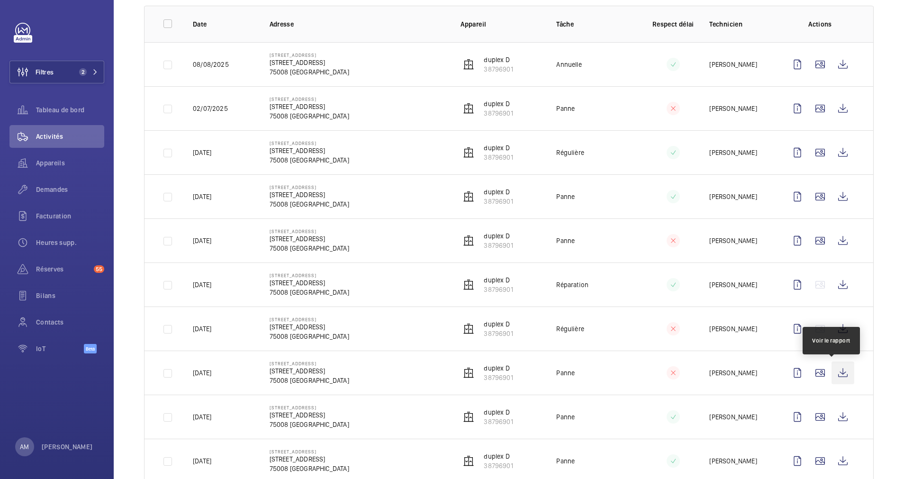
click at [831, 372] on wm-front-icon-button at bounding box center [842, 372] width 23 height 23
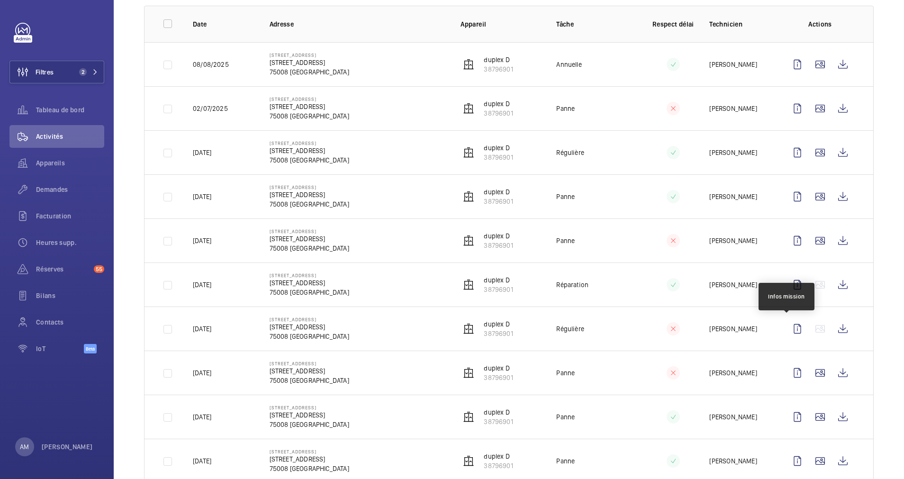
scroll to position [213, 0]
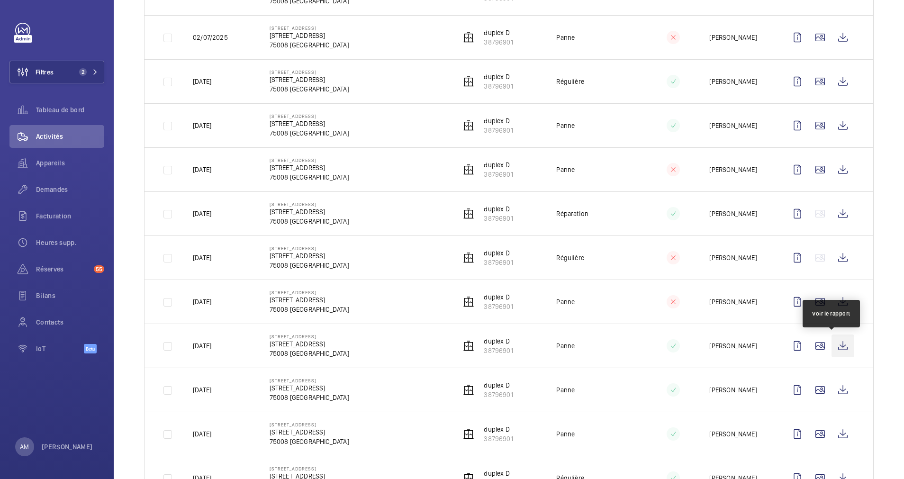
click at [833, 344] on wm-front-icon-button at bounding box center [842, 345] width 23 height 23
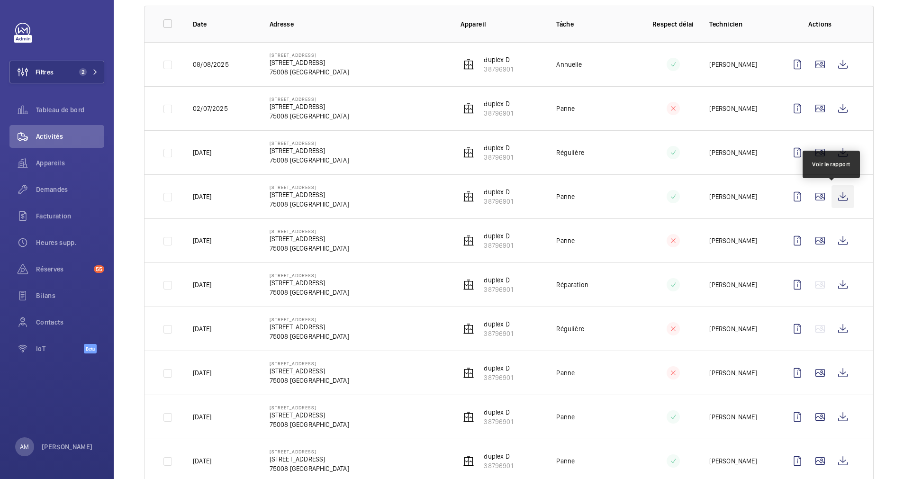
click at [831, 195] on wm-front-icon-button at bounding box center [842, 196] width 23 height 23
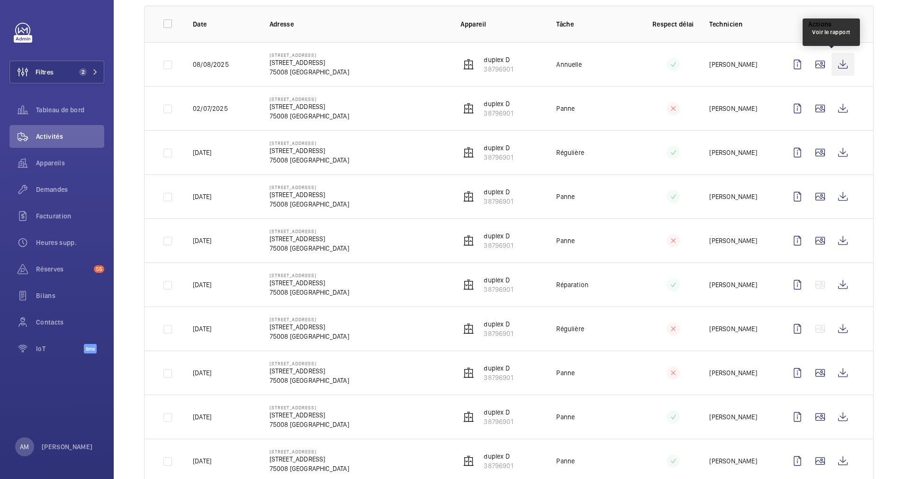
click at [831, 62] on wm-front-icon-button at bounding box center [842, 64] width 23 height 23
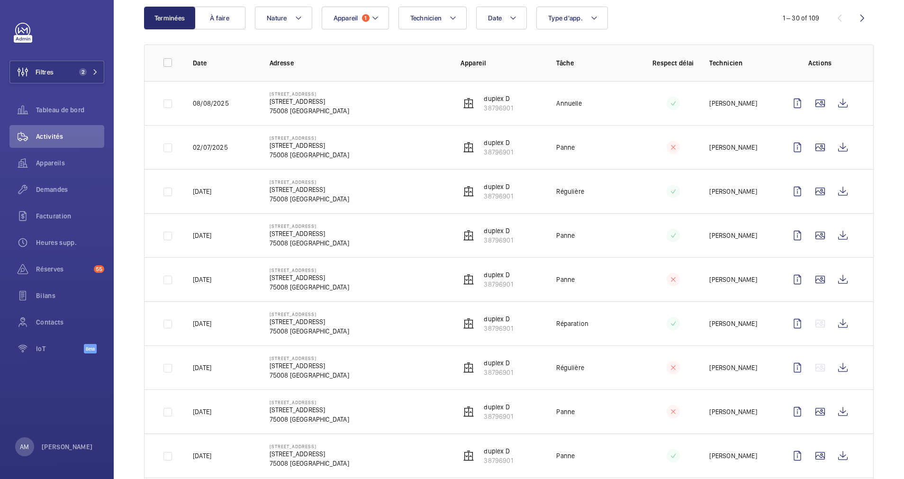
scroll to position [71, 0]
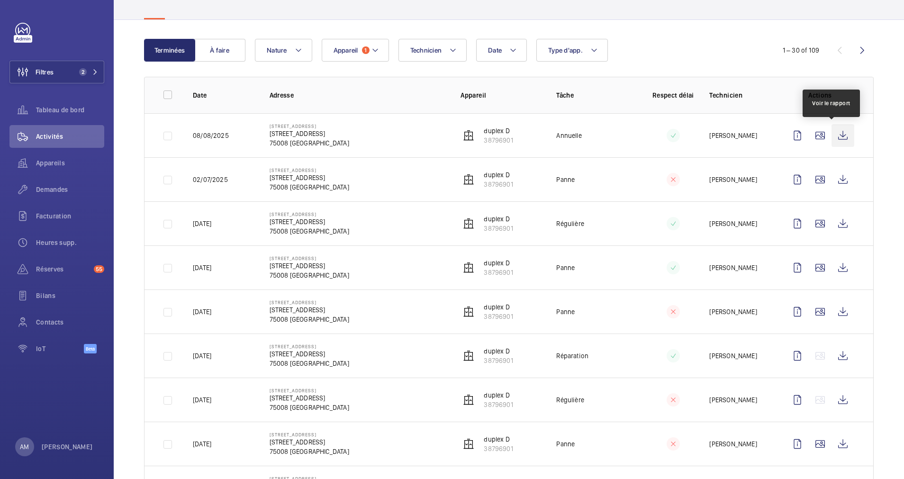
click at [833, 135] on wm-front-icon-button at bounding box center [842, 135] width 23 height 23
click at [494, 136] on p "38796901" at bounding box center [498, 139] width 29 height 9
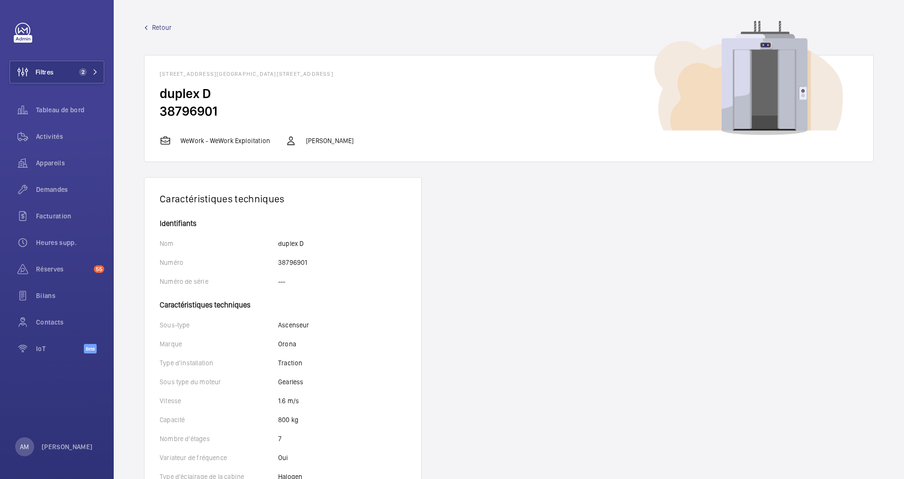
click at [151, 28] on link "Retour" at bounding box center [508, 27] width 729 height 9
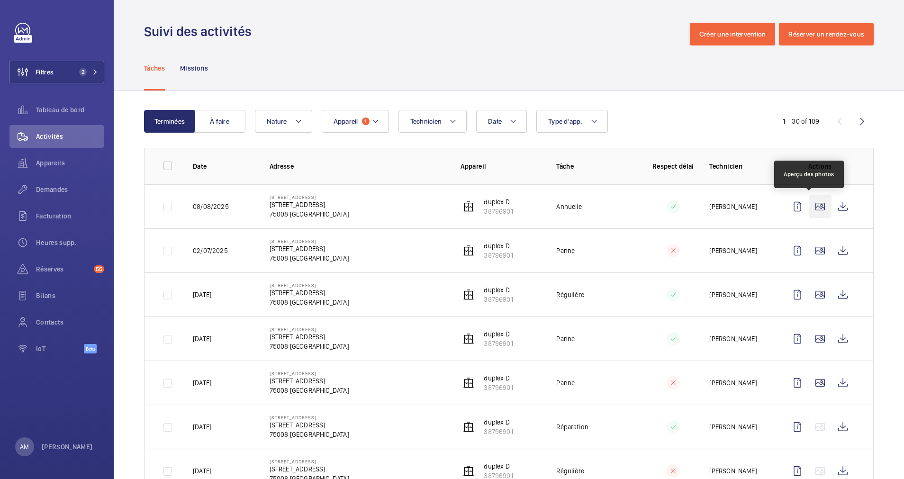
click at [809, 205] on wm-front-icon-button at bounding box center [820, 206] width 23 height 23
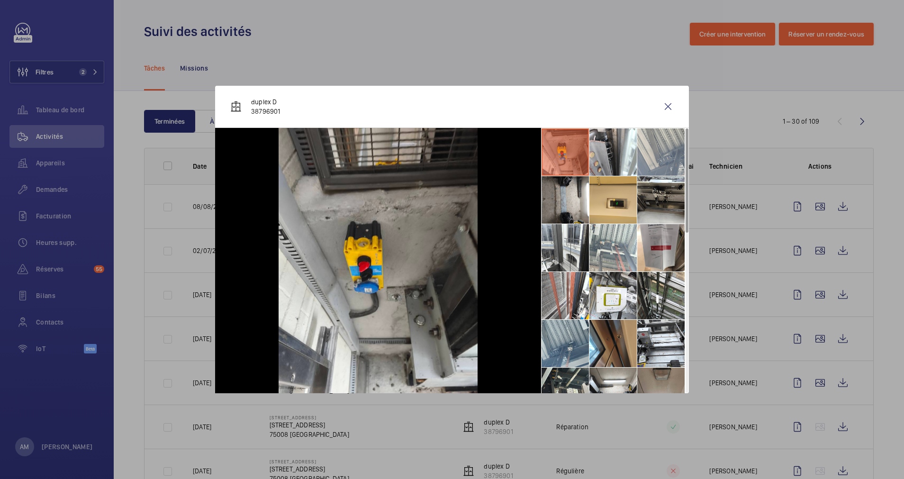
click at [665, 159] on li at bounding box center [660, 151] width 47 height 47
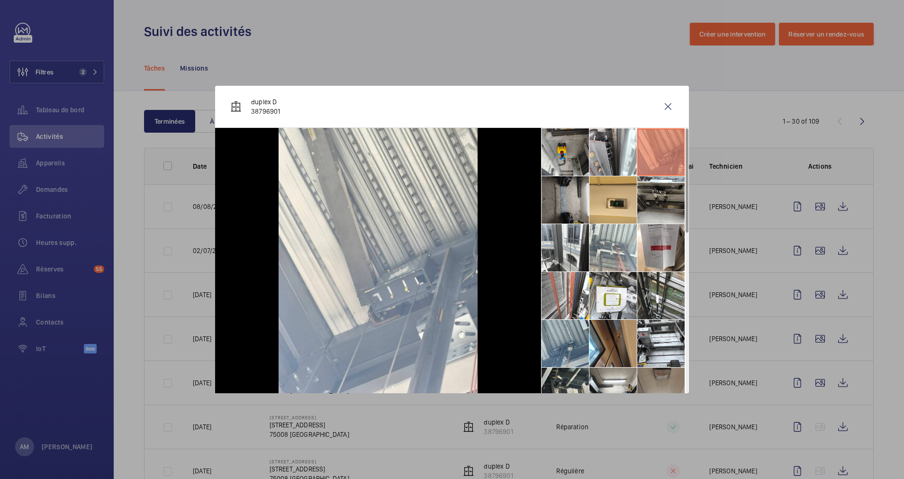
click at [561, 197] on li at bounding box center [564, 199] width 47 height 47
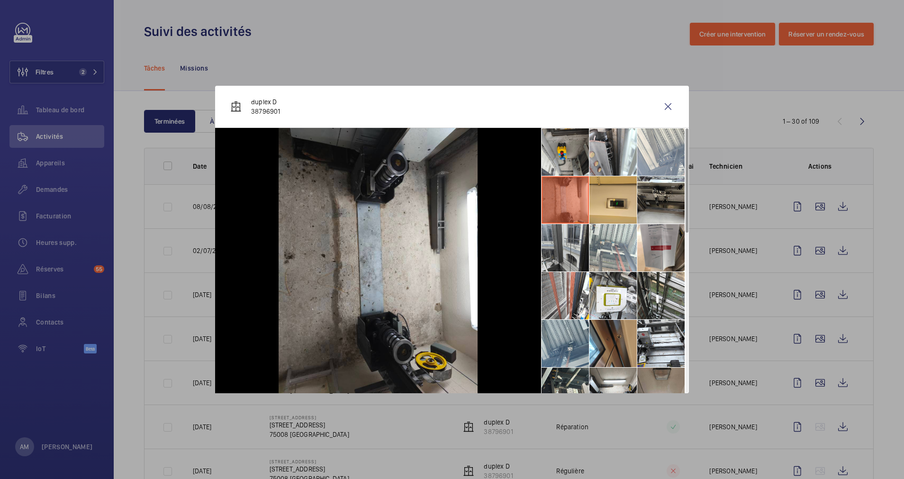
click at [551, 241] on li at bounding box center [564, 247] width 47 height 47
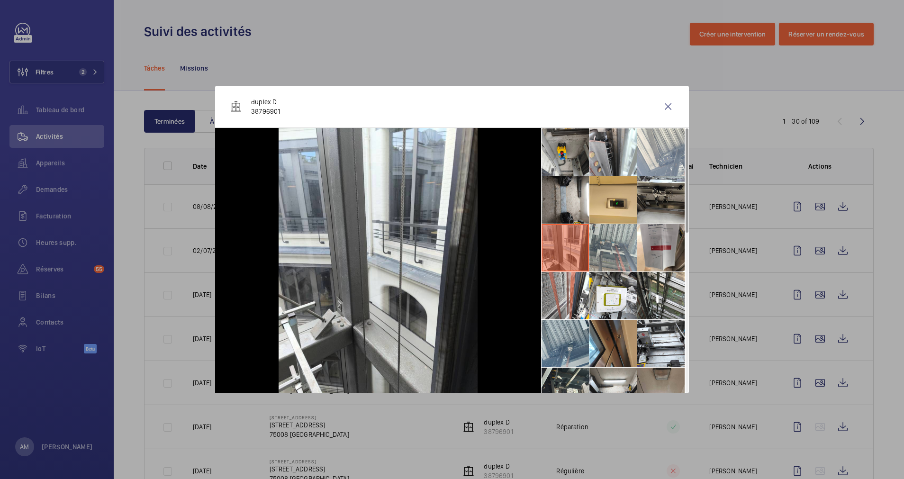
click at [614, 249] on li at bounding box center [612, 247] width 47 height 47
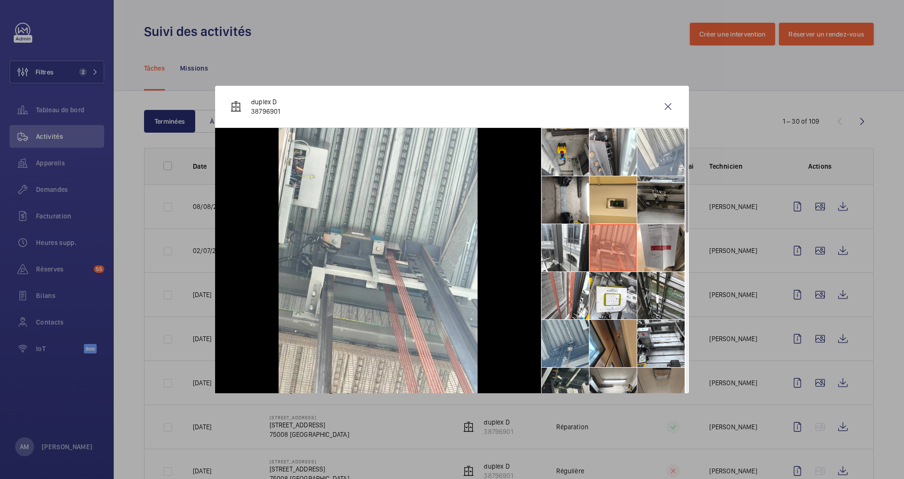
click at [652, 188] on li at bounding box center [660, 199] width 47 height 47
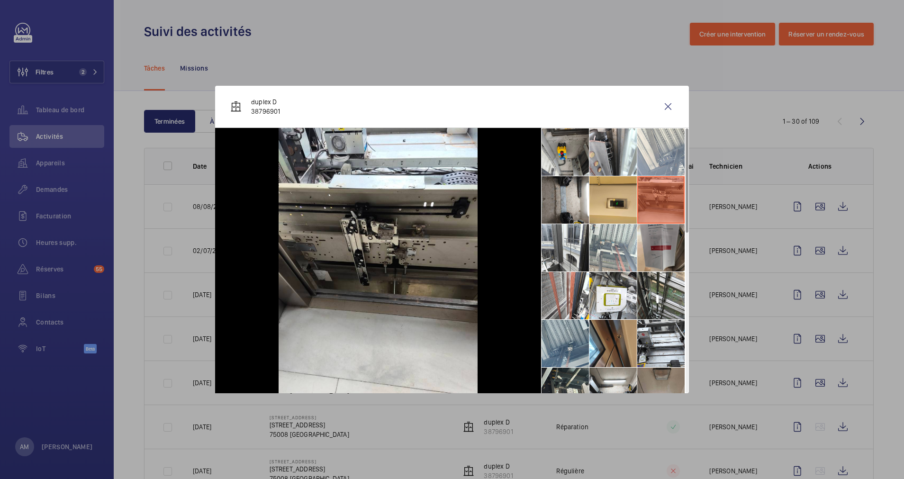
click at [646, 247] on li at bounding box center [660, 247] width 47 height 47
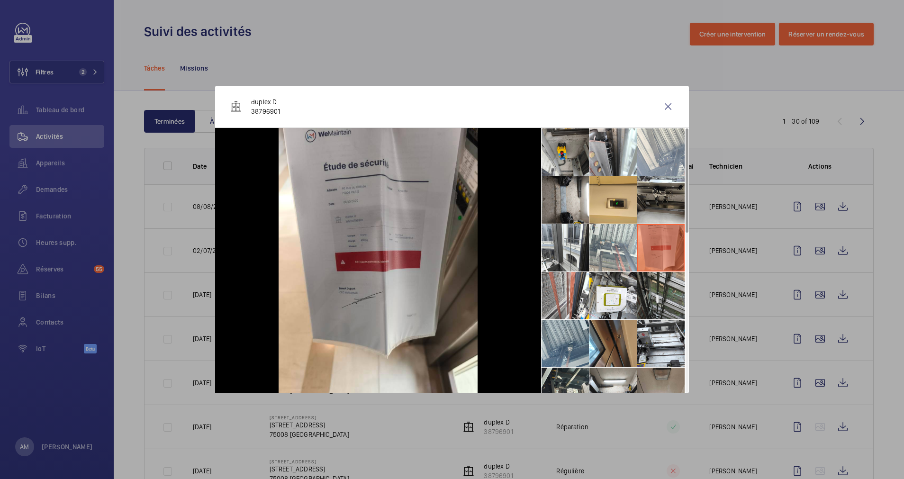
click at [647, 288] on li at bounding box center [660, 295] width 47 height 47
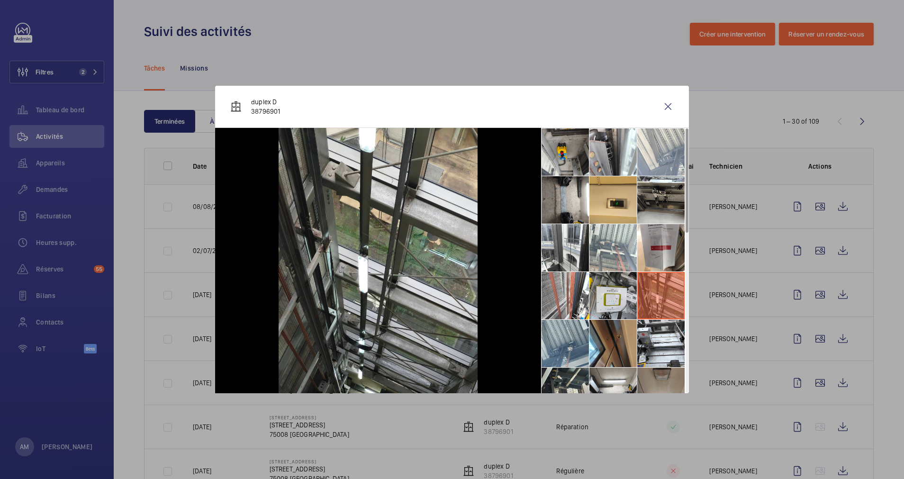
click at [605, 295] on li at bounding box center [612, 295] width 47 height 47
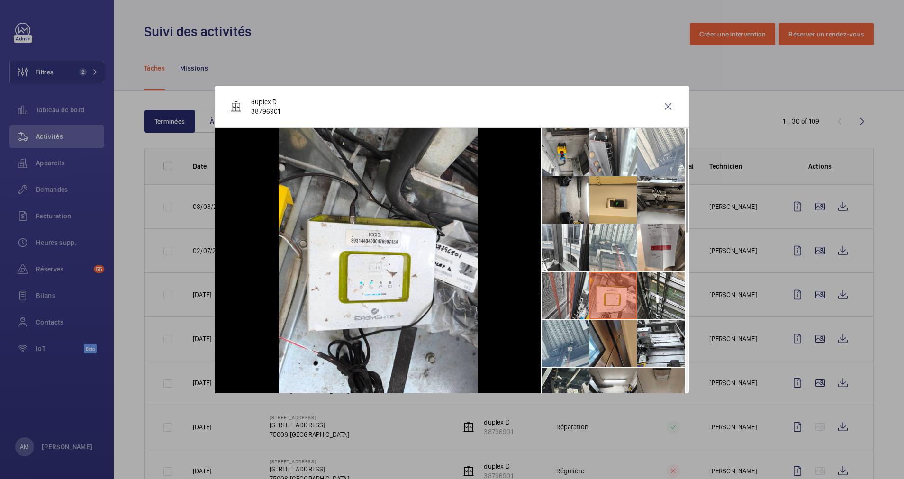
click at [566, 297] on li at bounding box center [564, 295] width 47 height 47
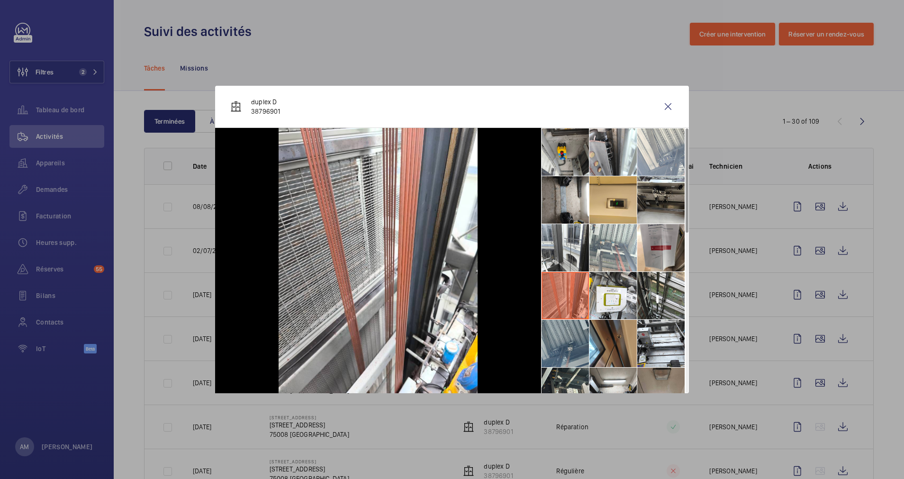
click at [555, 336] on li at bounding box center [564, 343] width 47 height 47
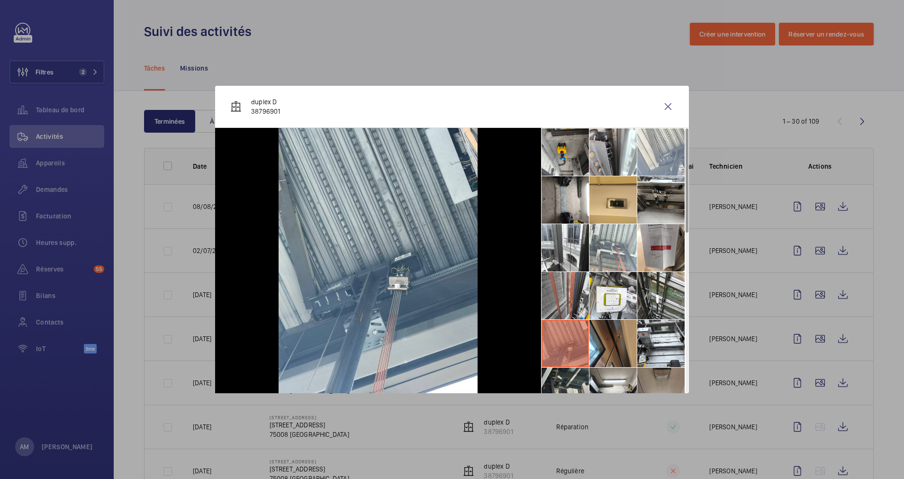
click at [566, 288] on li at bounding box center [564, 295] width 47 height 47
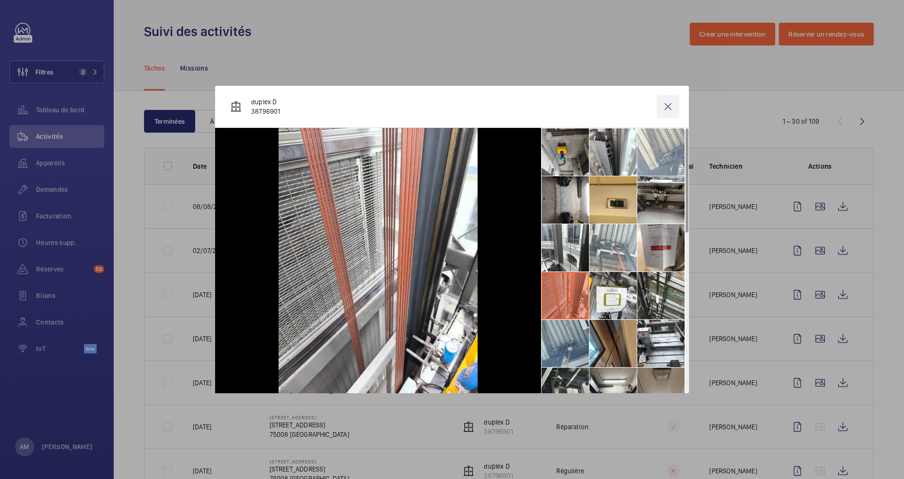
click at [671, 100] on wm-front-icon-button at bounding box center [667, 106] width 23 height 23
click at [490, 208] on p "38796901" at bounding box center [498, 211] width 29 height 9
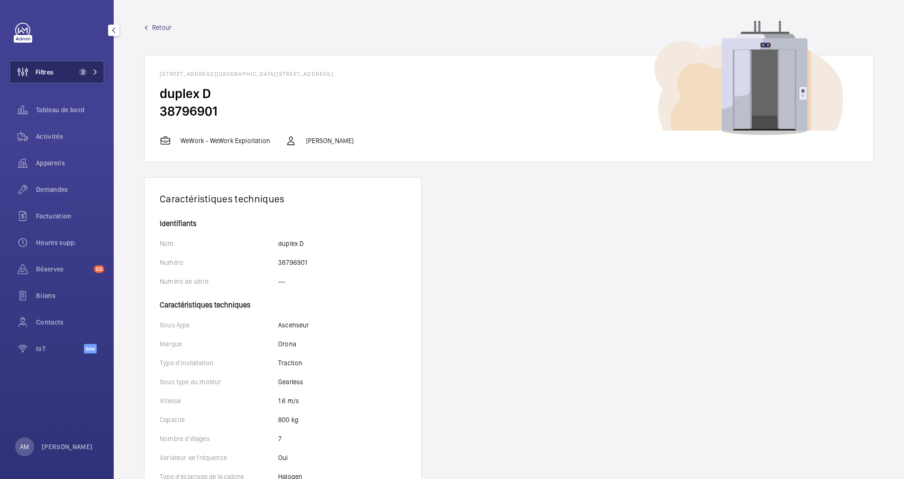
drag, startPoint x: 106, startPoint y: 68, endPoint x: 101, endPoint y: 71, distance: 6.2
click at [101, 71] on div "Filtres 2 Tableau de bord Activités Appareils Demandes Facturation Heures supp.…" at bounding box center [57, 239] width 114 height 479
click at [90, 69] on span "2" at bounding box center [86, 72] width 23 height 8
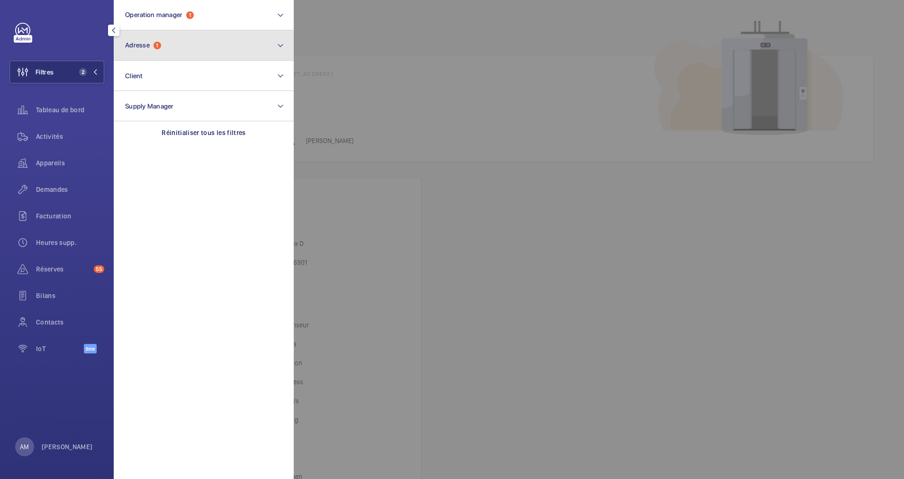
click at [180, 39] on button "Adresse 1" at bounding box center [204, 45] width 180 height 30
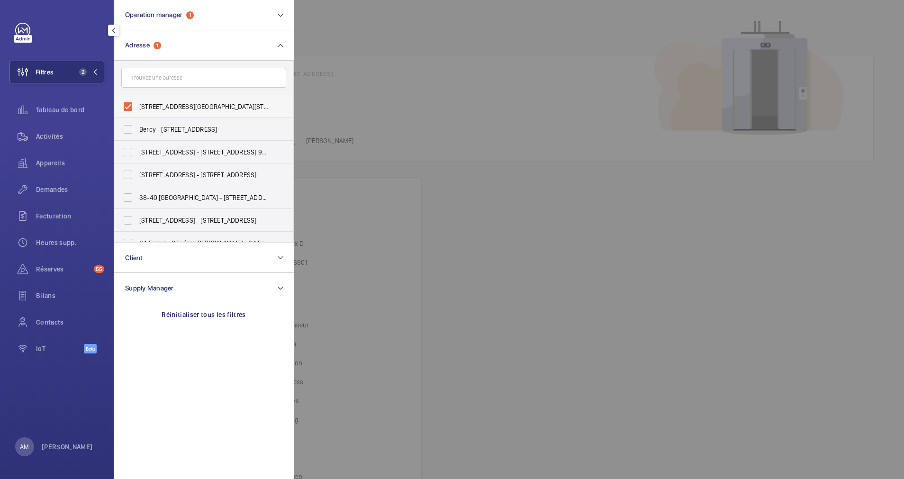
click at [131, 103] on label "[STREET_ADDRESS][GEOGRAPHIC_DATA][STREET_ADDRESS]" at bounding box center [196, 106] width 165 height 23
click at [131, 103] on input "[STREET_ADDRESS][GEOGRAPHIC_DATA][STREET_ADDRESS]" at bounding box center [127, 106] width 19 height 19
checkbox input "false"
click at [165, 69] on input "text" at bounding box center [203, 78] width 165 height 20
click at [165, 79] on input "text" at bounding box center [203, 78] width 165 height 20
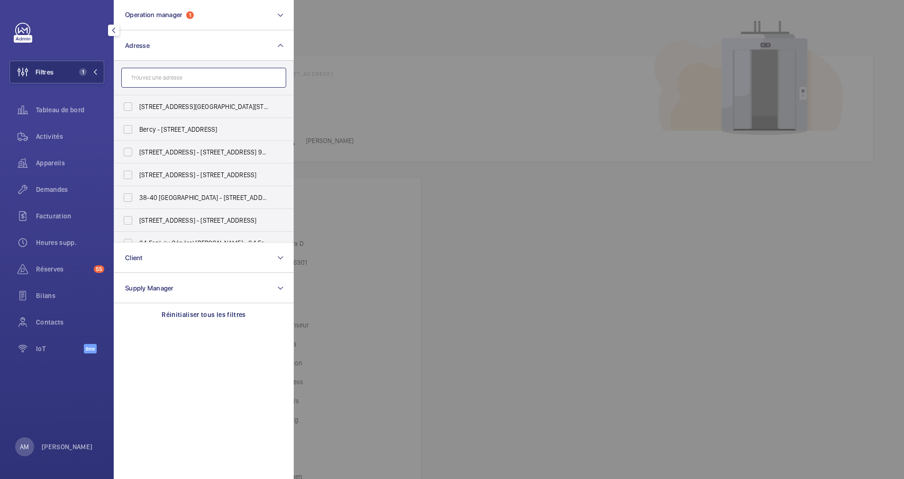
paste input "158 Rue de l'Université"
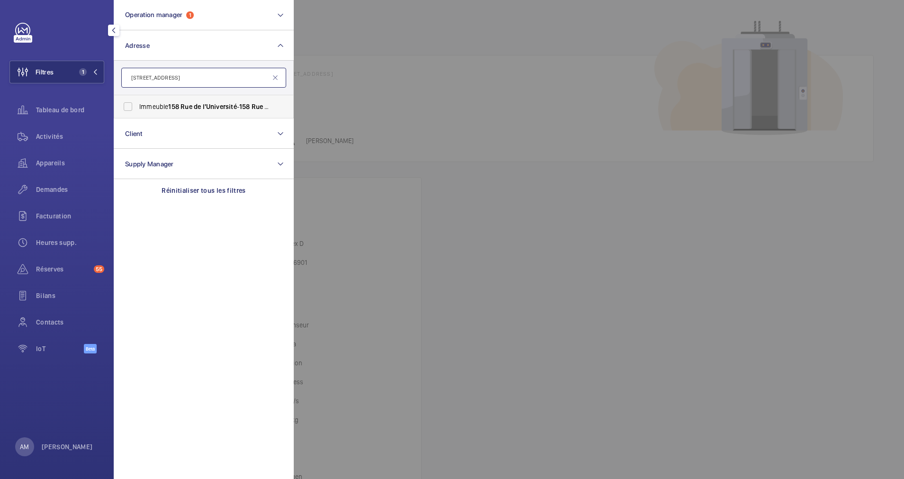
type input "158 Rue de l'Université"
click at [122, 108] on label "Immeuble 158 Rue de l'Université - 158 Rue de l'Université , PARIS 75007" at bounding box center [196, 106] width 165 height 23
click at [122, 108] on input "Immeuble 158 Rue de l'Université - 158 Rue de l'Université , PARIS 75007" at bounding box center [127, 106] width 19 height 19
checkbox input "true"
click at [48, 130] on div "Activités" at bounding box center [56, 136] width 95 height 23
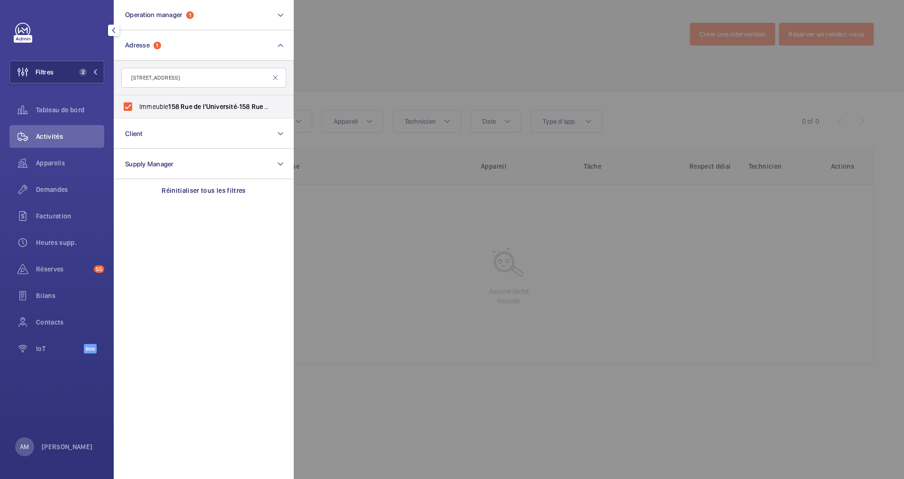
click at [380, 59] on div at bounding box center [746, 239] width 904 height 479
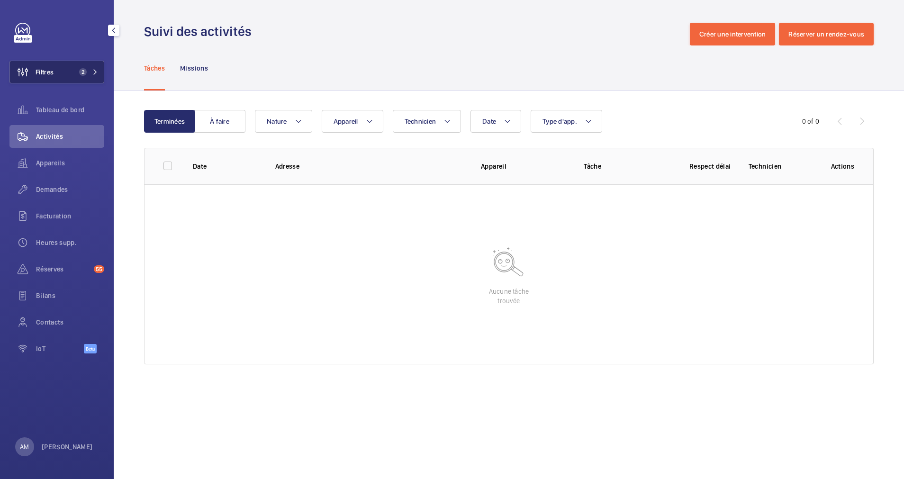
click at [95, 70] on mat-icon at bounding box center [95, 72] width 6 height 6
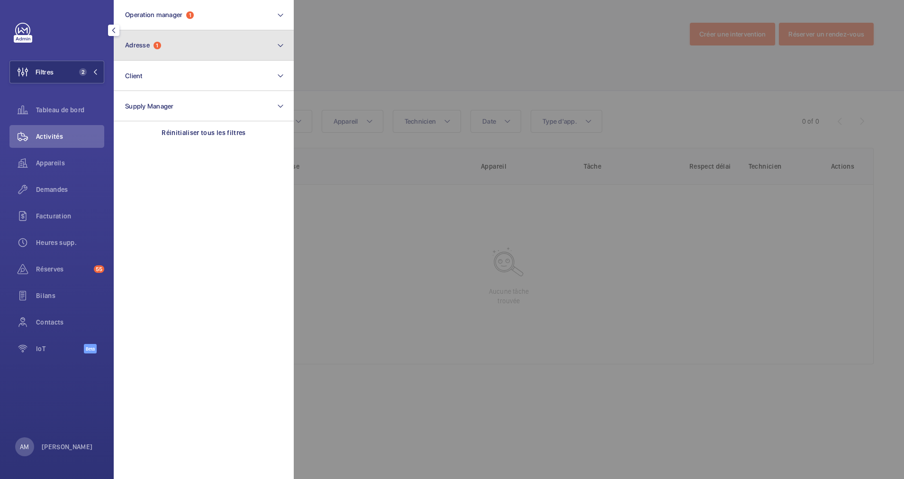
click at [161, 47] on span "1" at bounding box center [157, 46] width 8 height 8
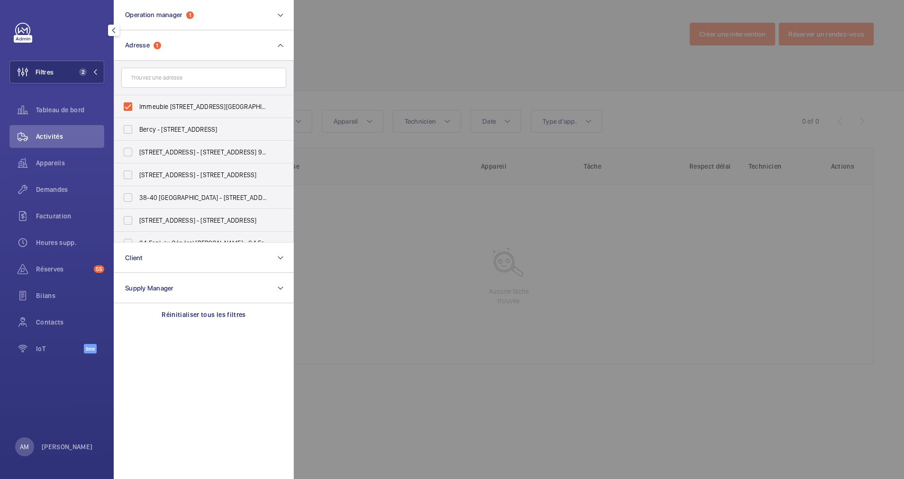
click at [378, 76] on div at bounding box center [746, 239] width 904 height 479
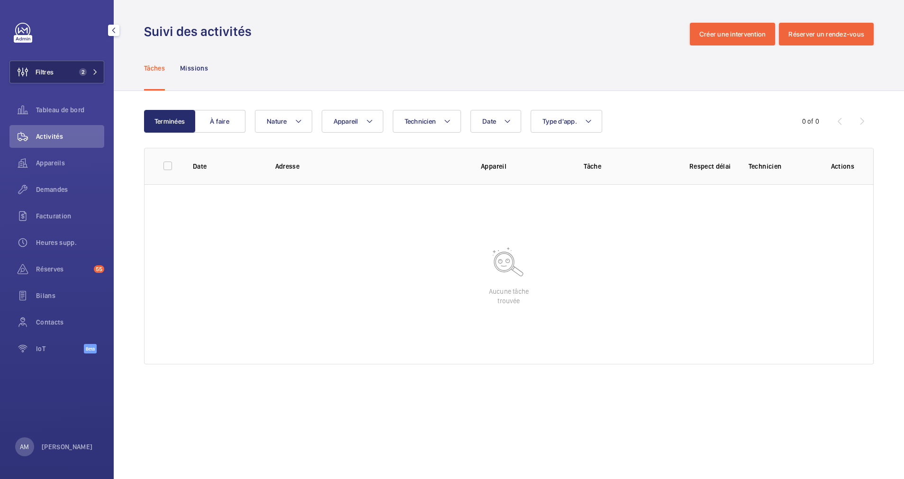
click at [86, 76] on button "Filtres 2" at bounding box center [56, 72] width 95 height 23
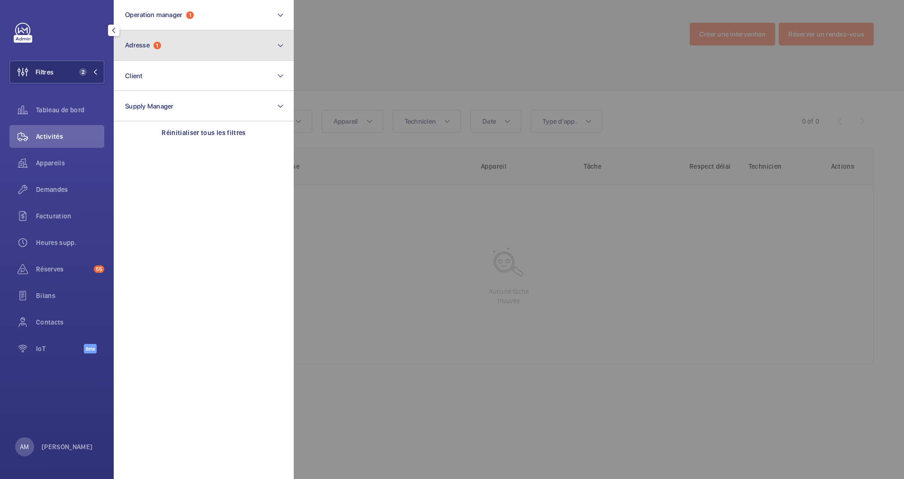
click at [195, 45] on button "Adresse 1" at bounding box center [204, 45] width 180 height 30
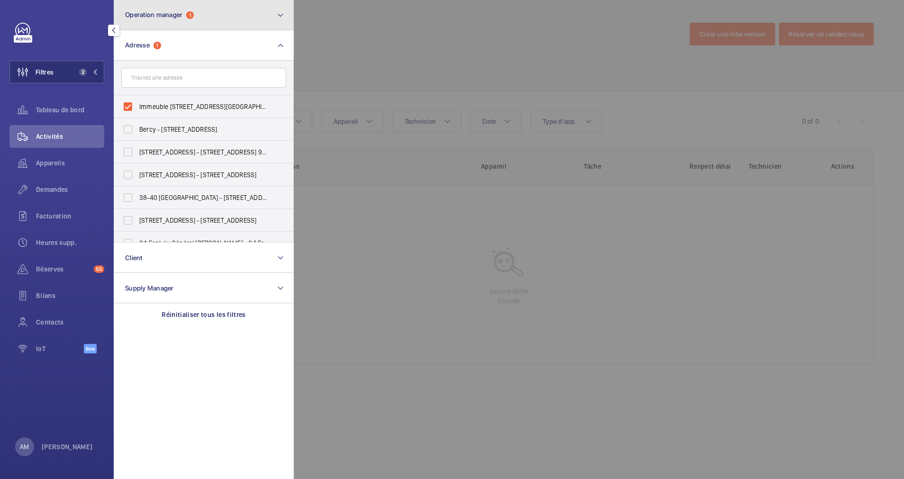
drag, startPoint x: 220, startPoint y: 18, endPoint x: 199, endPoint y: 27, distance: 23.1
click at [219, 17] on button "Operation manager 1" at bounding box center [204, 15] width 180 height 30
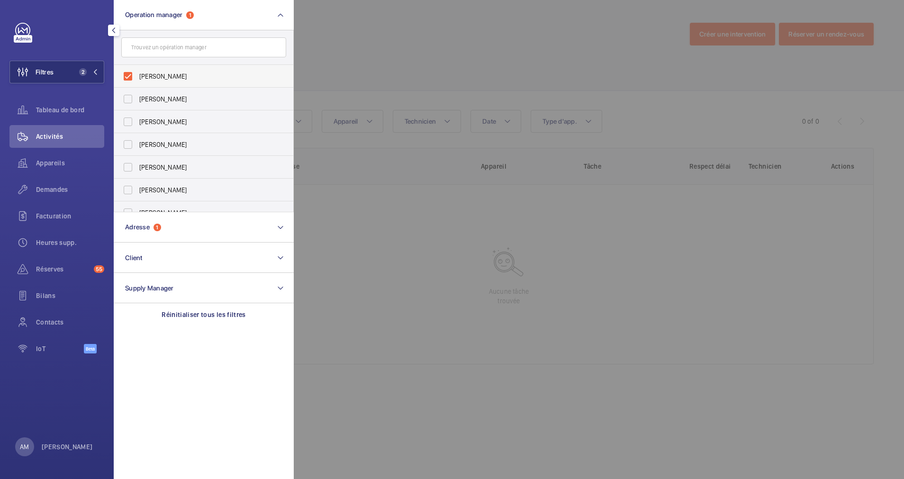
click at [131, 72] on label "[PERSON_NAME]" at bounding box center [196, 76] width 165 height 23
click at [131, 72] on input "[PERSON_NAME]" at bounding box center [127, 76] width 19 height 19
checkbox input "false"
click at [242, 17] on button "Operation manager" at bounding box center [204, 15] width 180 height 30
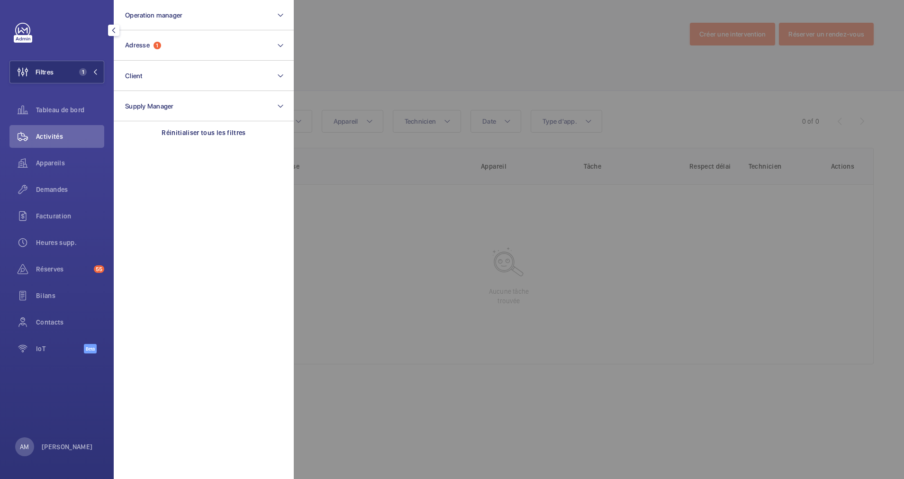
drag, startPoint x: 42, startPoint y: 160, endPoint x: 58, endPoint y: 144, distance: 22.8
click at [43, 160] on span "Appareils" at bounding box center [70, 162] width 68 height 9
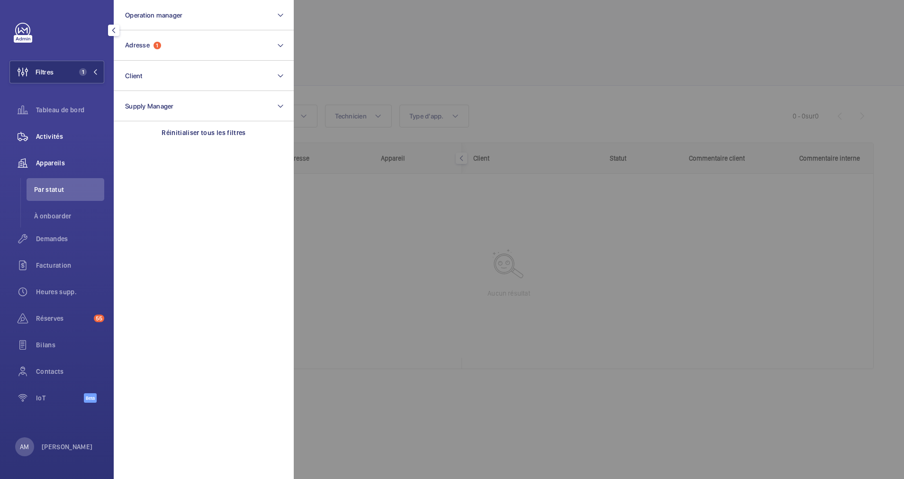
click at [43, 131] on div "Activités" at bounding box center [56, 136] width 95 height 23
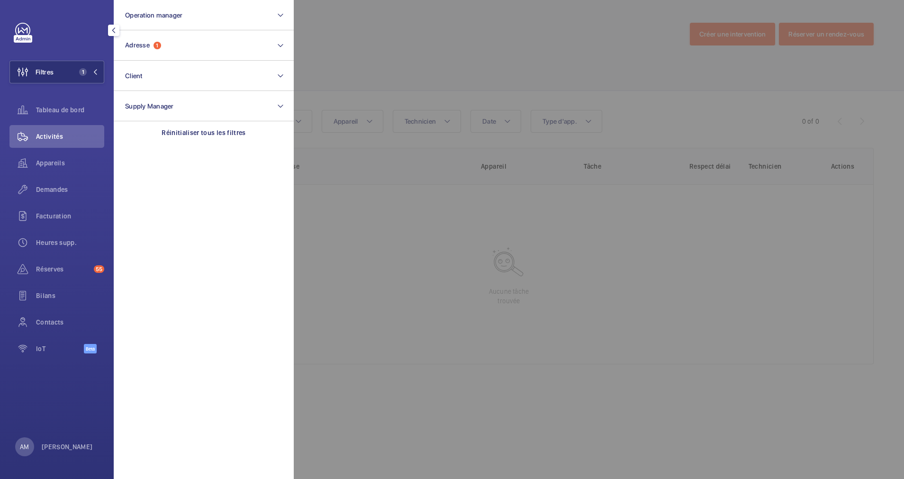
click at [365, 89] on div at bounding box center [746, 239] width 904 height 479
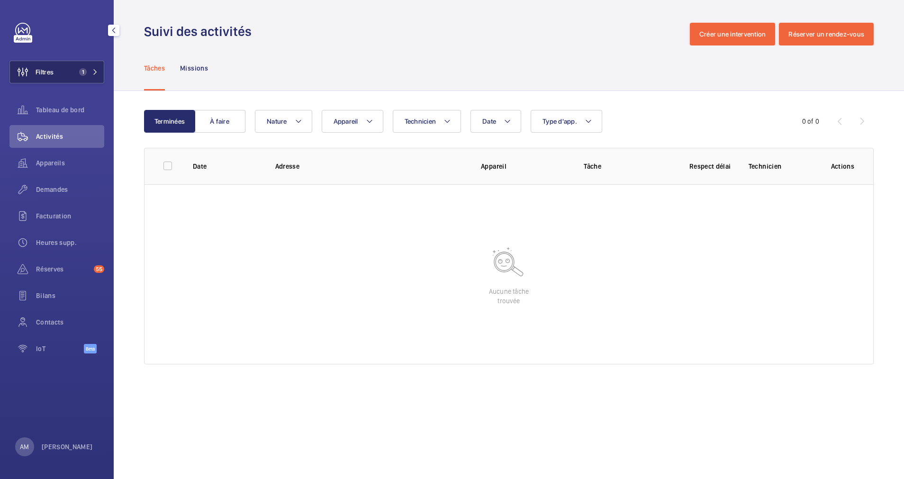
click at [94, 64] on button "Filtres 1" at bounding box center [56, 72] width 95 height 23
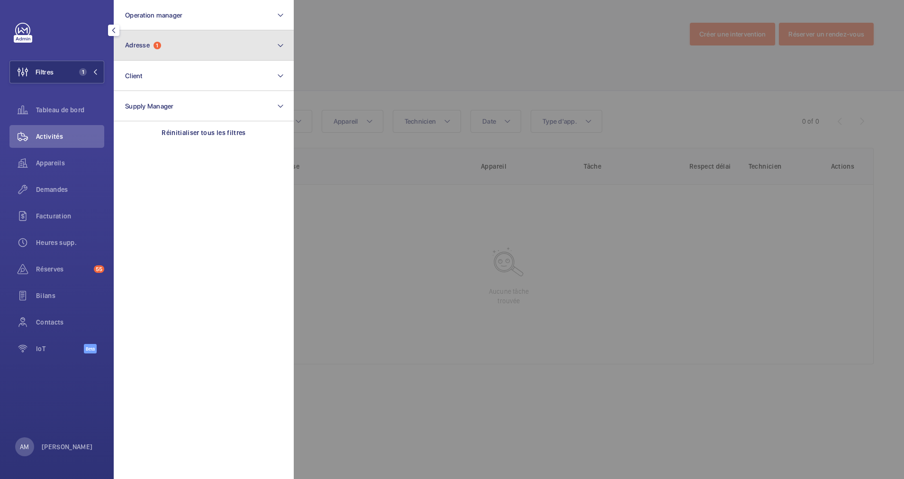
click at [171, 48] on button "Adresse 1" at bounding box center [204, 45] width 180 height 30
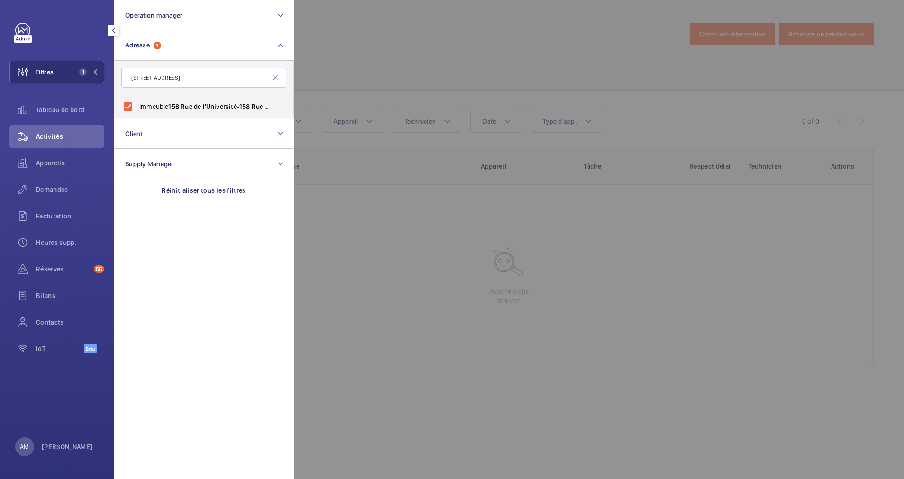
click at [161, 76] on input "158 Rue de l'Université" at bounding box center [203, 78] width 165 height 20
click at [206, 81] on input "158 Université" at bounding box center [203, 78] width 165 height 20
type input "158 Université"
click at [58, 161] on span "Appareils" at bounding box center [70, 162] width 68 height 9
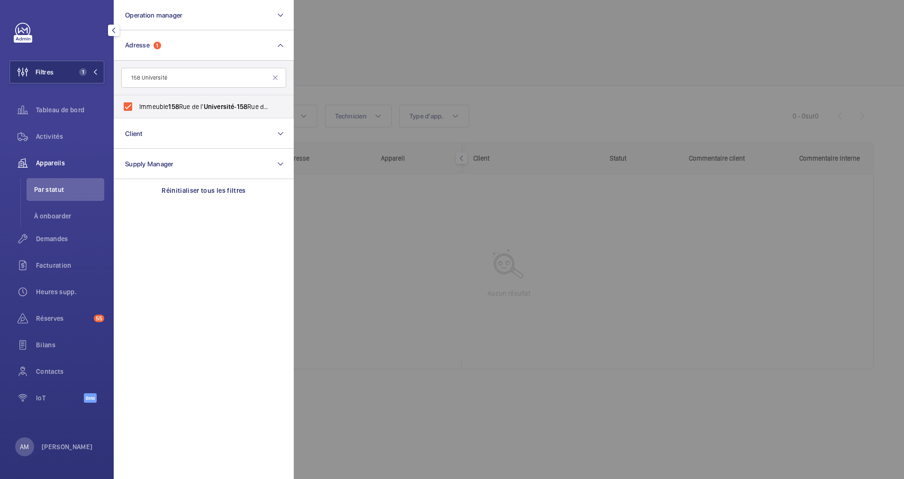
click at [487, 67] on div at bounding box center [746, 239] width 904 height 479
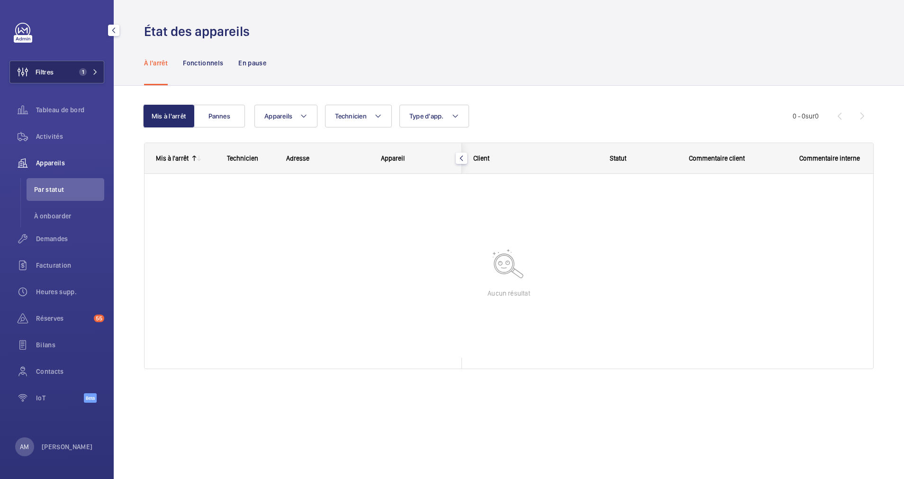
drag, startPoint x: 78, startPoint y: 76, endPoint x: 86, endPoint y: 71, distance: 9.2
click at [85, 72] on button "Filtres 1" at bounding box center [56, 72] width 95 height 23
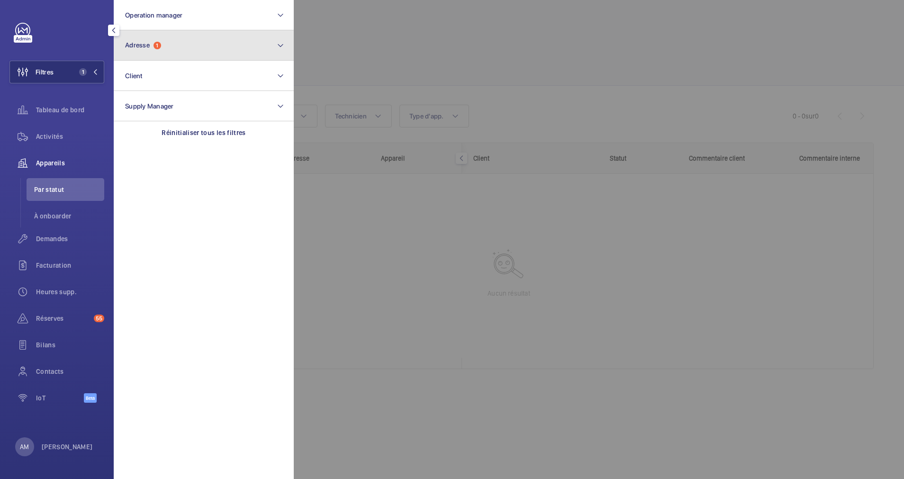
click at [190, 43] on button "Adresse 1" at bounding box center [204, 45] width 180 height 30
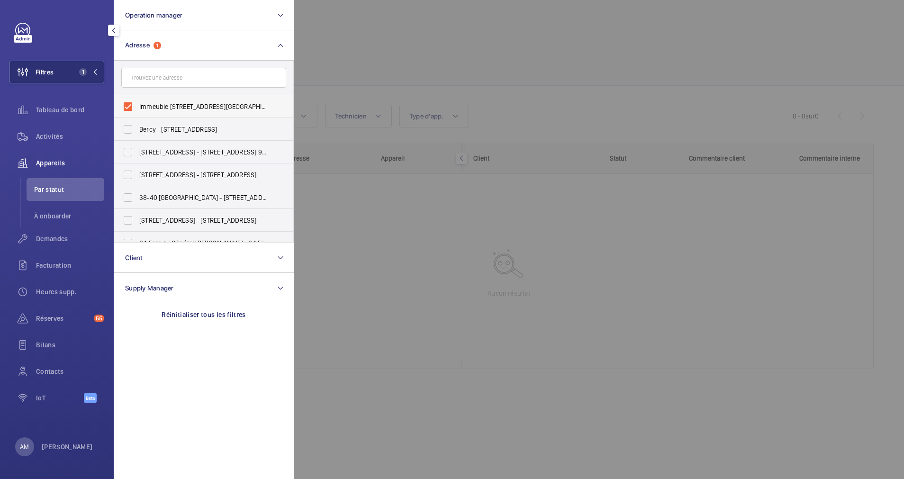
click at [126, 101] on label "Immeuble 158 Rue de l'Université - 158 Rue de l'Université, PARIS 75007" at bounding box center [196, 106] width 165 height 23
click at [126, 101] on input "Immeuble 158 Rue de l'Université - 158 Rue de l'Université, PARIS 75007" at bounding box center [127, 106] width 19 height 19
checkbox input "false"
click at [236, 13] on button "Operation manager" at bounding box center [204, 15] width 180 height 30
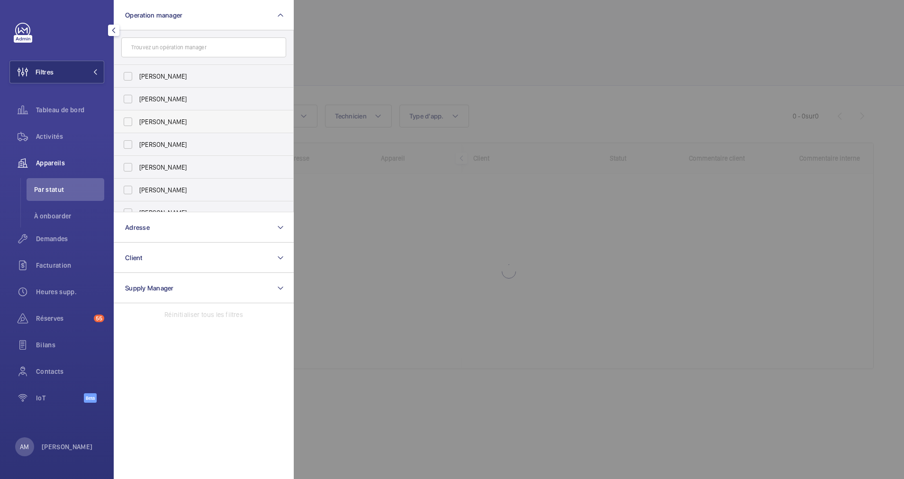
click at [128, 117] on label "[PERSON_NAME]" at bounding box center [196, 121] width 165 height 23
click at [128, 117] on input "[PERSON_NAME]" at bounding box center [127, 121] width 19 height 19
checkbox input "true"
click at [393, 56] on div at bounding box center [746, 239] width 904 height 479
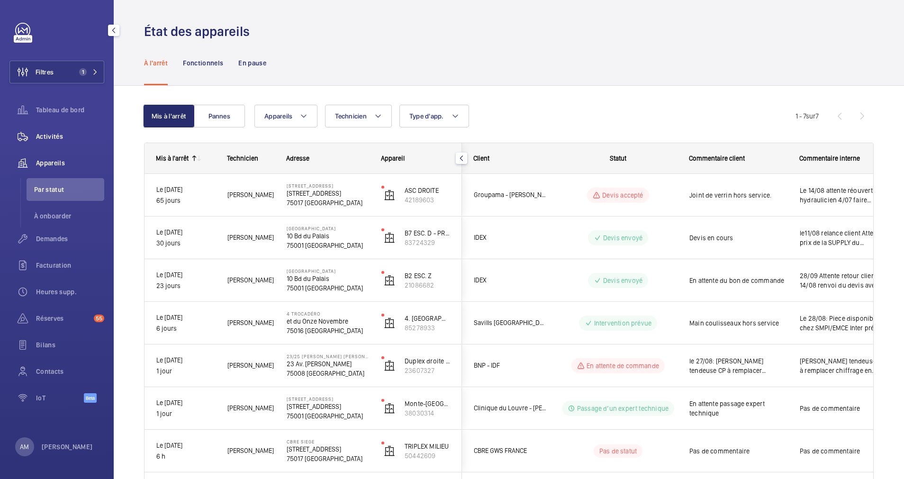
click at [59, 138] on span "Activités" at bounding box center [70, 136] width 68 height 9
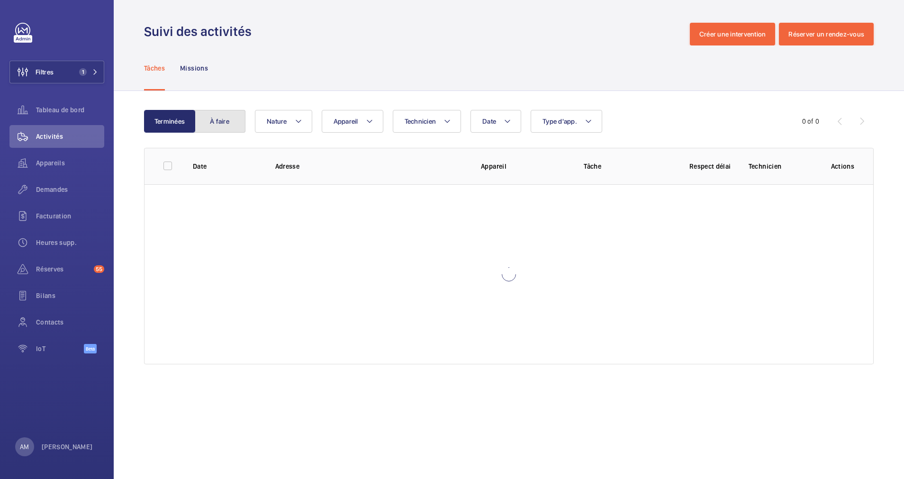
click at [223, 123] on button "À faire" at bounding box center [219, 121] width 51 height 23
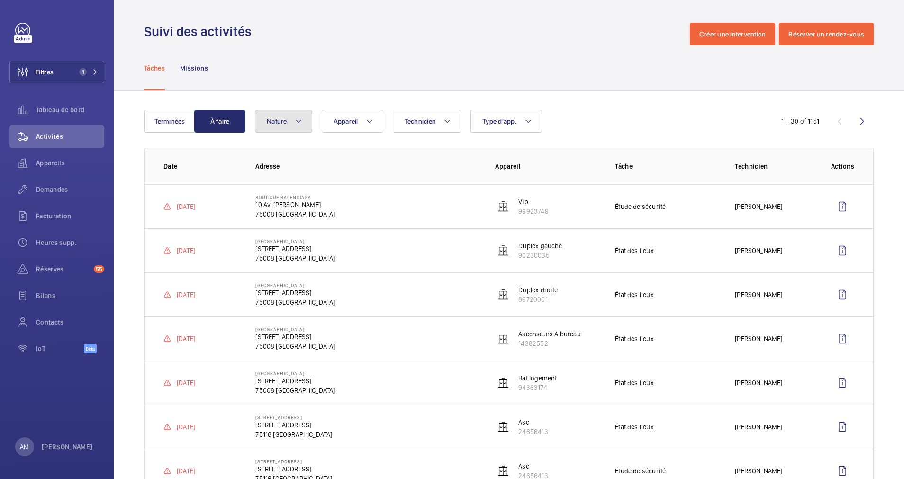
click at [289, 117] on button "Nature" at bounding box center [283, 121] width 57 height 23
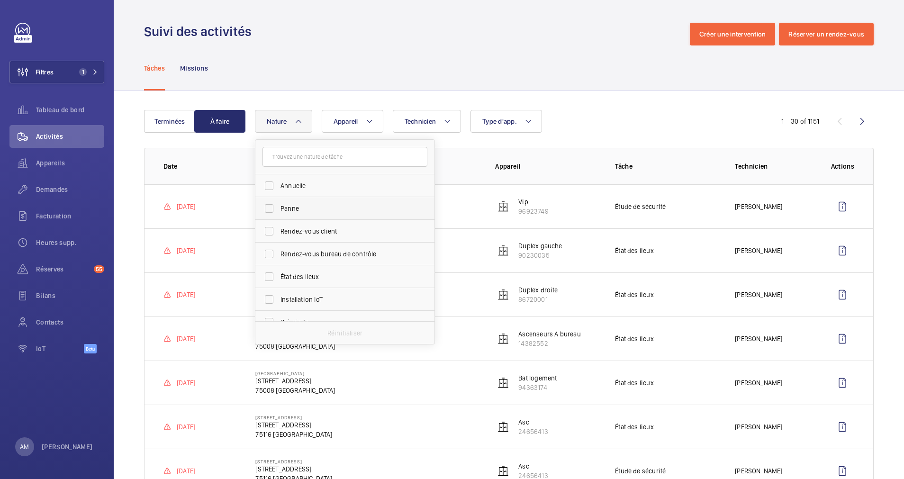
click at [288, 207] on span "Panne" at bounding box center [345, 208] width 130 height 9
click at [279, 207] on input "Panne" at bounding box center [269, 208] width 19 height 19
checkbox input "true"
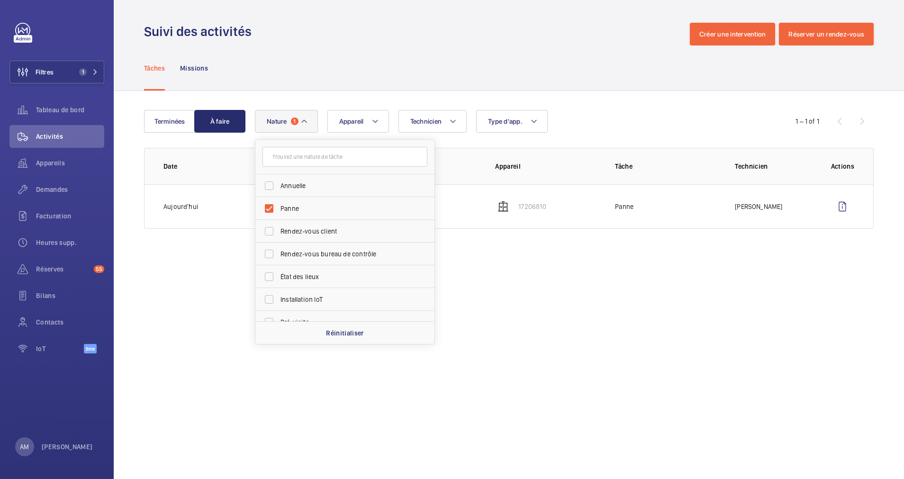
click at [570, 104] on div "Terminées À faire Technicien Appareil Type d'app. Nature 1 Annuelle Panne Rende…" at bounding box center [509, 171] width 790 height 161
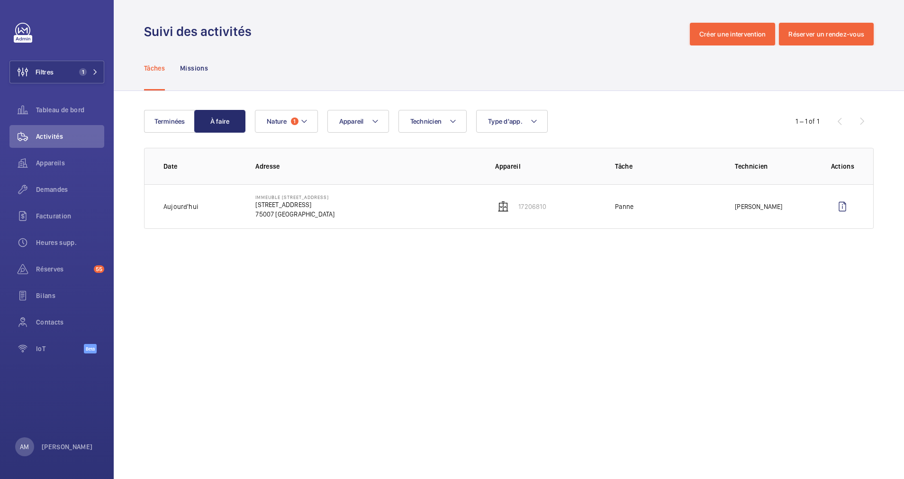
drag, startPoint x: 250, startPoint y: 203, endPoint x: 323, endPoint y: 206, distance: 72.5
click at [323, 206] on td "Immeuble 158 Rue de l'Université 158 Rue de l'Université 75007 PARIS" at bounding box center [360, 206] width 240 height 45
drag, startPoint x: 323, startPoint y: 206, endPoint x: 315, endPoint y: 206, distance: 7.6
copy p "158 Rue de l'Université"
click at [294, 126] on button "Nature 1" at bounding box center [286, 121] width 63 height 23
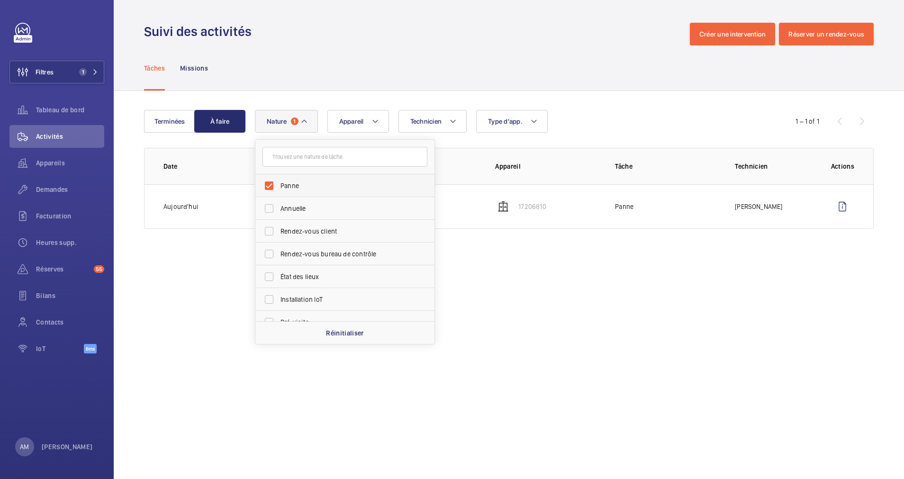
click at [271, 182] on label "Panne" at bounding box center [337, 185] width 165 height 23
click at [271, 182] on input "Panne" at bounding box center [269, 185] width 19 height 19
checkbox input "false"
click at [338, 88] on div "Tâches Missions" at bounding box center [508, 67] width 729 height 45
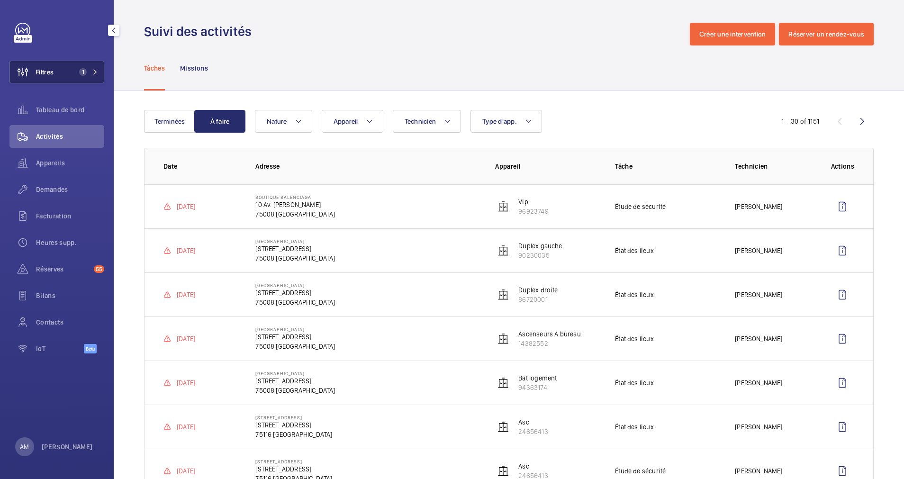
click at [99, 65] on button "Filtres 1" at bounding box center [56, 72] width 95 height 23
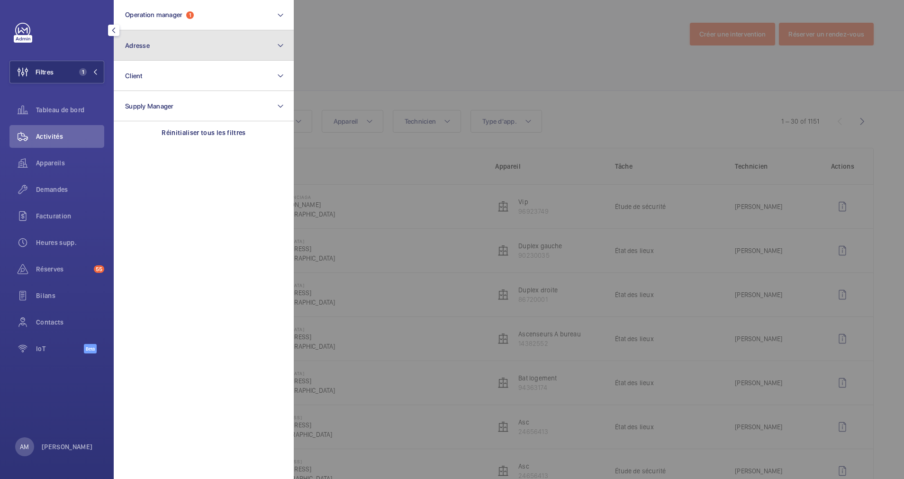
click at [179, 51] on button "Adresse" at bounding box center [204, 45] width 180 height 30
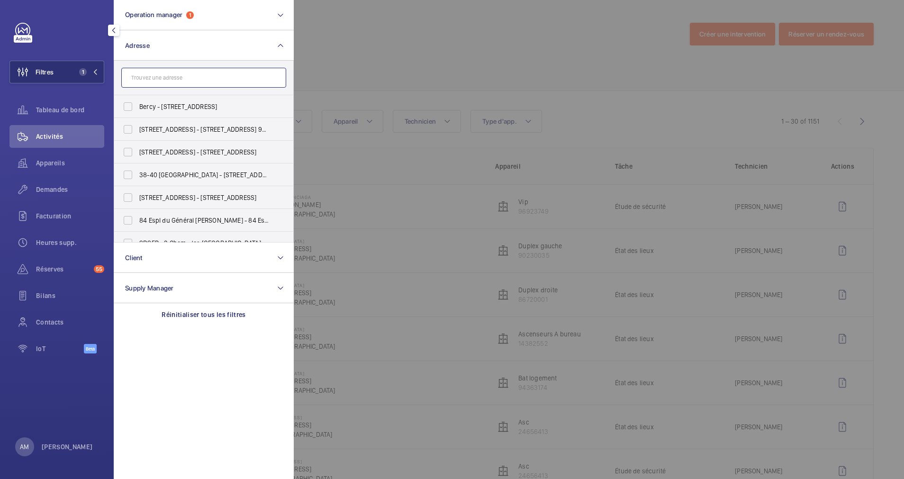
drag, startPoint x: 179, startPoint y: 51, endPoint x: 153, endPoint y: 77, distance: 36.5
paste input "158 Rue de l'Université"
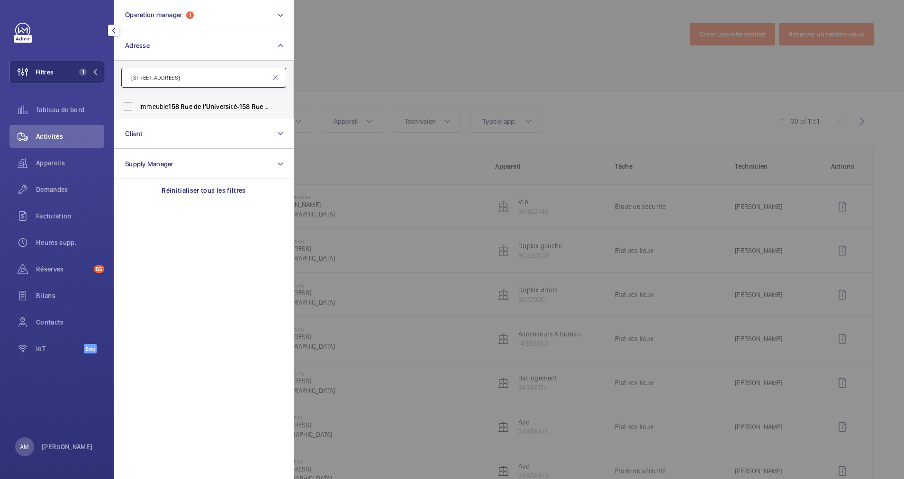
type input "158 Rue de l'Université"
click at [149, 105] on span "Immeuble 158 Rue de l'Université - 158 Rue de l'Université , PARIS 75007" at bounding box center [204, 106] width 130 height 9
click at [137, 105] on input "Immeuble 158 Rue de l'Université - 158 Rue de l'Université , PARIS 75007" at bounding box center [127, 106] width 19 height 19
checkbox input "true"
click at [350, 68] on div at bounding box center [746, 239] width 904 height 479
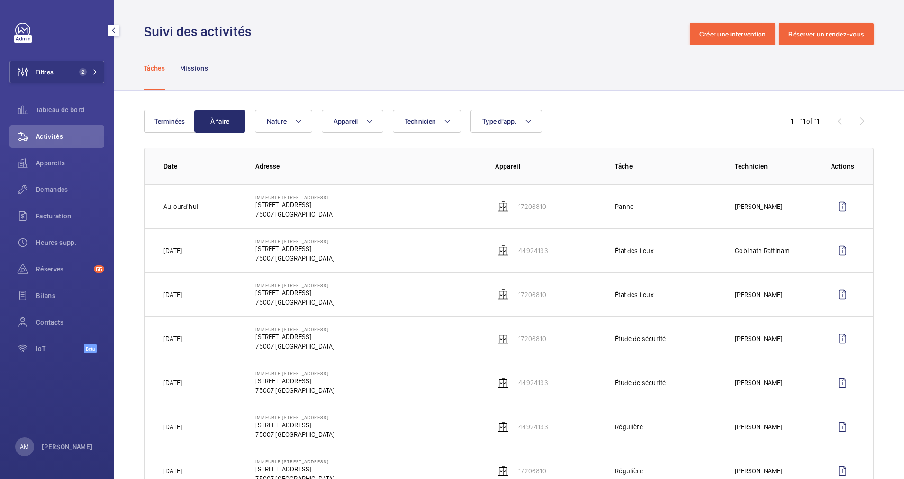
click at [699, 252] on td "État des lieux" at bounding box center [660, 250] width 120 height 44
click at [292, 253] on p "158 Rue de l'Université" at bounding box center [294, 248] width 79 height 9
click at [625, 257] on td "État des lieux" at bounding box center [660, 250] width 120 height 44
click at [632, 248] on p "État des lieux" at bounding box center [634, 250] width 39 height 9
click at [512, 251] on wm-front-device-cell "44924133" at bounding box center [521, 250] width 53 height 11
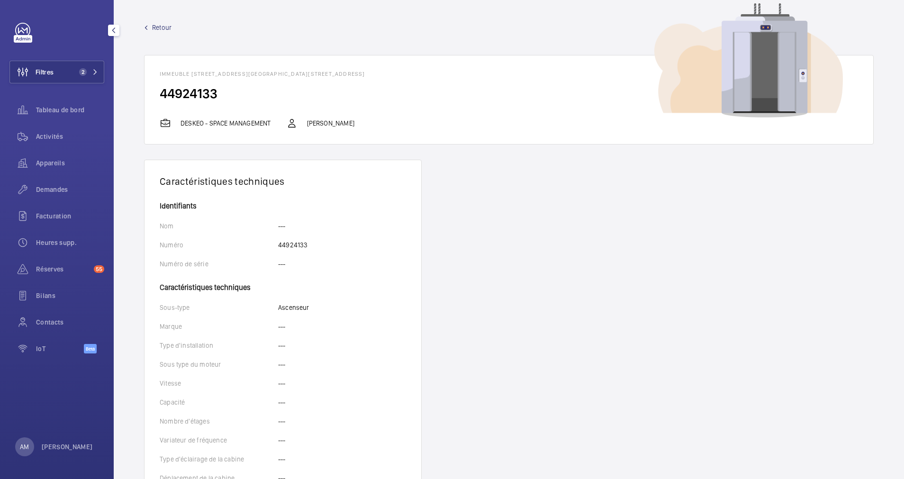
click at [151, 26] on link "Retour" at bounding box center [508, 27] width 729 height 9
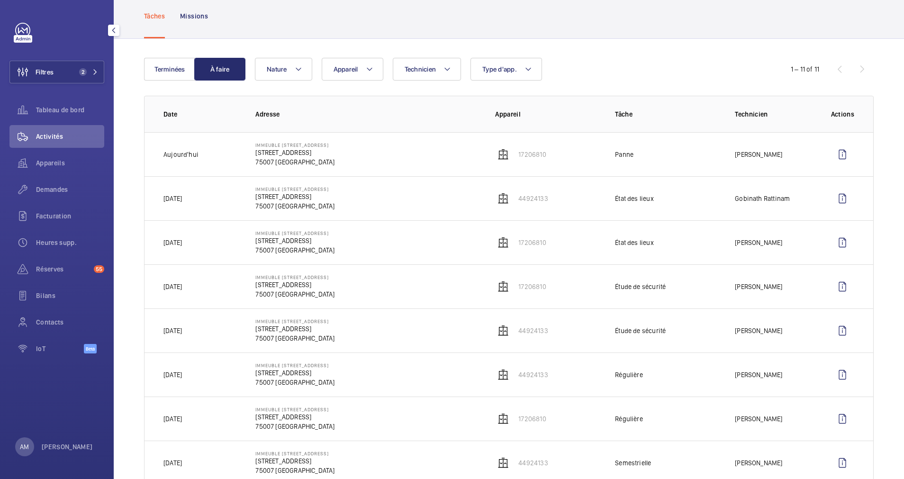
scroll to position [71, 0]
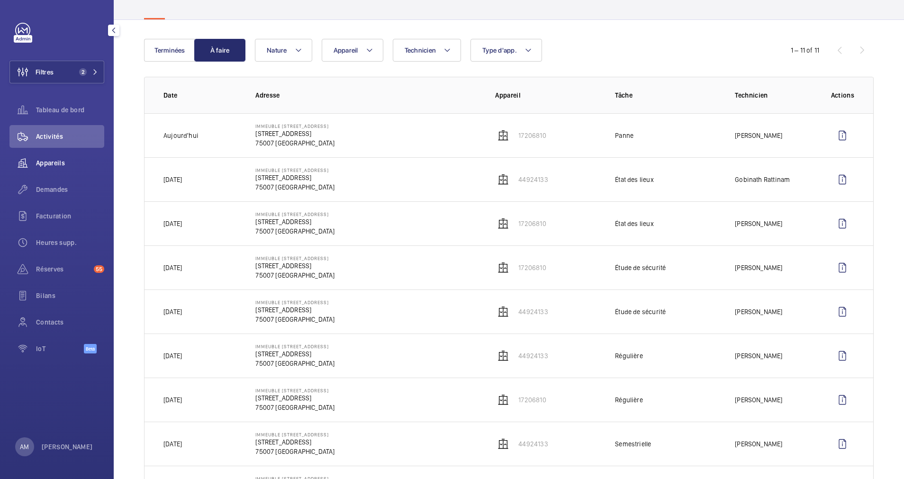
click at [53, 164] on span "Appareils" at bounding box center [70, 162] width 68 height 9
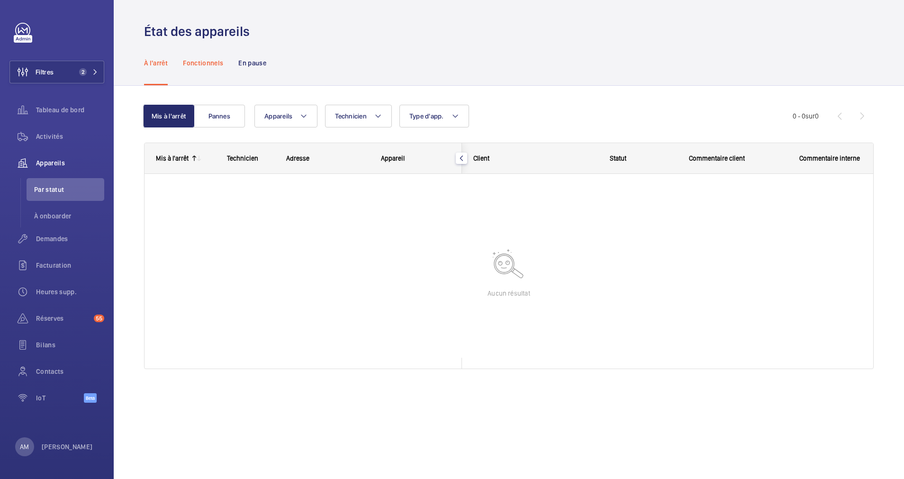
click at [215, 60] on p "Fonctionnels" at bounding box center [203, 62] width 40 height 9
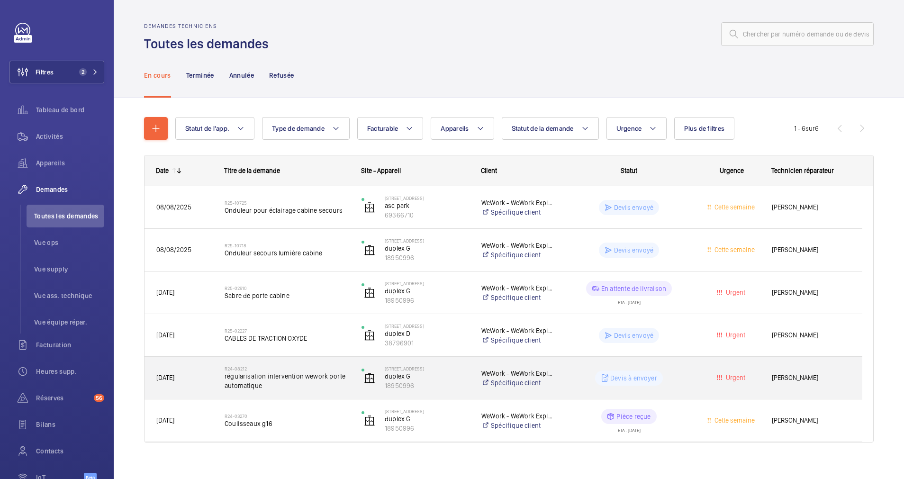
click at [272, 379] on span "régularisation intervention wework porte automatique" at bounding box center [287, 380] width 125 height 19
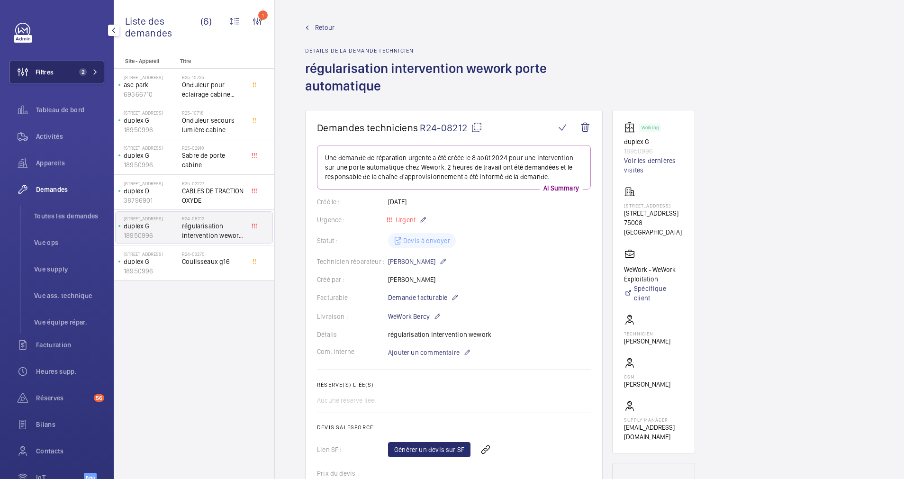
click at [83, 69] on span "2" at bounding box center [83, 72] width 8 height 8
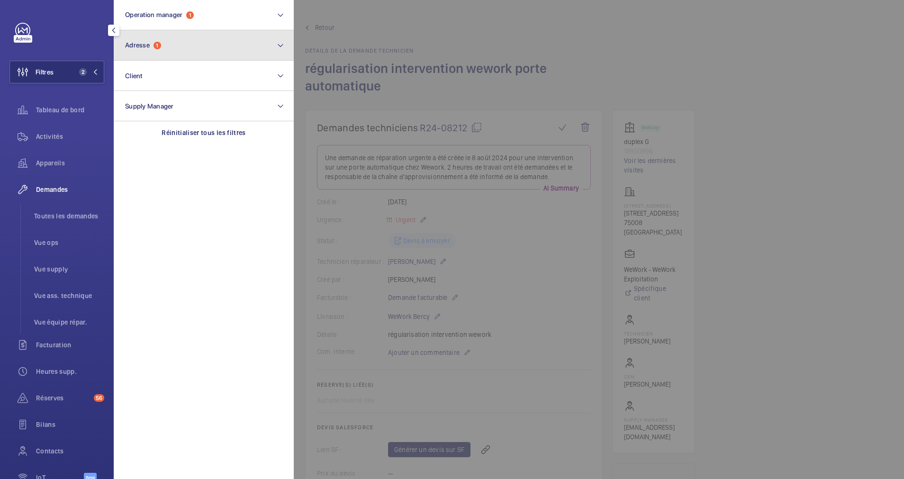
click at [168, 52] on button "Adresse 1" at bounding box center [204, 45] width 180 height 30
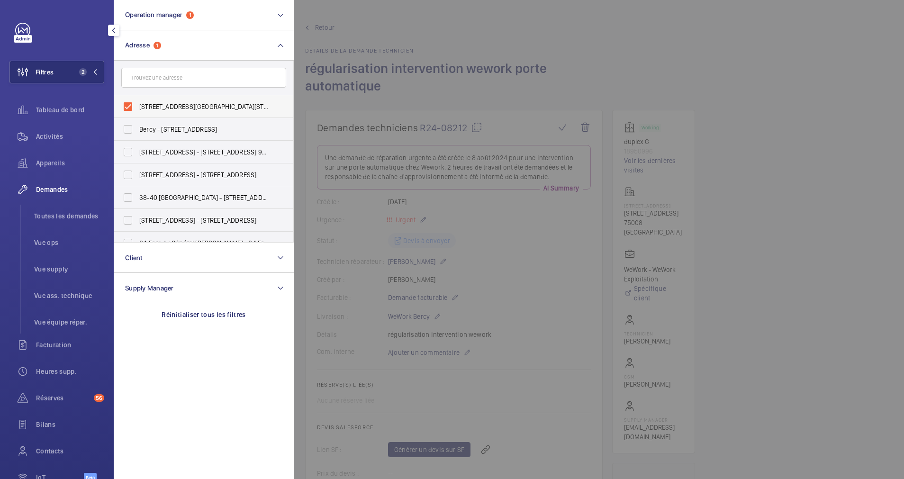
click at [128, 103] on label "[STREET_ADDRESS][GEOGRAPHIC_DATA][STREET_ADDRESS]" at bounding box center [196, 106] width 165 height 23
click at [128, 103] on input "[STREET_ADDRESS][GEOGRAPHIC_DATA][STREET_ADDRESS]" at bounding box center [127, 106] width 19 height 19
checkbox input "false"
click at [171, 78] on input "text" at bounding box center [203, 78] width 165 height 20
paste input "[STREET_ADDRESS][PERSON_NAME]"
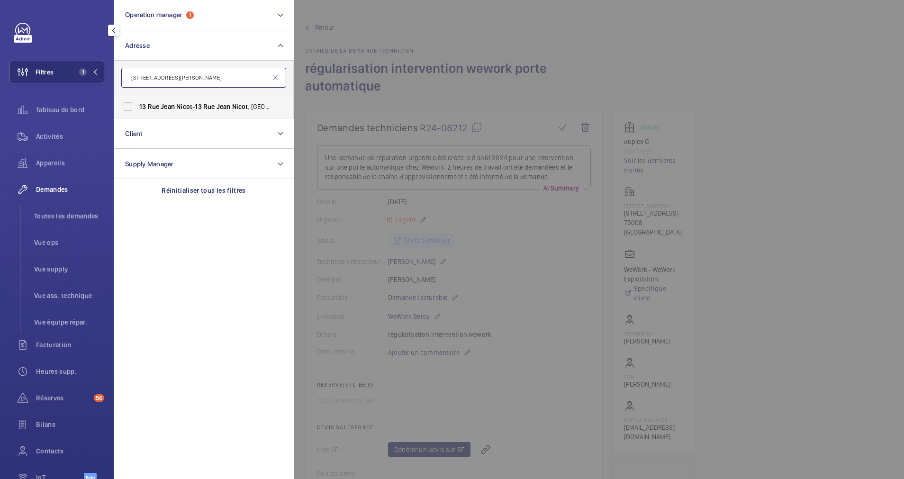
type input "[STREET_ADDRESS][PERSON_NAME]"
click at [131, 103] on label "[STREET_ADDRESS][PERSON_NAME][PERSON_NAME]" at bounding box center [196, 106] width 165 height 23
click at [131, 103] on input "[STREET_ADDRESS][PERSON_NAME][PERSON_NAME]" at bounding box center [127, 106] width 19 height 19
checkbox input "true"
click at [53, 136] on span "Activités" at bounding box center [70, 136] width 68 height 9
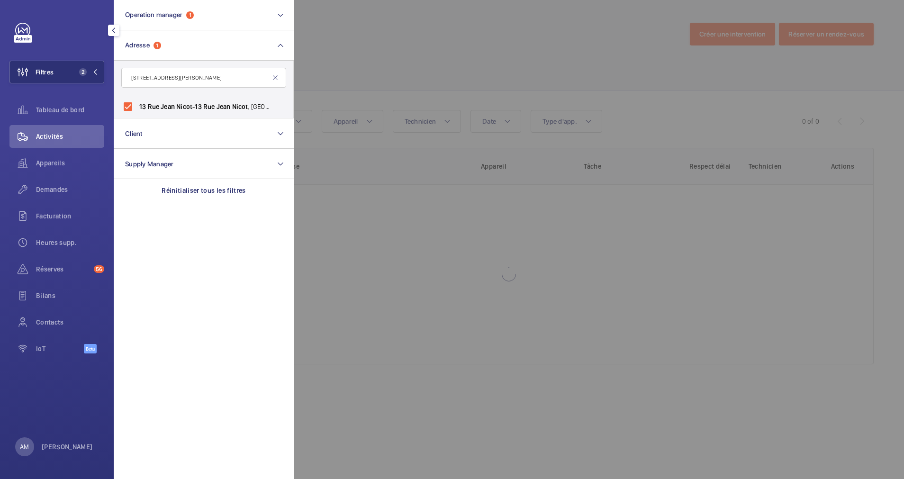
click at [408, 79] on div at bounding box center [746, 239] width 904 height 479
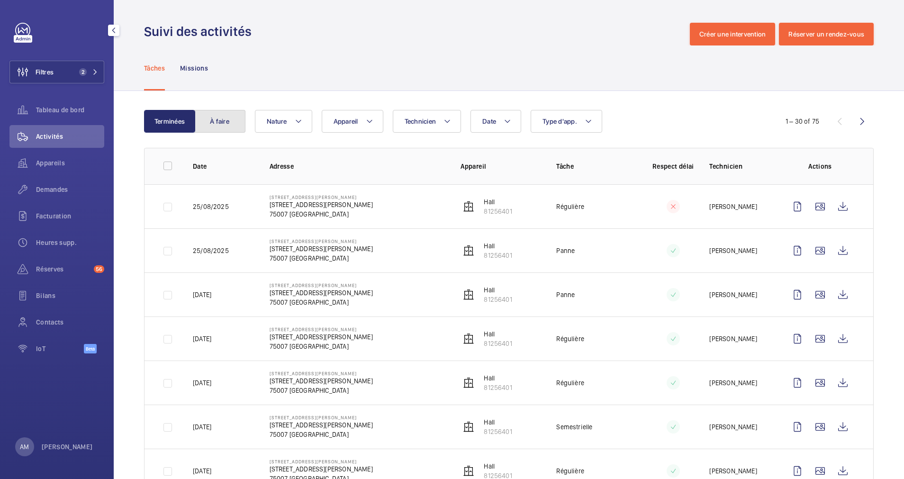
click at [223, 122] on button "À faire" at bounding box center [219, 121] width 51 height 23
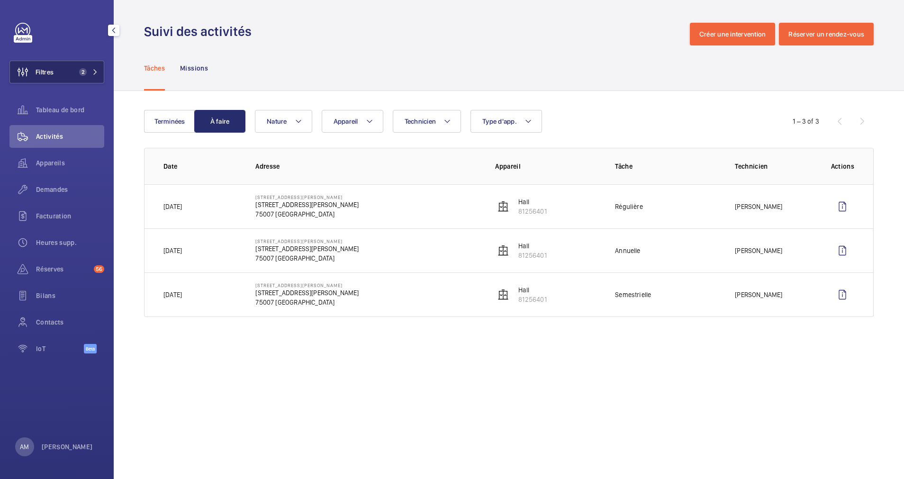
drag, startPoint x: 63, startPoint y: 73, endPoint x: 72, endPoint y: 70, distance: 10.0
click at [64, 73] on button "Filtres 2" at bounding box center [56, 72] width 95 height 23
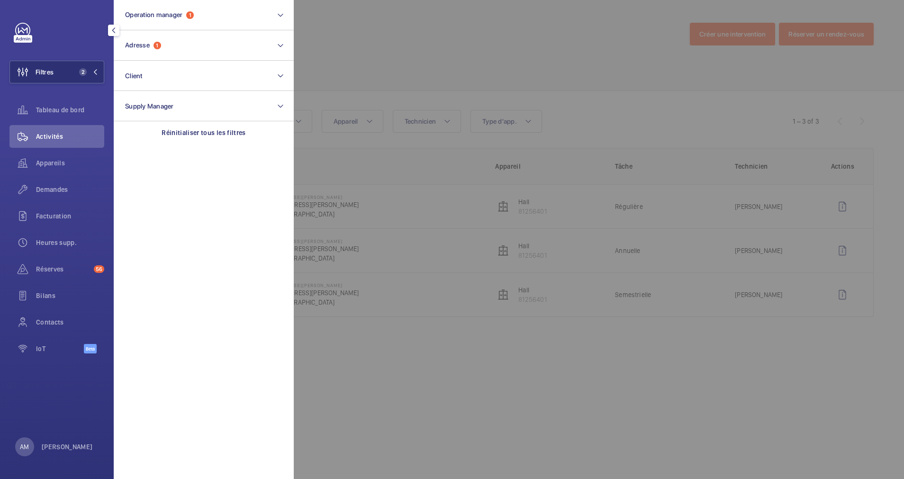
click at [552, 33] on div at bounding box center [746, 239] width 904 height 479
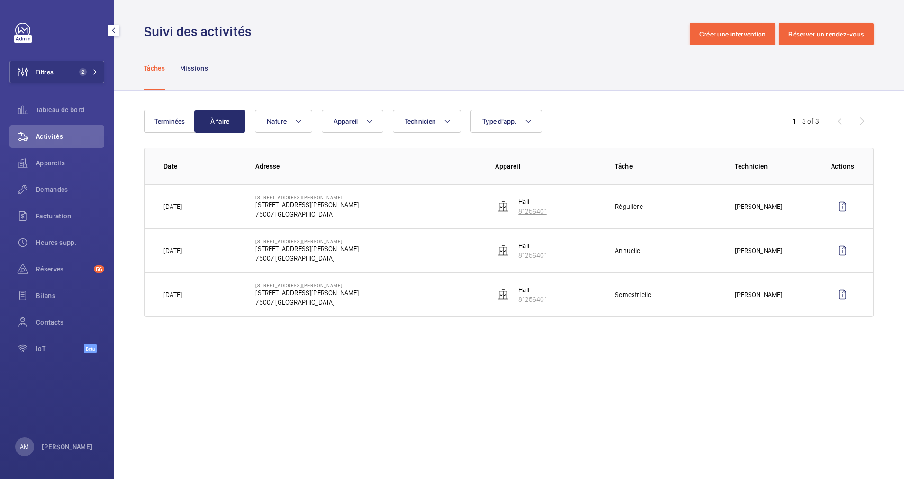
click at [520, 207] on p "81256401" at bounding box center [532, 211] width 28 height 9
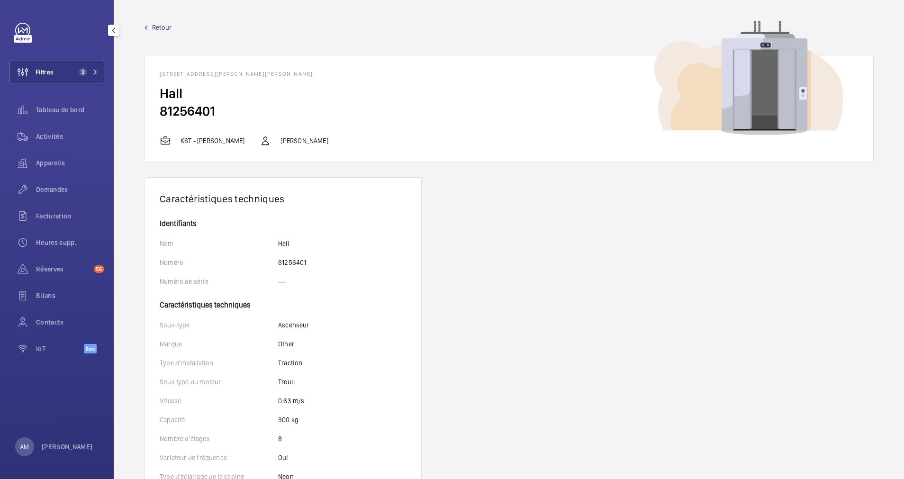
click at [155, 26] on span "Retour" at bounding box center [161, 27] width 19 height 9
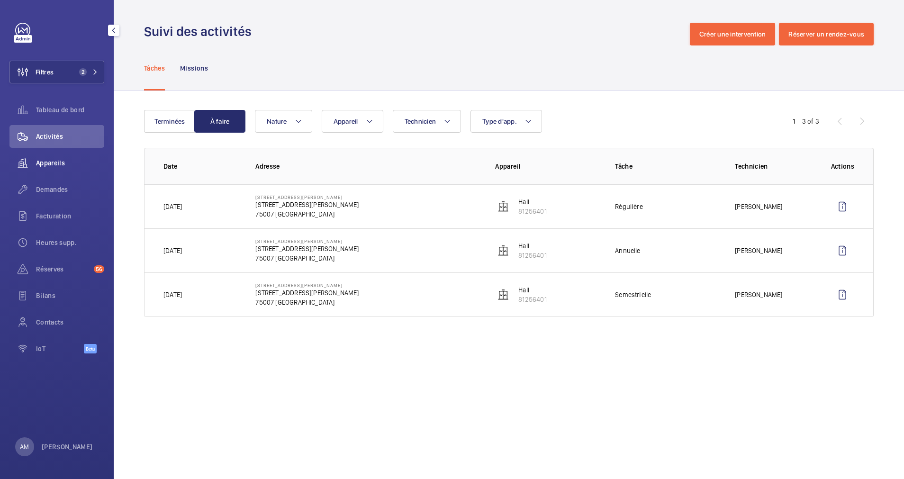
click at [49, 159] on span "Appareils" at bounding box center [70, 162] width 68 height 9
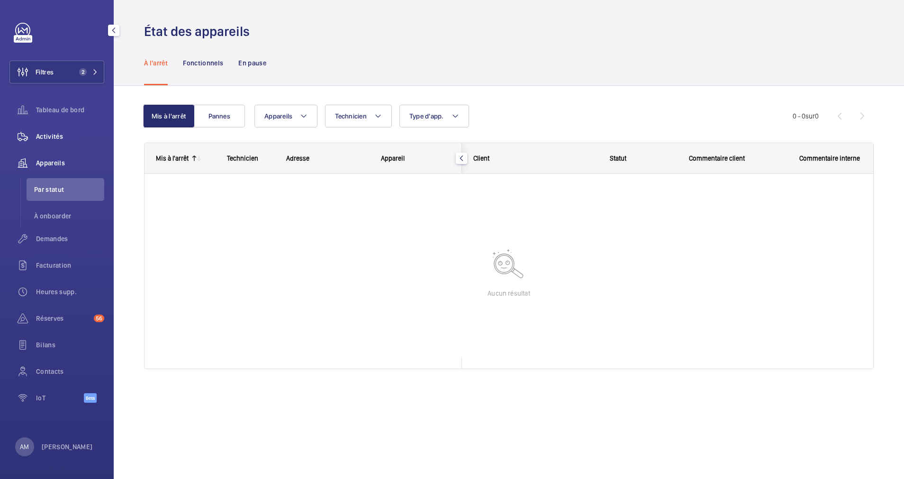
click at [54, 135] on span "Activités" at bounding box center [70, 136] width 68 height 9
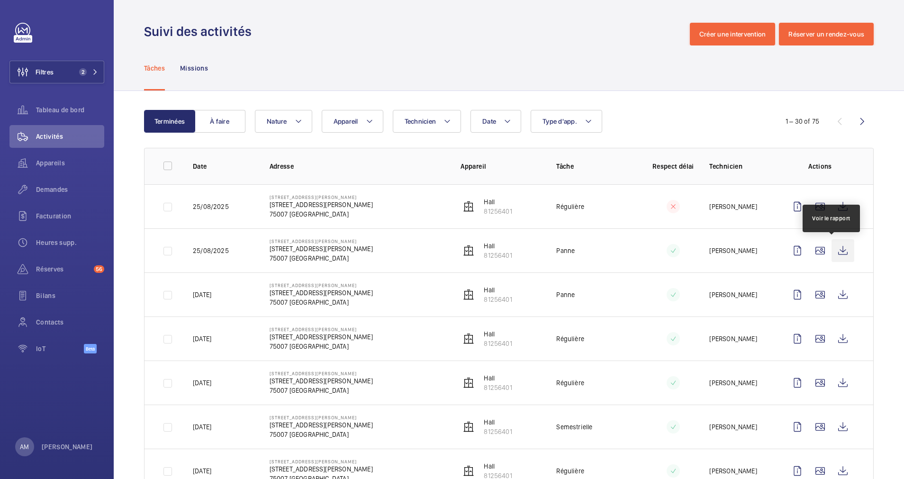
click at [833, 251] on wm-front-icon-button at bounding box center [842, 250] width 23 height 23
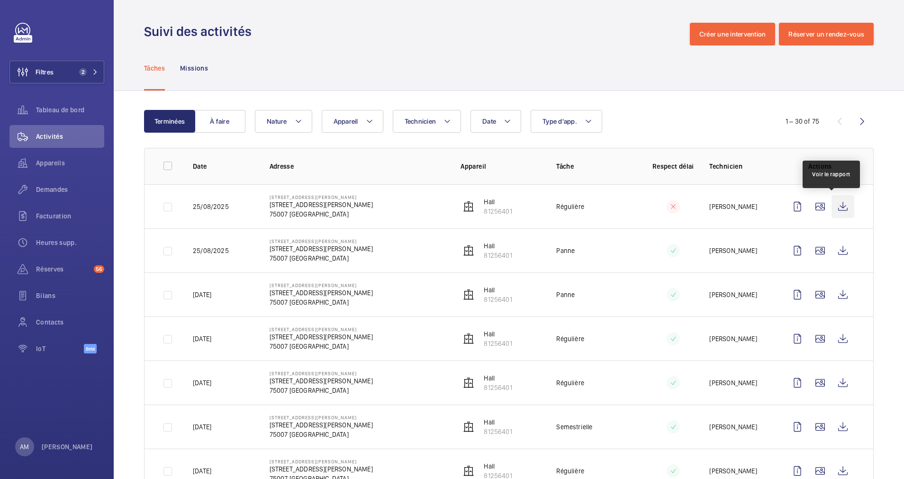
click at [831, 206] on wm-front-icon-button at bounding box center [842, 206] width 23 height 23
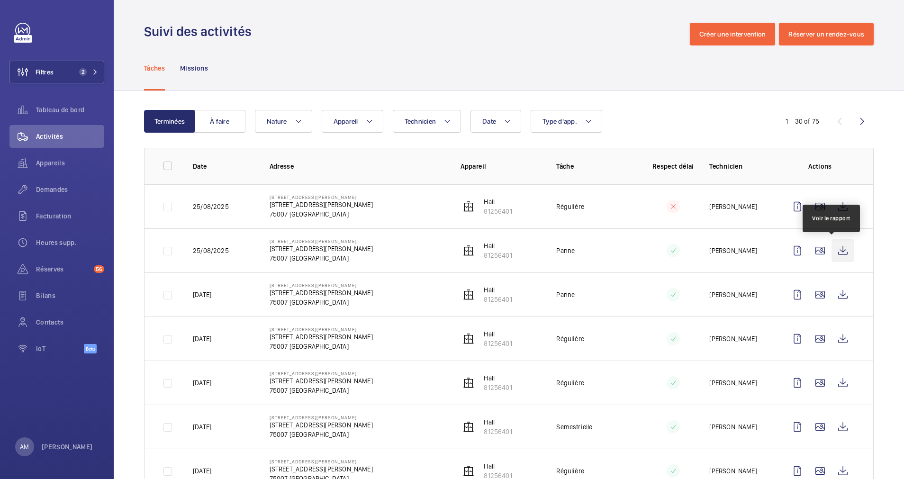
click at [834, 249] on wm-front-icon-button at bounding box center [842, 250] width 23 height 23
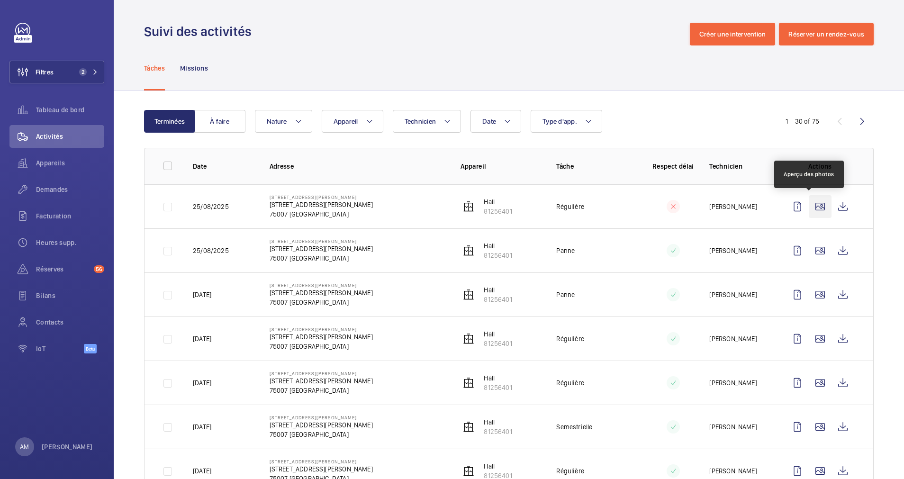
click at [809, 206] on wm-front-icon-button at bounding box center [820, 206] width 23 height 23
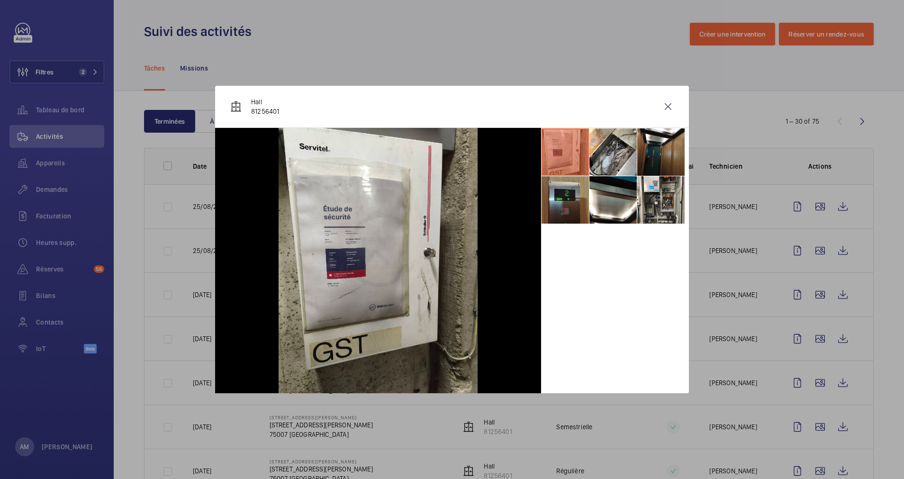
click at [561, 202] on li at bounding box center [564, 199] width 47 height 47
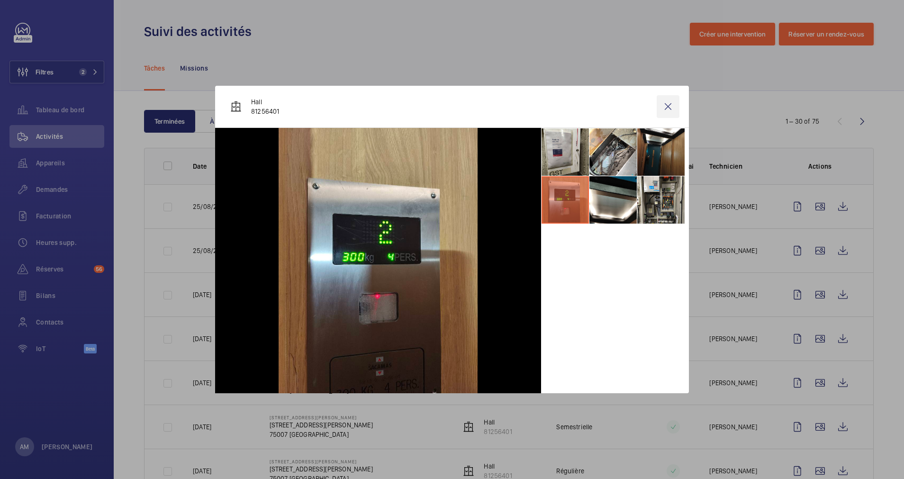
click at [667, 106] on wm-front-icon-button at bounding box center [667, 106] width 23 height 23
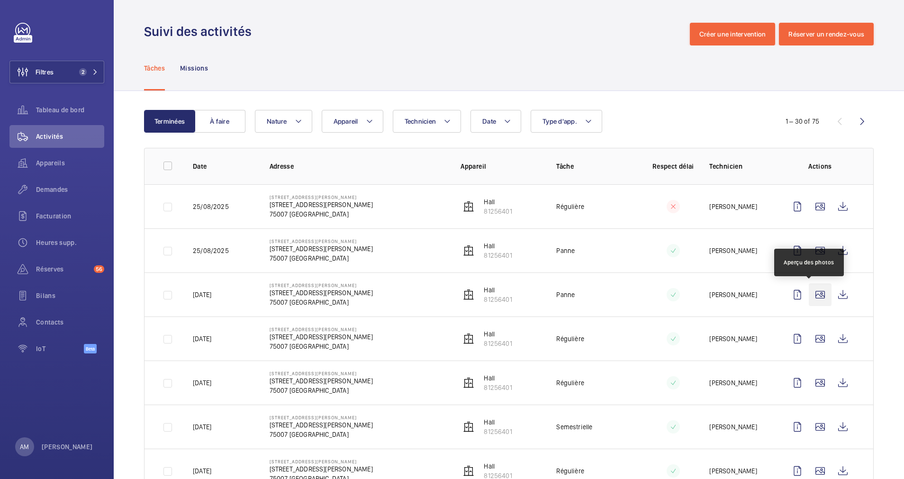
click at [809, 292] on wm-front-icon-button at bounding box center [820, 294] width 23 height 23
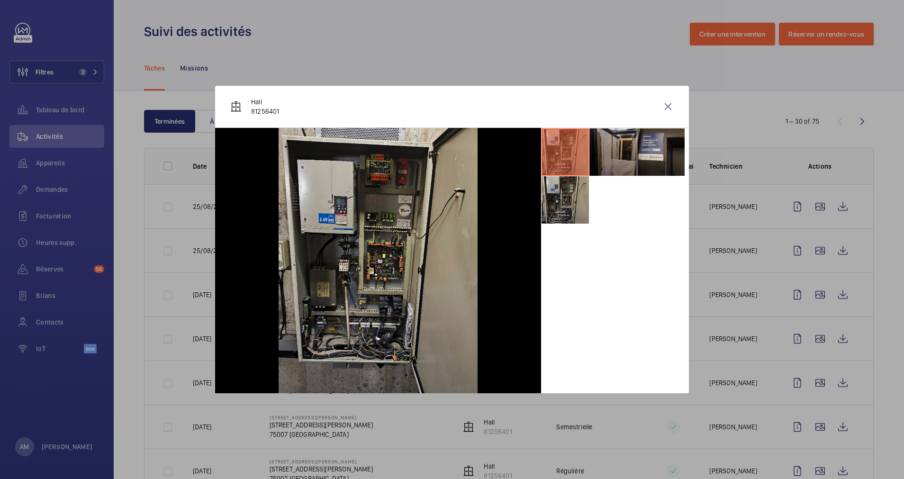
click at [668, 165] on li at bounding box center [660, 151] width 47 height 47
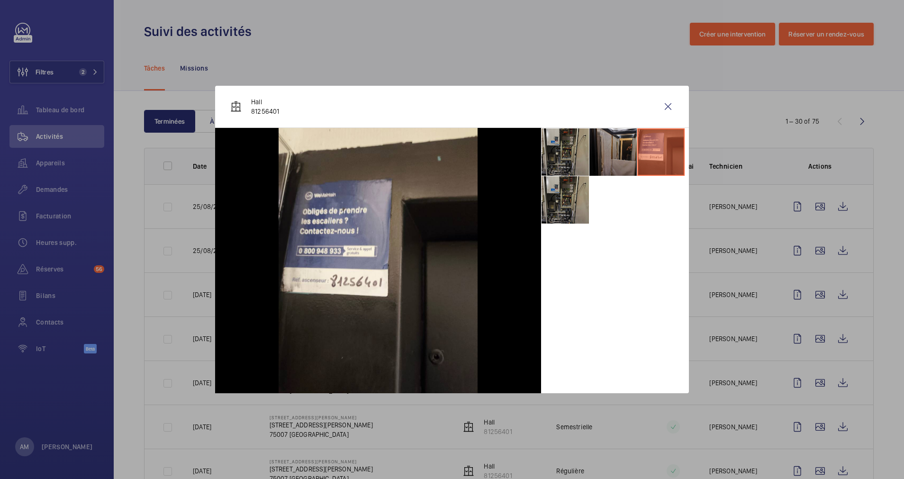
click at [662, 105] on wm-front-icon-button at bounding box center [667, 106] width 23 height 23
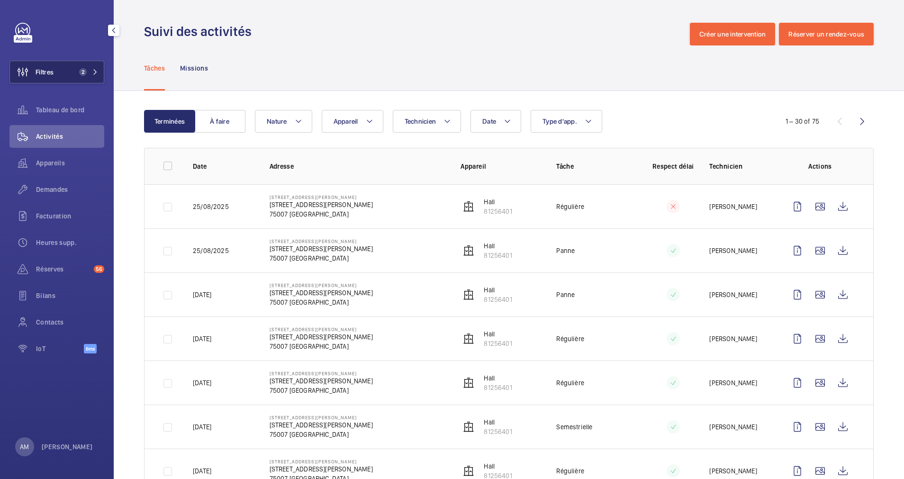
click at [88, 67] on button "Filtres 2" at bounding box center [56, 72] width 95 height 23
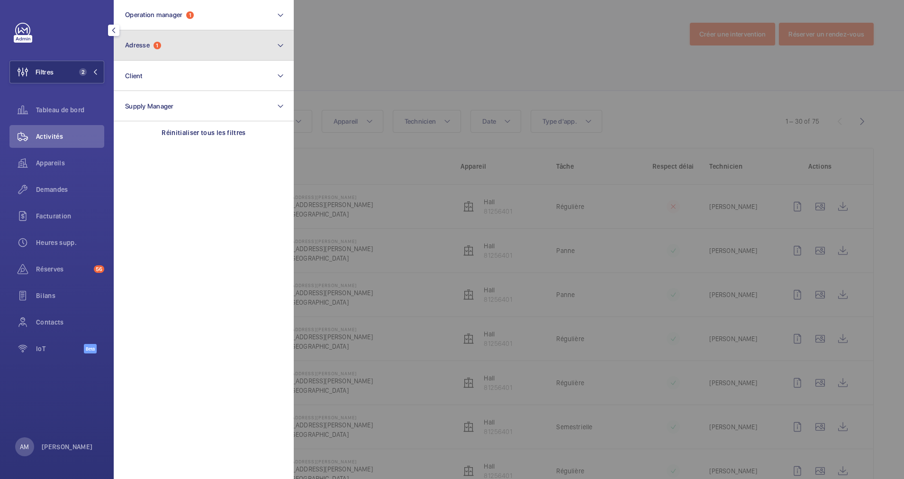
click at [193, 52] on button "Adresse 1" at bounding box center [204, 45] width 180 height 30
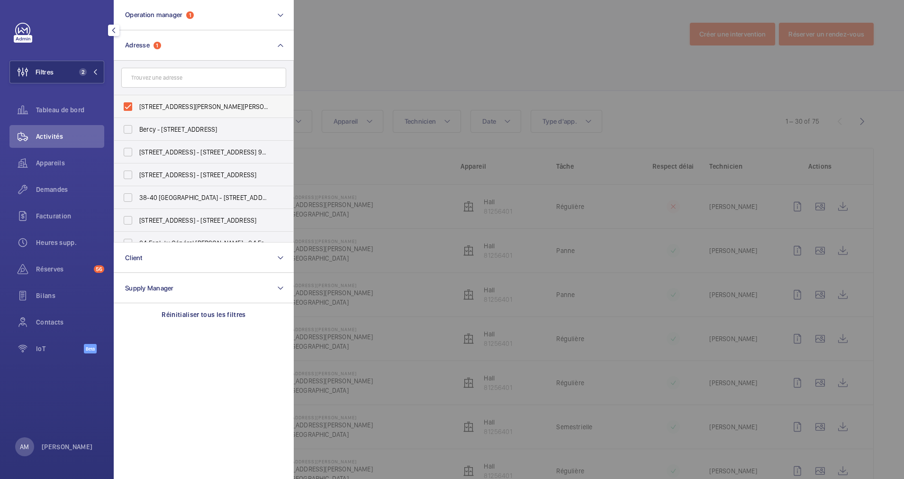
drag, startPoint x: 128, startPoint y: 103, endPoint x: 138, endPoint y: 91, distance: 15.1
click at [128, 102] on label "[STREET_ADDRESS][PERSON_NAME][PERSON_NAME]" at bounding box center [196, 106] width 165 height 23
click at [128, 102] on input "[STREET_ADDRESS][PERSON_NAME][PERSON_NAME]" at bounding box center [127, 106] width 19 height 19
checkbox input "false"
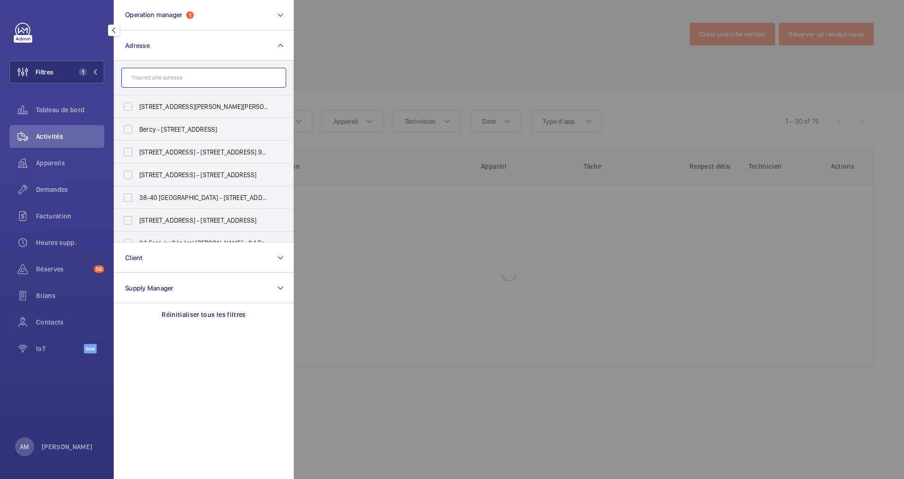
click at [161, 76] on input "text" at bounding box center [203, 78] width 165 height 20
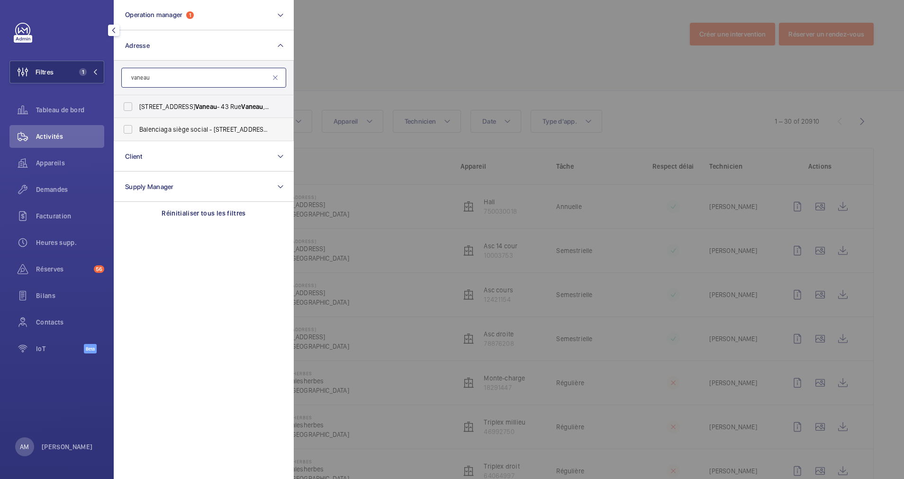
type input "vaneau"
click at [131, 124] on label "Balenciaga siège social - [STREET_ADDRESS]" at bounding box center [196, 129] width 165 height 23
click at [131, 124] on input "Balenciaga siège social - [STREET_ADDRESS]" at bounding box center [127, 129] width 19 height 19
checkbox input "true"
click at [456, 72] on div at bounding box center [746, 239] width 904 height 479
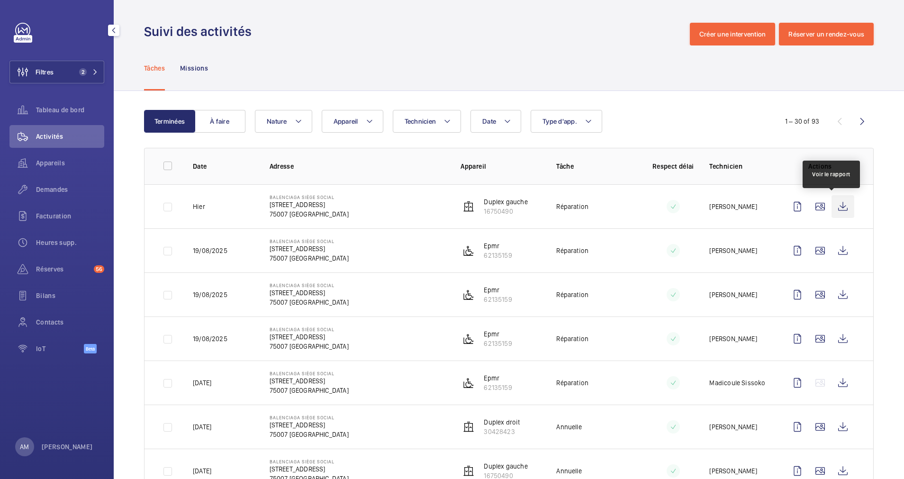
click at [831, 206] on wm-front-icon-button at bounding box center [842, 206] width 23 height 23
click at [84, 61] on button "Filtres 2" at bounding box center [56, 72] width 95 height 23
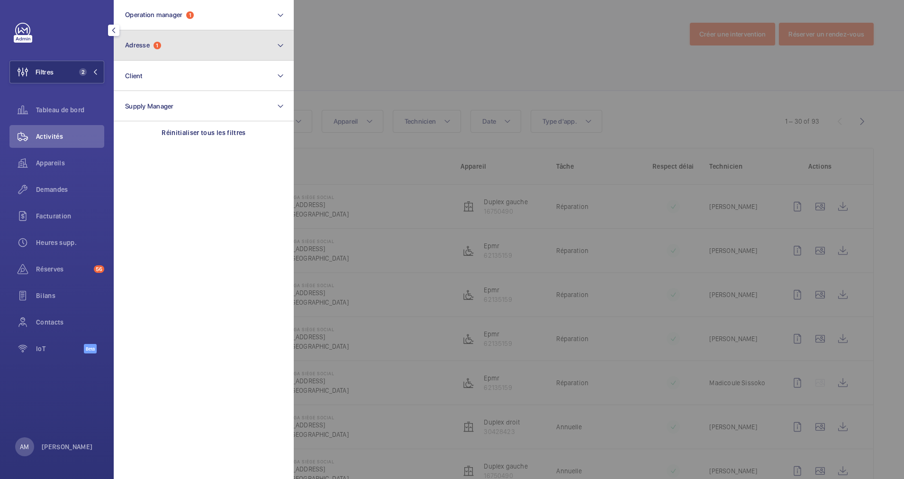
click at [183, 47] on button "Adresse 1" at bounding box center [204, 45] width 180 height 30
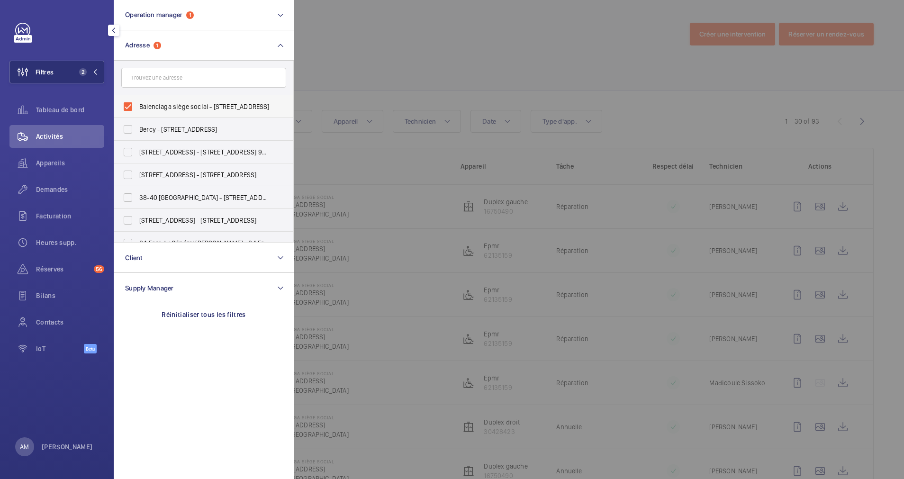
drag, startPoint x: 120, startPoint y: 106, endPoint x: 125, endPoint y: 105, distance: 4.9
click at [121, 106] on label "Balenciaga siège social - [STREET_ADDRESS]" at bounding box center [196, 106] width 165 height 23
click at [121, 106] on input "Balenciaga siège social - [STREET_ADDRESS]" at bounding box center [127, 106] width 19 height 19
checkbox input "false"
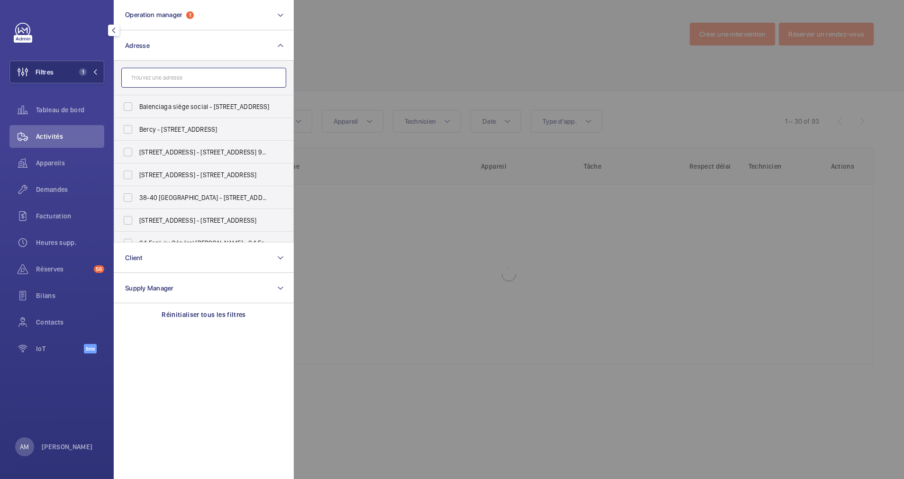
click at [163, 79] on input "text" at bounding box center [203, 78] width 165 height 20
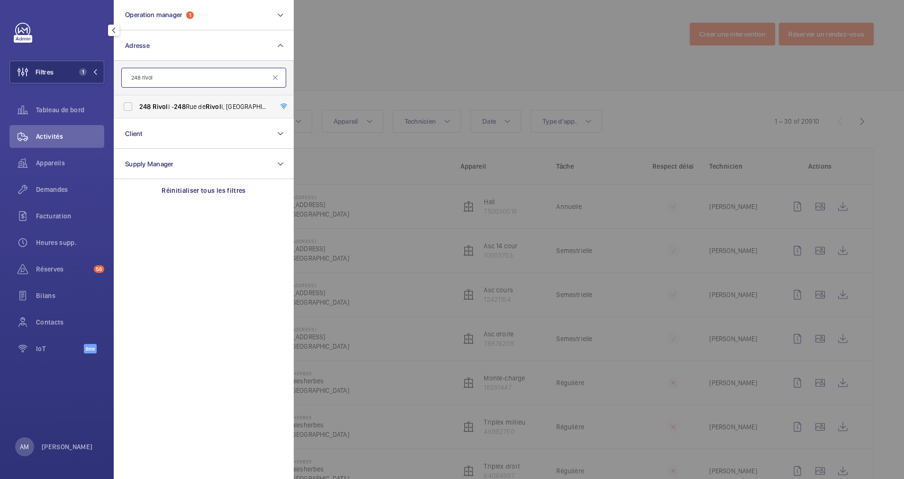
type input "248 rivol"
click at [127, 102] on label "248 Rivol i - [STREET_ADDRESS]" at bounding box center [196, 106] width 165 height 23
click at [127, 102] on input "248 Rivol i - [STREET_ADDRESS]" at bounding box center [127, 106] width 19 height 19
checkbox input "true"
click at [611, 87] on div at bounding box center [746, 239] width 904 height 479
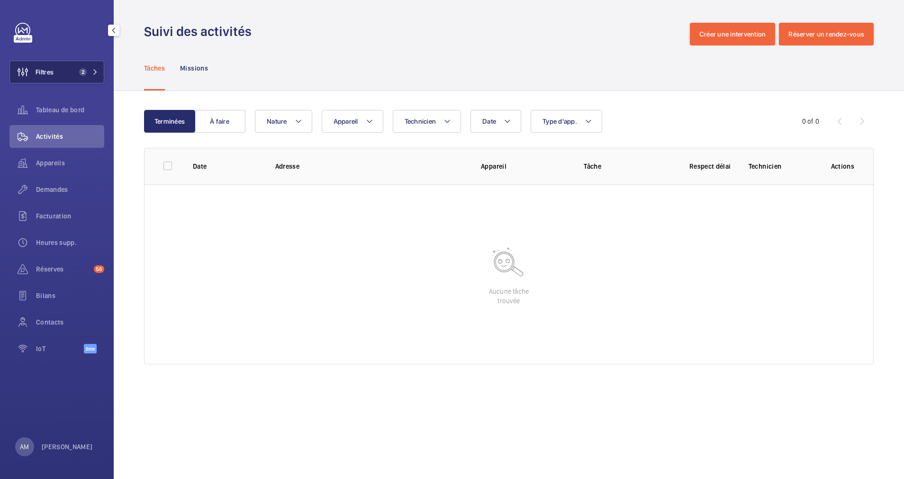
click at [71, 73] on button "Filtres 2" at bounding box center [56, 72] width 95 height 23
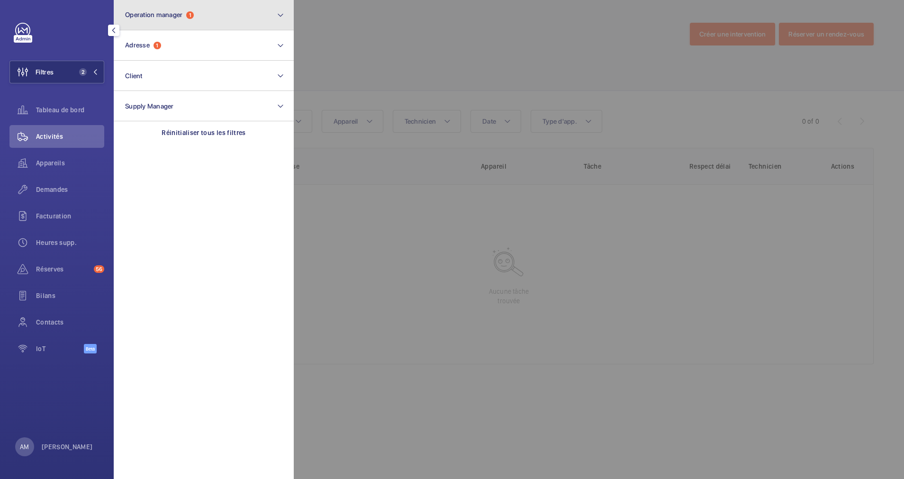
click at [212, 24] on button "Operation manager 1" at bounding box center [204, 15] width 180 height 30
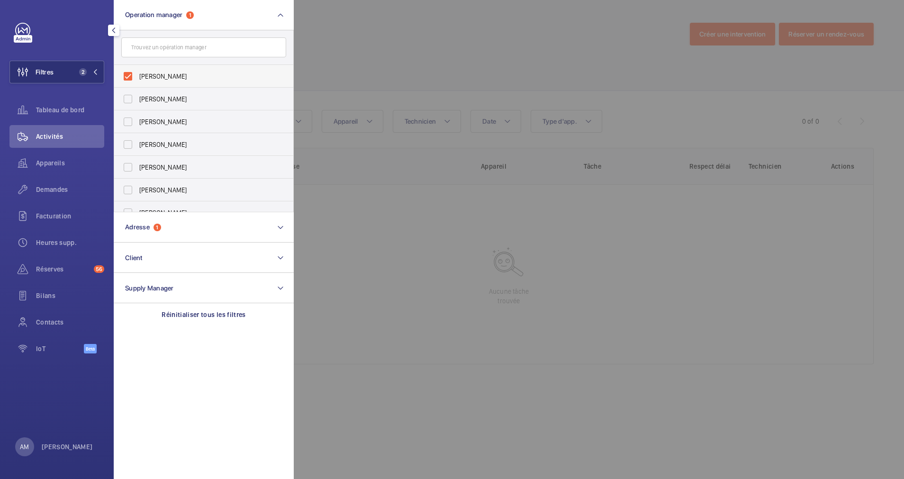
click at [127, 72] on label "[PERSON_NAME]" at bounding box center [196, 76] width 165 height 23
click at [127, 72] on input "[PERSON_NAME]" at bounding box center [127, 76] width 19 height 19
checkbox input "false"
click at [351, 59] on div at bounding box center [746, 239] width 904 height 479
